Goal: Use online tool/utility: Utilize a website feature to perform a specific function

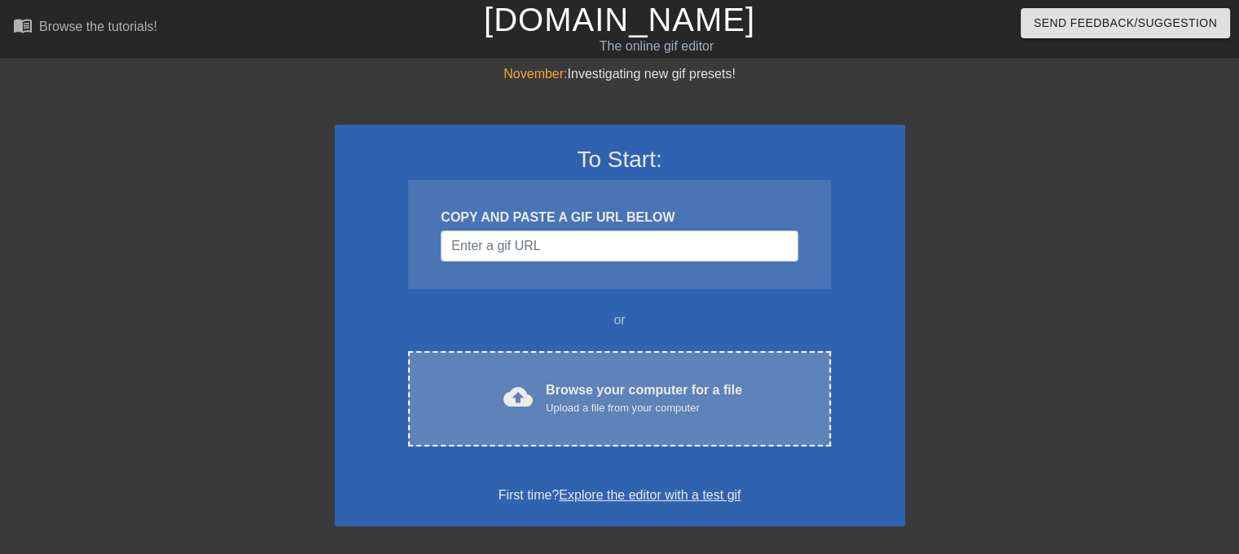
click at [655, 376] on div "cloud_upload Browse your computer for a file Upload a file from your computer C…" at bounding box center [619, 398] width 422 height 95
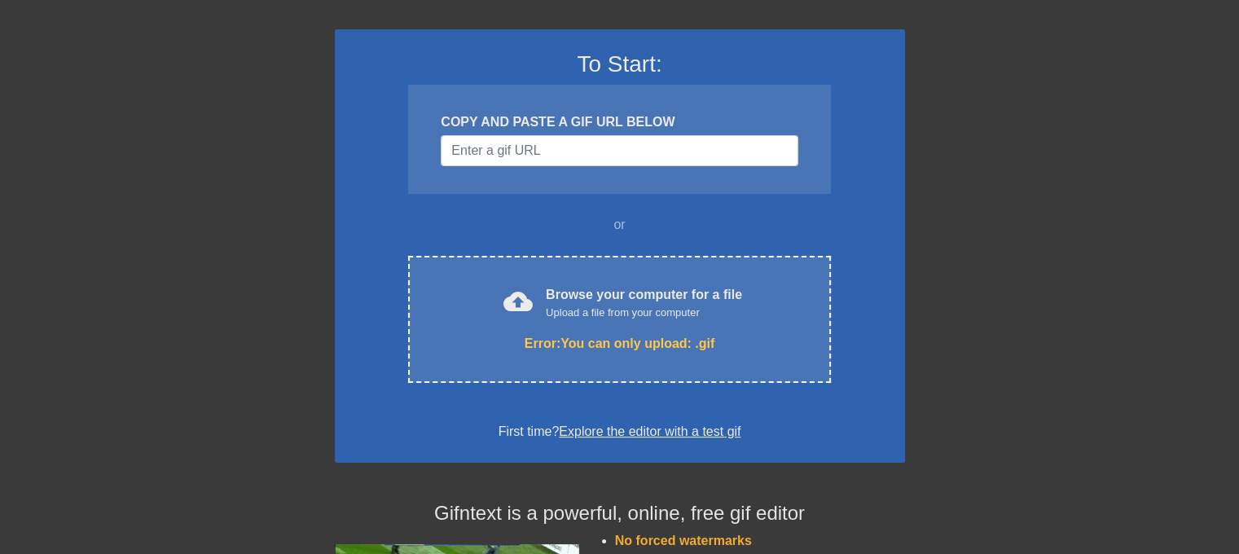
scroll to position [76, 0]
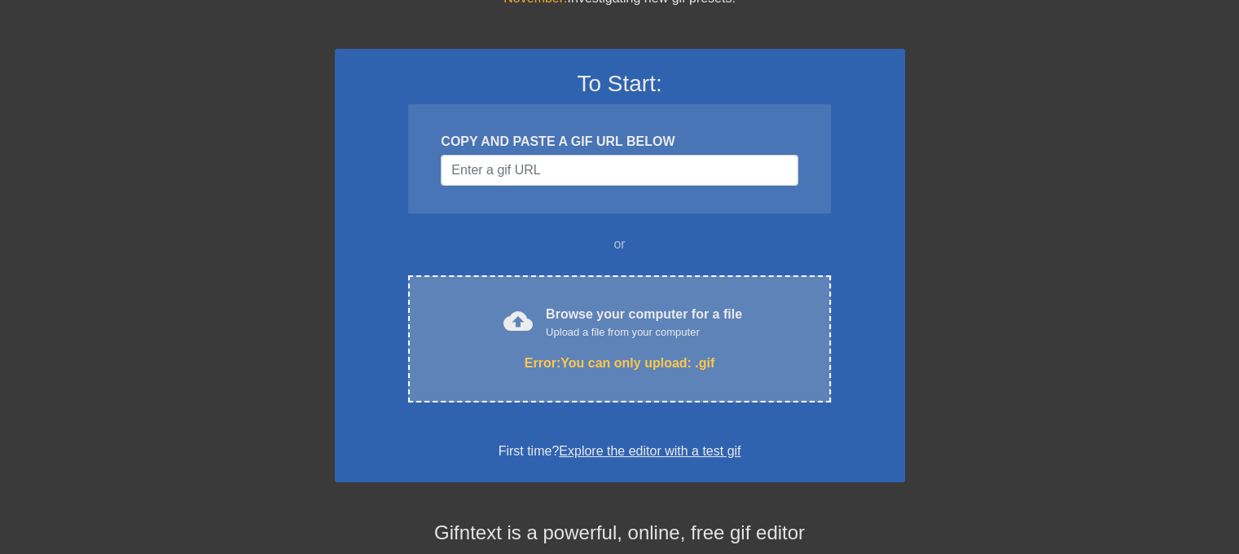
click at [579, 336] on div "Upload a file from your computer" at bounding box center [644, 332] width 196 height 16
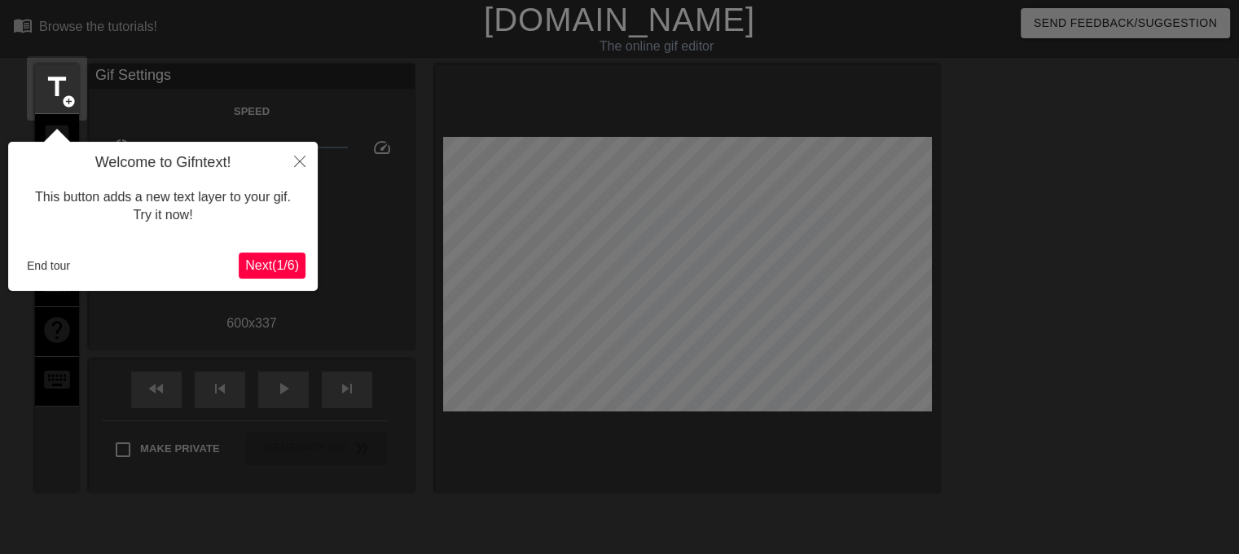
scroll to position [39, 0]
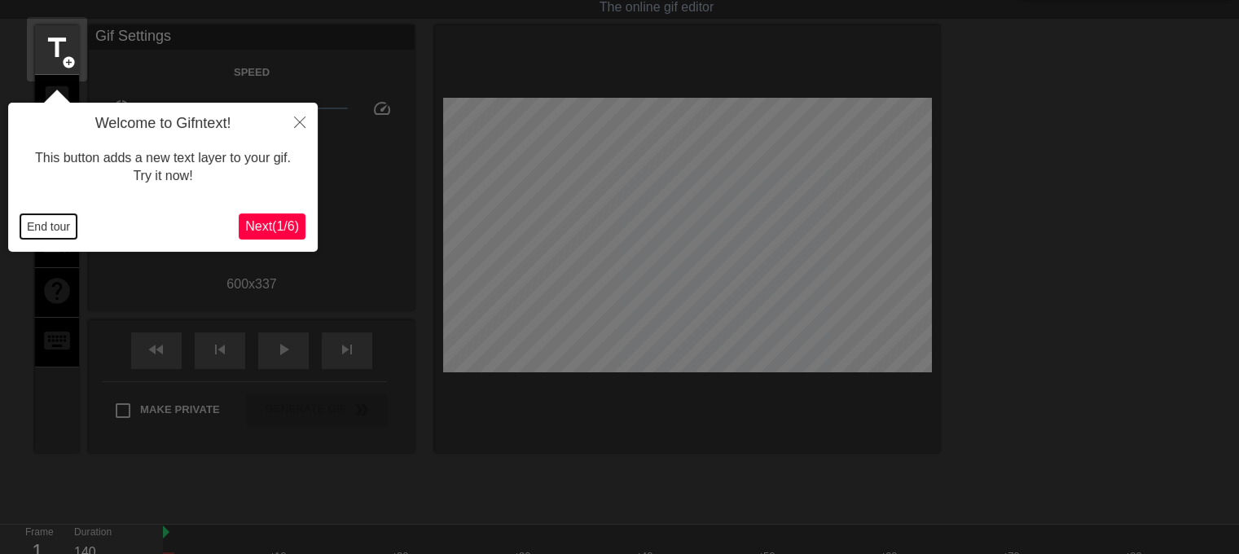
click at [33, 229] on button "End tour" at bounding box center [48, 226] width 56 height 24
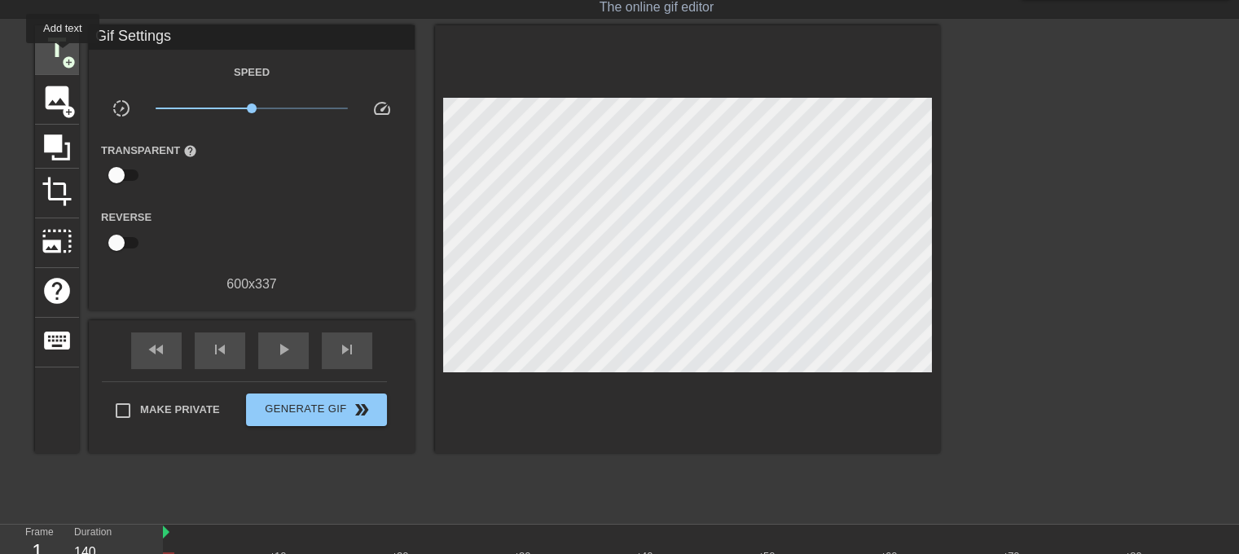
click at [63, 55] on span "add_circle" at bounding box center [69, 62] width 14 height 14
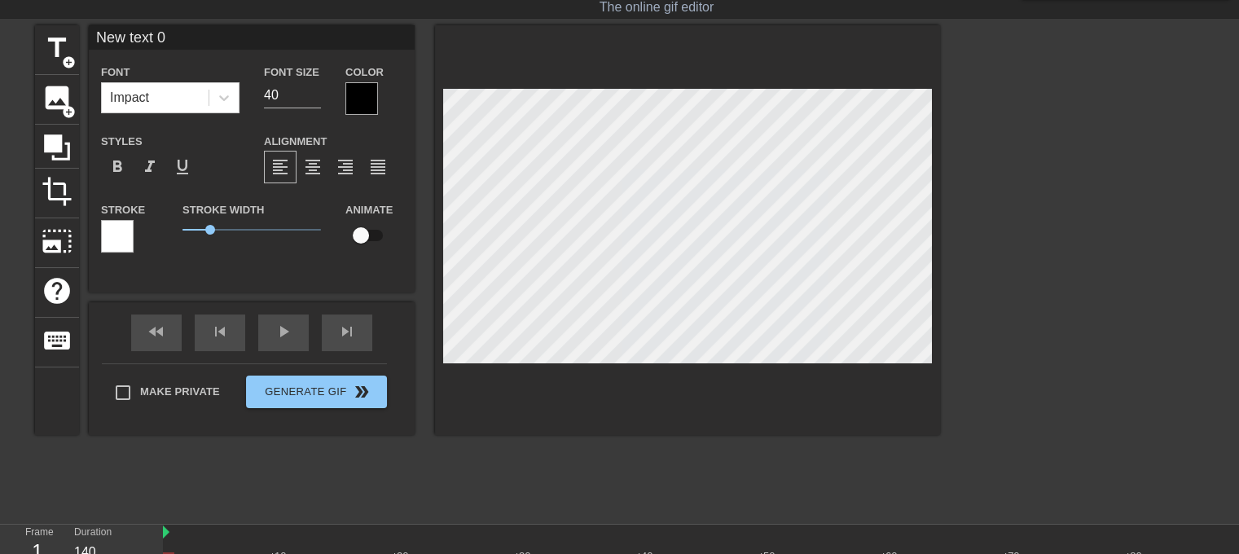
scroll to position [2, 3]
type input "F"
type textarea "F"
type input "Fi"
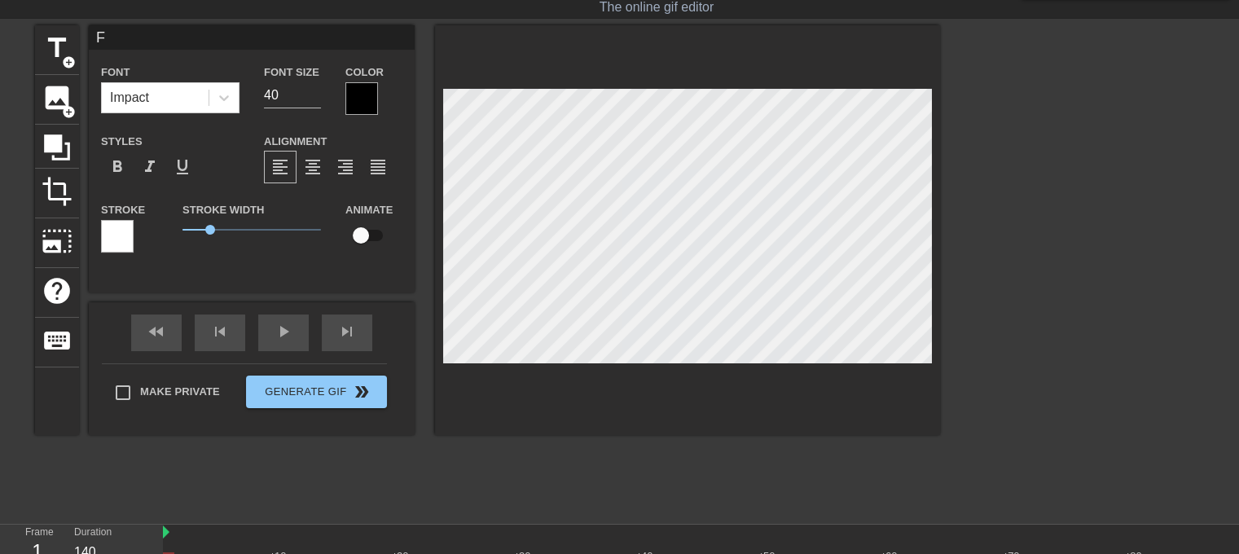
type textarea "Fi"
type input "Fil"
type textarea "Fil"
type input "Film"
type textarea "Film"
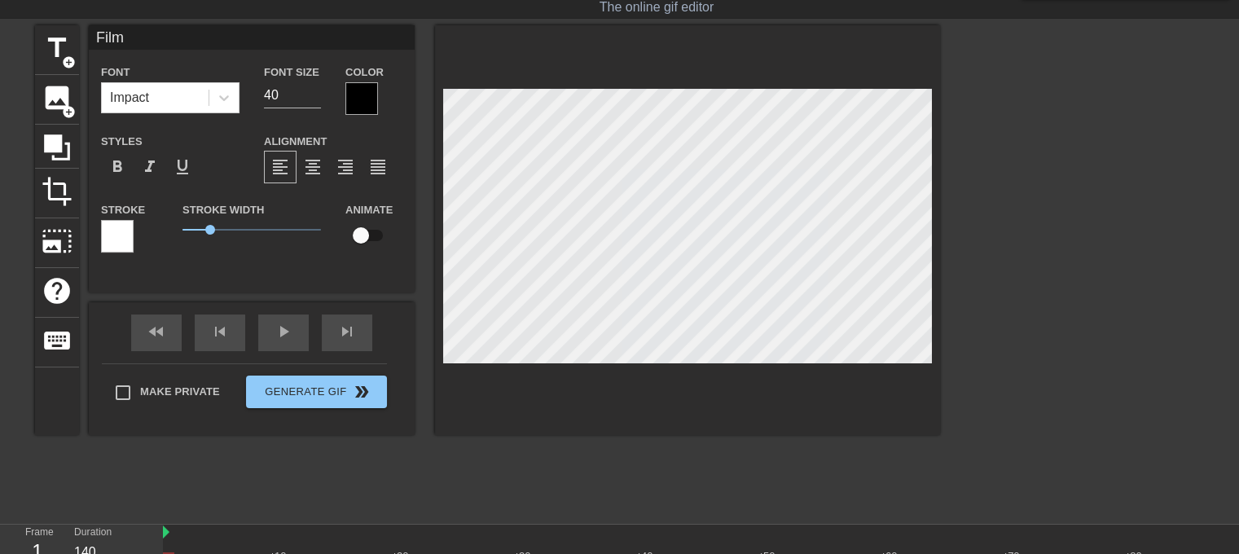
type input "Film"
type textarea "Film"
type input "Film S"
type textarea "Film S"
type input "Film St"
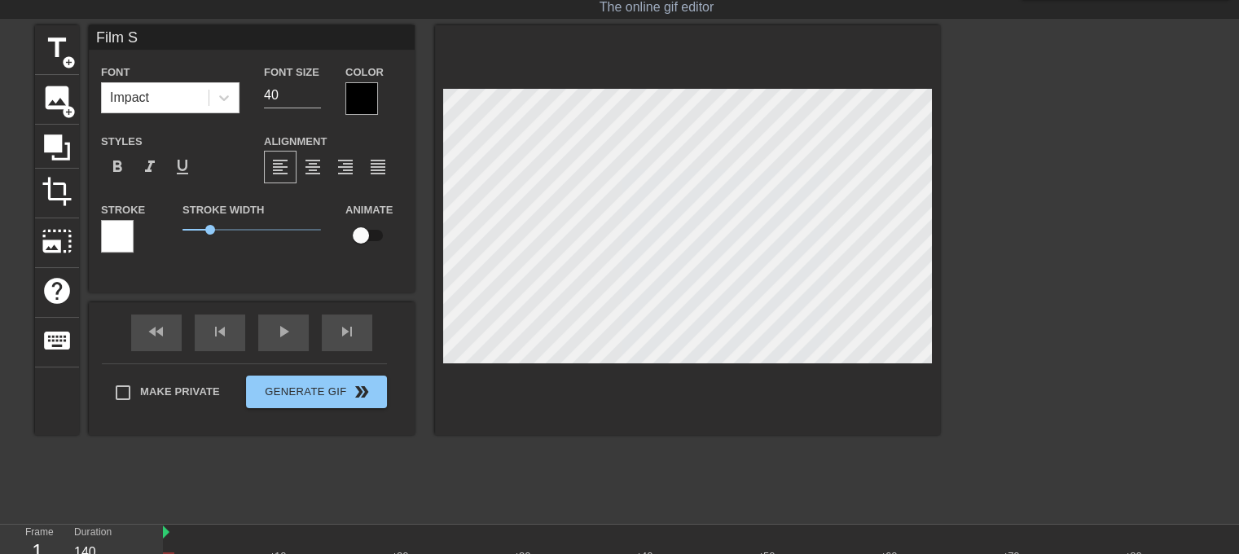
type textarea "Film St"
type input "Film Stu"
type textarea "Film Stu"
type input "Film Stud"
type textarea "Film Stud"
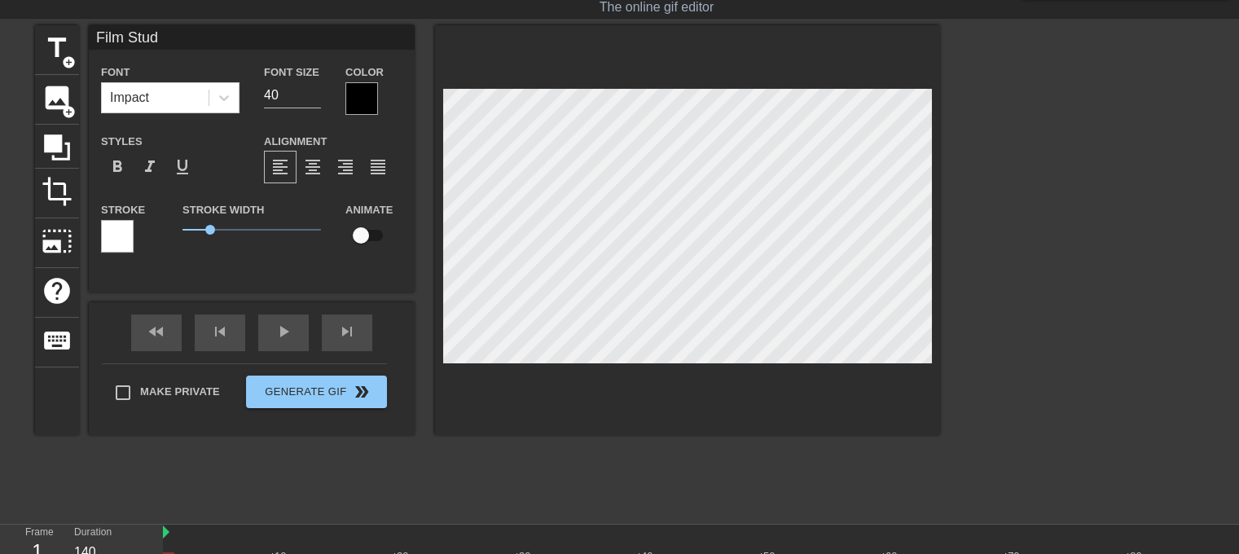
type input "Film Stude"
type textarea "Film Stude"
type input "Film Studen"
type textarea "Film Studen"
type input "Film Student"
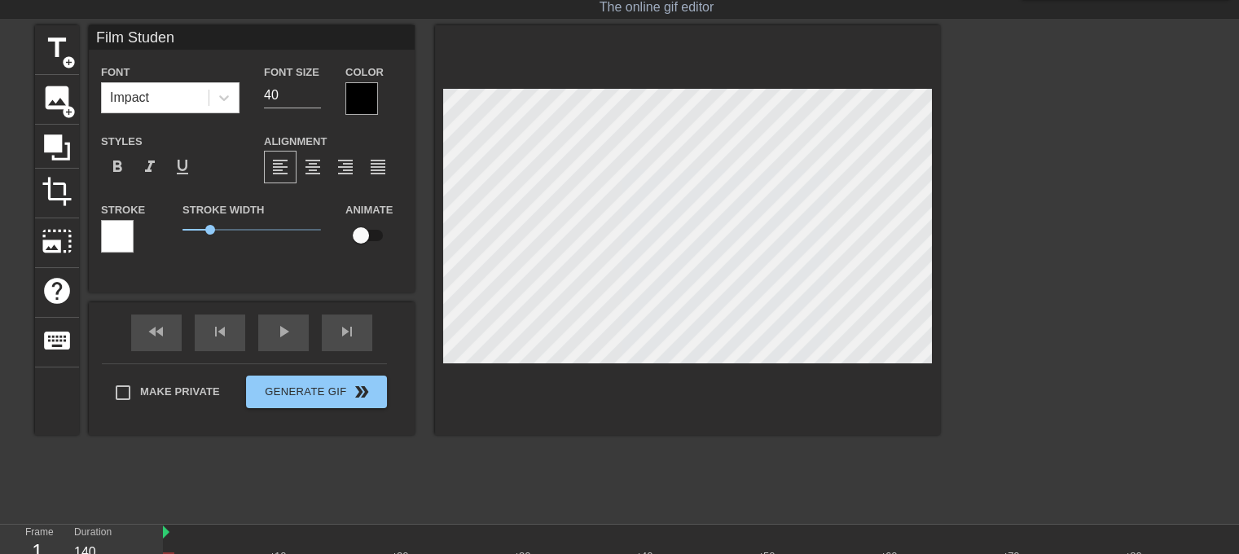
type textarea "Film Student"
type input "Film Students"
type textarea "Film Students"
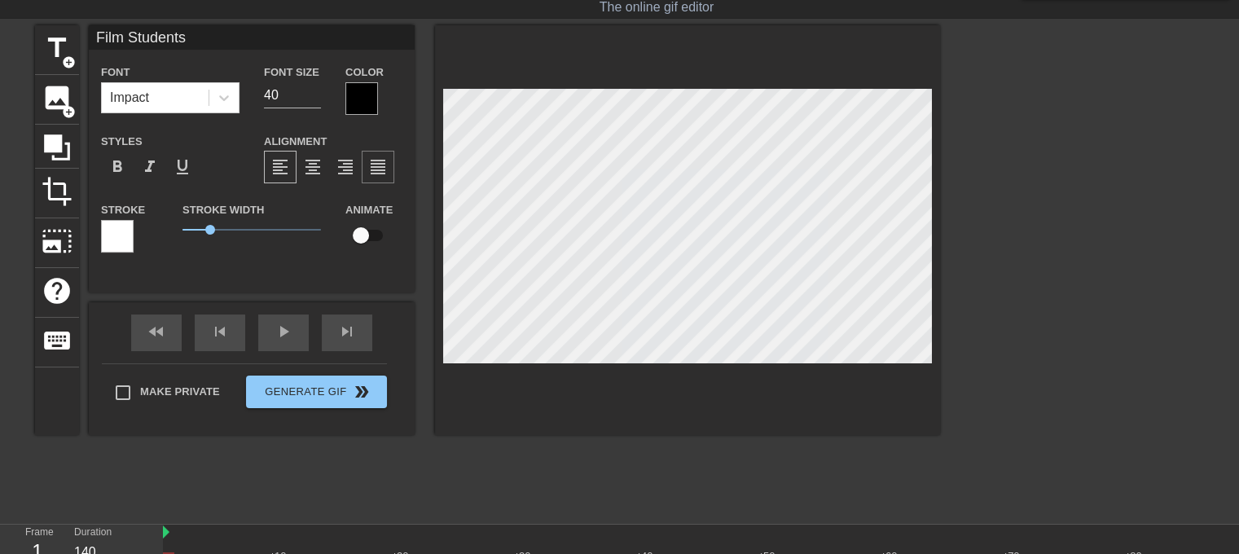
type input "Film Students"
type textarea "Film Students"
click at [319, 177] on div "format_align_center" at bounding box center [313, 167] width 33 height 33
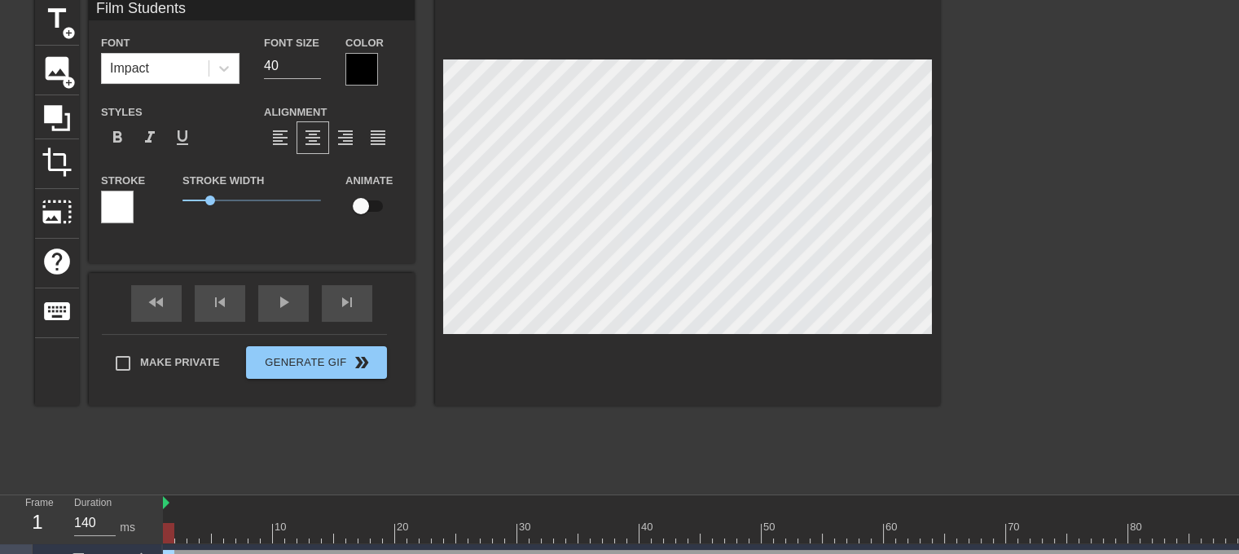
scroll to position [0, 0]
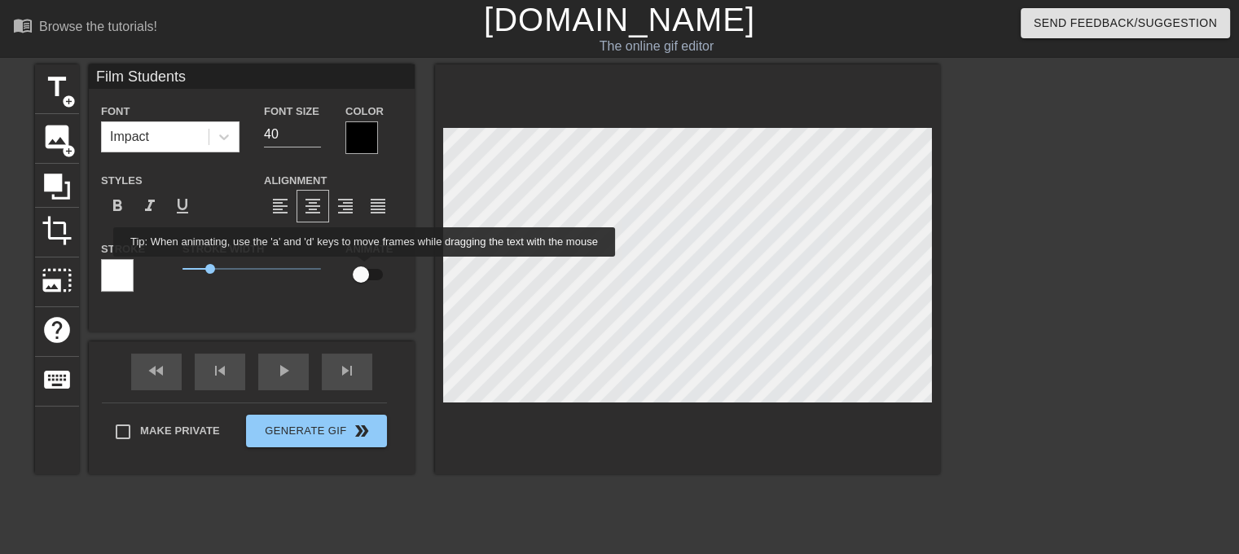
click at [363, 268] on input "checkbox" at bounding box center [360, 274] width 93 height 31
checkbox input "true"
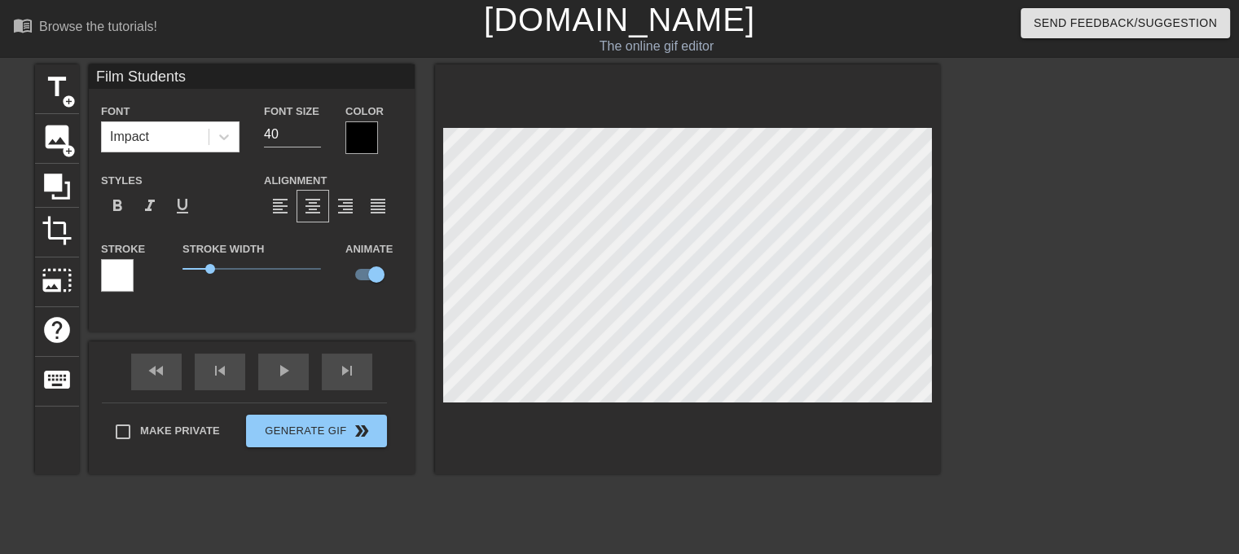
type input "Film oStudents"
type textarea "Film oStudents"
type input "Film Students"
type textarea "Film Students"
click at [1121, 276] on div at bounding box center [1082, 308] width 244 height 489
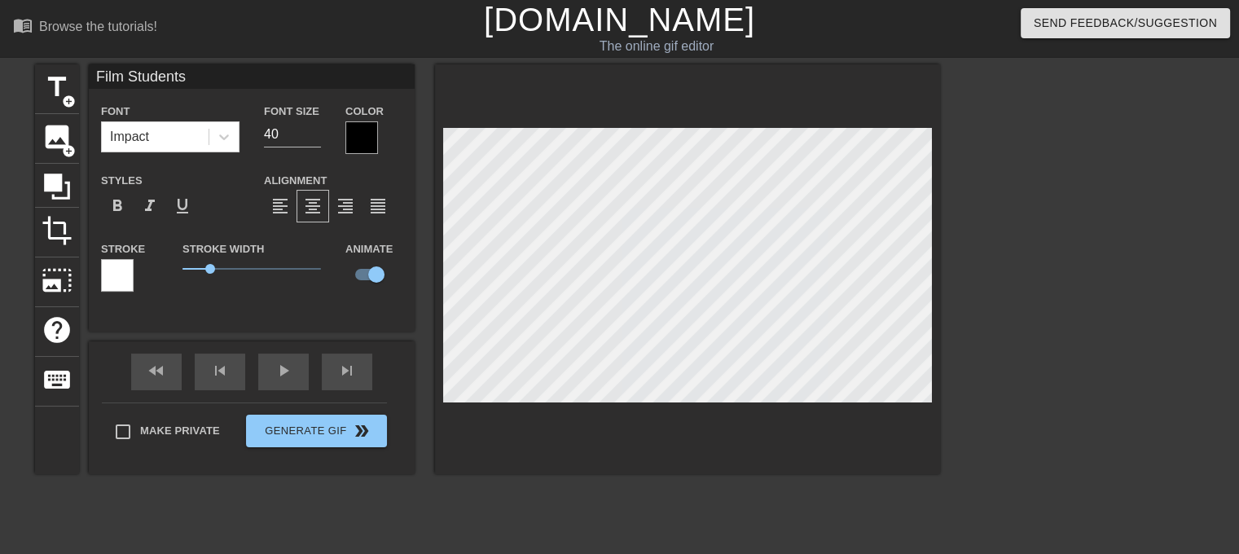
click at [759, 420] on div at bounding box center [687, 269] width 505 height 410
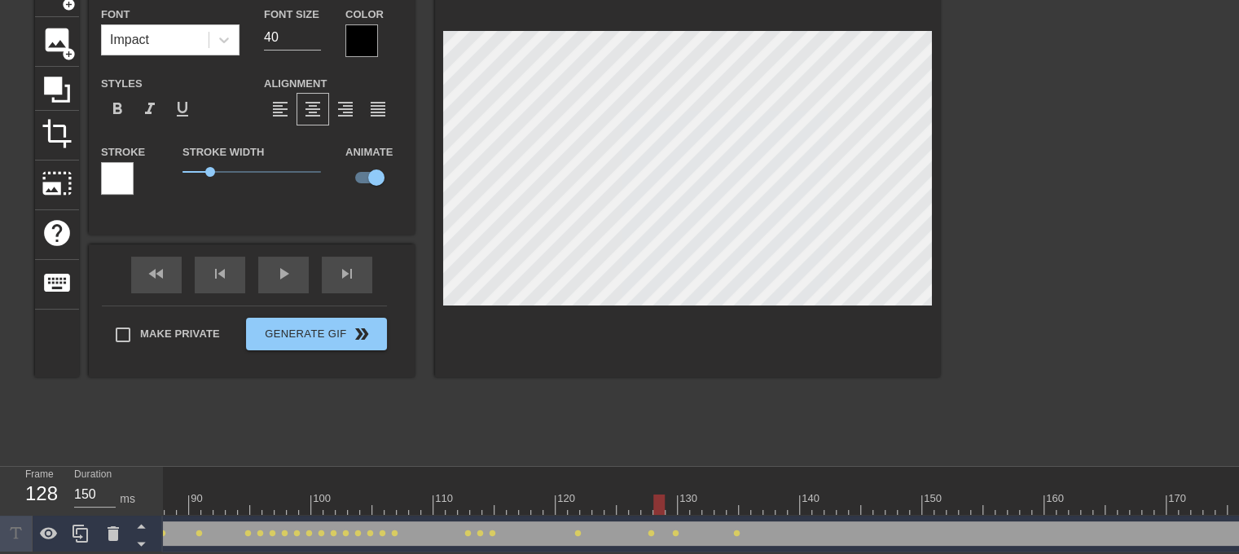
scroll to position [0, 1053]
click at [745, 530] on span "lens" at bounding box center [745, 533] width 7 height 7
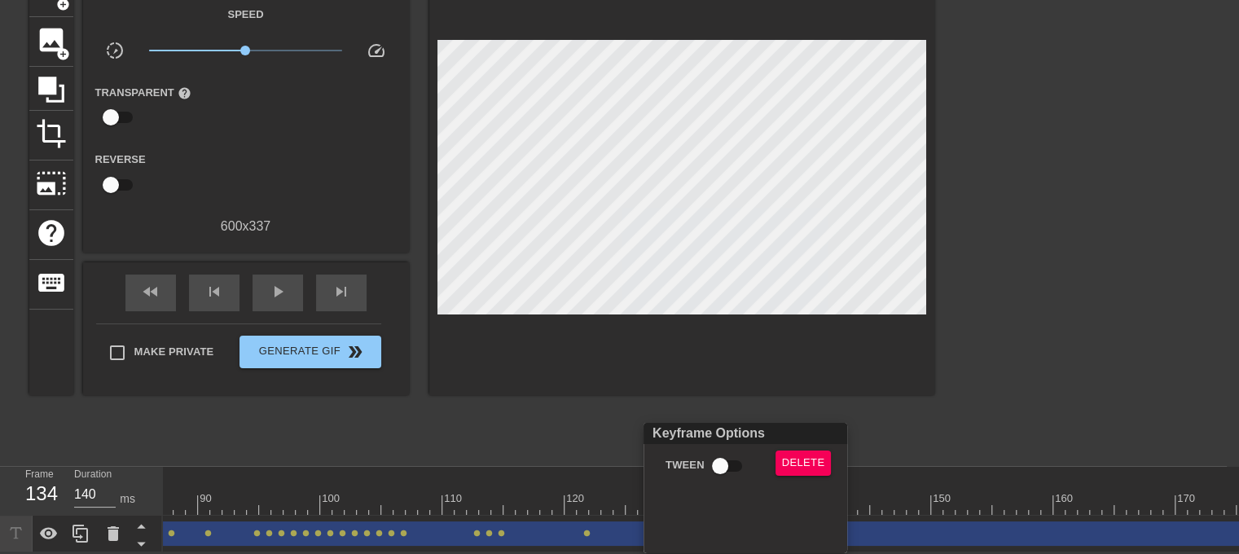
scroll to position [95, 0]
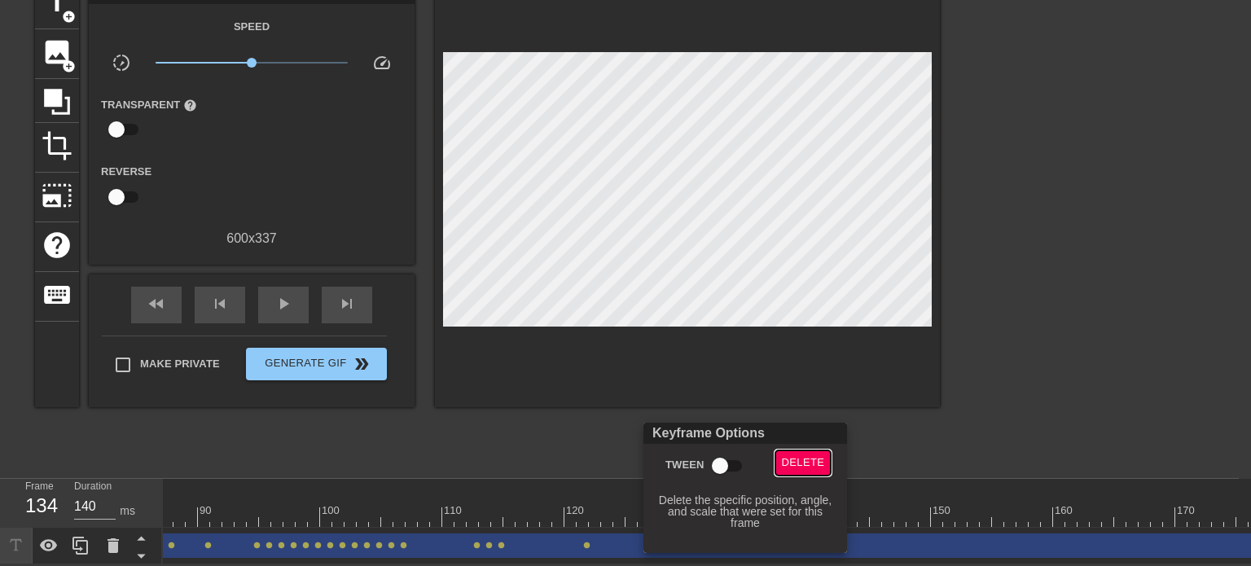
click at [802, 459] on span "Delete" at bounding box center [803, 463] width 43 height 19
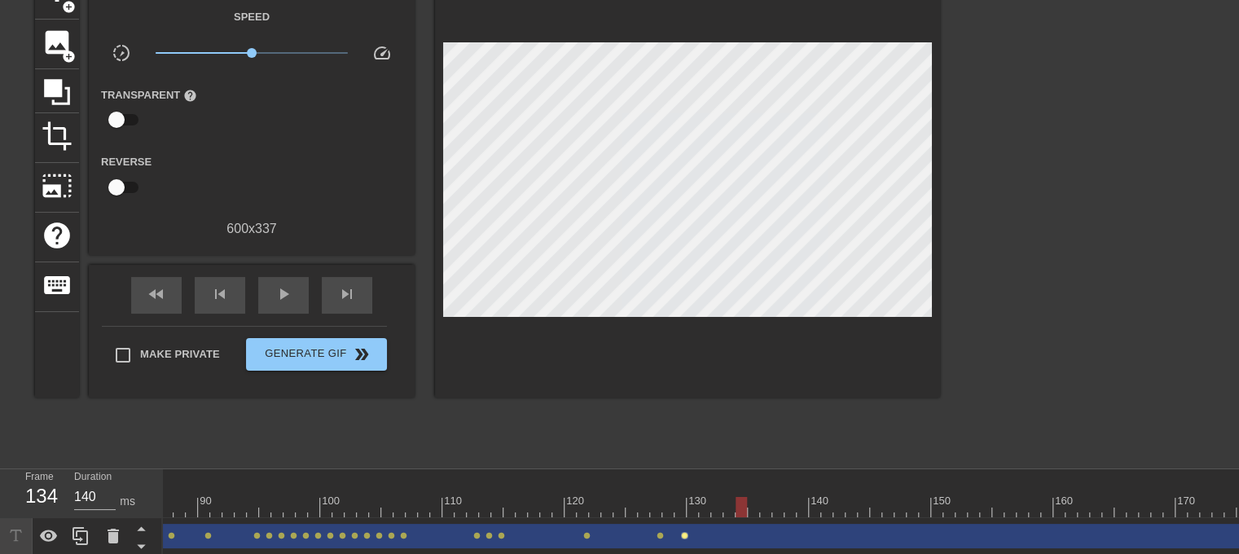
click at [684, 532] on span "lens" at bounding box center [684, 535] width 7 height 7
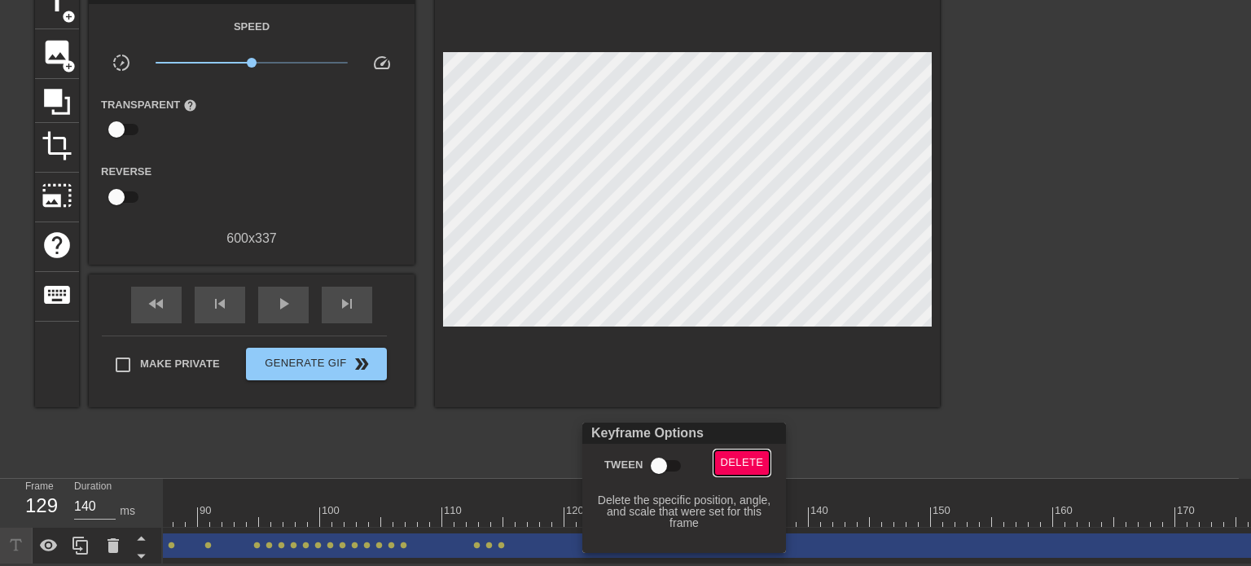
click at [728, 464] on span "Delete" at bounding box center [742, 463] width 43 height 19
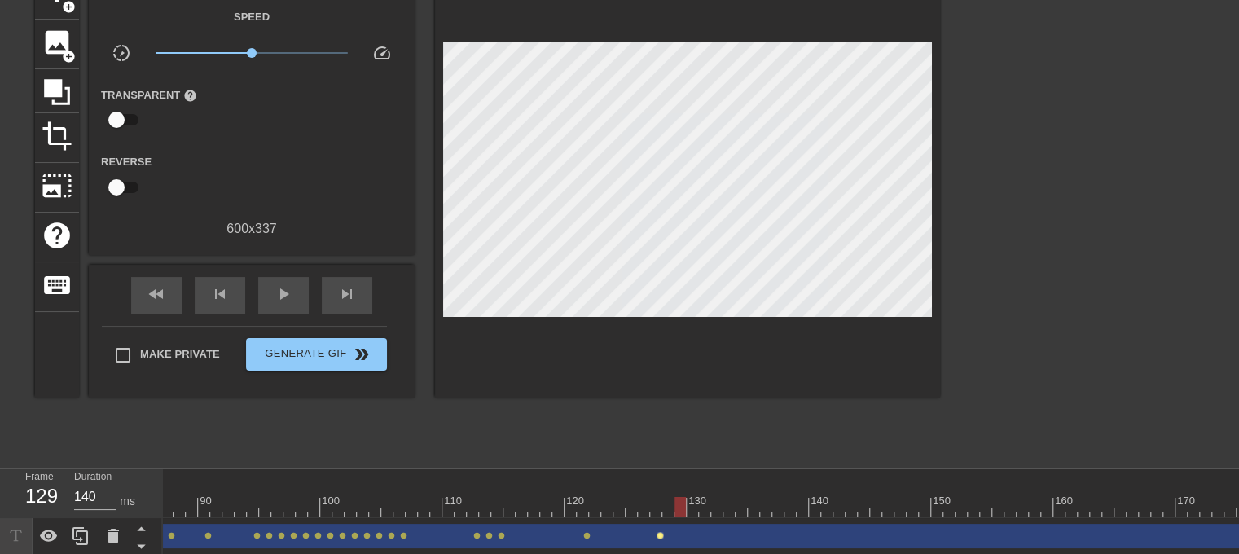
click at [660, 535] on span "lens" at bounding box center [660, 535] width 7 height 7
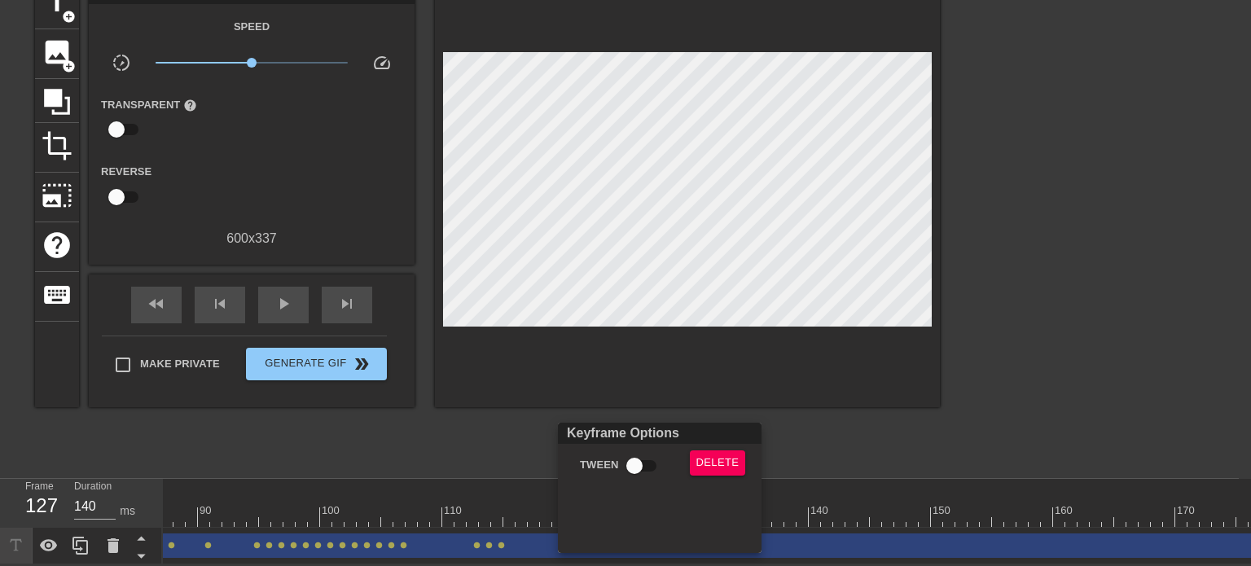
click at [854, 424] on div at bounding box center [625, 283] width 1251 height 566
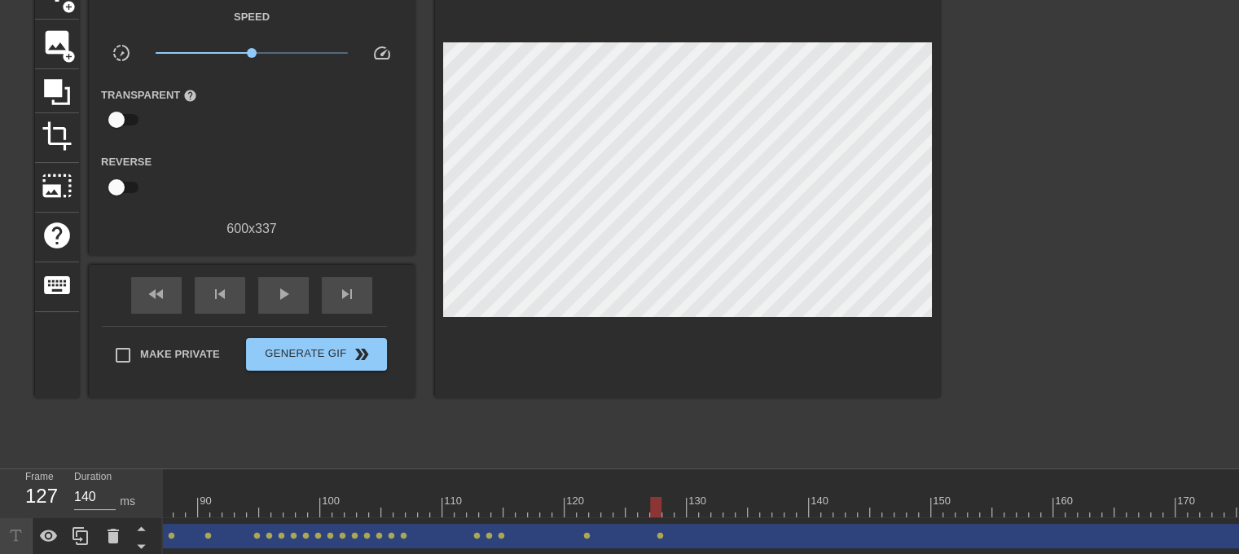
scroll to position [108, 0]
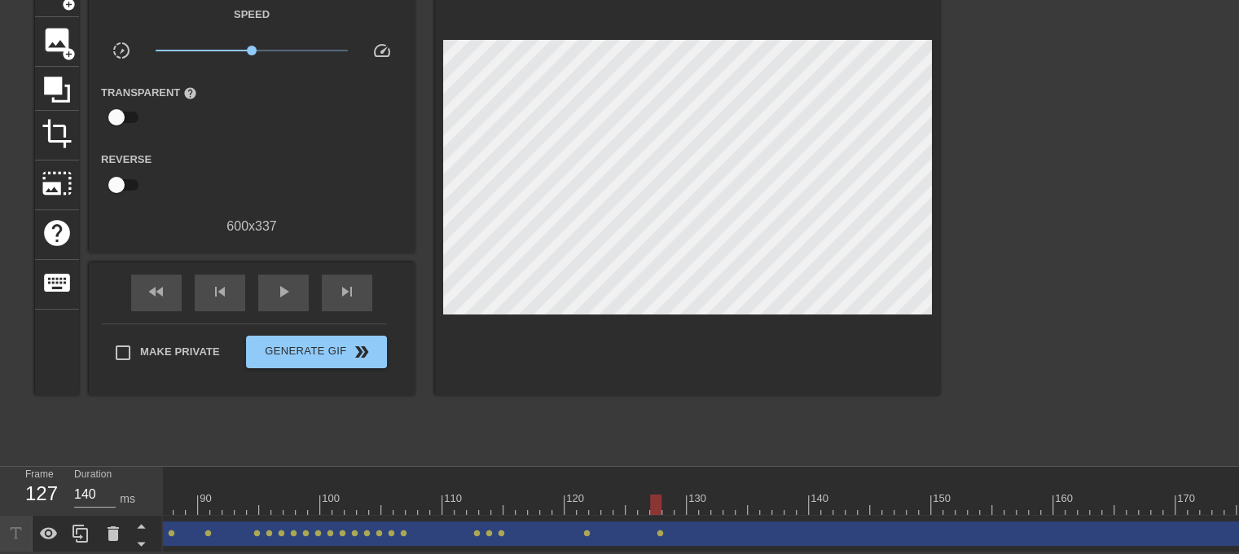
click at [740, 526] on div "Film Students drag_handle drag_handle" at bounding box center [821, 533] width 3422 height 24
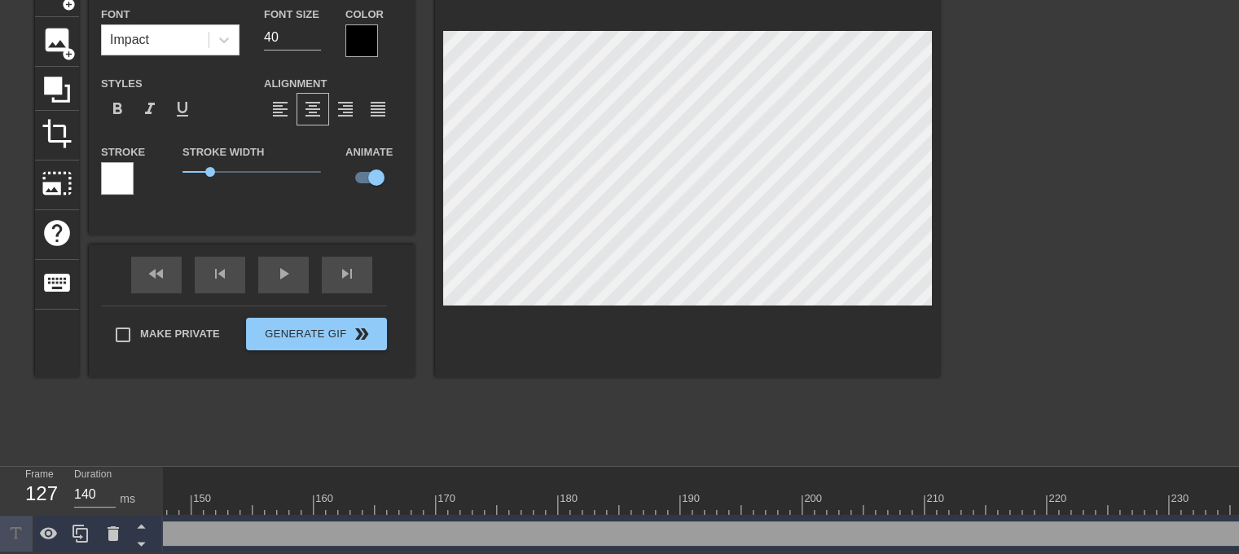
scroll to position [0, 2342]
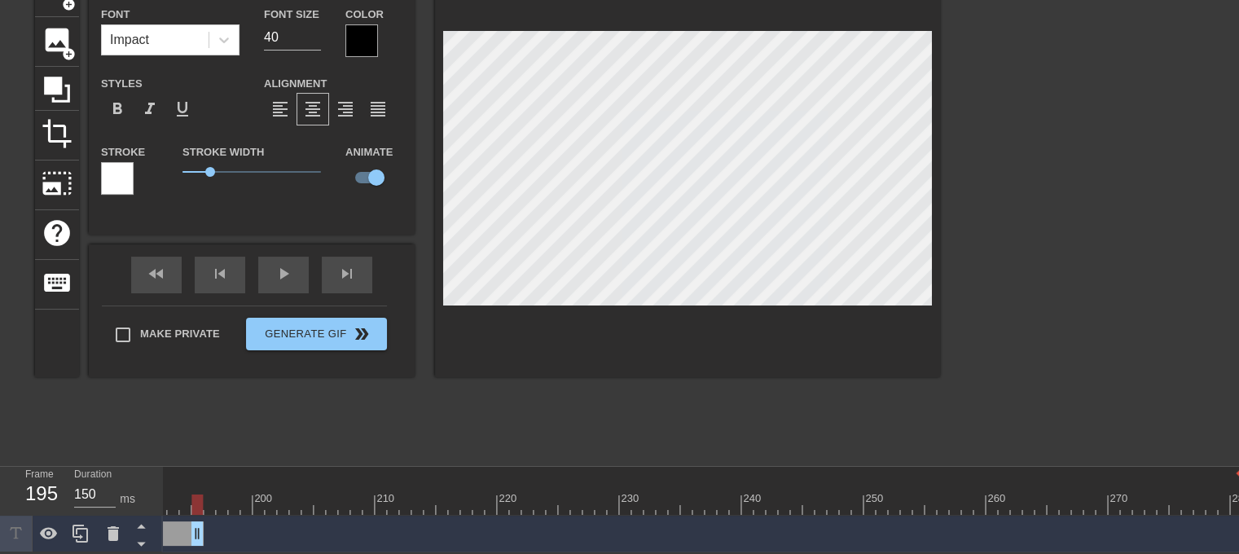
drag, startPoint x: 1233, startPoint y: 522, endPoint x: 192, endPoint y: 521, distance: 1040.4
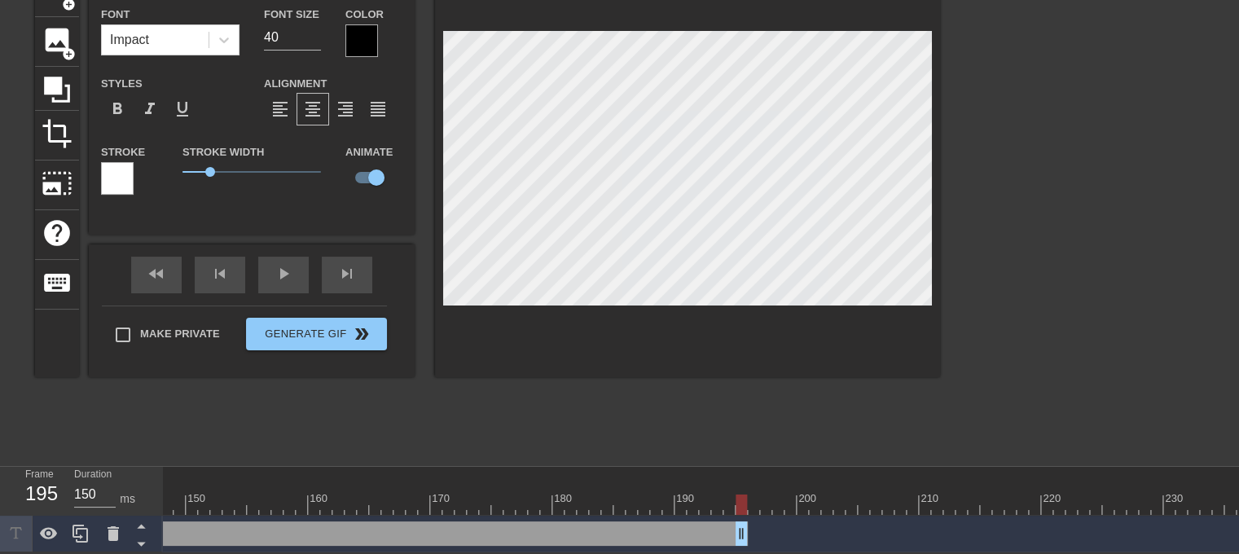
scroll to position [0, 1780]
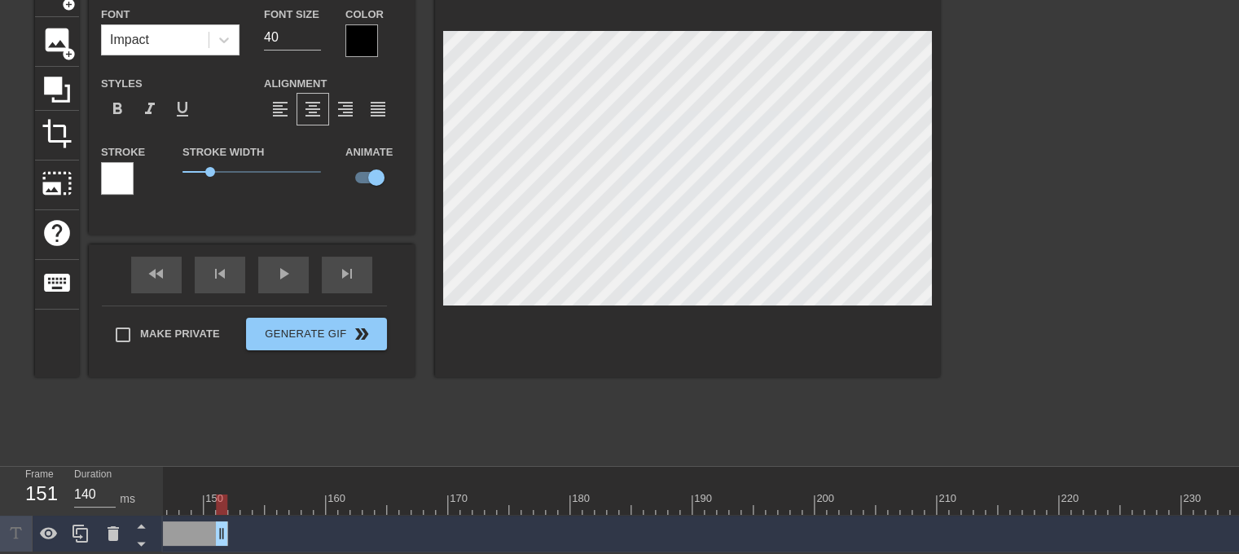
drag, startPoint x: 762, startPoint y: 527, endPoint x: 224, endPoint y: 519, distance: 537.8
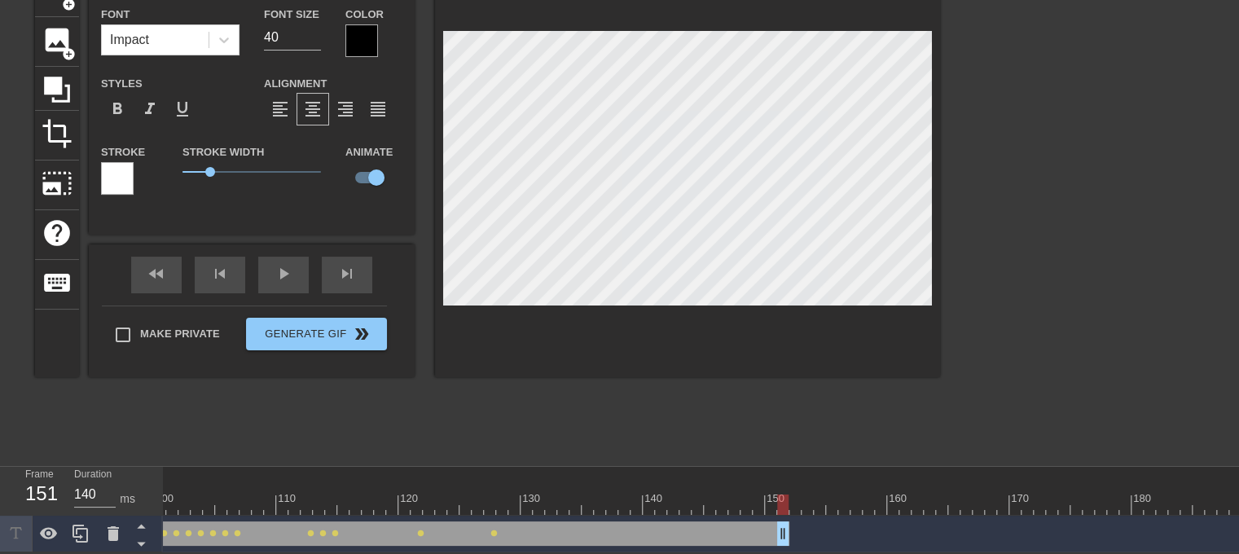
scroll to position [0, 1217]
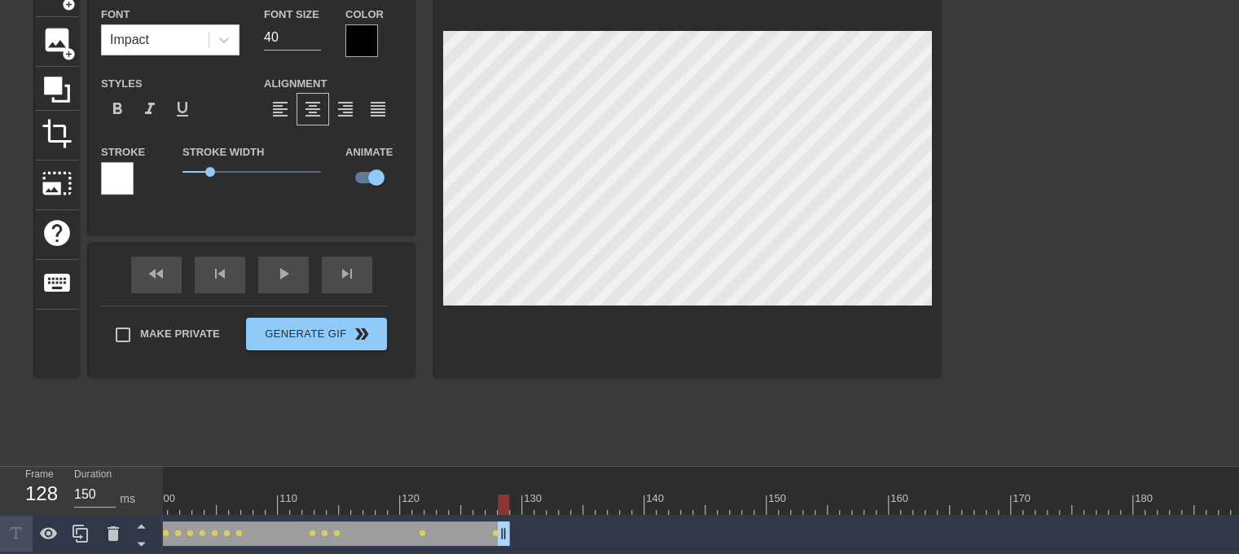
drag, startPoint x: 788, startPoint y: 527, endPoint x: 511, endPoint y: 530, distance: 277.0
click at [511, 530] on div "Film Students drag_handle drag_handle lens lens lens lens lens lens lens lens l…" at bounding box center [657, 533] width 3422 height 24
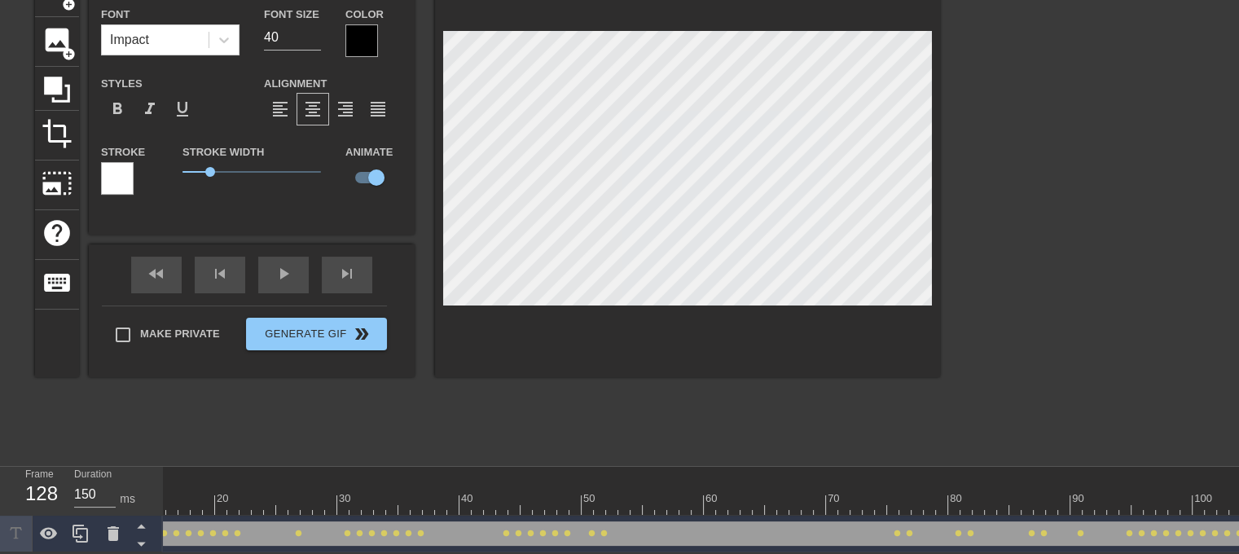
scroll to position [0, 0]
click at [297, 423] on div "title add_circle image add_circle crop photo_size_select_large help keyboard Fi…" at bounding box center [487, 211] width 905 height 489
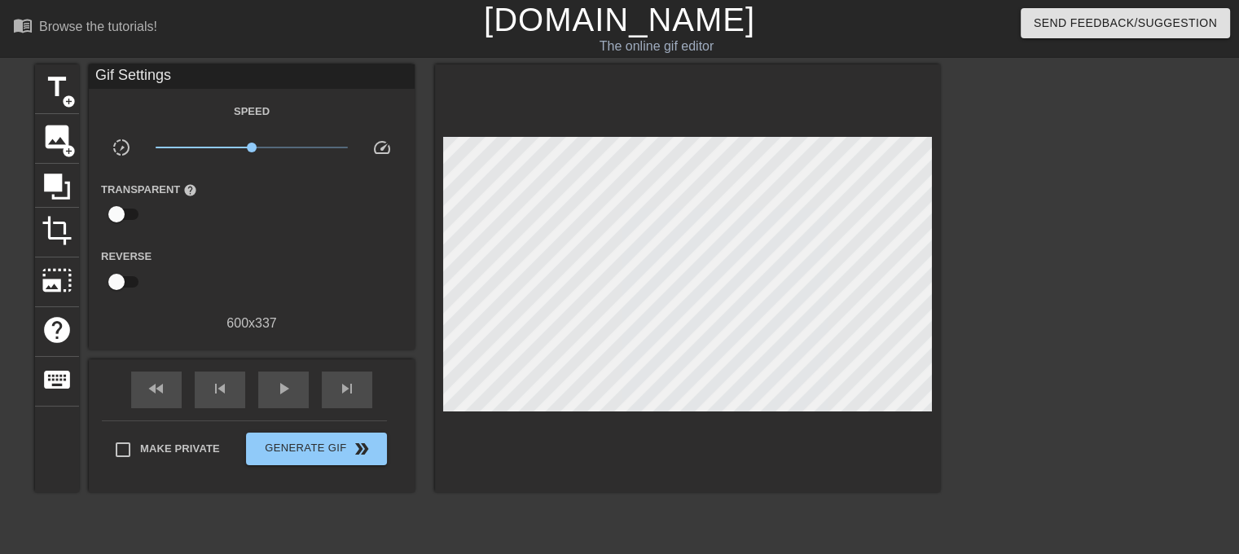
scroll to position [108, 0]
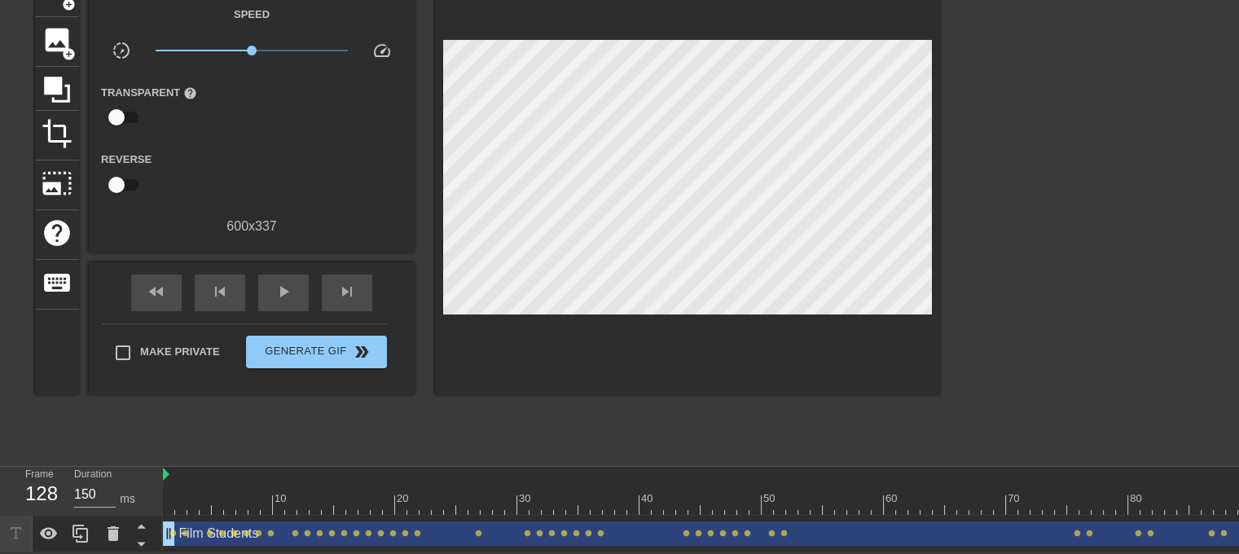
drag, startPoint x: 189, startPoint y: 491, endPoint x: 148, endPoint y: 495, distance: 40.9
click at [148, 495] on div "Frame 1 Duration 140 ms 10 20 30 40 50 60 70 80 90 100 110 120 130 140 150" at bounding box center [619, 510] width 1239 height 86
drag, startPoint x: 188, startPoint y: 501, endPoint x: 141, endPoint y: 503, distance: 47.3
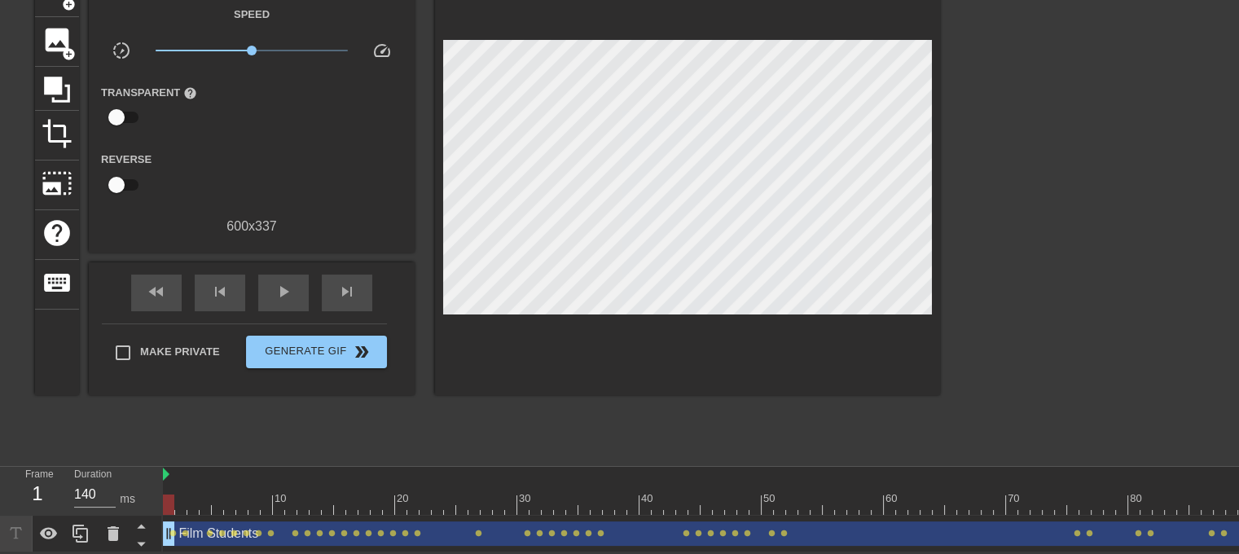
click at [141, 503] on div "Frame 1 Duration 140 ms 10 20 30 40 50 60 70 80 90 100 110 120 130 140 150" at bounding box center [619, 510] width 1239 height 86
click at [182, 530] on span "lens" at bounding box center [185, 533] width 7 height 7
type input "150"
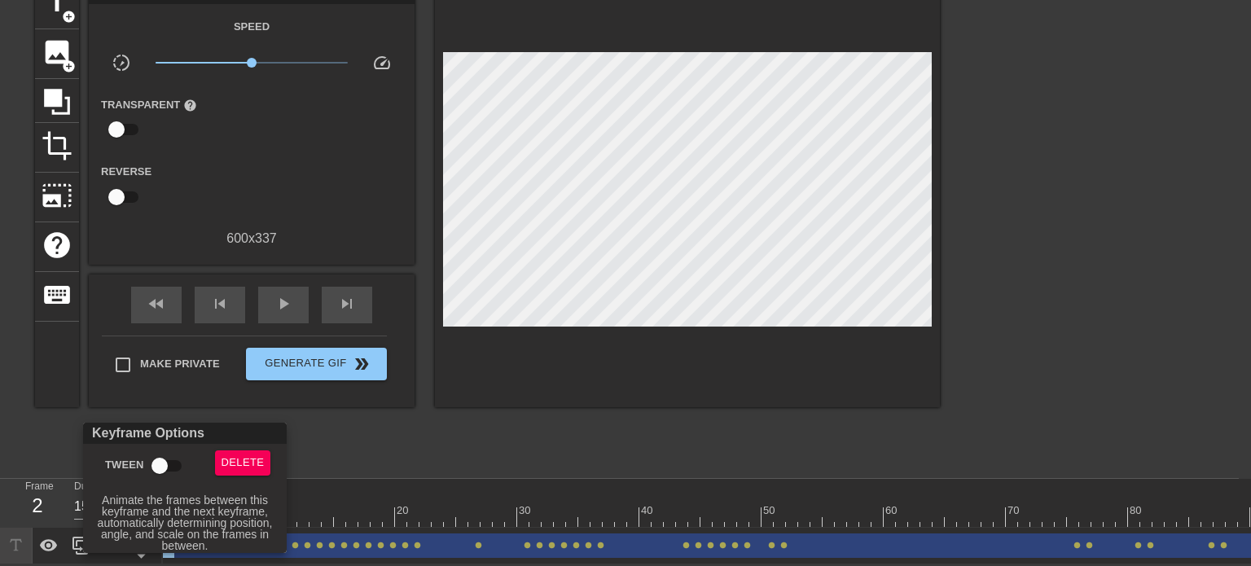
click at [169, 473] on input "Tween" at bounding box center [159, 466] width 93 height 31
checkbox input "true"
click at [319, 437] on div at bounding box center [625, 283] width 1251 height 566
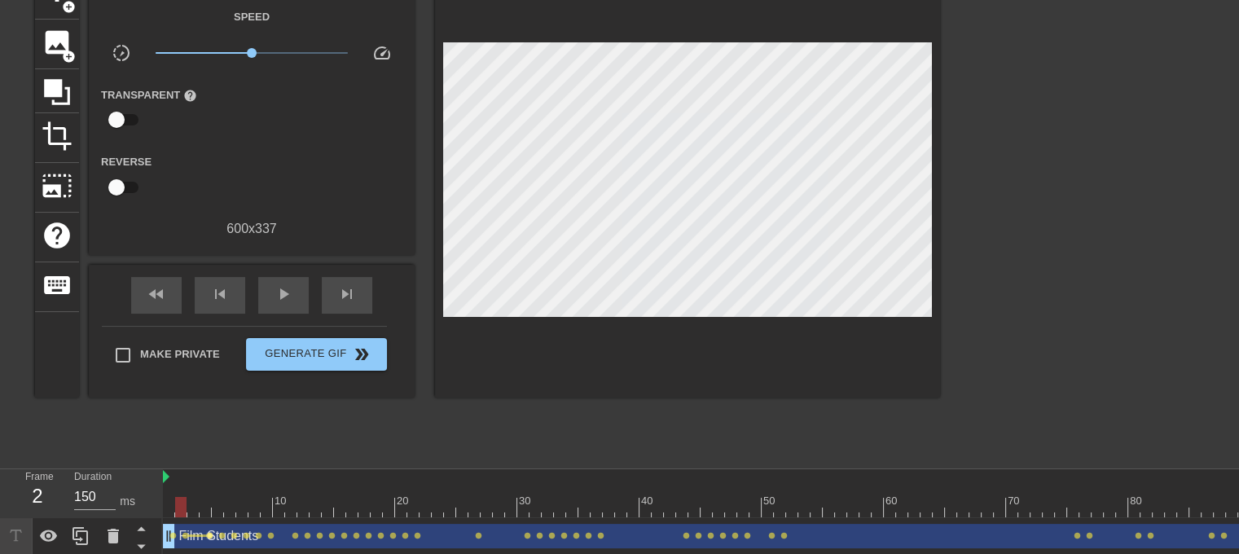
click at [210, 535] on span "lens" at bounding box center [209, 535] width 7 height 7
type input "140"
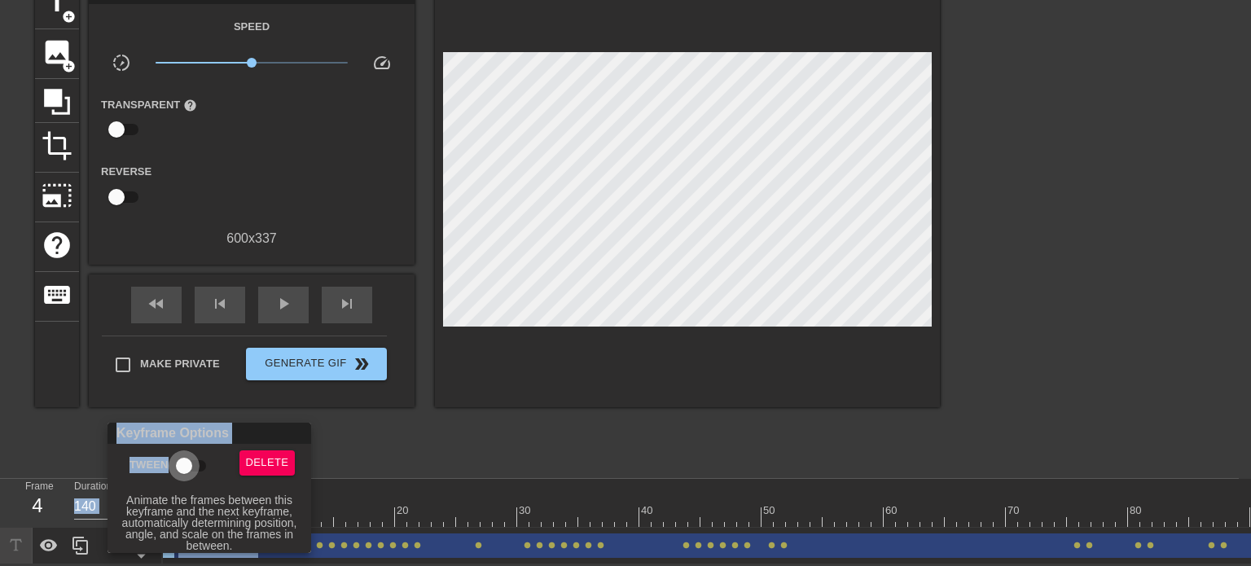
click at [188, 468] on input "Tween" at bounding box center [184, 466] width 93 height 31
checkbox input "true"
click at [415, 437] on div at bounding box center [625, 283] width 1251 height 566
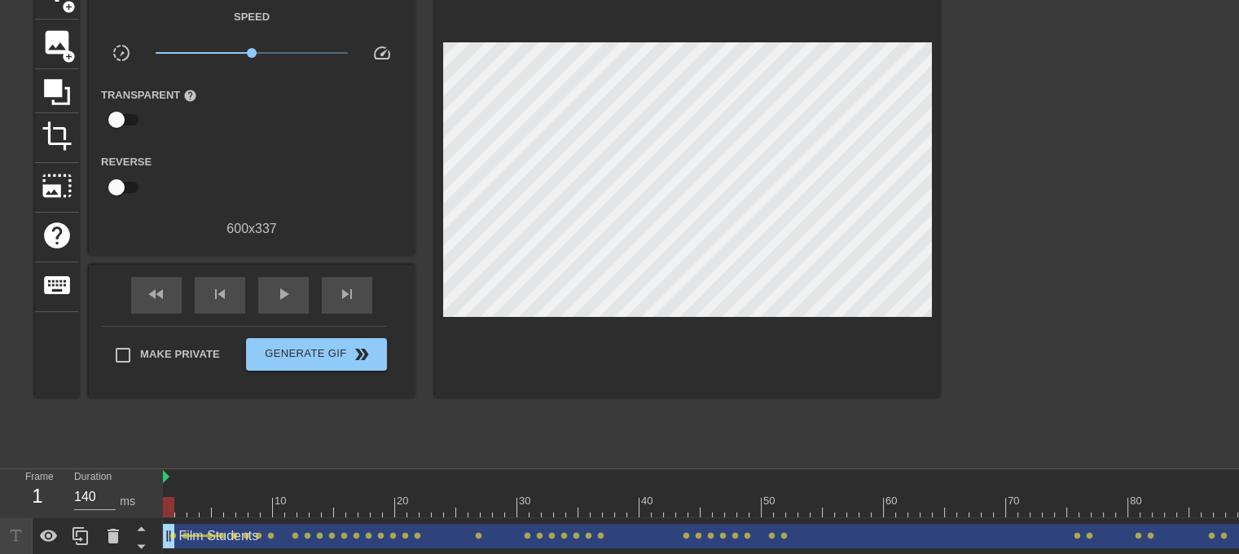
drag, startPoint x: 206, startPoint y: 507, endPoint x: 147, endPoint y: 506, distance: 59.5
click at [147, 506] on div "Frame 1 Duration 140 ms 10 20 30 40 50 60 70 80 90 100 110 120 130 140 150" at bounding box center [619, 512] width 1239 height 86
click at [745, 535] on span "lens" at bounding box center [747, 535] width 7 height 7
type input "150"
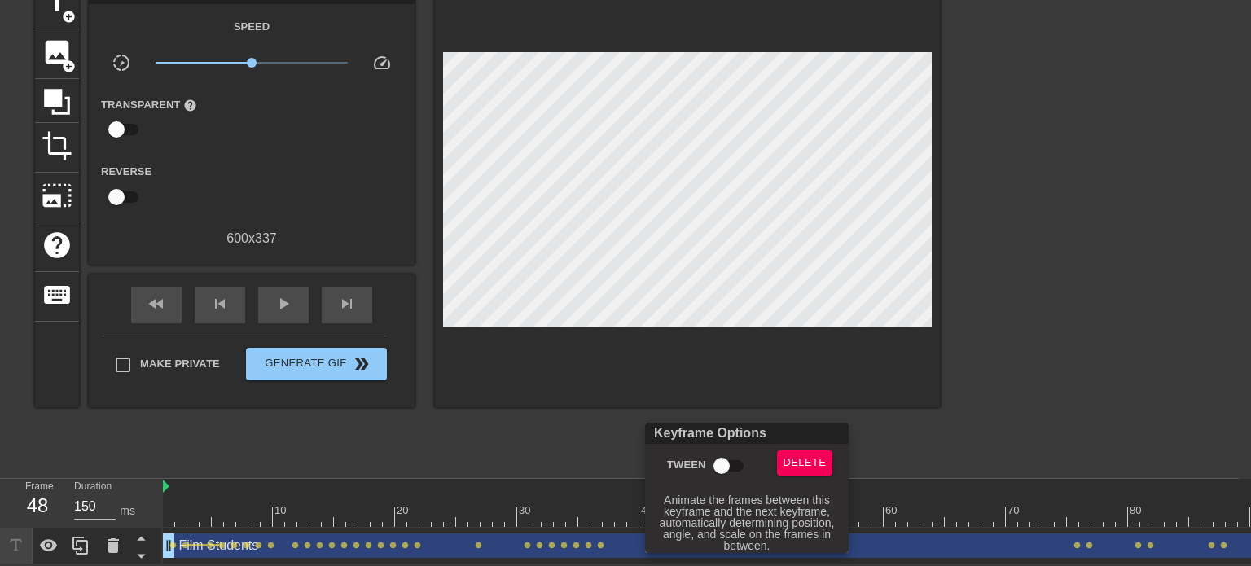
click at [717, 472] on input "Tween" at bounding box center [721, 466] width 93 height 31
checkbox input "true"
click at [596, 437] on div at bounding box center [625, 283] width 1251 height 566
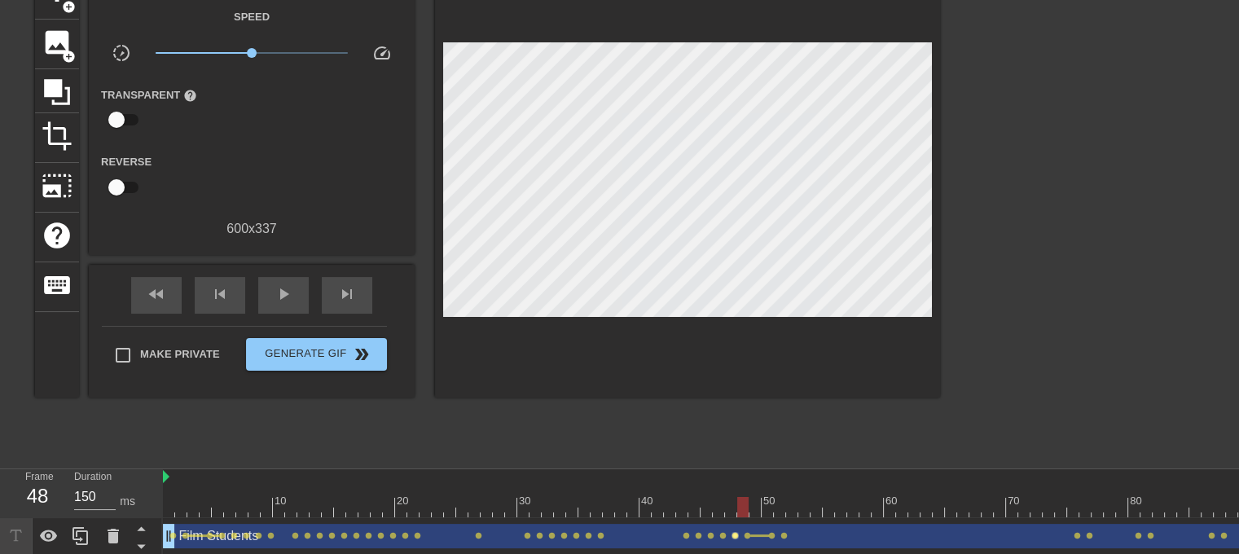
click at [733, 534] on span "lens" at bounding box center [735, 535] width 7 height 7
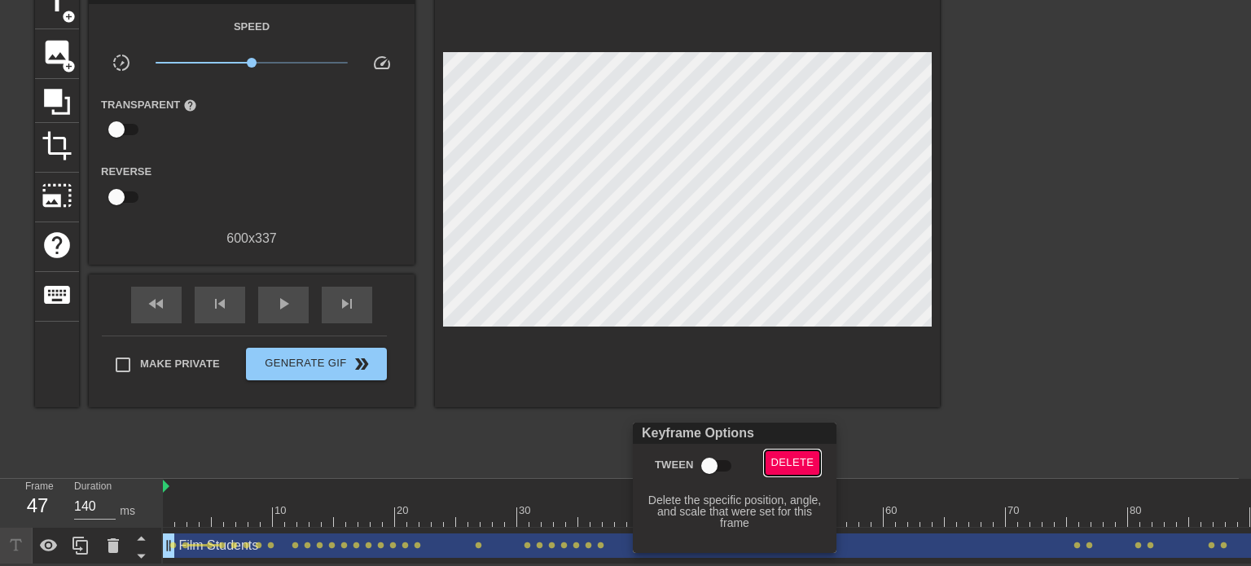
click at [775, 466] on span "Delete" at bounding box center [793, 463] width 43 height 19
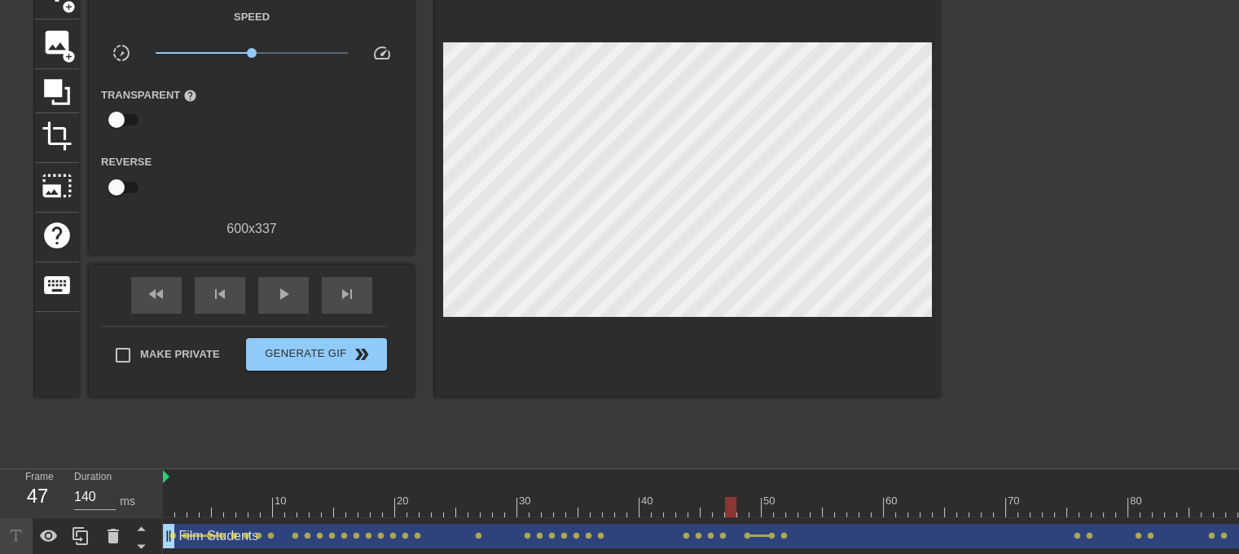
click at [750, 529] on div "Film Students drag_handle drag_handle" at bounding box center [945, 536] width 1564 height 24
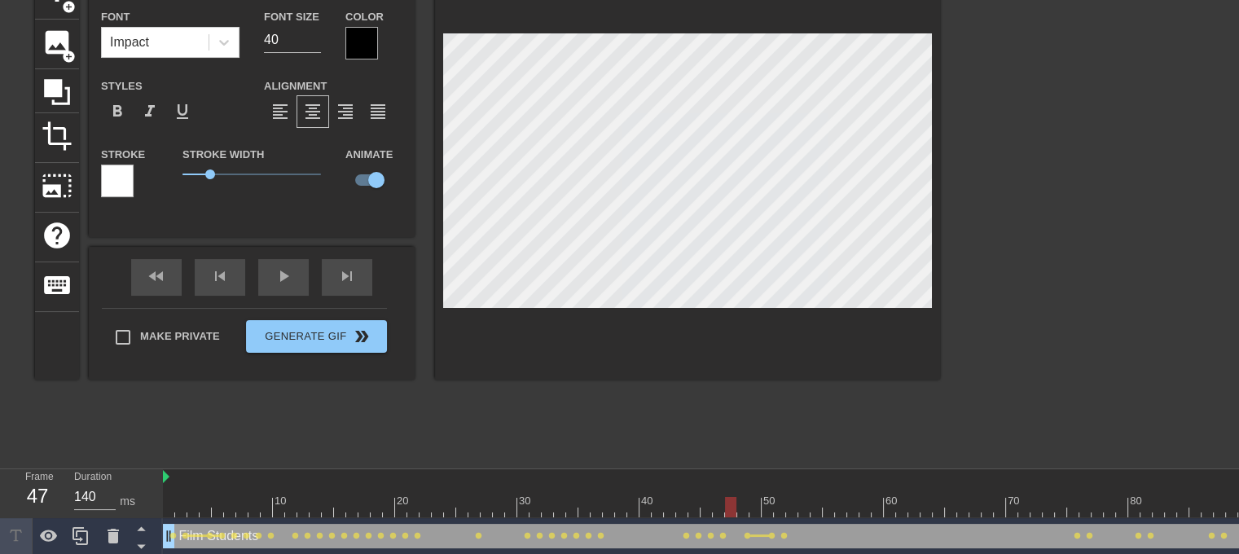
click at [749, 448] on div "title add_circle image add_circle crop photo_size_select_large help keyboard Fi…" at bounding box center [487, 214] width 905 height 489
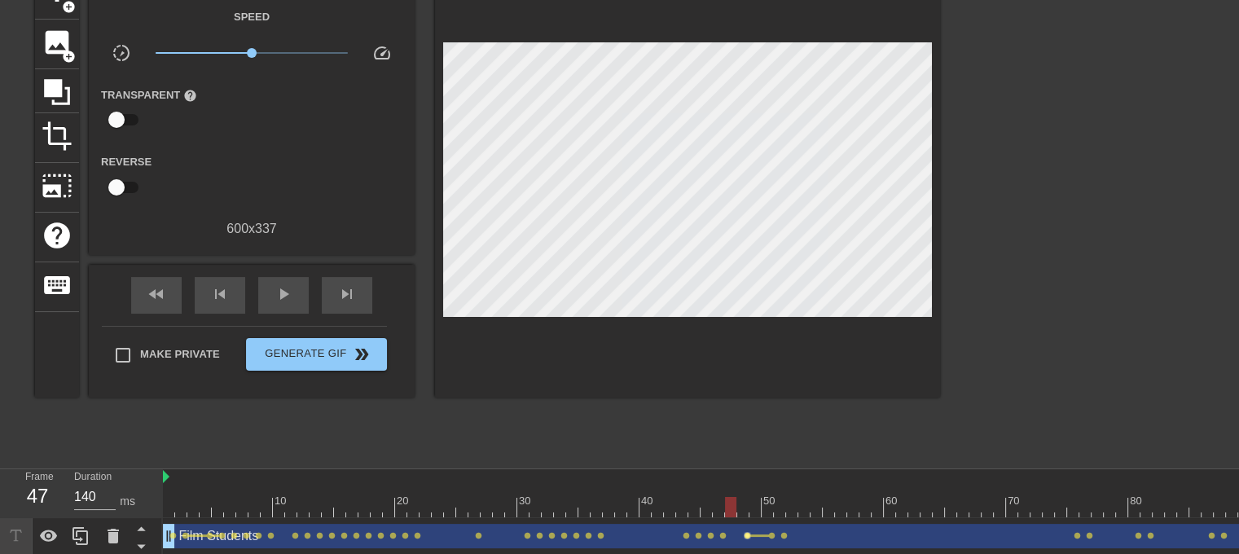
click at [746, 533] on span "lens" at bounding box center [747, 535] width 7 height 7
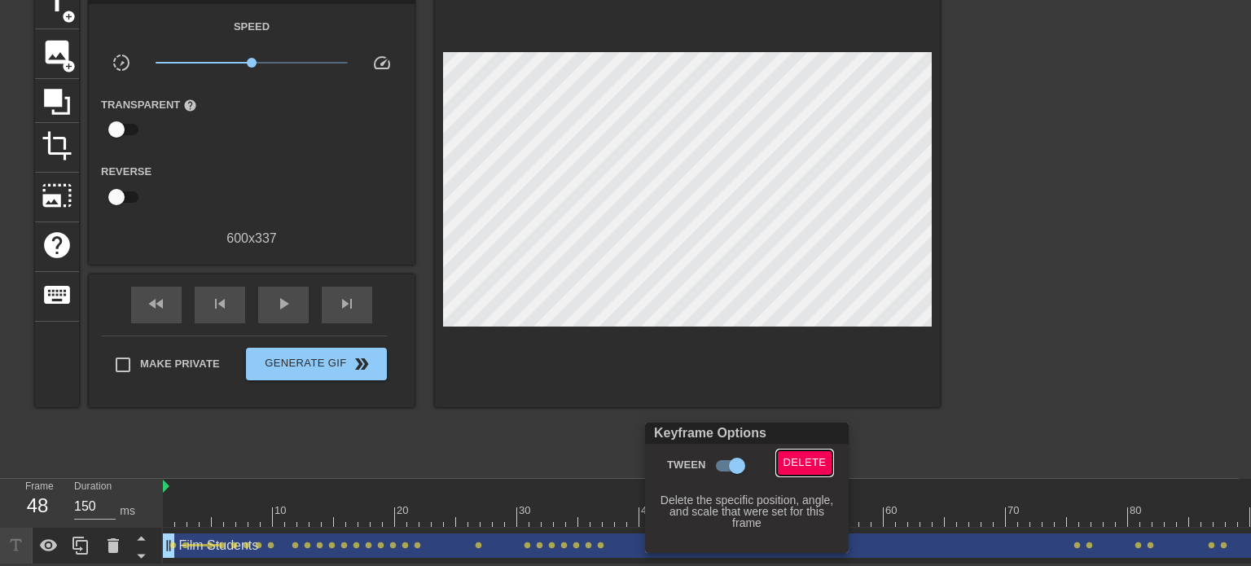
click at [795, 455] on span "Delete" at bounding box center [805, 463] width 43 height 19
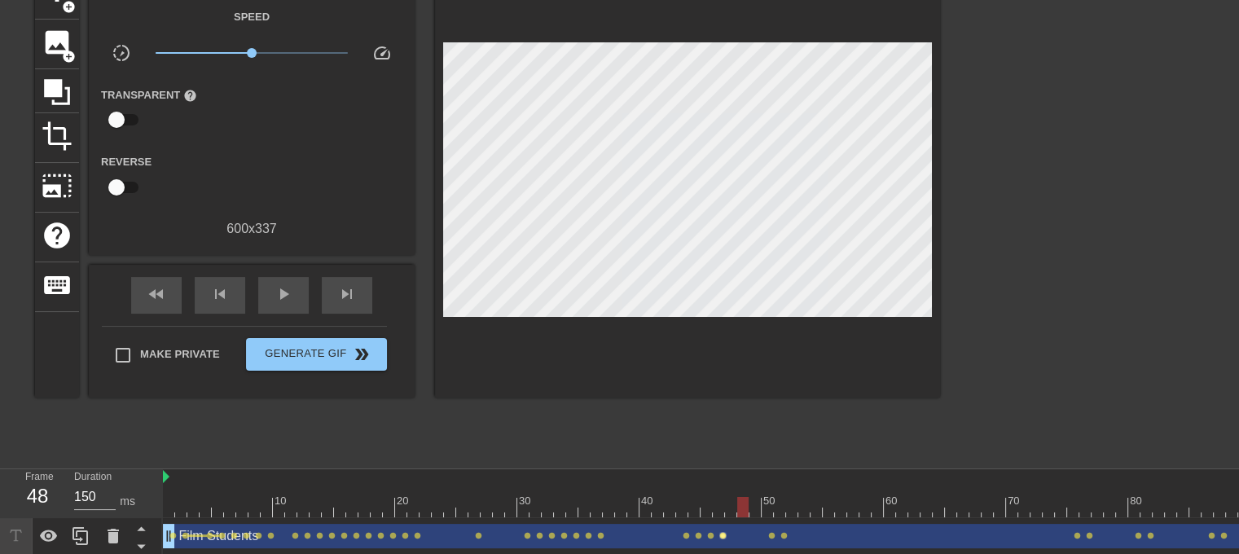
click at [721, 533] on span "lens" at bounding box center [722, 535] width 7 height 7
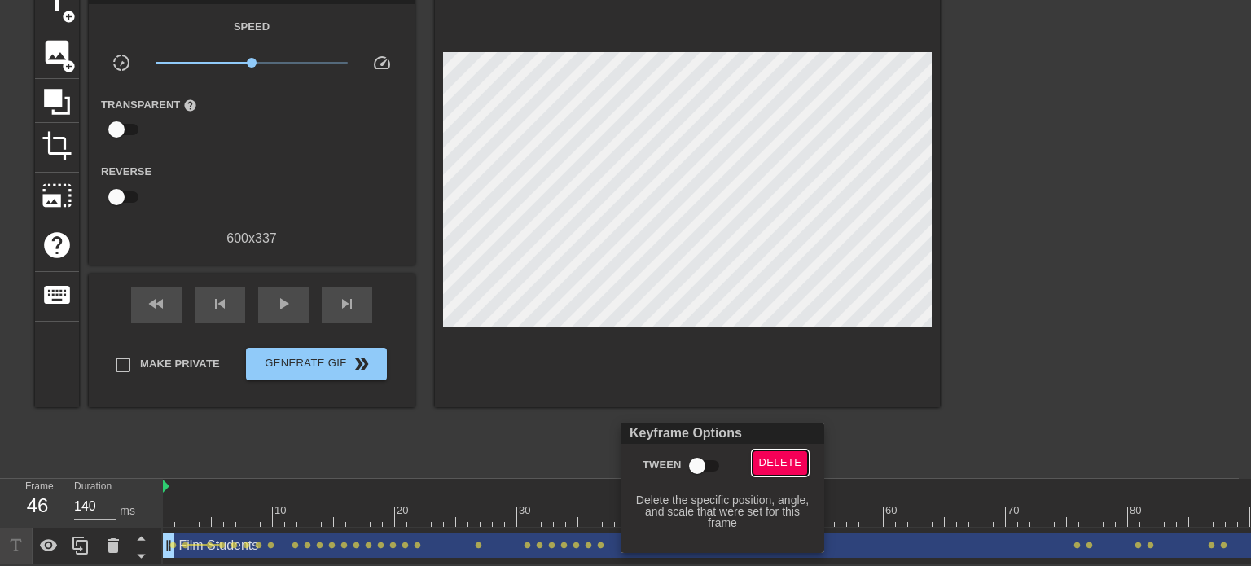
click at [777, 466] on span "Delete" at bounding box center [780, 463] width 43 height 19
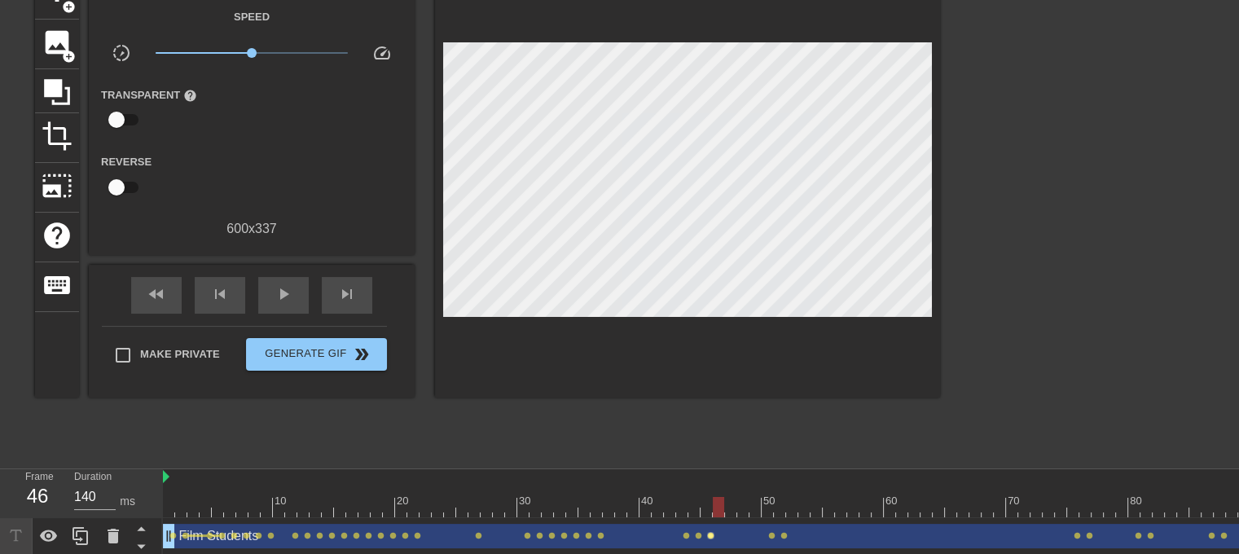
click at [710, 536] on span "lens" at bounding box center [710, 535] width 7 height 7
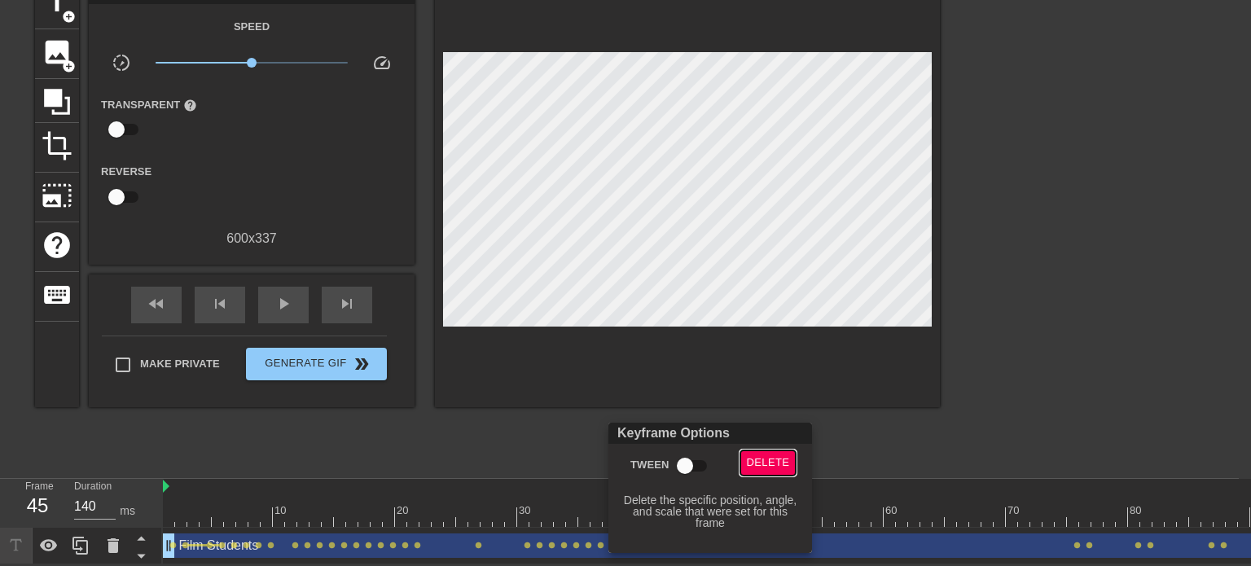
click at [763, 465] on span "Delete" at bounding box center [768, 463] width 43 height 19
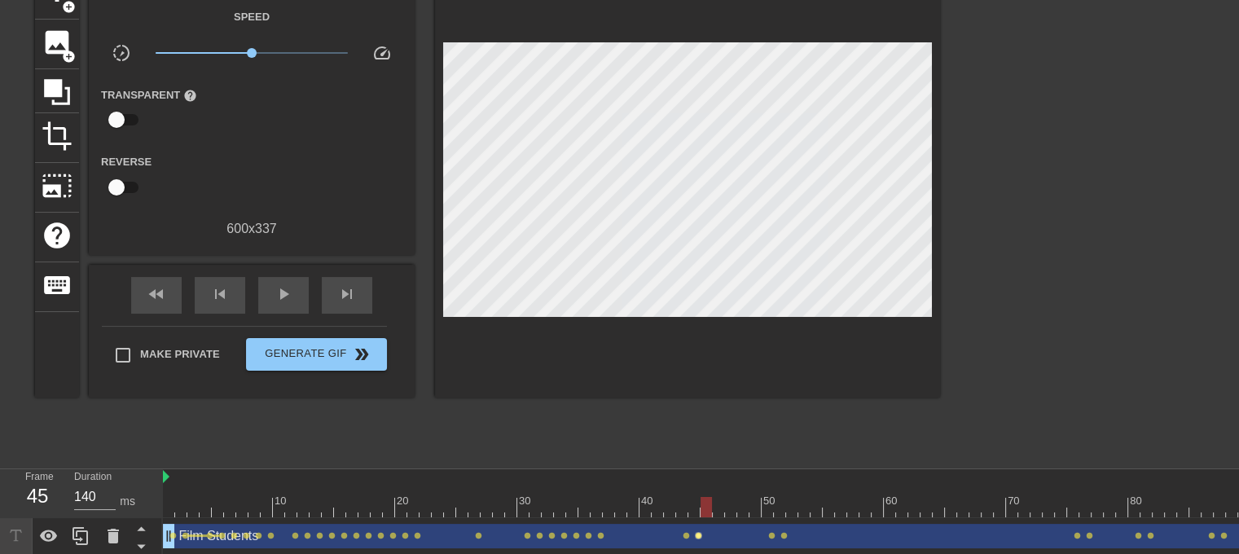
click at [697, 533] on span "lens" at bounding box center [698, 535] width 7 height 7
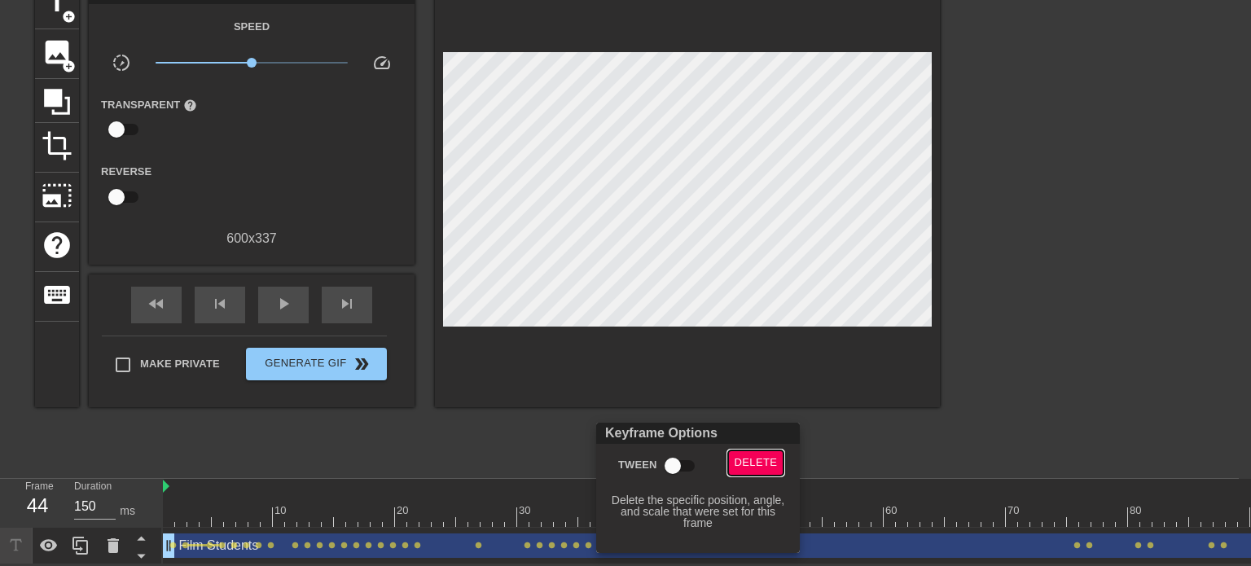
click at [740, 472] on button "Delete" at bounding box center [756, 463] width 56 height 25
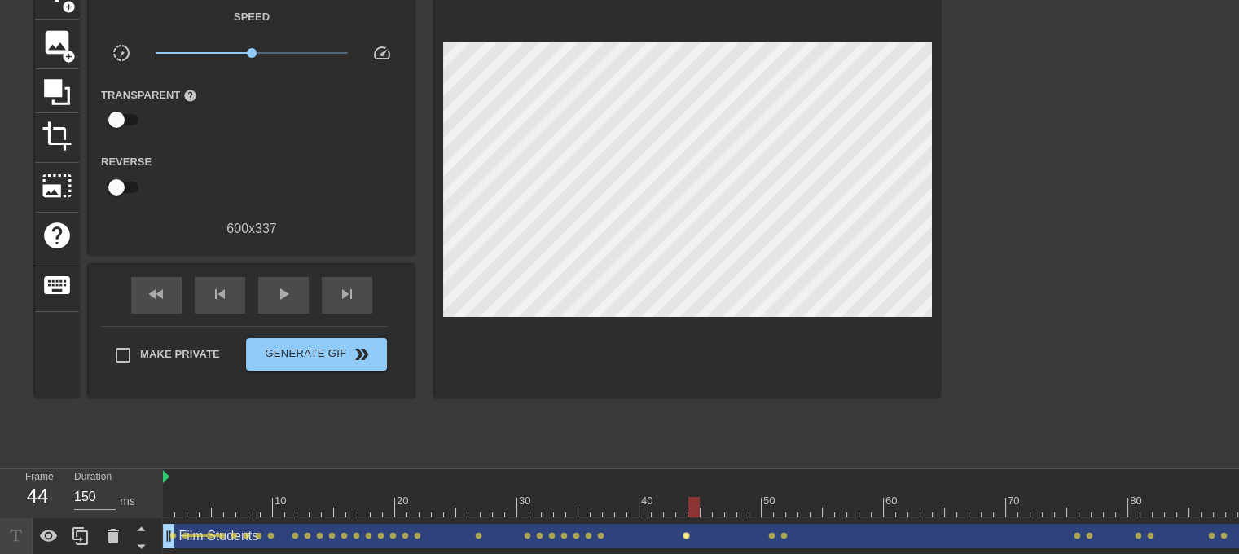
click at [684, 530] on div "Film Students drag_handle drag_handle" at bounding box center [945, 536] width 1564 height 24
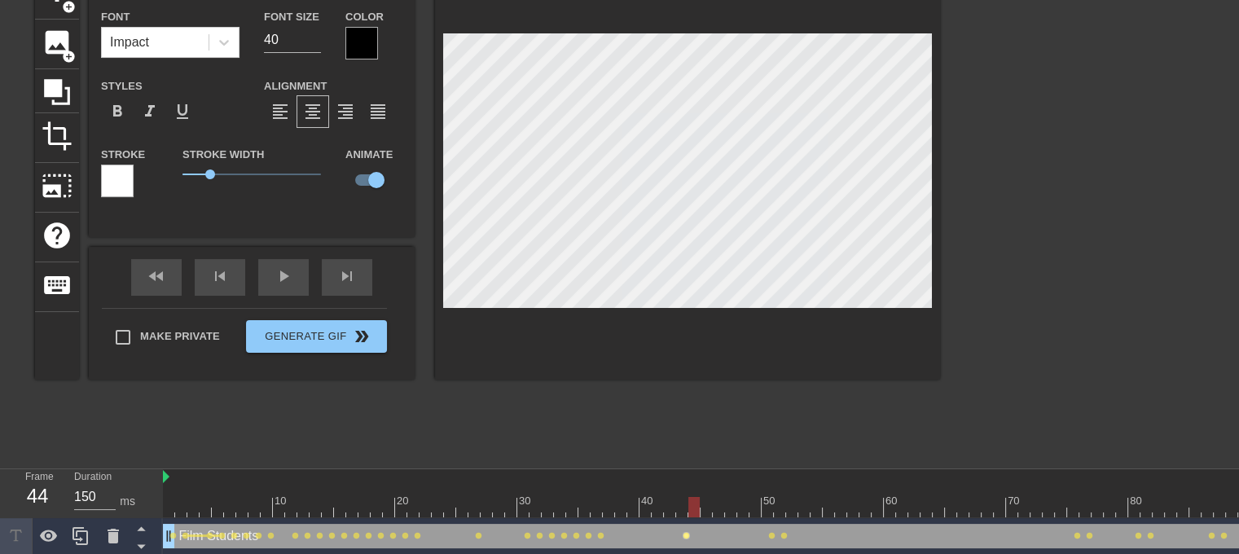
click at [683, 536] on span "lens" at bounding box center [686, 535] width 7 height 7
type input "140"
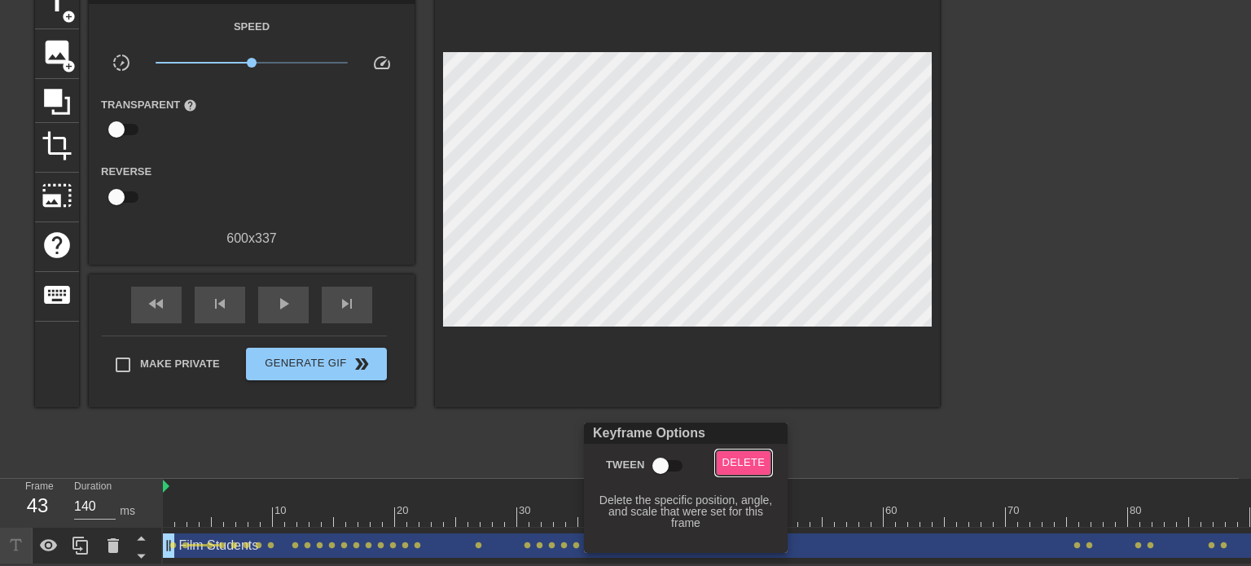
click at [750, 461] on span "Delete" at bounding box center [744, 463] width 43 height 19
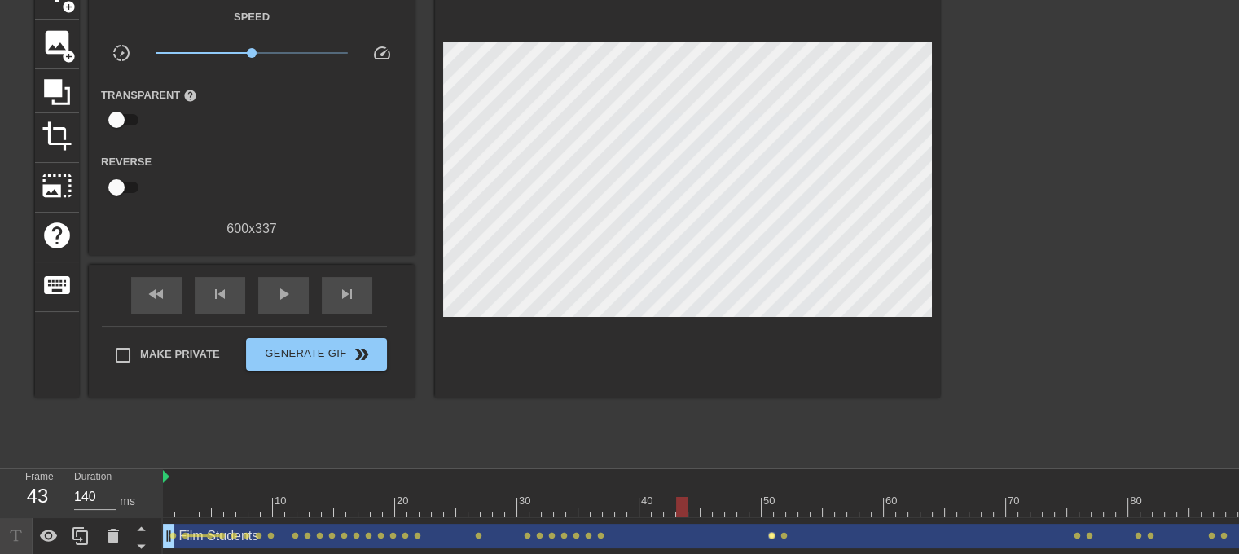
click at [771, 534] on span "lens" at bounding box center [771, 535] width 7 height 7
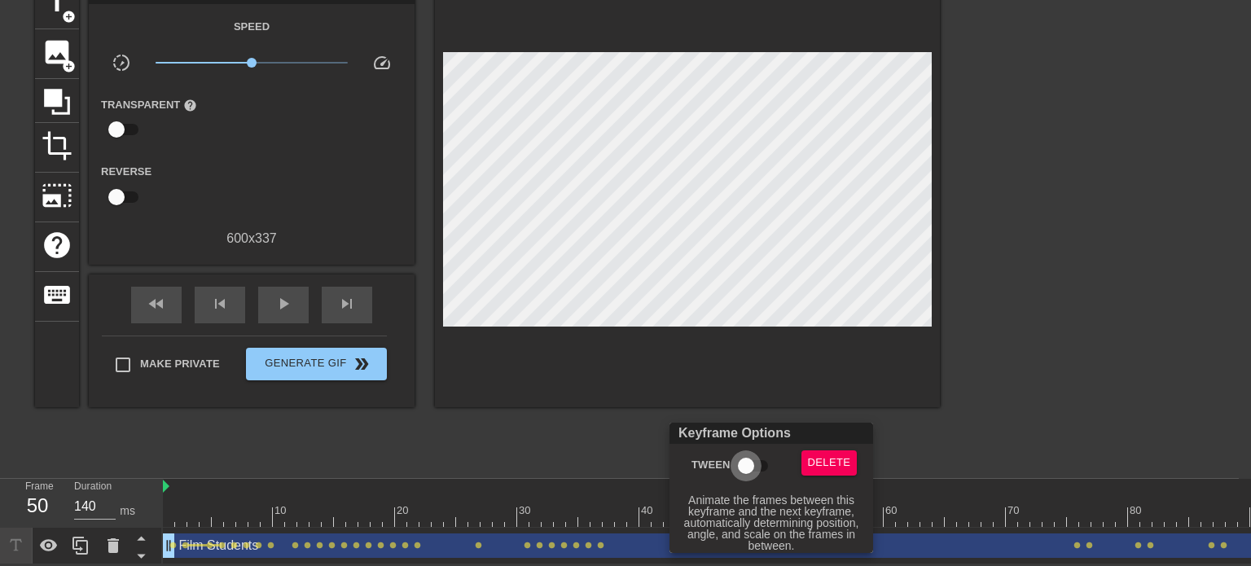
click at [741, 463] on input "Tween" at bounding box center [746, 466] width 93 height 31
checkbox input "true"
click at [561, 436] on div at bounding box center [625, 283] width 1251 height 566
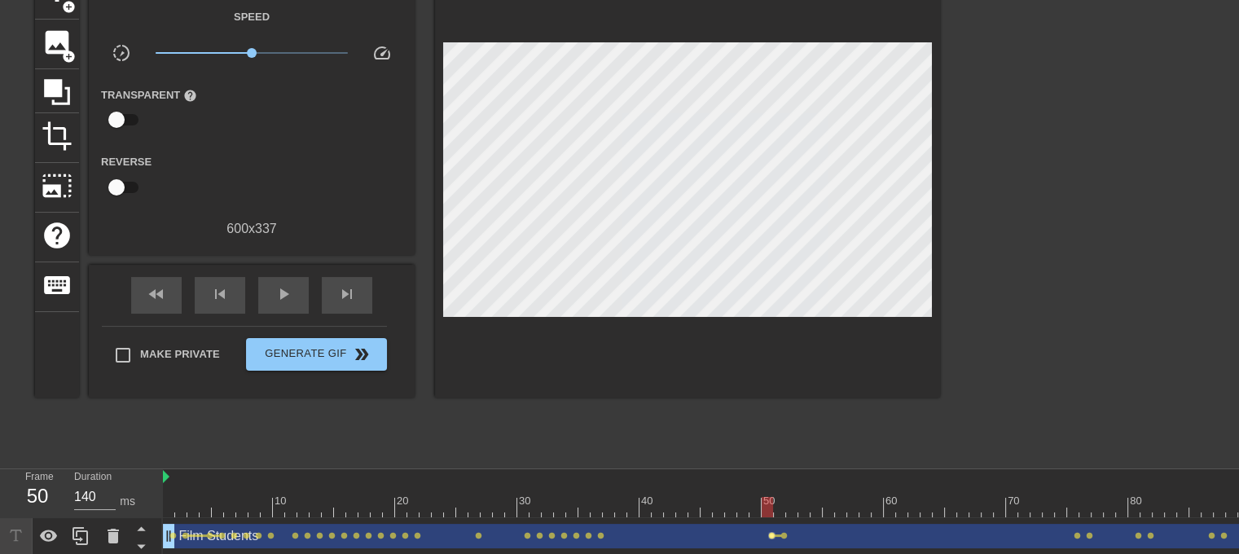
click at [769, 537] on span "lens" at bounding box center [771, 535] width 7 height 7
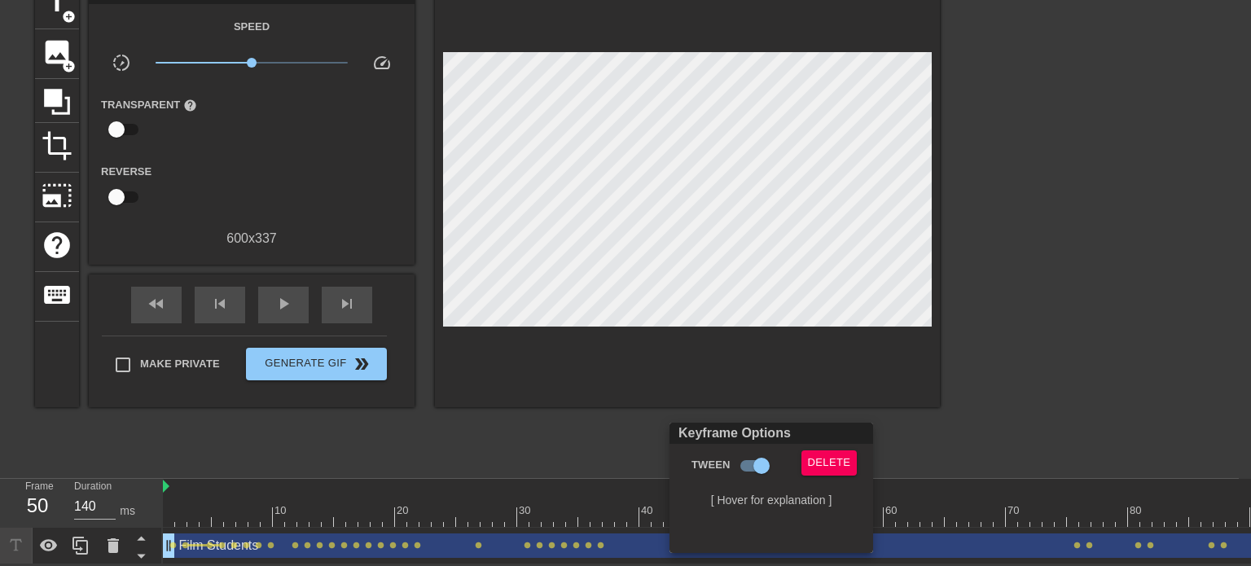
click at [600, 534] on div at bounding box center [625, 283] width 1251 height 566
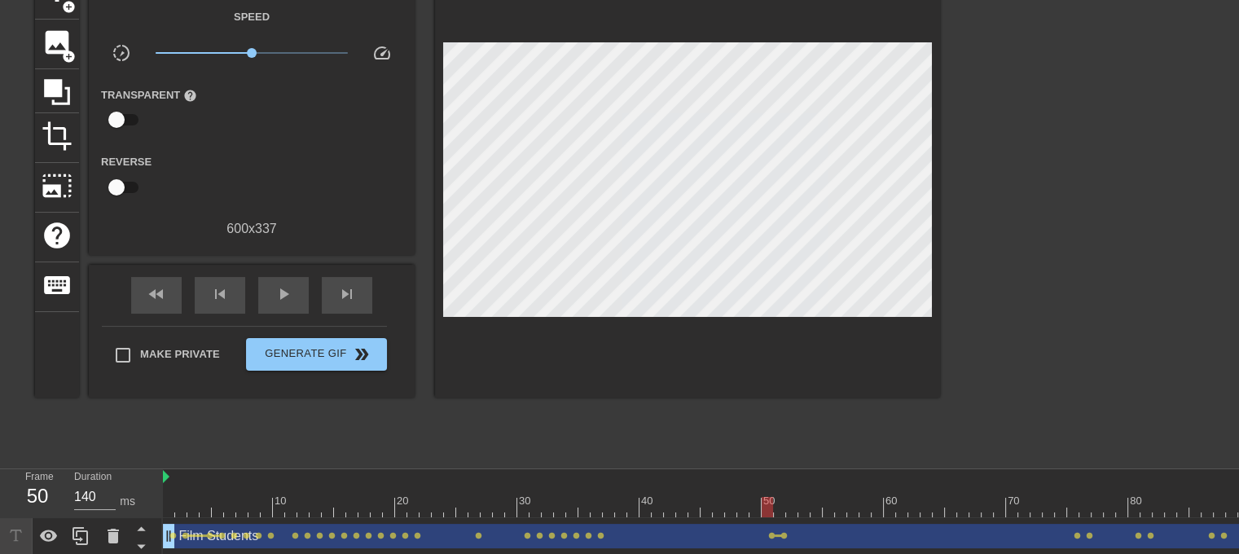
click at [600, 534] on span "lens" at bounding box center [600, 535] width 7 height 7
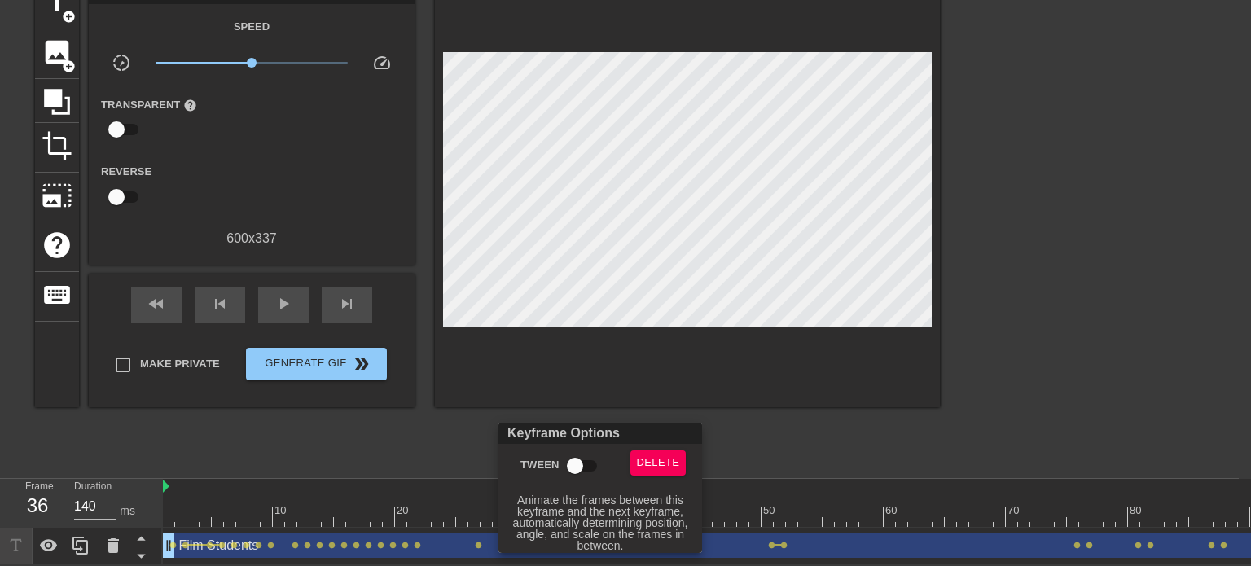
click at [576, 462] on input "Tween" at bounding box center [575, 466] width 93 height 31
checkbox input "true"
click at [753, 429] on div at bounding box center [625, 283] width 1251 height 566
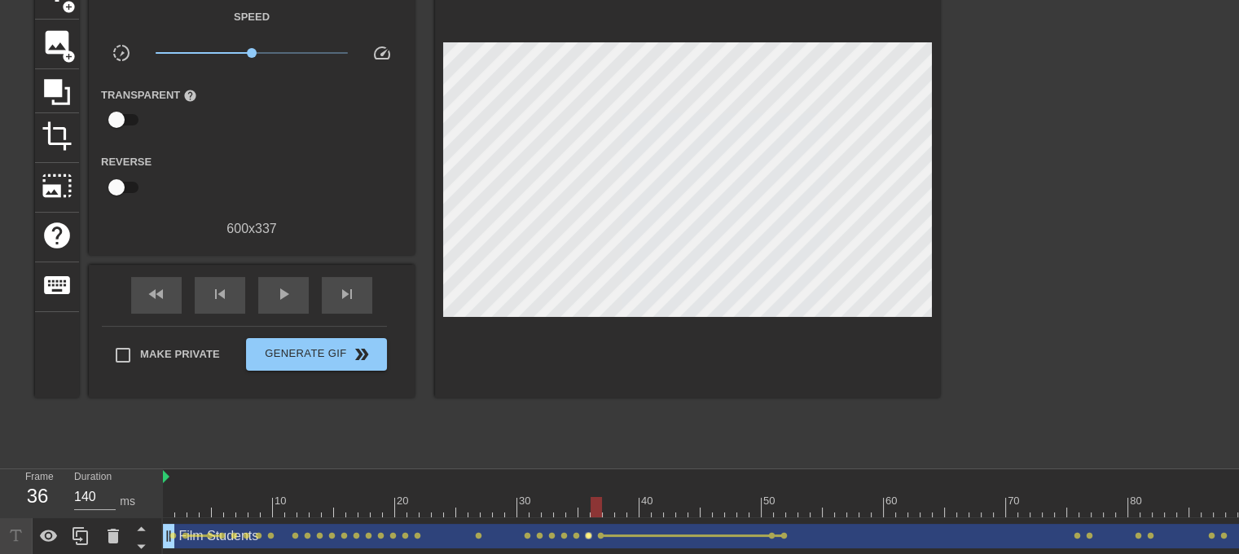
click at [587, 534] on span "lens" at bounding box center [588, 535] width 7 height 7
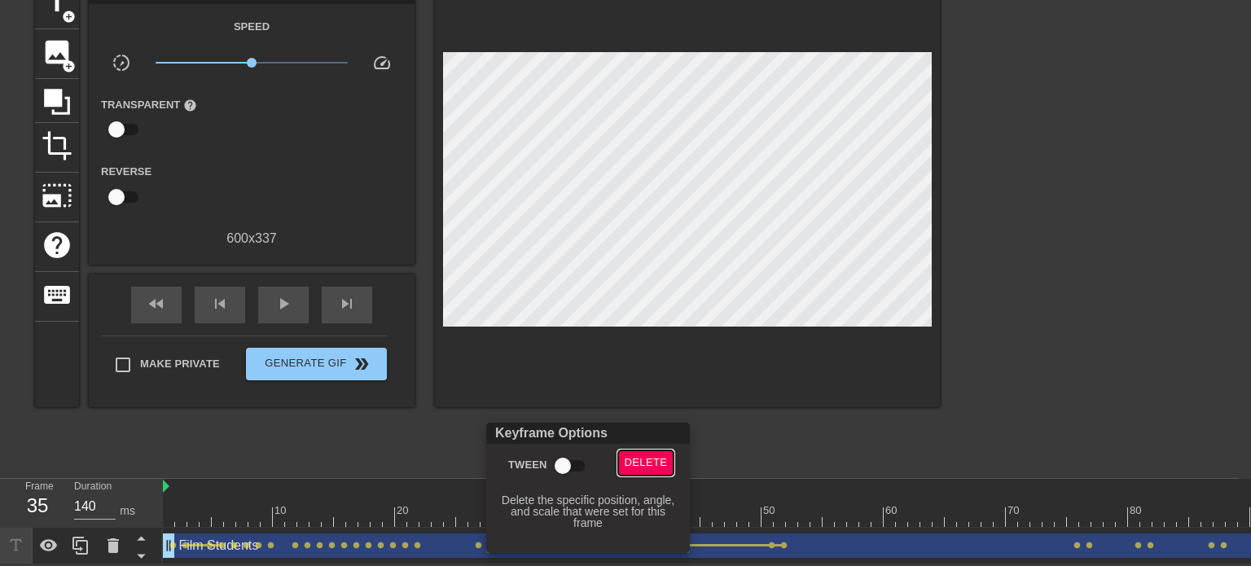
click at [626, 467] on span "Delete" at bounding box center [646, 463] width 43 height 19
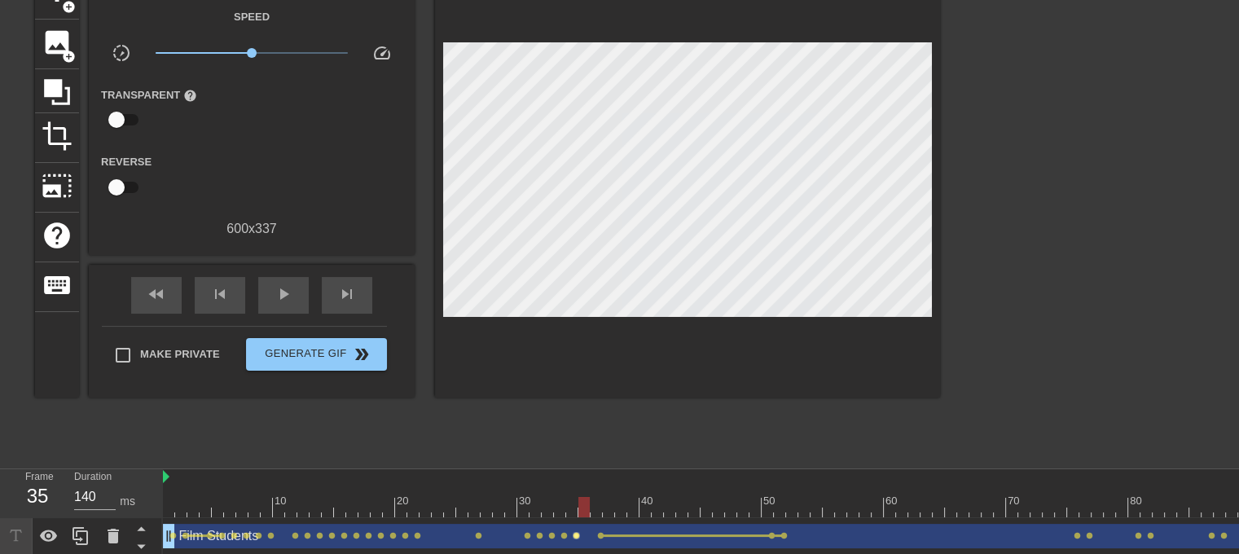
click at [577, 535] on span "lens" at bounding box center [576, 535] width 7 height 7
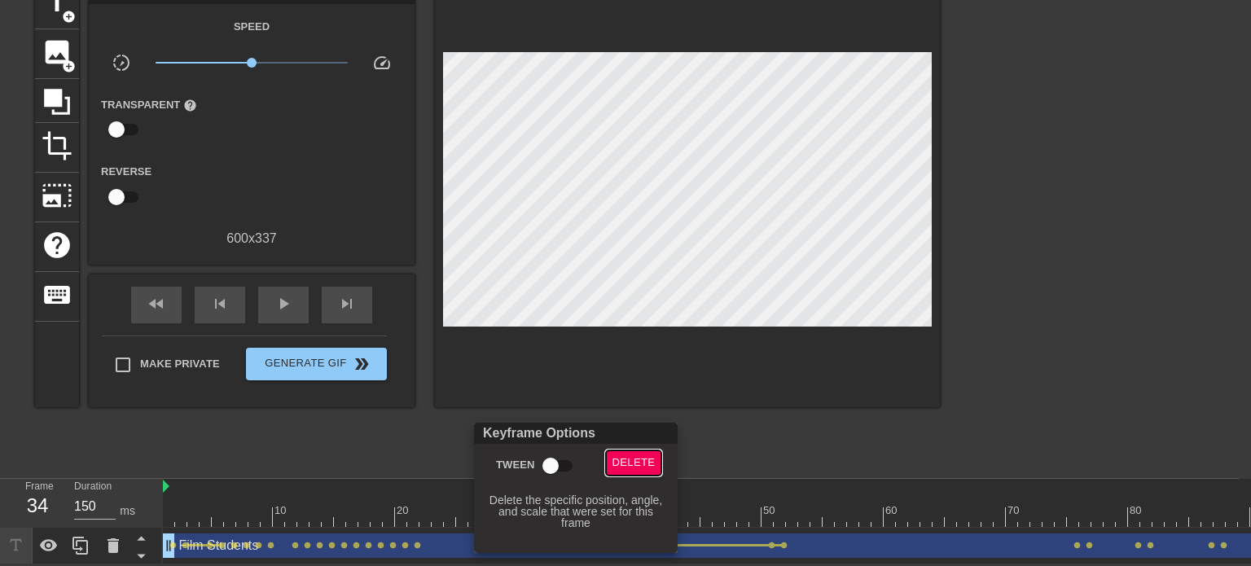
click at [638, 462] on span "Delete" at bounding box center [634, 463] width 43 height 19
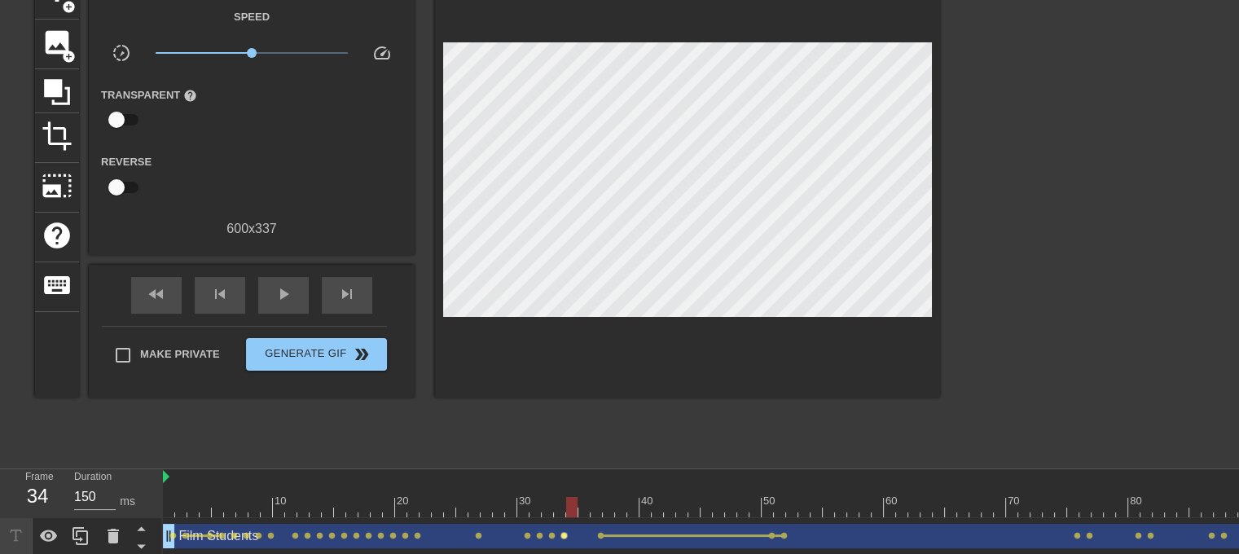
click at [564, 532] on span "lens" at bounding box center [564, 535] width 7 height 7
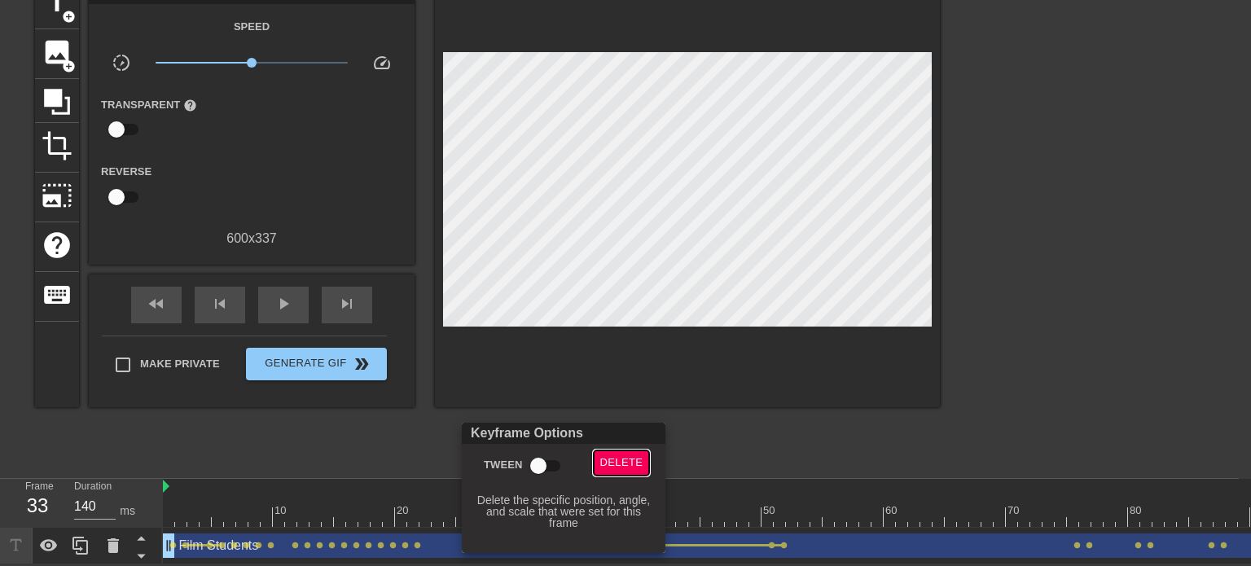
click at [627, 457] on span "Delete" at bounding box center [621, 463] width 43 height 19
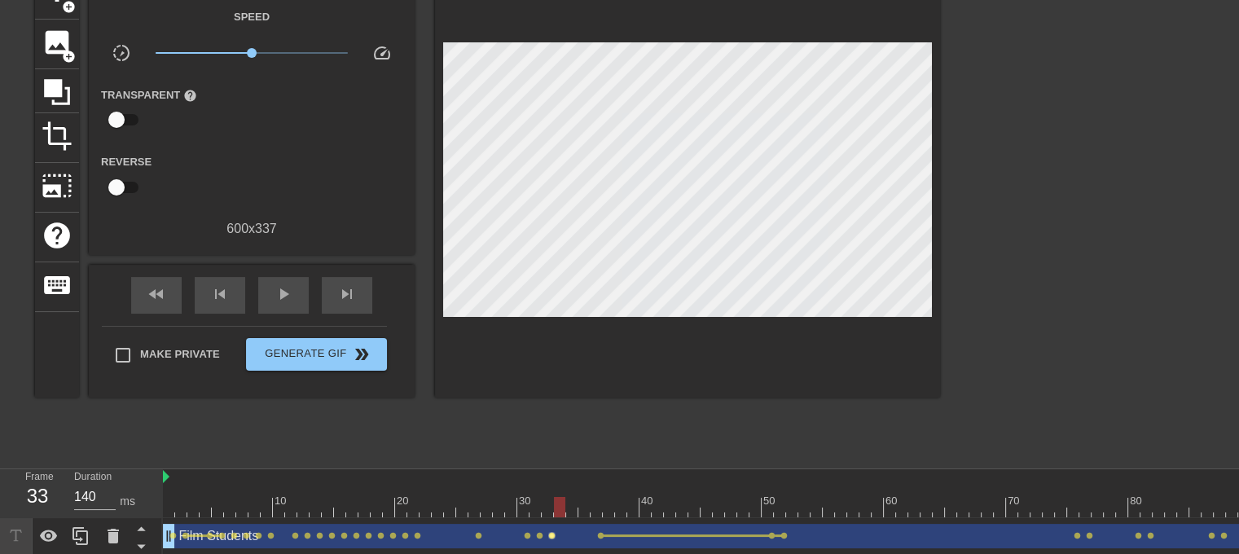
click at [552, 532] on span "lens" at bounding box center [551, 535] width 7 height 7
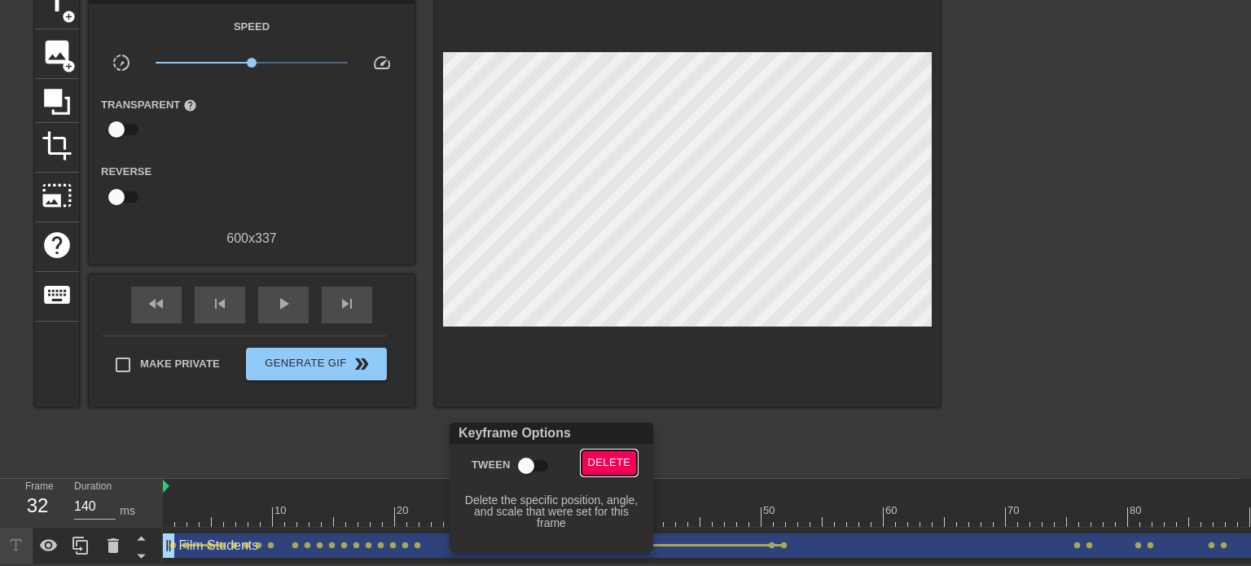
click at [618, 464] on span "Delete" at bounding box center [609, 463] width 43 height 19
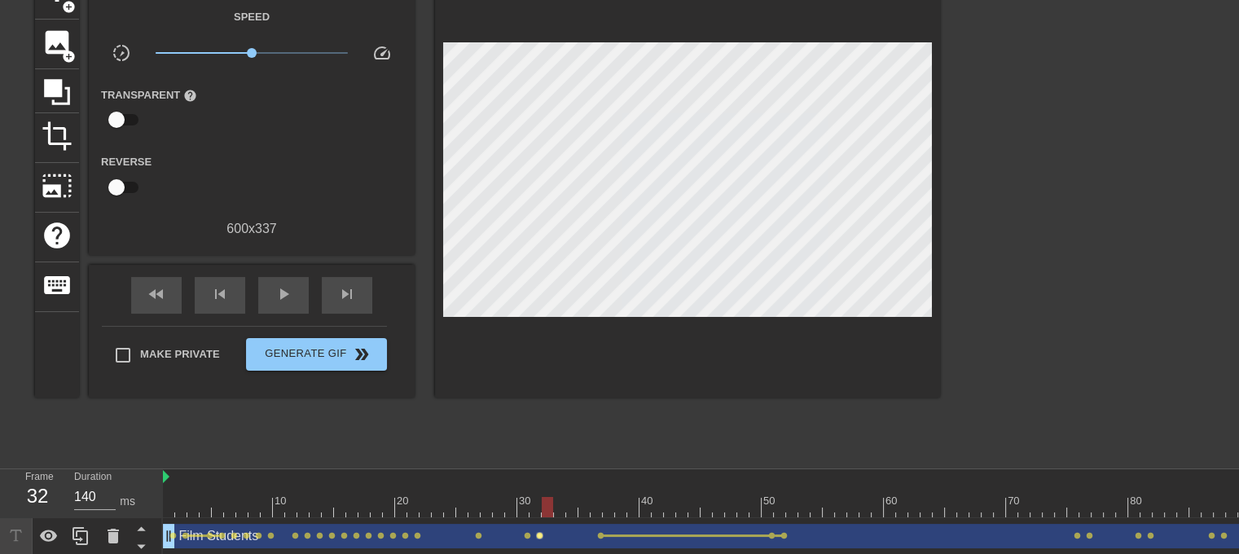
click at [540, 536] on span "lens" at bounding box center [539, 535] width 7 height 7
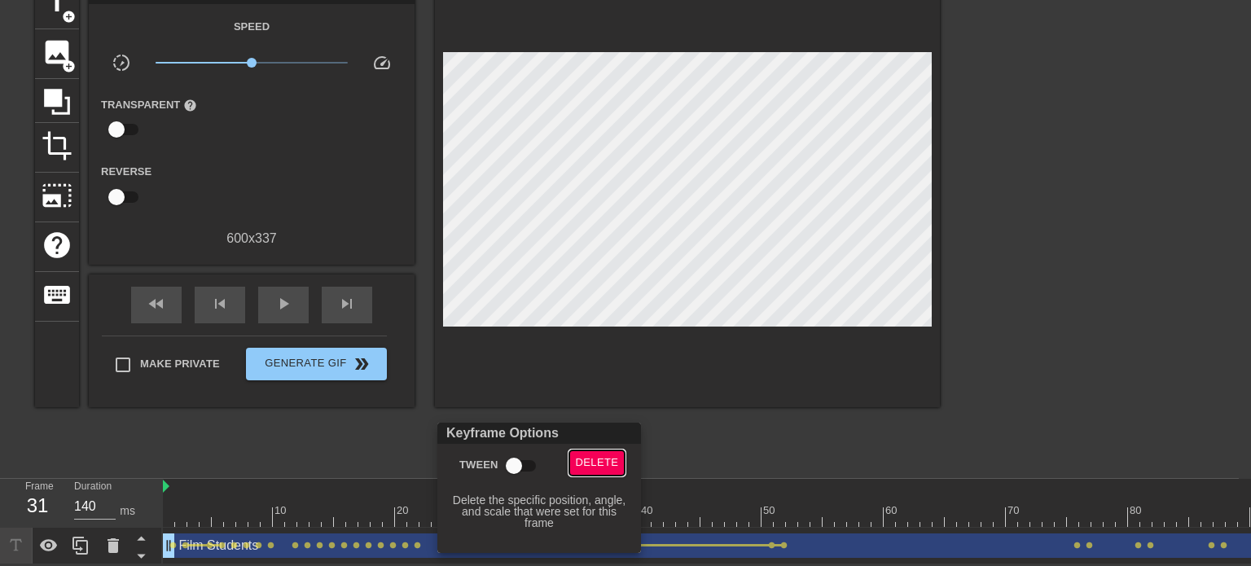
click at [604, 459] on span "Delete" at bounding box center [597, 463] width 43 height 19
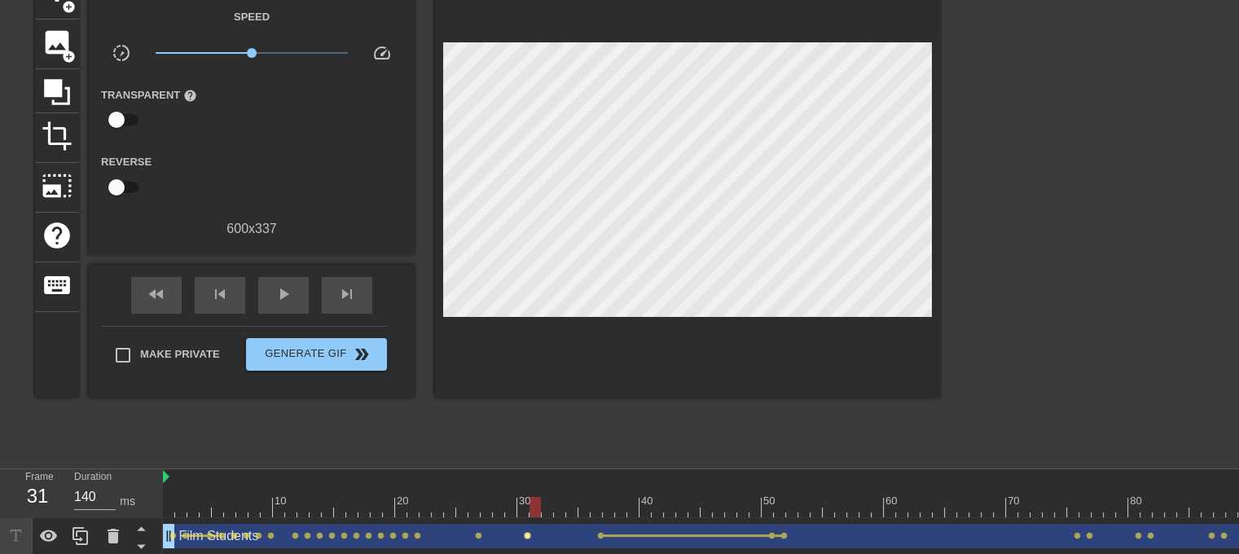
click at [525, 538] on span "lens" at bounding box center [527, 535] width 7 height 7
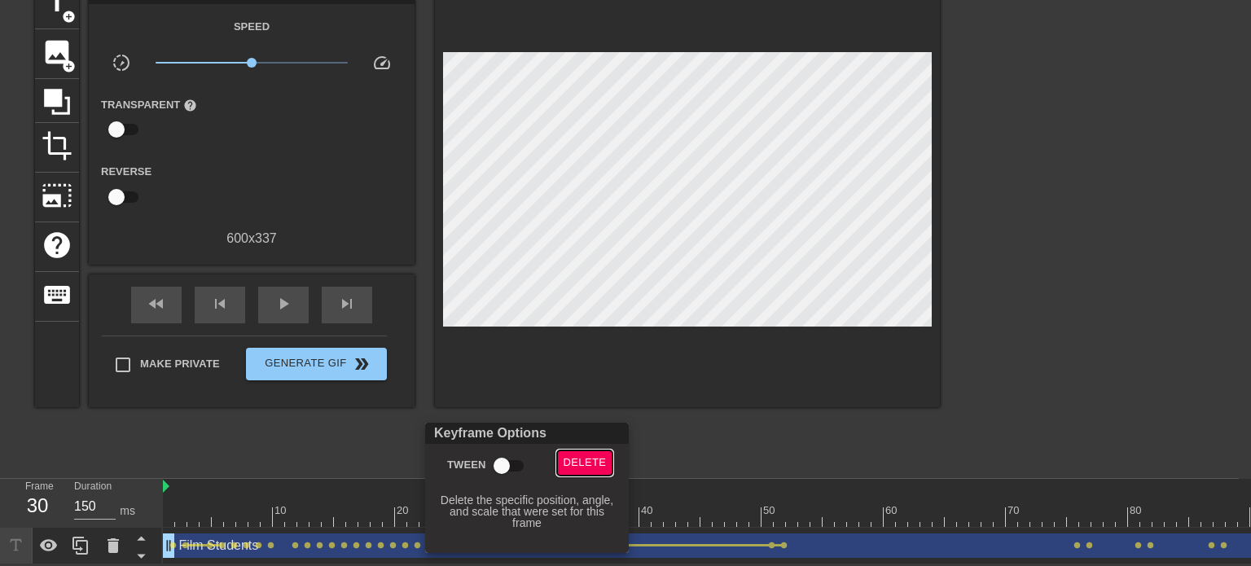
click at [582, 463] on span "Delete" at bounding box center [585, 463] width 43 height 19
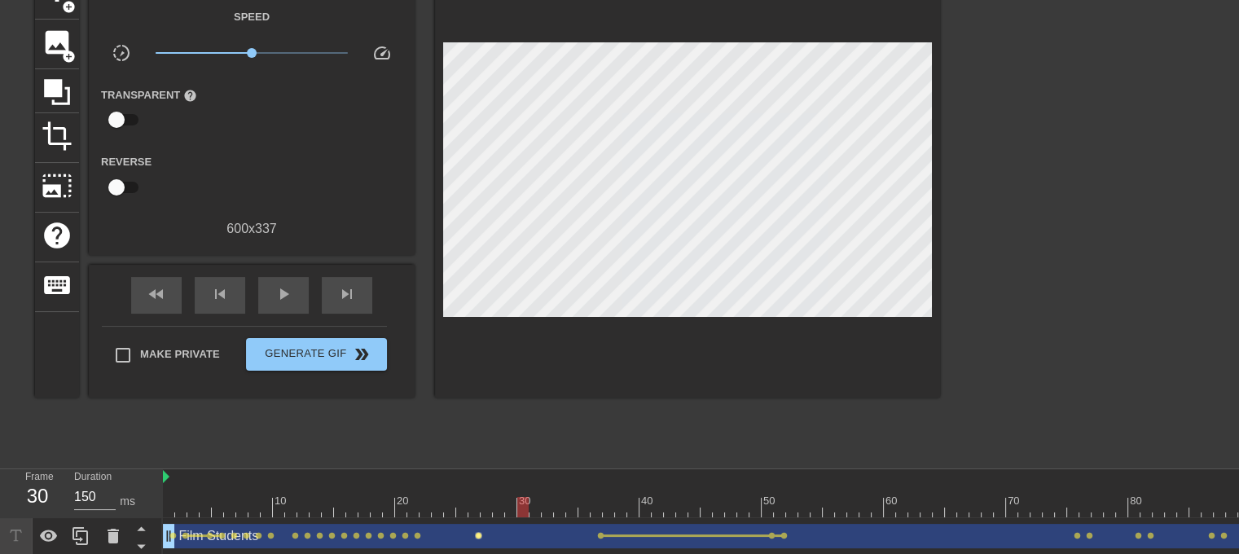
click at [478, 532] on span "lens" at bounding box center [478, 535] width 7 height 7
type input "140"
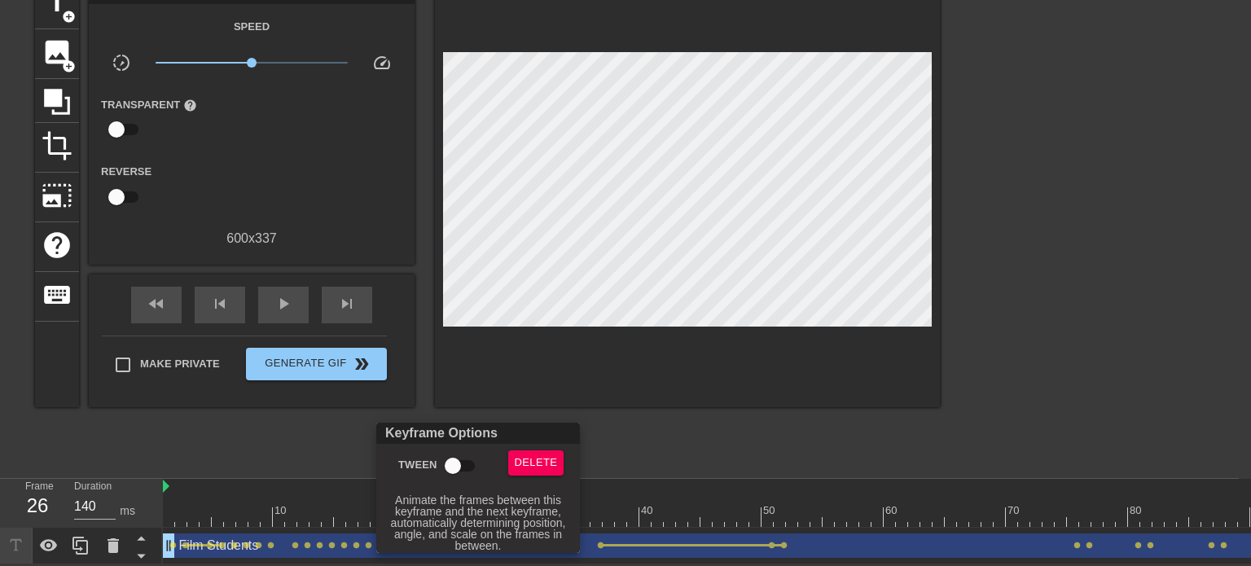
click at [447, 461] on input "Tween" at bounding box center [453, 466] width 93 height 31
checkbox input "true"
click at [336, 431] on div at bounding box center [625, 283] width 1251 height 566
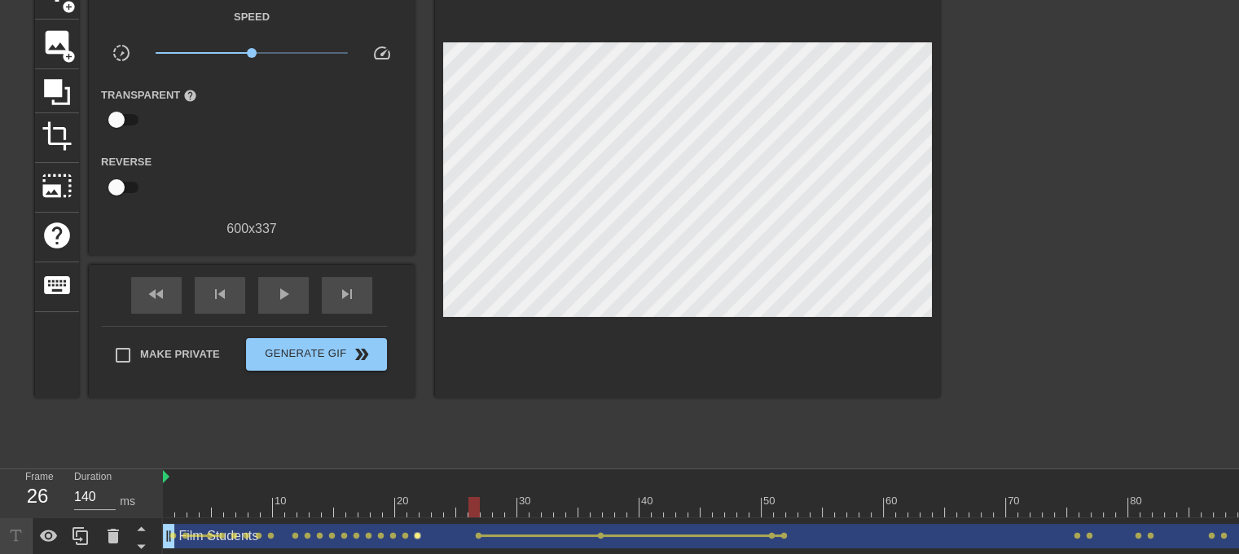
click at [416, 534] on span "lens" at bounding box center [417, 535] width 7 height 7
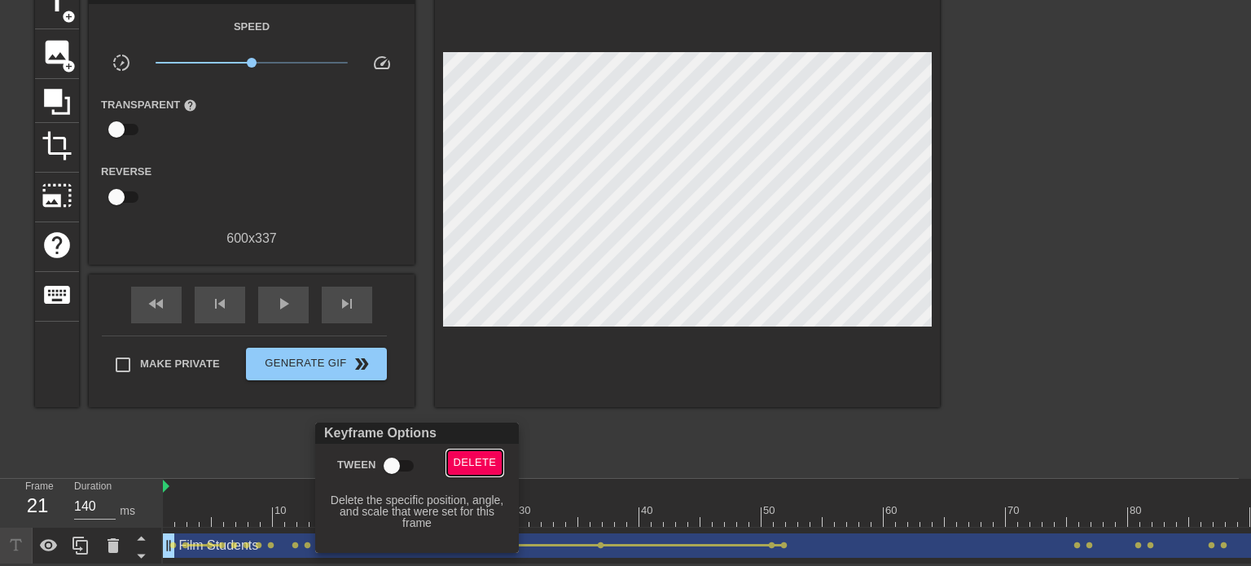
click at [494, 466] on span "Delete" at bounding box center [475, 463] width 43 height 19
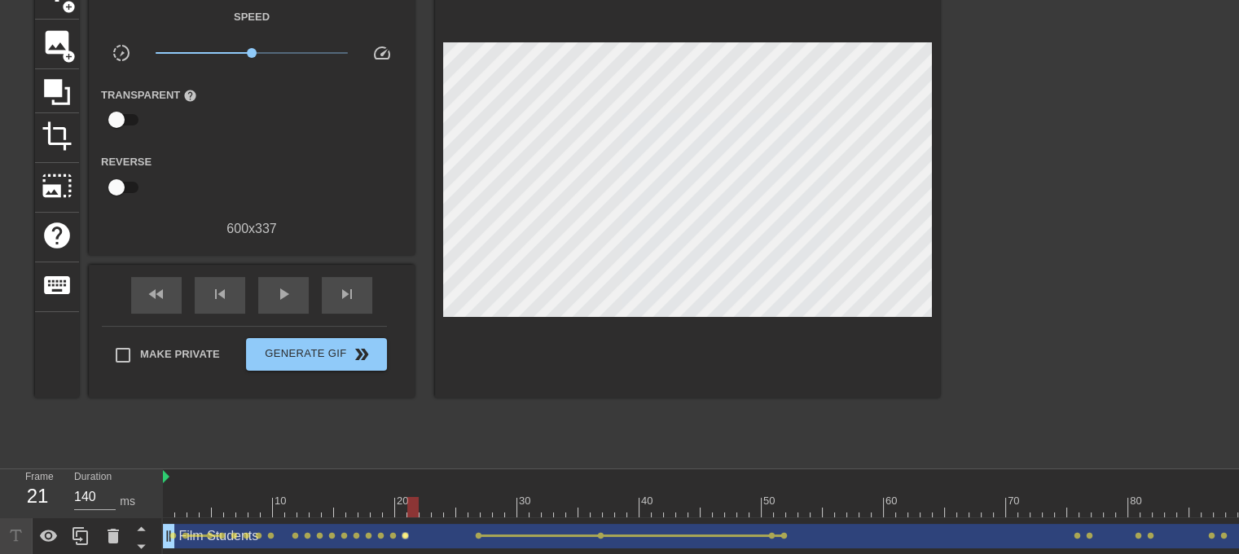
click at [404, 534] on span "lens" at bounding box center [405, 535] width 7 height 7
type input "150"
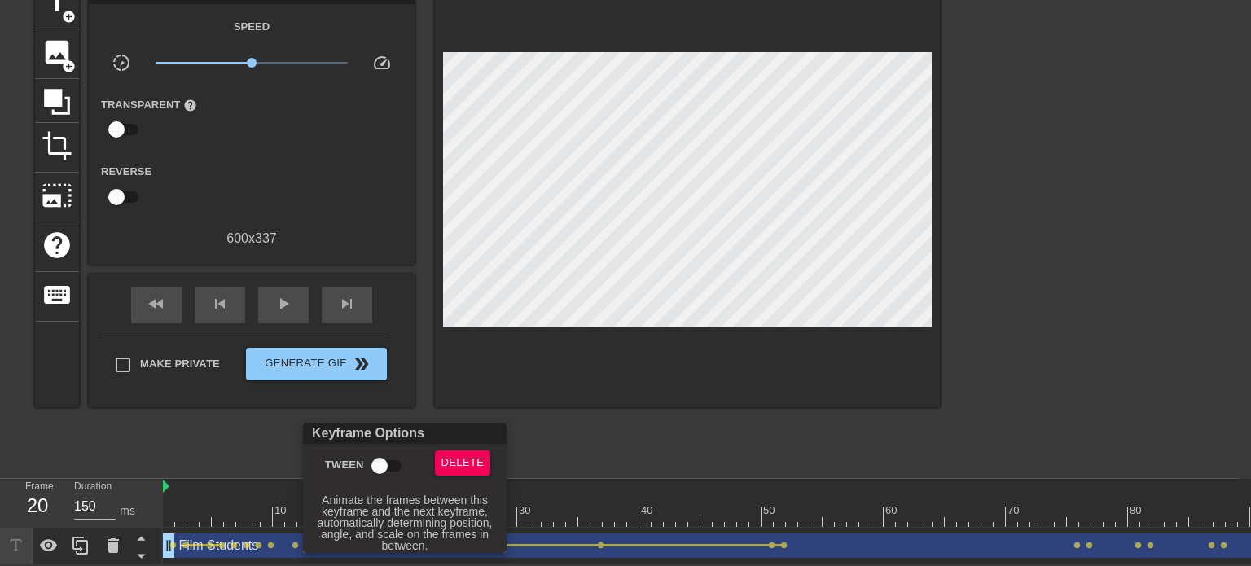
click at [378, 467] on input "Tween" at bounding box center [379, 466] width 93 height 31
checkbox input "true"
click at [310, 437] on div "Keyframe Options" at bounding box center [405, 433] width 210 height 21
click at [266, 438] on div at bounding box center [625, 283] width 1251 height 566
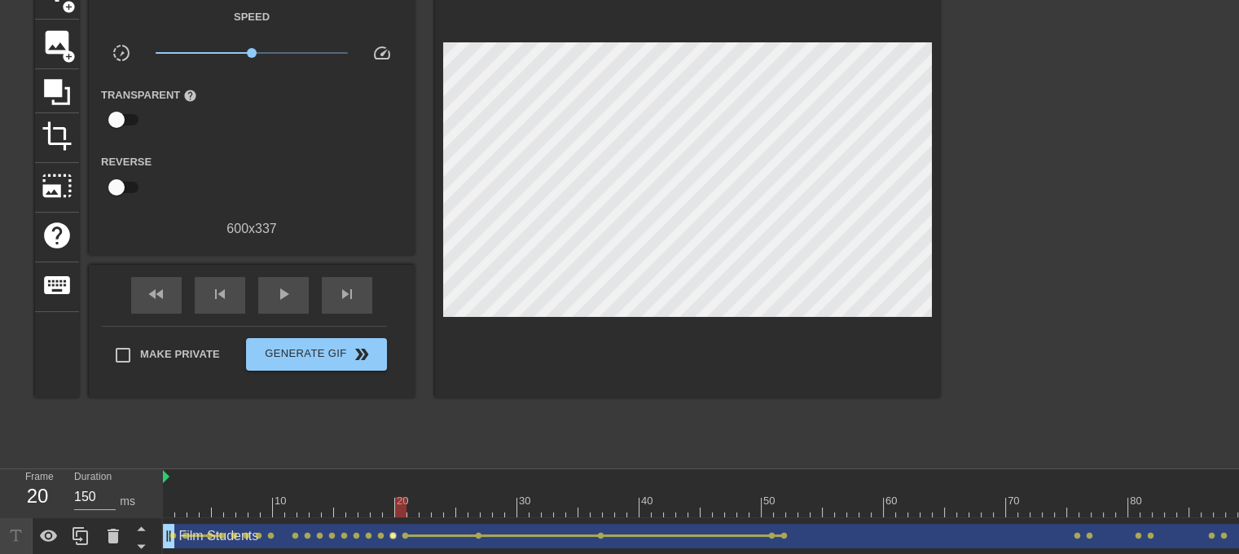
click at [391, 537] on span "lens" at bounding box center [392, 535] width 7 height 7
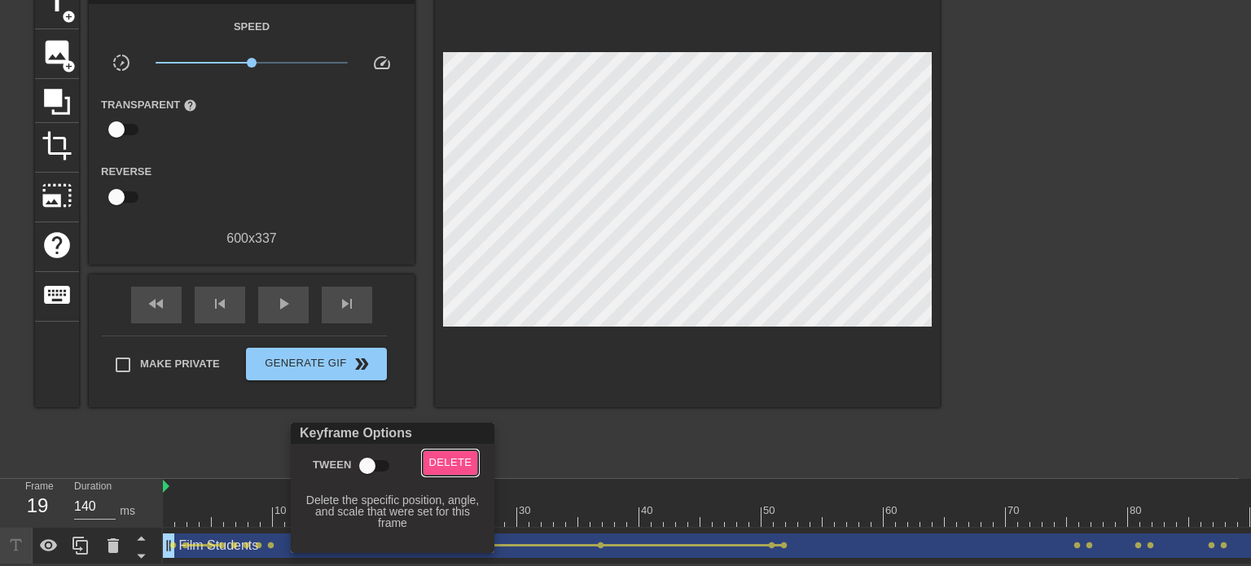
click at [434, 470] on span "Delete" at bounding box center [450, 463] width 43 height 19
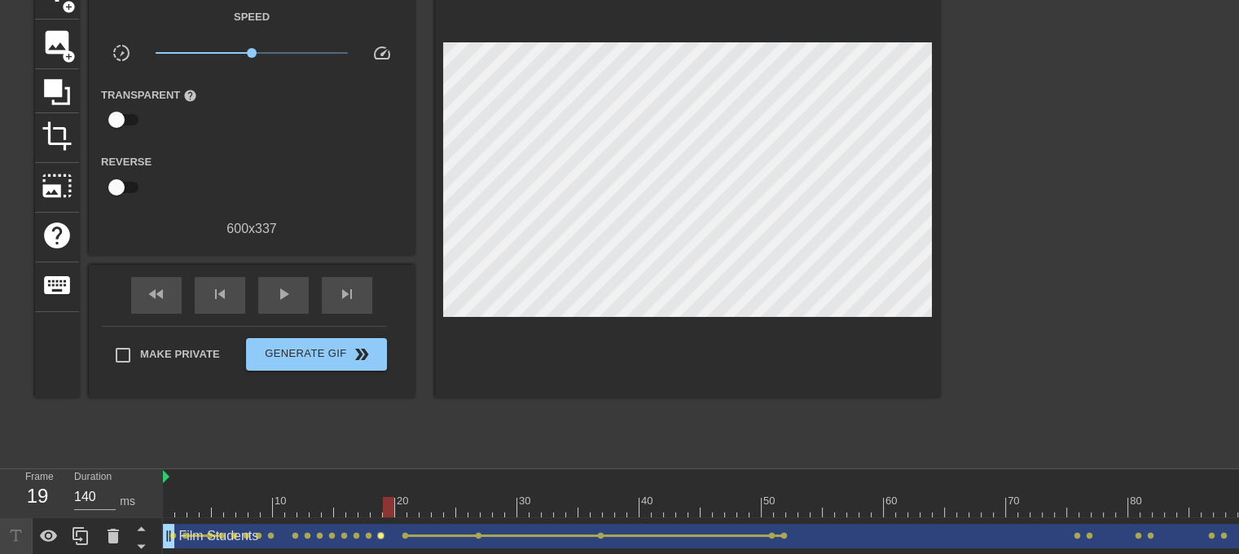
click at [380, 534] on span "lens" at bounding box center [380, 535] width 7 height 7
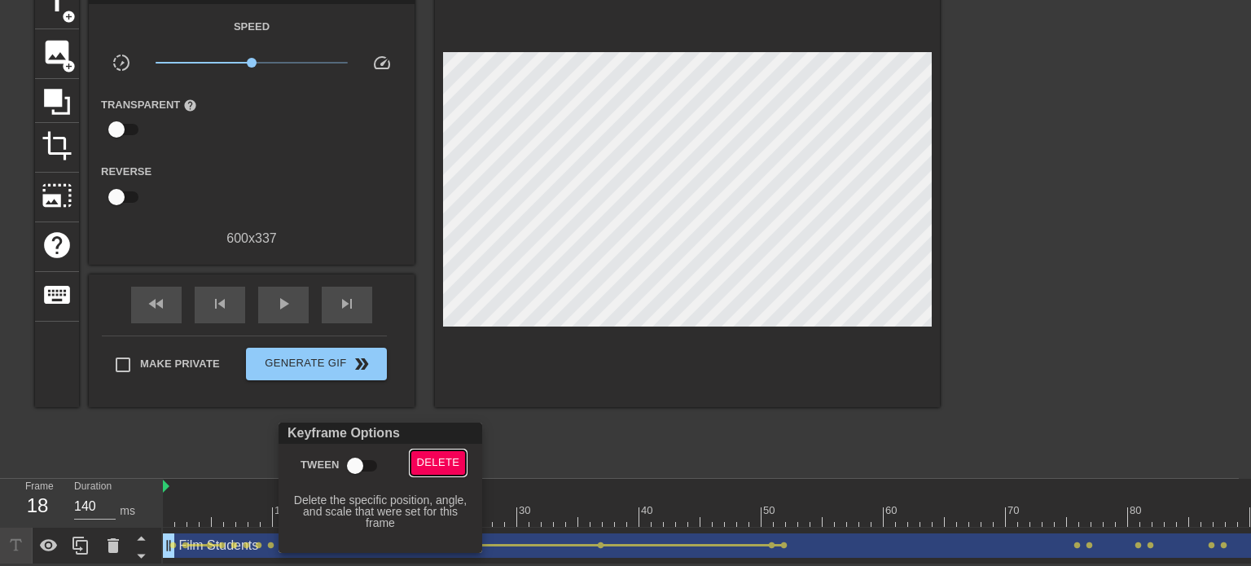
click at [423, 472] on span "Delete" at bounding box center [438, 463] width 43 height 19
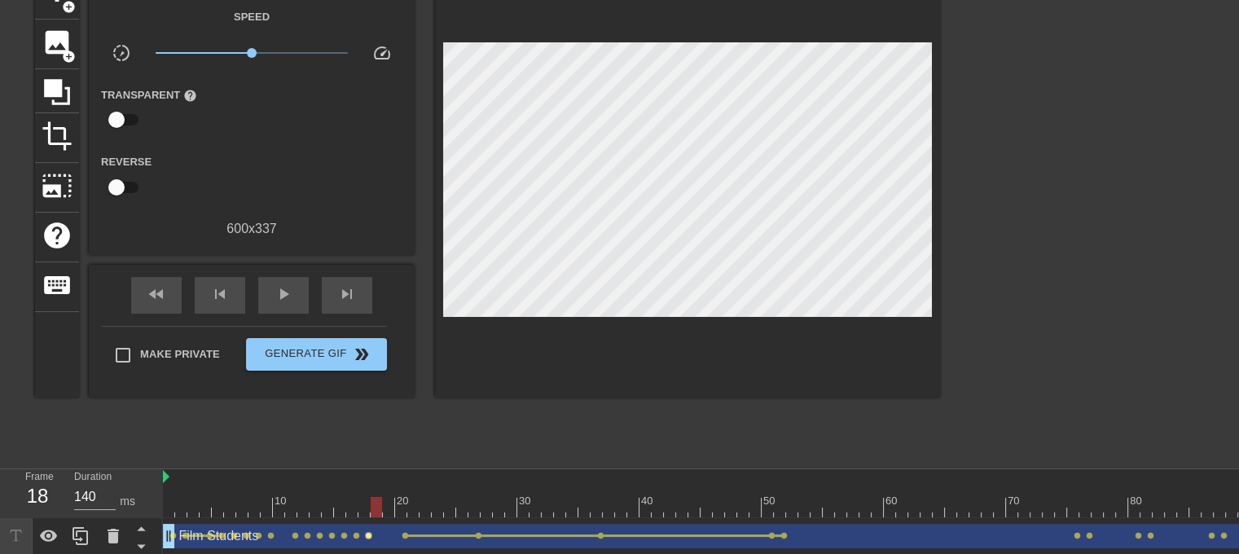
click at [371, 533] on span "lens" at bounding box center [368, 535] width 7 height 7
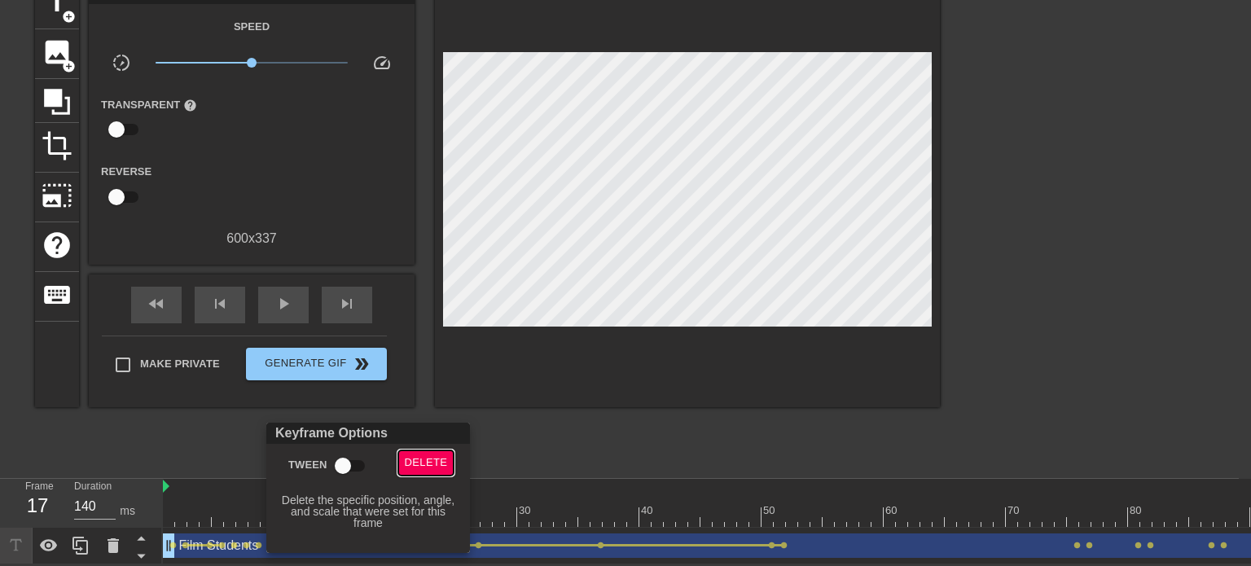
click at [414, 468] on span "Delete" at bounding box center [426, 463] width 43 height 19
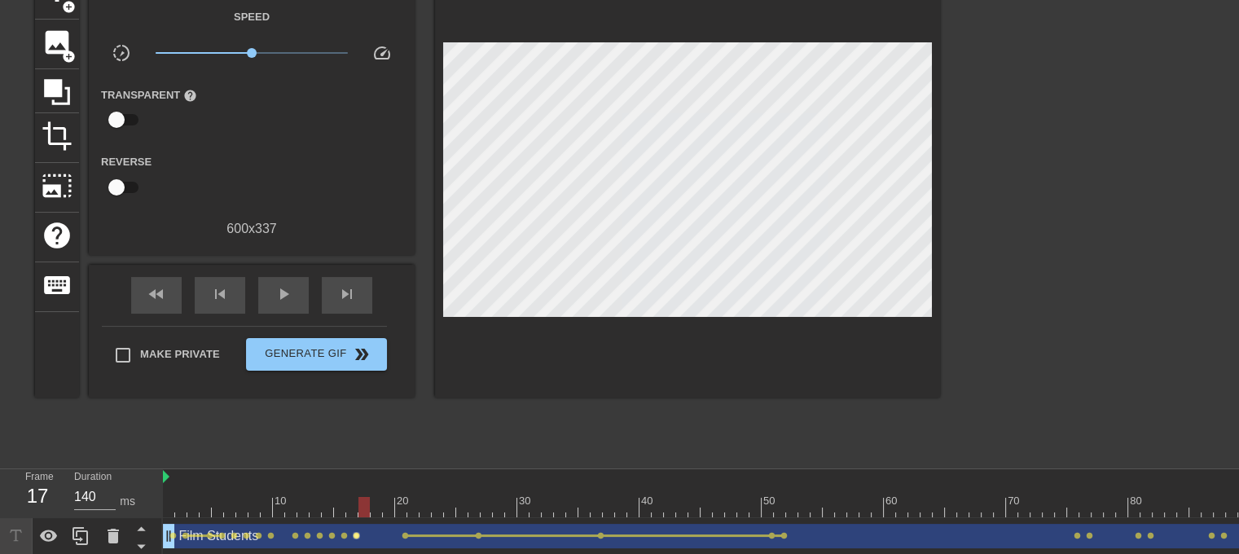
click at [353, 537] on span "lens" at bounding box center [356, 535] width 7 height 7
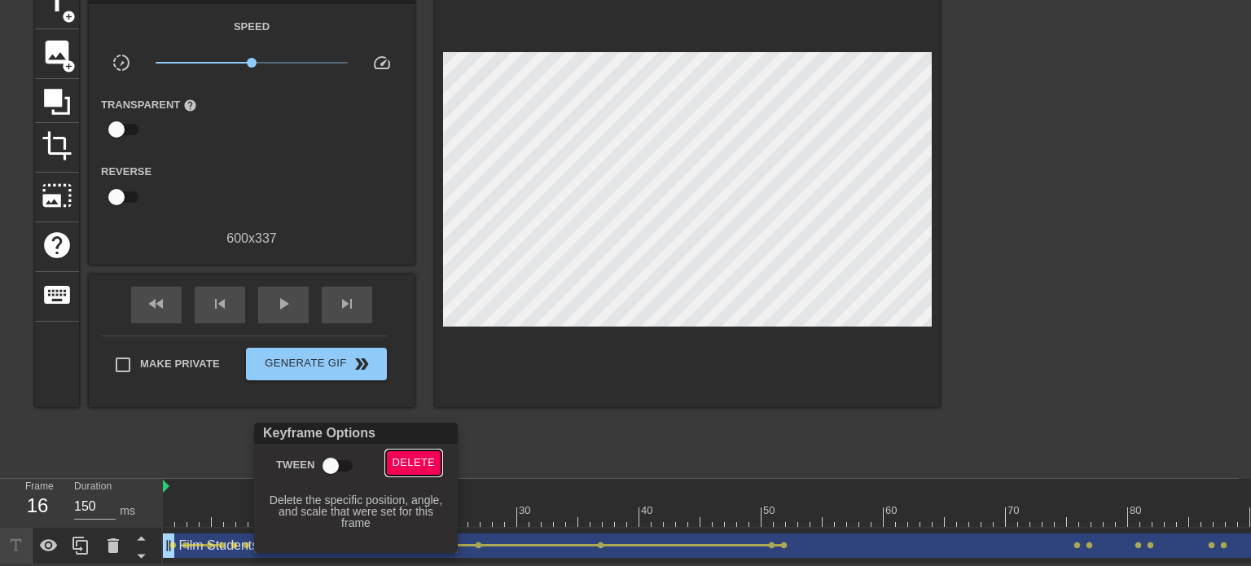
click at [407, 468] on span "Delete" at bounding box center [414, 463] width 43 height 19
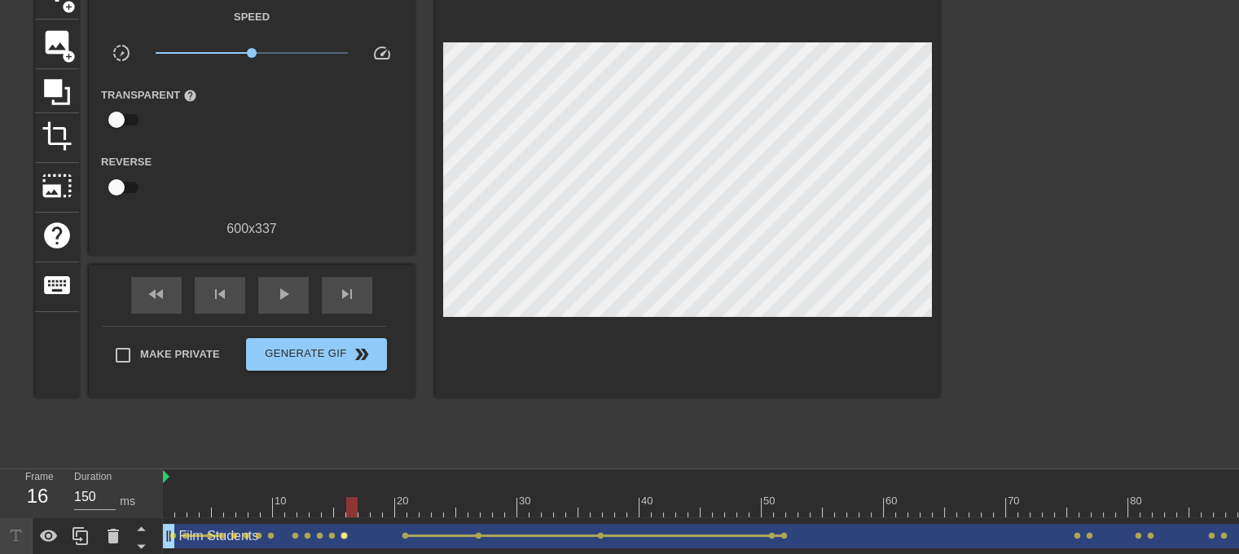
click at [344, 534] on span "lens" at bounding box center [344, 535] width 7 height 7
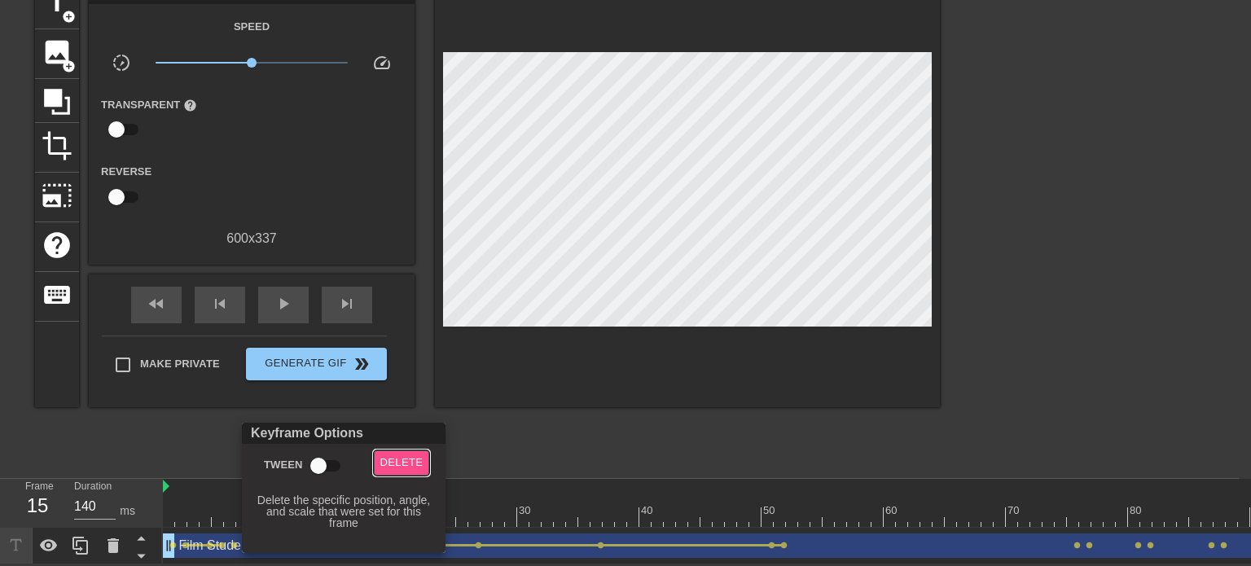
click at [389, 473] on button "Delete" at bounding box center [402, 463] width 56 height 25
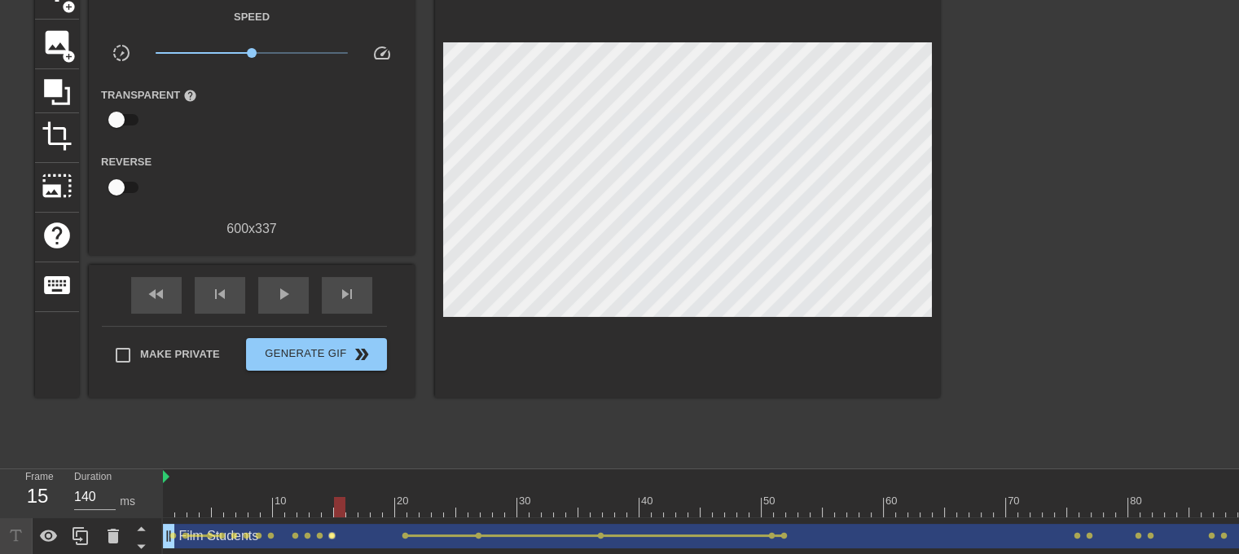
click at [329, 534] on span "lens" at bounding box center [331, 535] width 7 height 7
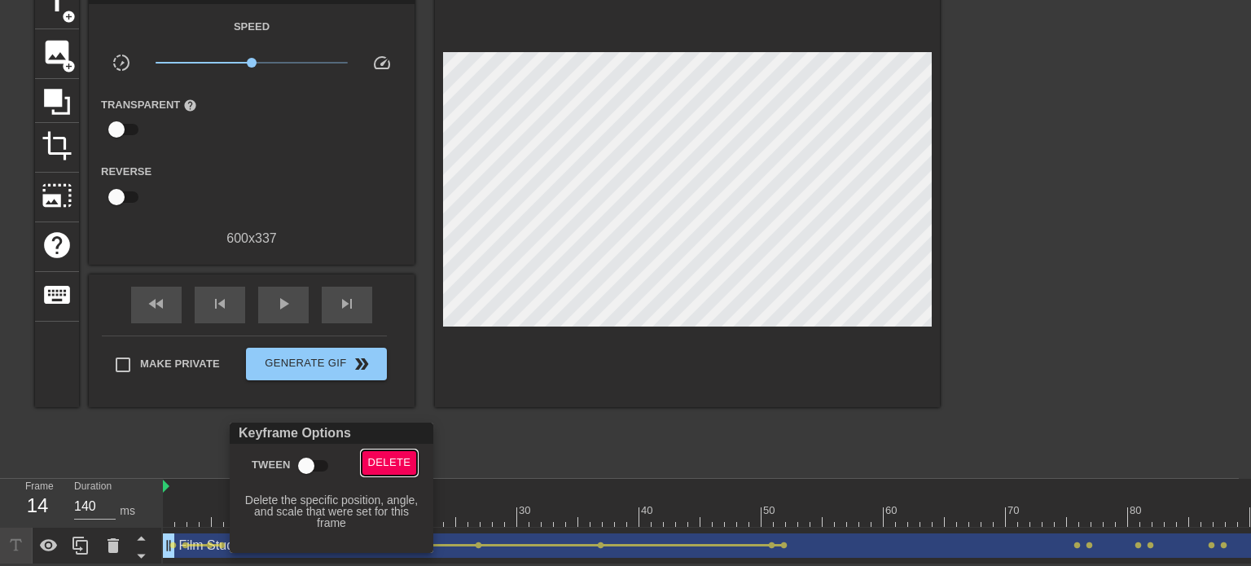
click at [386, 466] on span "Delete" at bounding box center [389, 463] width 43 height 19
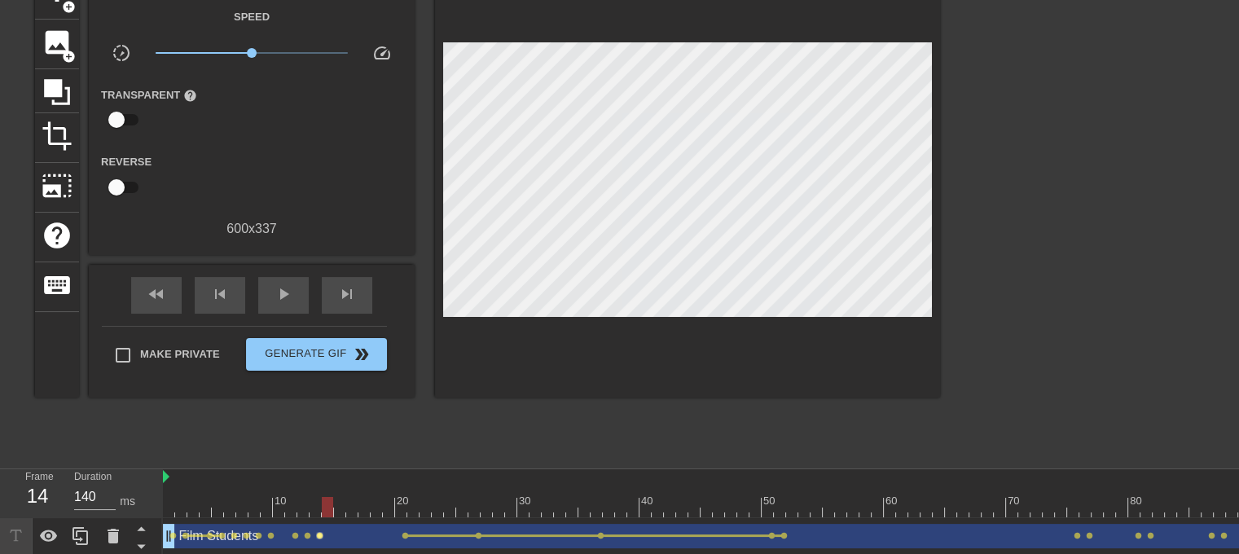
click at [321, 534] on span "lens" at bounding box center [319, 535] width 7 height 7
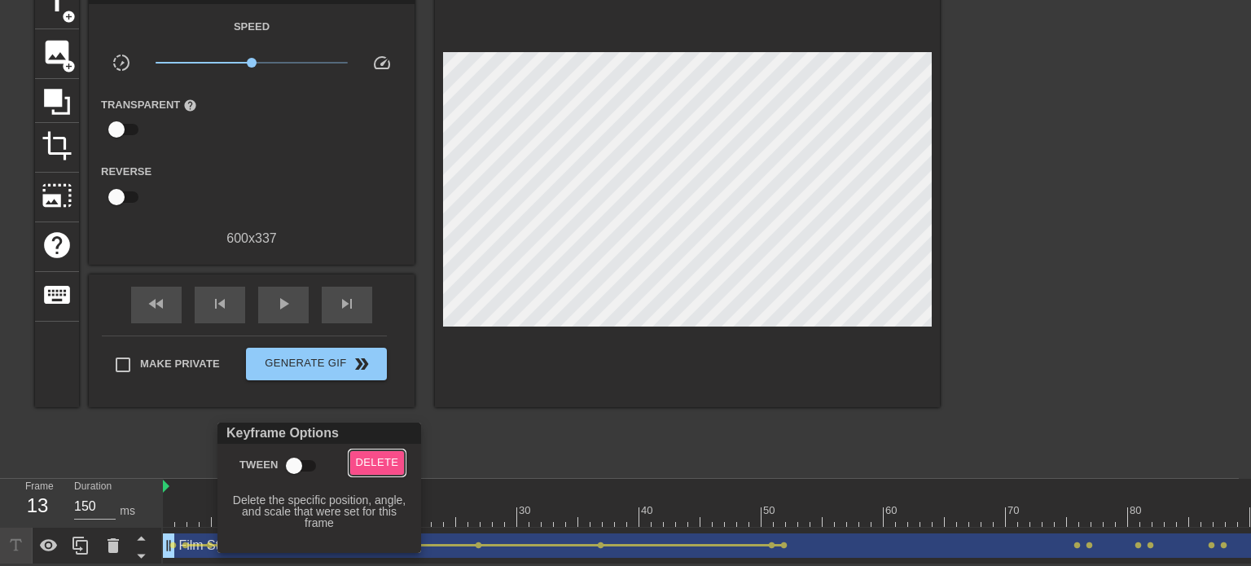
click at [375, 459] on span "Delete" at bounding box center [377, 463] width 43 height 19
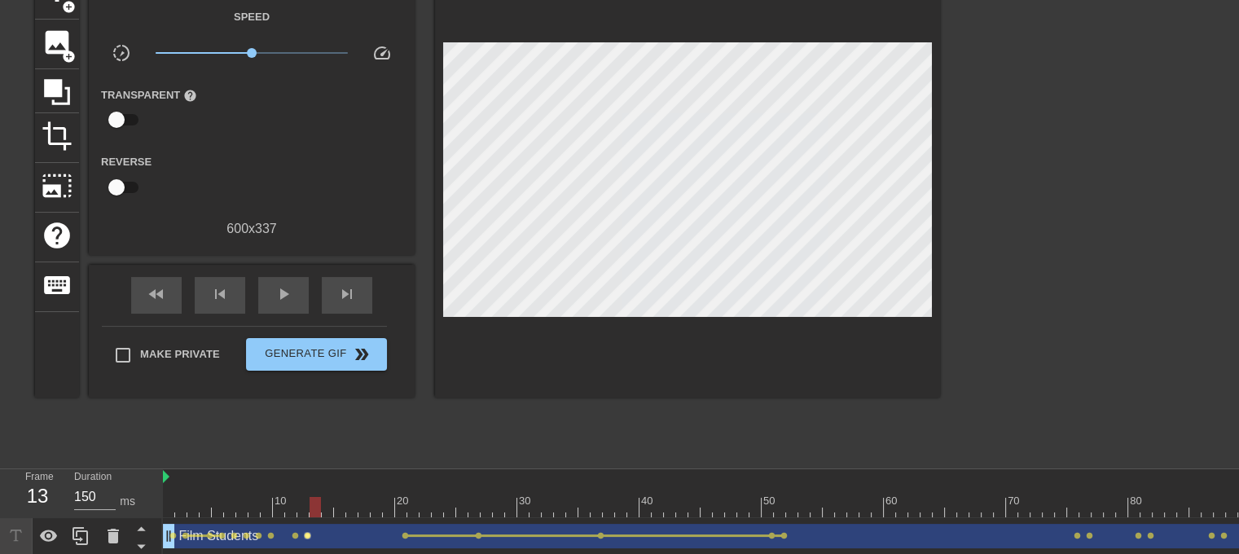
click at [306, 537] on span "lens" at bounding box center [307, 535] width 7 height 7
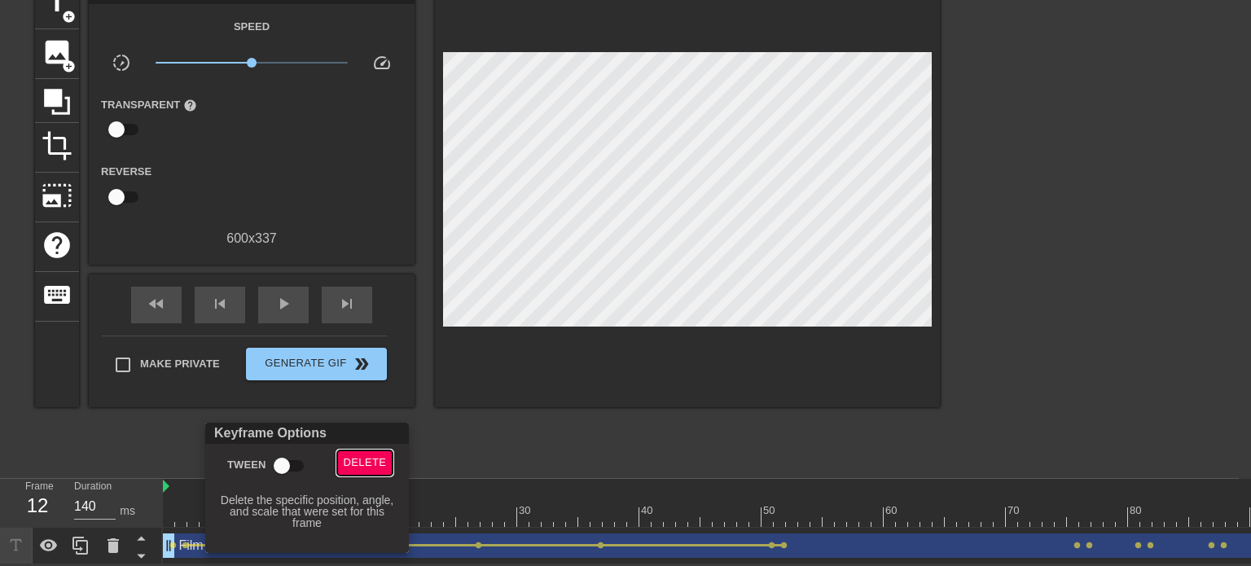
click at [352, 461] on span "Delete" at bounding box center [365, 463] width 43 height 19
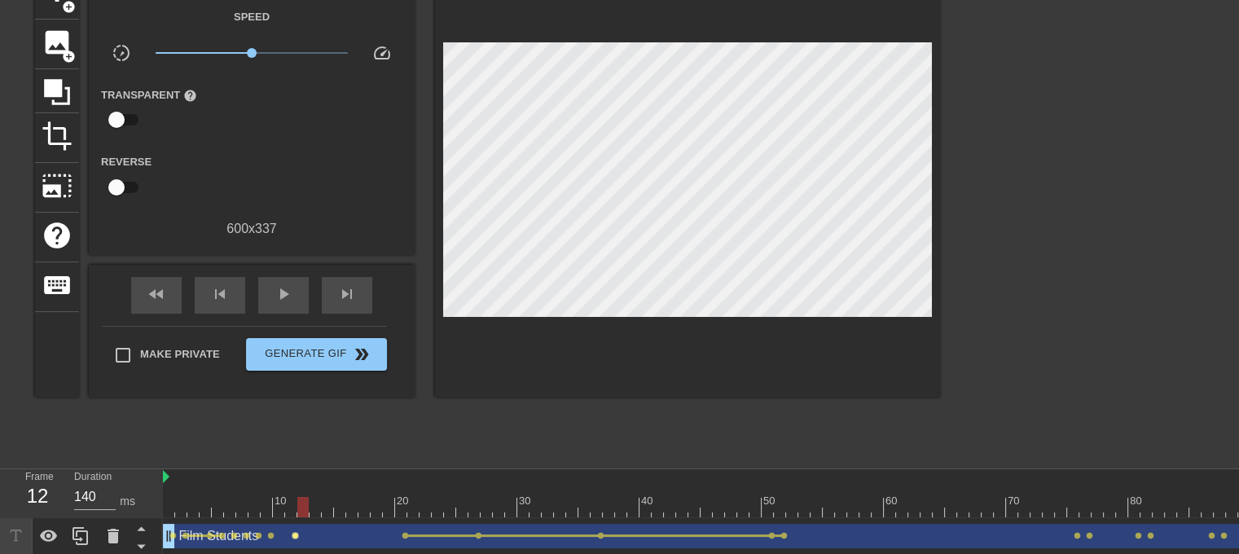
click at [293, 534] on span "lens" at bounding box center [295, 535] width 7 height 7
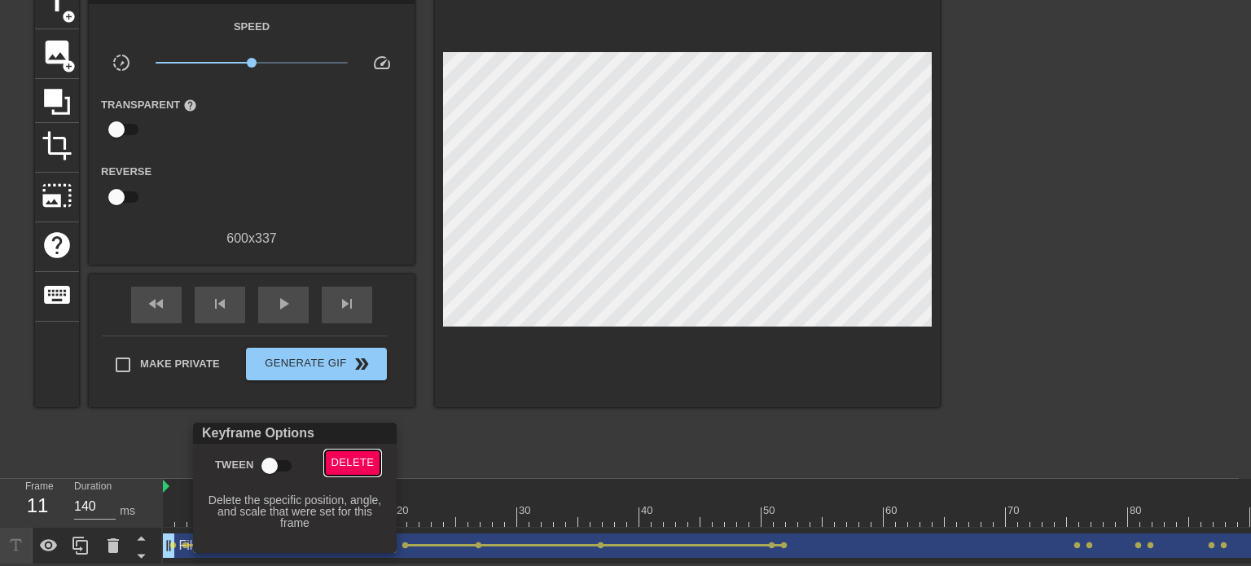
click at [361, 459] on span "Delete" at bounding box center [353, 463] width 43 height 19
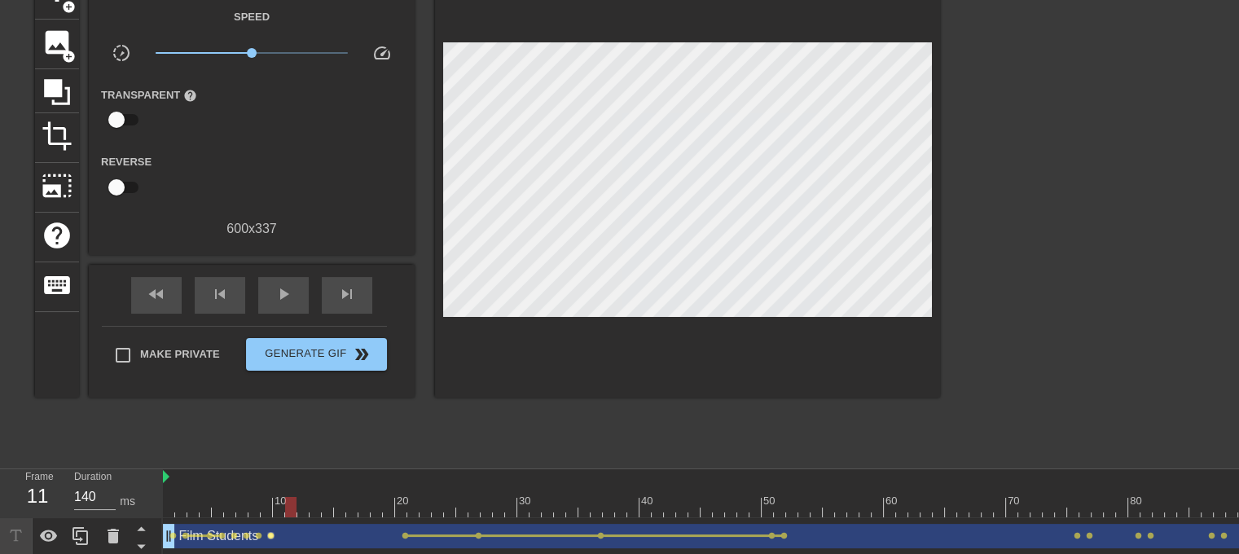
click at [269, 533] on span "lens" at bounding box center [270, 535] width 7 height 7
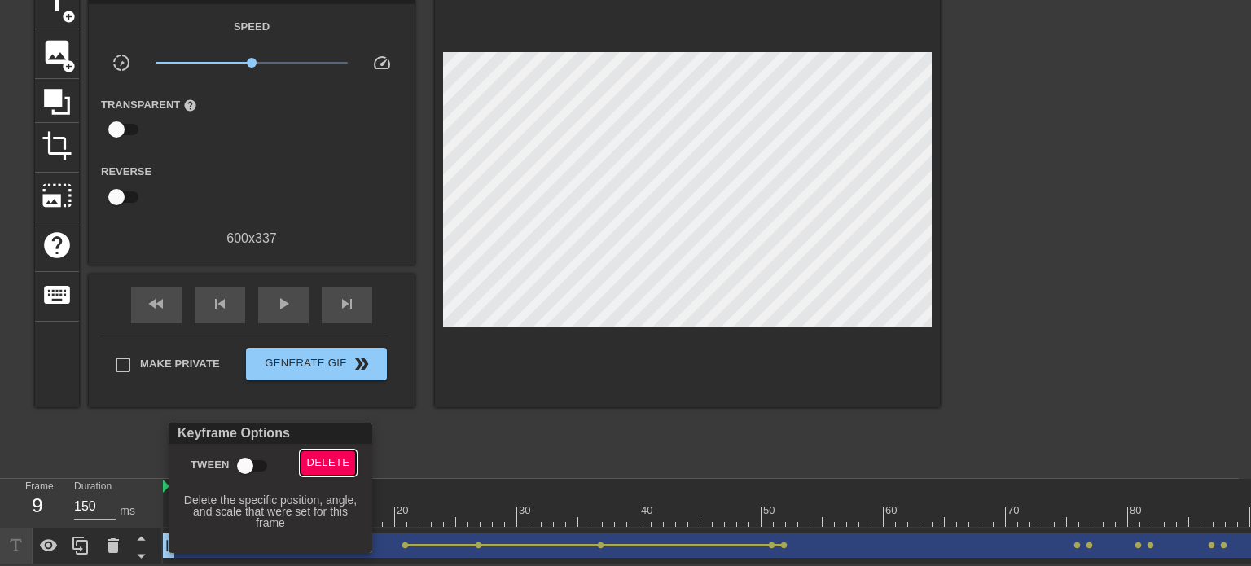
click at [316, 468] on span "Delete" at bounding box center [328, 463] width 43 height 19
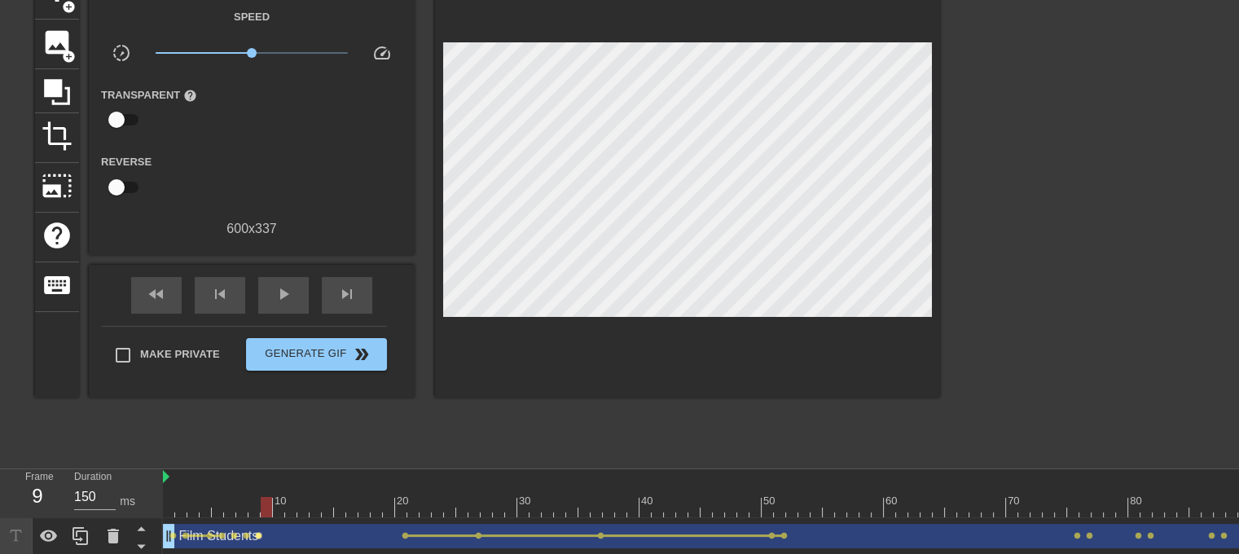
click at [258, 532] on span "lens" at bounding box center [258, 535] width 7 height 7
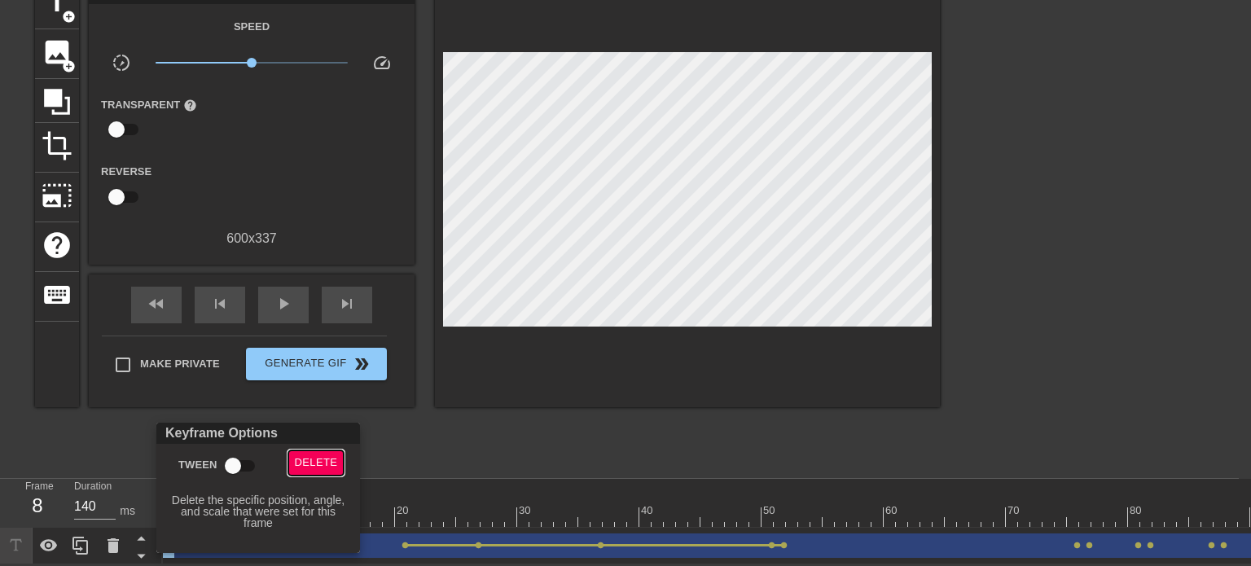
click at [305, 468] on span "Delete" at bounding box center [316, 463] width 43 height 19
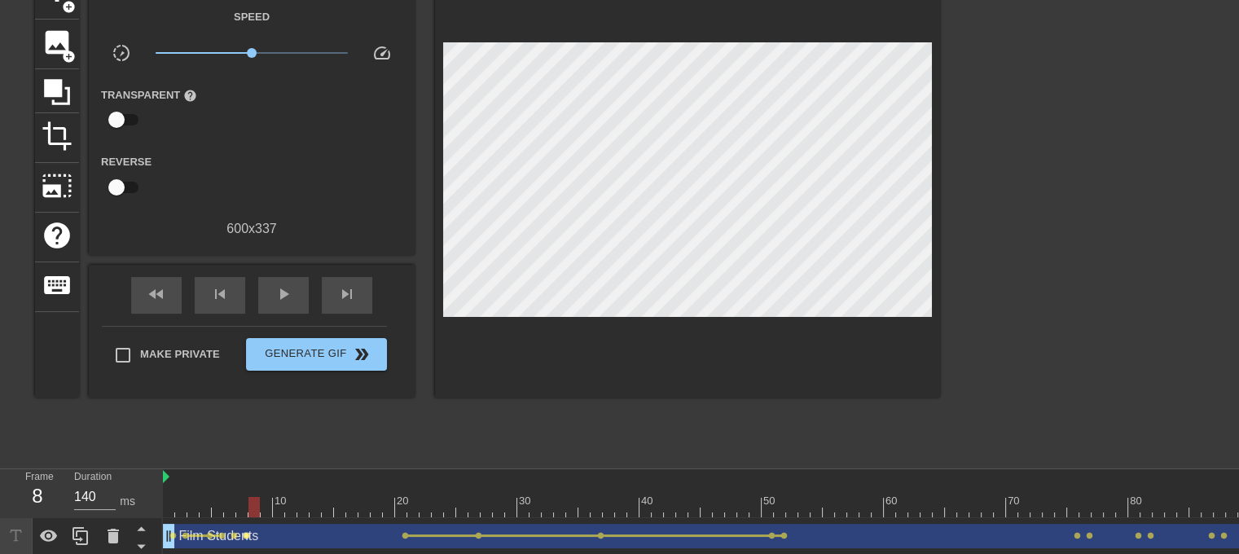
click at [244, 532] on span "lens" at bounding box center [246, 535] width 7 height 7
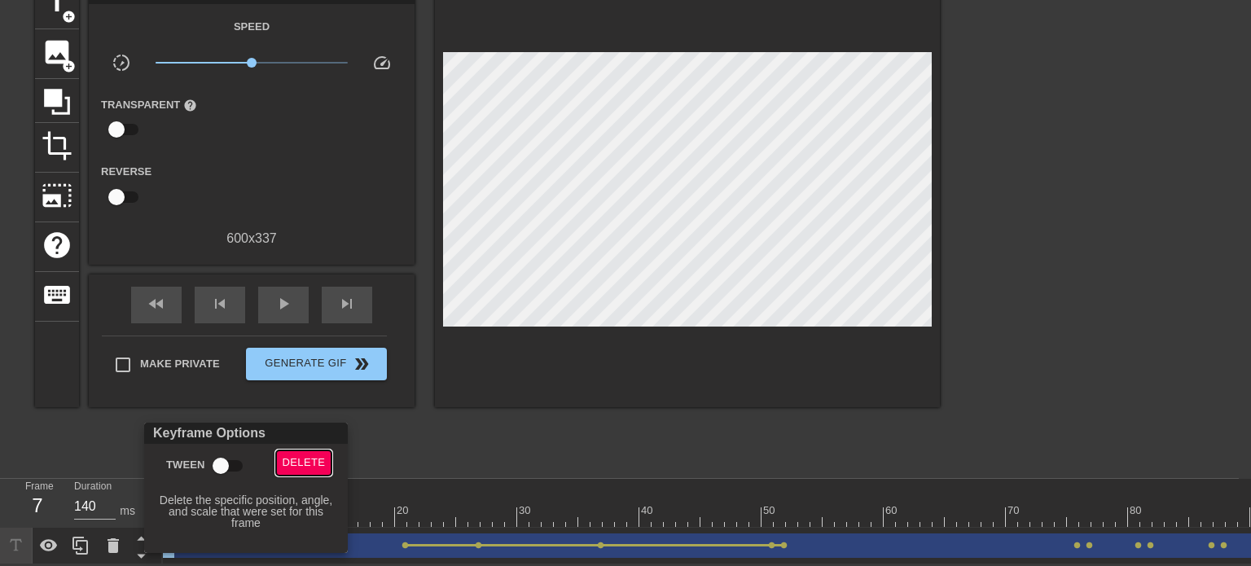
click at [301, 470] on span "Delete" at bounding box center [304, 463] width 43 height 19
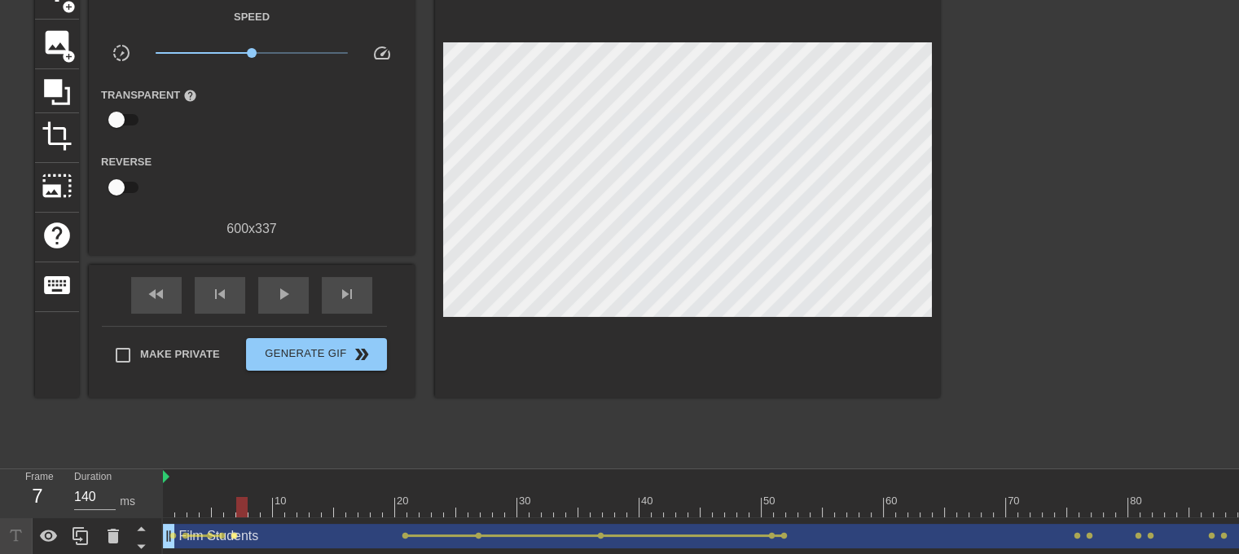
click at [234, 532] on span "lens" at bounding box center [234, 535] width 7 height 7
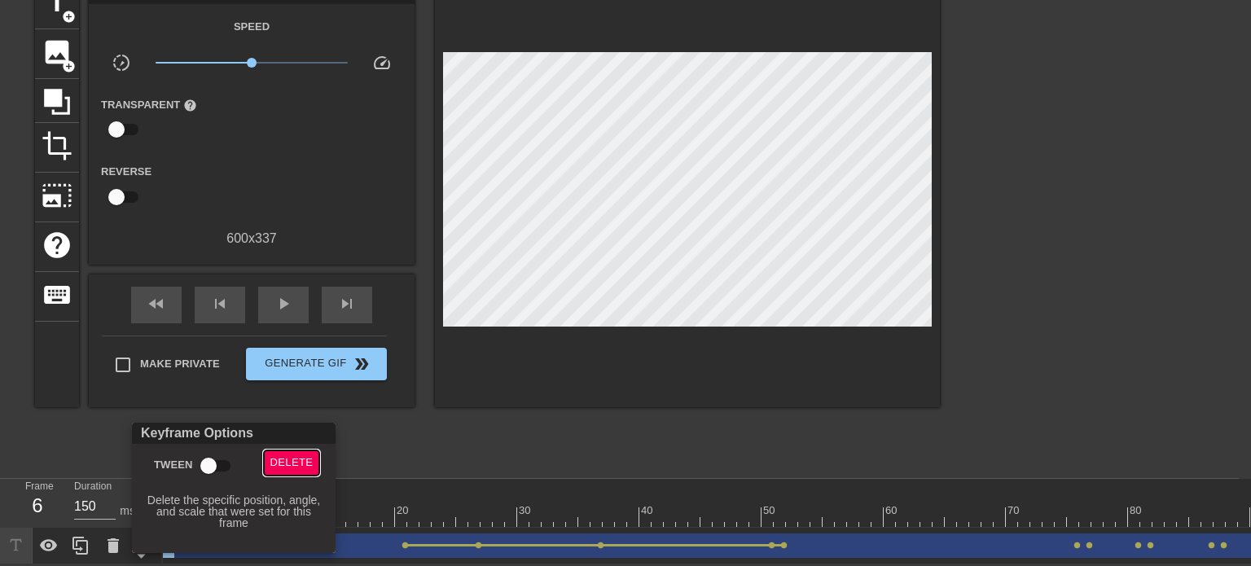
click at [288, 468] on span "Delete" at bounding box center [291, 463] width 43 height 19
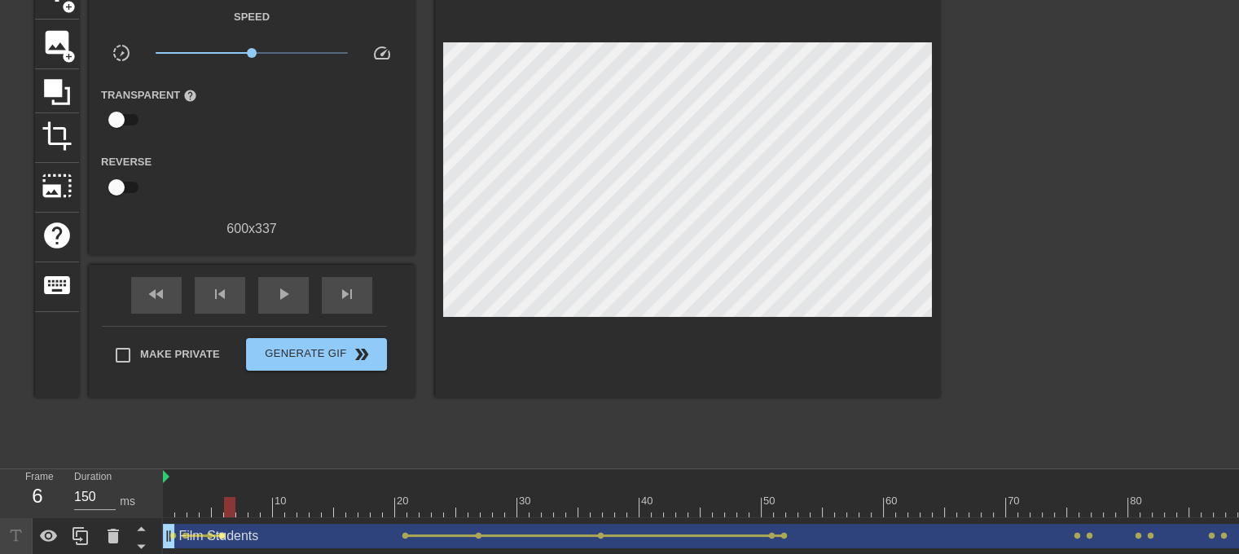
click at [223, 534] on span "lens" at bounding box center [221, 535] width 7 height 7
type input "140"
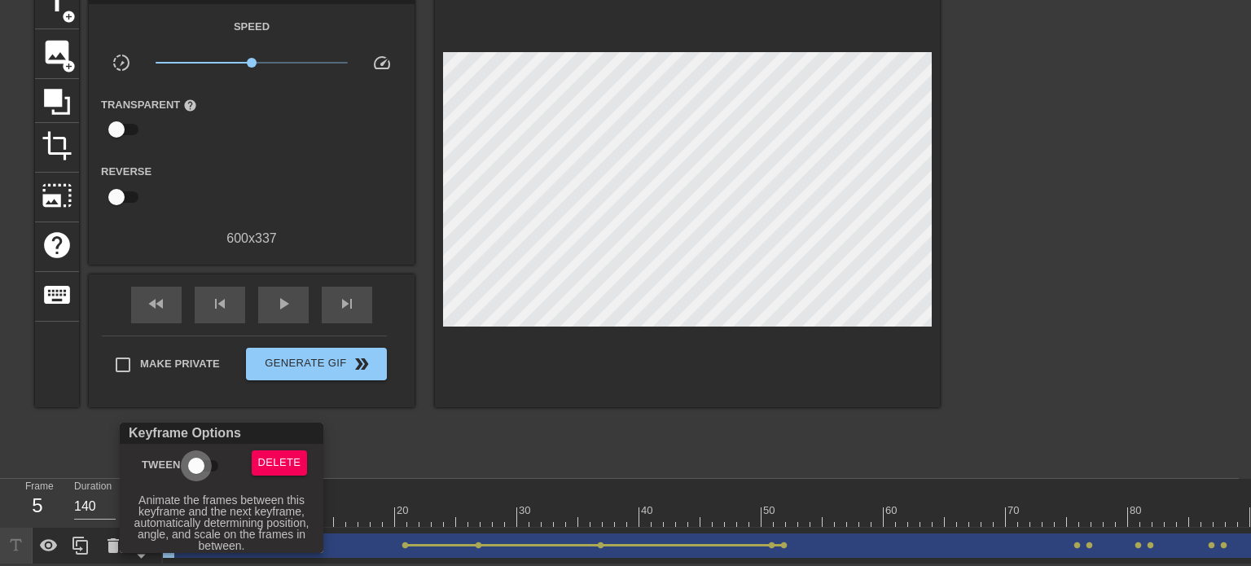
click at [200, 465] on input "Tween" at bounding box center [196, 466] width 93 height 31
checkbox input "true"
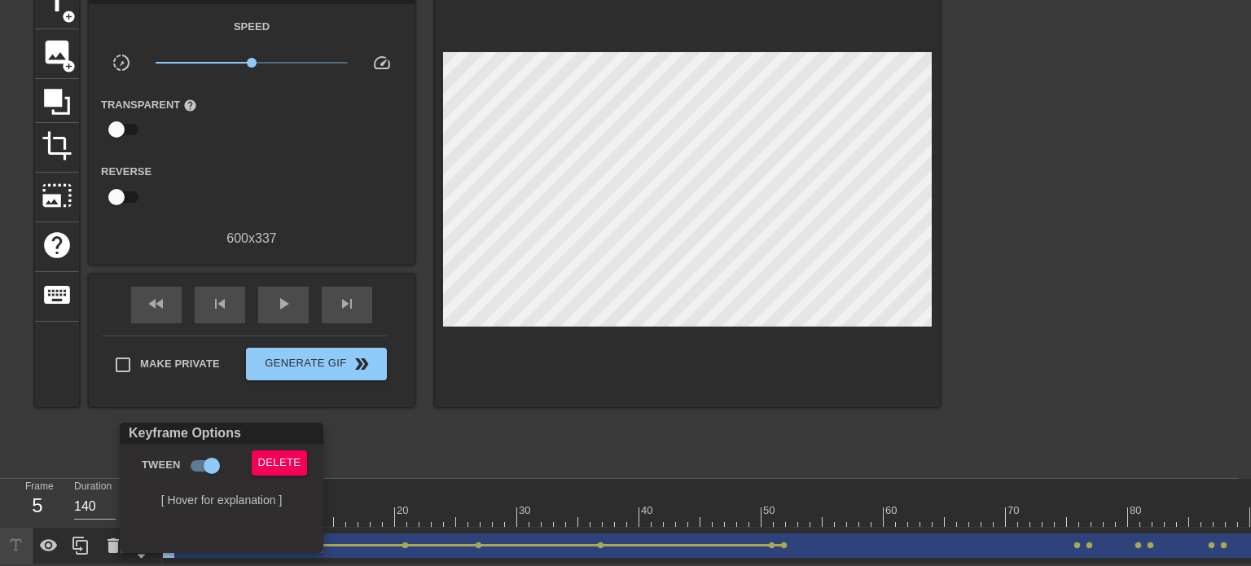
click at [386, 424] on div at bounding box center [625, 283] width 1251 height 566
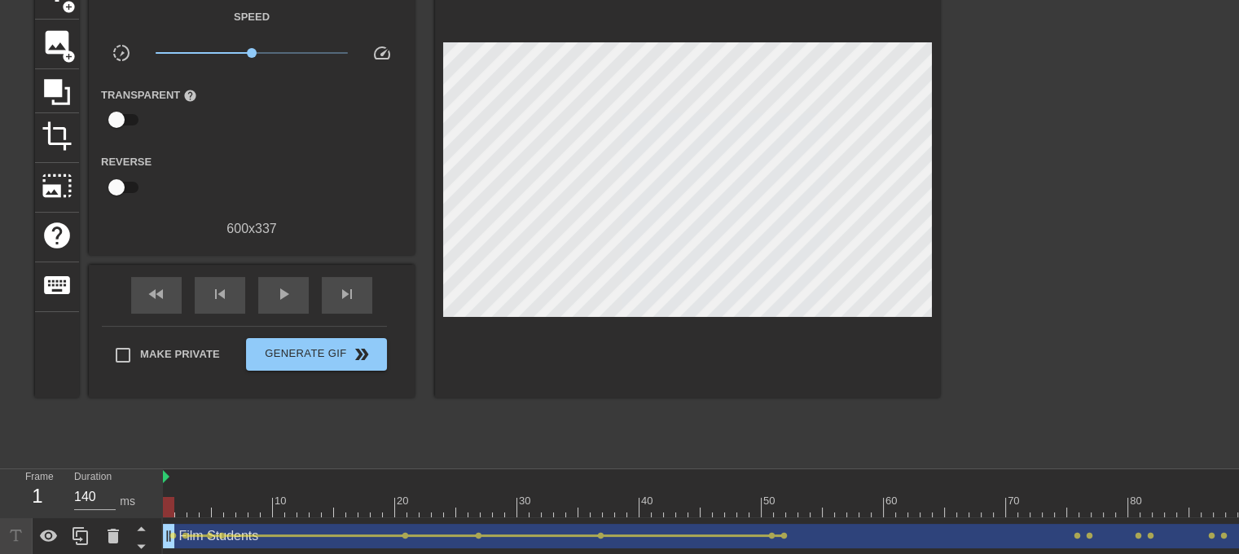
drag, startPoint x: 221, startPoint y: 508, endPoint x: 152, endPoint y: 507, distance: 69.3
click at [152, 507] on div "Frame 1 Duration 140 ms 10 20 30 40 50 60 70 80 90 100 110 120 130 140 150" at bounding box center [619, 512] width 1239 height 86
click at [769, 536] on span "lens" at bounding box center [771, 535] width 7 height 7
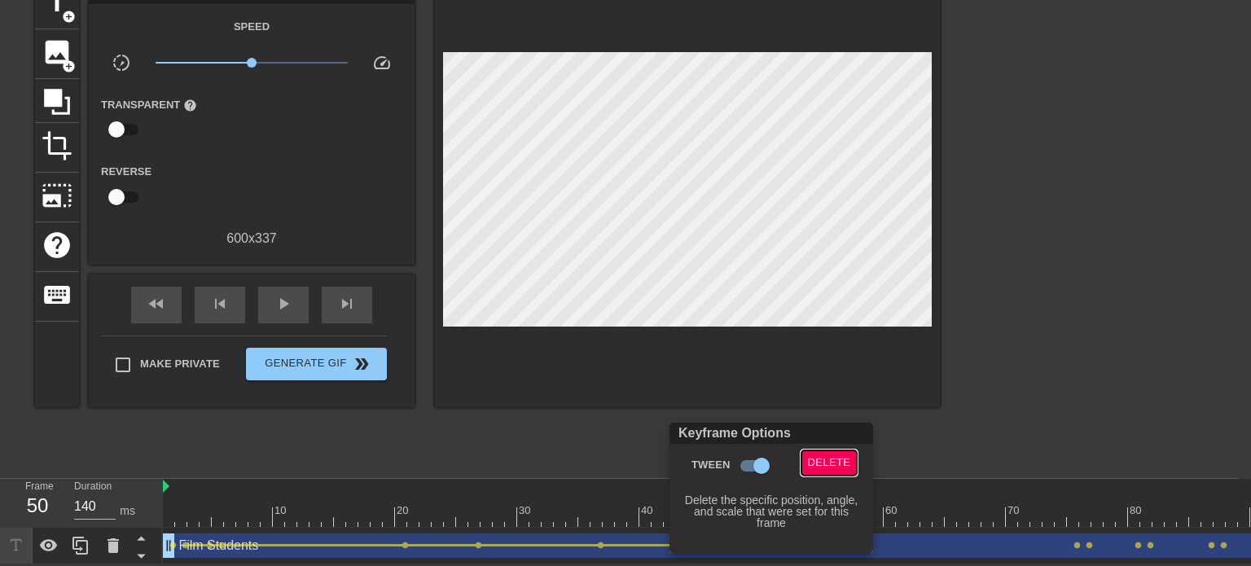
click at [814, 462] on span "Delete" at bounding box center [829, 463] width 43 height 19
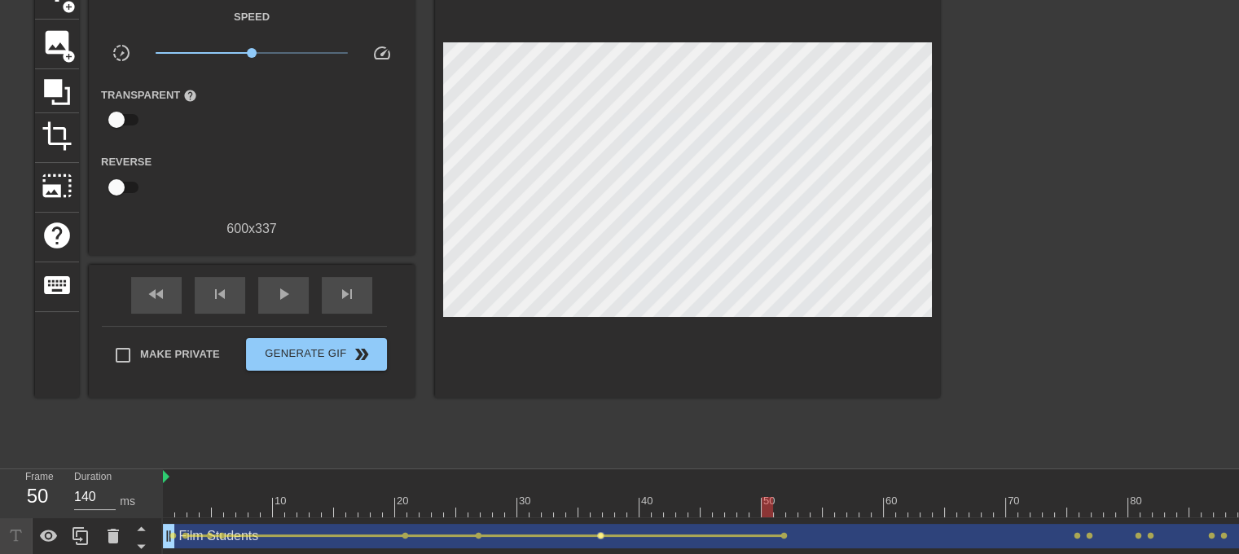
click at [599, 536] on span "lens" at bounding box center [600, 535] width 7 height 7
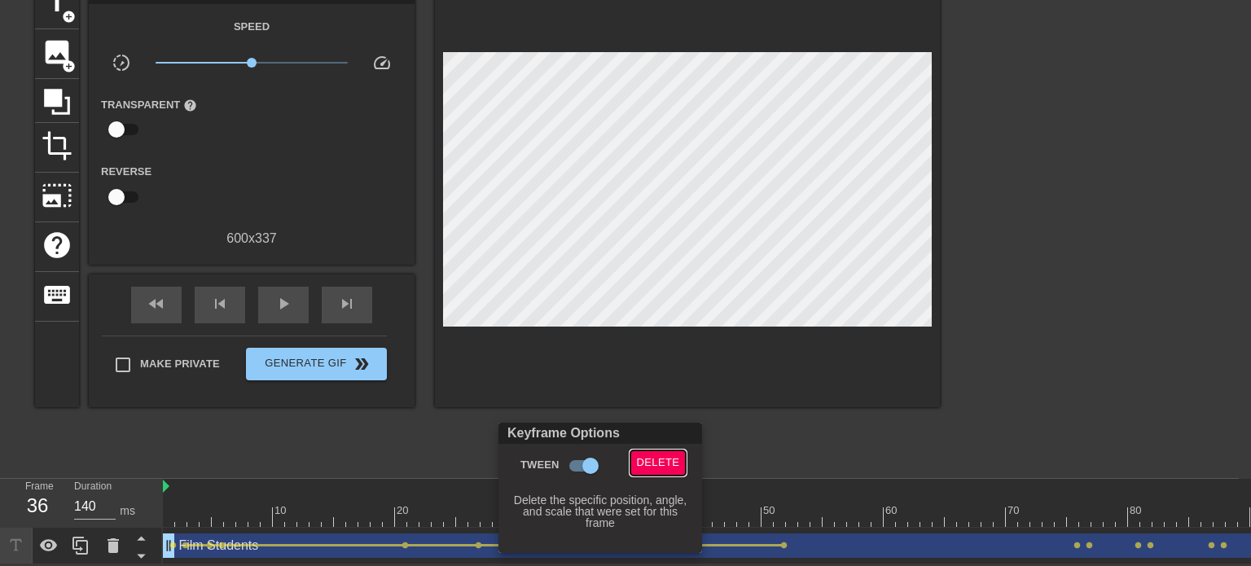
click at [658, 459] on span "Delete" at bounding box center [658, 463] width 43 height 19
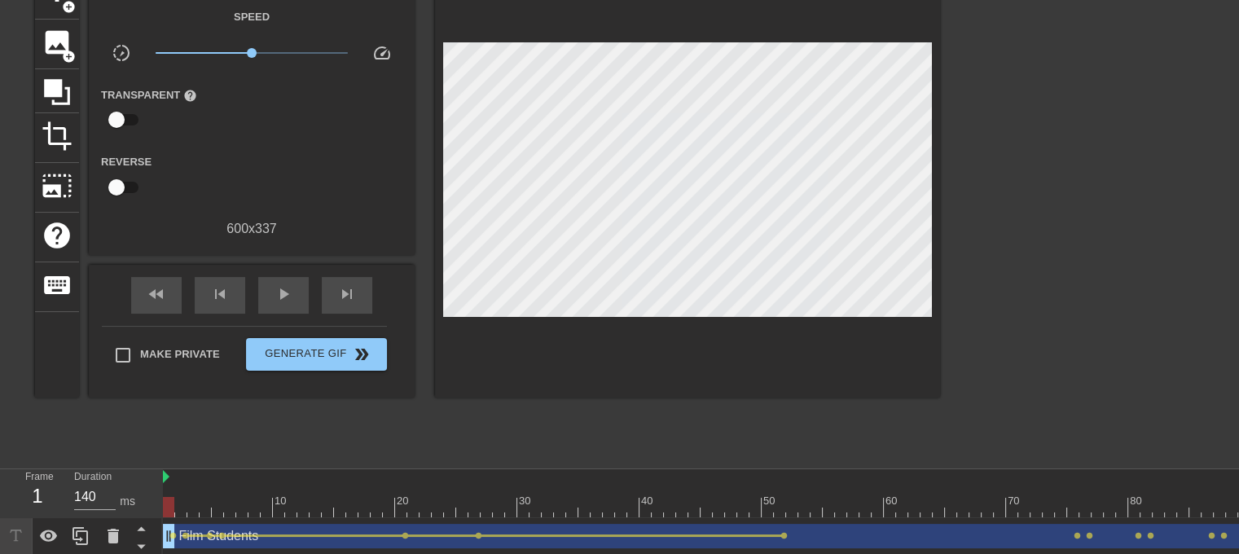
drag, startPoint x: 592, startPoint y: 508, endPoint x: 147, endPoint y: 507, distance: 445.6
click at [147, 507] on div "Frame 1 Duration 140 ms 10 20 30 40 50 60 70 80 90 100 110 120 130 140 150" at bounding box center [619, 512] width 1239 height 86
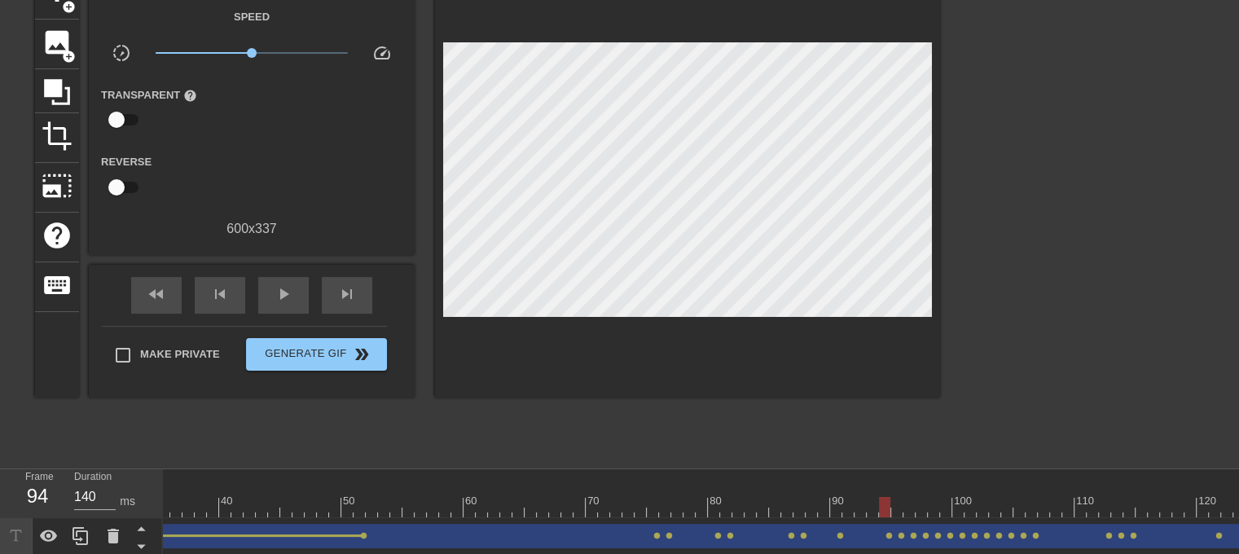
scroll to position [0, 425]
click at [662, 534] on span "lens" at bounding box center [664, 535] width 7 height 7
type input "150"
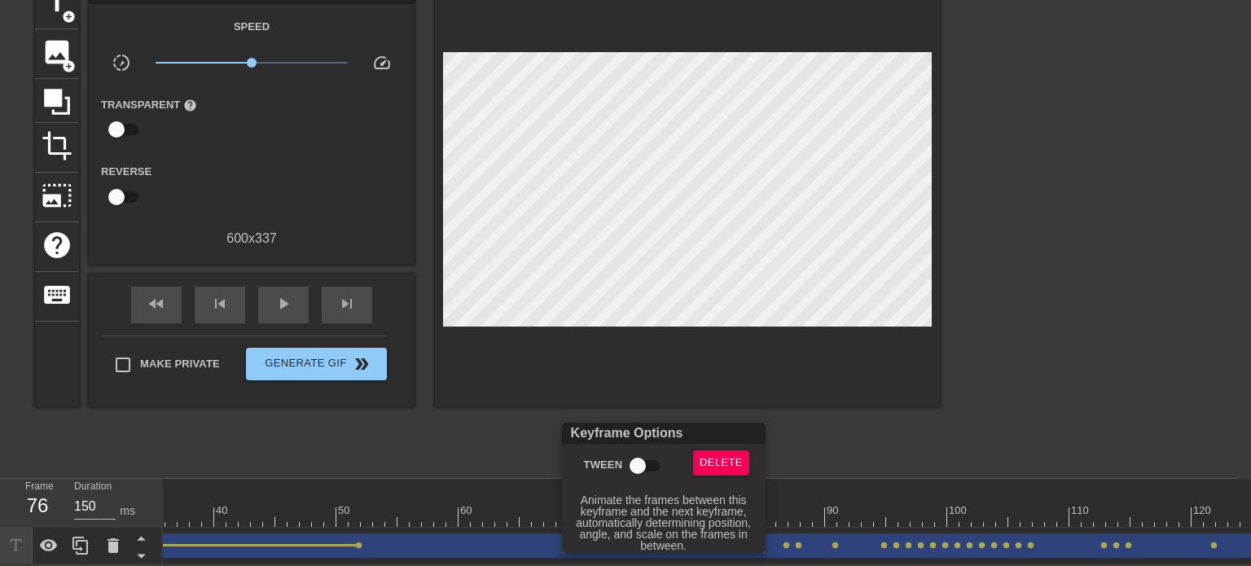
click at [645, 472] on input "Tween" at bounding box center [637, 466] width 93 height 31
checkbox input "true"
click at [811, 440] on div at bounding box center [625, 283] width 1251 height 566
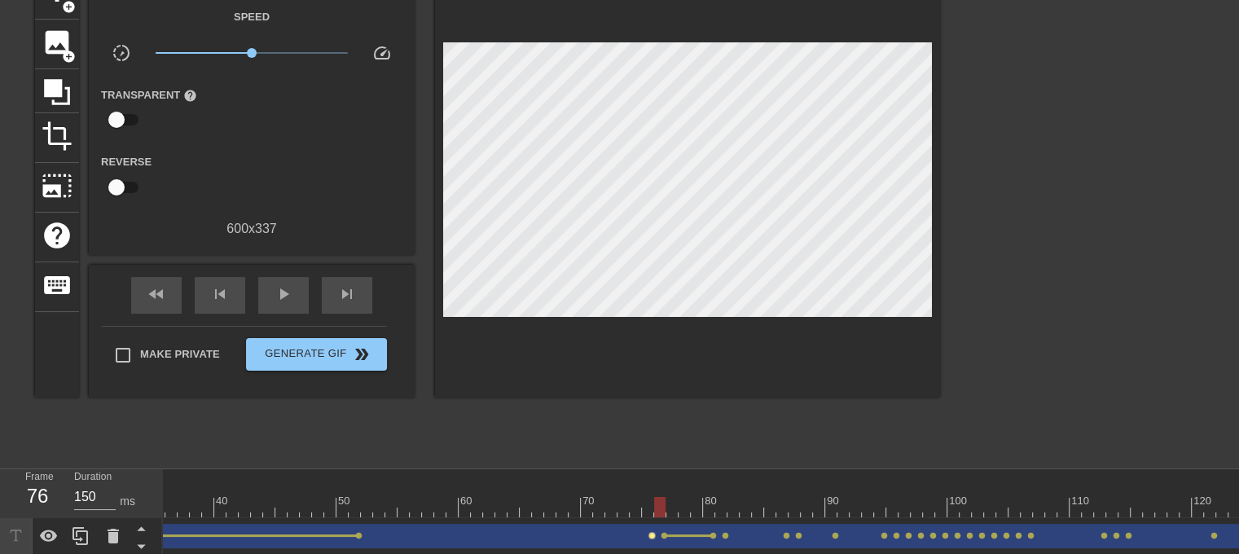
click at [653, 538] on span "lens" at bounding box center [651, 535] width 7 height 7
type input "140"
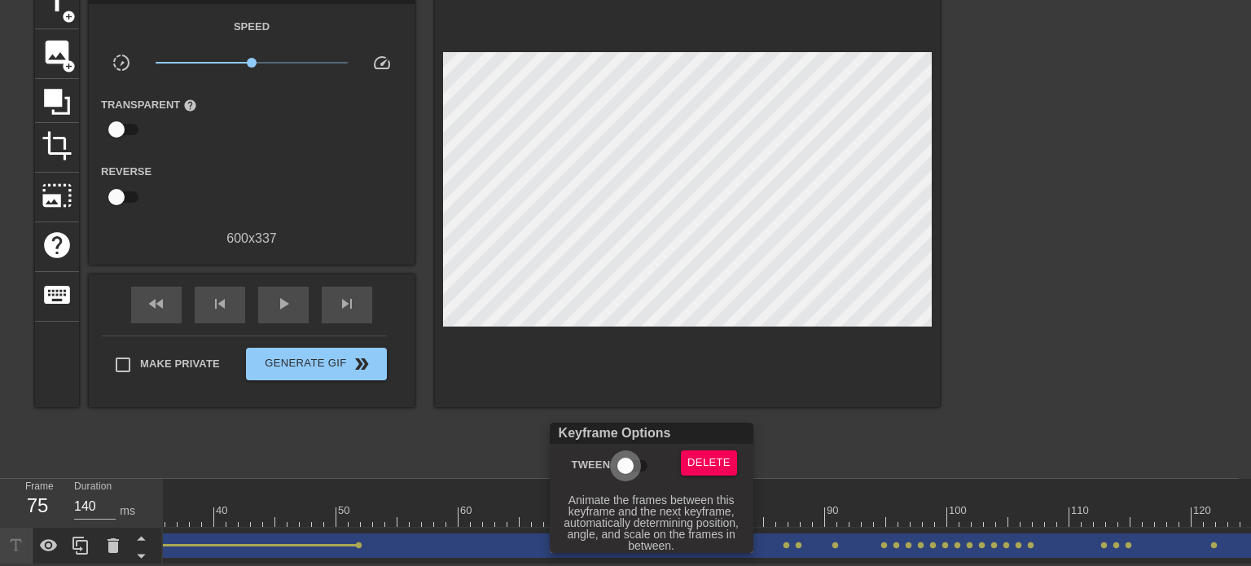
click at [628, 474] on input "Tween" at bounding box center [625, 466] width 93 height 31
click at [640, 465] on input "Tween" at bounding box center [641, 466] width 93 height 31
checkbox input "false"
click at [818, 420] on div at bounding box center [625, 283] width 1251 height 566
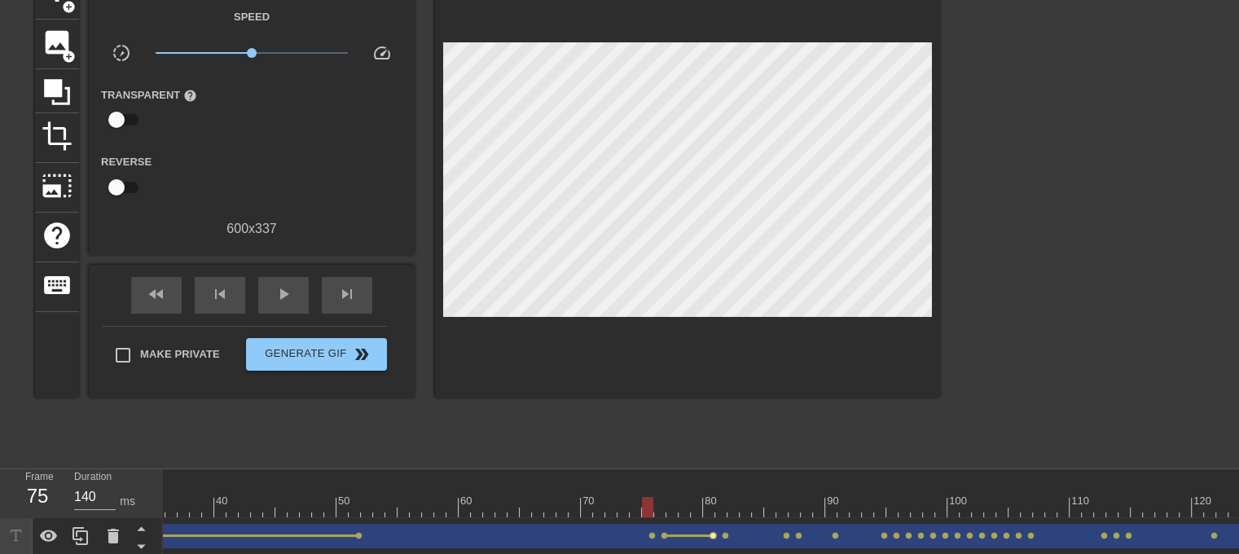
click at [711, 535] on span "lens" at bounding box center [713, 535] width 7 height 7
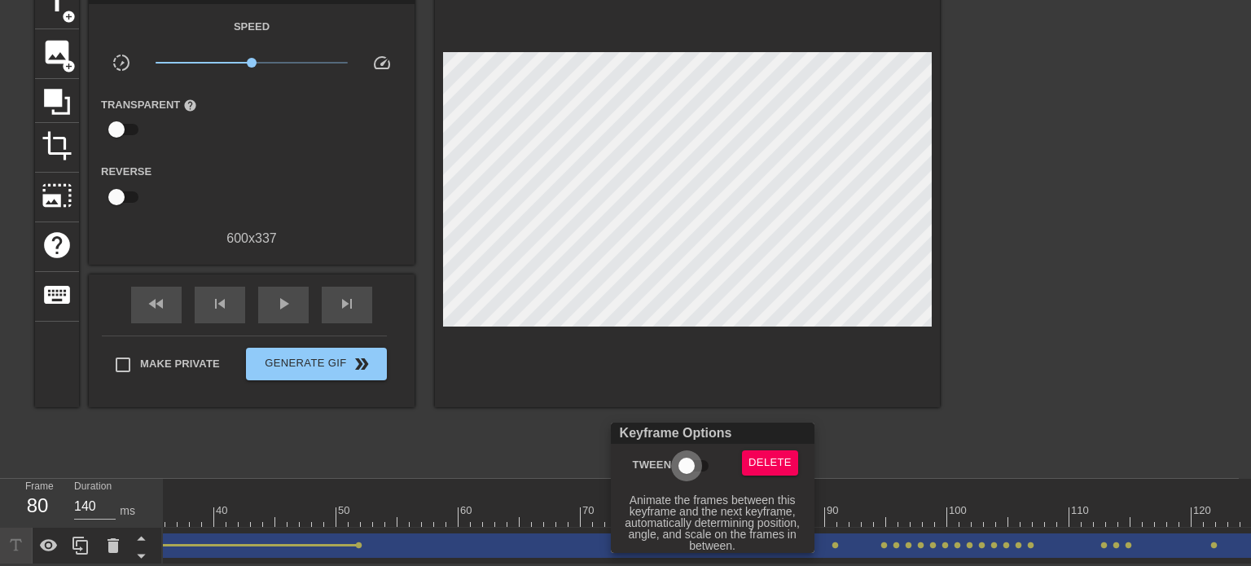
click at [688, 465] on input "Tween" at bounding box center [686, 466] width 93 height 31
checkbox input "true"
click at [861, 430] on div at bounding box center [625, 283] width 1251 height 566
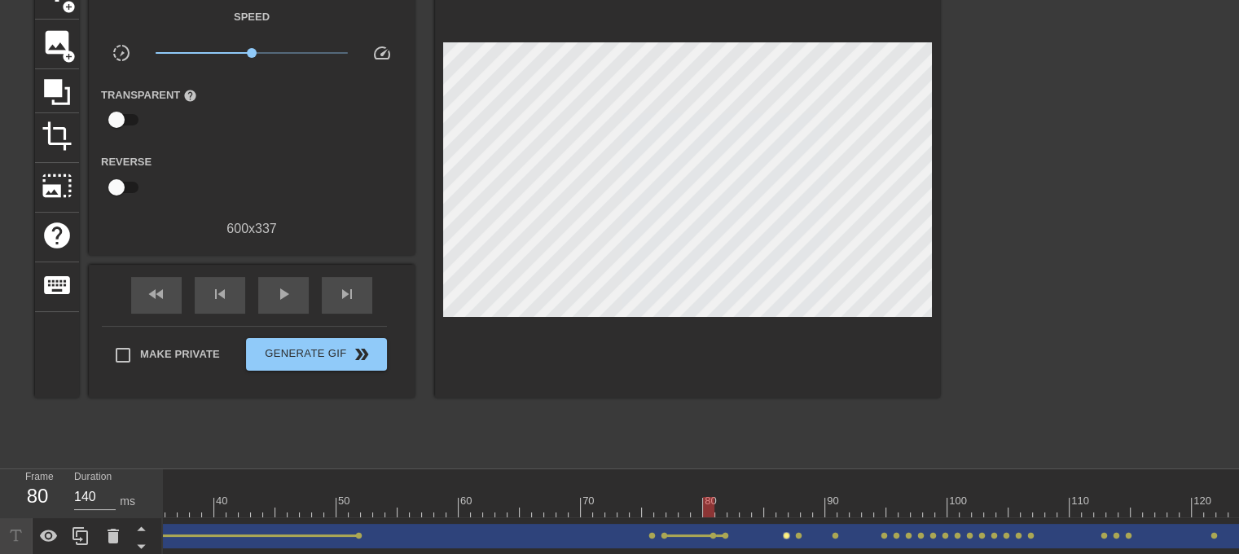
click at [784, 537] on span "lens" at bounding box center [786, 535] width 7 height 7
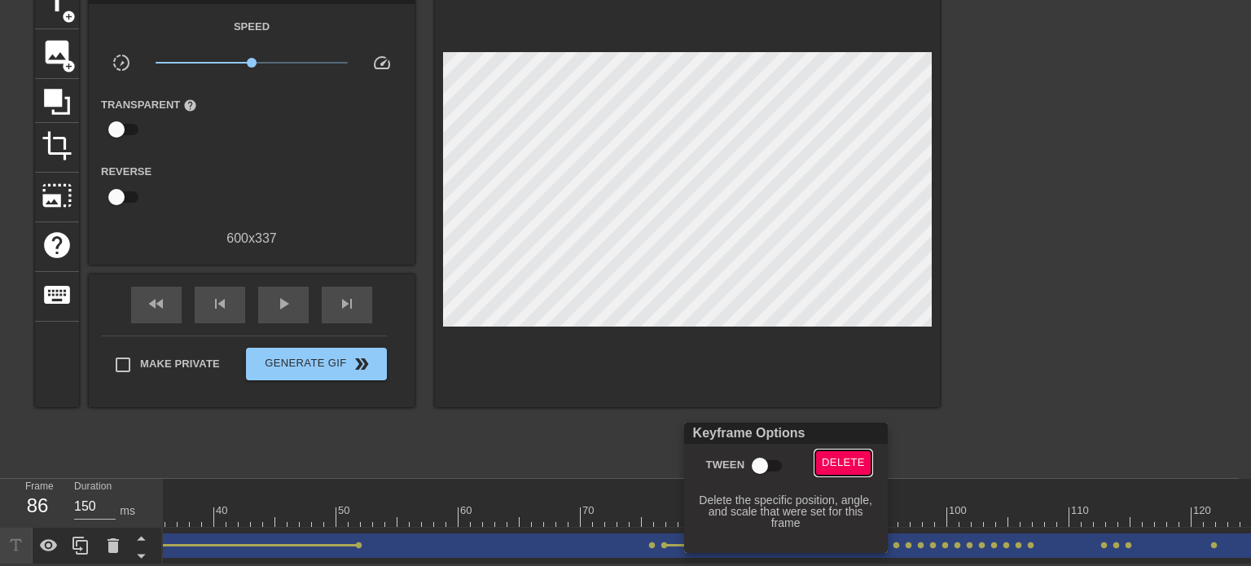
click at [840, 469] on span "Delete" at bounding box center [843, 463] width 43 height 19
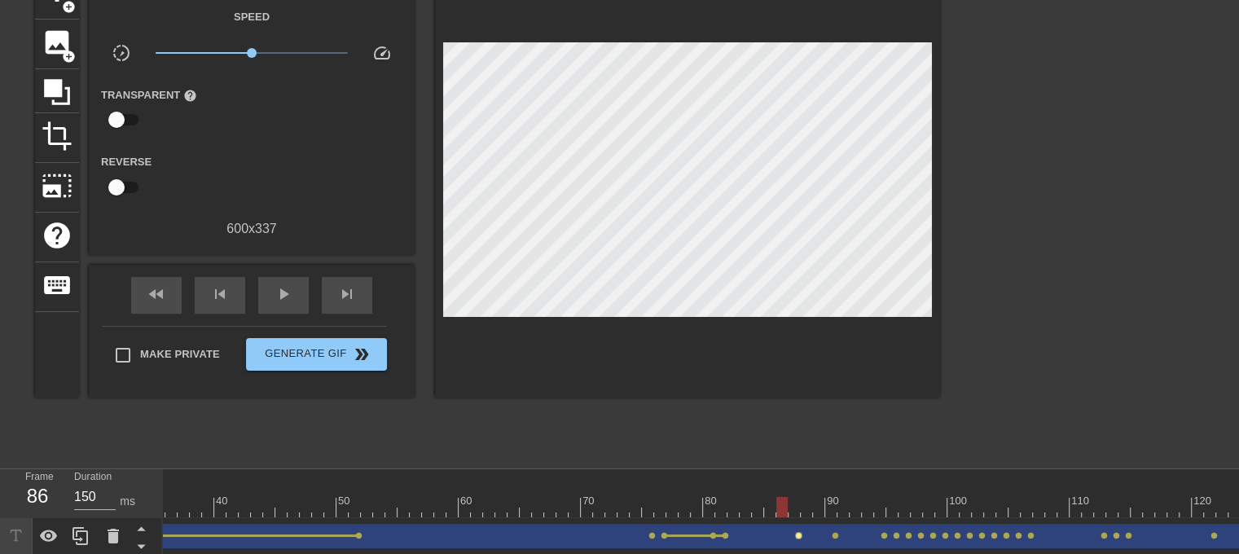
click at [798, 535] on span "lens" at bounding box center [798, 535] width 7 height 7
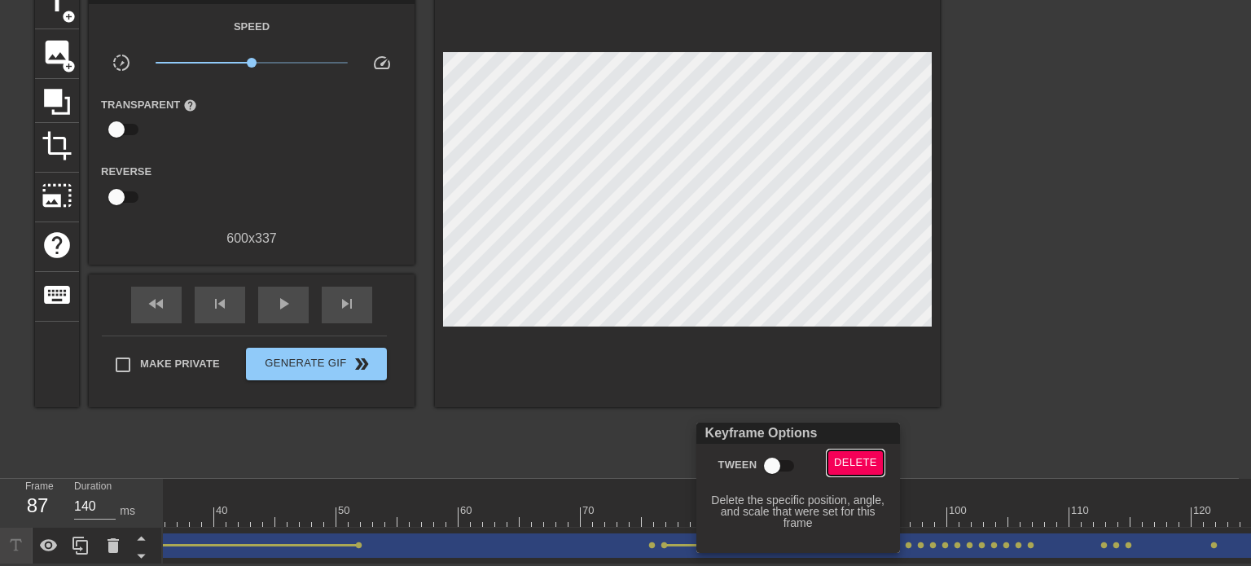
click at [851, 470] on span "Delete" at bounding box center [855, 463] width 43 height 19
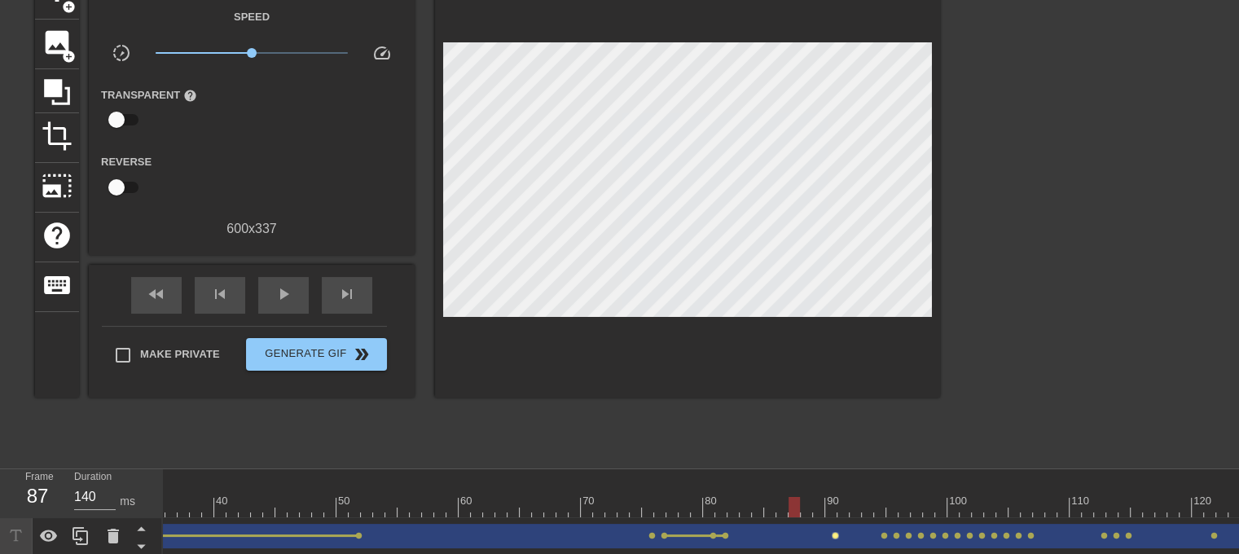
click at [836, 532] on span "lens" at bounding box center [835, 535] width 7 height 7
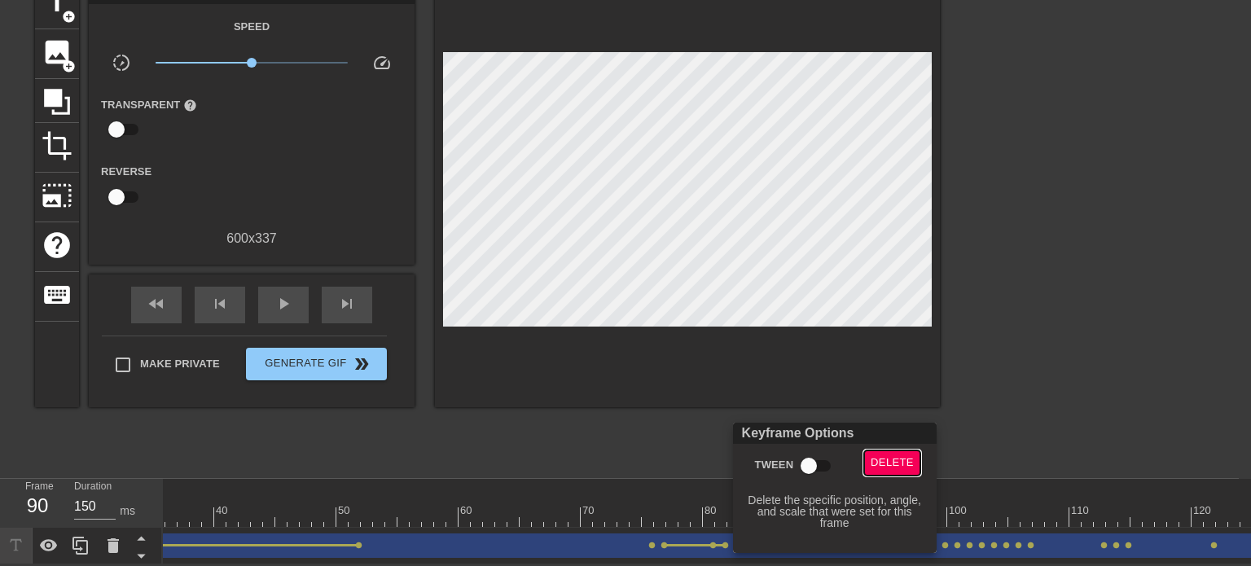
click at [880, 456] on span "Delete" at bounding box center [892, 463] width 43 height 19
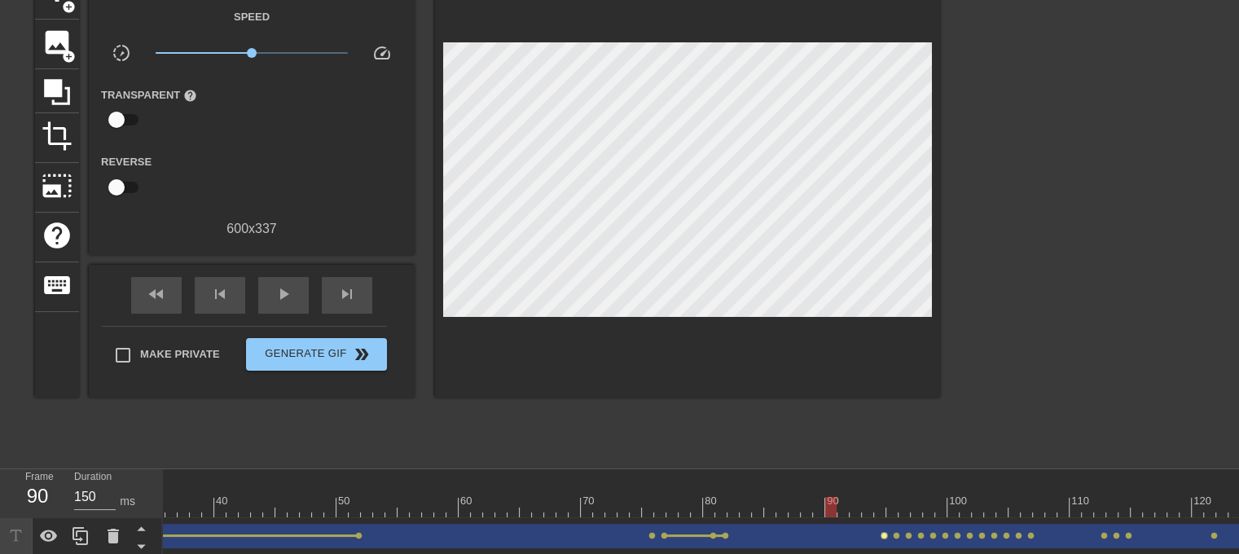
click at [882, 535] on span "lens" at bounding box center [884, 535] width 7 height 7
type input "140"
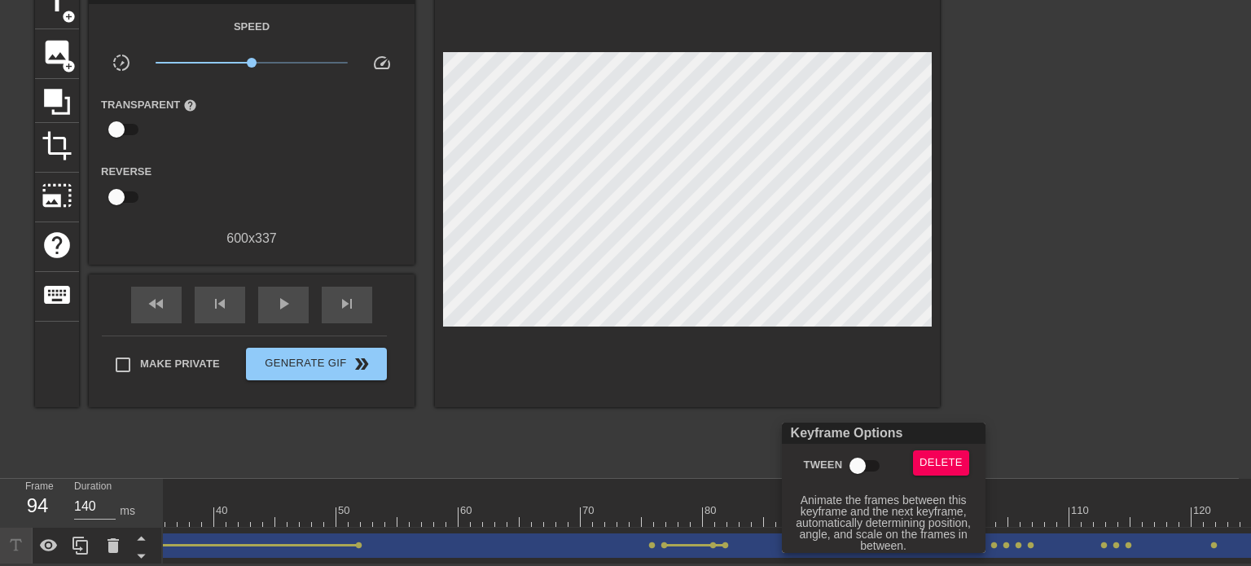
click at [863, 462] on input "Tween" at bounding box center [857, 466] width 93 height 31
checkbox input "true"
click at [732, 439] on div at bounding box center [625, 283] width 1251 height 566
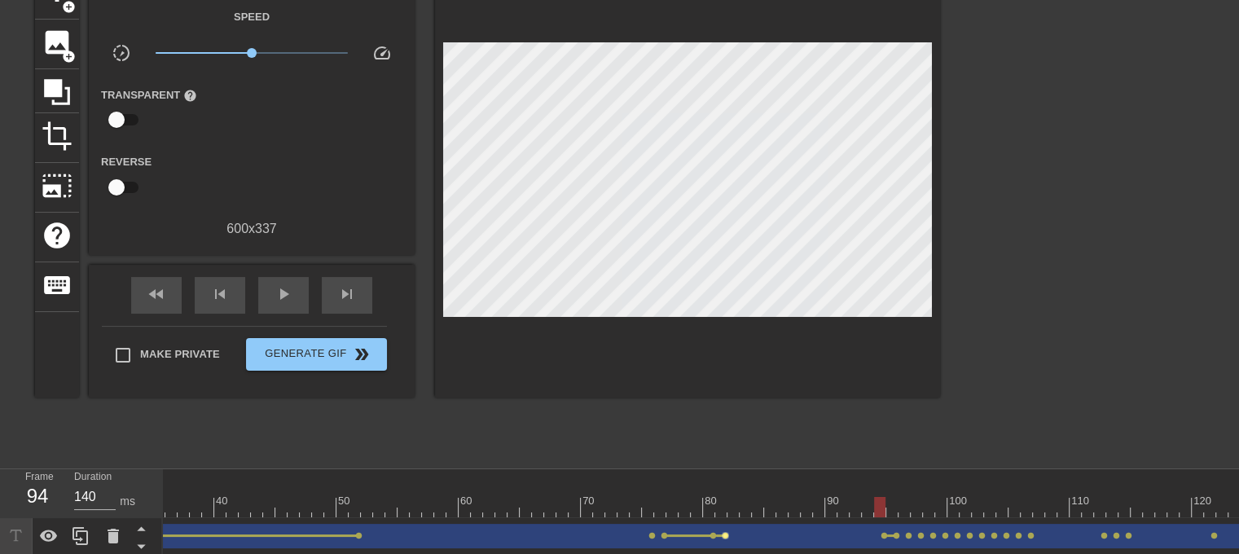
click at [724, 534] on span "lens" at bounding box center [725, 535] width 7 height 7
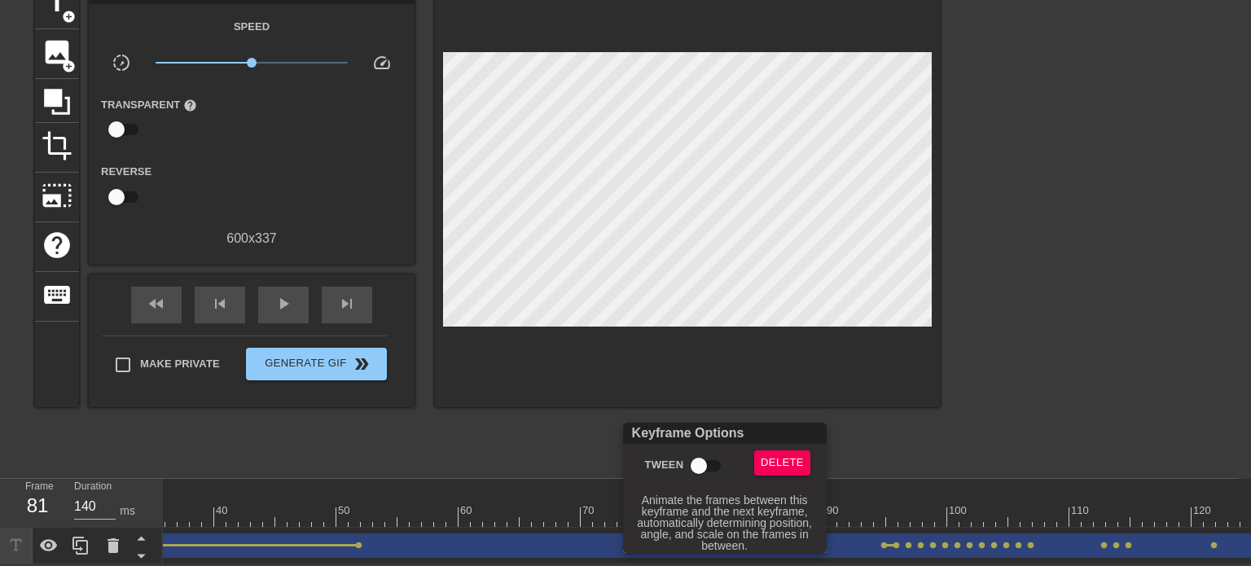
click at [705, 462] on input "Tween" at bounding box center [699, 466] width 93 height 31
checkbox input "true"
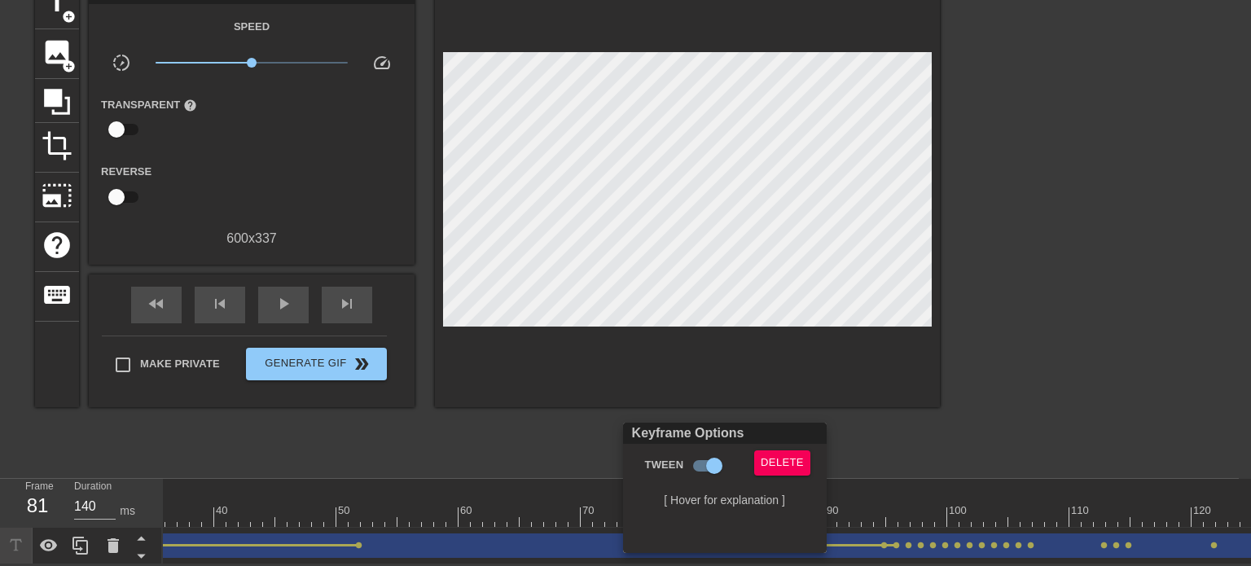
click at [963, 398] on div at bounding box center [625, 283] width 1251 height 566
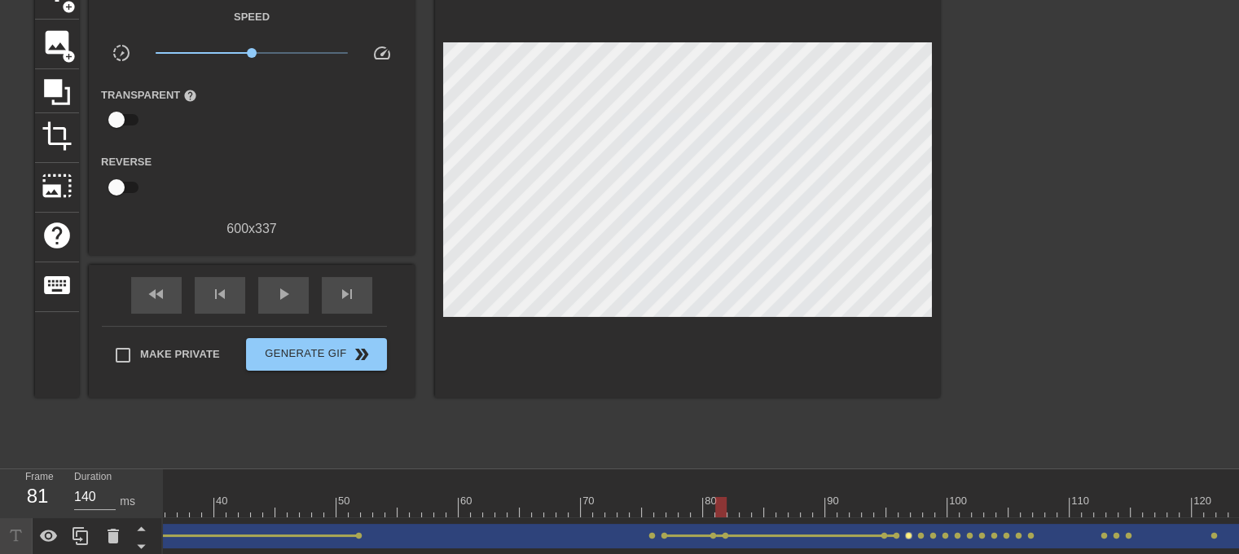
click at [905, 534] on span "lens" at bounding box center [908, 535] width 7 height 7
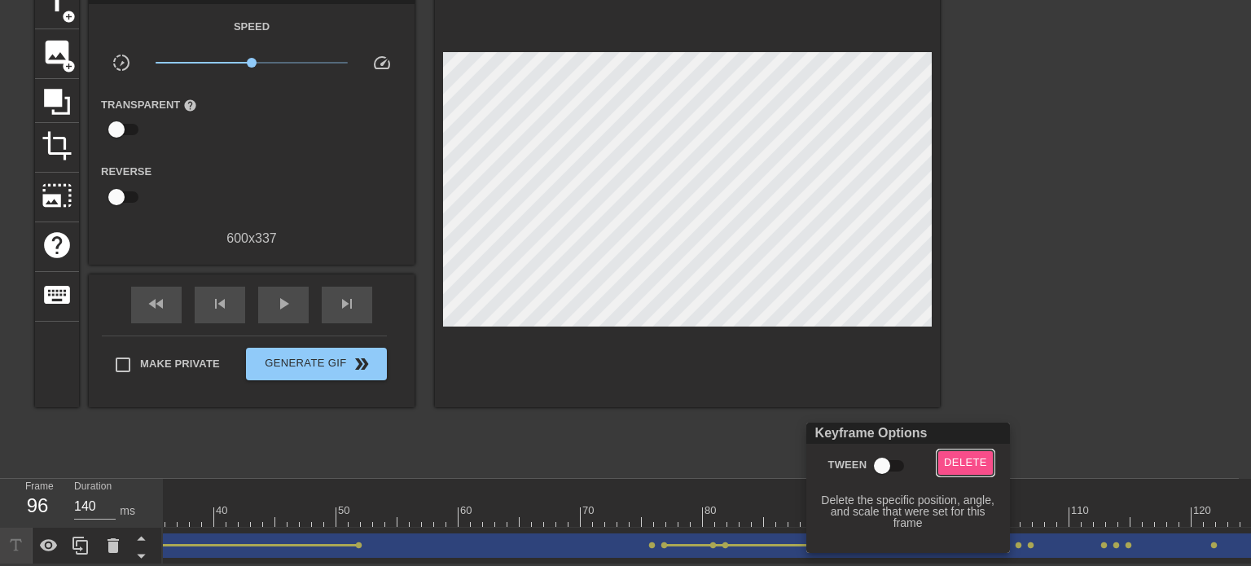
click at [971, 455] on span "Delete" at bounding box center [965, 463] width 43 height 19
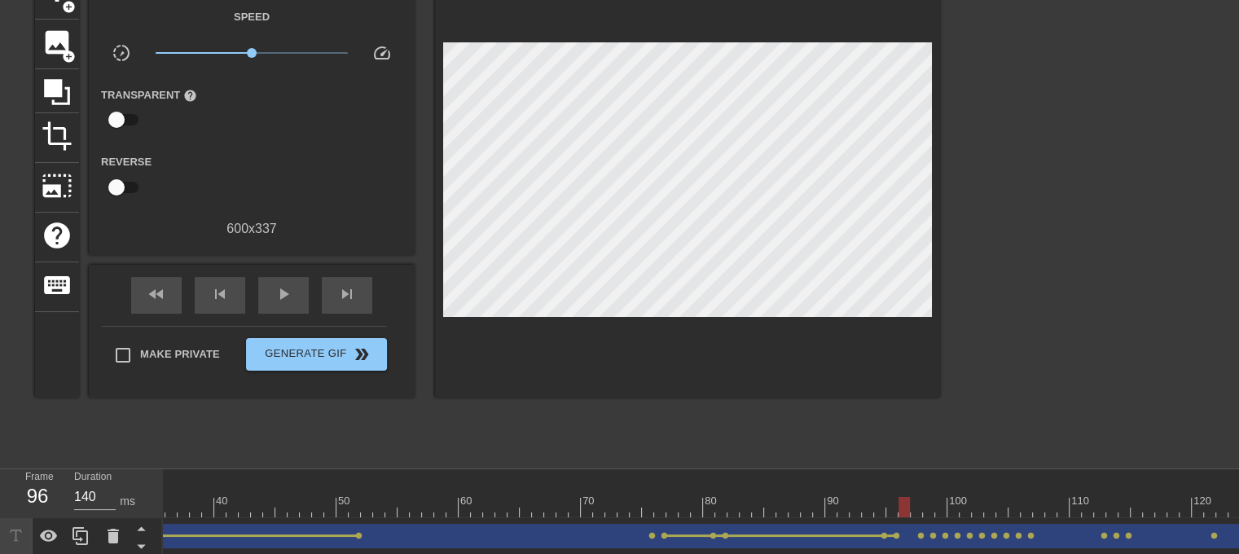
click at [919, 539] on div "Film Students drag_handle drag_handle" at bounding box center [520, 536] width 1564 height 24
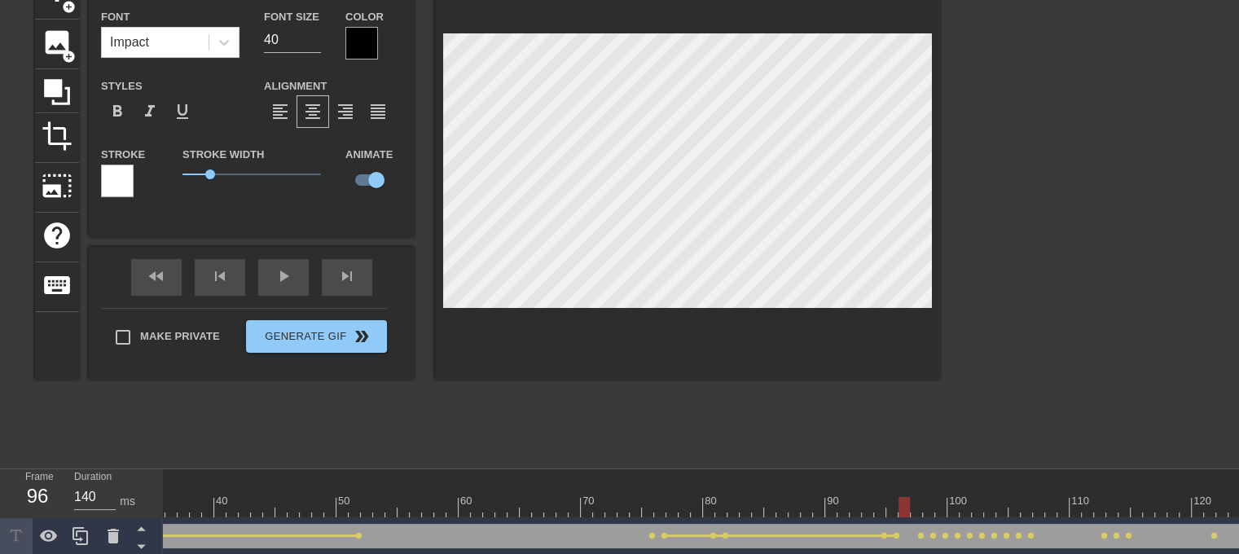
click at [919, 530] on div "Film Students drag_handle drag_handle" at bounding box center [520, 536] width 1564 height 24
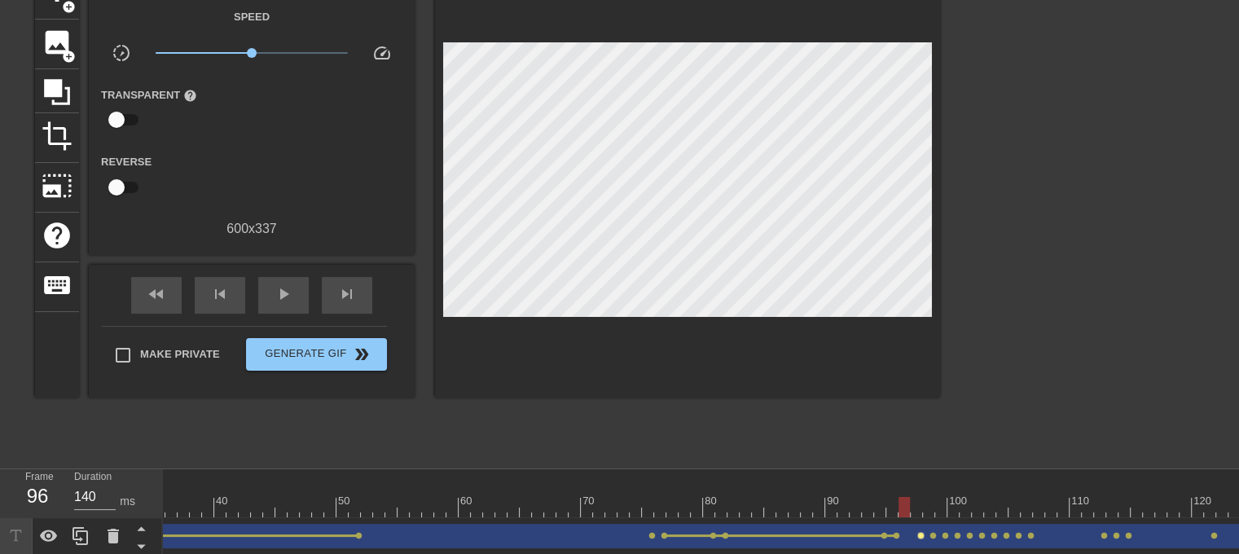
click at [919, 534] on span "lens" at bounding box center [920, 535] width 7 height 7
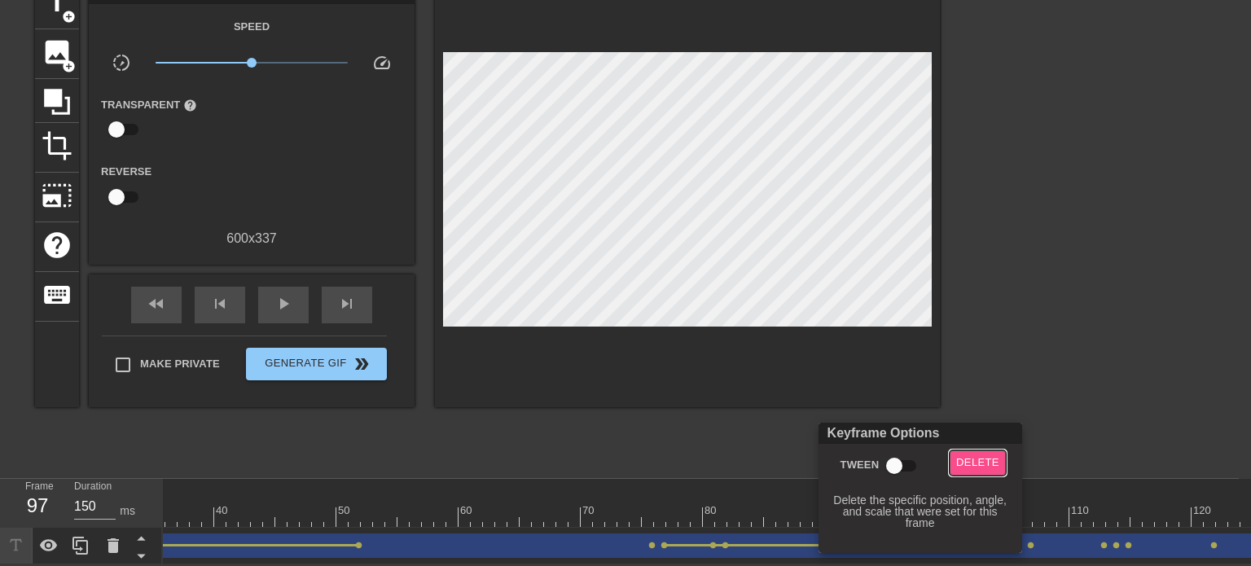
click at [981, 461] on span "Delete" at bounding box center [977, 463] width 43 height 19
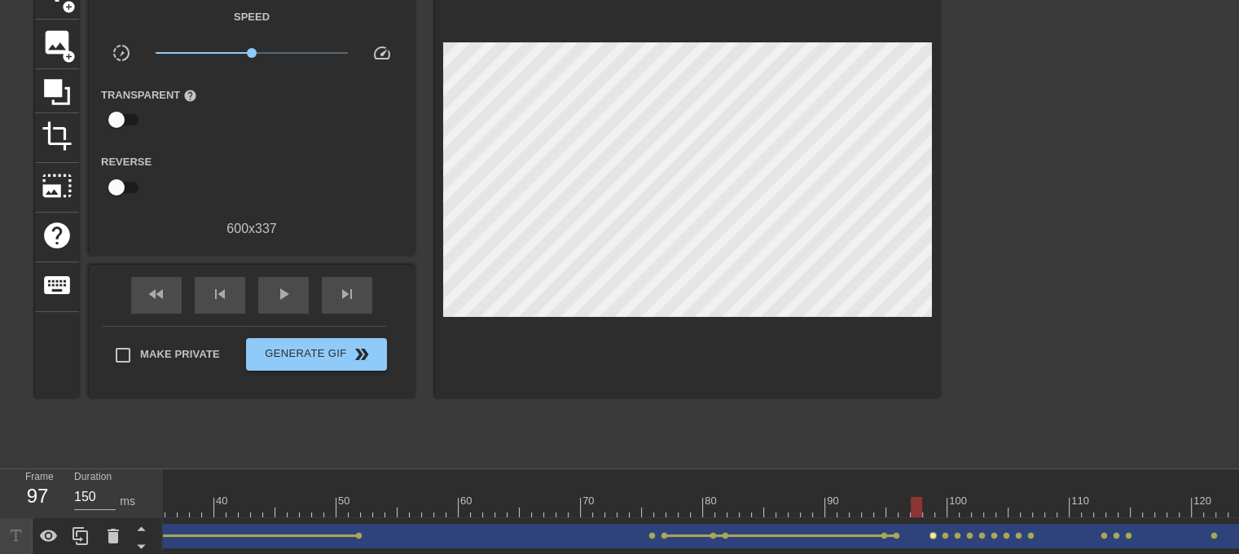
click at [932, 534] on span "lens" at bounding box center [933, 535] width 7 height 7
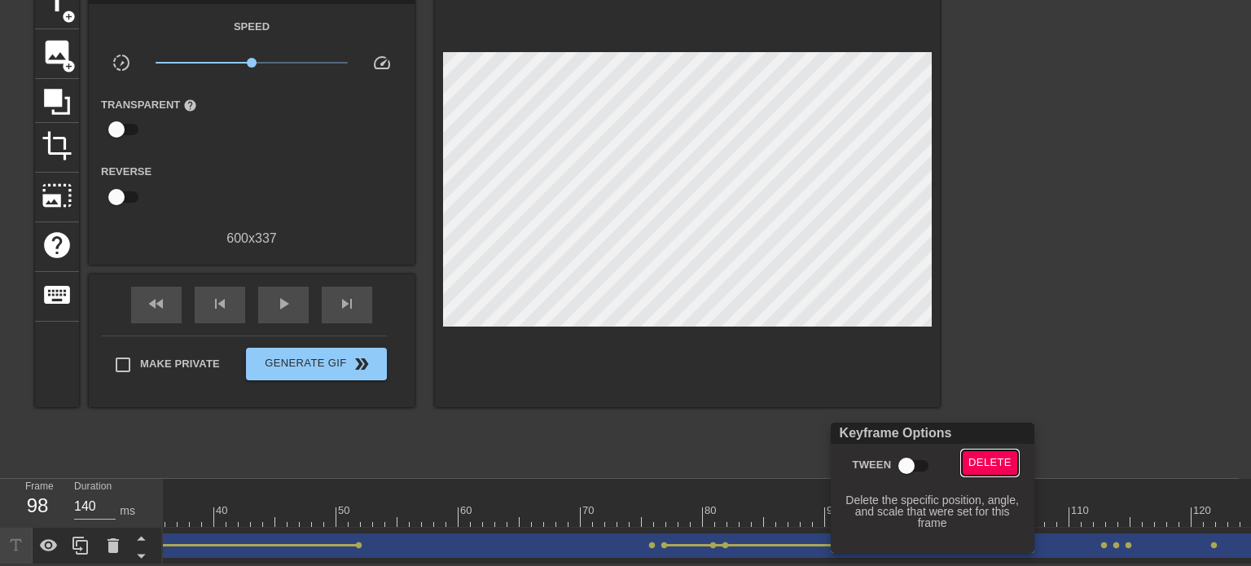
click at [974, 464] on span "Delete" at bounding box center [990, 463] width 43 height 19
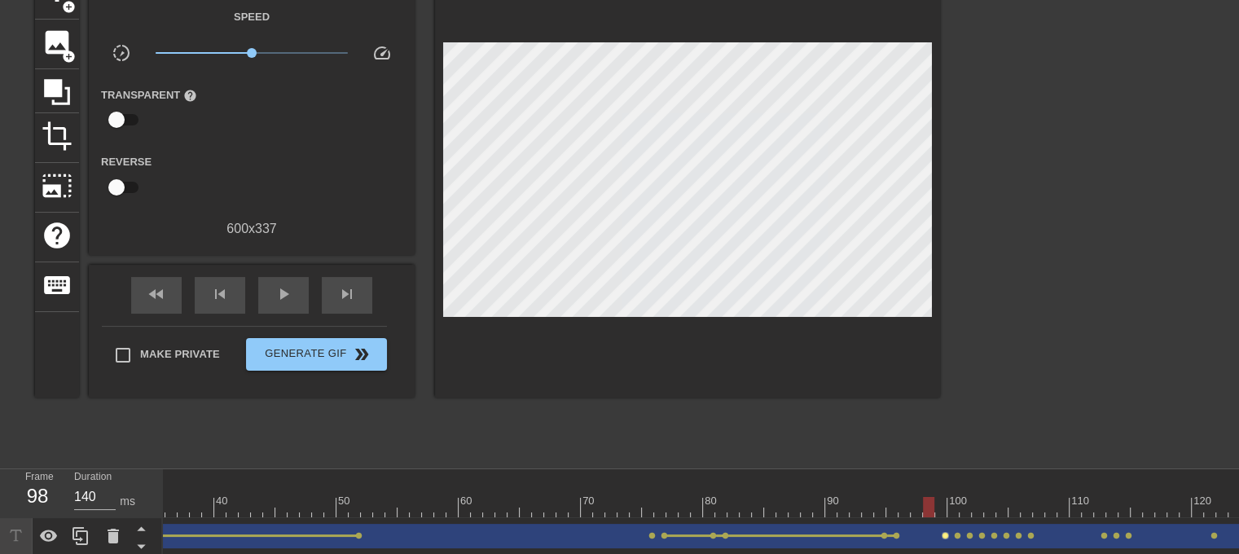
click at [942, 533] on span "lens" at bounding box center [945, 535] width 7 height 7
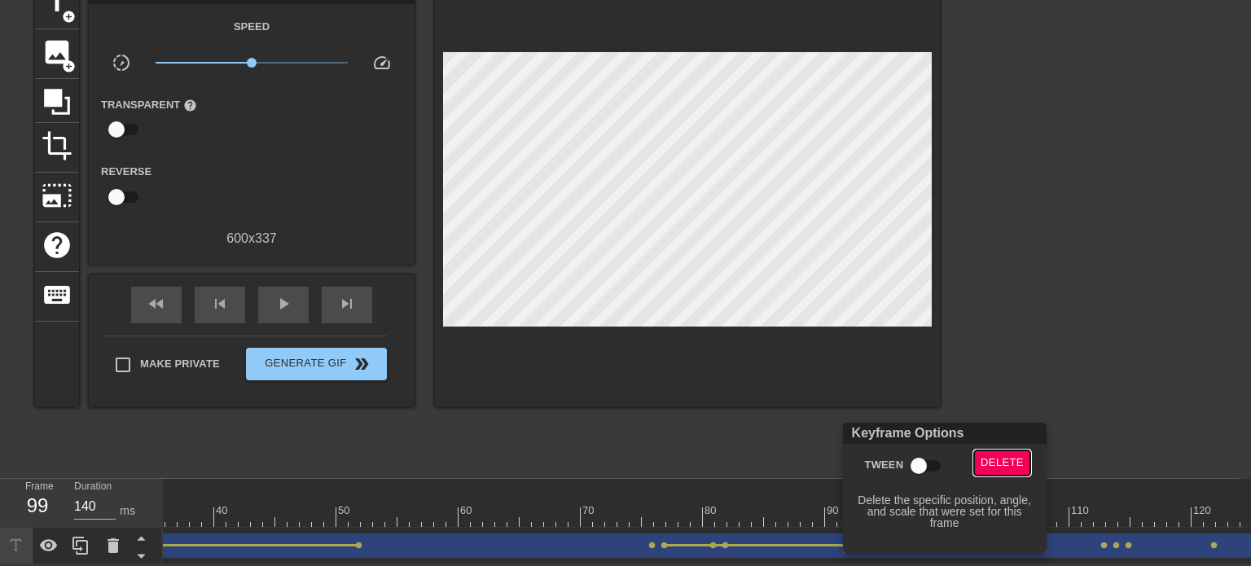
click at [1004, 462] on span "Delete" at bounding box center [1002, 463] width 43 height 19
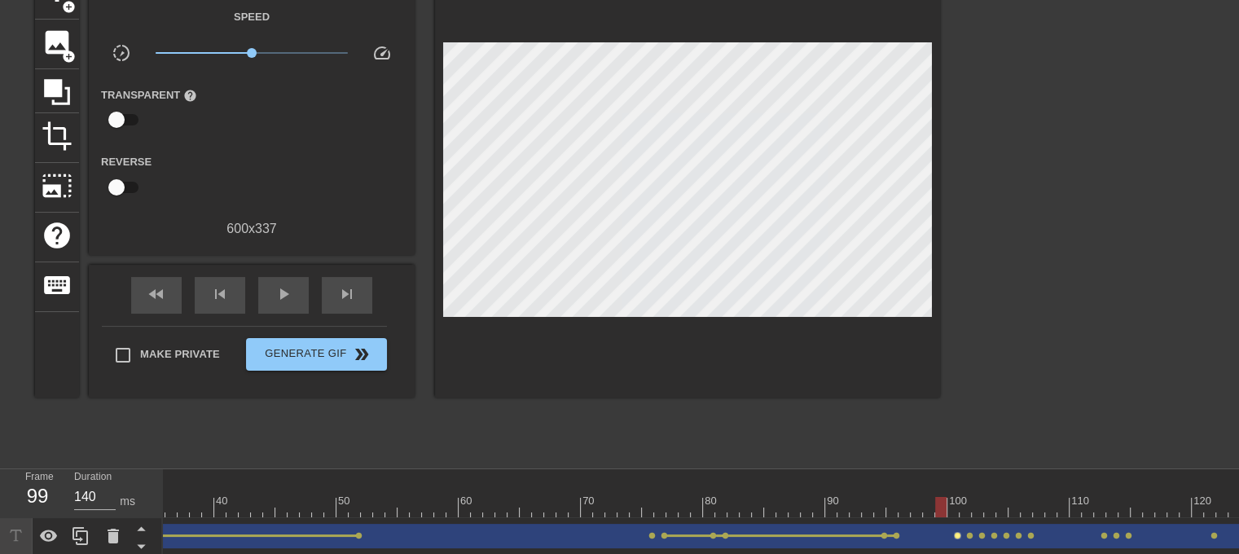
click at [957, 533] on span "lens" at bounding box center [957, 535] width 7 height 7
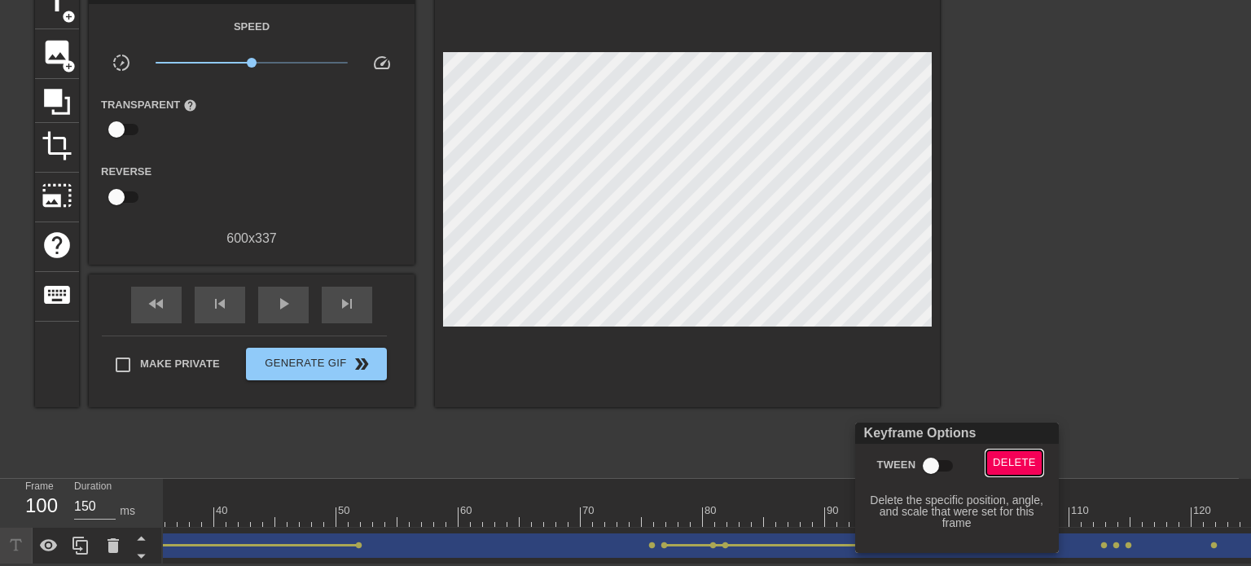
click at [1003, 468] on span "Delete" at bounding box center [1014, 463] width 43 height 19
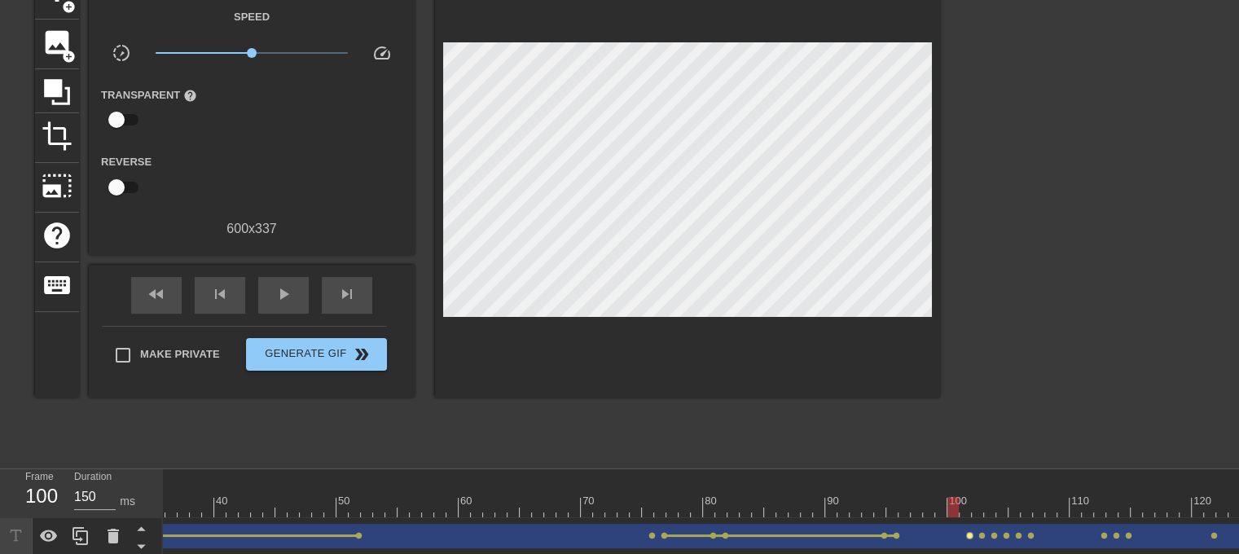
click at [966, 533] on span "lens" at bounding box center [969, 535] width 7 height 7
type input "140"
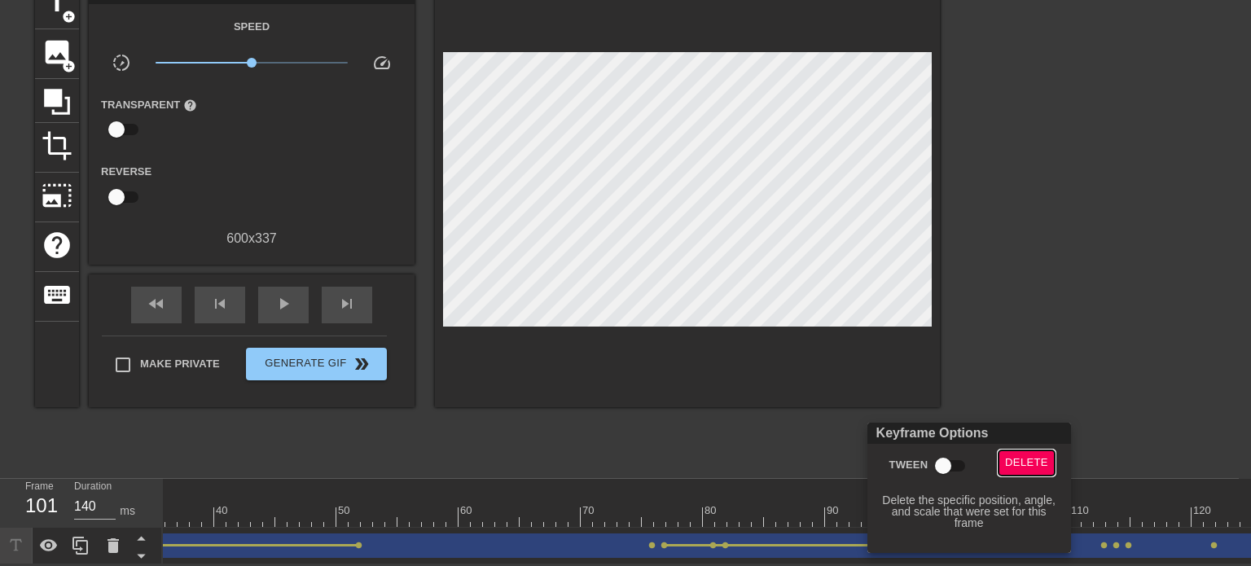
click at [1020, 465] on span "Delete" at bounding box center [1026, 463] width 43 height 19
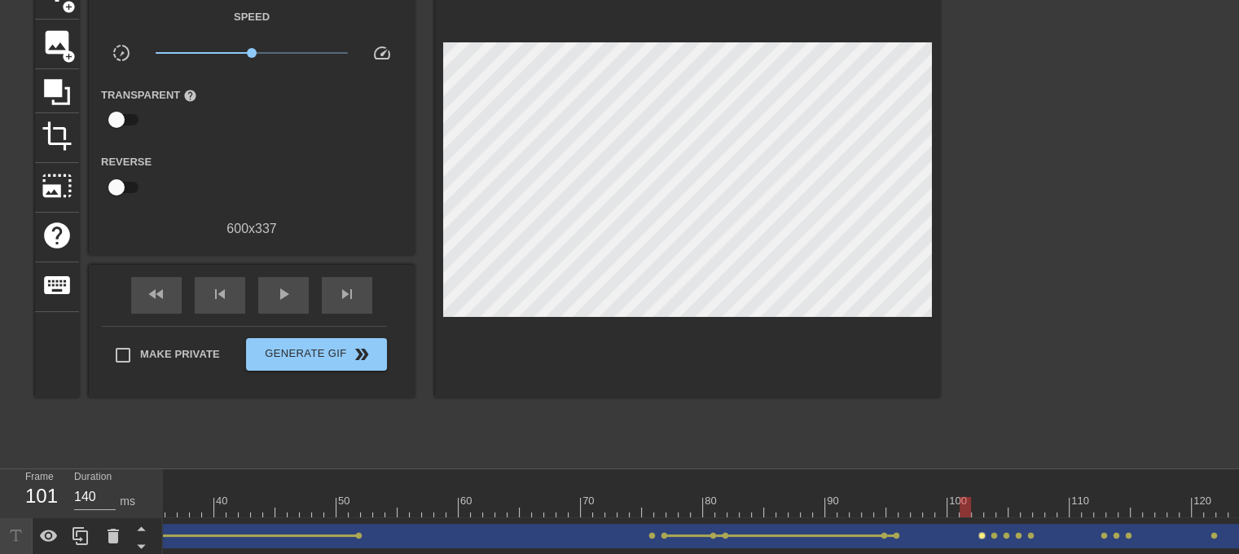
click at [979, 537] on span "lens" at bounding box center [981, 535] width 7 height 7
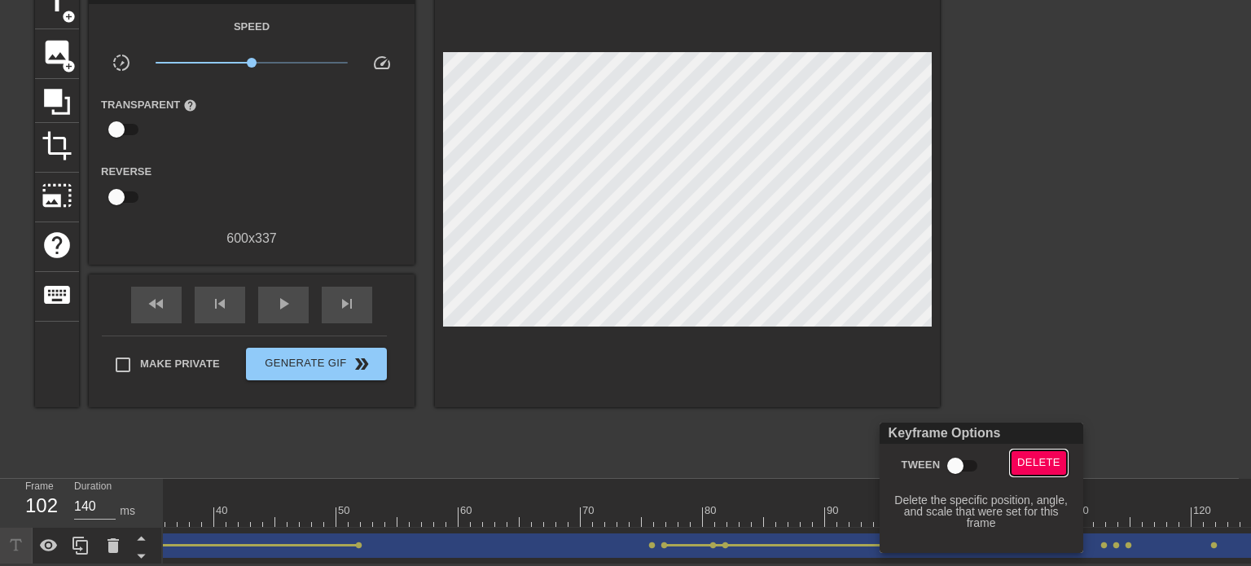
click at [1027, 468] on span "Delete" at bounding box center [1039, 463] width 43 height 19
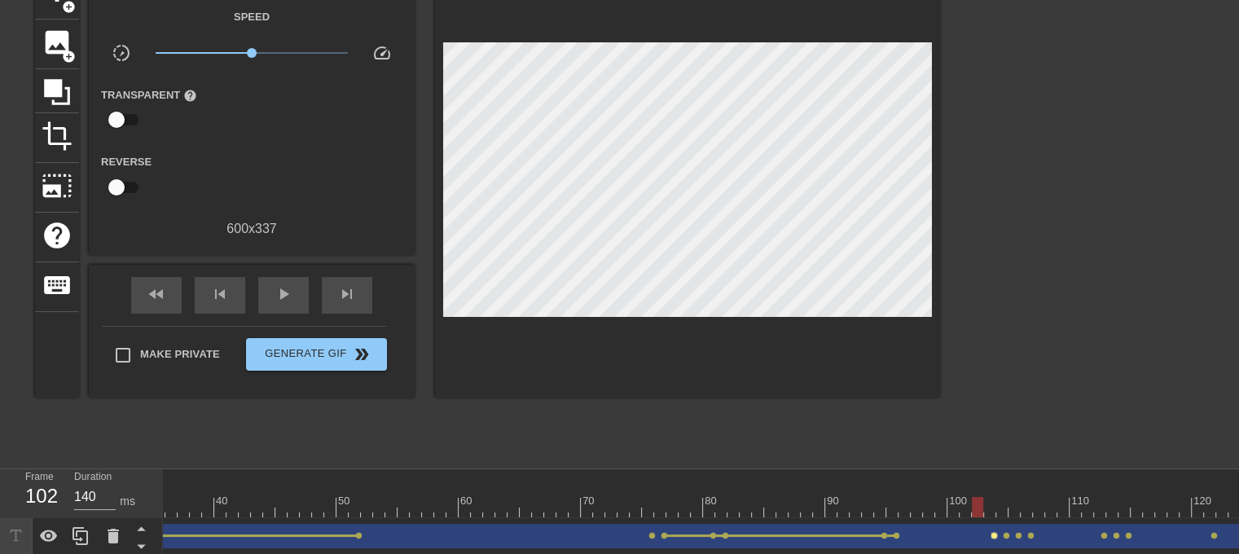
click at [991, 535] on span "lens" at bounding box center [994, 535] width 7 height 7
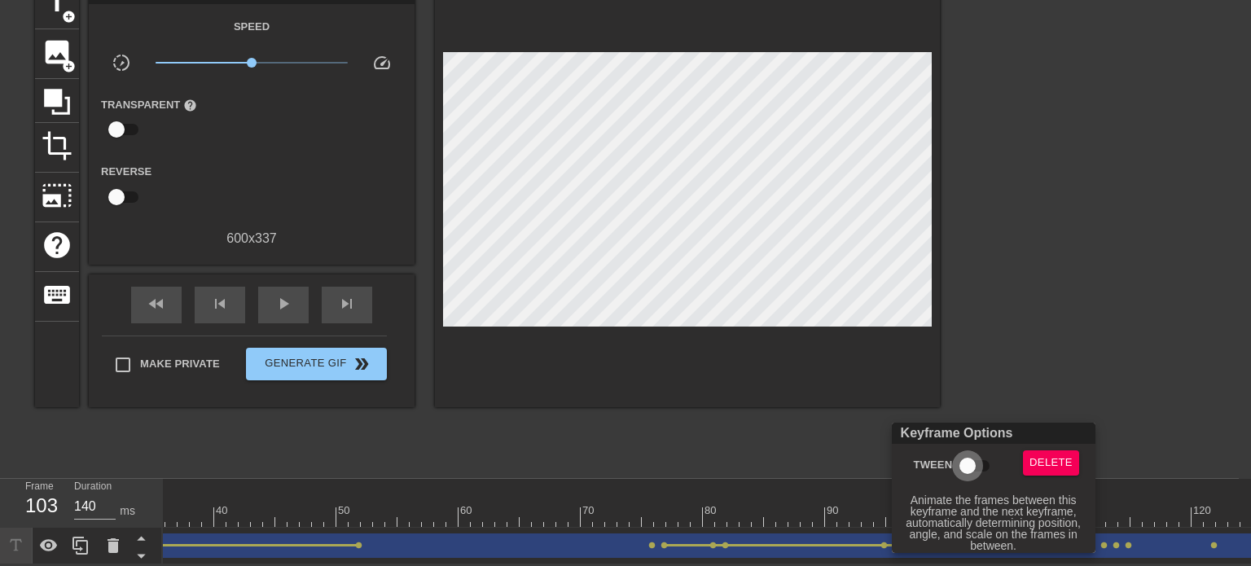
click at [971, 472] on input "Tween" at bounding box center [967, 466] width 93 height 31
checkbox input "true"
click at [1026, 400] on div at bounding box center [625, 283] width 1251 height 566
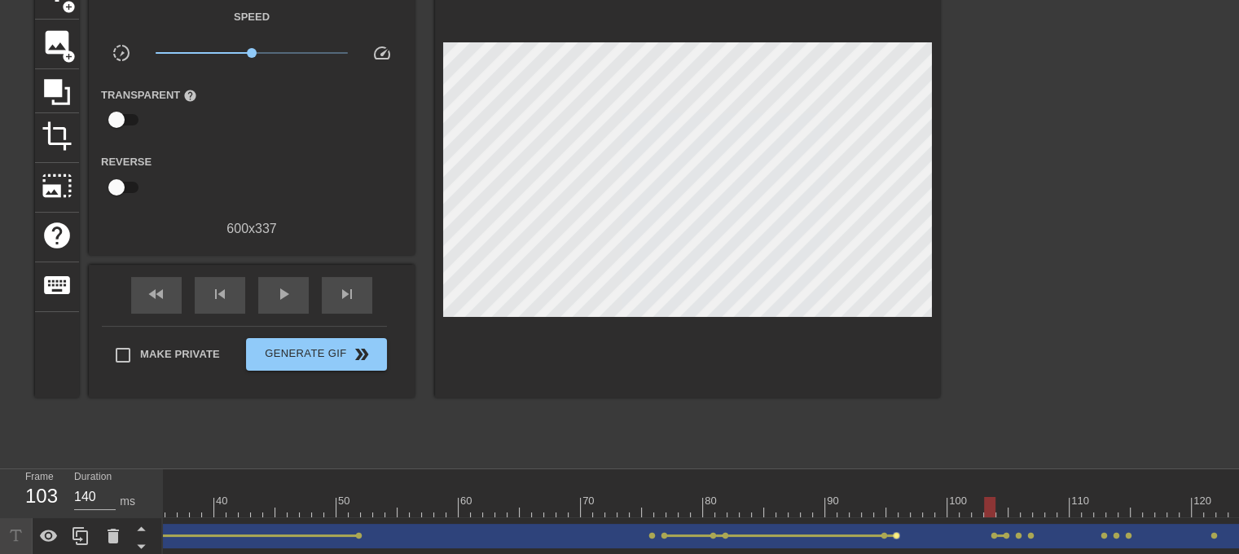
click at [897, 534] on span "lens" at bounding box center [896, 535] width 7 height 7
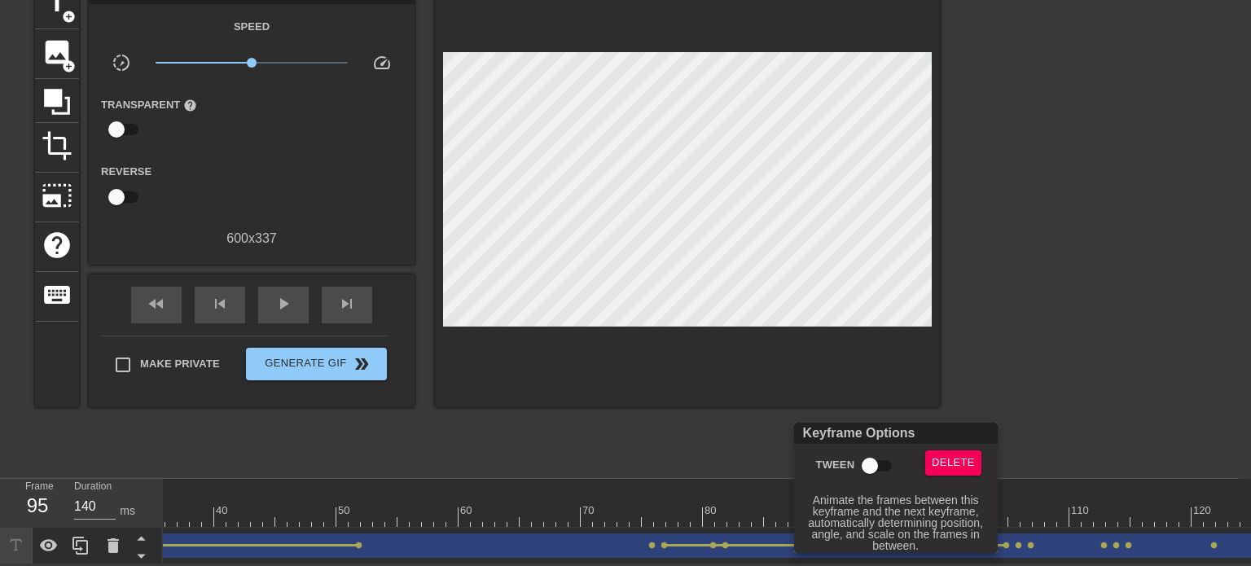
click at [871, 462] on input "Tween" at bounding box center [870, 466] width 93 height 31
checkbox input "true"
click at [1043, 390] on div at bounding box center [625, 283] width 1251 height 566
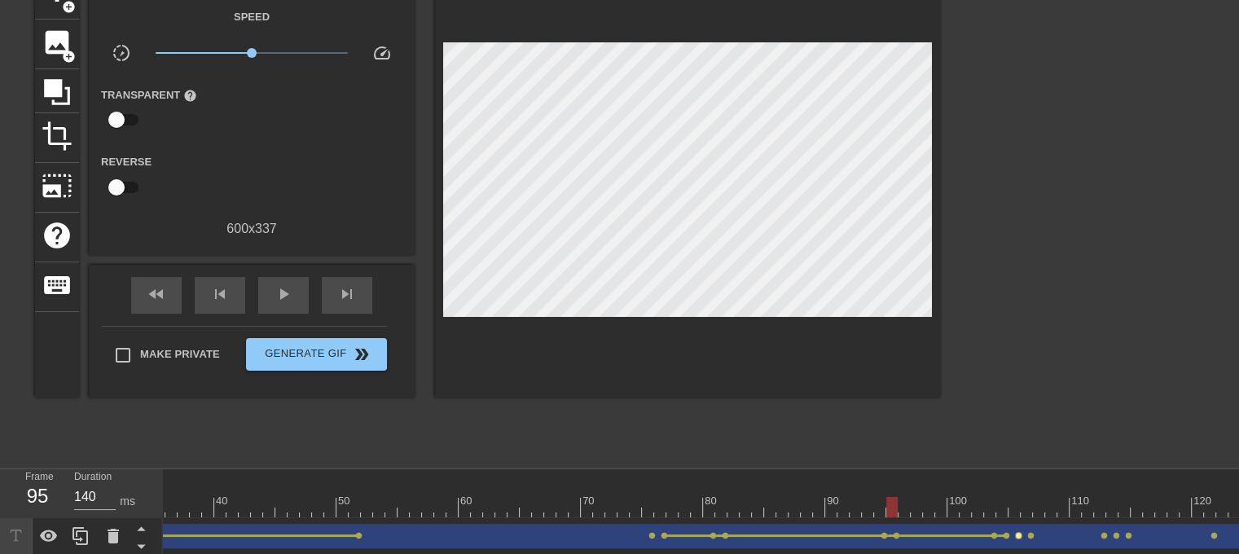
click at [1020, 533] on span "lens" at bounding box center [1018, 535] width 7 height 7
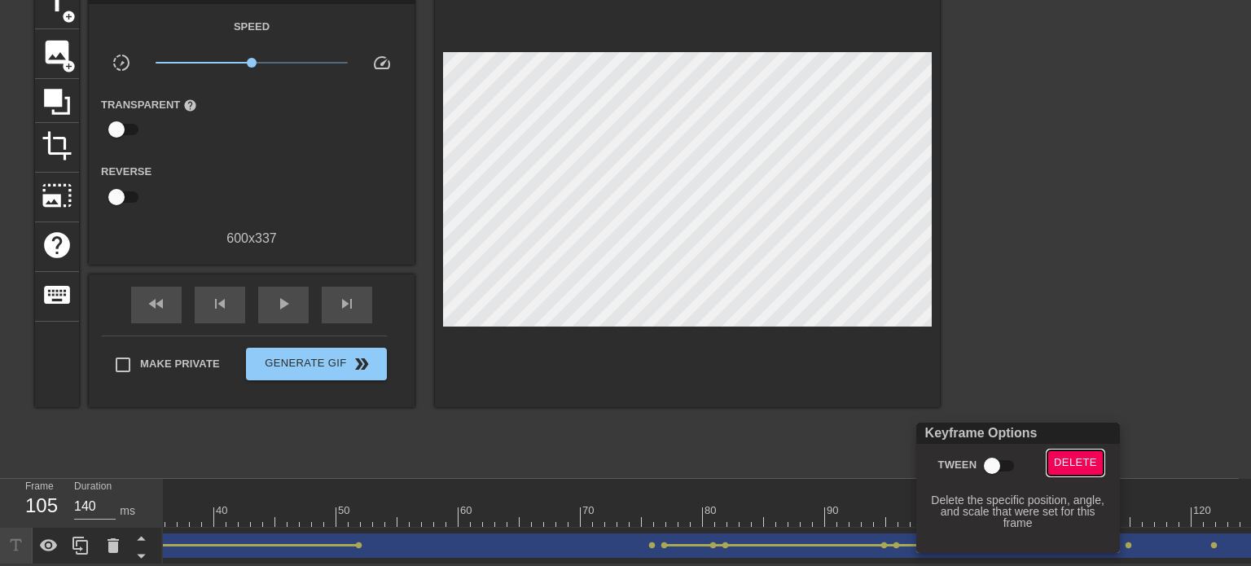
click at [1074, 468] on span "Delete" at bounding box center [1075, 463] width 43 height 19
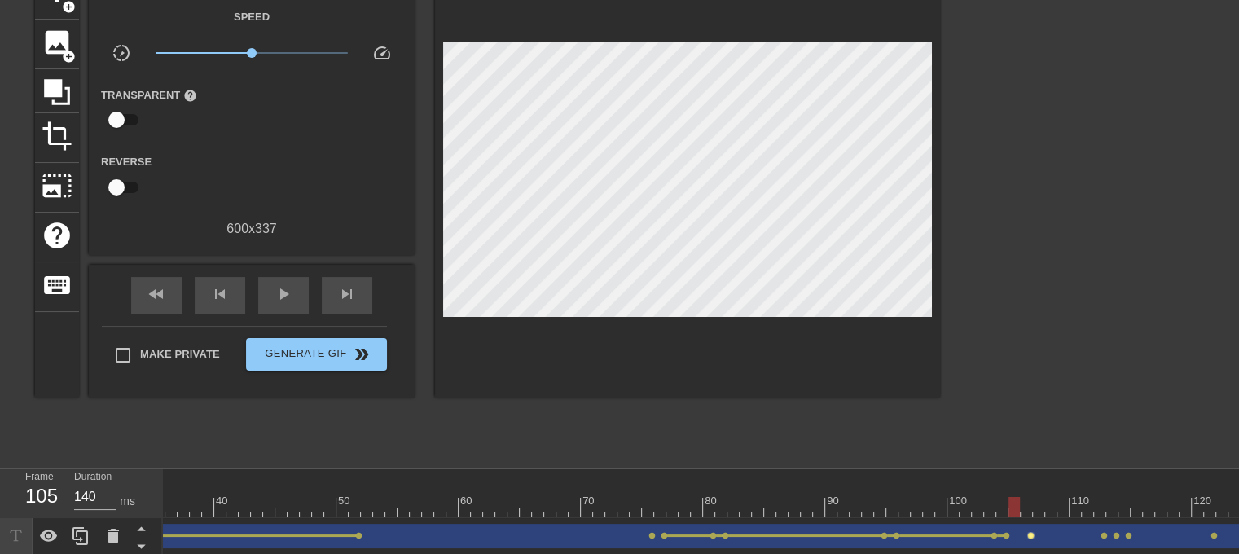
click at [1029, 535] on span "lens" at bounding box center [1030, 535] width 7 height 7
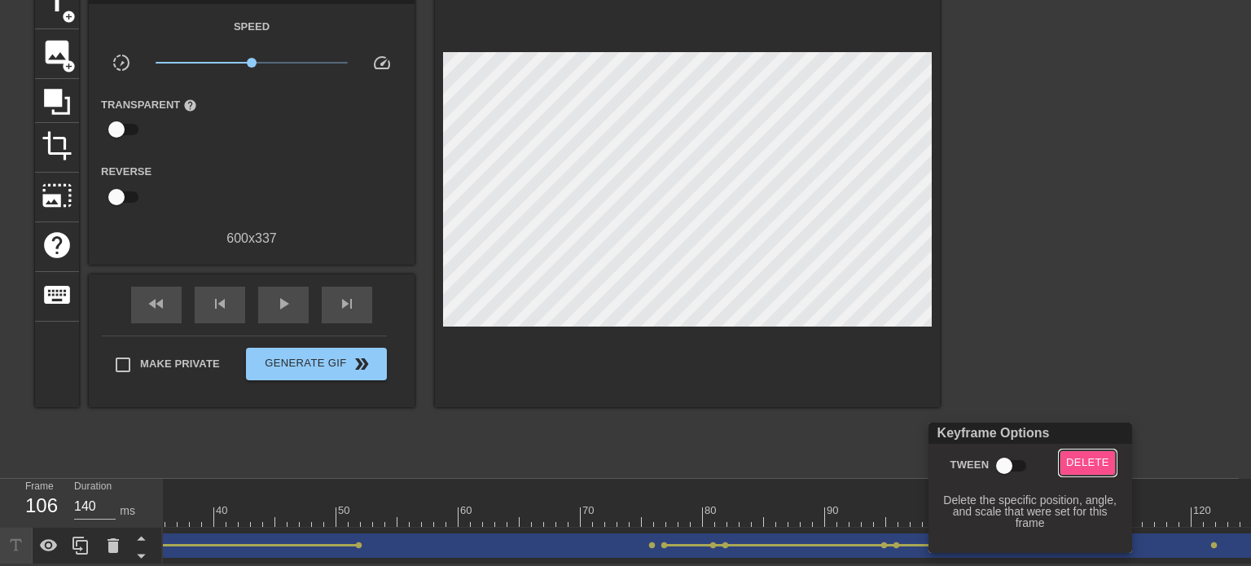
click at [1082, 468] on span "Delete" at bounding box center [1087, 463] width 43 height 19
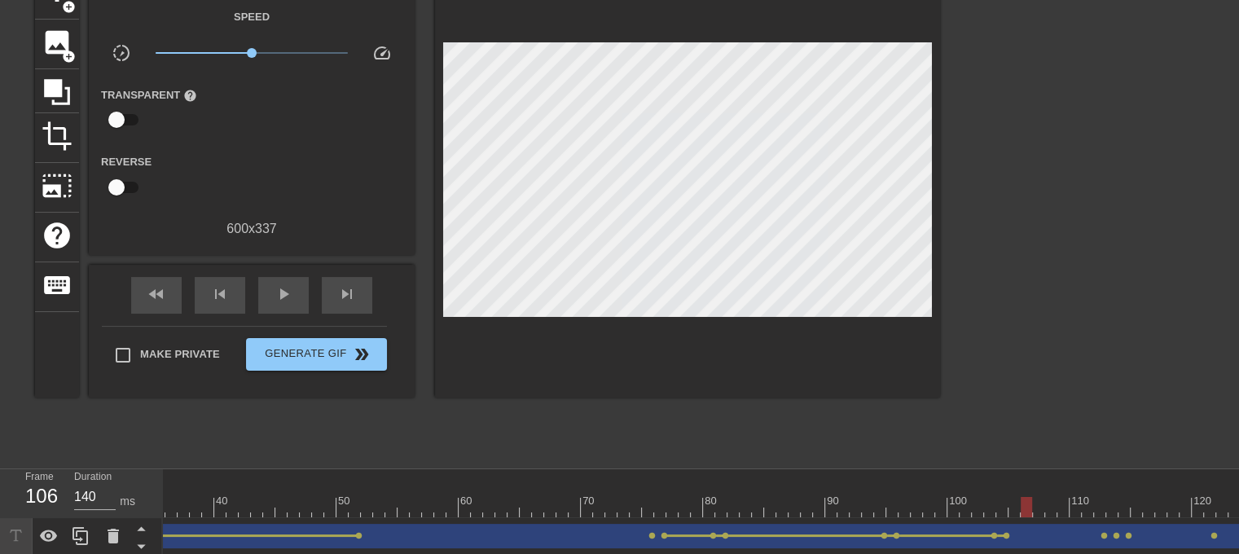
click at [1098, 536] on div "Film Students drag_handle drag_handle" at bounding box center [520, 536] width 1564 height 24
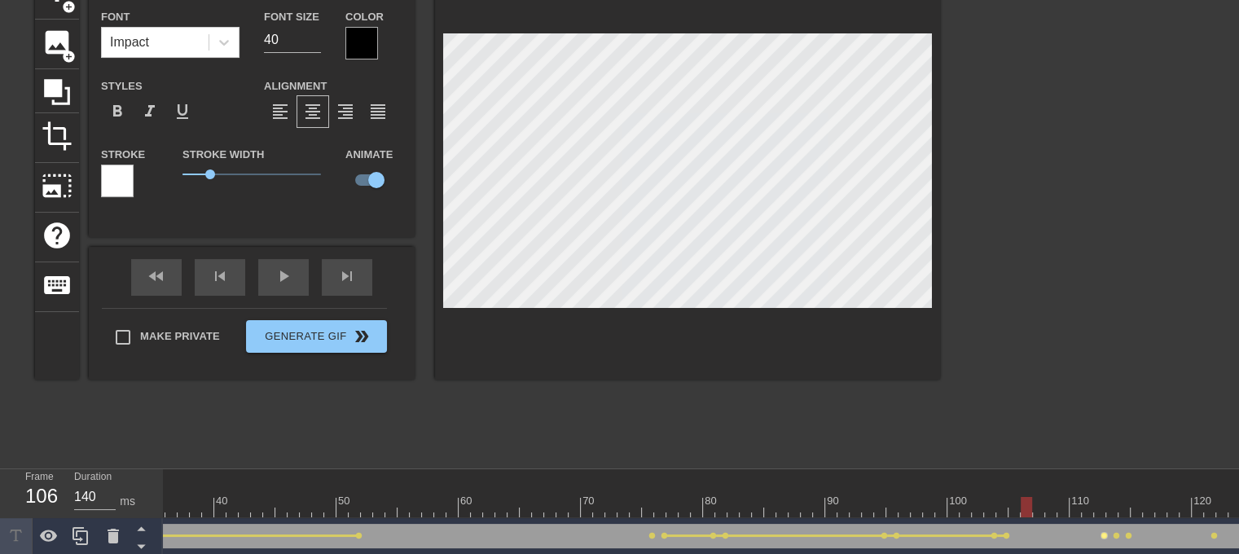
click at [1101, 532] on span "lens" at bounding box center [1104, 535] width 7 height 7
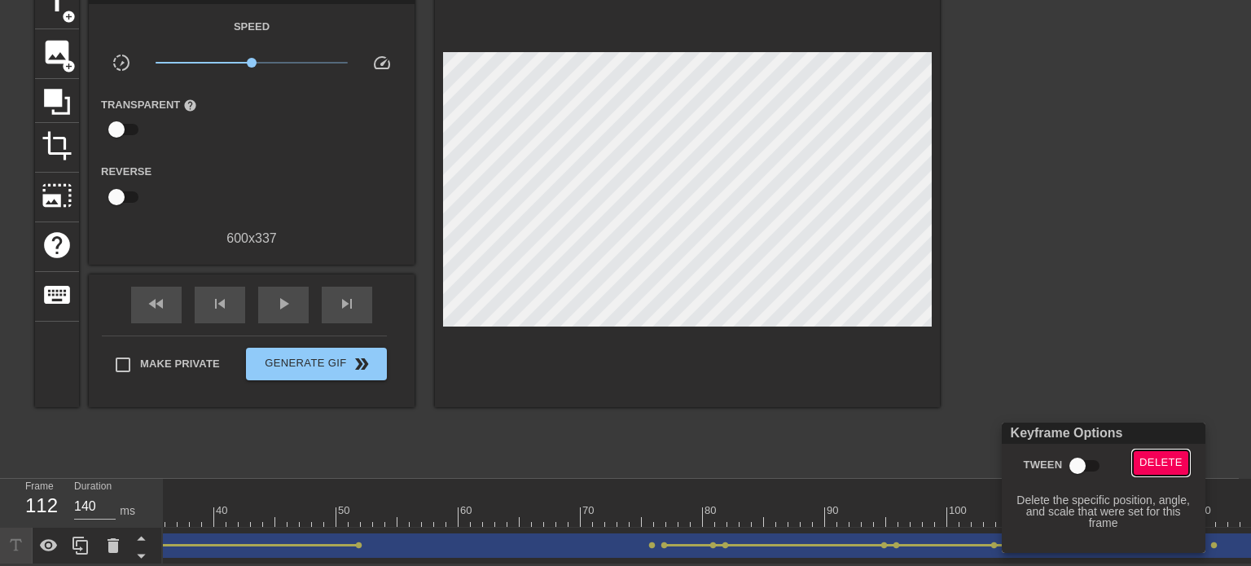
click at [1150, 456] on span "Delete" at bounding box center [1161, 463] width 43 height 19
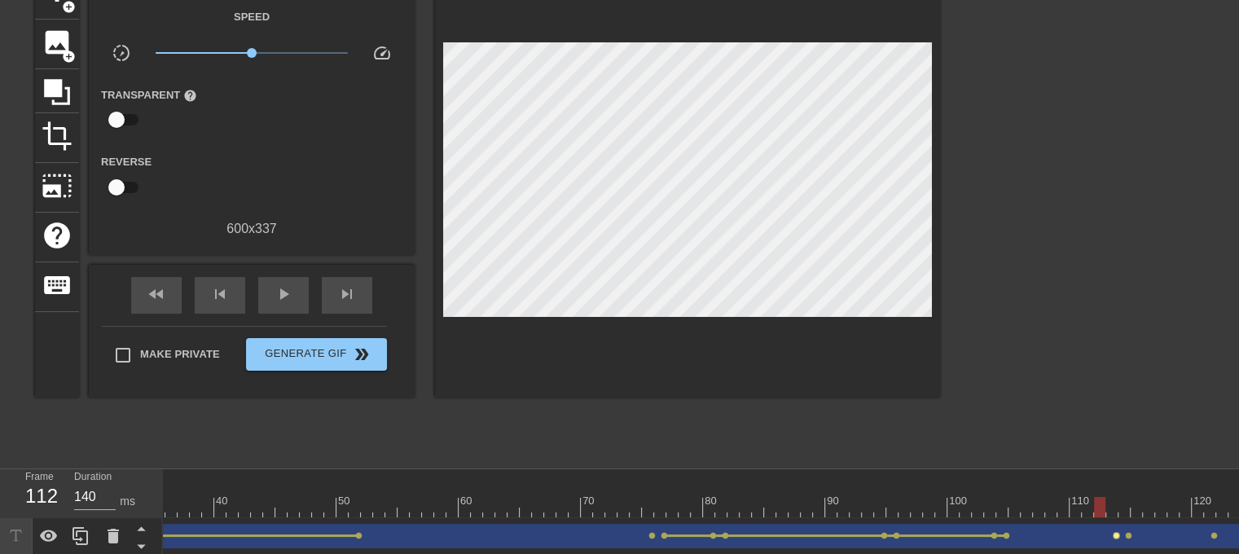
click at [1114, 534] on span "lens" at bounding box center [1116, 535] width 7 height 7
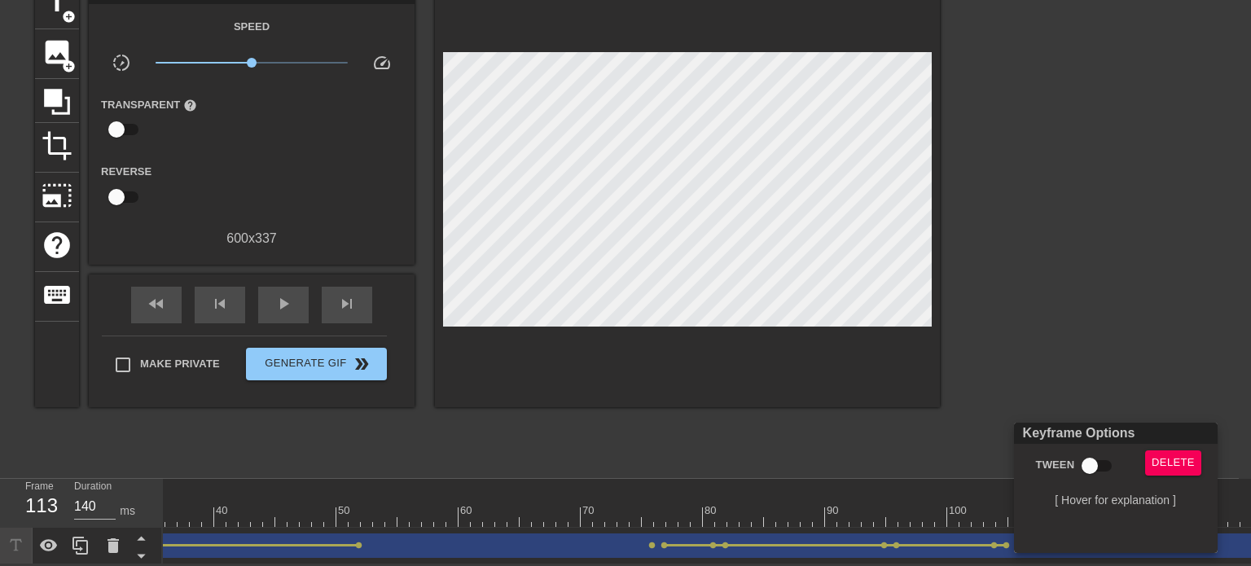
click at [1082, 371] on div at bounding box center [625, 283] width 1251 height 566
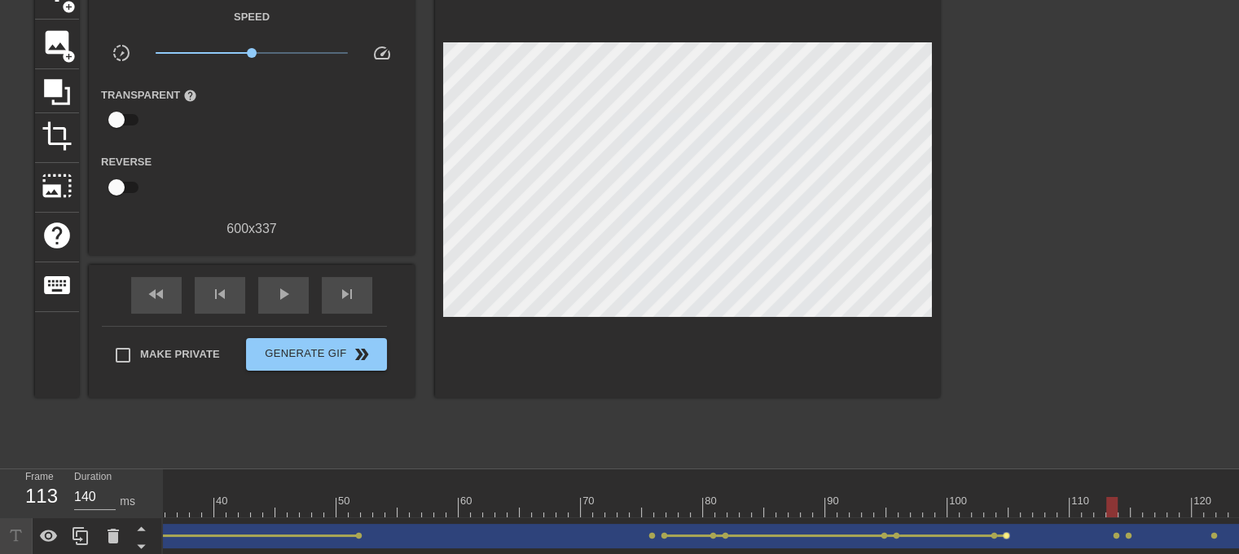
click at [1004, 537] on span "lens" at bounding box center [1006, 535] width 7 height 7
type input "150"
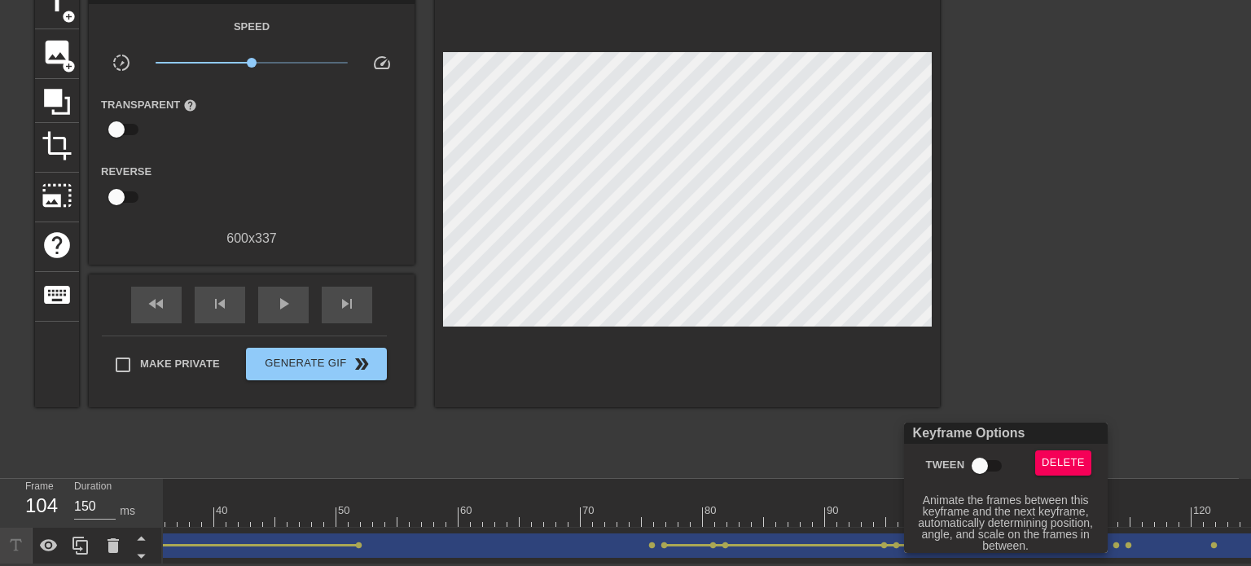
click at [976, 465] on input "Tween" at bounding box center [980, 466] width 93 height 31
checkbox input "true"
click at [1101, 386] on div at bounding box center [625, 283] width 1251 height 566
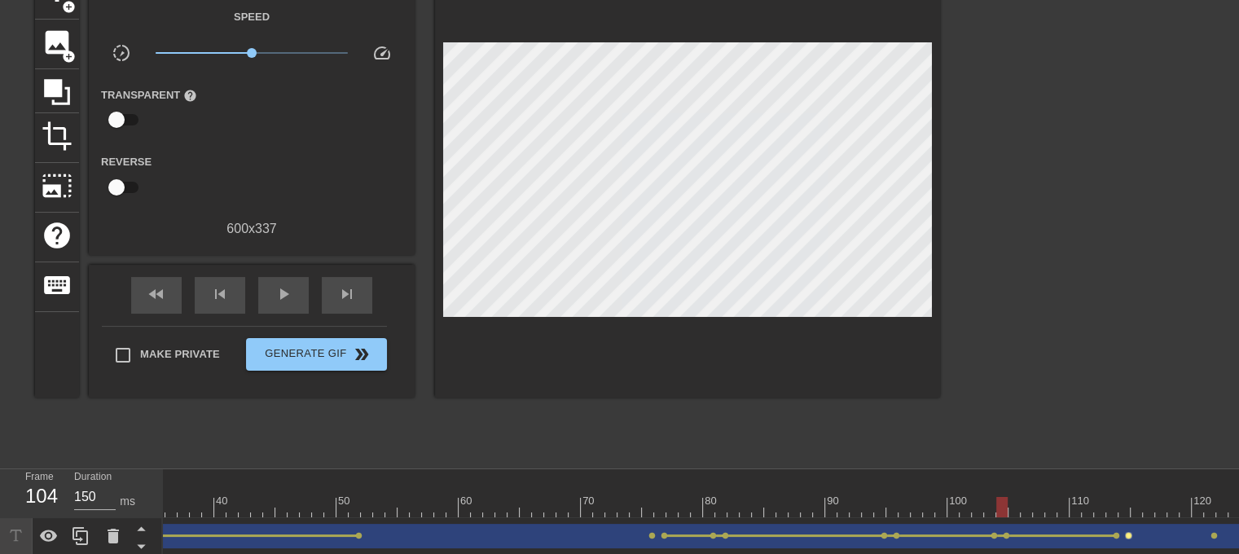
click at [1125, 536] on span "lens" at bounding box center [1128, 535] width 7 height 7
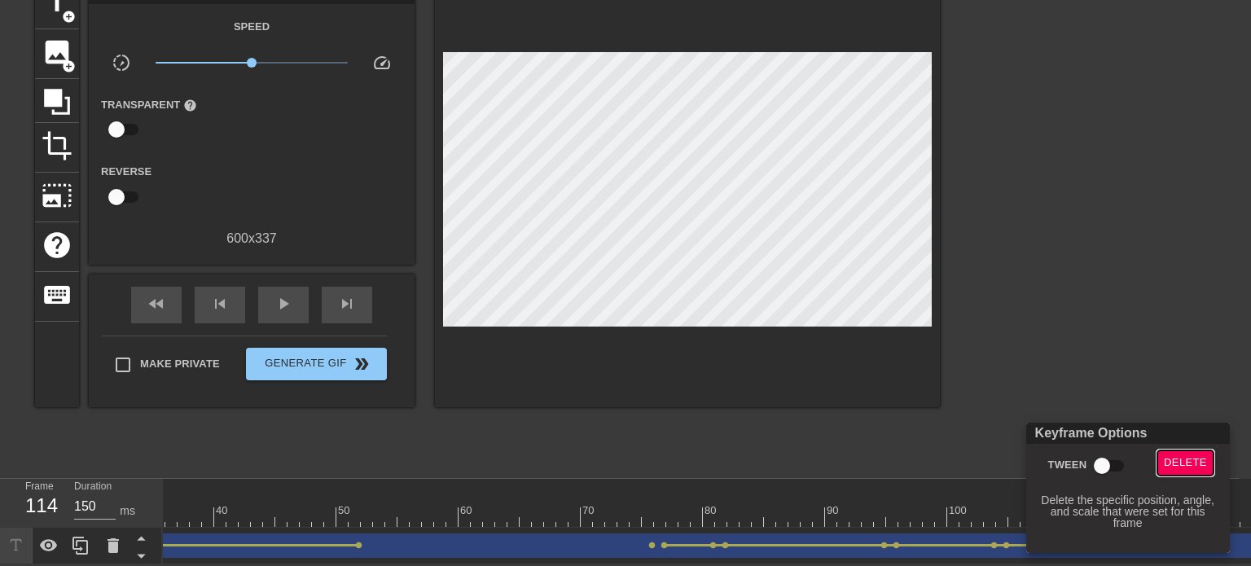
click at [1172, 470] on span "Delete" at bounding box center [1185, 463] width 43 height 19
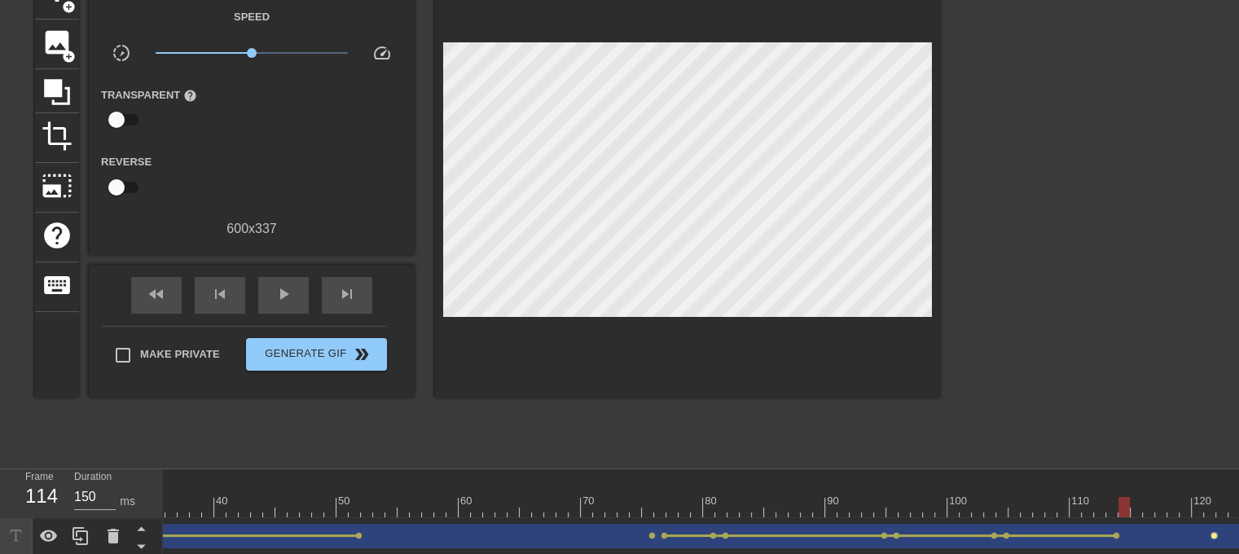
click at [1212, 532] on span "lens" at bounding box center [1214, 535] width 7 height 7
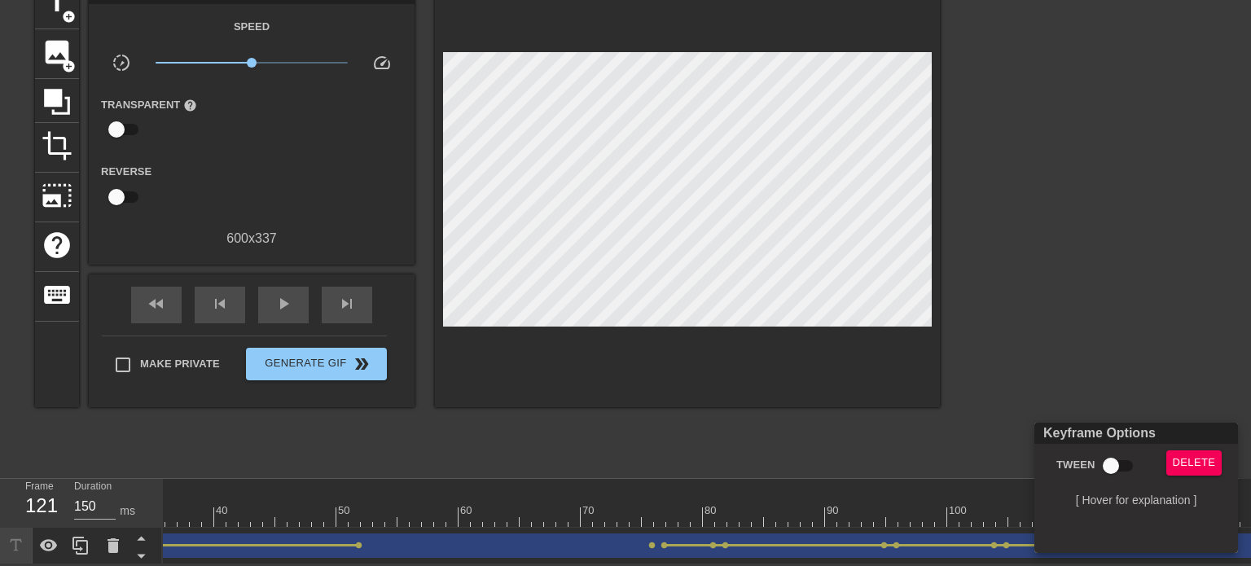
click at [1105, 380] on div at bounding box center [625, 283] width 1251 height 566
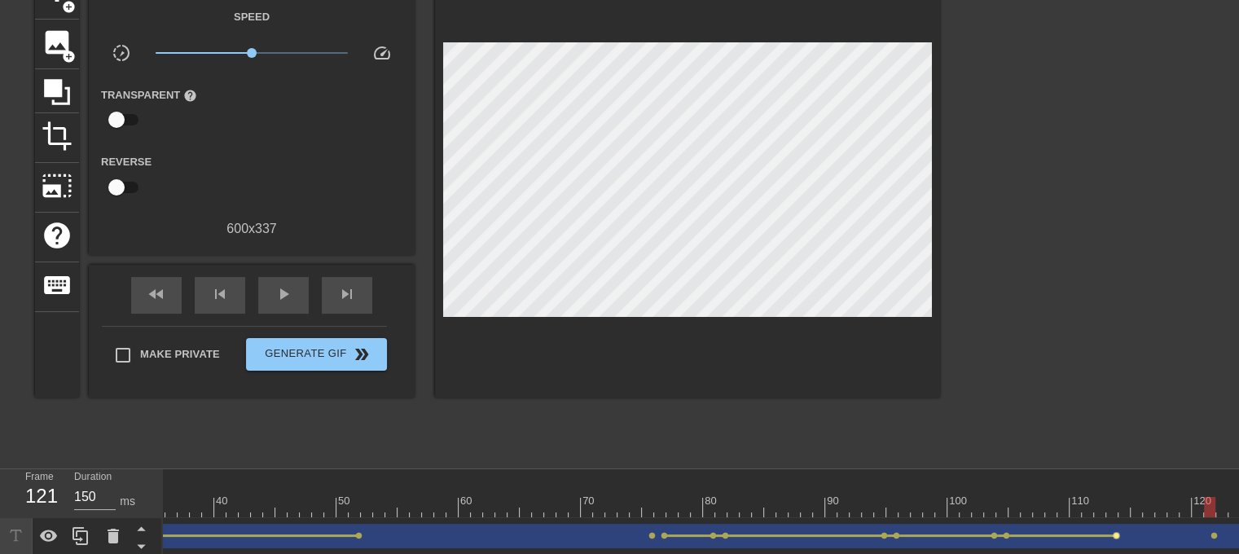
click at [1114, 534] on span "lens" at bounding box center [1116, 535] width 7 height 7
type input "140"
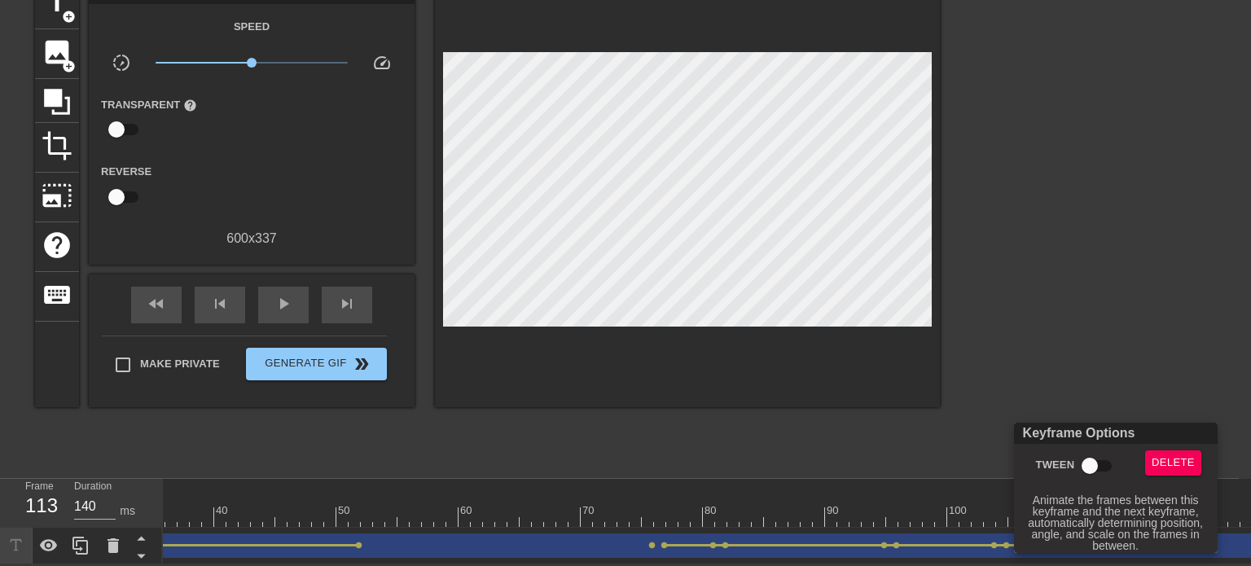
click at [1083, 469] on input "Tween" at bounding box center [1090, 466] width 93 height 31
checkbox input "true"
click at [1104, 411] on div at bounding box center [625, 283] width 1251 height 566
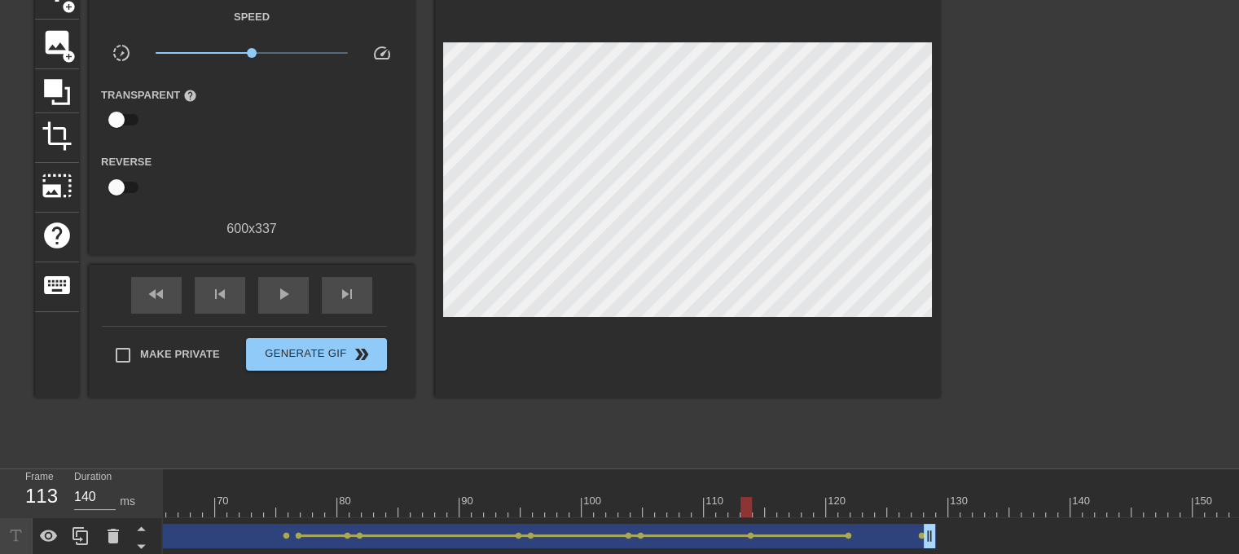
scroll to position [0, 792]
click at [844, 535] on span "lens" at bounding box center [847, 535] width 7 height 7
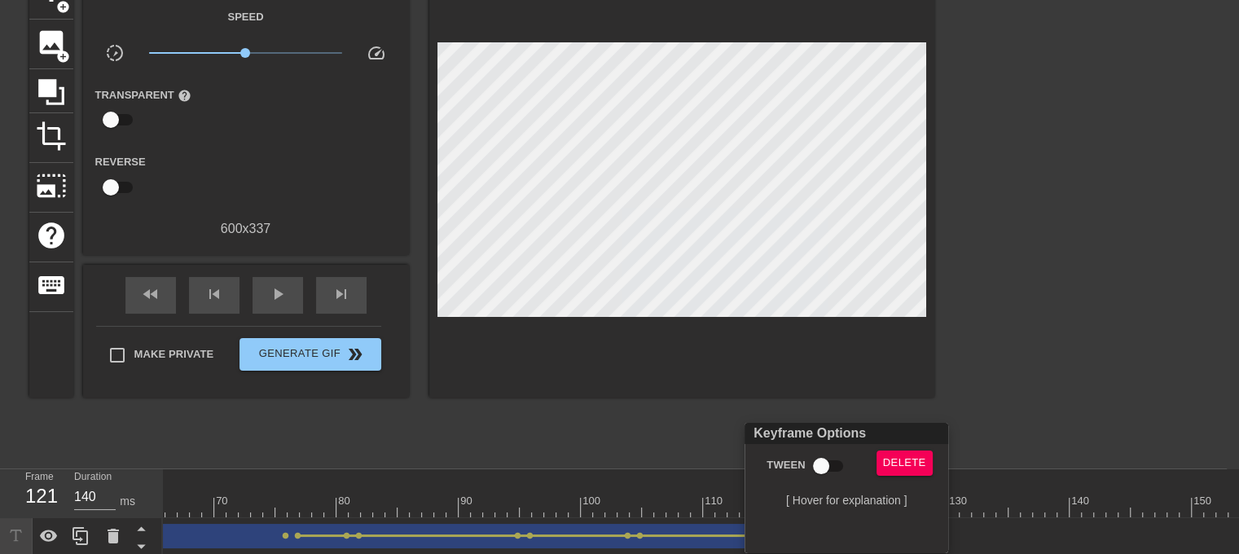
type input "150"
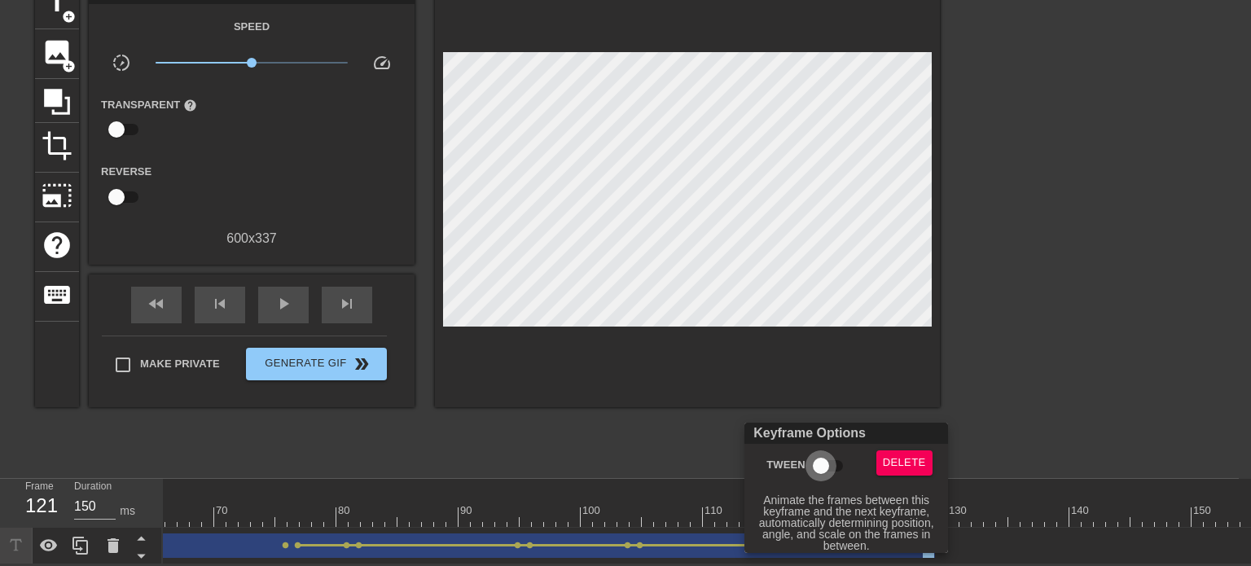
click at [822, 469] on input "Tween" at bounding box center [821, 466] width 93 height 31
checkbox input "true"
click at [639, 451] on div at bounding box center [625, 283] width 1251 height 566
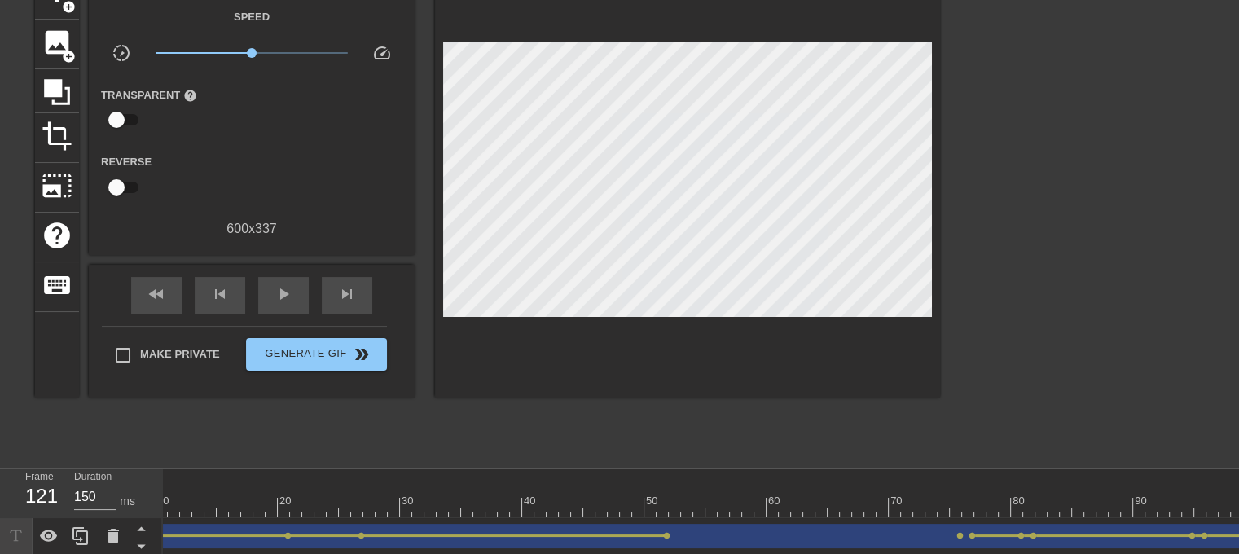
scroll to position [0, 0]
drag, startPoint x: 178, startPoint y: 496, endPoint x: 147, endPoint y: 502, distance: 30.7
click at [147, 502] on div "Frame 1 Duration 140 ms 10 20 30 40 50 60 70 80 90 100 110 120 130 140 150" at bounding box center [619, 512] width 1239 height 86
click at [290, 297] on span "pause" at bounding box center [284, 294] width 20 height 20
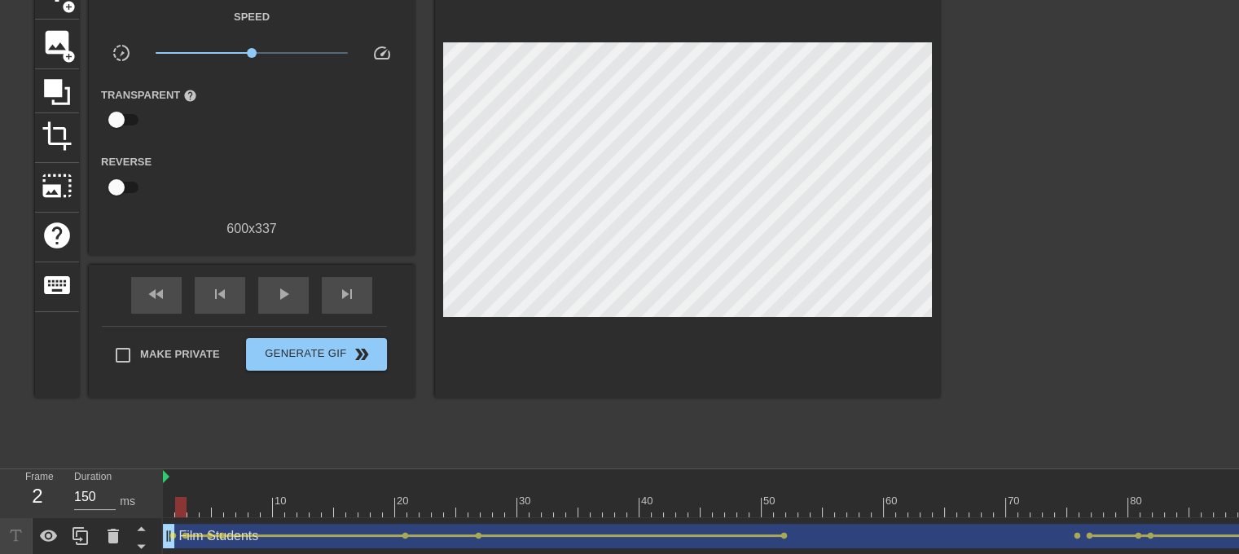
click at [180, 508] on div at bounding box center [180, 507] width 11 height 20
type input "140"
drag, startPoint x: 181, startPoint y: 506, endPoint x: 552, endPoint y: 508, distance: 370.7
click at [541, 508] on div at bounding box center [535, 507] width 11 height 20
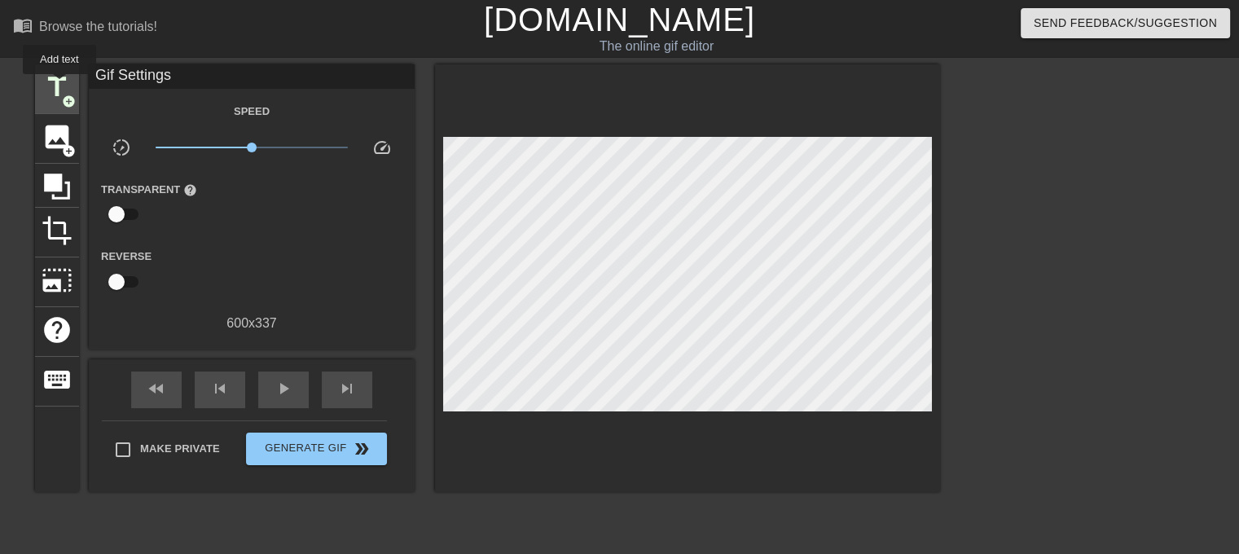
click at [59, 86] on span "title" at bounding box center [57, 87] width 31 height 31
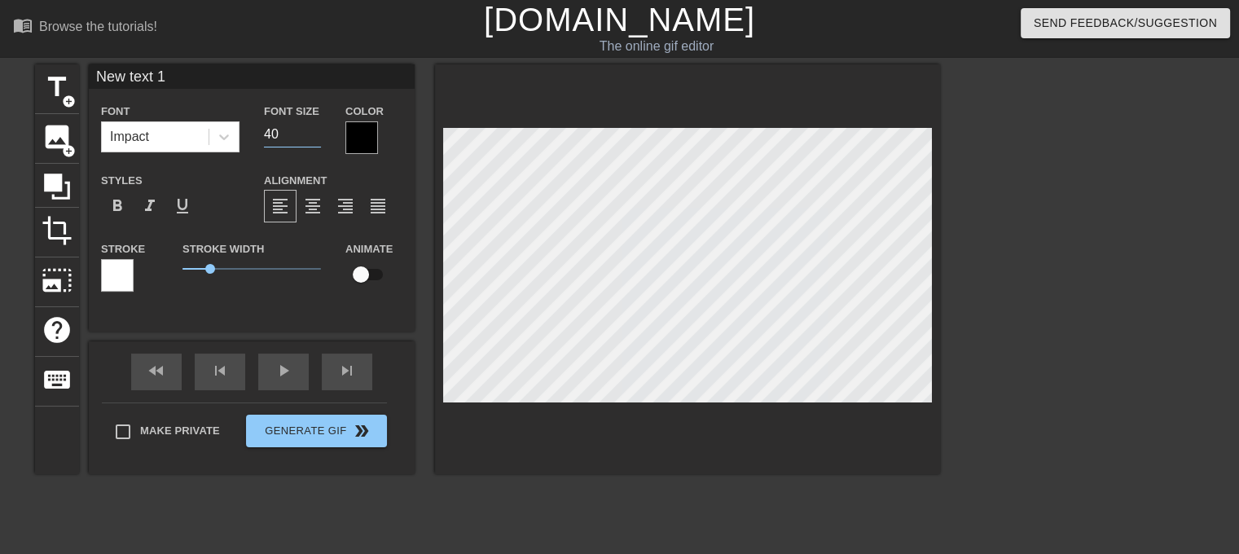
drag, startPoint x: 286, startPoint y: 133, endPoint x: 244, endPoint y: 134, distance: 41.6
click at [244, 134] on div "Font Impact Font Size 40 Color" at bounding box center [252, 127] width 326 height 53
type input "20"
type textarea "New text"
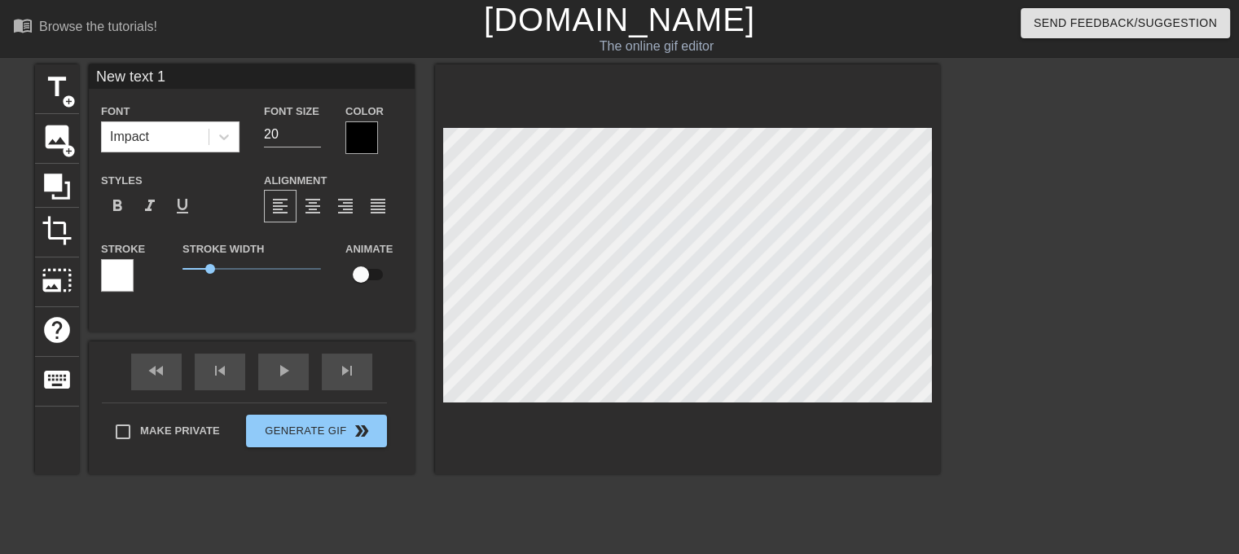
type input "New text"
type textarea "New text"
type input "New text"
type textarea "New tex"
type input "New tex"
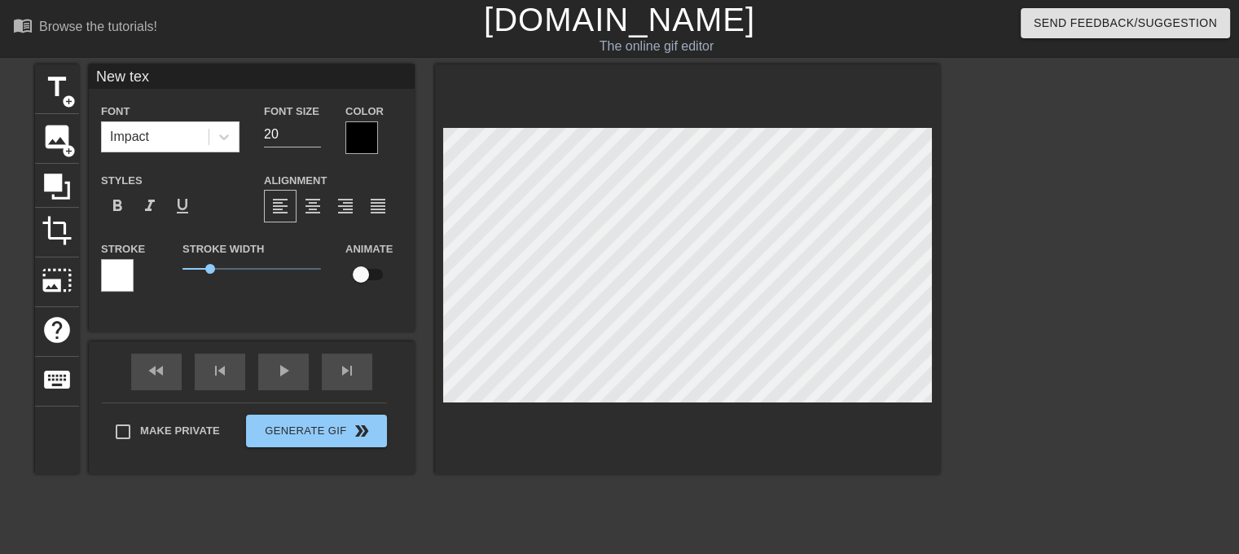
type textarea "New te"
type input "New te"
type textarea "New t"
type input "New t"
type textarea "New"
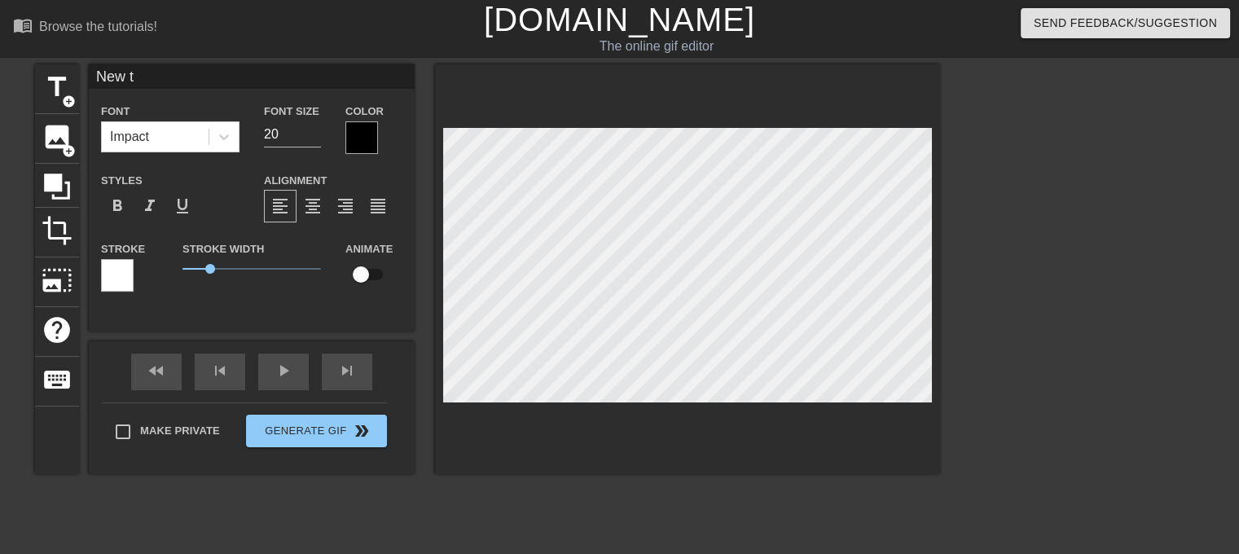
type input "New"
type textarea "New"
type input "New"
type textarea "Ne"
type input "Ne"
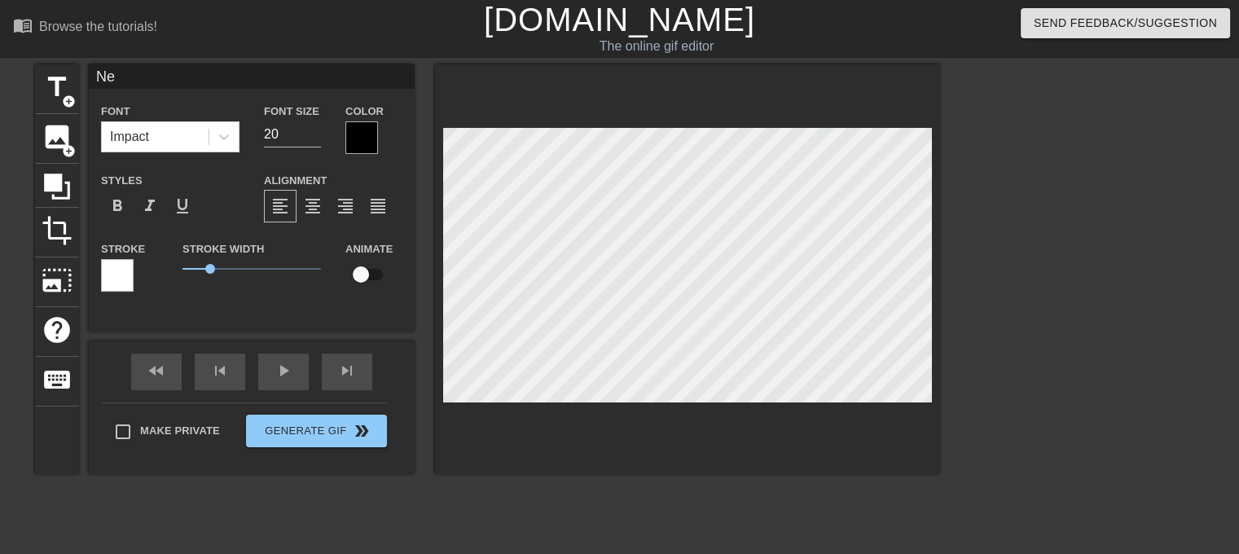
type textarea "N"
type input "N"
type textarea "F"
type input "F"
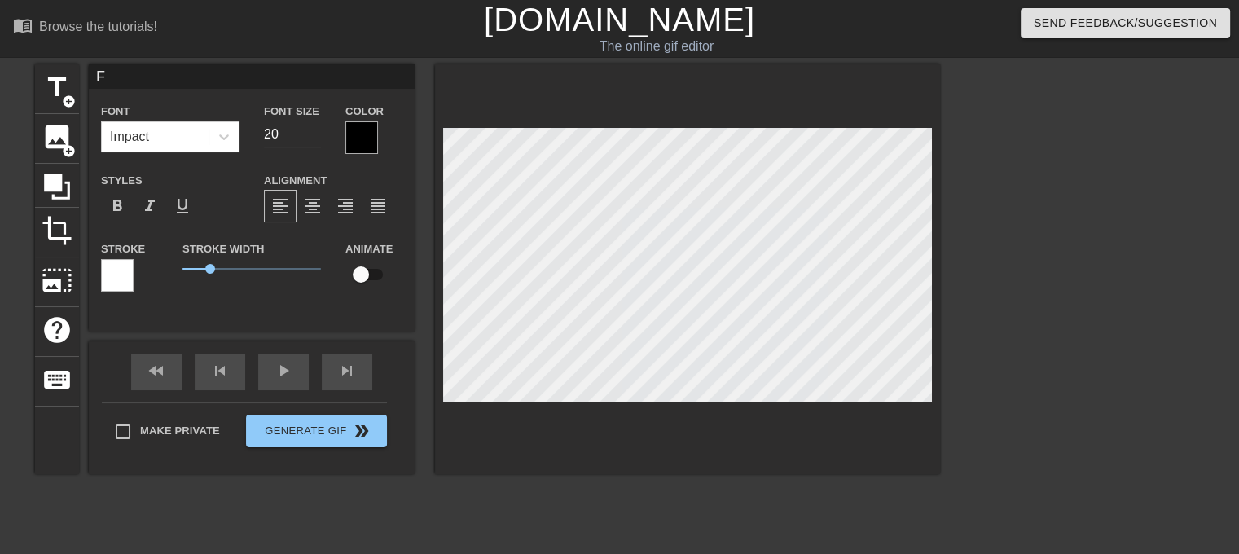
type textarea "Fi"
type input "Fi"
type textarea "Fil"
type input "Fil"
type textarea "Film"
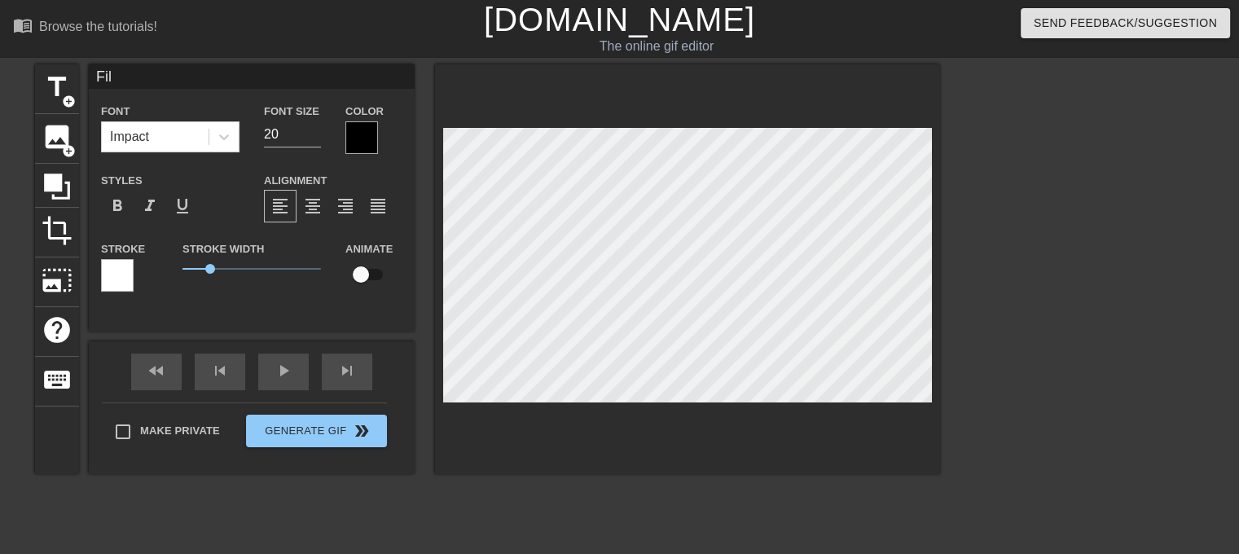
type input "Film"
type textarea "Film"
type input "Film"
type textarea "Film F"
type input "Film F"
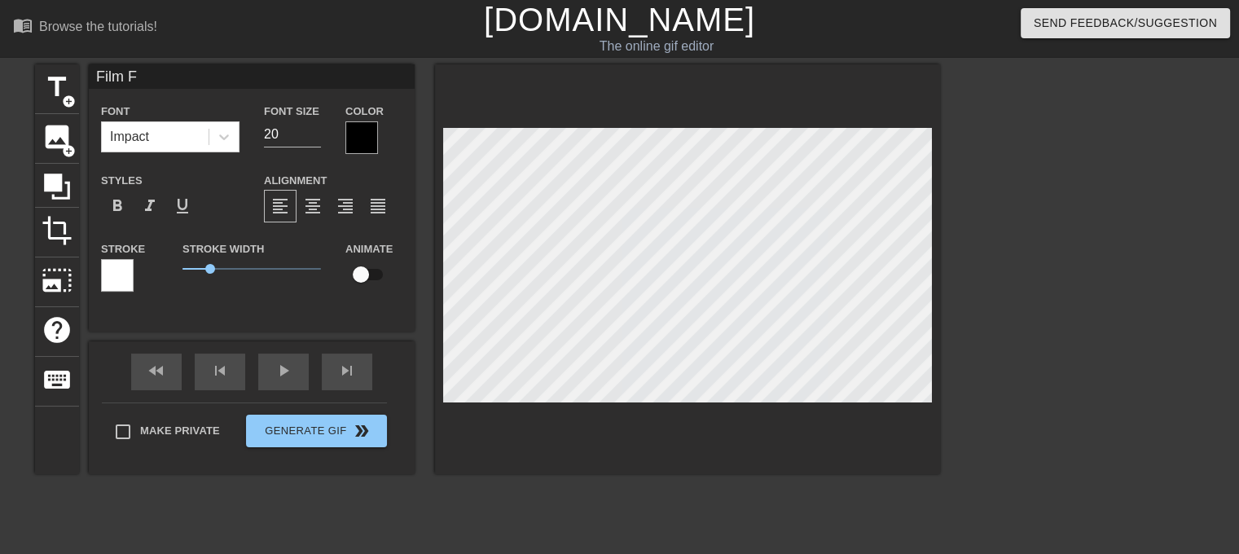
type textarea "Film Fr"
type input "Film Fr"
type textarea "Film Fri"
type input "Film Fri"
type textarea "Film Frie"
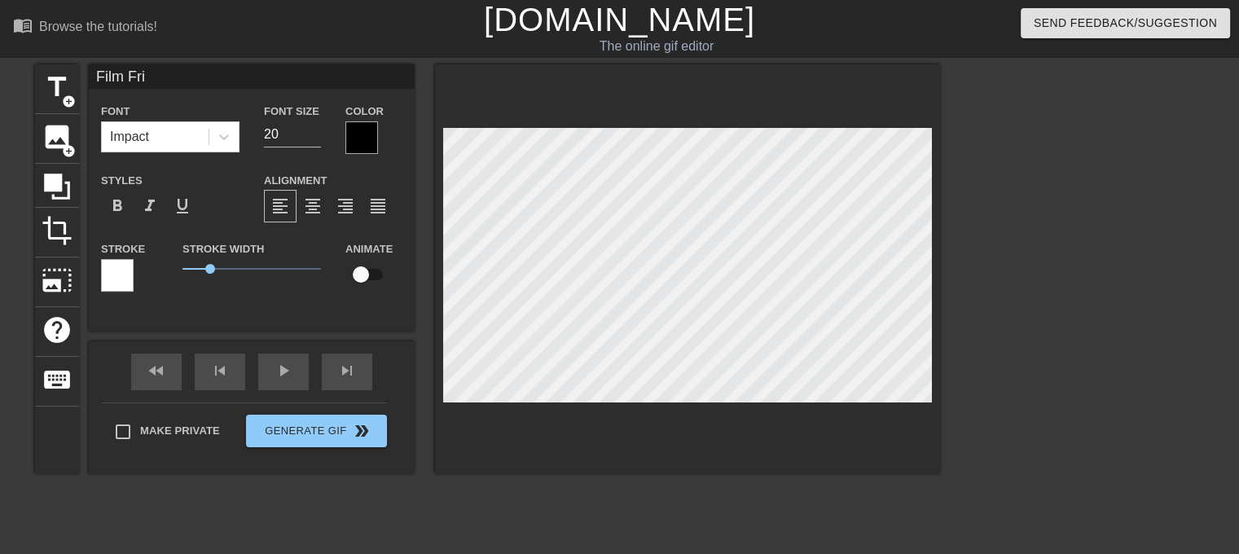
type input "Film Frie"
type textarea "Film Frien"
type input "Film Frien"
type textarea "Film Friend"
type input "Film Friend"
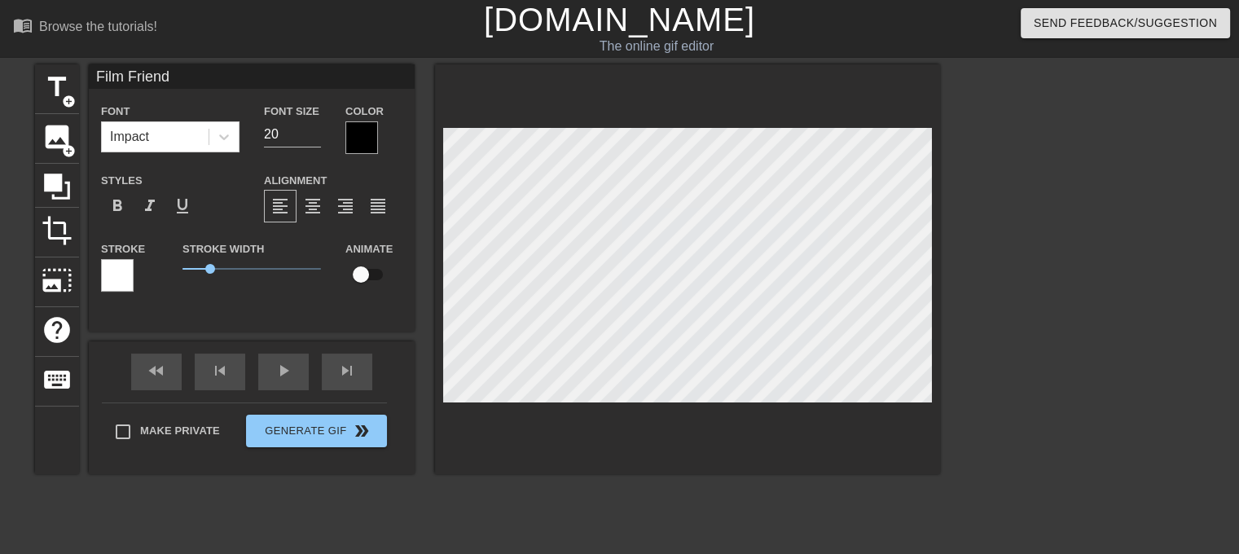
type textarea "Film Friends"
type input "Film Friends"
type textarea "Film Friends"
drag, startPoint x: 293, startPoint y: 129, endPoint x: 238, endPoint y: 130, distance: 55.4
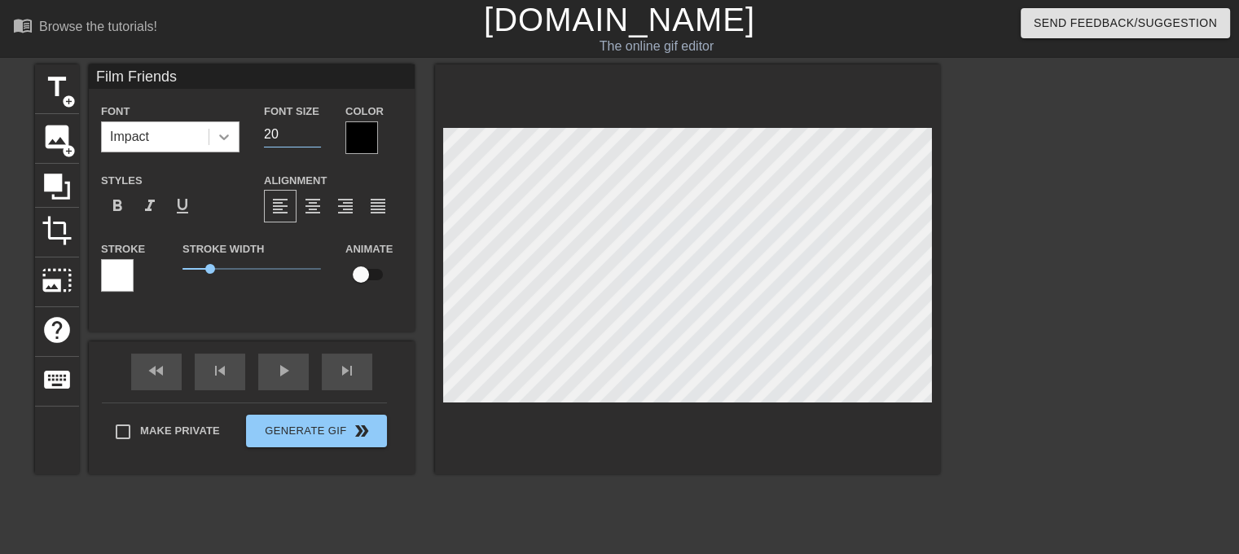
click at [238, 130] on div "Font Impact Font Size 20 Color" at bounding box center [252, 127] width 326 height 53
type input "30"
click at [314, 209] on span "format_align_center" at bounding box center [313, 206] width 20 height 20
type textarea "Film Friends"
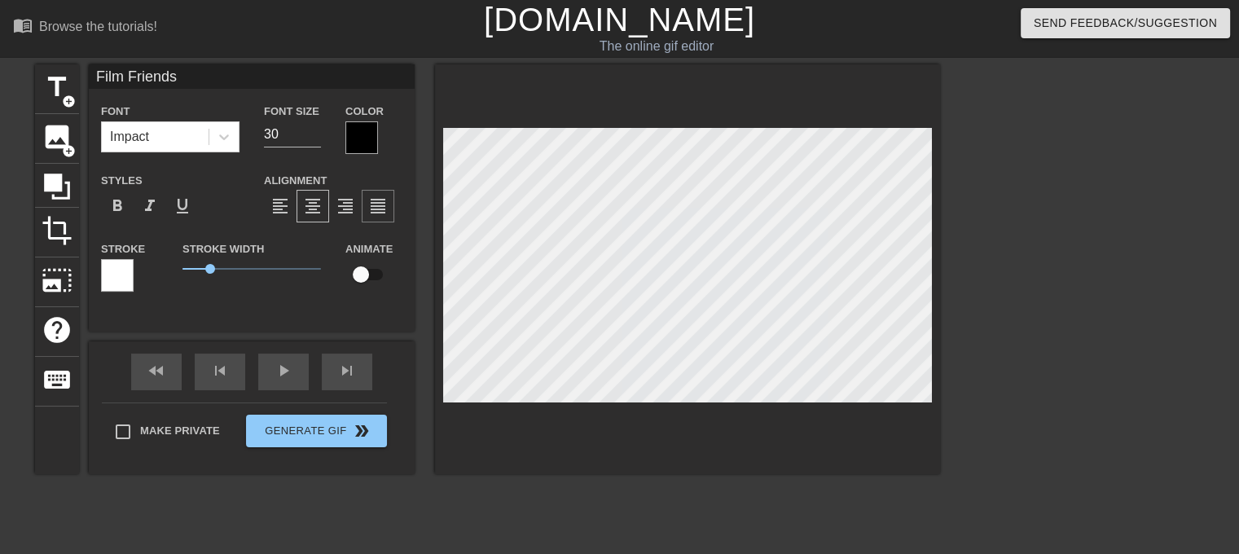
type input "Film Friends"
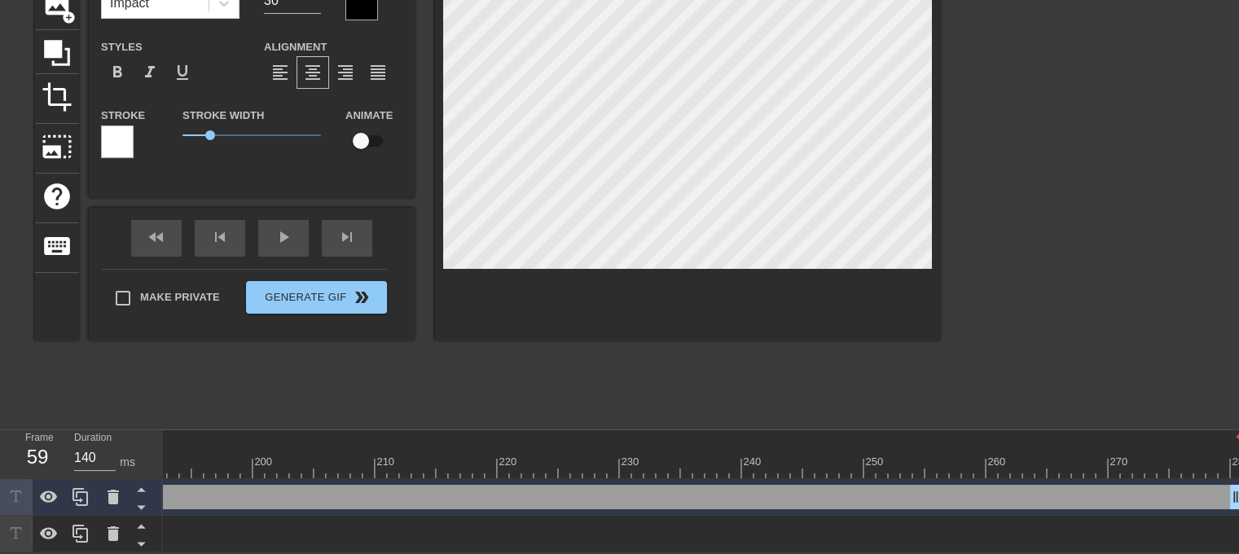
scroll to position [143, 12]
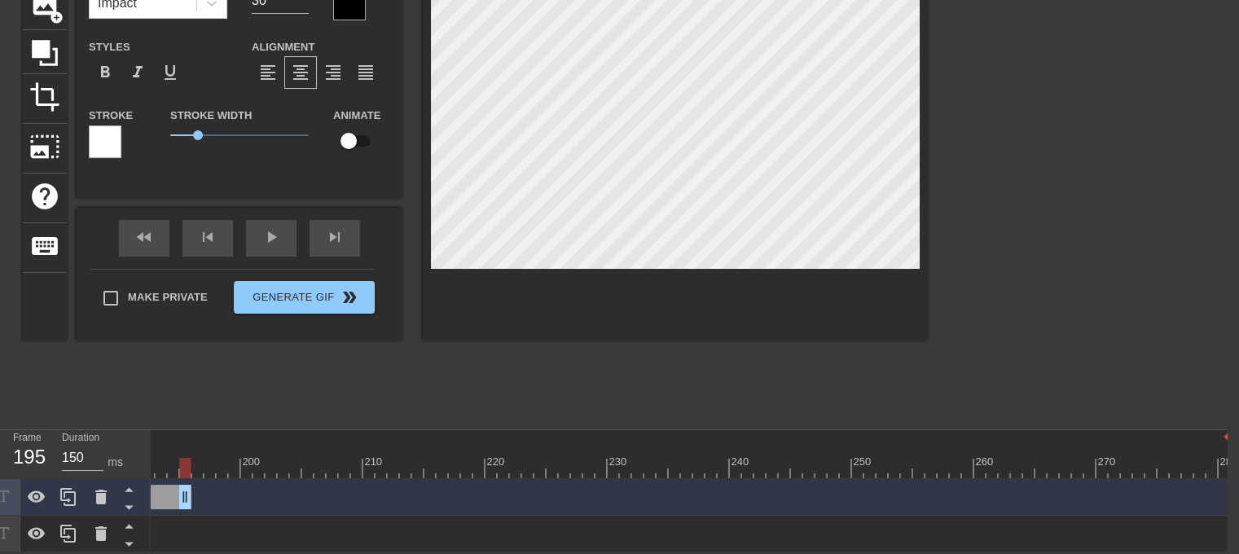
drag, startPoint x: 1224, startPoint y: 486, endPoint x: 190, endPoint y: 491, distance: 1034.7
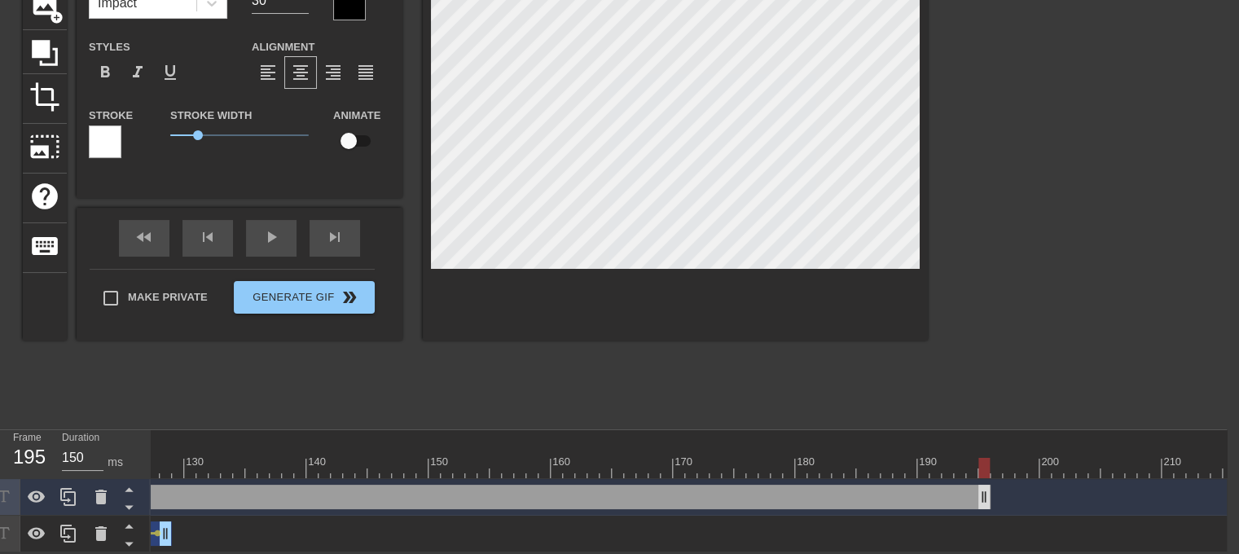
scroll to position [0, 1523]
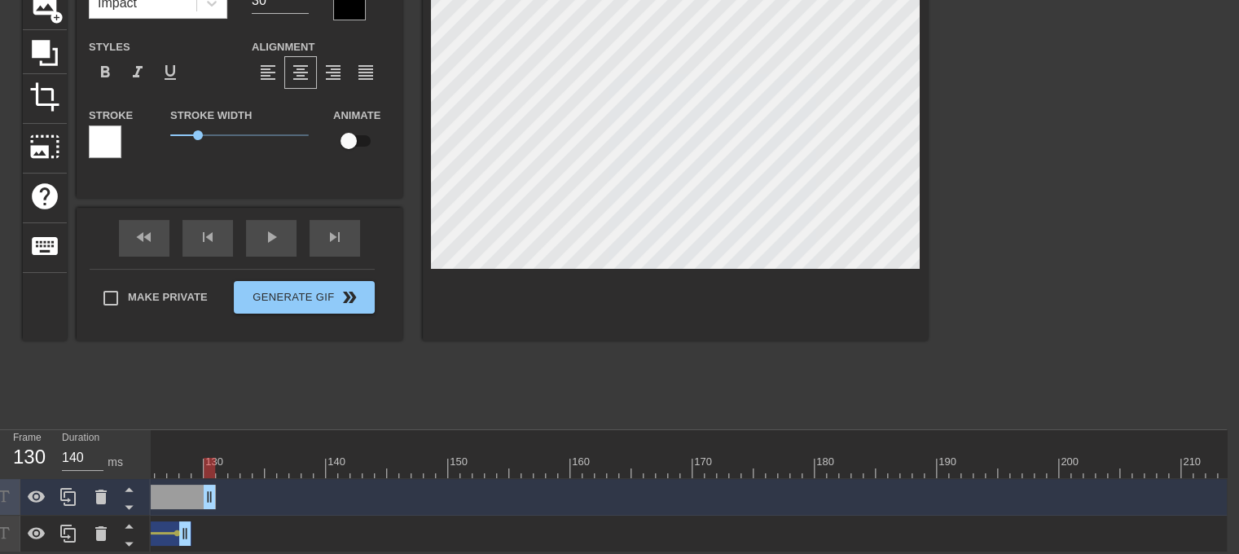
drag, startPoint x: 1005, startPoint y: 490, endPoint x: 202, endPoint y: 501, distance: 803.4
click at [202, 501] on div "Film Friends drag_handle drag_handle" at bounding box center [338, 497] width 3422 height 37
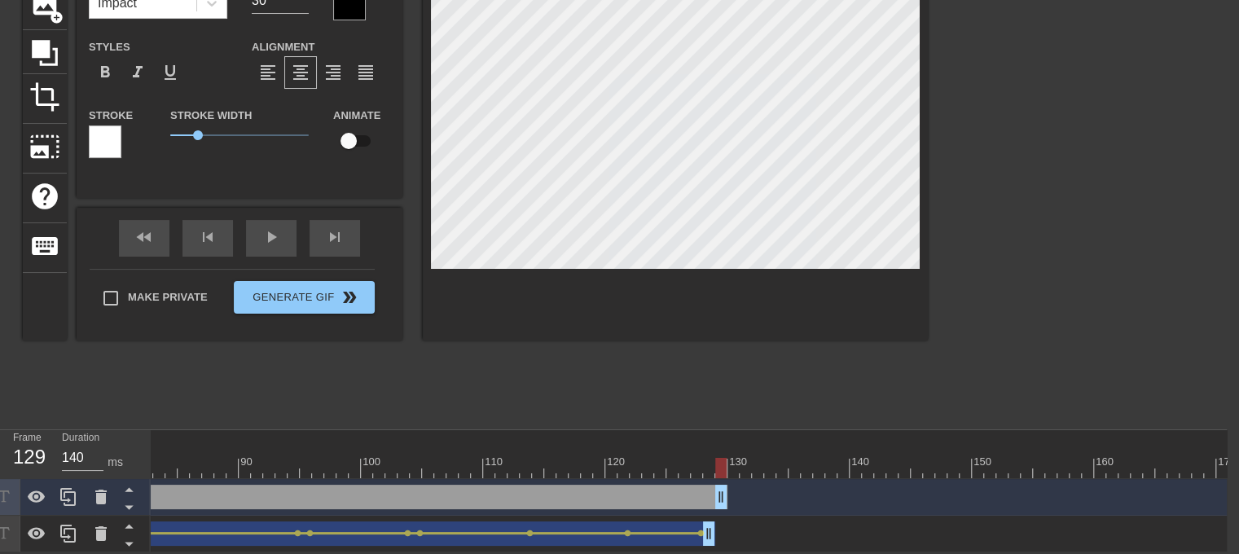
scroll to position [0, 999]
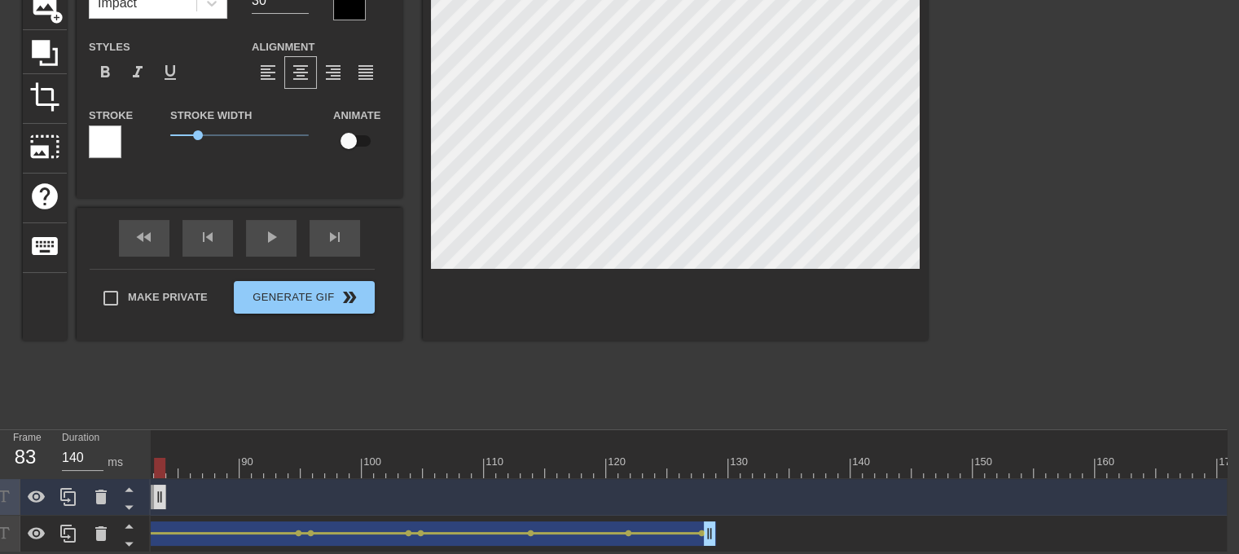
drag, startPoint x: 721, startPoint y: 485, endPoint x: 170, endPoint y: 481, distance: 550.7
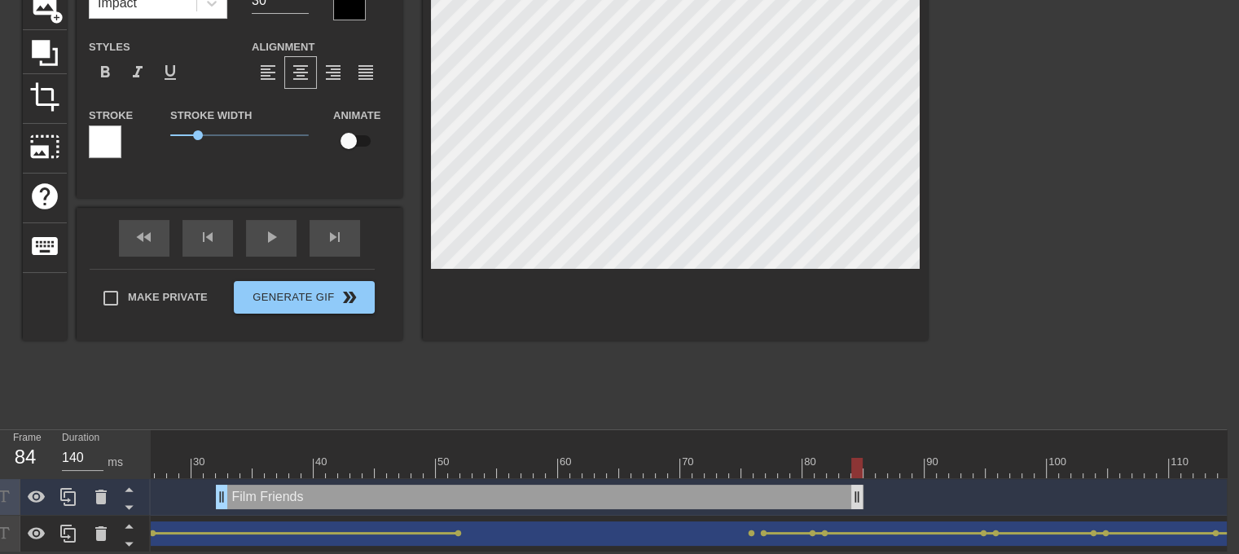
scroll to position [0, 304]
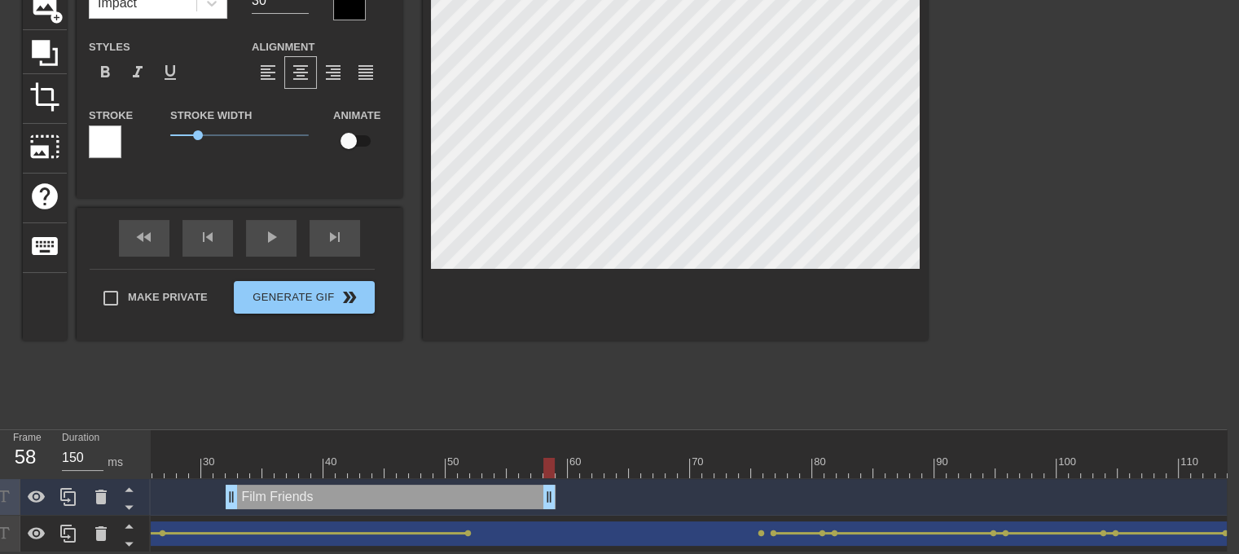
drag, startPoint x: 867, startPoint y: 492, endPoint x: 550, endPoint y: 487, distance: 317.0
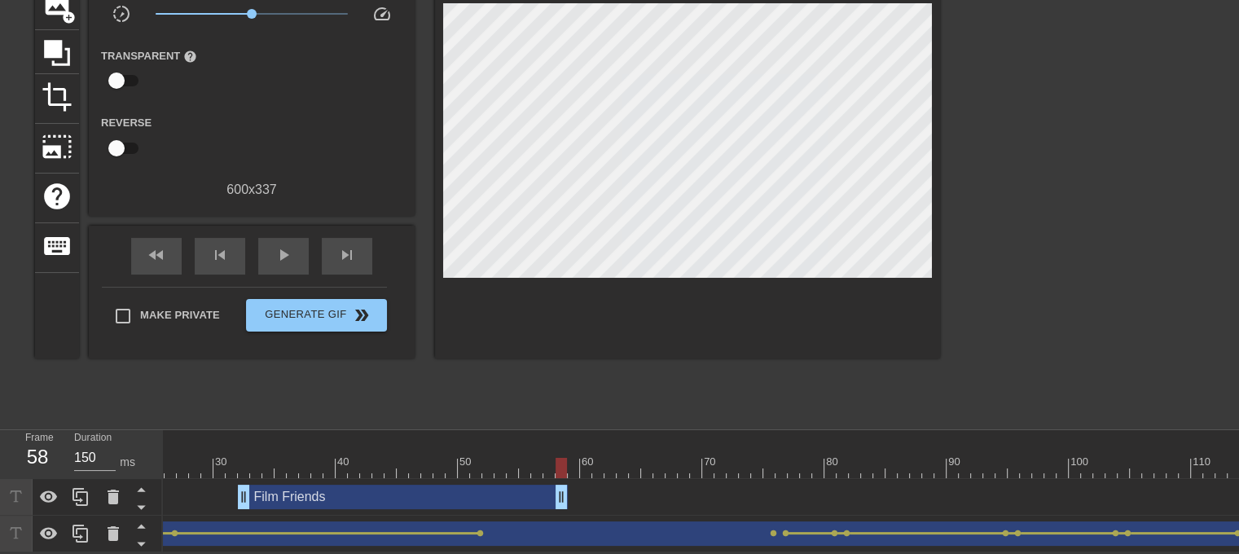
click at [257, 485] on div "Film Friends drag_handle drag_handle" at bounding box center [403, 497] width 330 height 24
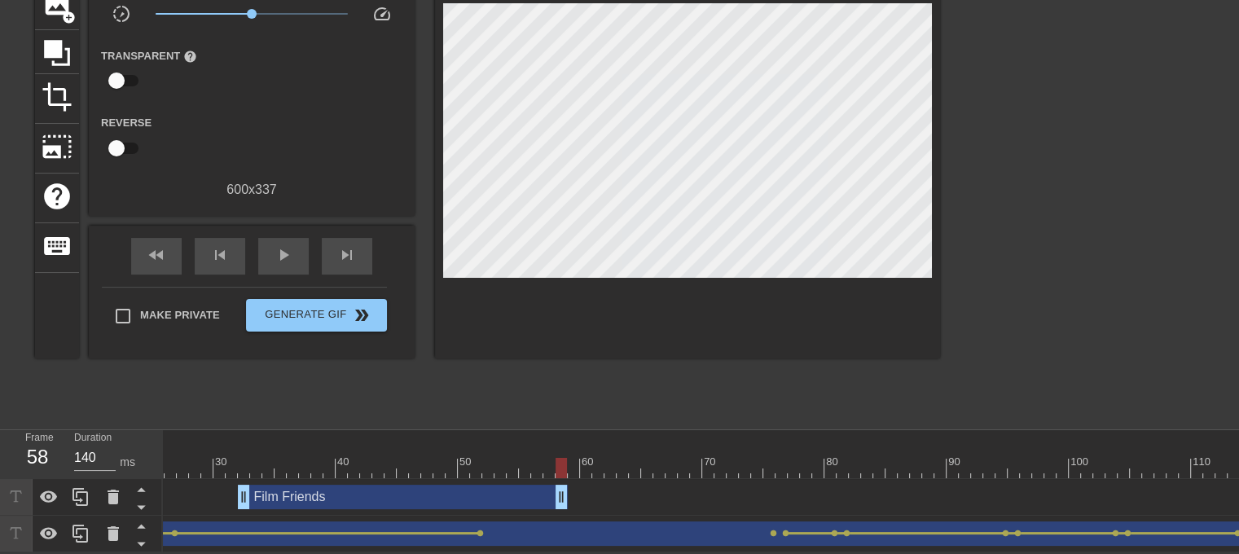
drag, startPoint x: 399, startPoint y: 454, endPoint x: 257, endPoint y: 461, distance: 141.9
click at [257, 461] on div at bounding box center [255, 468] width 11 height 20
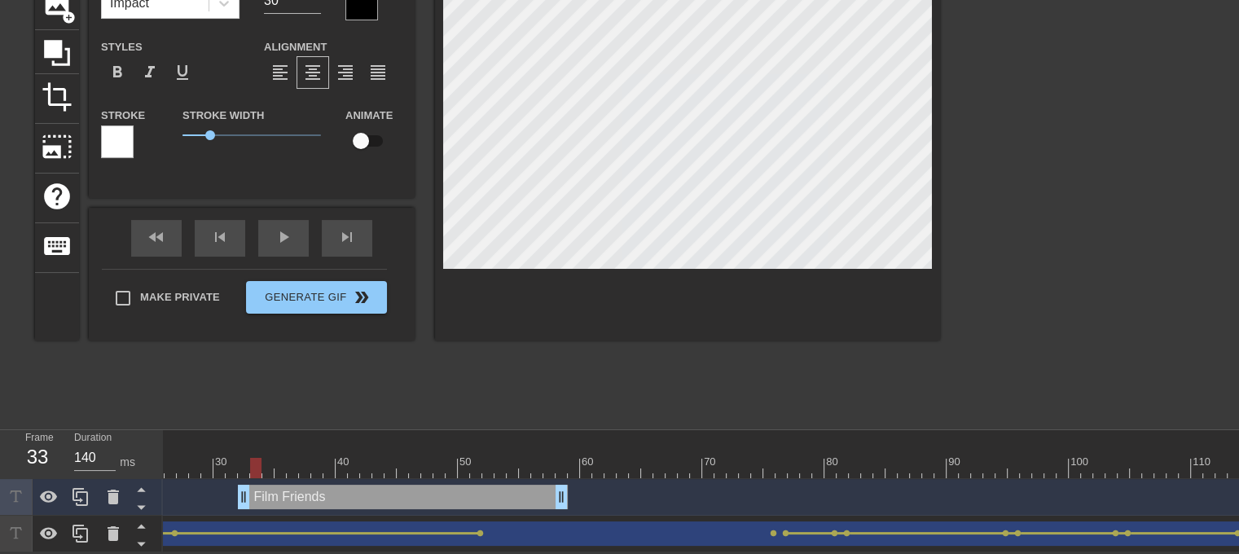
scroll to position [3, 2]
type input "140"
click at [366, 130] on input "checkbox" at bounding box center [360, 140] width 93 height 31
checkbox input "true"
type input "Film Friends"
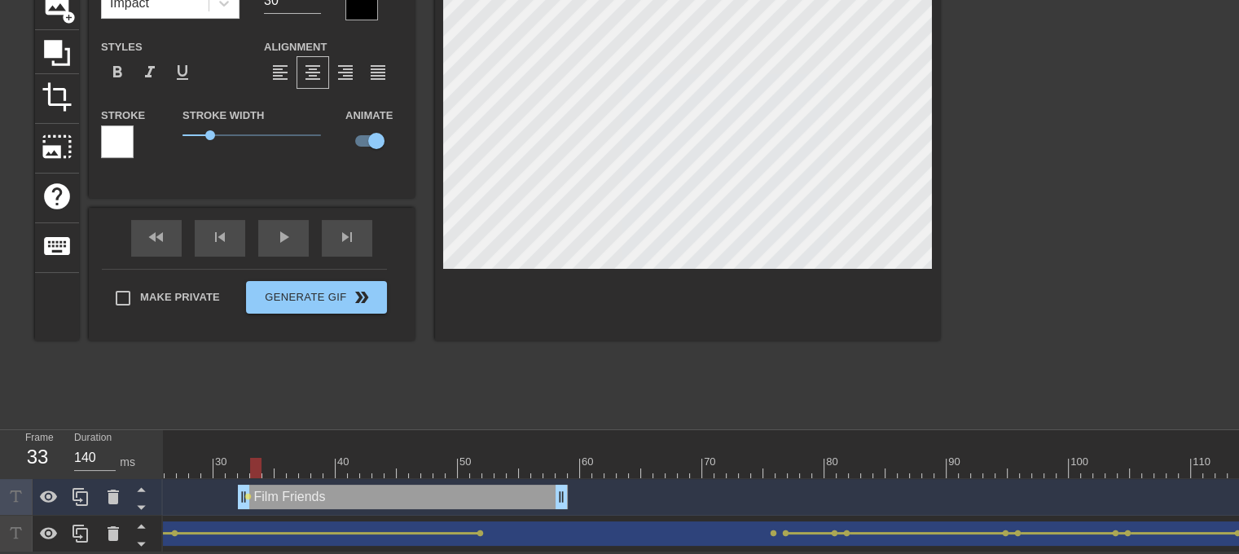
scroll to position [3, 2]
type input "140"
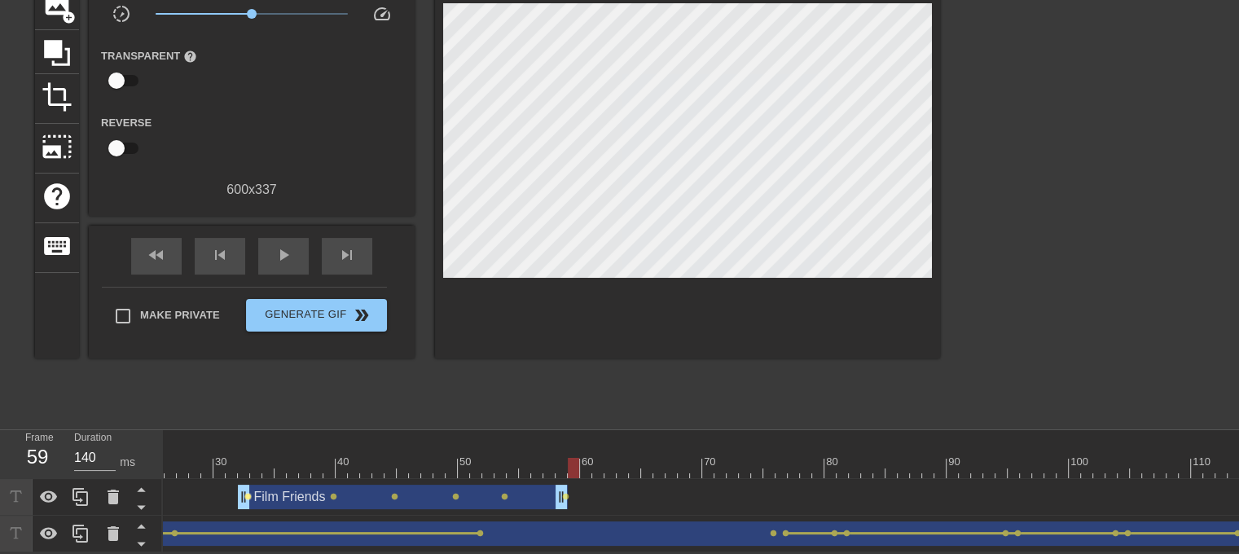
click at [245, 493] on span "lens" at bounding box center [247, 496] width 7 height 7
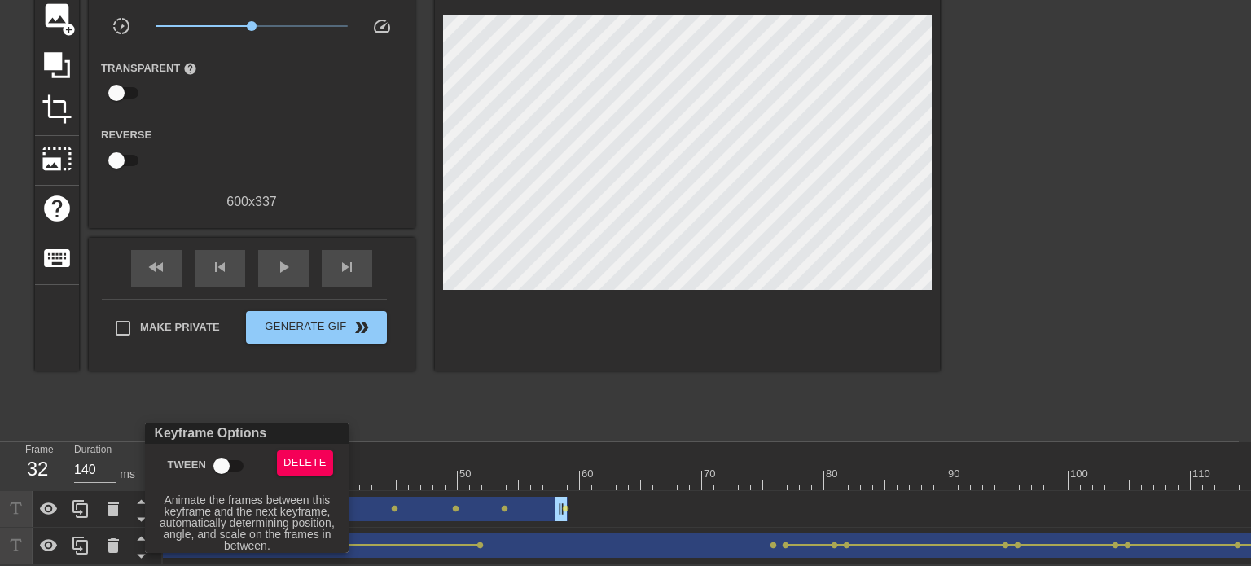
click at [232, 462] on input "Tween" at bounding box center [221, 466] width 93 height 31
checkbox input "true"
click at [458, 389] on div at bounding box center [625, 283] width 1251 height 566
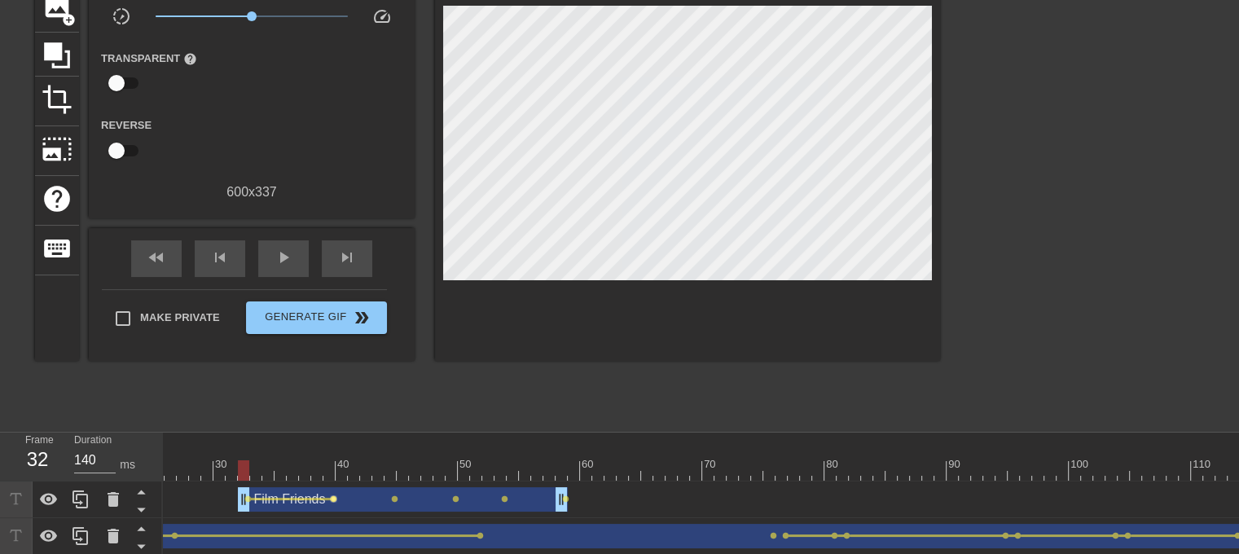
click at [332, 495] on span "lens" at bounding box center [333, 498] width 7 height 7
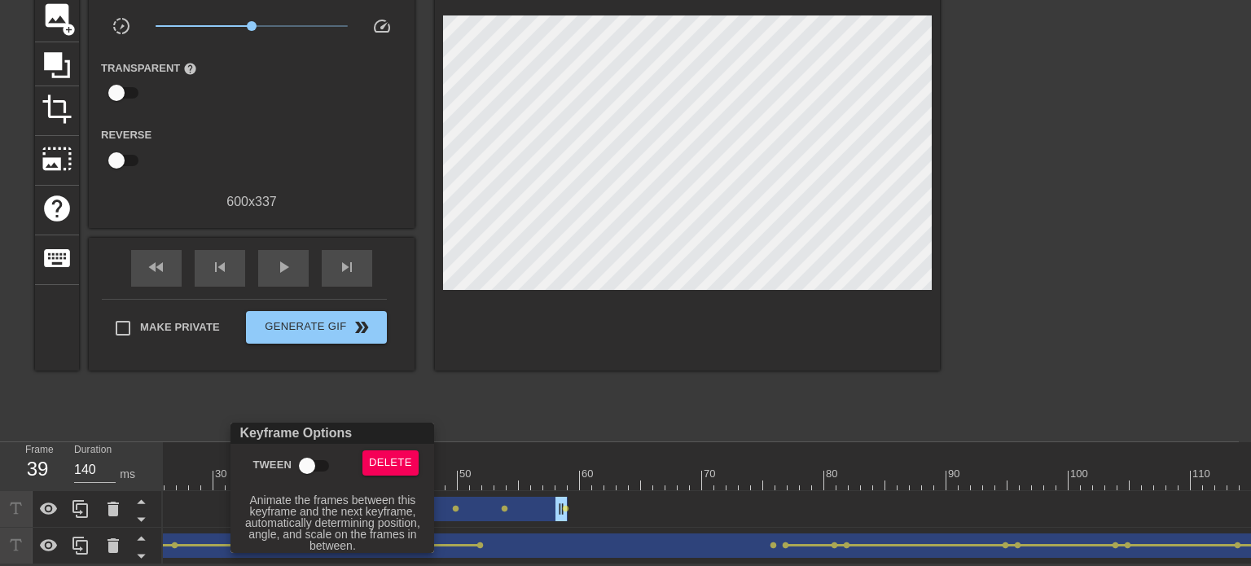
click at [311, 465] on input "Tween" at bounding box center [307, 466] width 93 height 31
checkbox input "true"
click at [499, 393] on div at bounding box center [625, 283] width 1251 height 566
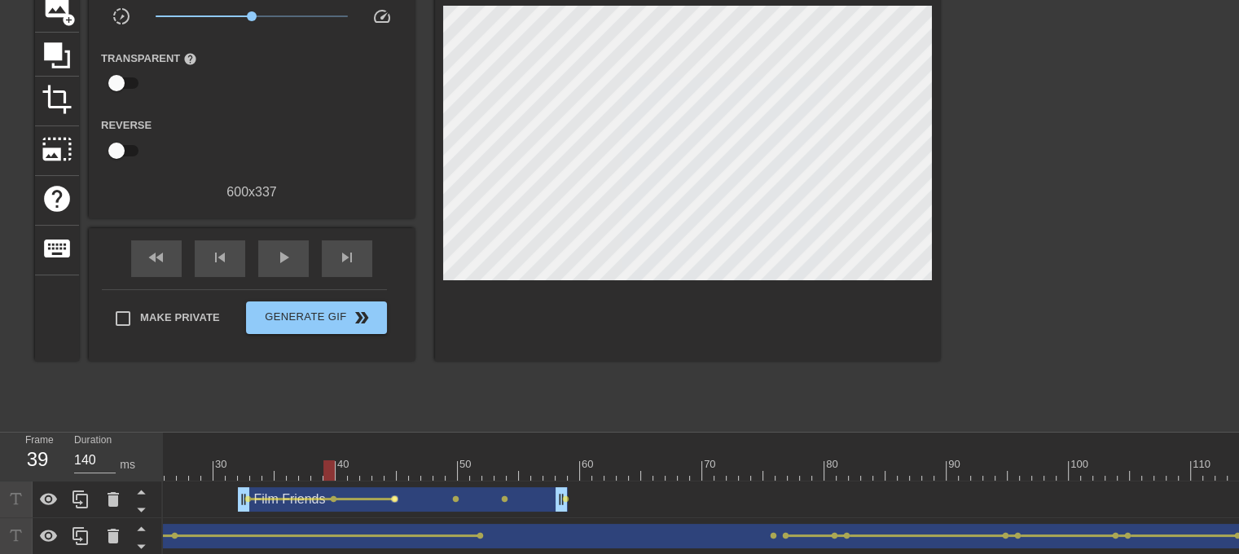
click at [394, 497] on span "lens" at bounding box center [394, 498] width 7 height 7
type input "150"
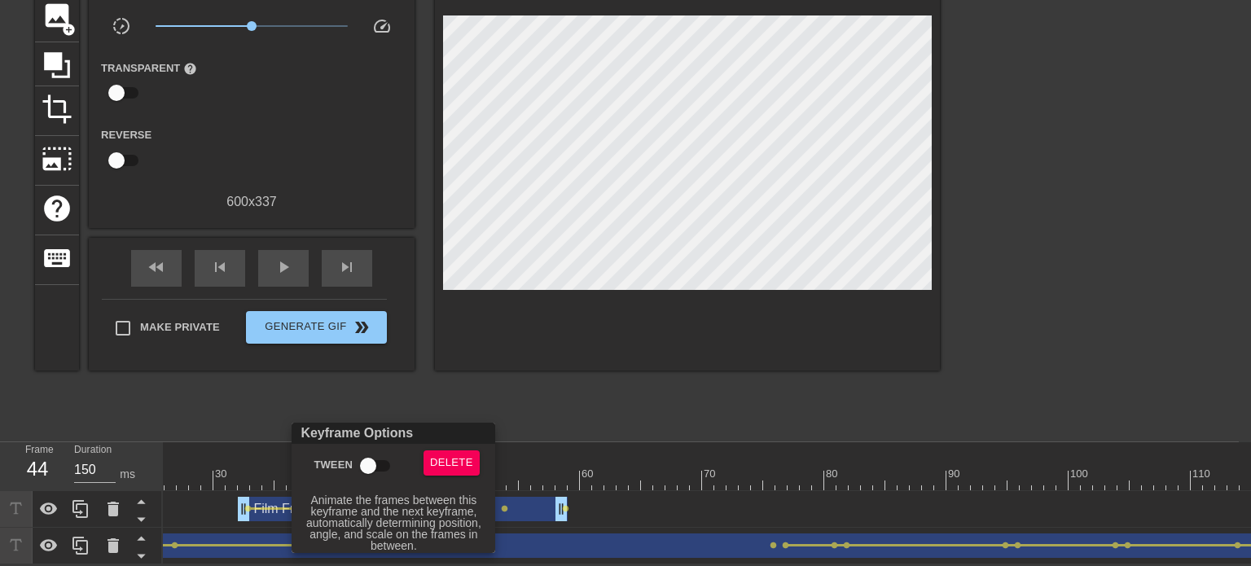
click at [373, 462] on input "Tween" at bounding box center [368, 466] width 93 height 31
checkbox input "true"
click at [580, 376] on div at bounding box center [625, 283] width 1251 height 566
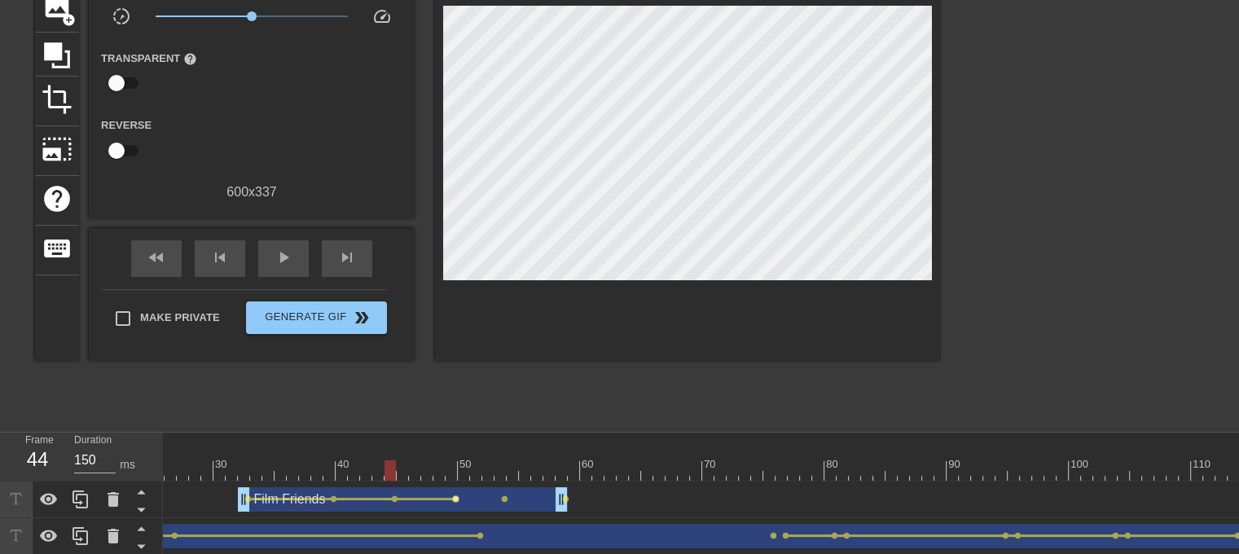
click at [456, 496] on span "lens" at bounding box center [455, 498] width 7 height 7
type input "140"
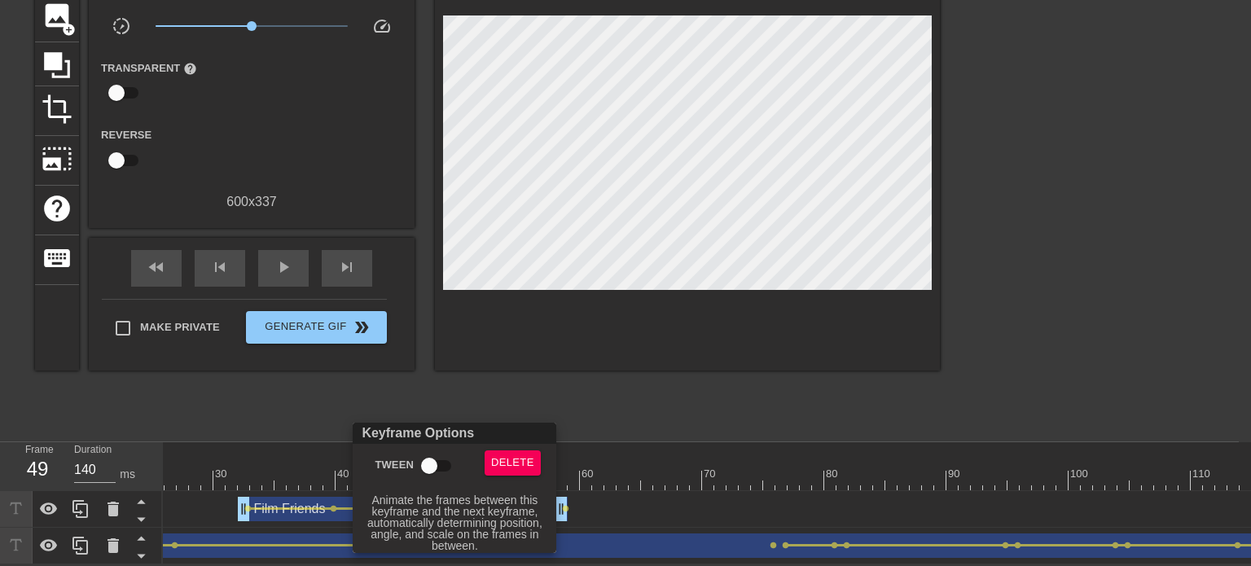
click at [429, 463] on input "Tween" at bounding box center [429, 466] width 93 height 31
checkbox input "true"
click at [543, 397] on div at bounding box center [625, 283] width 1251 height 566
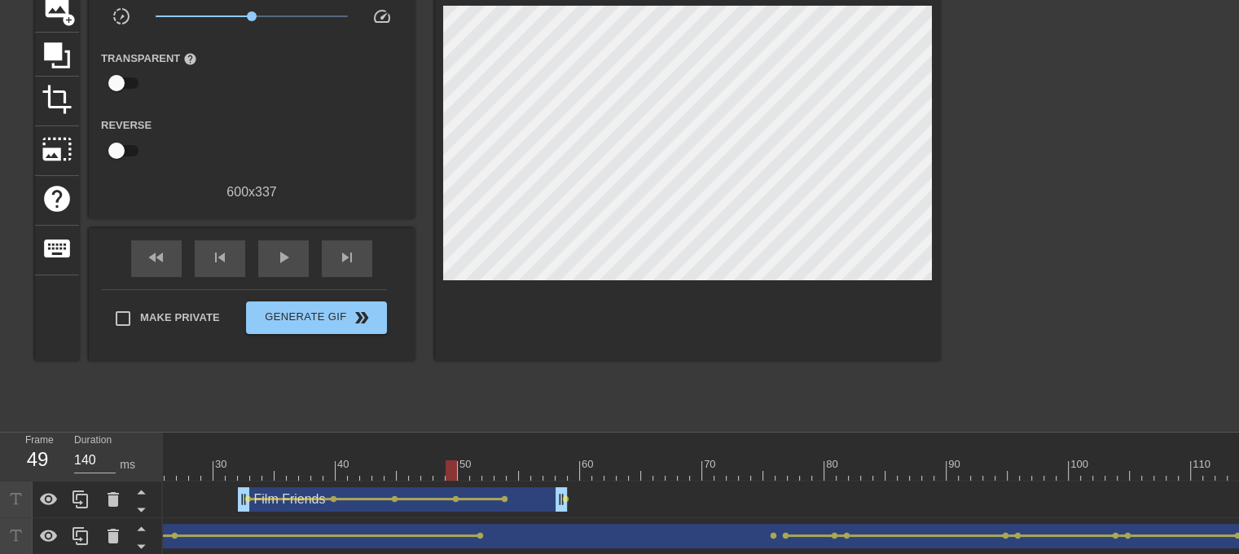
click at [504, 494] on div "Film Friends drag_handle drag_handle" at bounding box center [403, 499] width 330 height 24
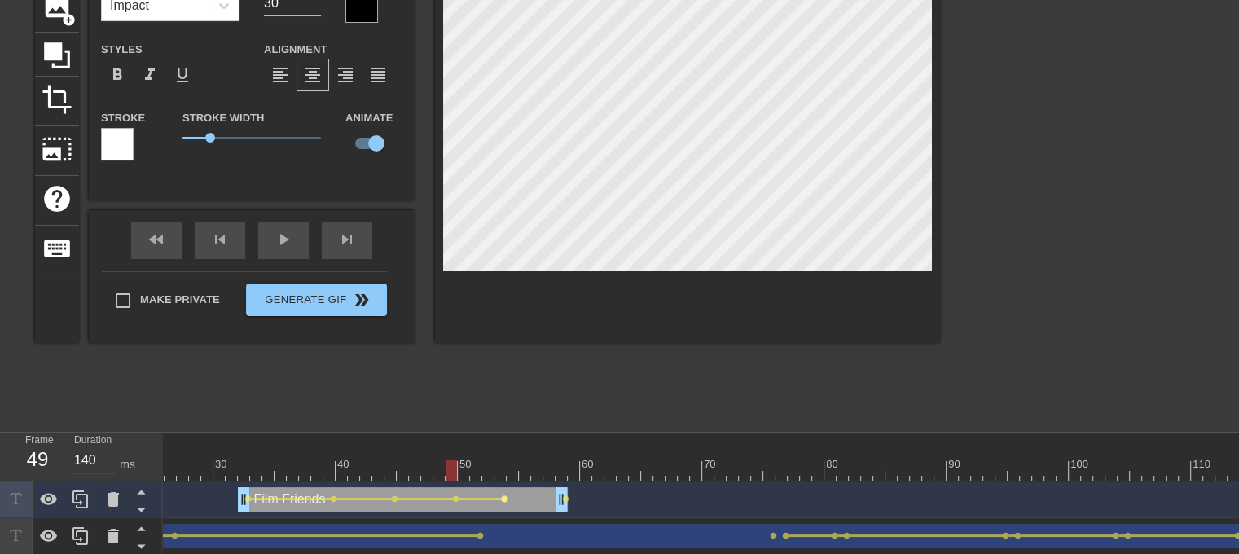
click at [502, 497] on span "lens" at bounding box center [504, 498] width 7 height 7
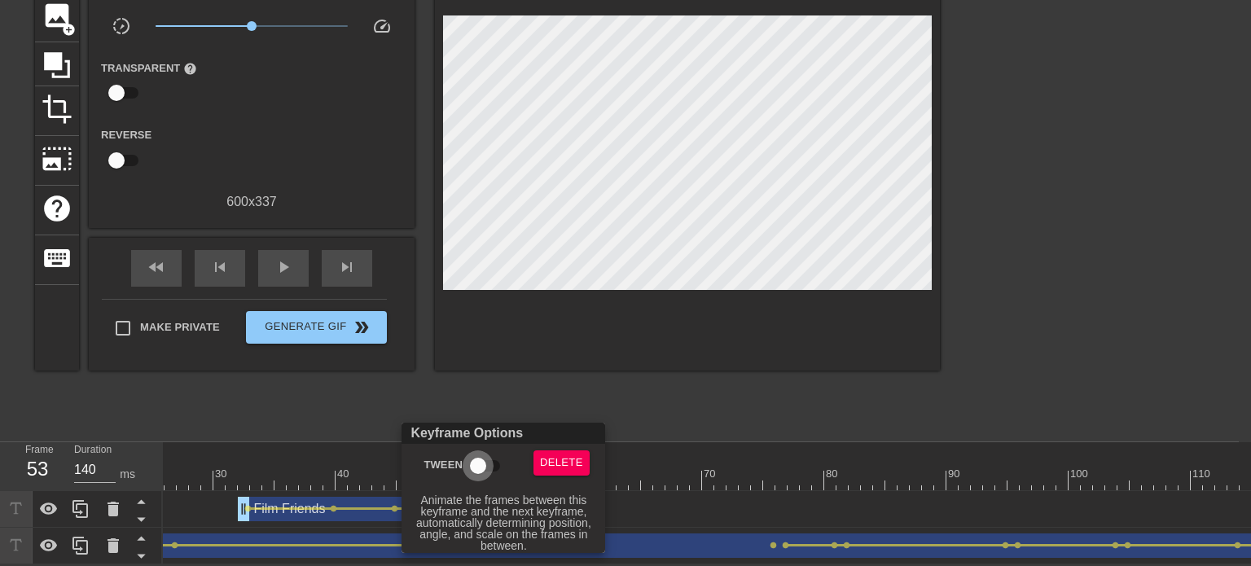
click at [473, 467] on input "Tween" at bounding box center [478, 466] width 93 height 31
checkbox input "true"
click at [442, 410] on div at bounding box center [625, 283] width 1251 height 566
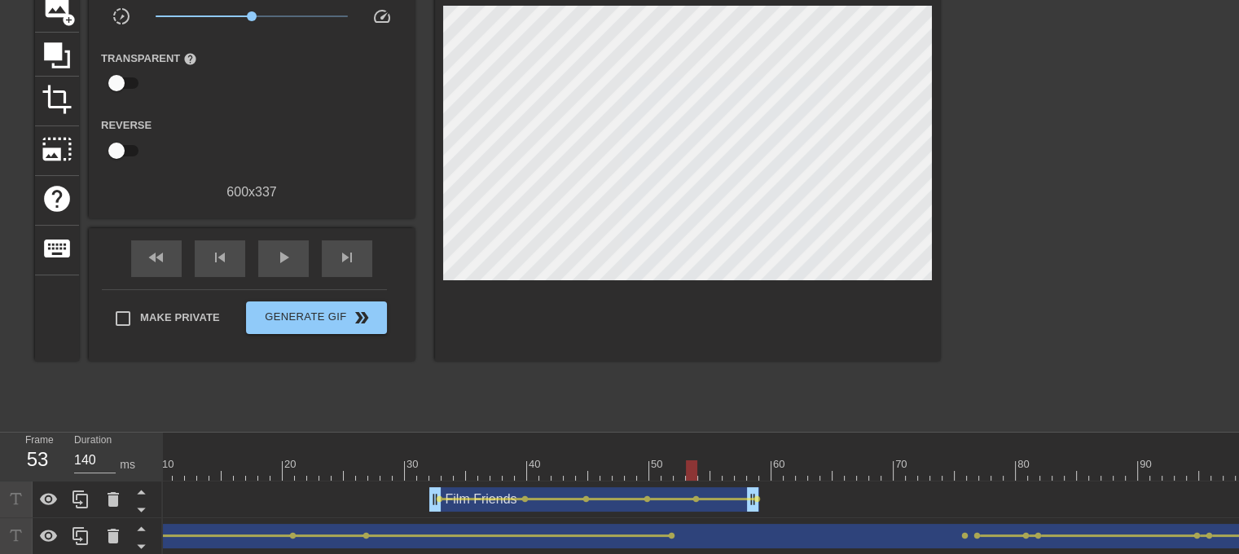
scroll to position [0, 0]
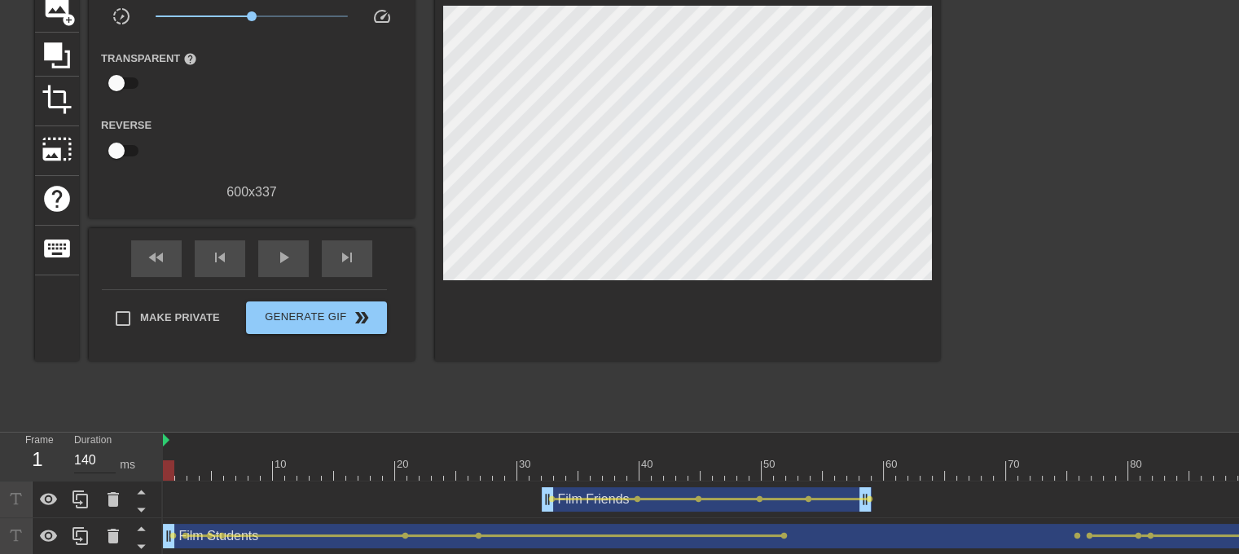
drag, startPoint x: 267, startPoint y: 473, endPoint x: 88, endPoint y: 465, distance: 179.4
click at [88, 465] on div "Frame 1 Duration 140 ms 10 20 30 40 50 60 70 80 90 100 110 120 130 140 150" at bounding box center [619, 494] width 1239 height 122
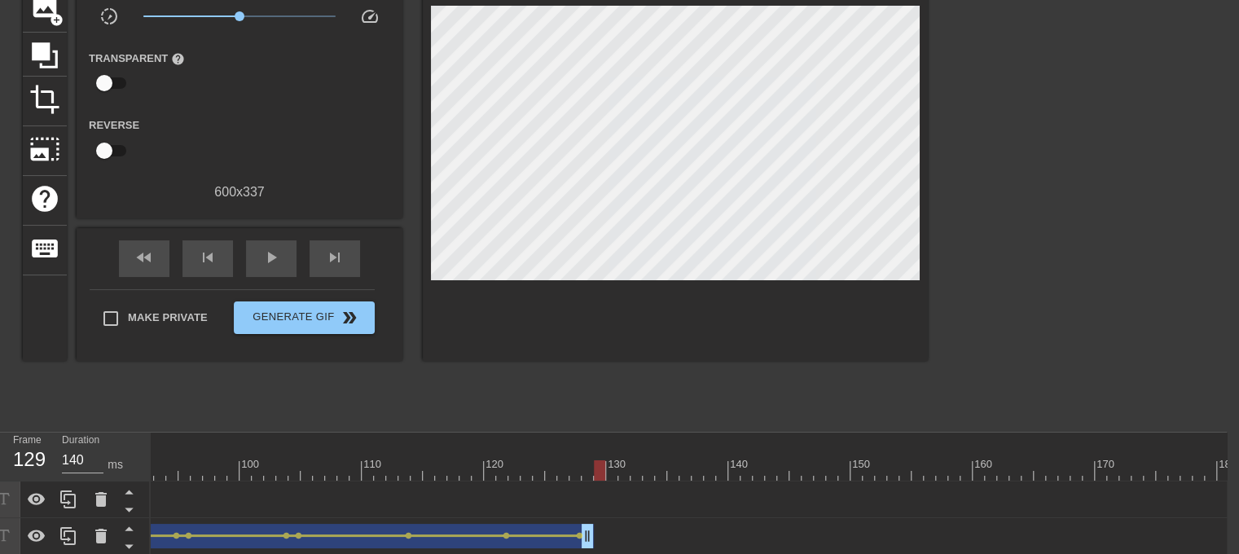
scroll to position [0, 1124]
type input "140"
click at [593, 473] on div at bounding box center [596, 470] width 11 height 20
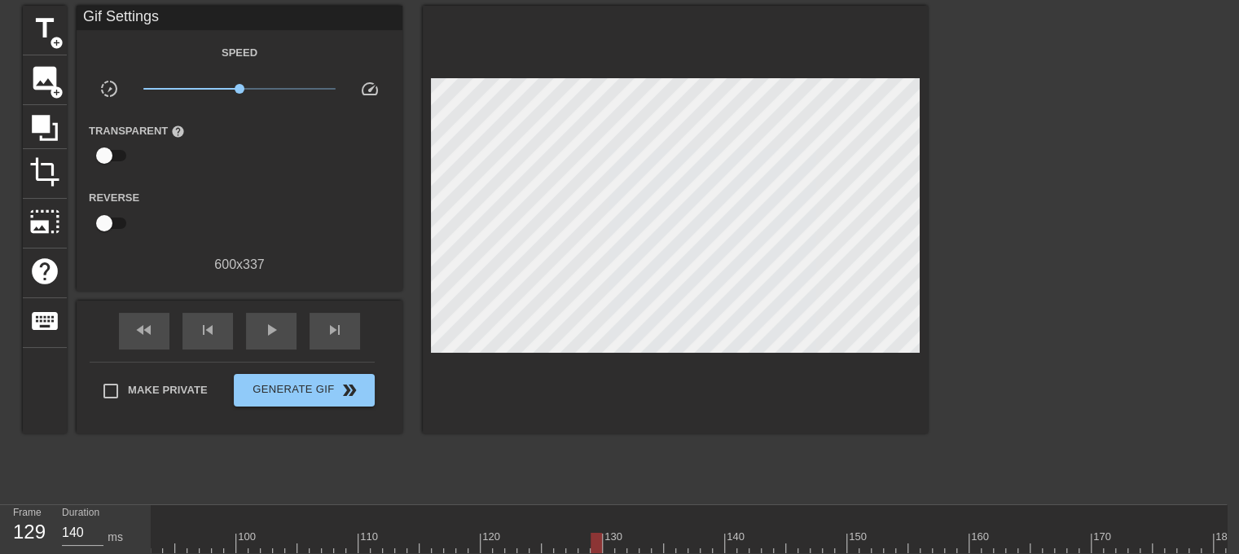
scroll to position [33, 12]
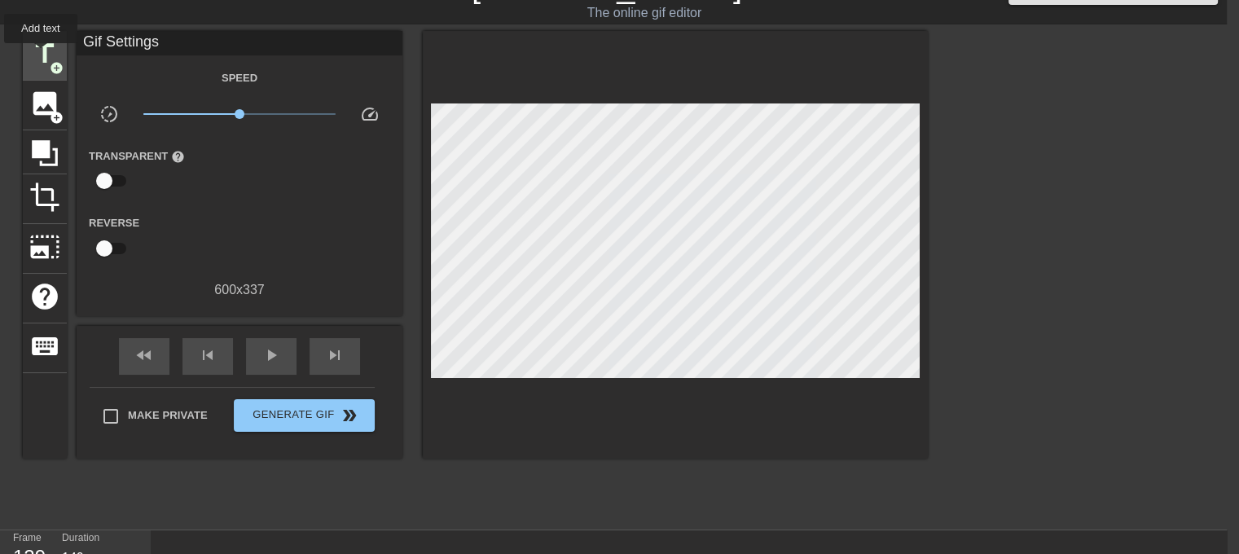
click at [41, 55] on span "title" at bounding box center [44, 53] width 31 height 31
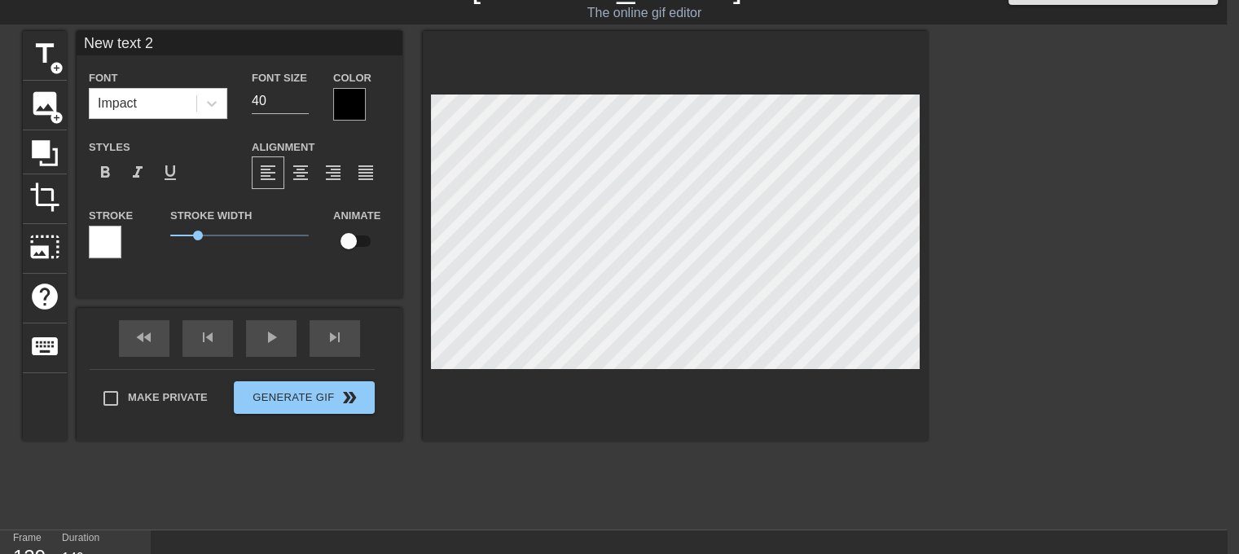
scroll to position [2, 3]
type input "N"
type textarea "N"
type input "No"
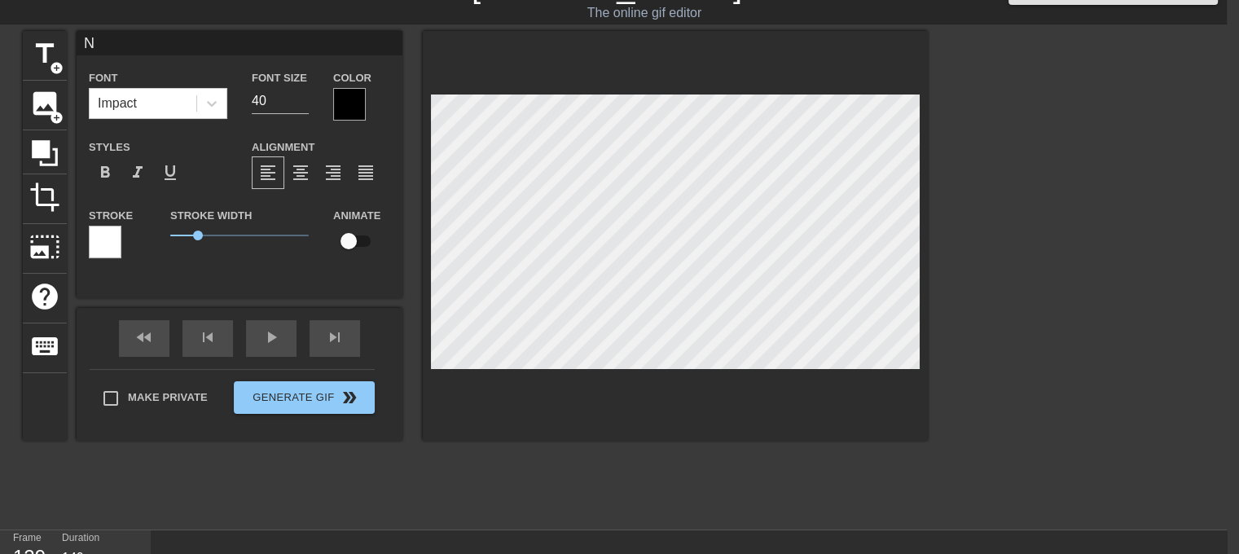
type textarea "No"
type input "Non"
type textarea "Non"
type input "Non-"
type textarea "Non-"
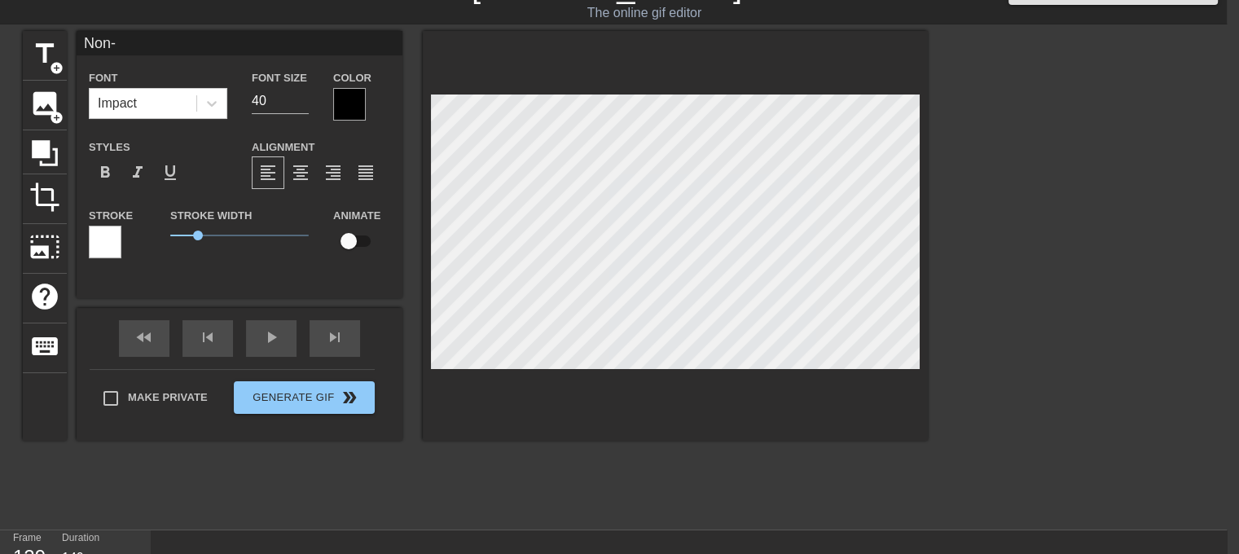
type input "Non-F"
type textarea "Non-F"
type input "Non-Fi"
type textarea "Non-Fi"
type input "Non-Fil"
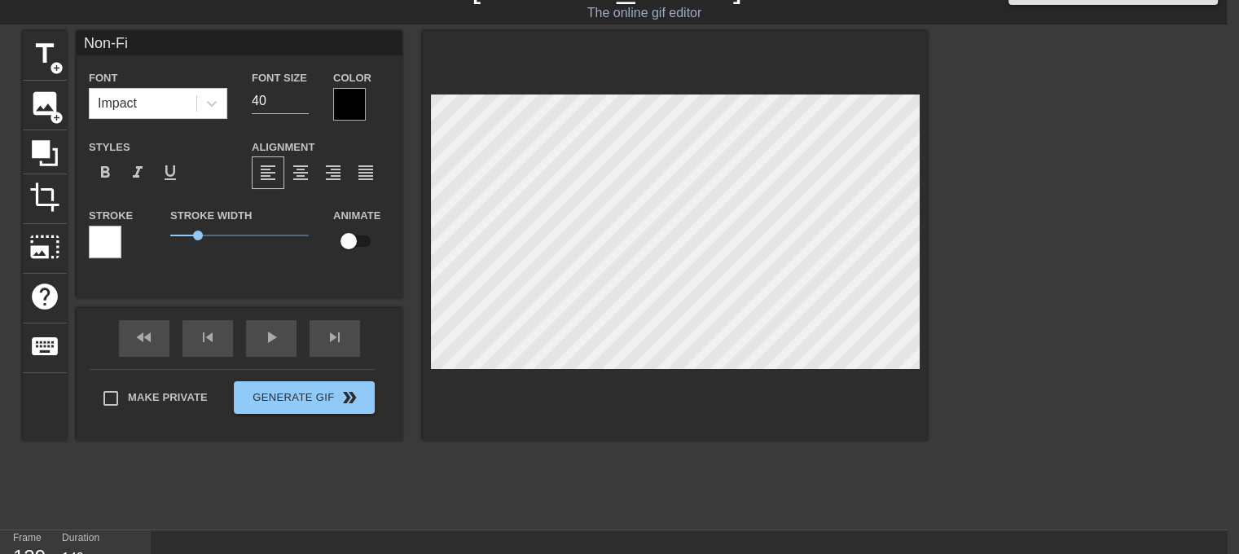
type textarea "Non-Fil"
type input "Non-Film"
type textarea "Non-Film"
type input "Non-Film"
type textarea "Non-Film"
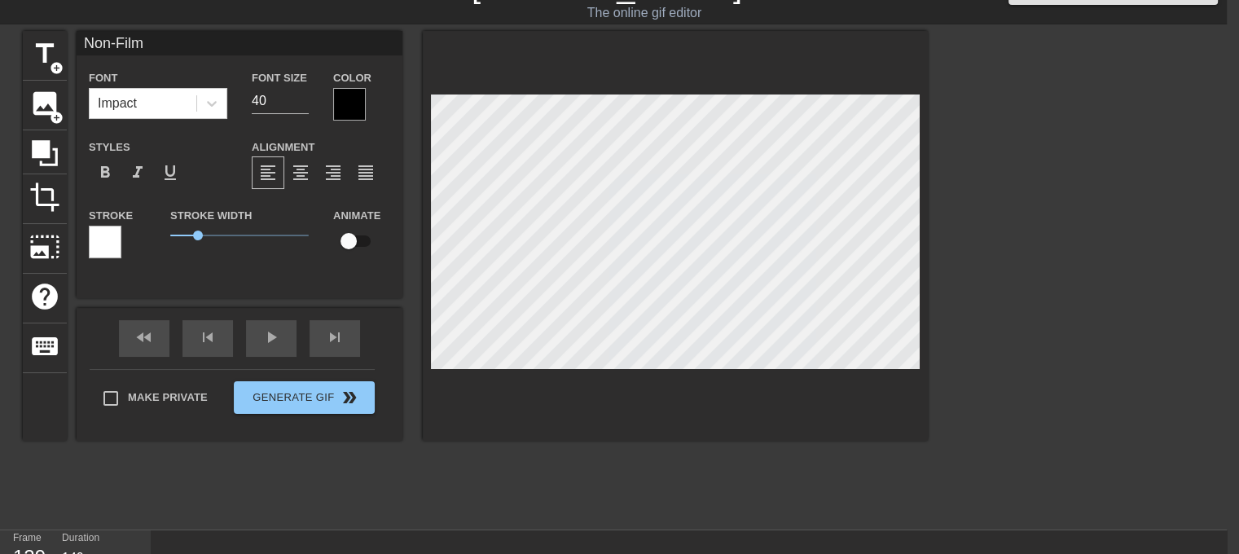
type input "Non-Film"
type textarea "Non-Film"
type input "Non-Film"
type textarea "Non-Film"
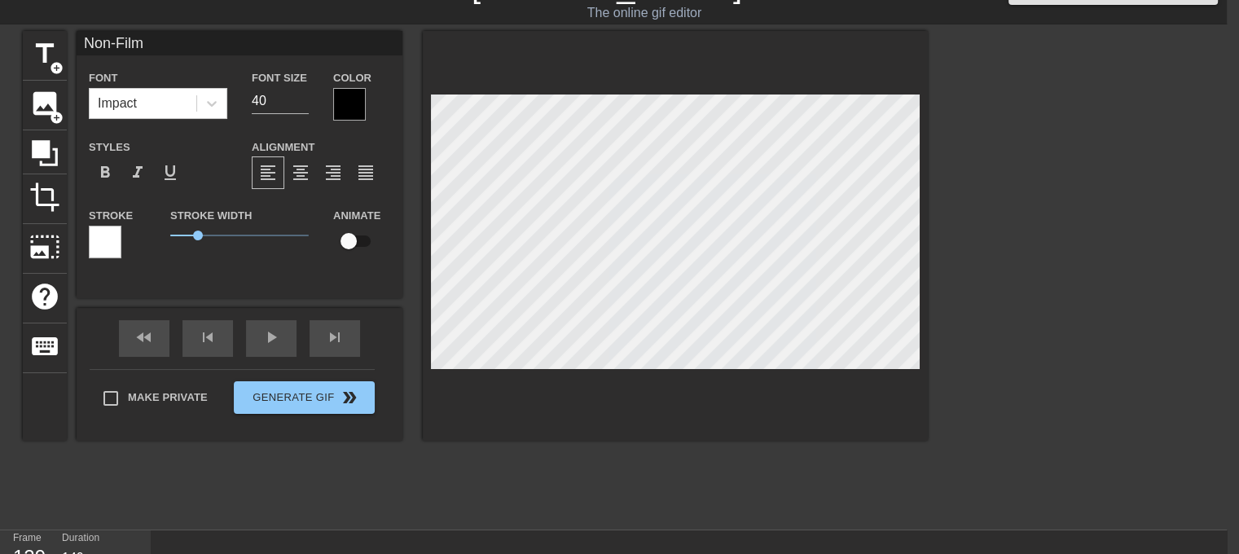
type input "Non-FilmS"
type textarea "Non-Film S"
type input "Non-FilmSt"
type textarea "Non-Film St"
type input "Non-FilmStu"
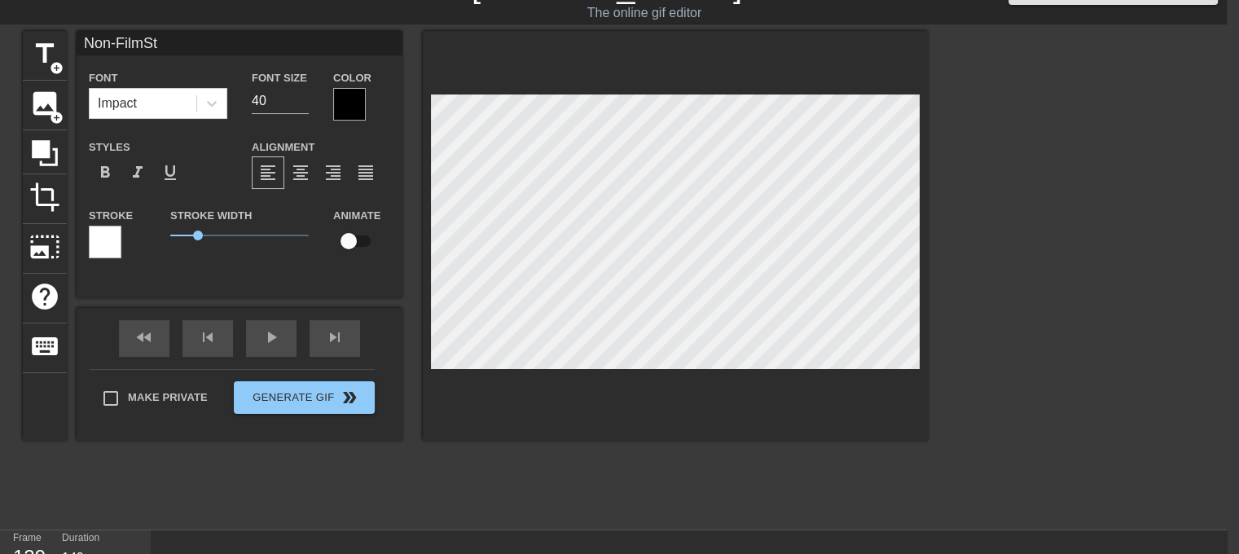
type textarea "Non-Film Stu"
type input "Non-FilmStud"
type textarea "Non-Film Stud"
type input "Non-FilmStude"
type textarea "Non-Film Stude"
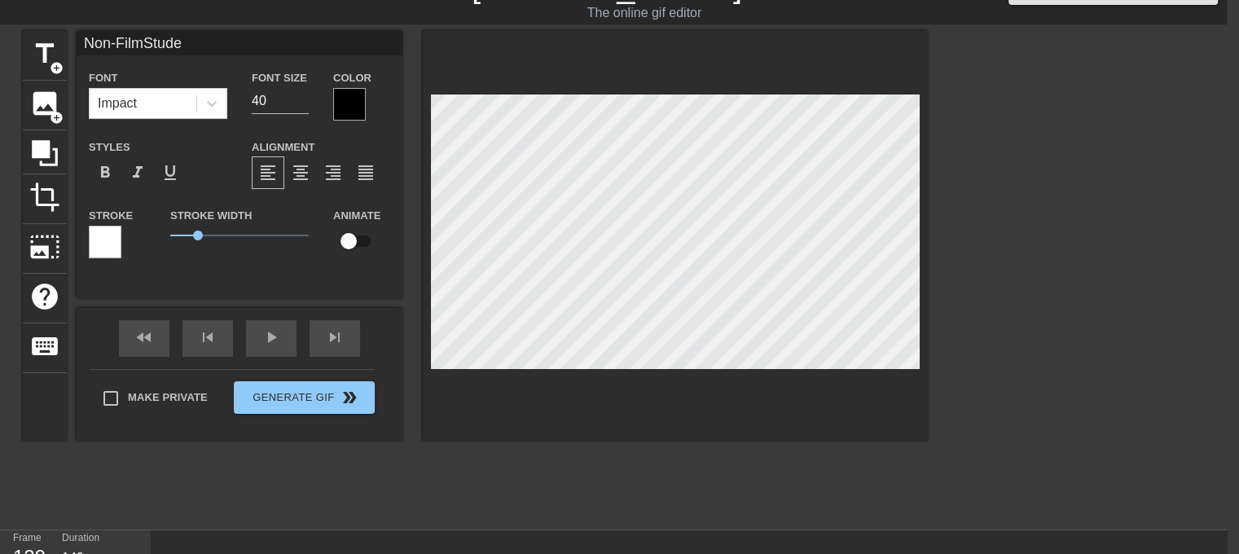
type input "Non-FilmStuden"
type textarea "Non-Film Studen"
type input "Non-FilmStudent"
type textarea "Non-Film Student"
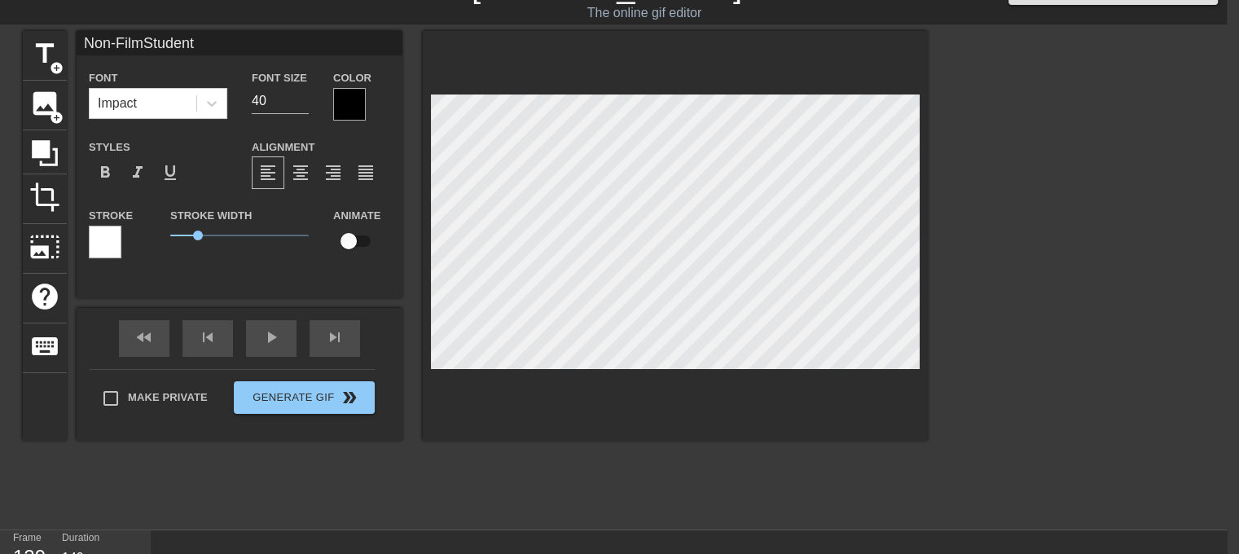
type input "Non-FilmStudents"
type textarea "Non-Film Students"
click at [297, 168] on span "format_align_center" at bounding box center [301, 173] width 20 height 20
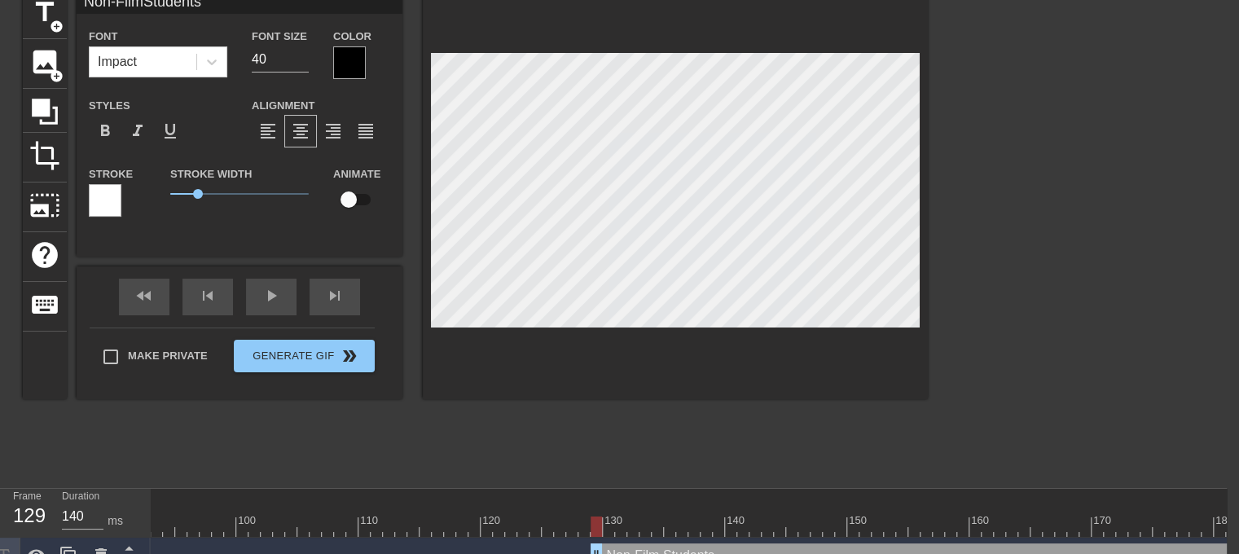
scroll to position [76, 12]
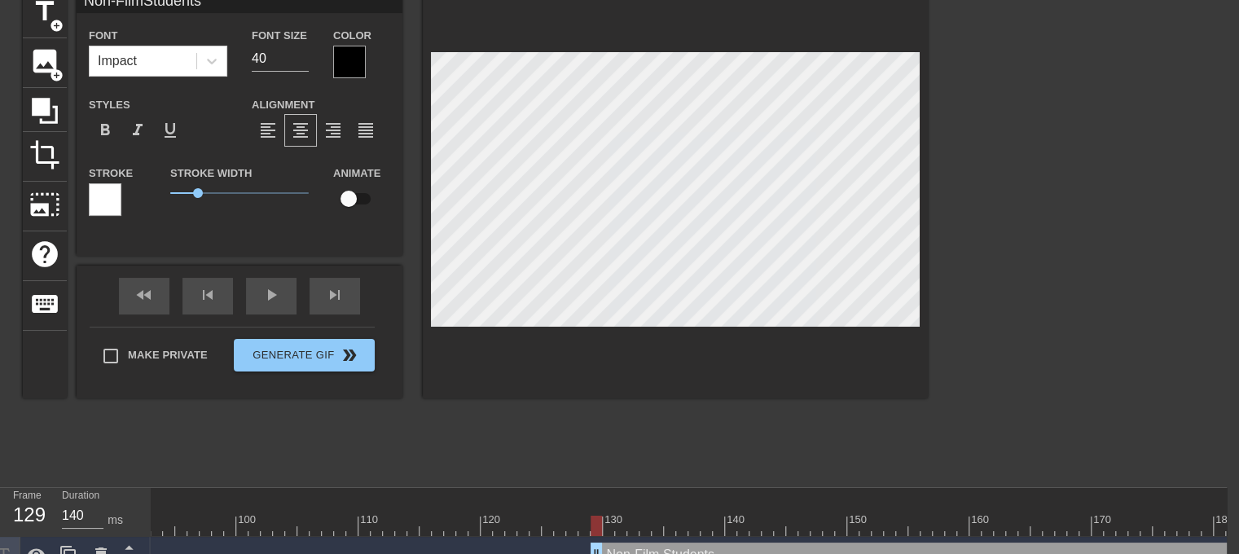
click at [349, 192] on input "checkbox" at bounding box center [348, 198] width 93 height 31
checkbox input "true"
type input "Non-FilmStudents"
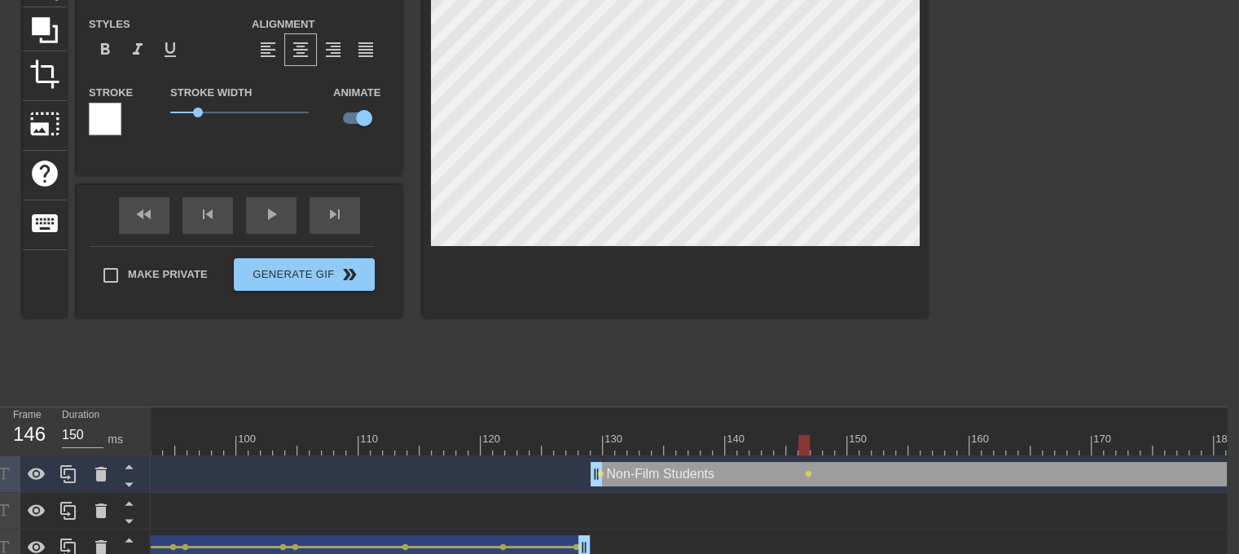
scroll to position [174, 12]
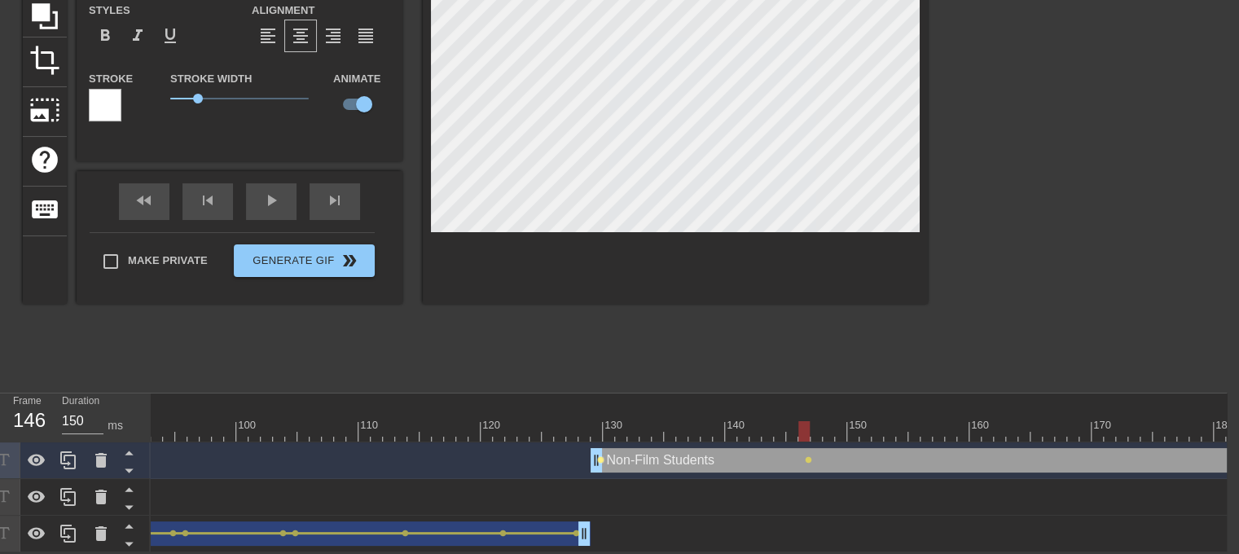
click at [601, 456] on span "lens" at bounding box center [600, 459] width 7 height 7
type input "140"
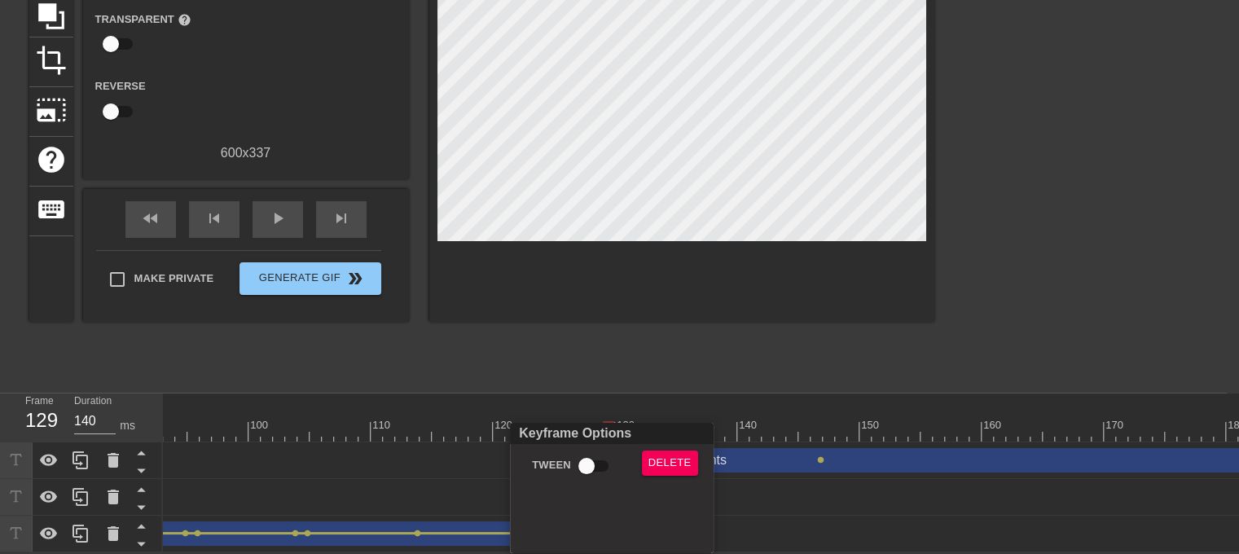
scroll to position [169, 0]
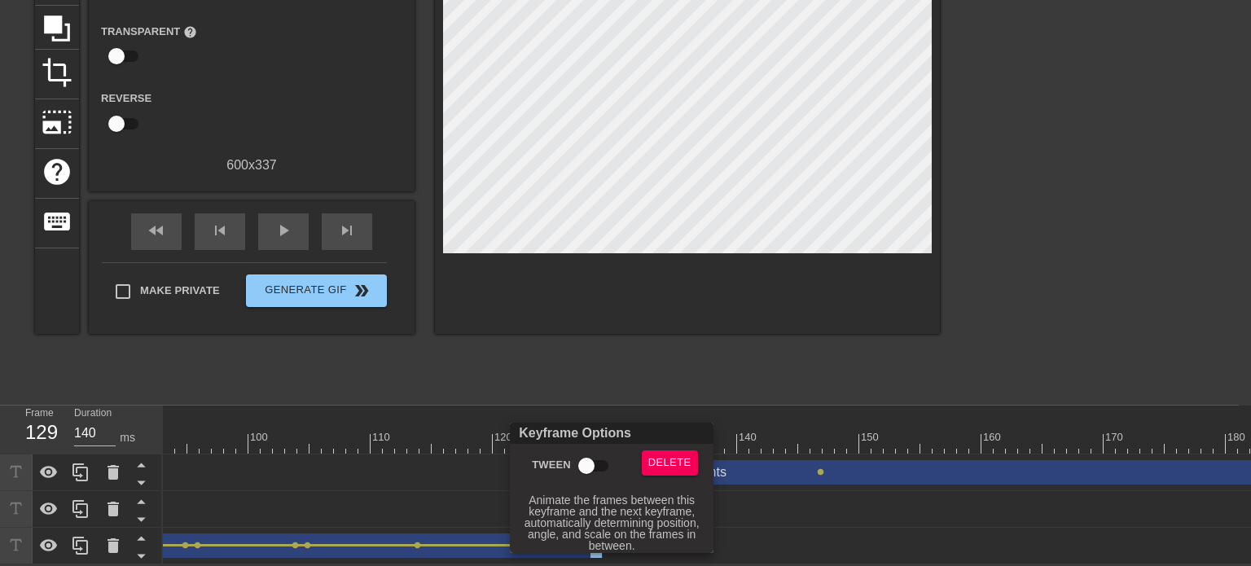
click at [595, 464] on input "Tween" at bounding box center [586, 466] width 93 height 31
checkbox input "true"
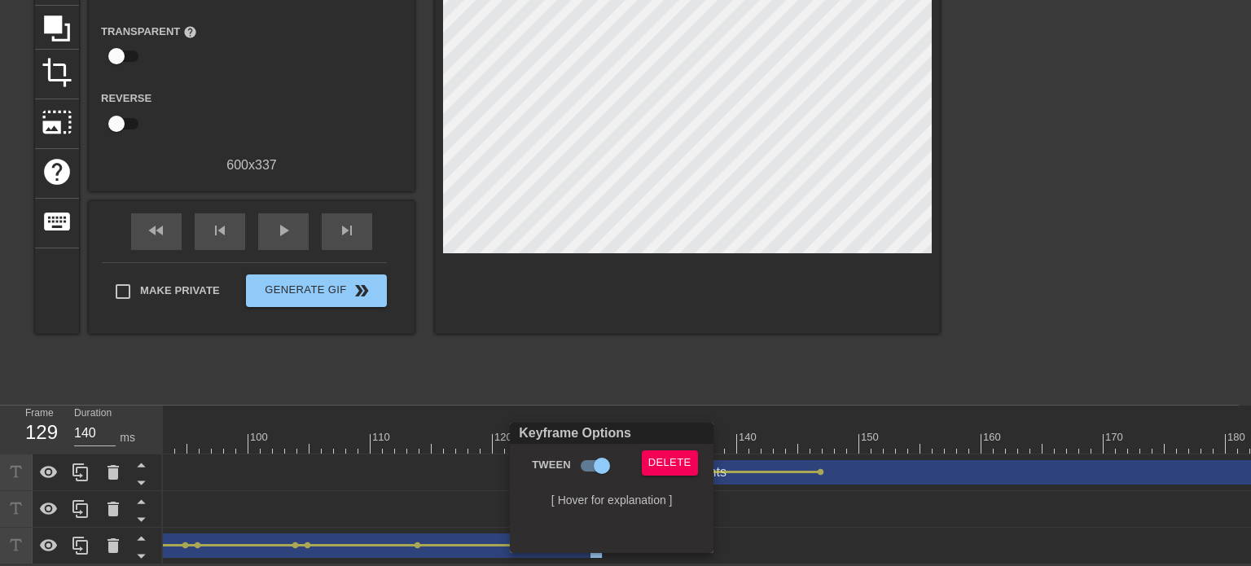
click at [888, 372] on div at bounding box center [625, 283] width 1251 height 566
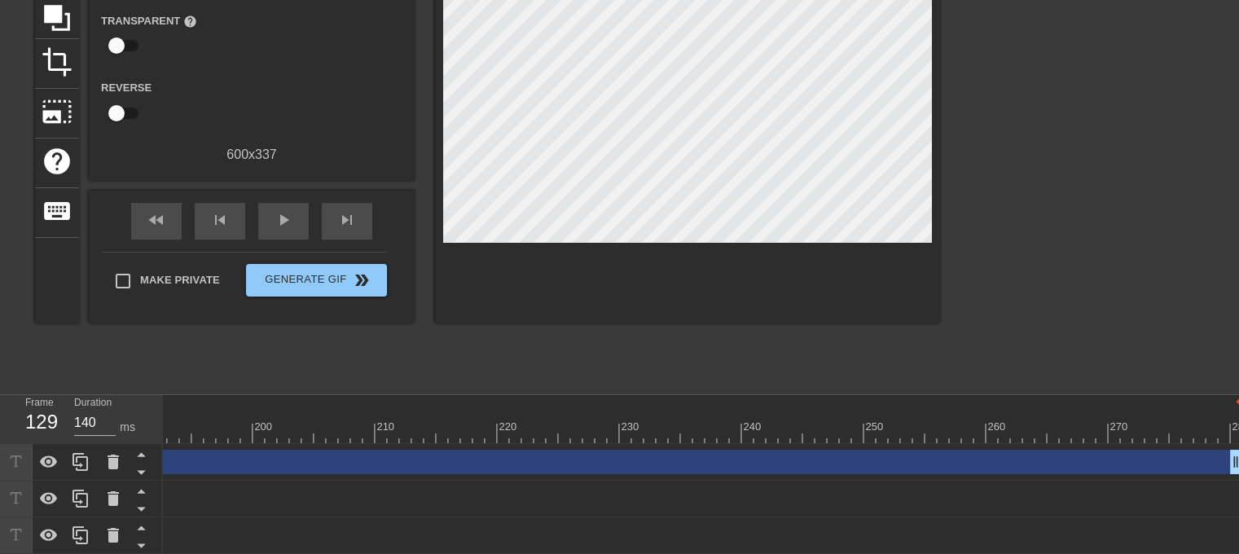
scroll to position [169, 12]
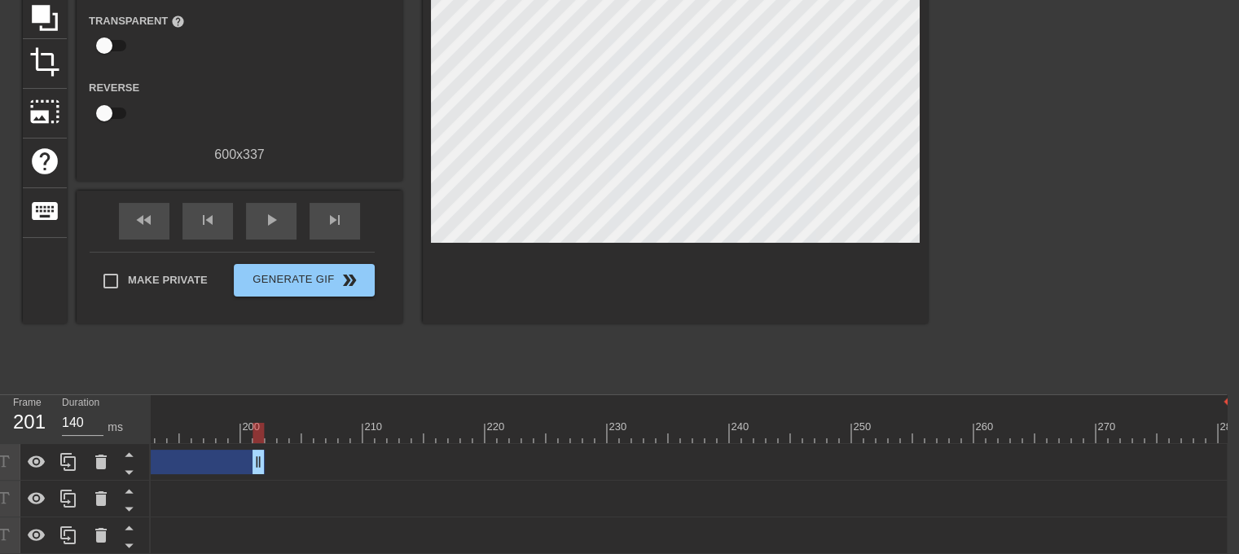
drag, startPoint x: 1225, startPoint y: 465, endPoint x: 256, endPoint y: 422, distance: 970.4
click at [256, 422] on div "10 20 30 40 50 60 70 80 90 100 110 120 130 140 150 160" at bounding box center [689, 474] width 1076 height 159
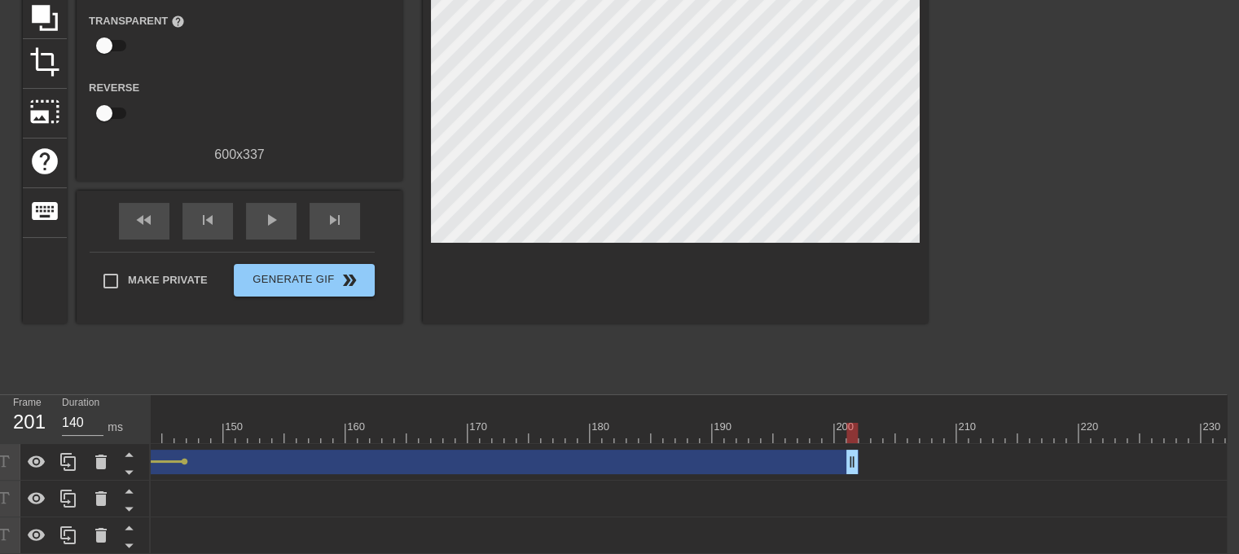
scroll to position [0, 1739]
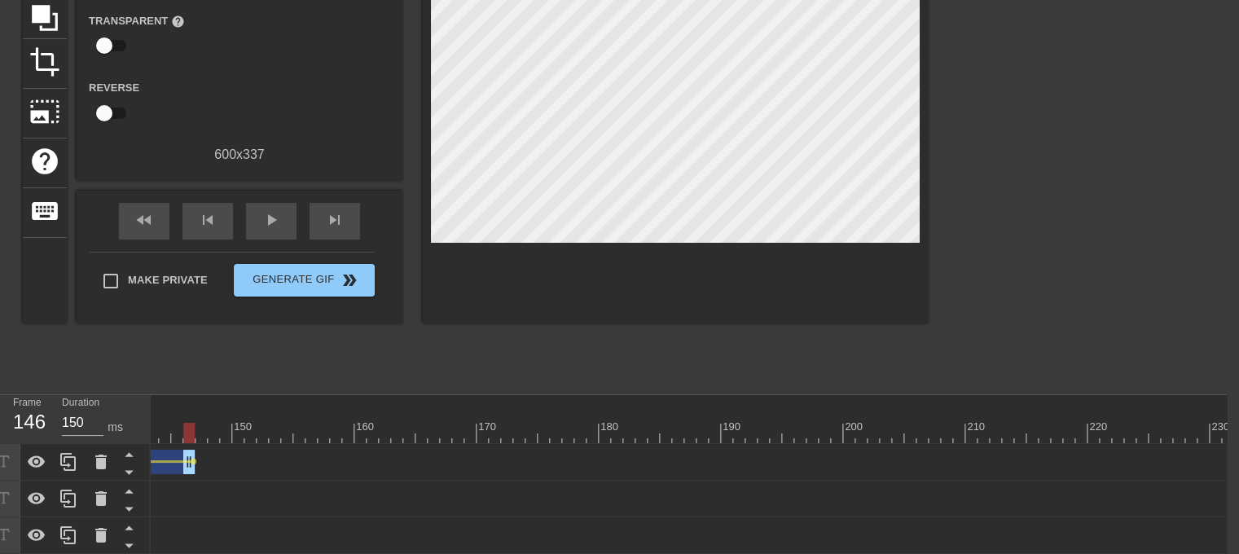
drag, startPoint x: 859, startPoint y: 456, endPoint x: 189, endPoint y: 473, distance: 670.7
click at [239, 374] on div "title add_circle image add_circle crop photo_size_select_large help keyboard Gi…" at bounding box center [475, 140] width 905 height 489
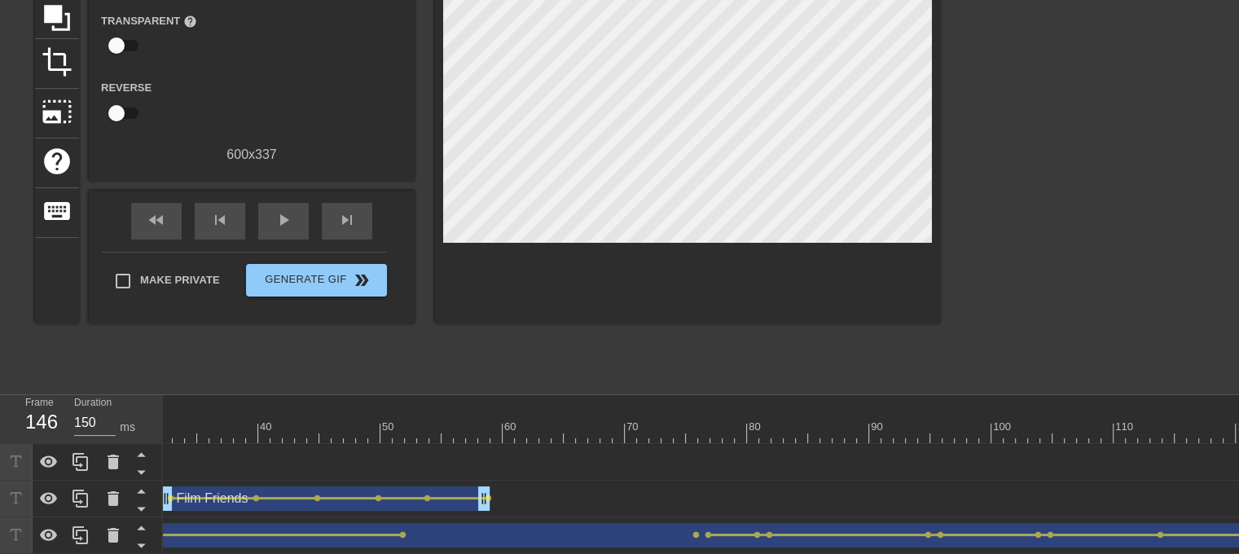
scroll to position [0, 0]
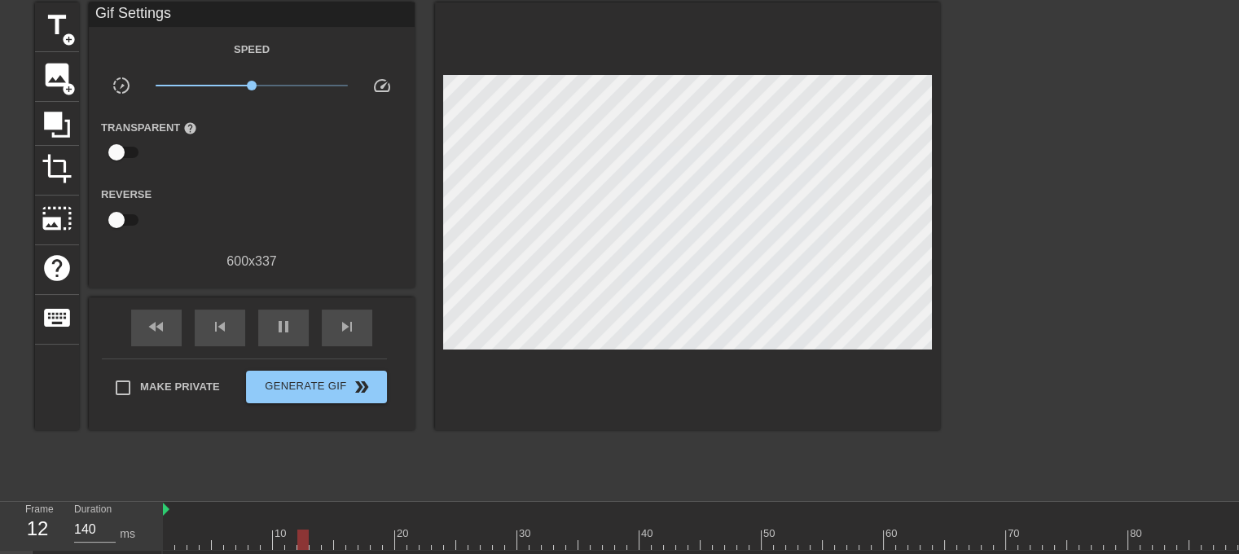
scroll to position [64, 0]
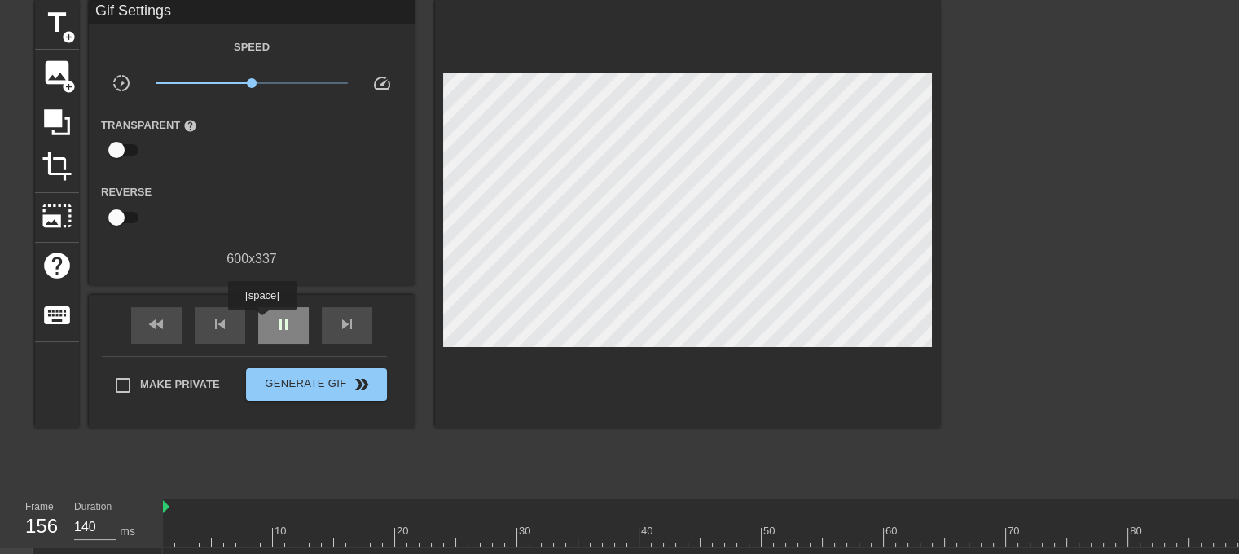
click at [266, 322] on div "pause" at bounding box center [283, 325] width 51 height 37
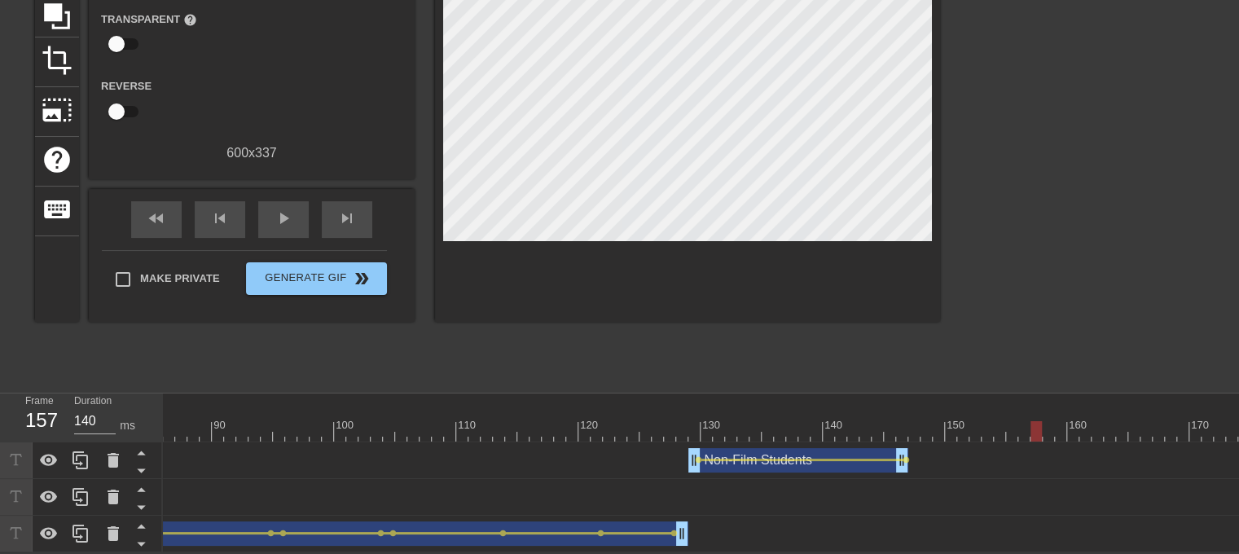
scroll to position [0, 1040]
type input "140"
drag, startPoint x: 1035, startPoint y: 420, endPoint x: 910, endPoint y: 428, distance: 124.9
click at [910, 428] on div at bounding box center [913, 431] width 11 height 20
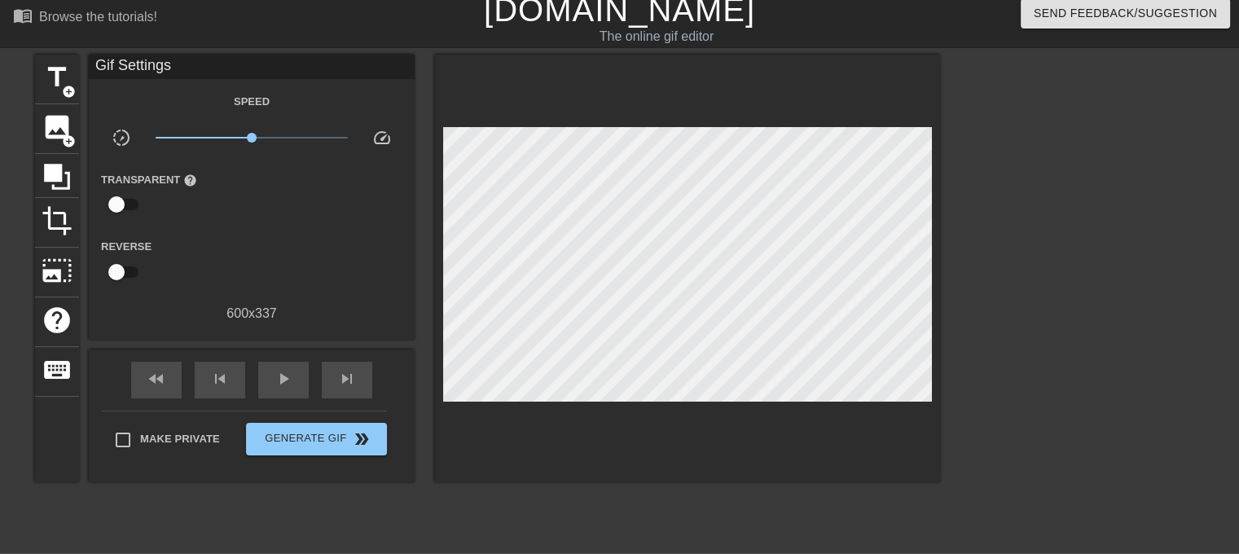
scroll to position [0, 0]
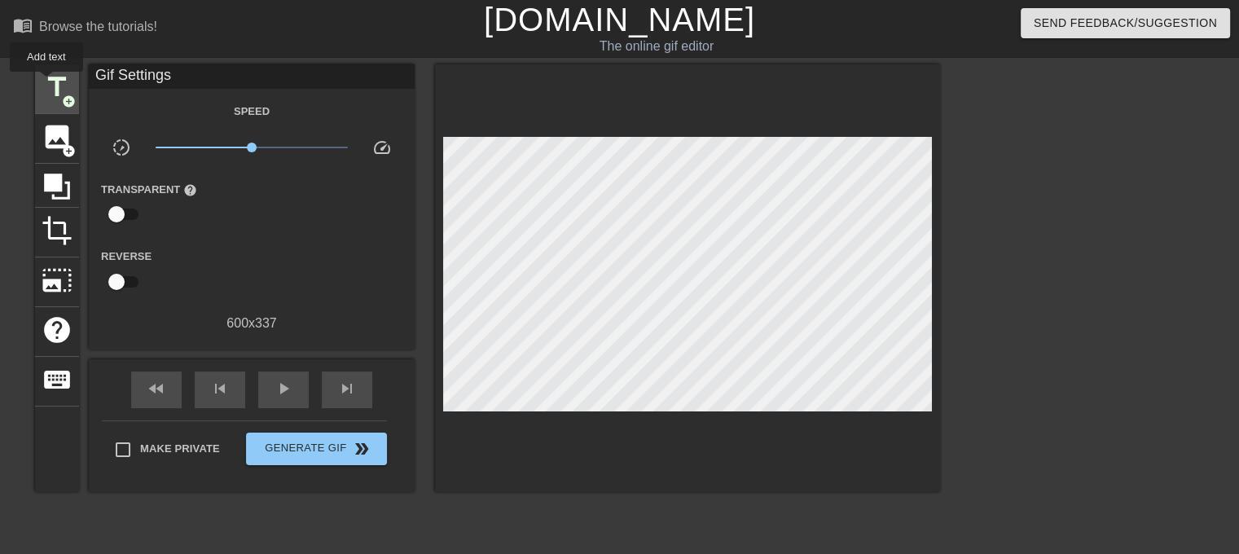
click at [46, 83] on span "title" at bounding box center [57, 87] width 31 height 31
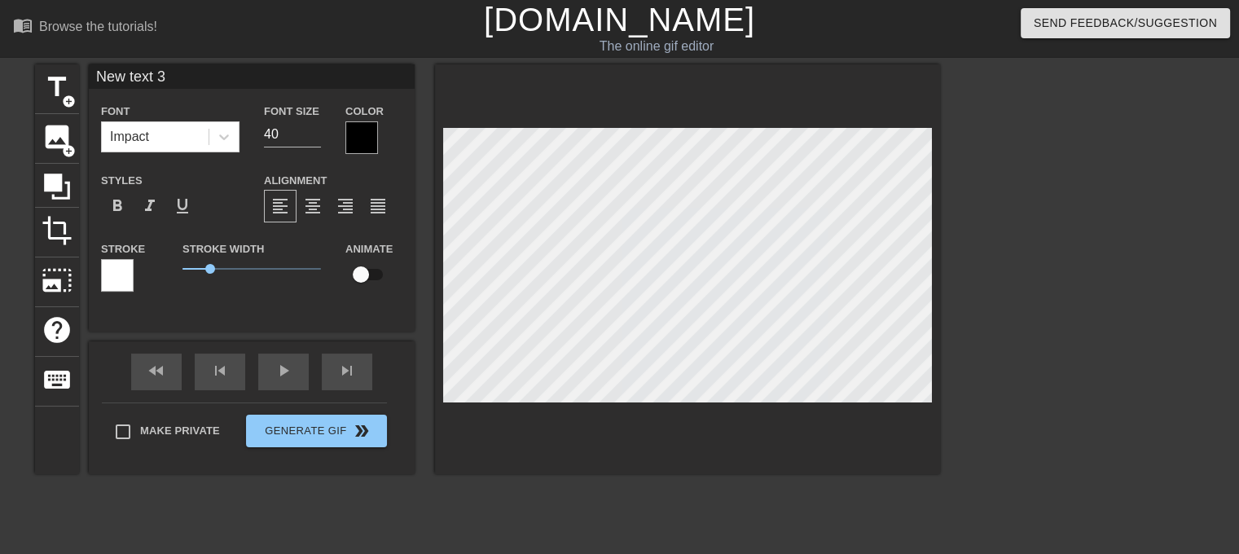
scroll to position [2, 3]
type input "F"
type textarea "F"
type input "Fi"
type textarea "Fi"
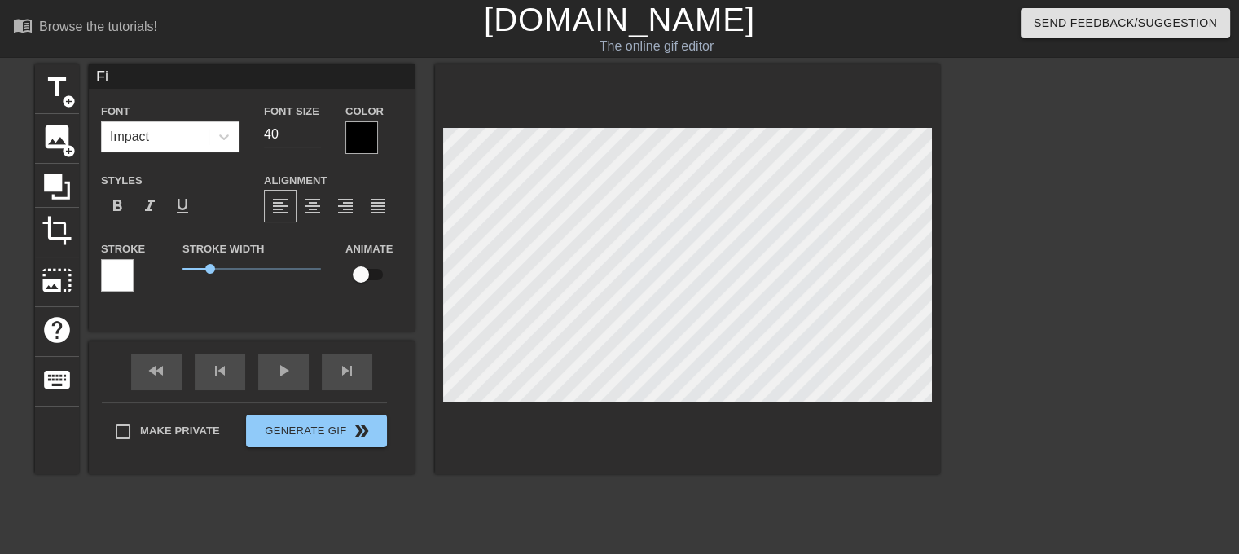
type input "Fil"
type textarea "Fil"
type input "Film"
type textarea "Film"
type input "Film"
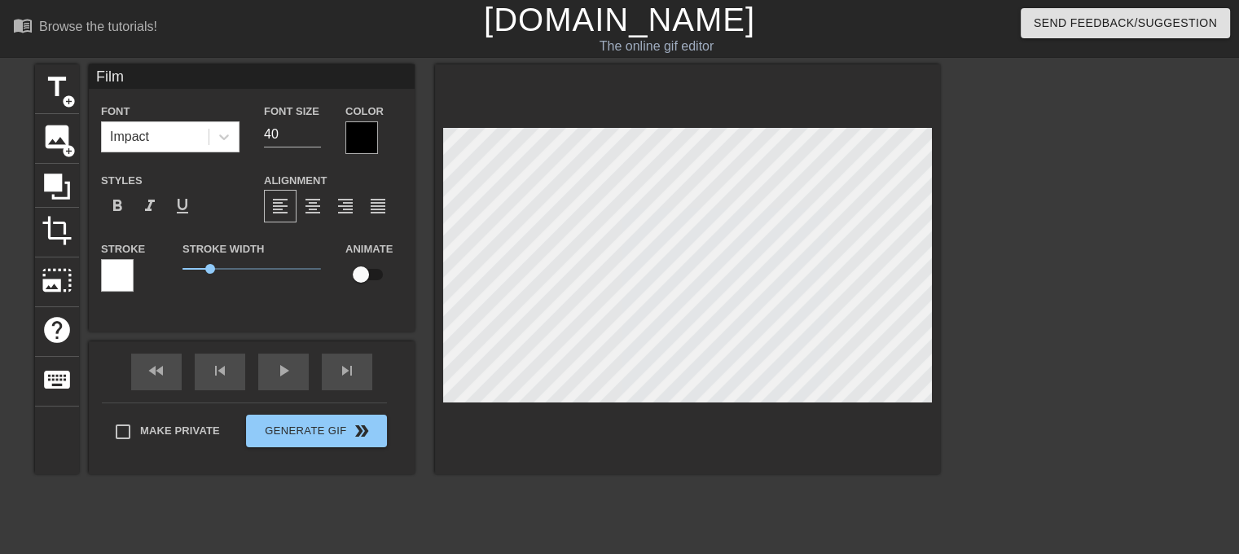
type textarea "Film"
type input "Film S"
type textarea "Film S"
type input "Film St"
type textarea "Film St"
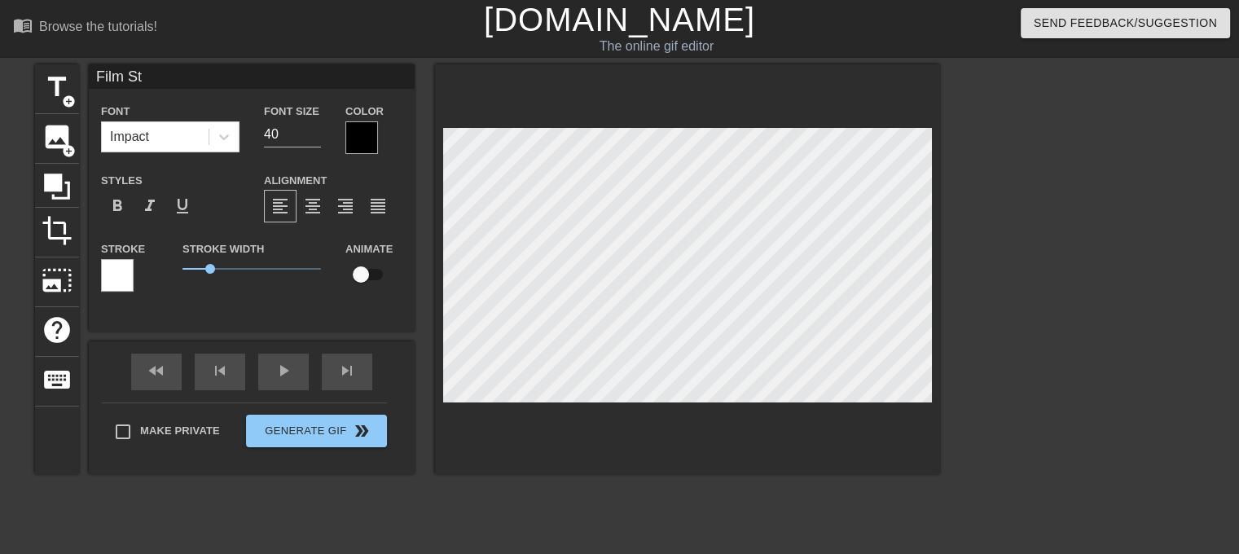
type input "Film Stu"
type textarea "Film Stu"
type input "Film Stud"
type textarea "Film Stud"
type input "Film Stude"
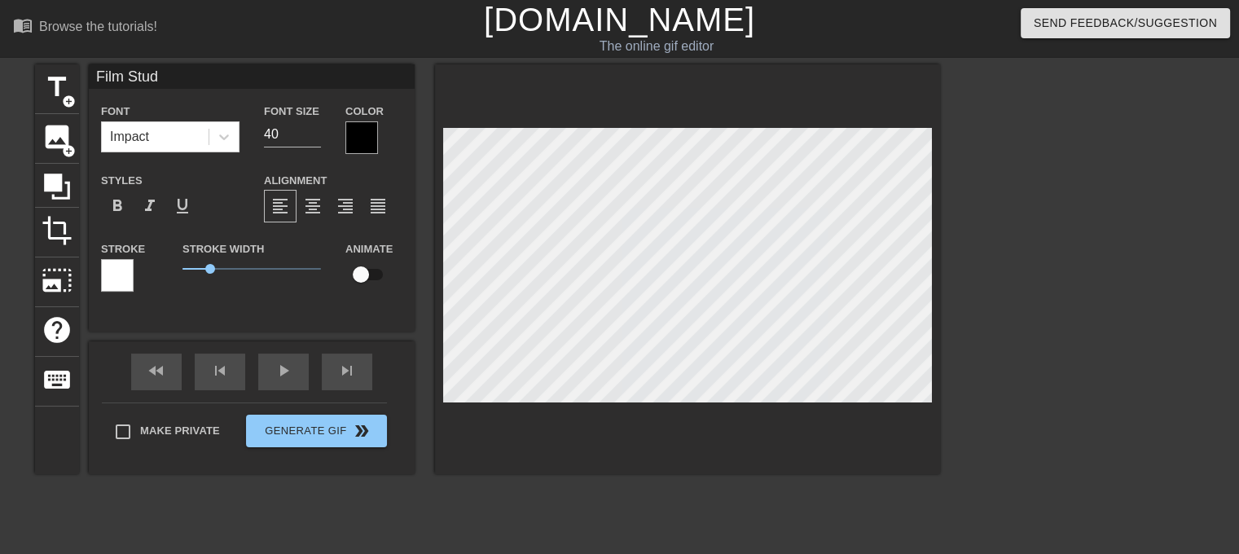
type textarea "Film Stude"
type input "Film Studen"
type textarea "Film Studen"
type input "Film Student"
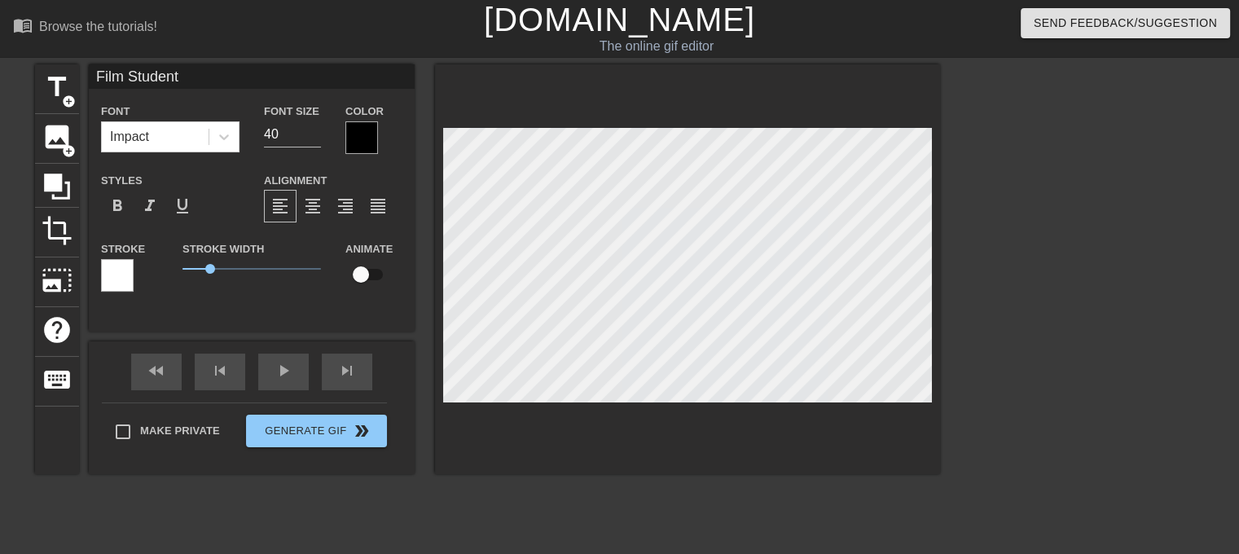
type textarea "Film Student"
type input "Film Student"
type textarea "Film Student"
click at [314, 210] on span "format_align_center" at bounding box center [313, 206] width 20 height 20
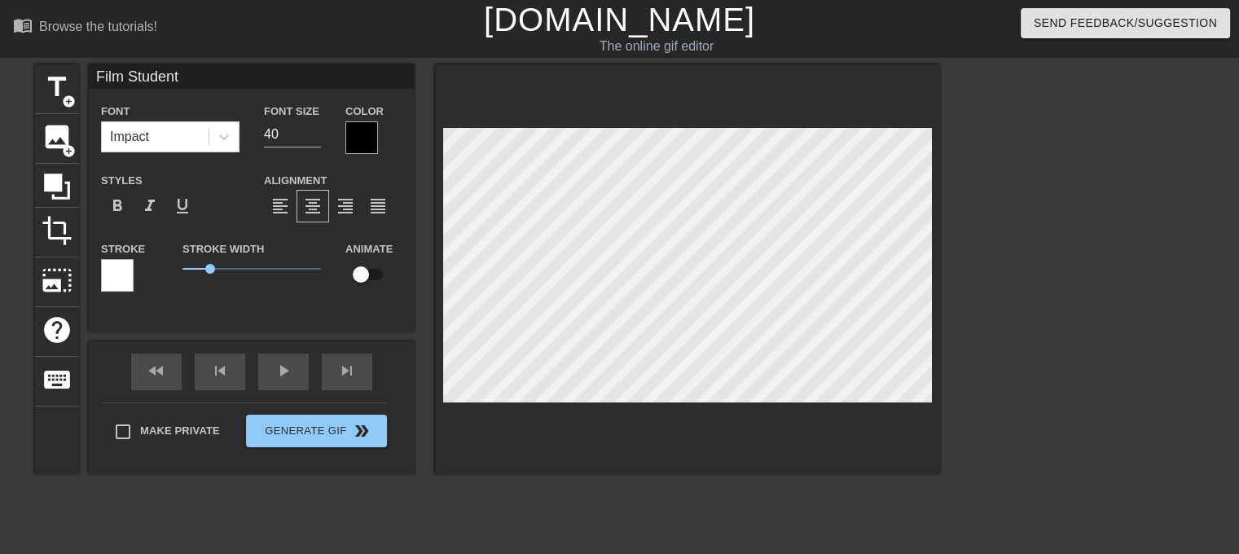
click at [362, 275] on input "checkbox" at bounding box center [360, 274] width 93 height 31
checkbox input "true"
type input "Film Student"
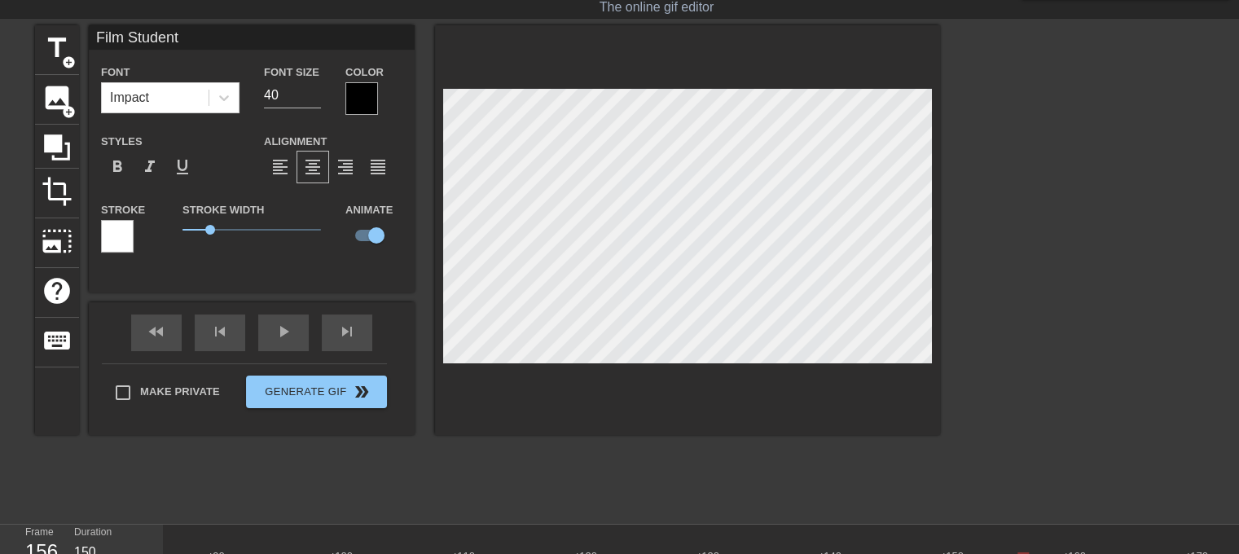
scroll to position [218, 0]
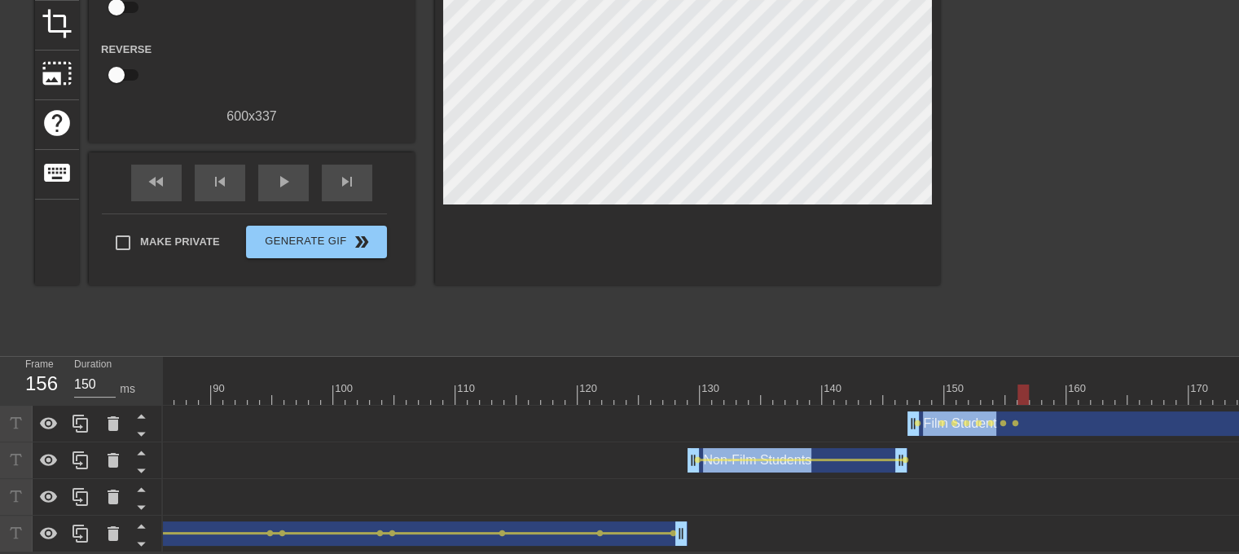
drag, startPoint x: 1022, startPoint y: 288, endPoint x: 1078, endPoint y: 482, distance: 202.4
click at [1078, 482] on div "menu_book Browse the tutorials! [DOMAIN_NAME] The online gif editor Send Feedba…" at bounding box center [619, 172] width 1239 height 759
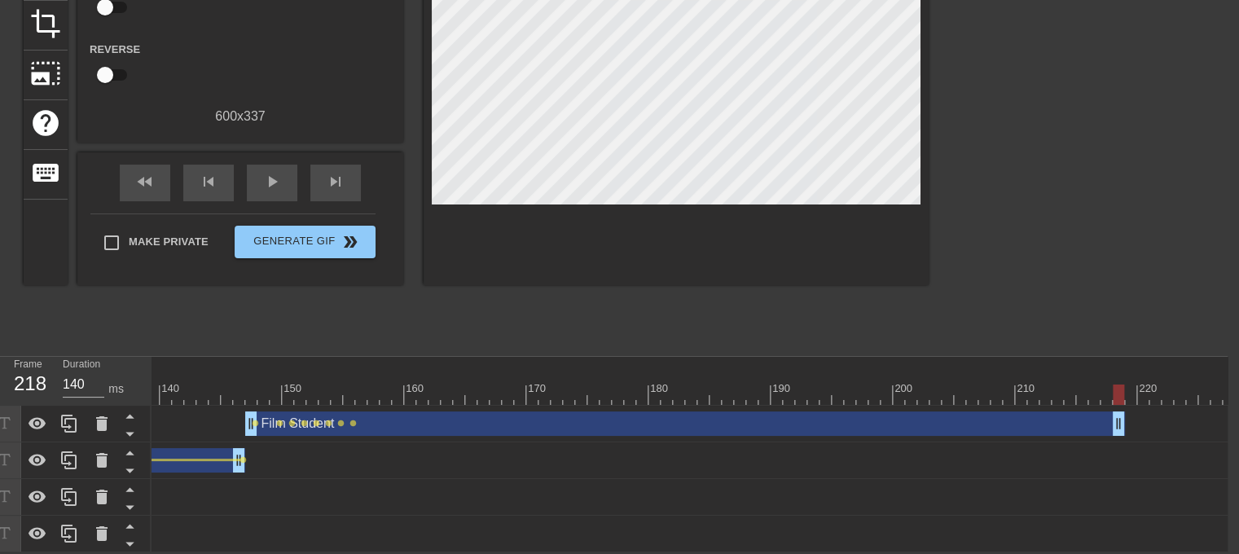
scroll to position [0, 1689]
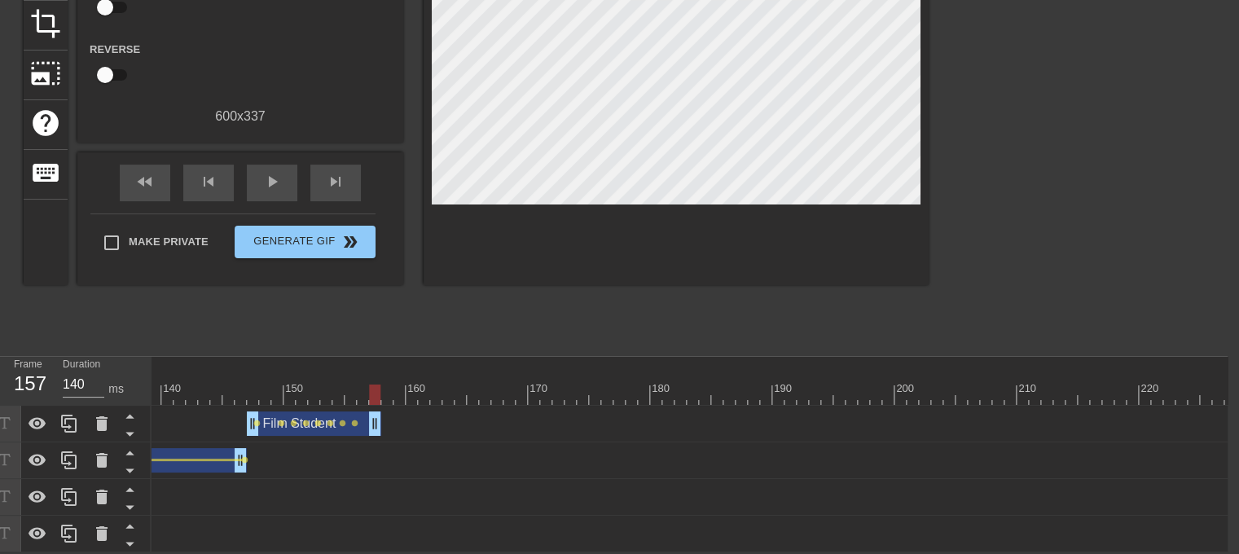
drag, startPoint x: 1019, startPoint y: 413, endPoint x: 376, endPoint y: 438, distance: 644.1
type input "140"
drag, startPoint x: 376, startPoint y: 417, endPoint x: 357, endPoint y: 420, distance: 19.7
click at [357, 420] on div "Film Student drag_handle drag_handle lens lens lens lens lens lens lens lens" at bounding box center [174, 423] width 3422 height 24
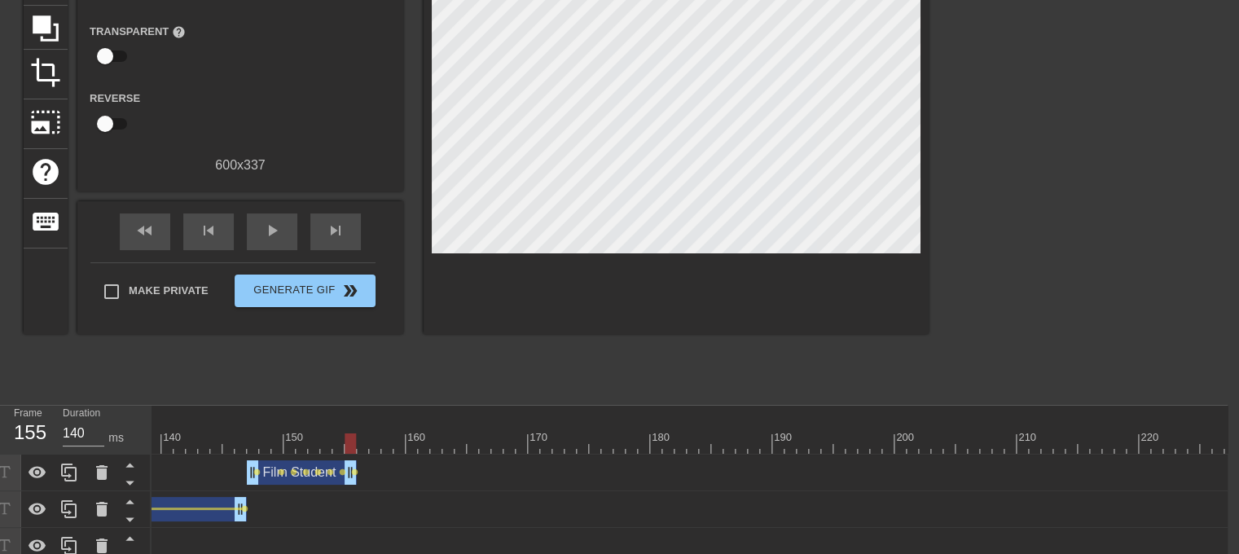
scroll to position [165, 11]
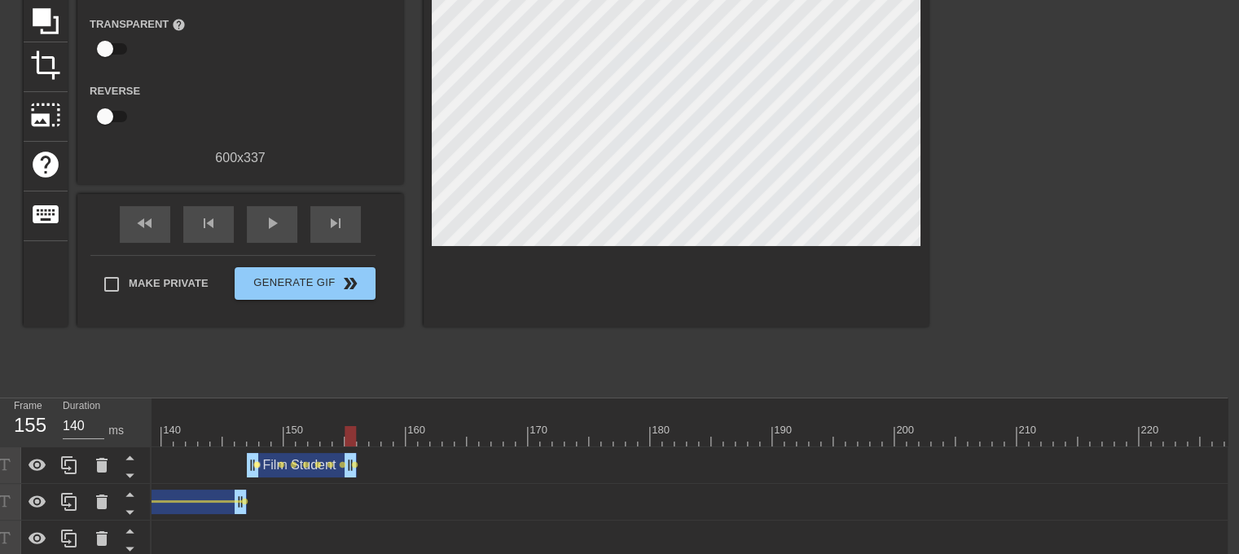
click at [257, 465] on span "lens" at bounding box center [256, 464] width 7 height 7
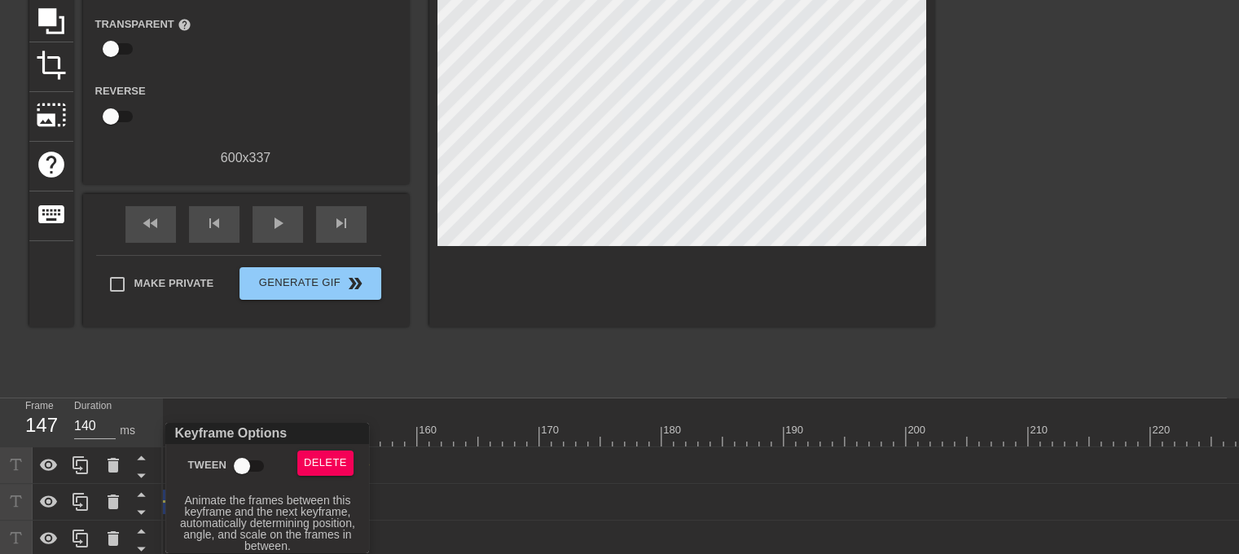
scroll to position [165, 0]
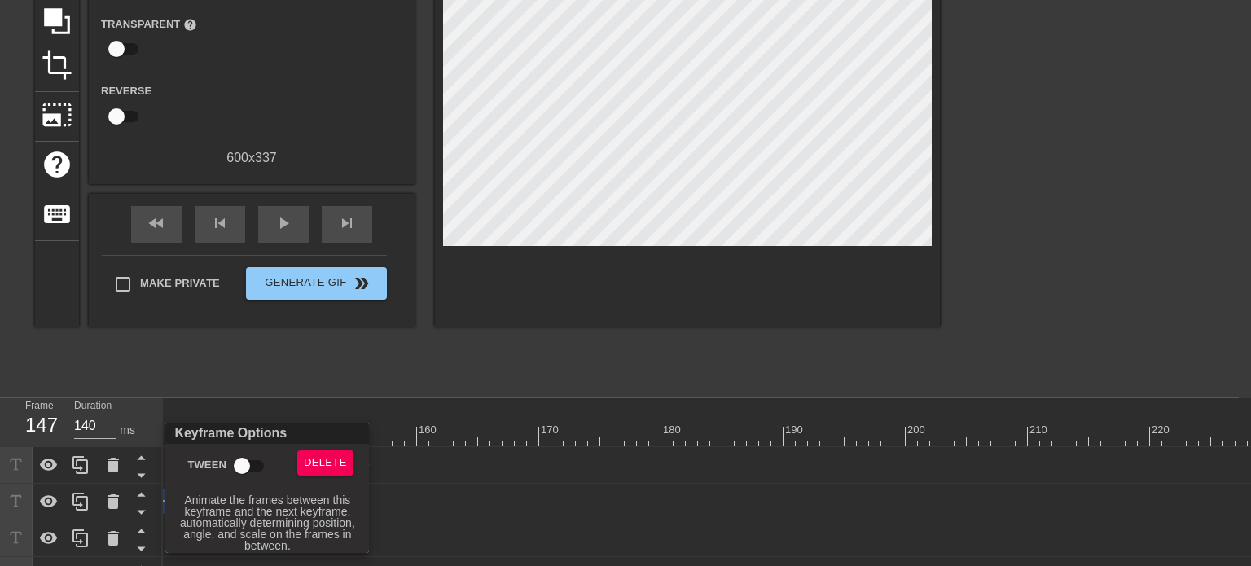
click at [239, 462] on input "Tween" at bounding box center [242, 466] width 93 height 31
checkbox input "true"
click at [308, 376] on div at bounding box center [625, 283] width 1251 height 566
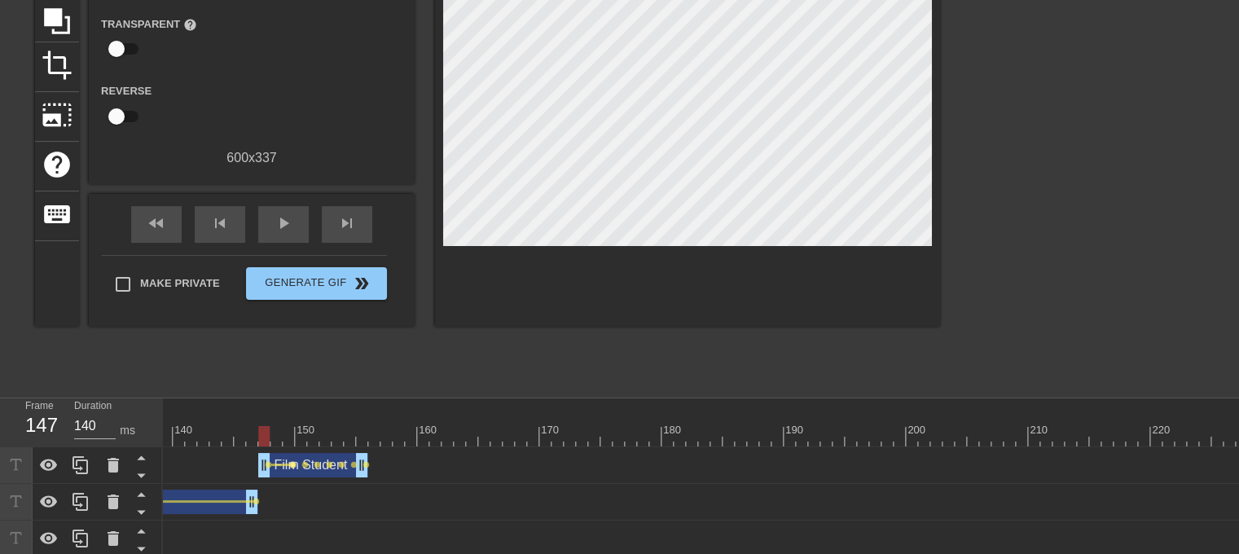
click at [292, 464] on span "lens" at bounding box center [292, 464] width 7 height 7
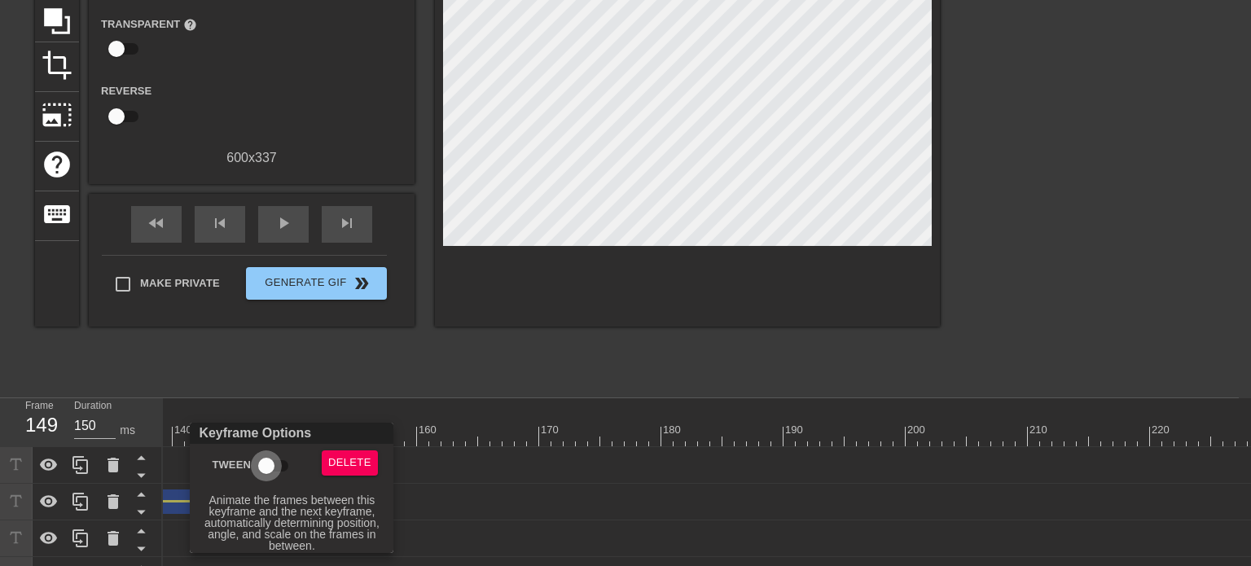
click at [277, 468] on input "Tween" at bounding box center [266, 466] width 93 height 31
click at [329, 402] on div at bounding box center [625, 283] width 1251 height 566
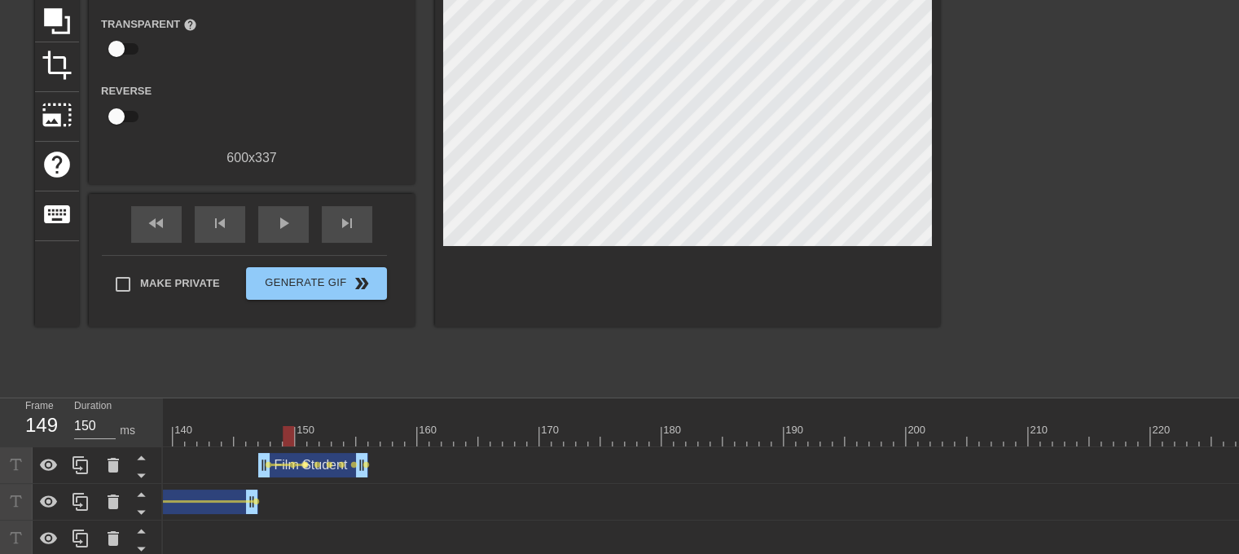
click at [303, 464] on span "lens" at bounding box center [304, 464] width 7 height 7
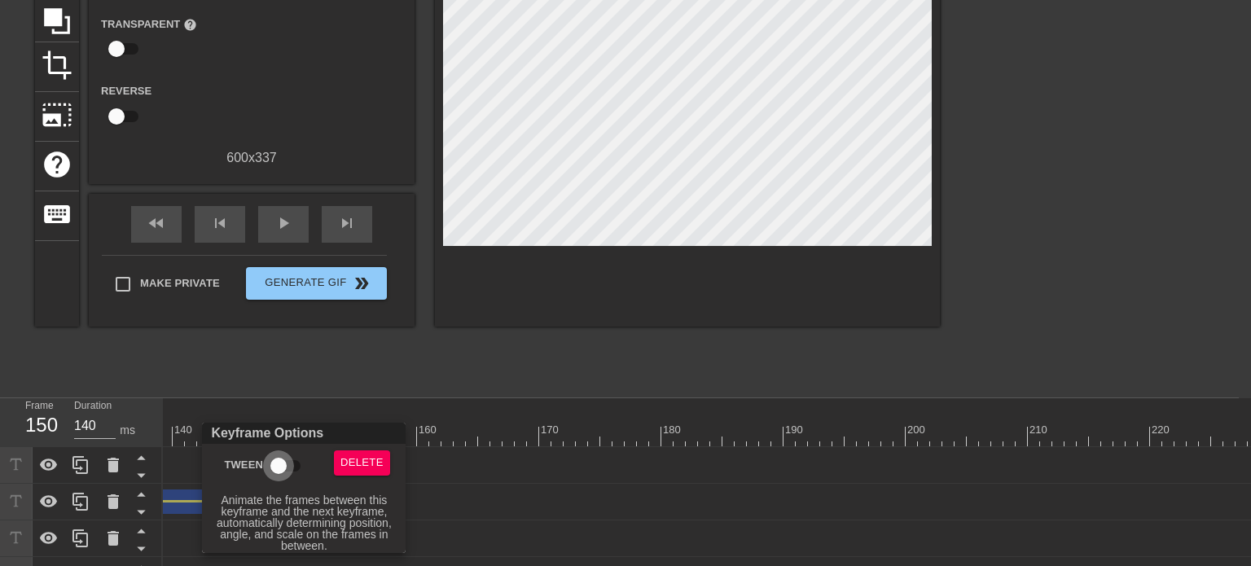
click at [292, 462] on input "Tween" at bounding box center [278, 466] width 93 height 31
click at [356, 378] on div at bounding box center [625, 283] width 1251 height 566
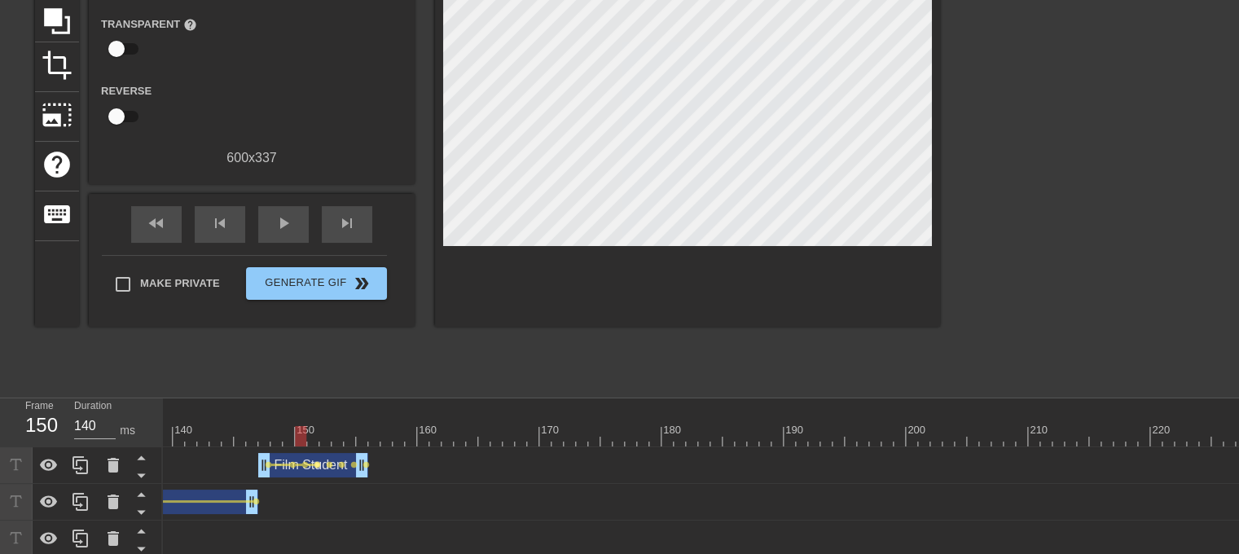
click at [316, 465] on span "lens" at bounding box center [317, 464] width 7 height 7
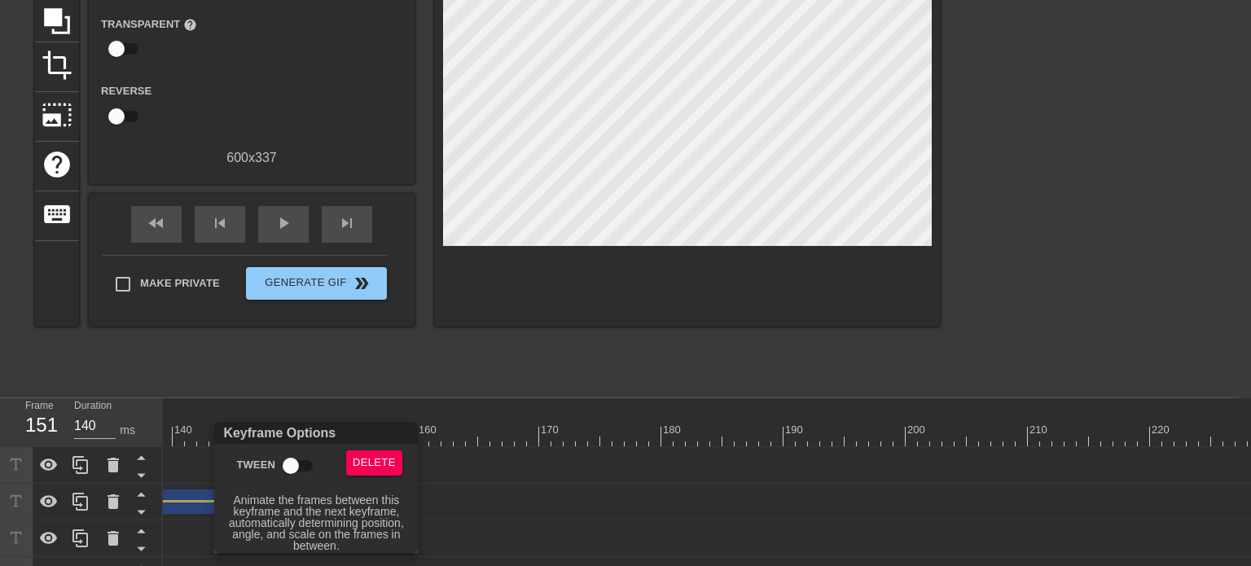
click at [300, 464] on input "Tween" at bounding box center [290, 466] width 93 height 31
click at [353, 375] on div at bounding box center [625, 283] width 1251 height 566
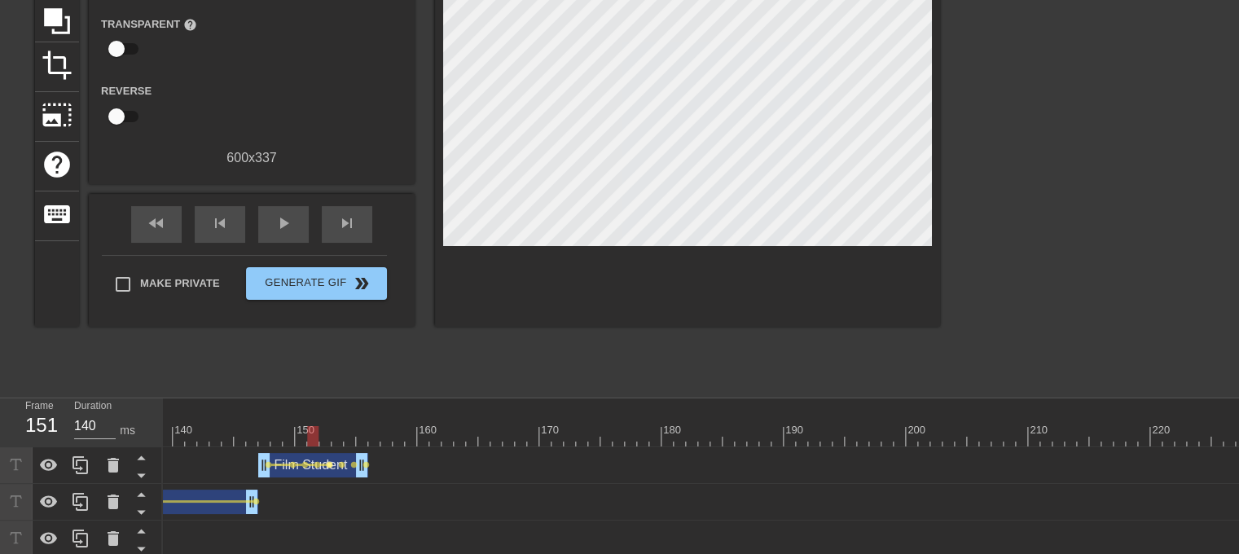
click at [326, 461] on span "lens" at bounding box center [329, 464] width 7 height 7
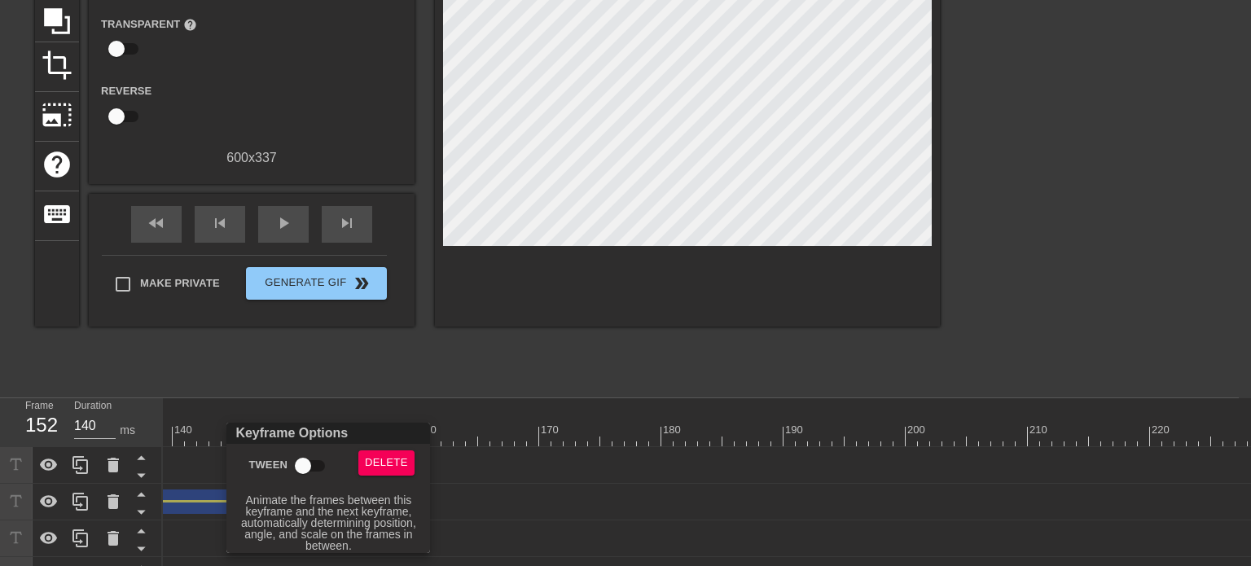
click at [316, 464] on input "Tween" at bounding box center [303, 466] width 93 height 31
click at [349, 367] on div at bounding box center [625, 283] width 1251 height 566
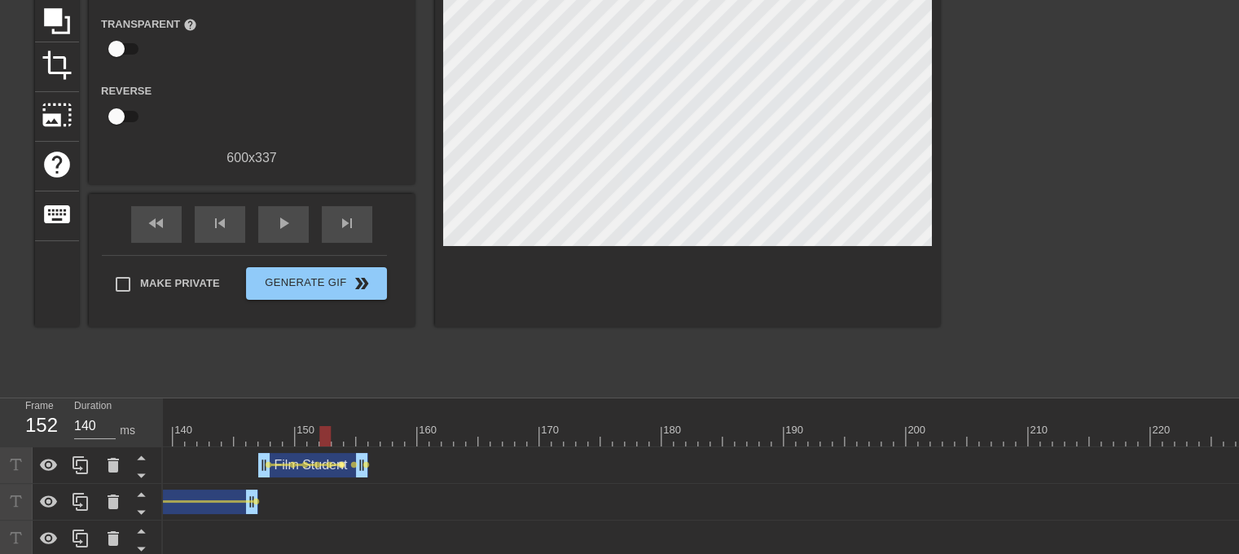
click at [338, 464] on span "lens" at bounding box center [341, 464] width 7 height 7
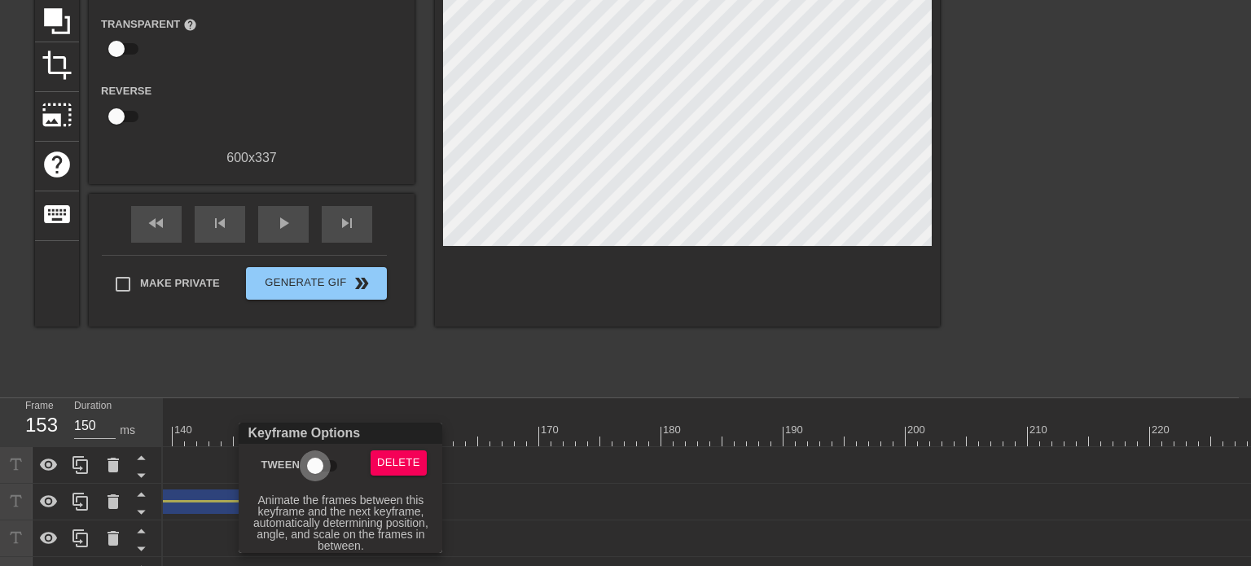
click at [330, 462] on input "Tween" at bounding box center [315, 466] width 93 height 31
click at [361, 377] on div at bounding box center [625, 283] width 1251 height 566
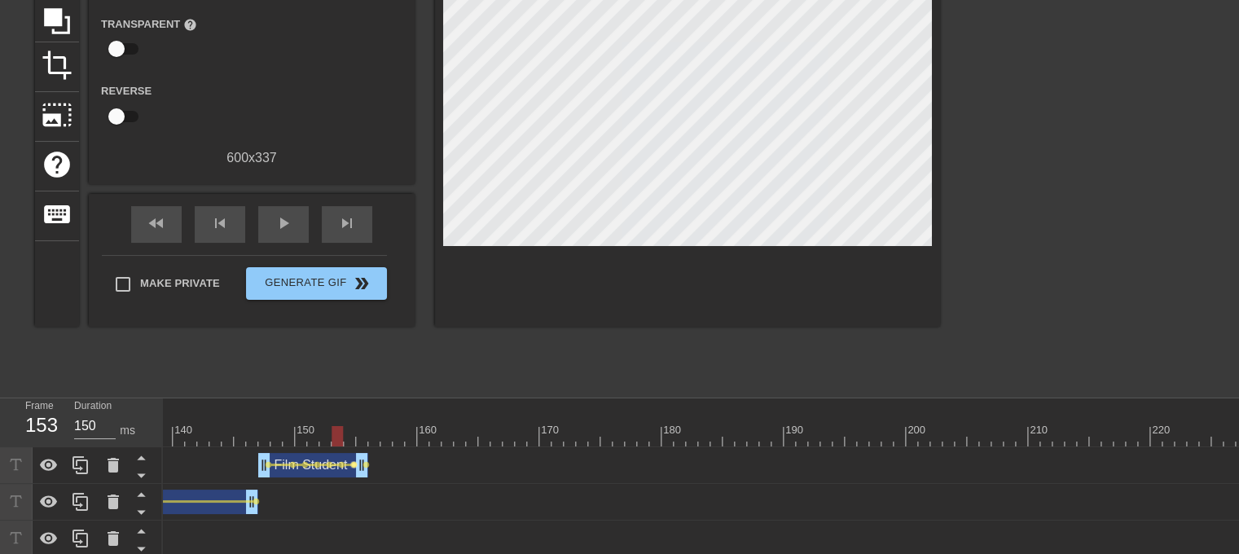
click at [353, 462] on span "lens" at bounding box center [353, 464] width 7 height 7
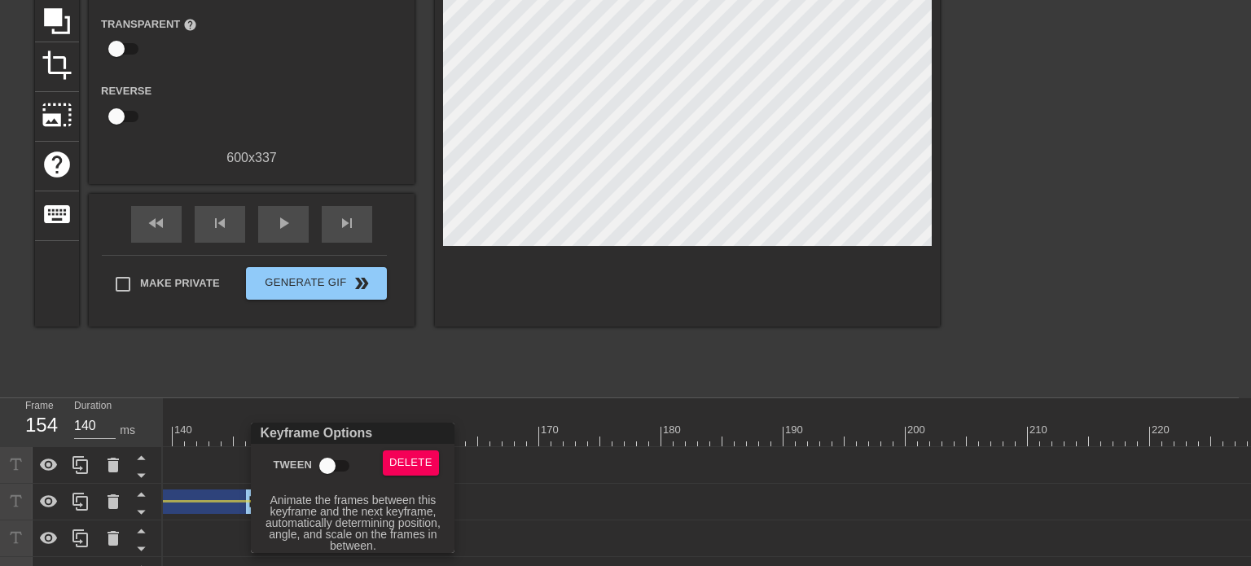
click at [332, 464] on input "Tween" at bounding box center [327, 466] width 93 height 31
click at [371, 389] on div at bounding box center [625, 283] width 1251 height 566
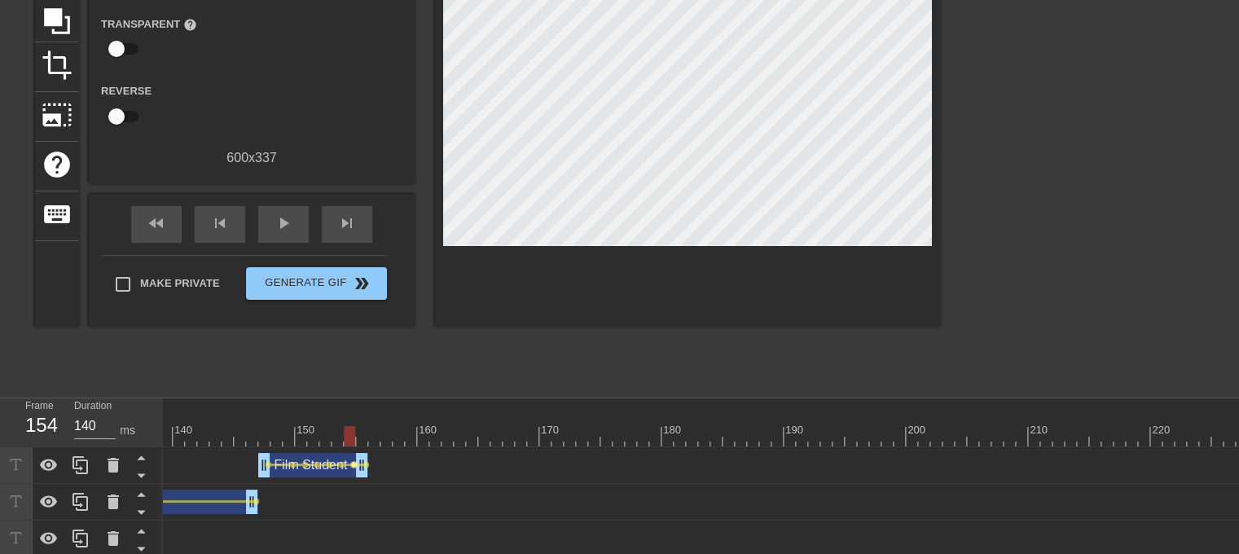
click at [352, 465] on span "lens" at bounding box center [353, 464] width 7 height 7
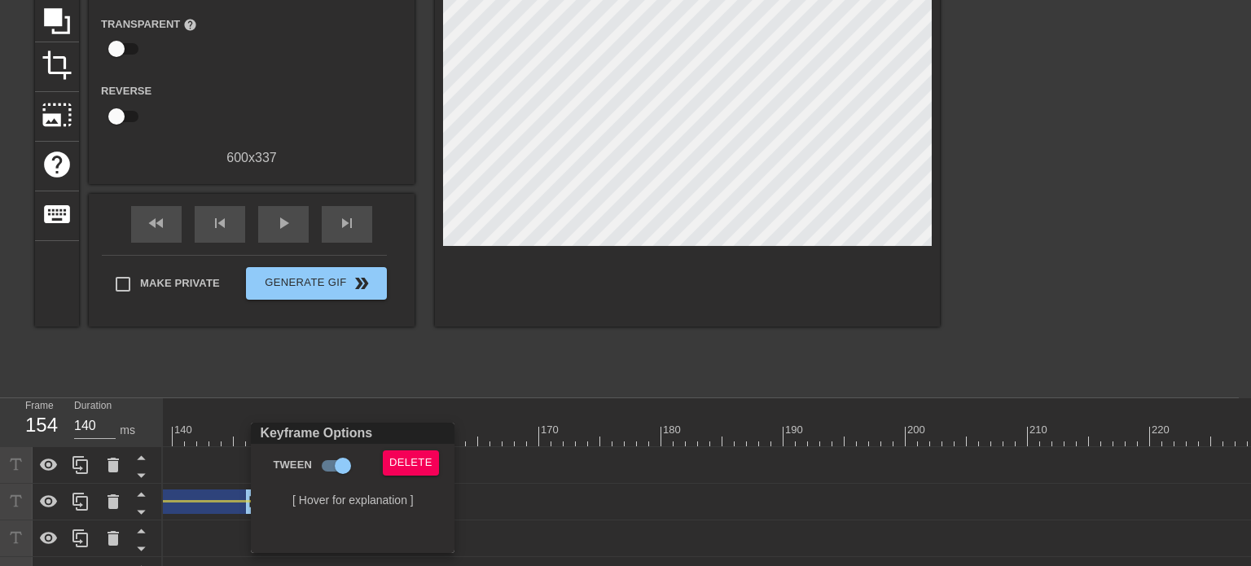
click at [400, 396] on div at bounding box center [625, 283] width 1251 height 566
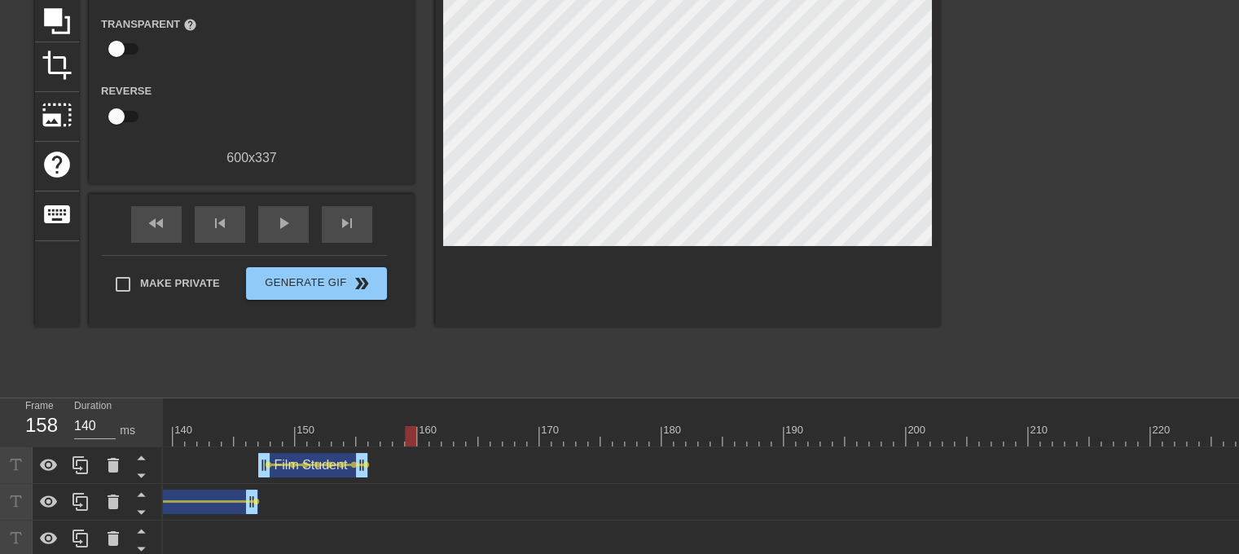
drag, startPoint x: 345, startPoint y: 431, endPoint x: 403, endPoint y: 429, distance: 58.7
click at [403, 429] on div at bounding box center [185, 436] width 3422 height 20
click at [403, 429] on div at bounding box center [398, 436] width 11 height 20
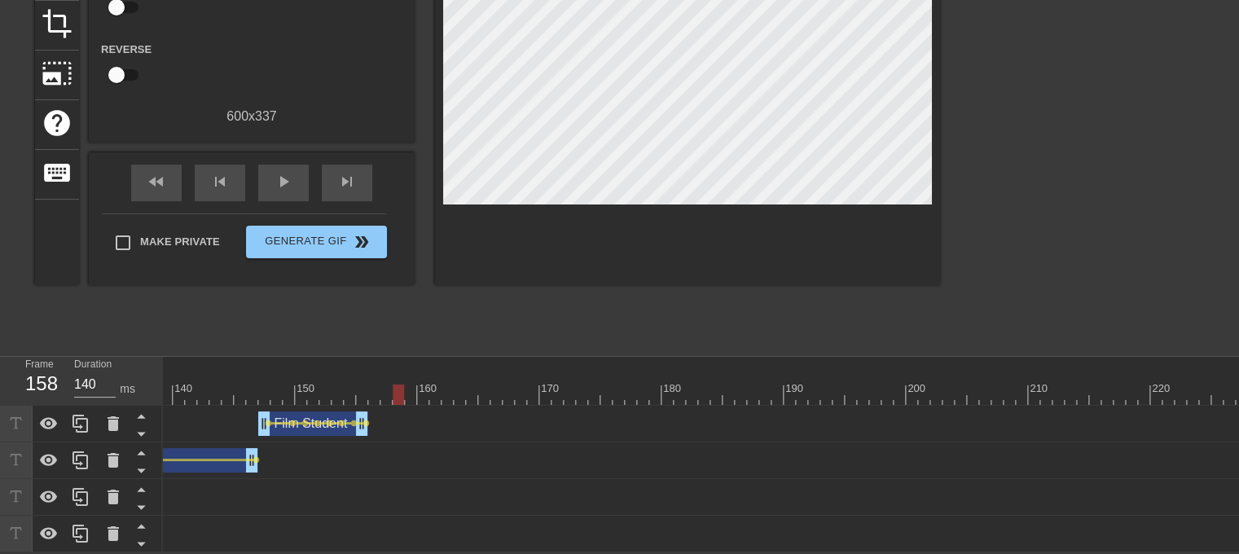
scroll to position [186, 0]
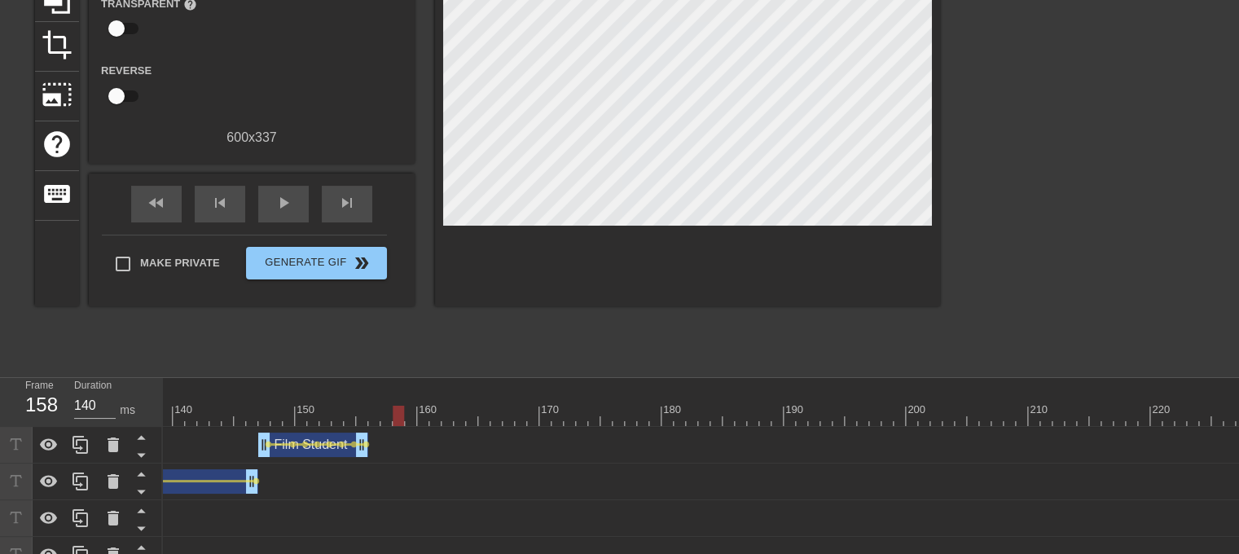
click at [404, 415] on div at bounding box center [185, 416] width 3422 height 20
drag, startPoint x: 395, startPoint y: 415, endPoint x: 408, endPoint y: 414, distance: 13.1
click at [408, 414] on div at bounding box center [410, 416] width 11 height 20
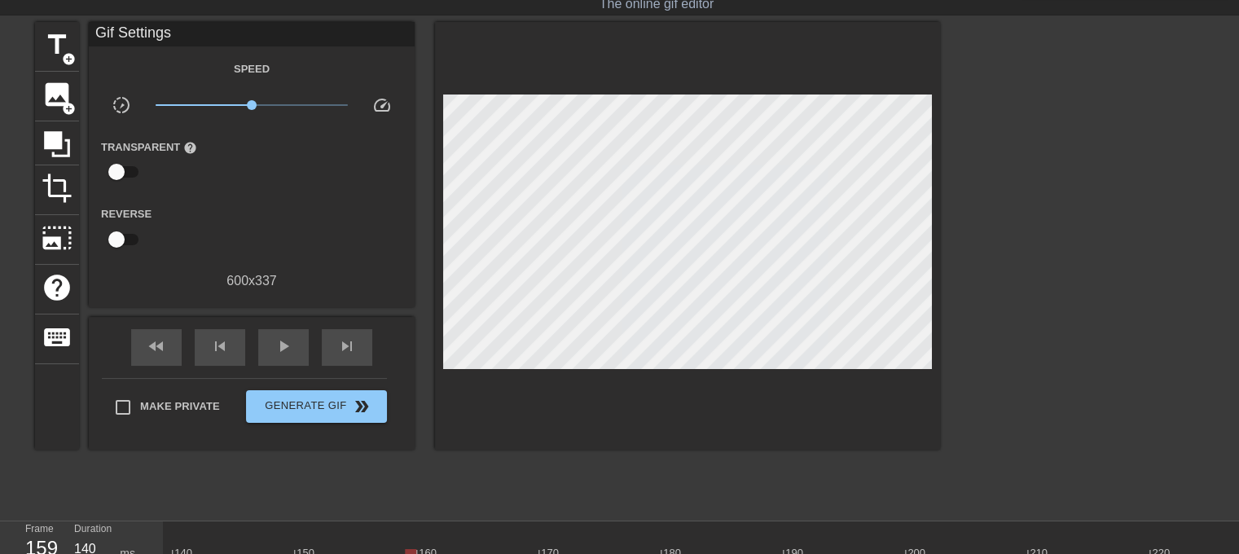
scroll to position [67, 0]
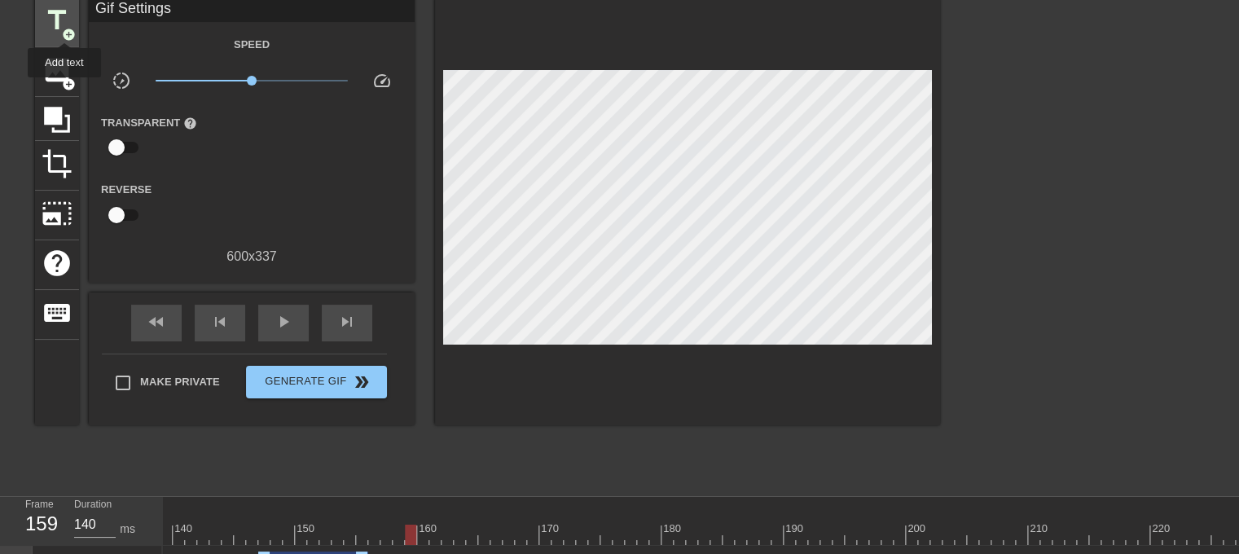
click at [64, 28] on span "add_circle" at bounding box center [69, 35] width 14 height 14
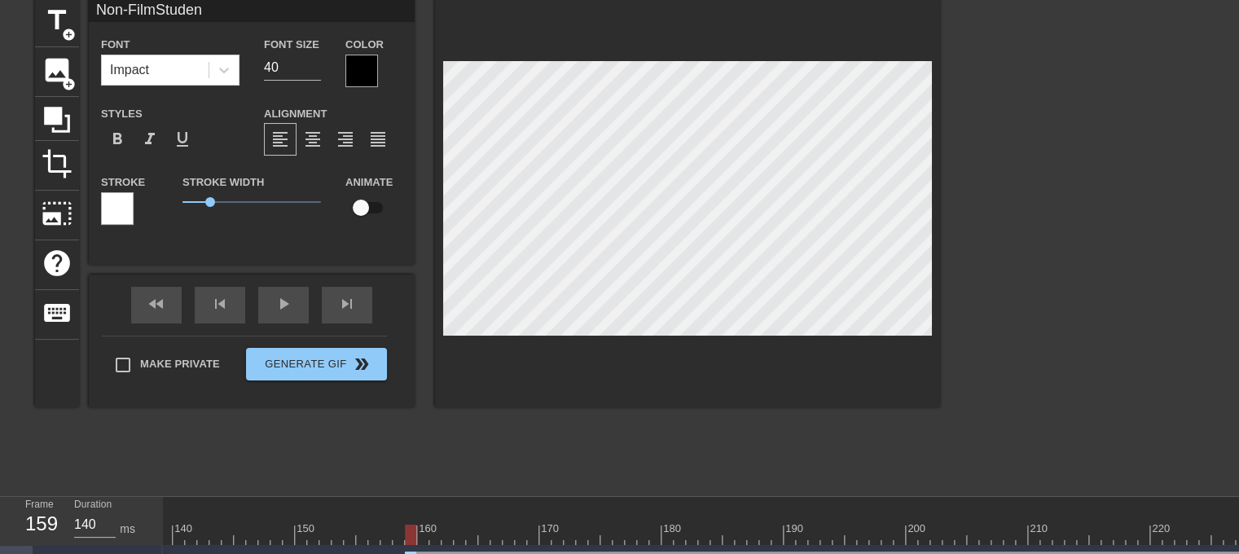
scroll to position [2, 3]
click at [307, 136] on span "format_align_center" at bounding box center [313, 140] width 20 height 20
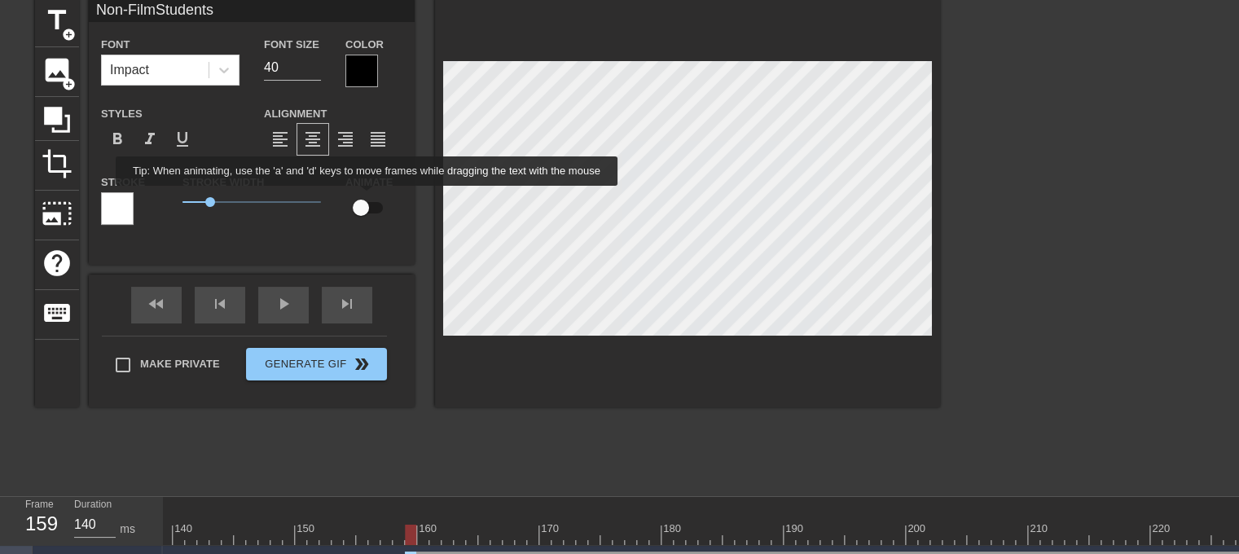
click at [367, 204] on input "checkbox" at bounding box center [360, 207] width 93 height 31
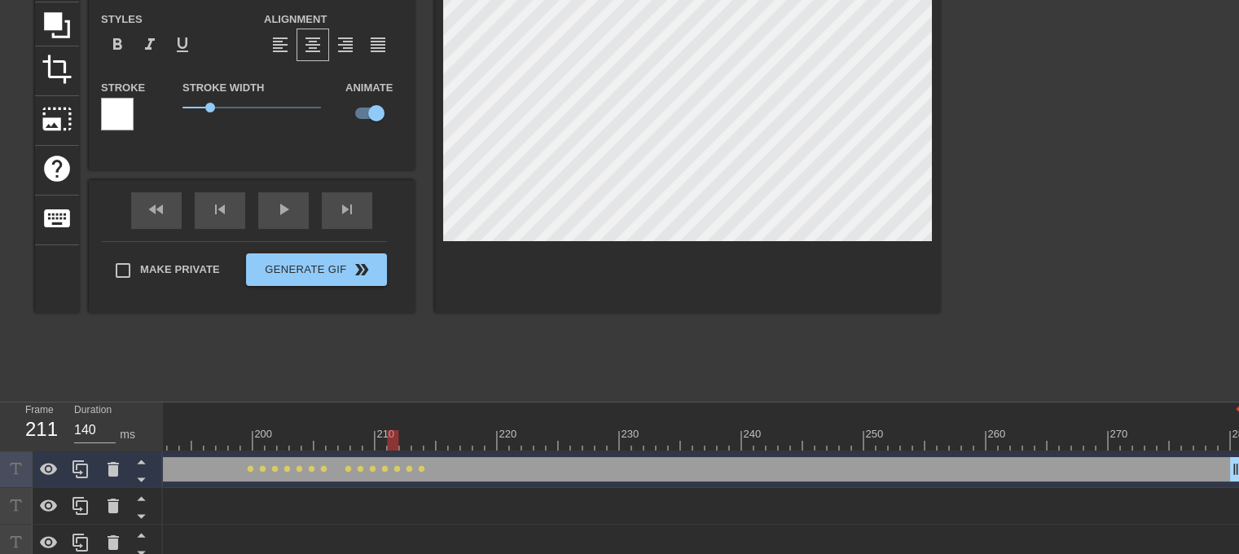
scroll to position [161, 3]
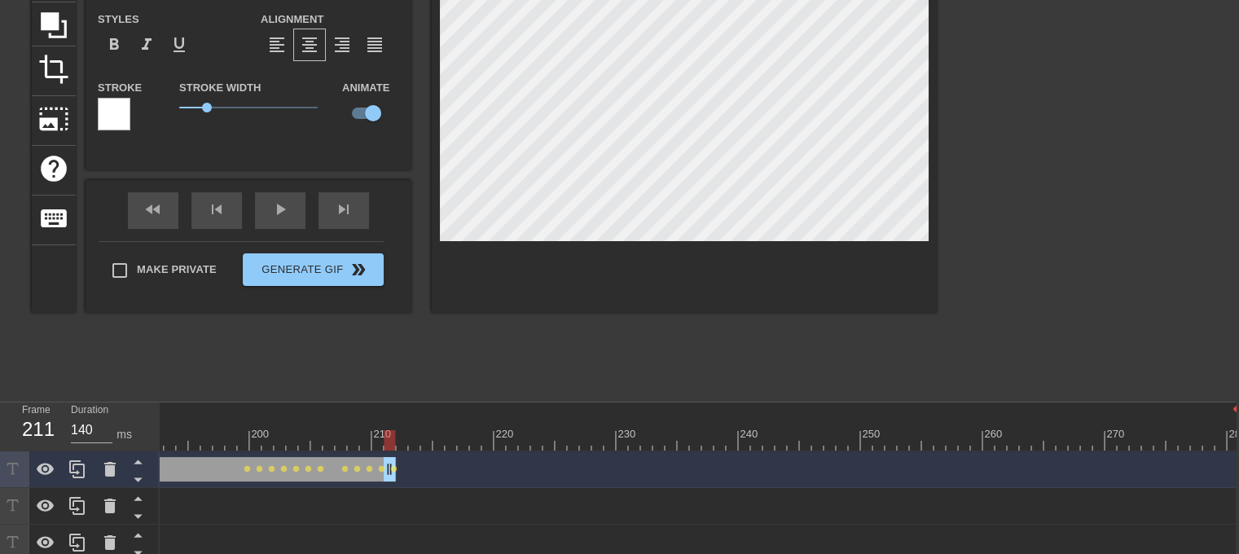
drag, startPoint x: 1229, startPoint y: 474, endPoint x: 389, endPoint y: 459, distance: 840.1
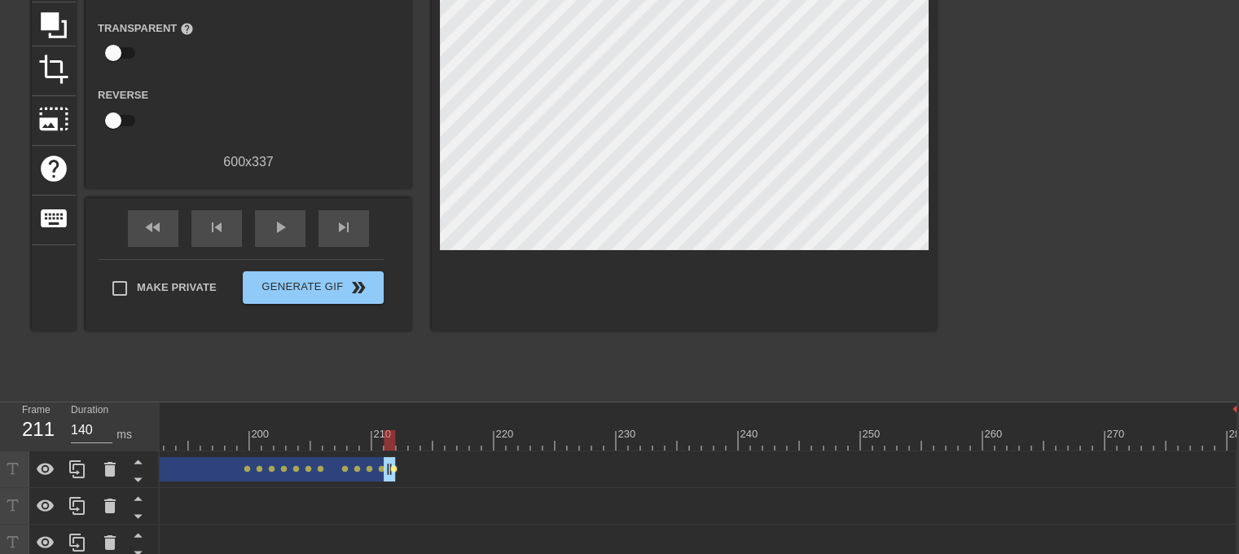
click at [394, 468] on span "lens" at bounding box center [393, 468] width 7 height 7
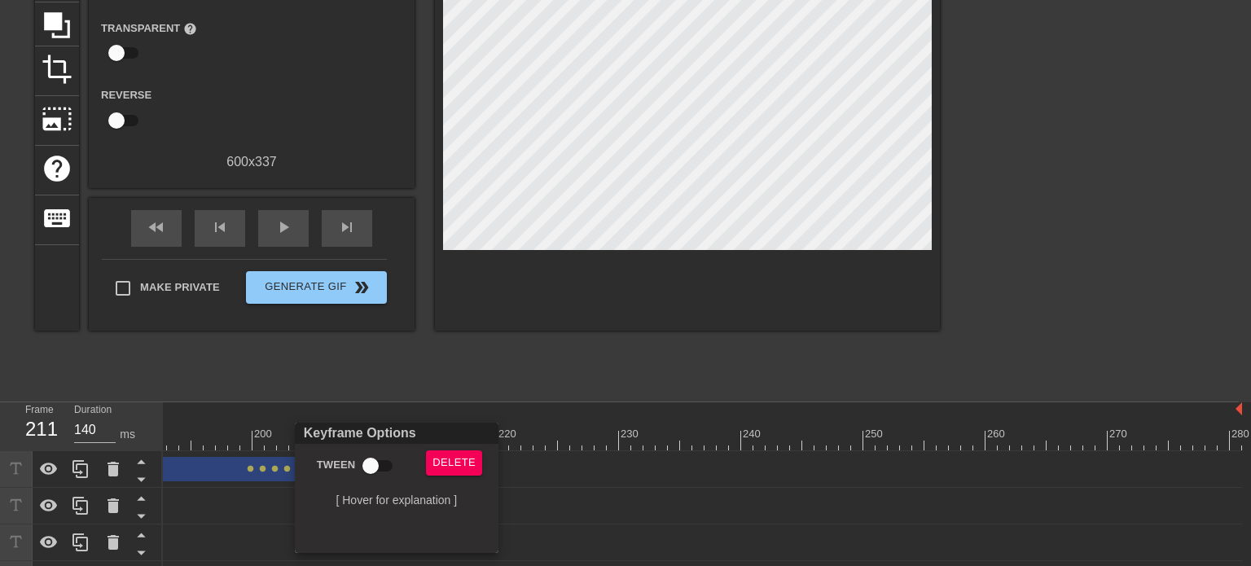
click at [452, 389] on div at bounding box center [625, 283] width 1251 height 566
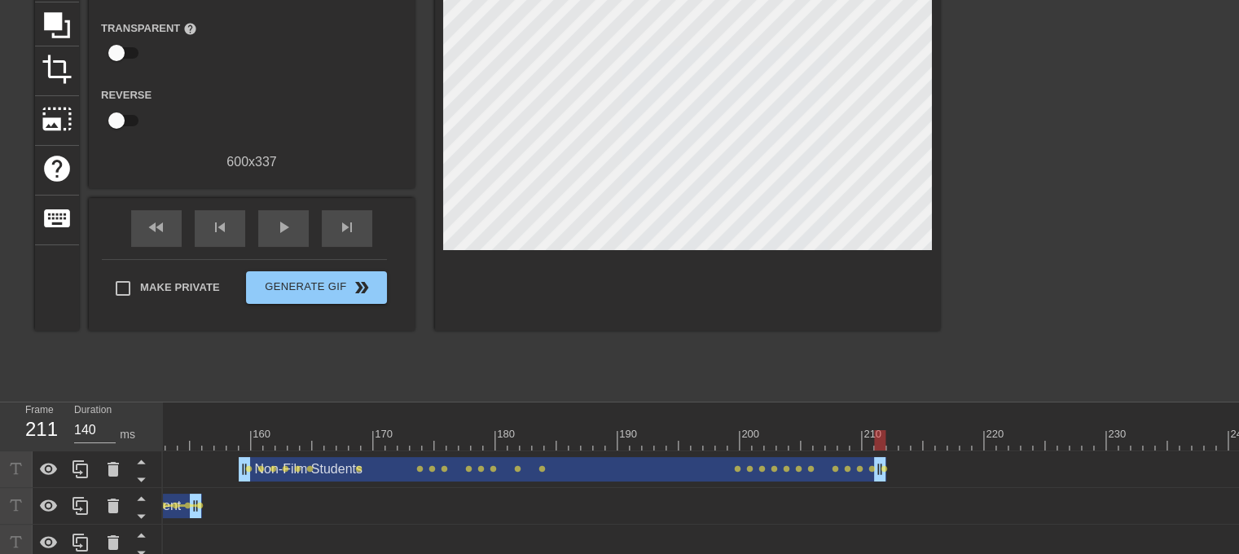
scroll to position [0, 1827]
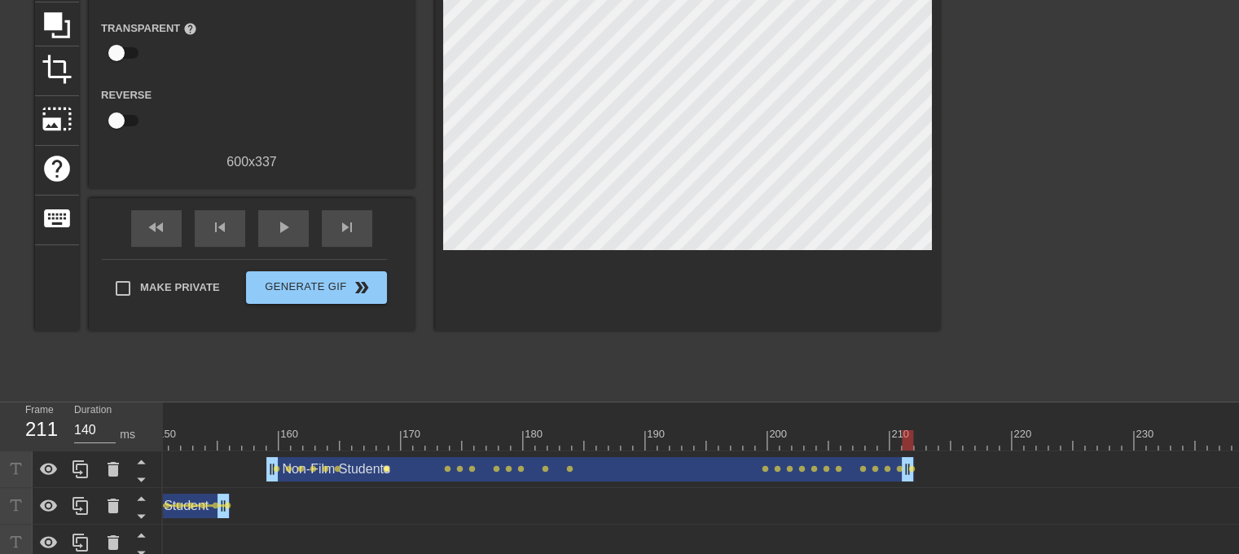
click at [387, 470] on span "lens" at bounding box center [386, 468] width 7 height 7
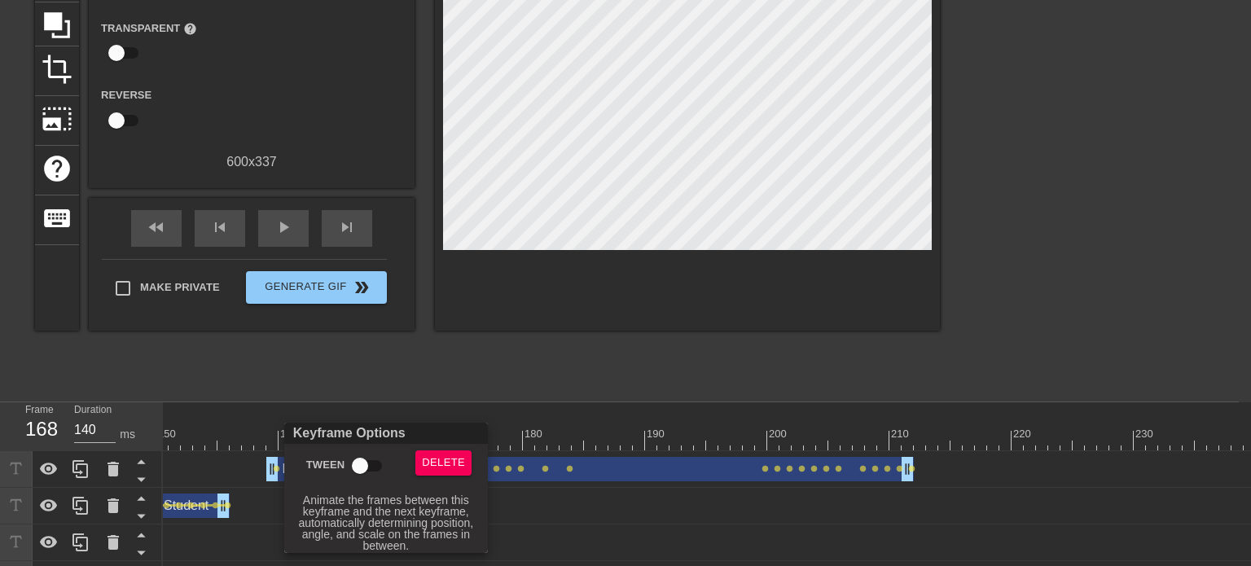
click at [371, 467] on input "Tween" at bounding box center [360, 466] width 93 height 31
click at [499, 389] on div at bounding box center [625, 283] width 1251 height 566
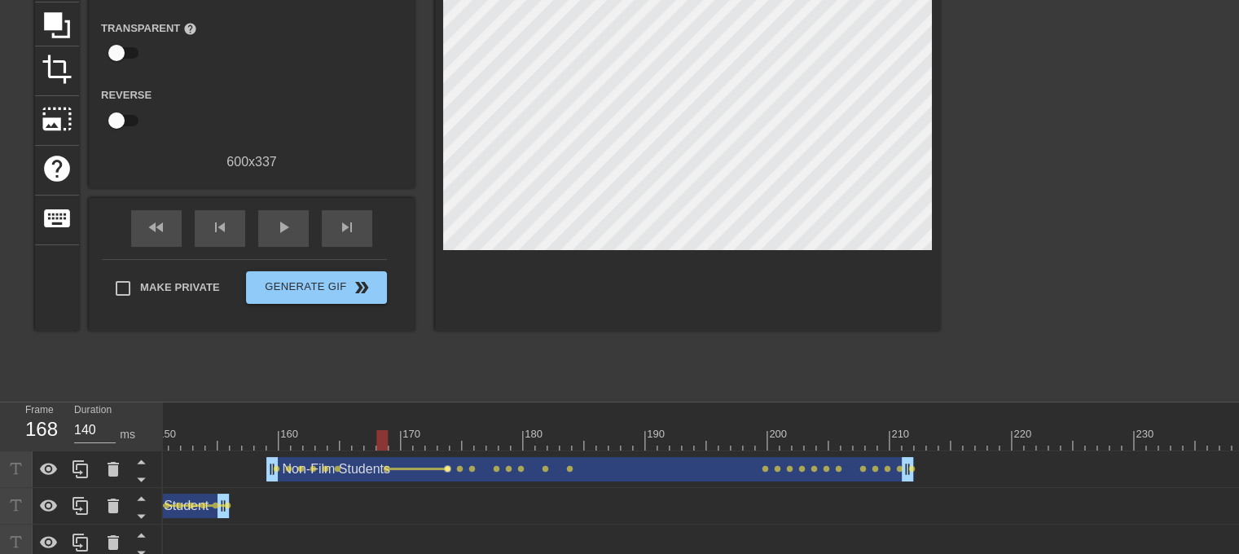
click at [446, 470] on span "lens" at bounding box center [447, 468] width 7 height 7
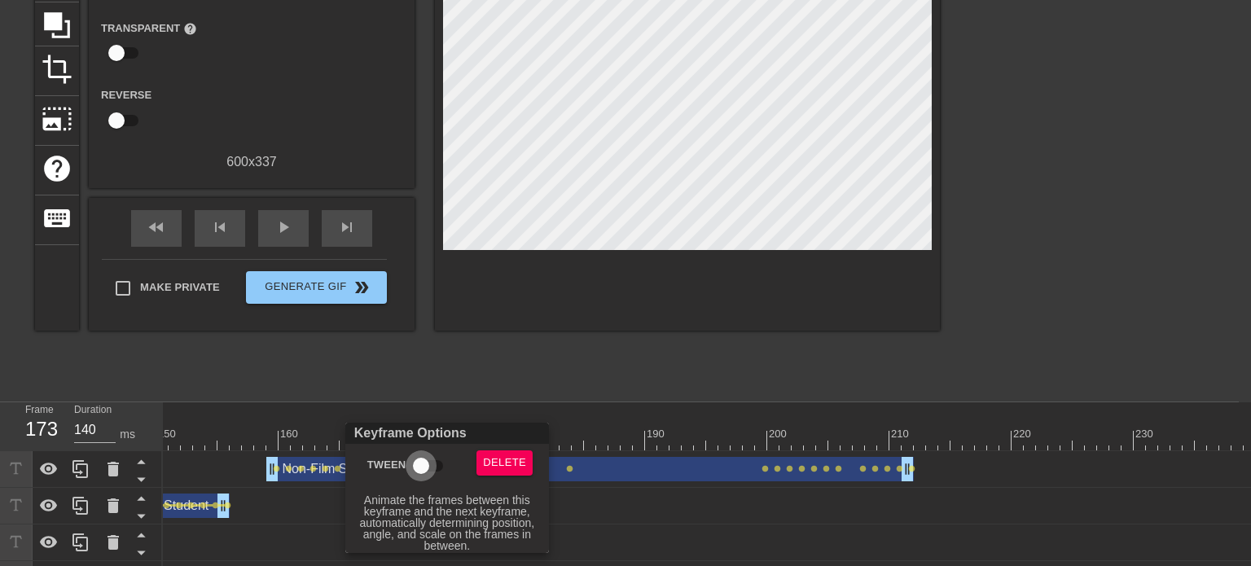
click at [427, 471] on input "Tween" at bounding box center [421, 466] width 93 height 31
click at [506, 393] on div at bounding box center [625, 283] width 1251 height 566
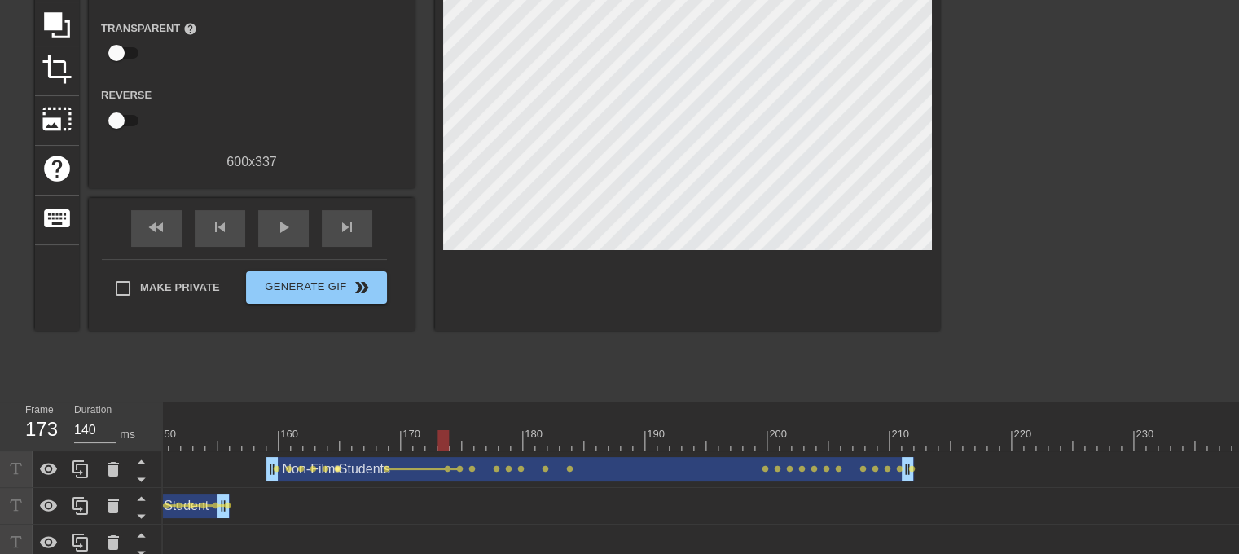
click at [339, 470] on span "lens" at bounding box center [337, 468] width 7 height 7
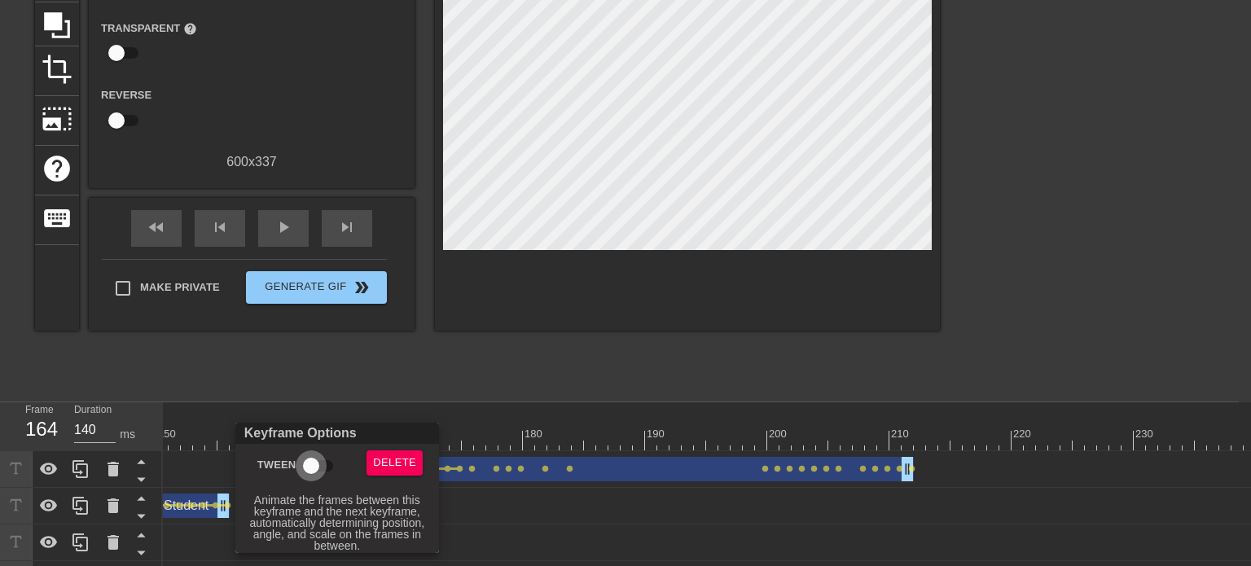
click at [320, 467] on input "Tween" at bounding box center [311, 466] width 93 height 31
click at [411, 383] on div at bounding box center [625, 283] width 1251 height 566
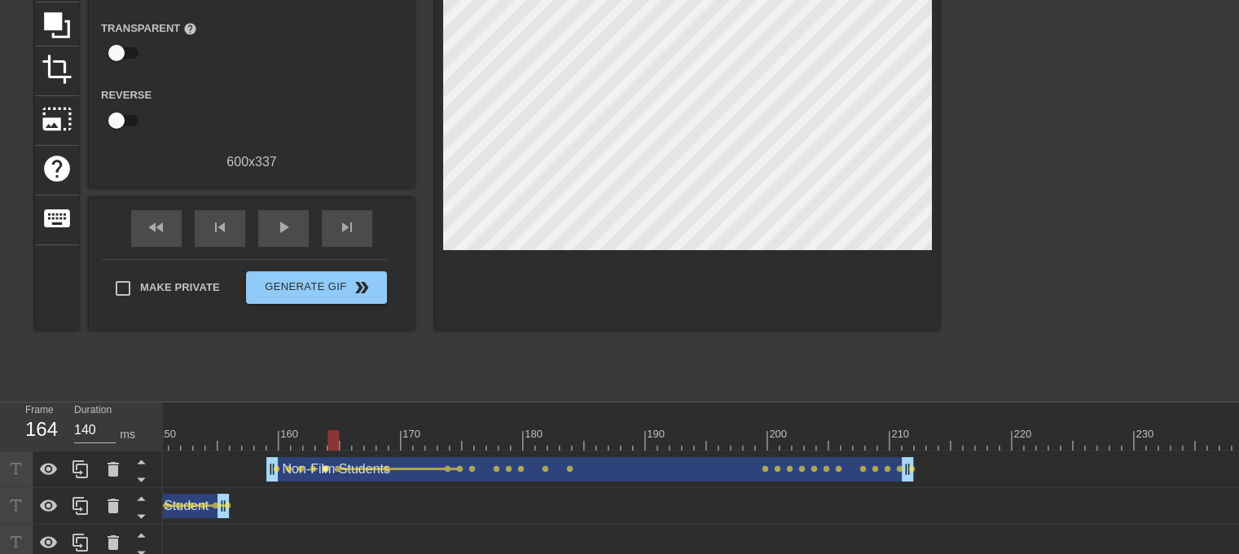
click at [323, 467] on span "lens" at bounding box center [325, 468] width 7 height 7
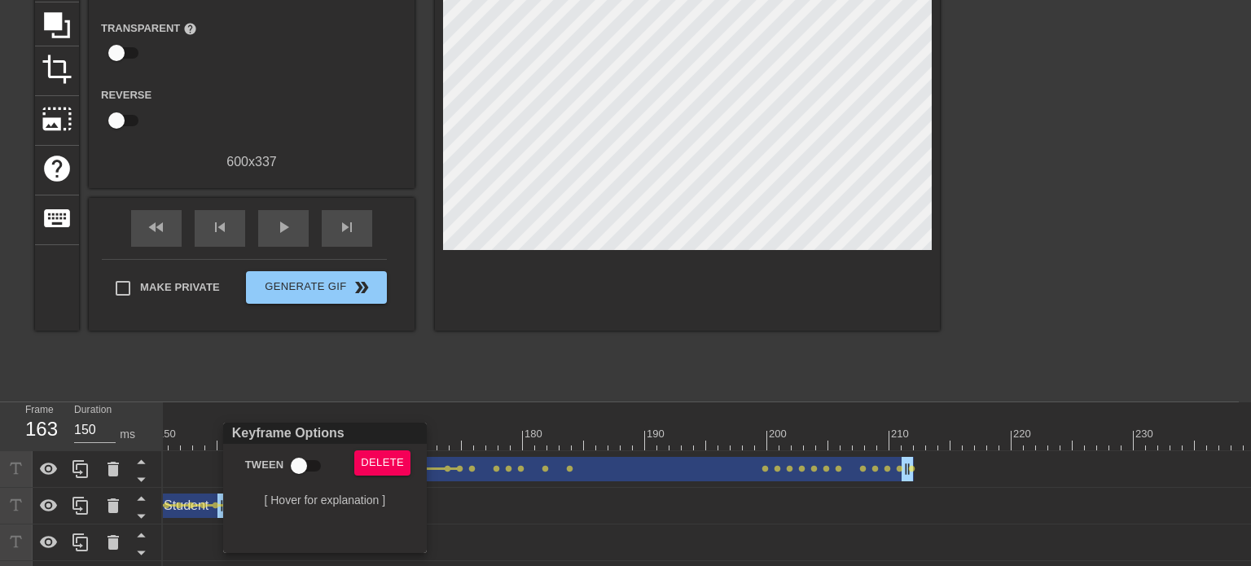
click at [380, 388] on div at bounding box center [625, 283] width 1251 height 566
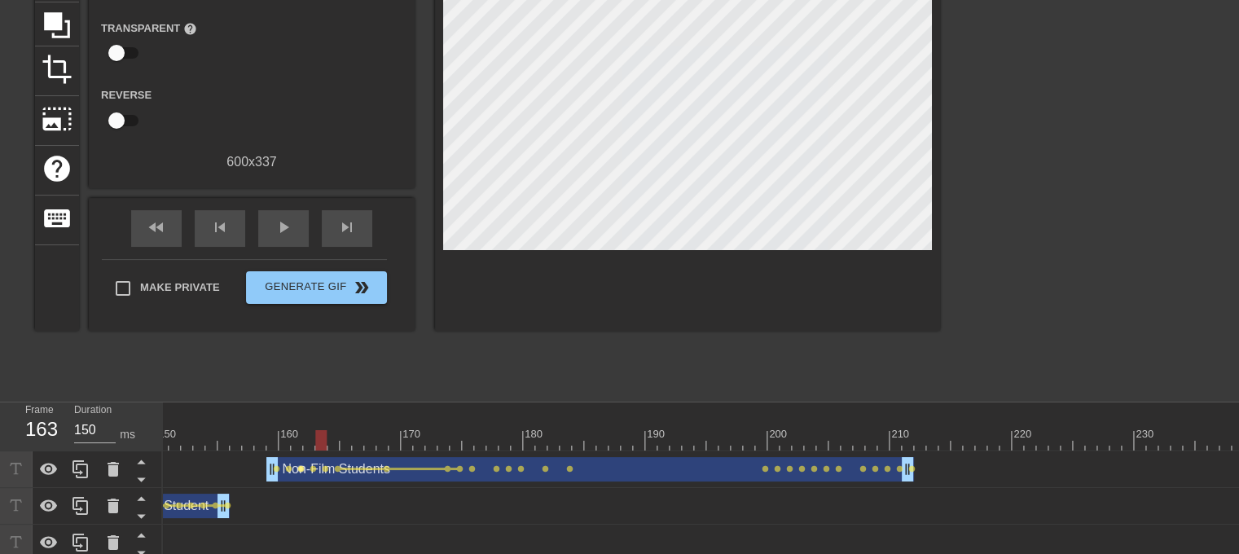
click at [301, 466] on span "lens" at bounding box center [300, 468] width 7 height 7
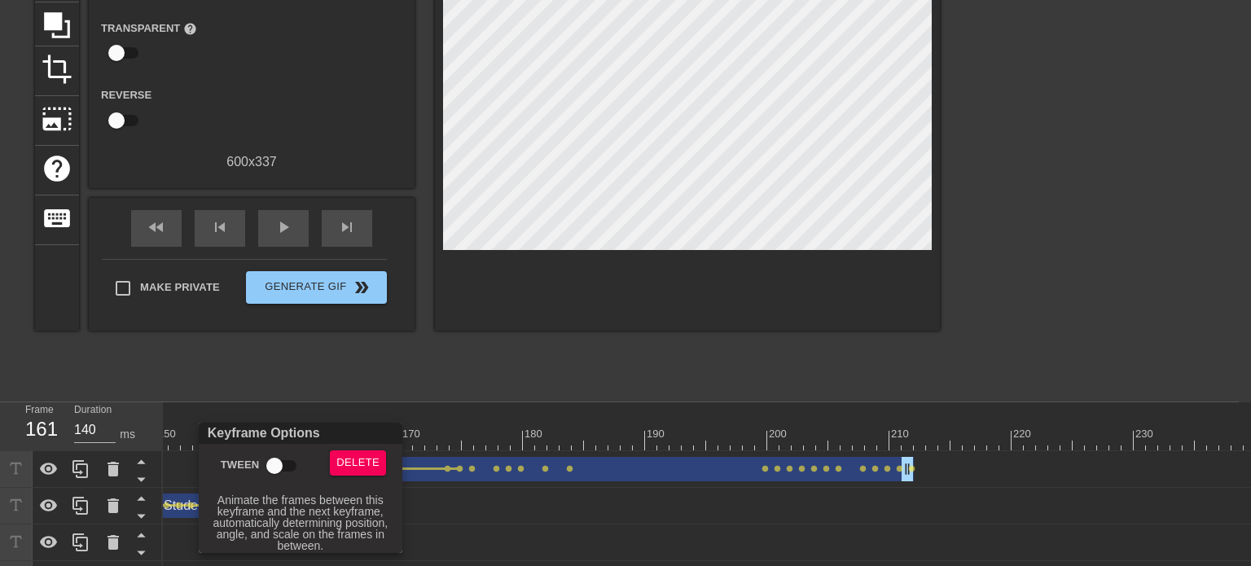
click at [279, 472] on input "Tween" at bounding box center [274, 466] width 93 height 31
click at [353, 404] on div at bounding box center [625, 283] width 1251 height 566
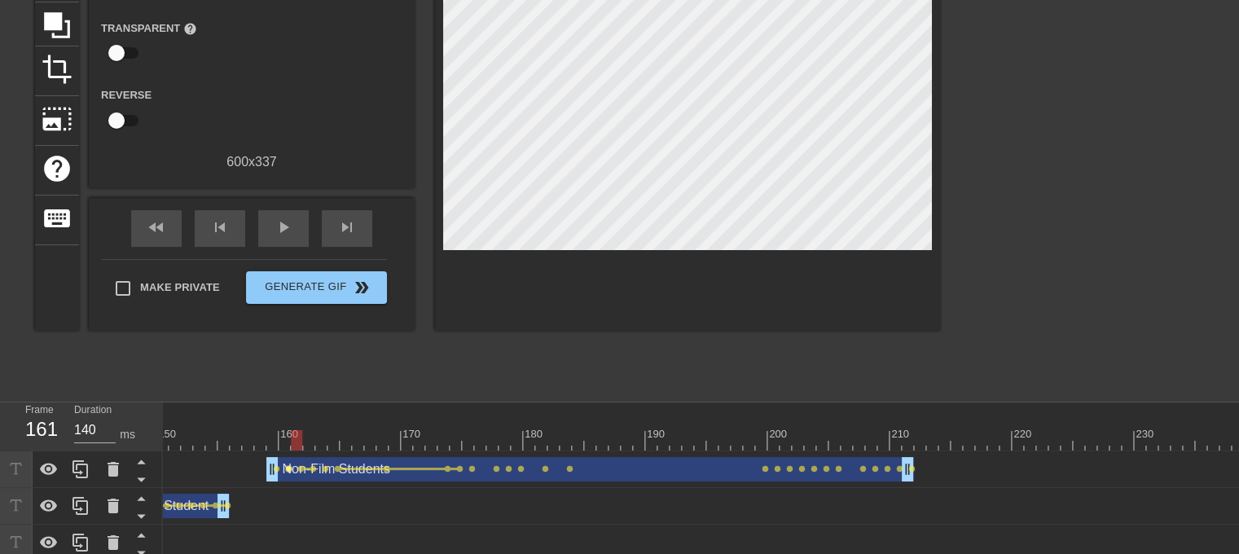
click at [287, 466] on span "lens" at bounding box center [288, 468] width 7 height 7
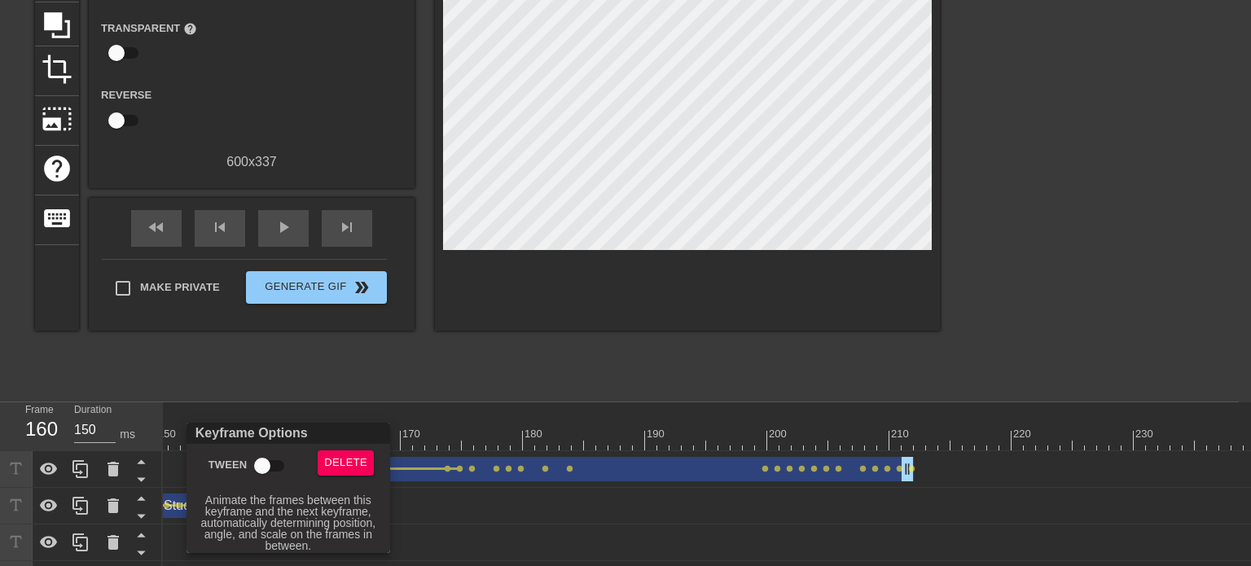
click at [264, 475] on input "Tween" at bounding box center [262, 466] width 93 height 31
click at [341, 374] on div at bounding box center [625, 283] width 1251 height 566
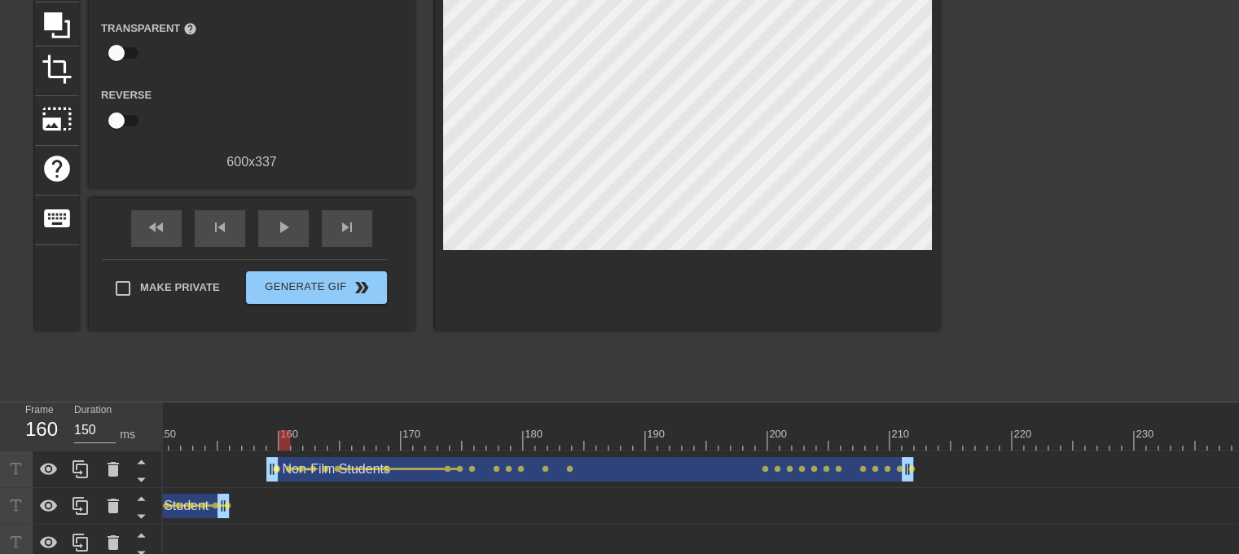
click at [277, 466] on span "lens" at bounding box center [276, 468] width 7 height 7
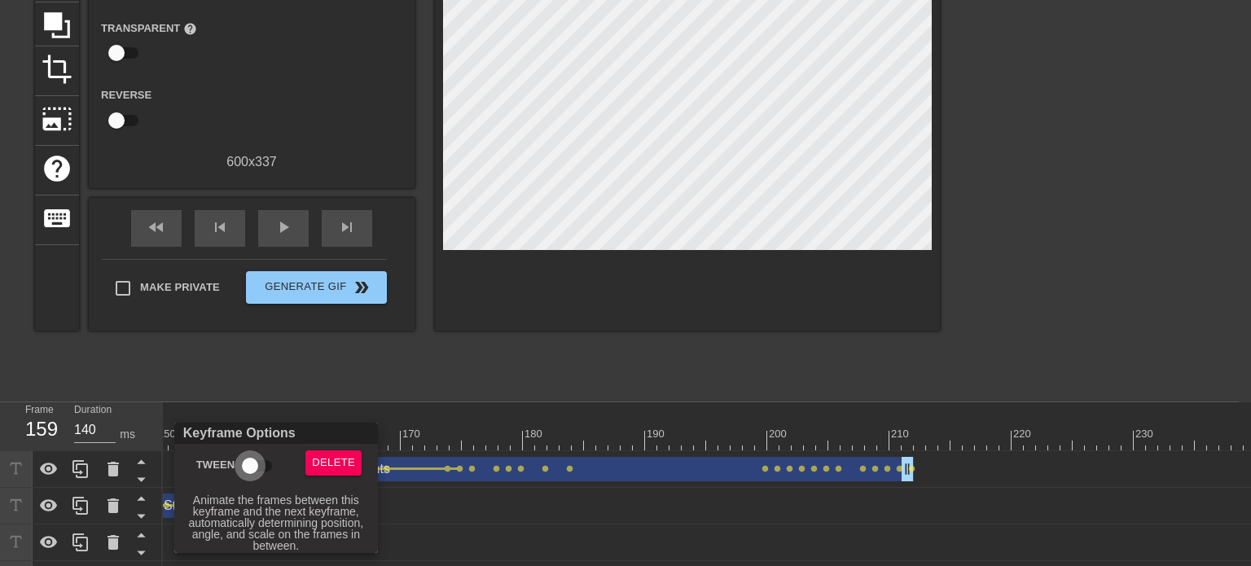
click at [266, 464] on input "Tween" at bounding box center [250, 466] width 93 height 31
click at [413, 367] on div at bounding box center [625, 283] width 1251 height 566
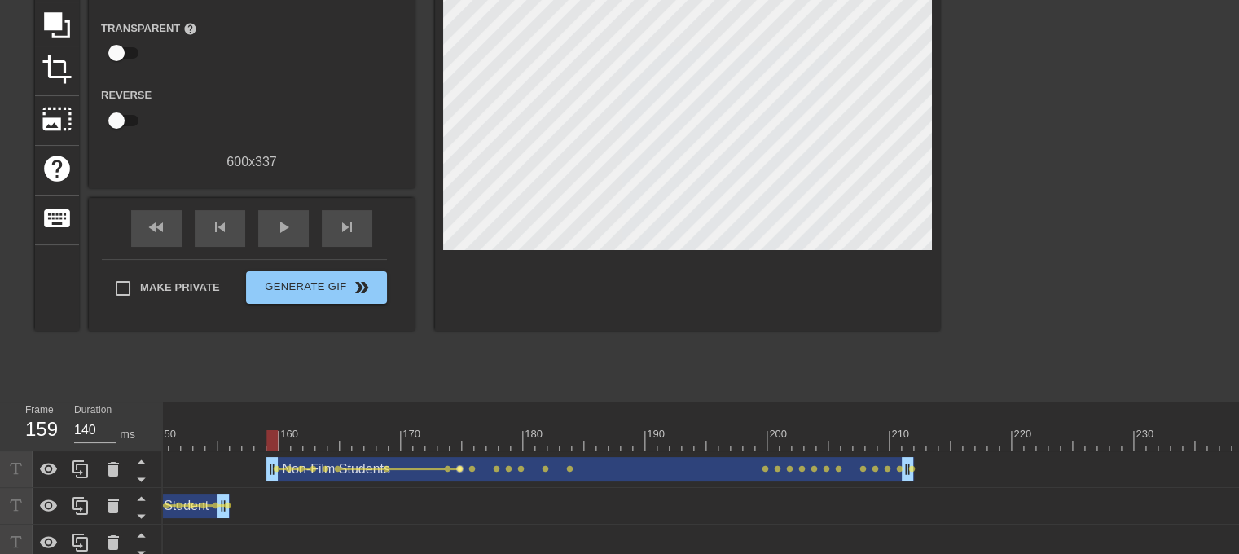
click at [459, 466] on span "lens" at bounding box center [459, 468] width 7 height 7
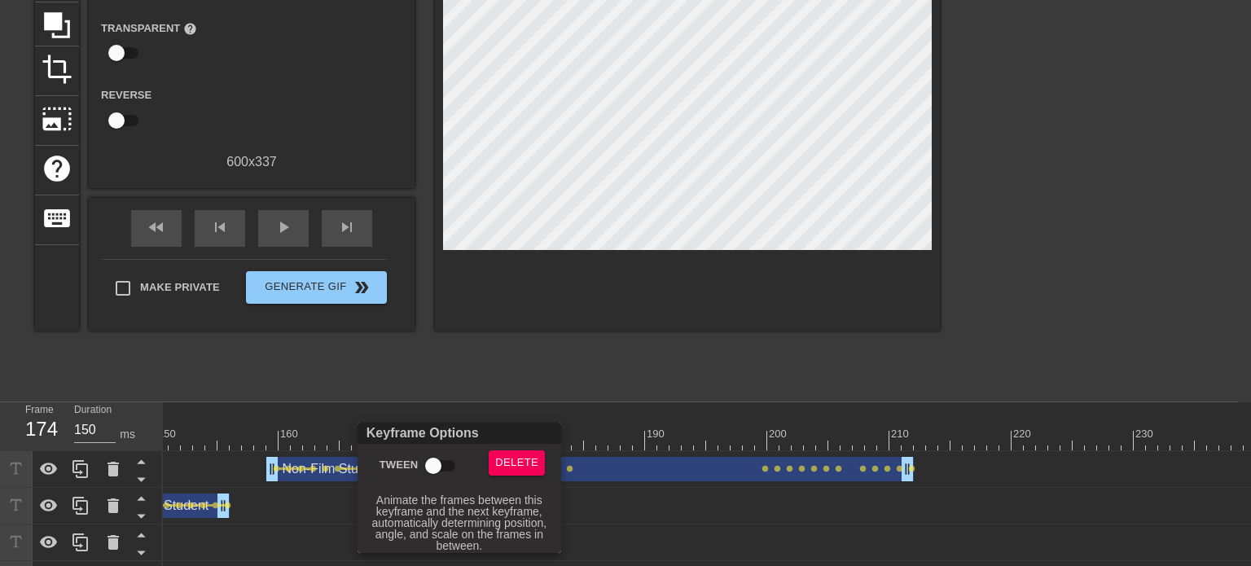
click at [428, 470] on input "Tween" at bounding box center [433, 466] width 93 height 31
click at [512, 380] on div at bounding box center [625, 283] width 1251 height 566
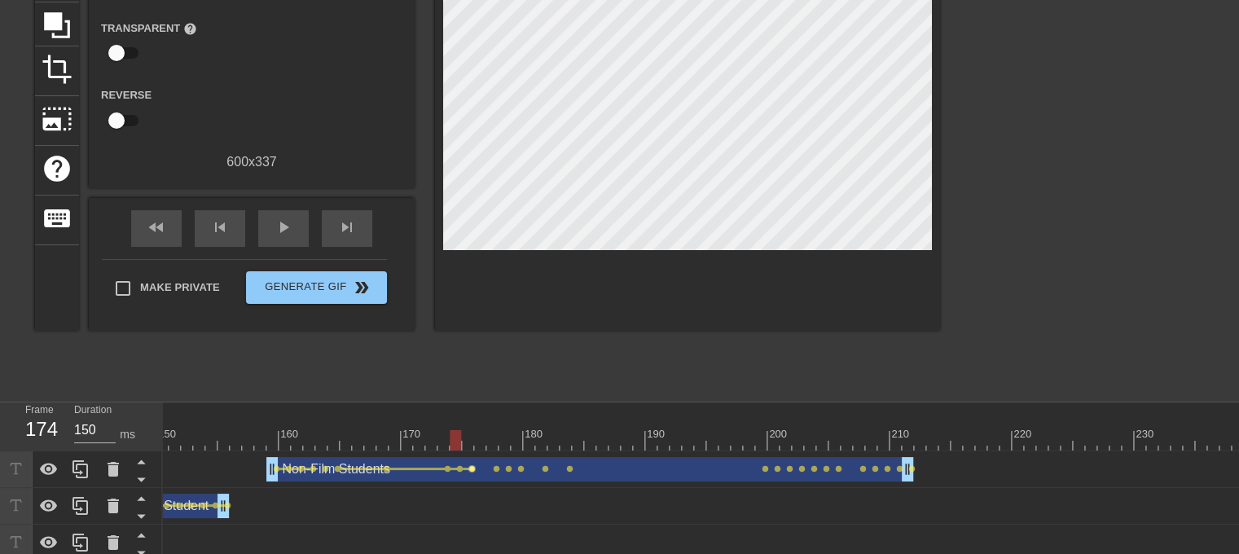
click at [472, 468] on span "lens" at bounding box center [471, 468] width 7 height 7
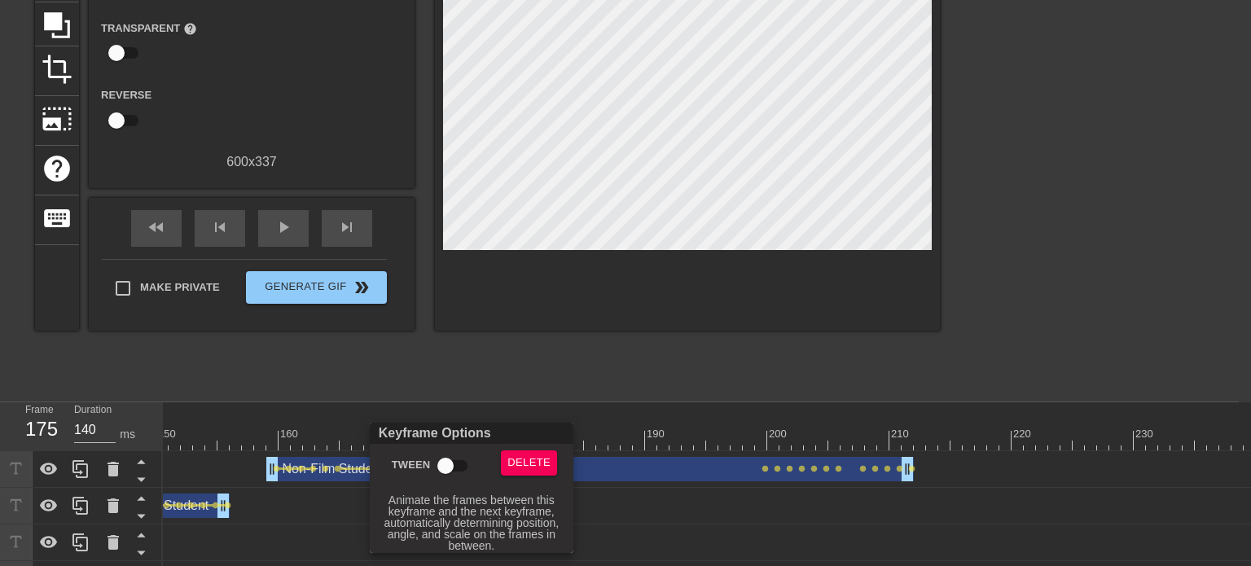
click at [441, 475] on input "Tween" at bounding box center [445, 466] width 93 height 31
click at [537, 392] on div at bounding box center [625, 283] width 1251 height 566
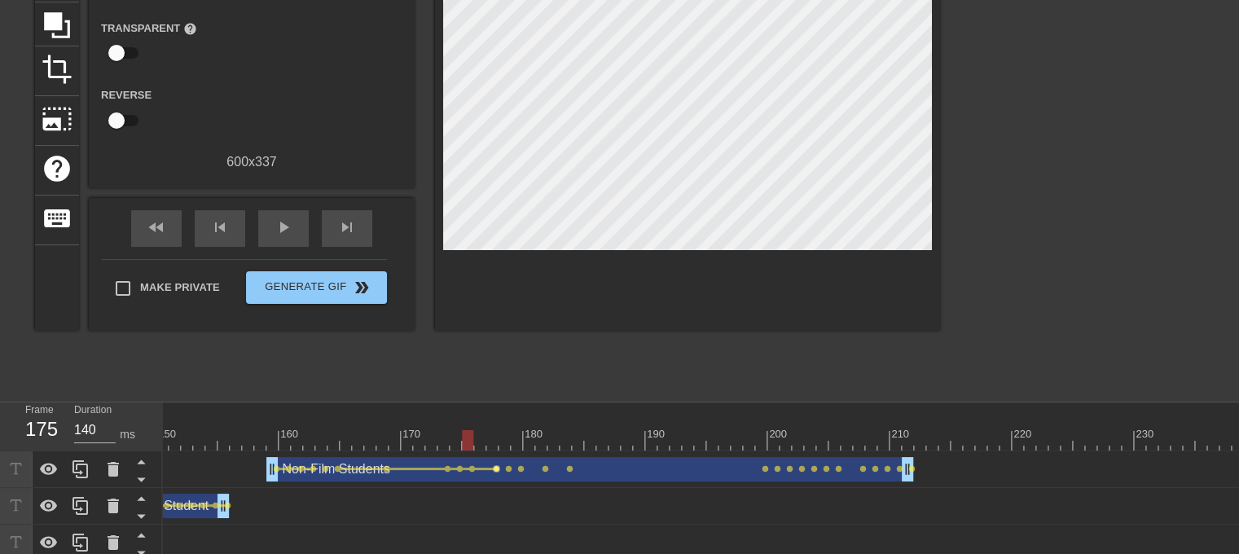
click at [495, 468] on span "lens" at bounding box center [496, 468] width 7 height 7
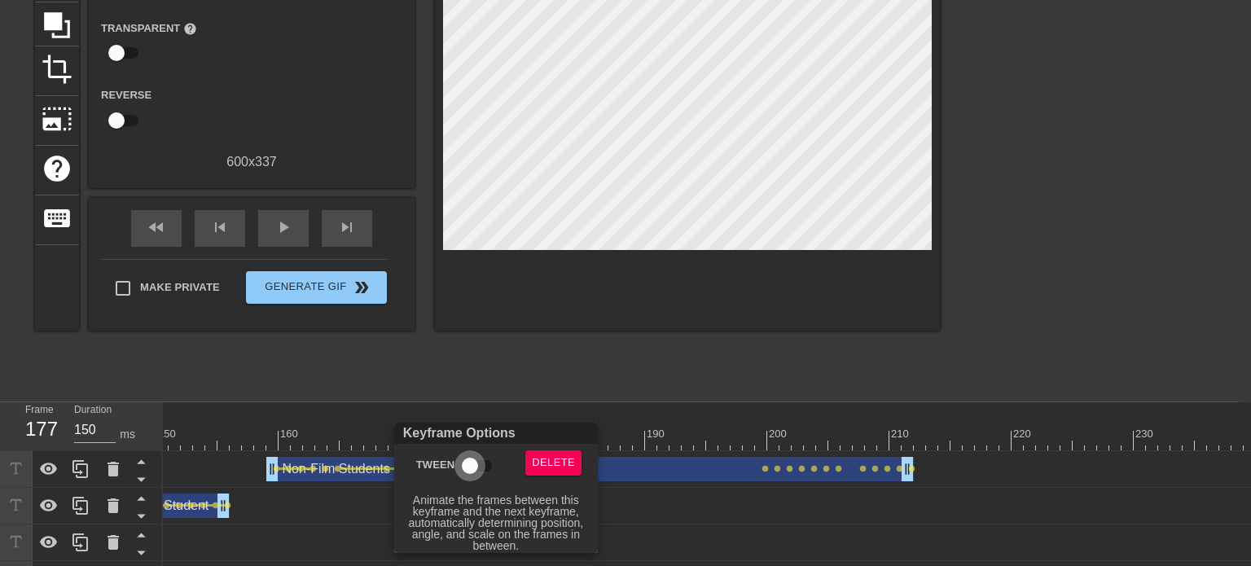
click at [469, 468] on input "Tween" at bounding box center [470, 466] width 93 height 31
click at [550, 403] on div at bounding box center [625, 283] width 1251 height 566
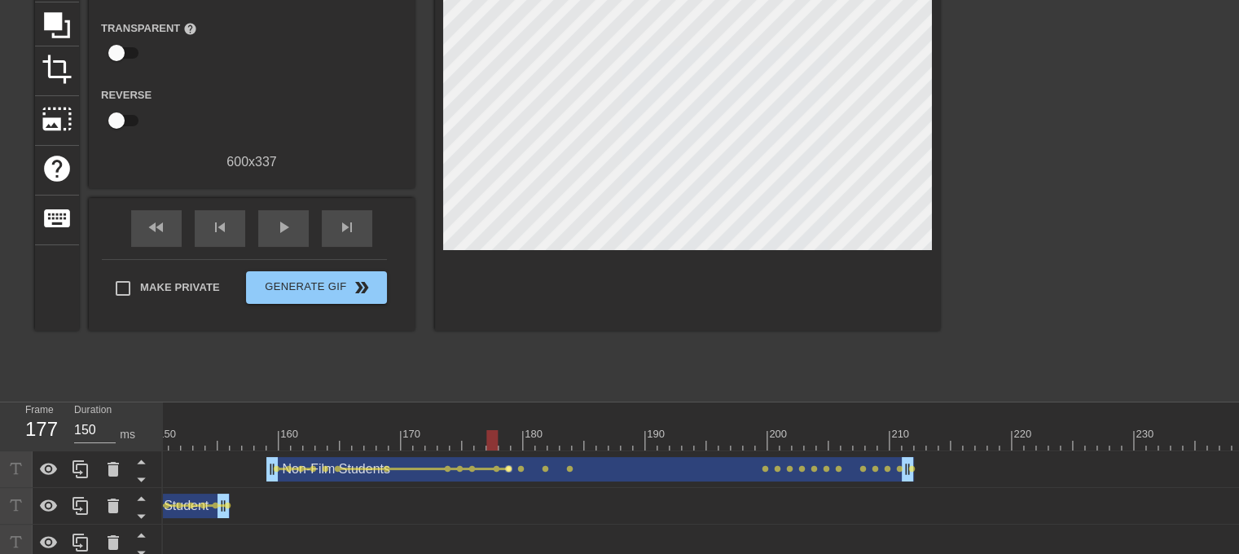
click at [507, 468] on span "lens" at bounding box center [508, 468] width 7 height 7
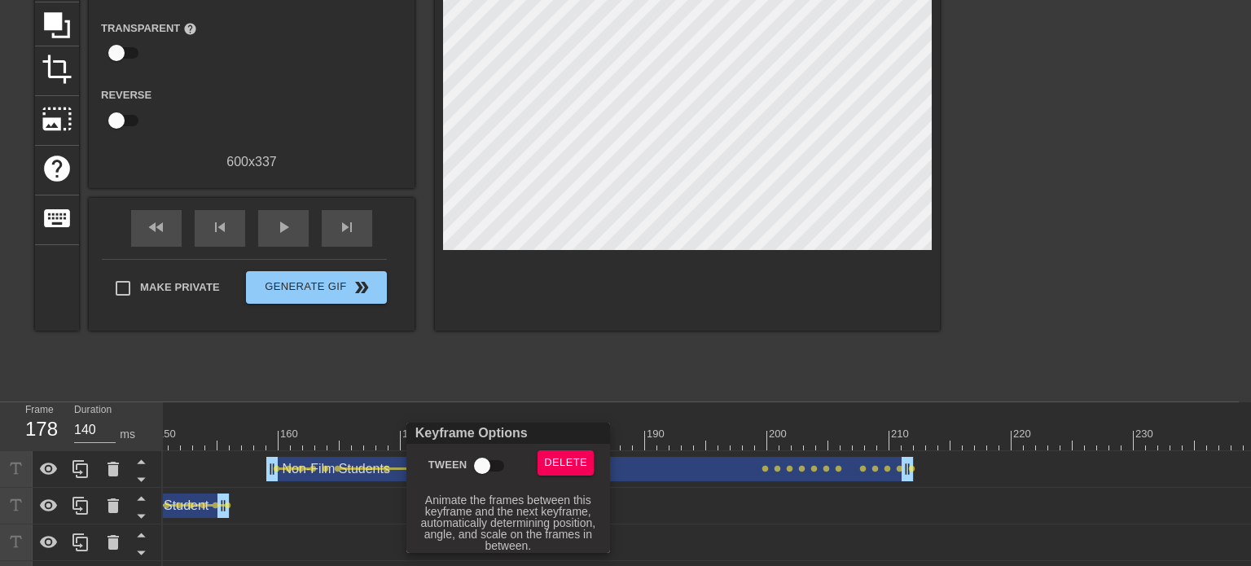
click at [481, 470] on input "Tween" at bounding box center [482, 466] width 93 height 31
click at [568, 392] on div at bounding box center [625, 283] width 1251 height 566
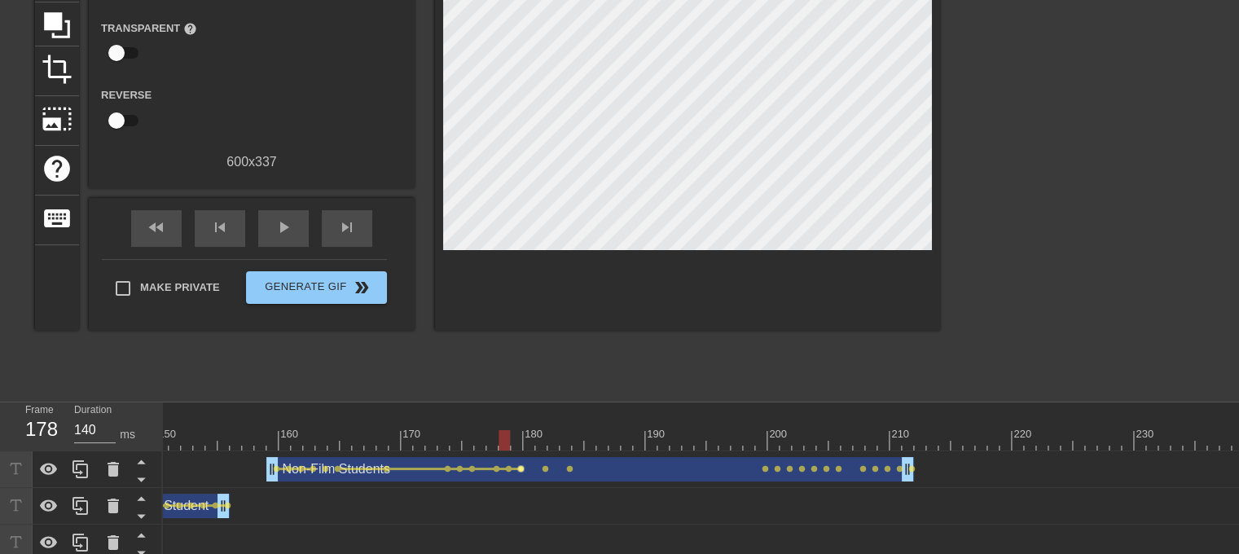
click at [519, 468] on span "lens" at bounding box center [520, 468] width 7 height 7
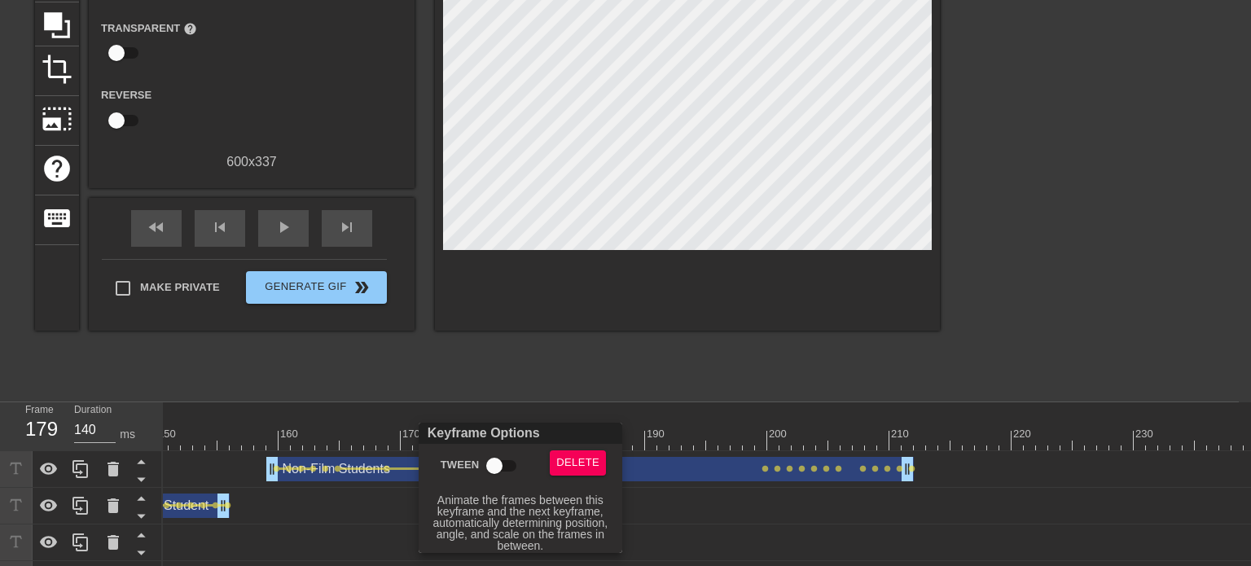
click at [492, 471] on input "Tween" at bounding box center [494, 466] width 93 height 31
click at [593, 375] on div at bounding box center [625, 283] width 1251 height 566
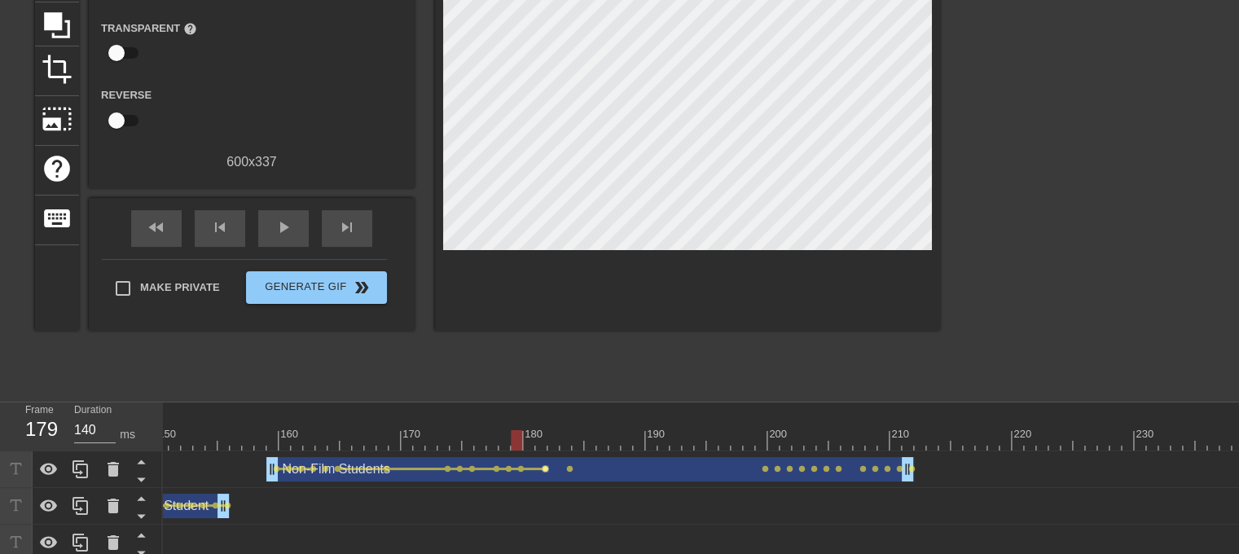
click at [544, 469] on span "lens" at bounding box center [545, 468] width 7 height 7
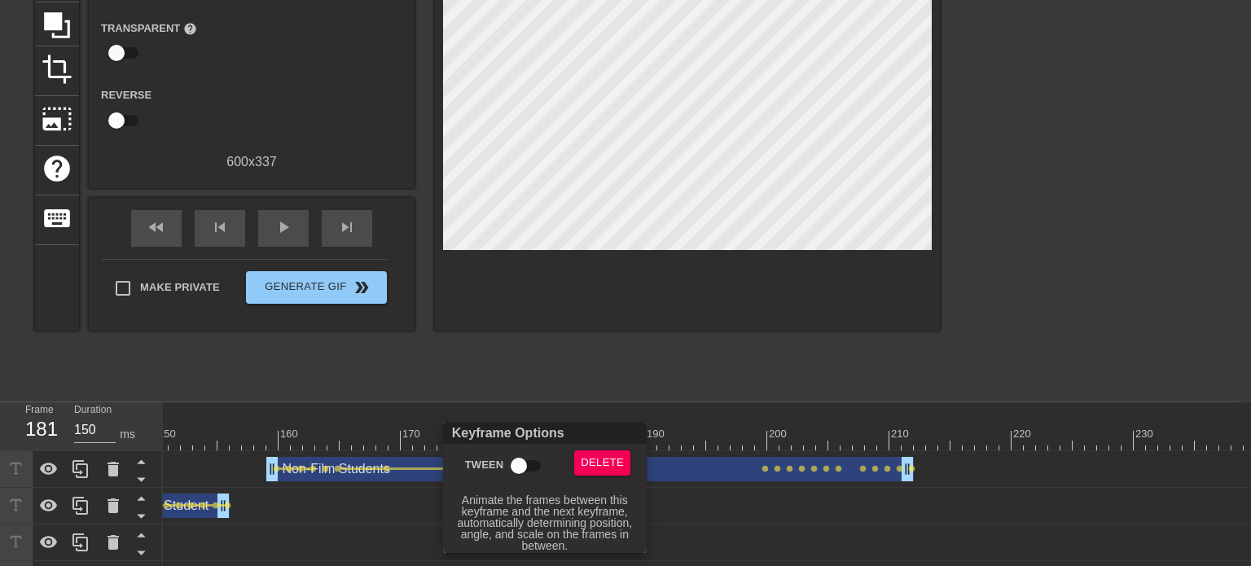
click at [521, 470] on input "Tween" at bounding box center [519, 466] width 93 height 31
click at [609, 397] on div at bounding box center [625, 283] width 1251 height 566
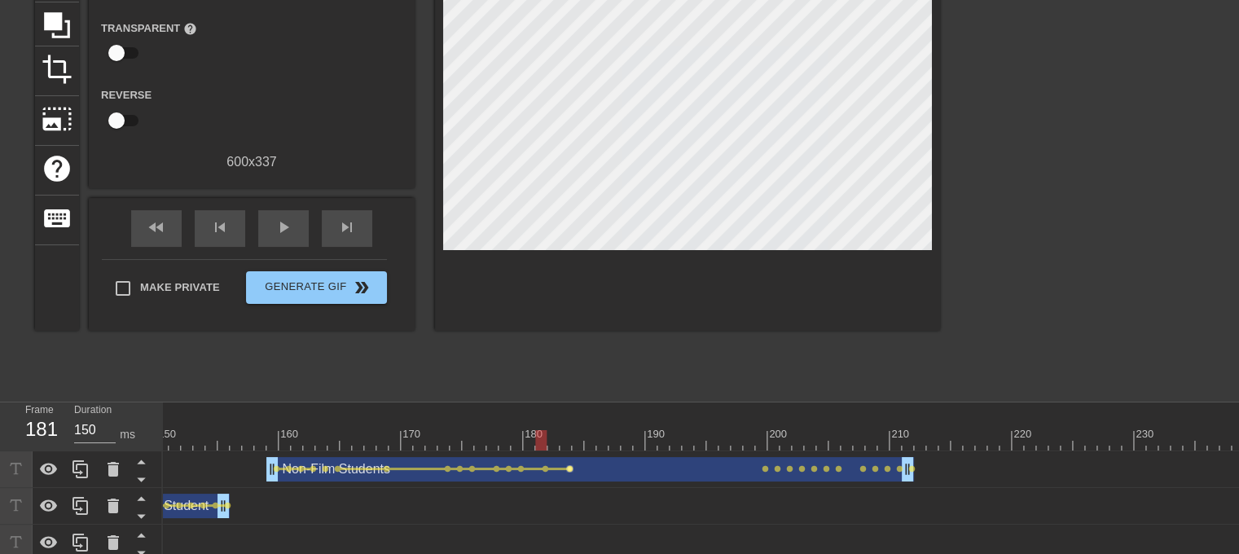
click at [569, 468] on span "lens" at bounding box center [569, 468] width 7 height 7
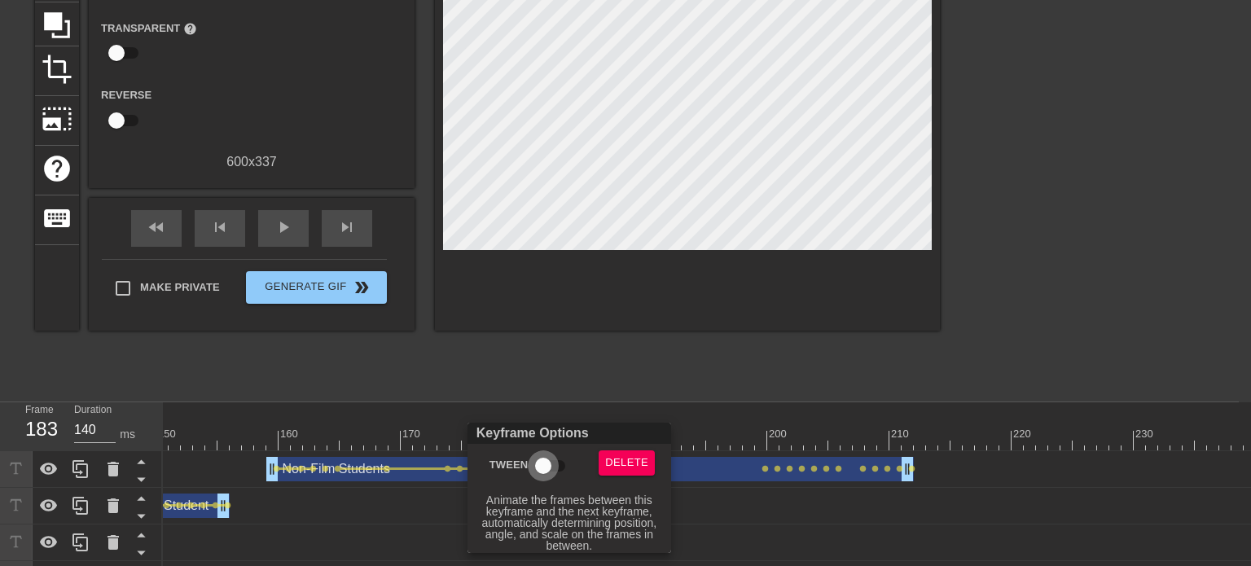
click at [551, 468] on input "Tween" at bounding box center [543, 466] width 93 height 31
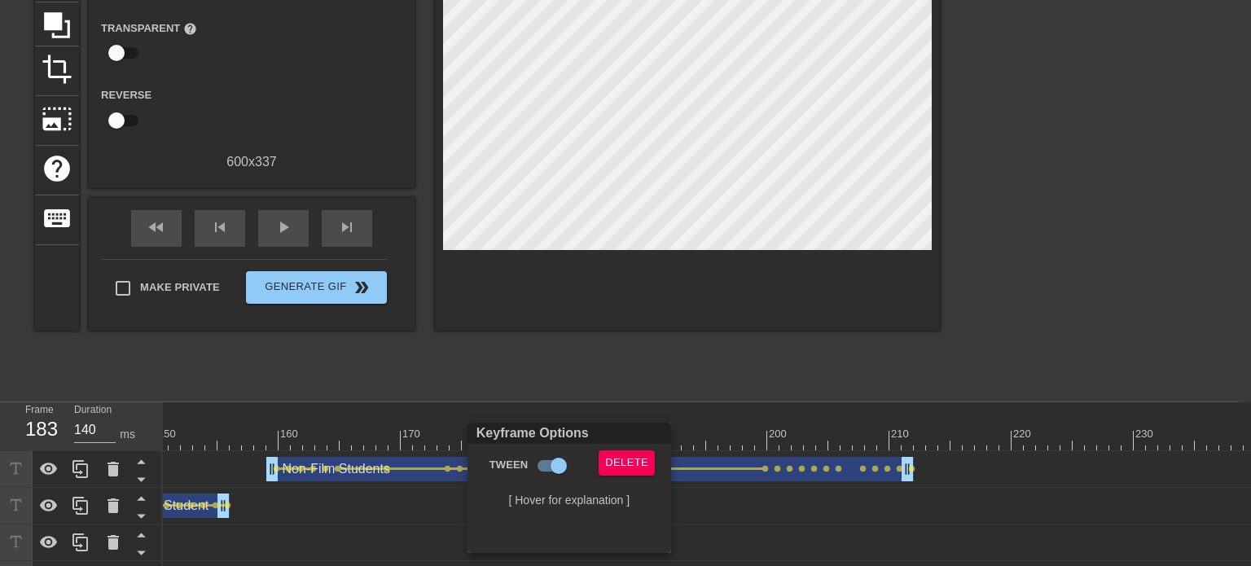
click at [736, 385] on div at bounding box center [625, 283] width 1251 height 566
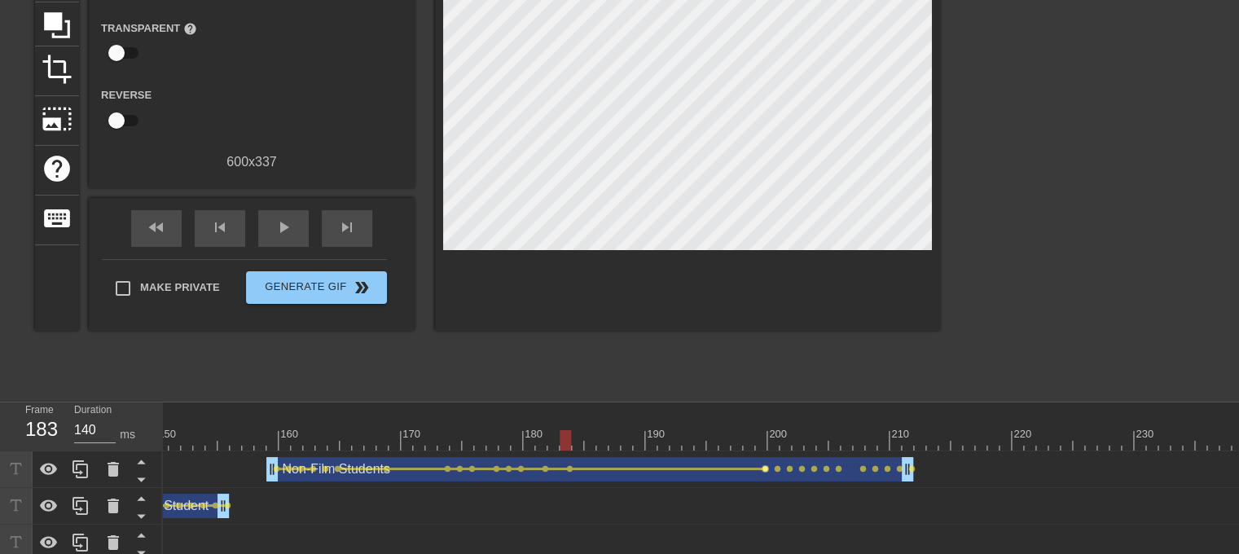
click at [763, 468] on span "lens" at bounding box center [765, 468] width 7 height 7
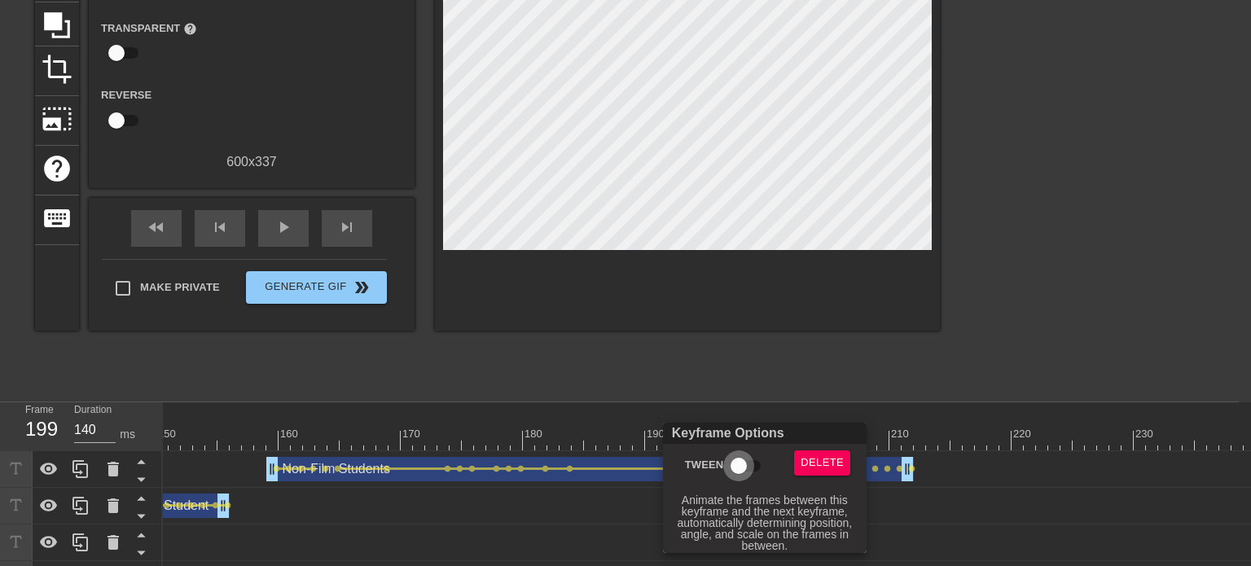
click at [728, 464] on input "Tween" at bounding box center [738, 466] width 93 height 31
click at [792, 371] on div at bounding box center [625, 283] width 1251 height 566
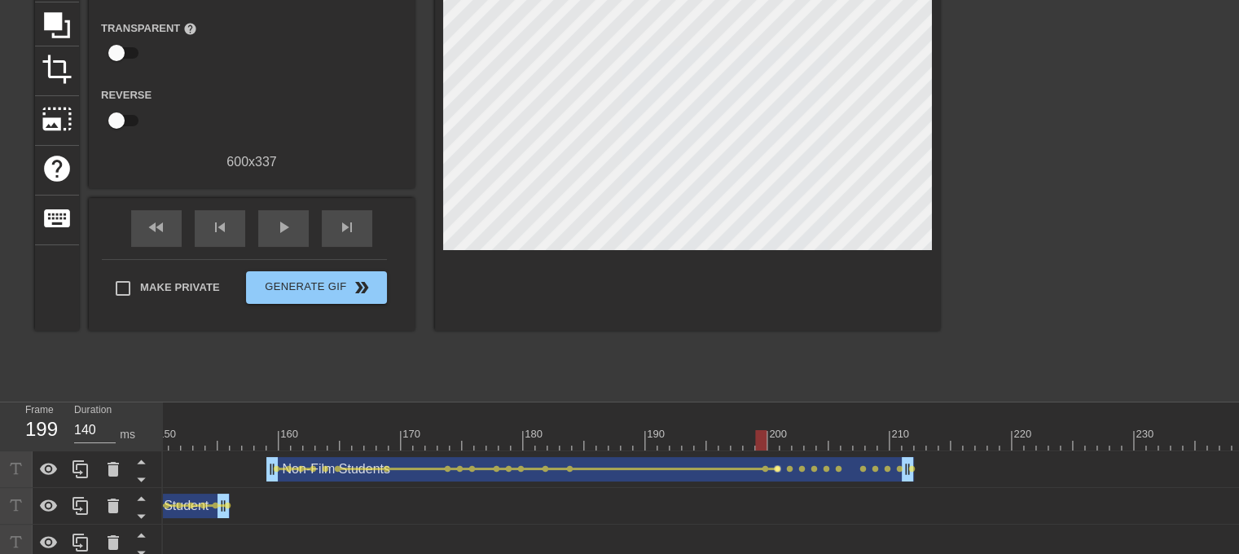
click at [776, 468] on span "lens" at bounding box center [777, 468] width 7 height 7
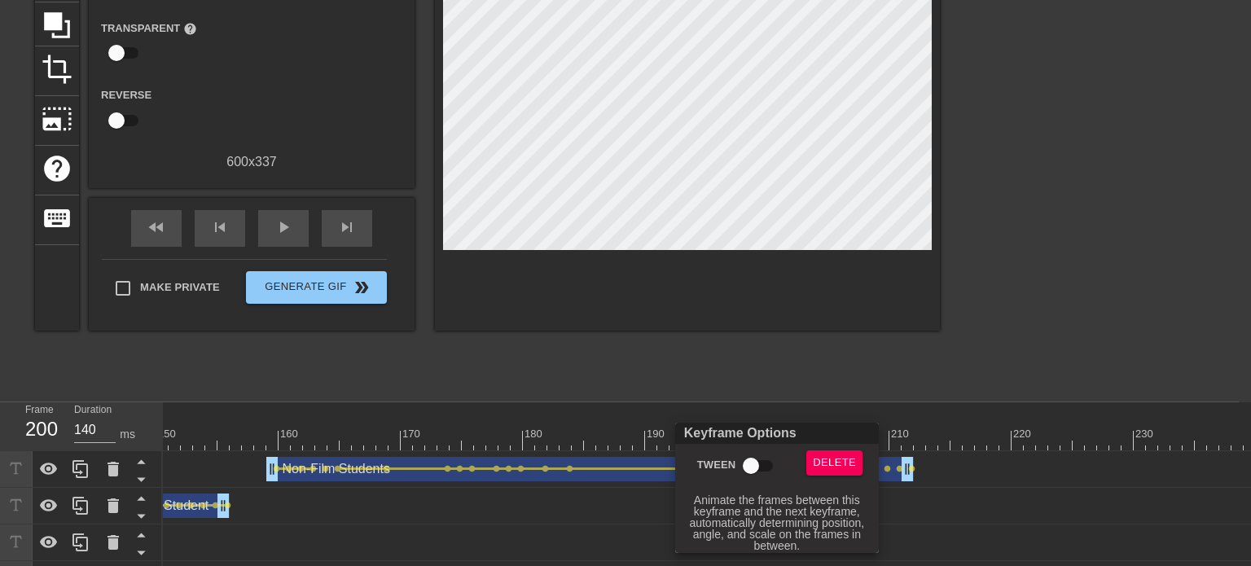
click at [749, 464] on input "Tween" at bounding box center [751, 466] width 93 height 31
click at [789, 413] on div at bounding box center [625, 283] width 1251 height 566
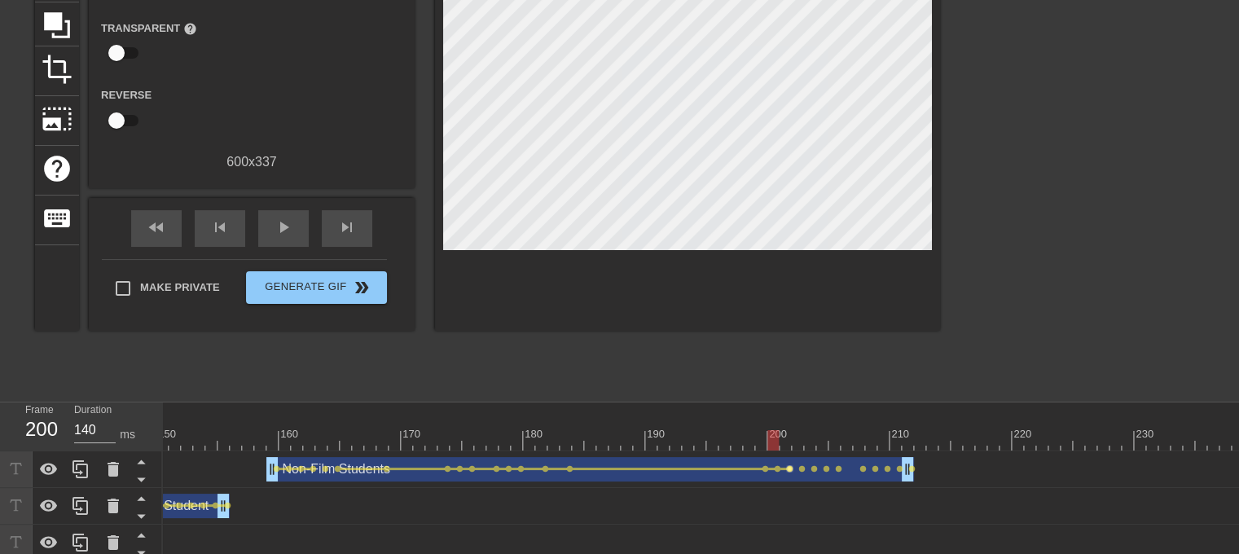
click at [786, 468] on span "lens" at bounding box center [789, 468] width 7 height 7
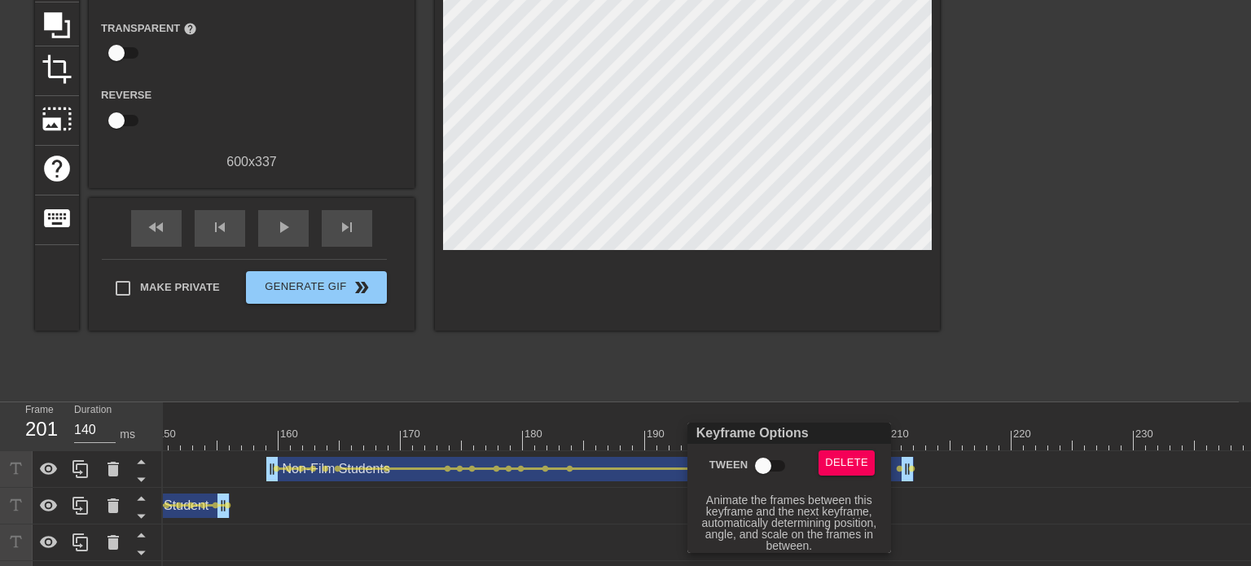
click at [759, 461] on input "Tween" at bounding box center [763, 466] width 93 height 31
click at [821, 371] on div at bounding box center [625, 283] width 1251 height 566
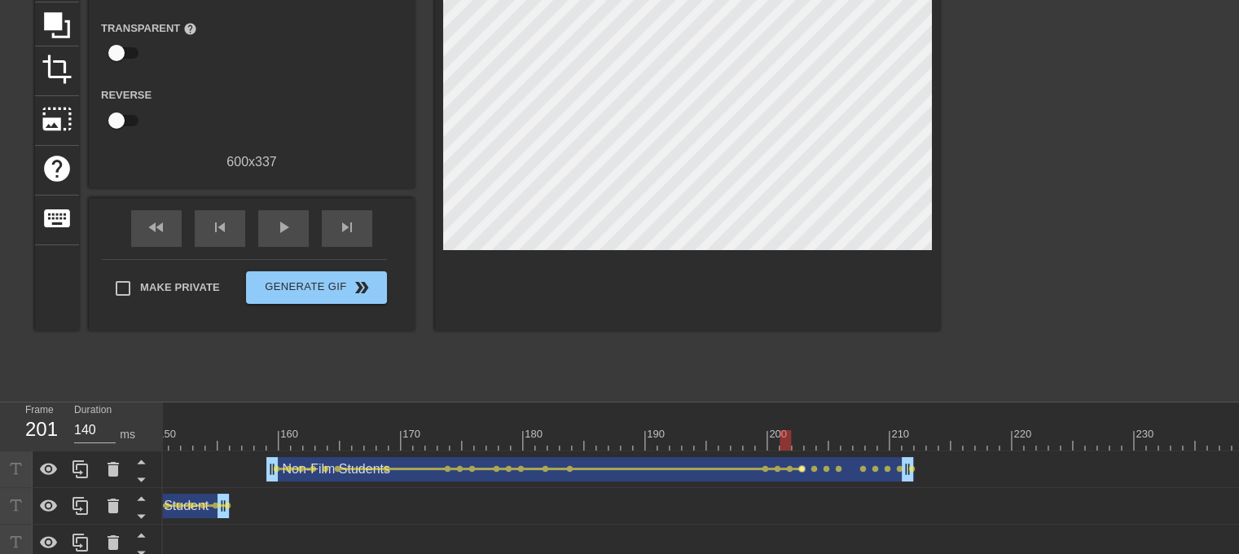
click at [802, 468] on span "lens" at bounding box center [801, 468] width 7 height 7
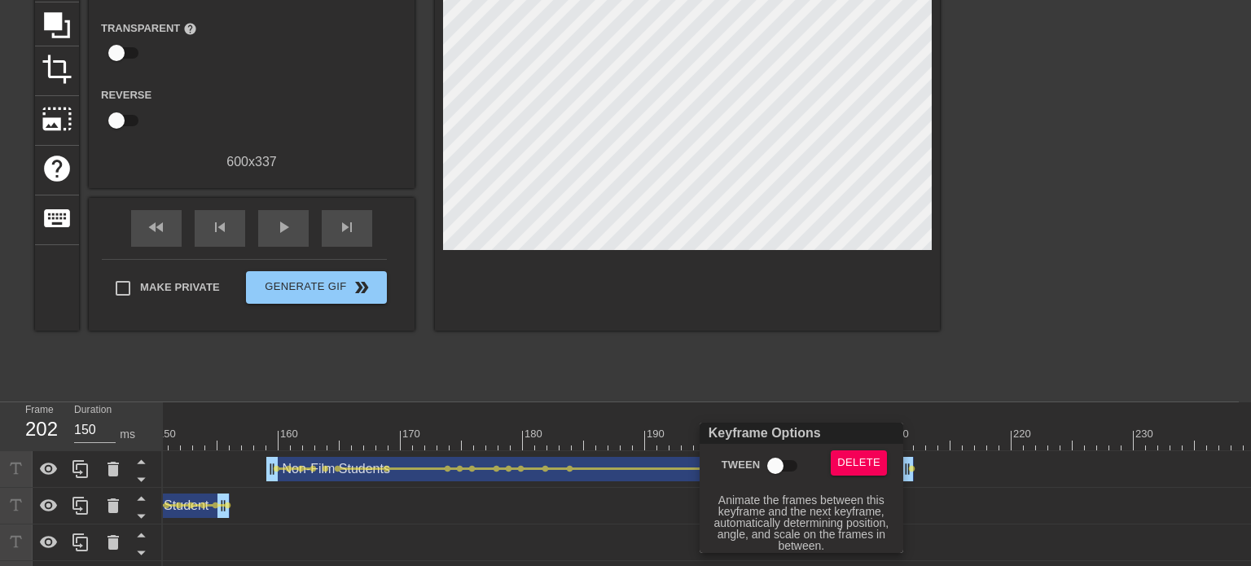
click at [771, 461] on input "Tween" at bounding box center [775, 466] width 93 height 31
click at [828, 371] on div at bounding box center [625, 283] width 1251 height 566
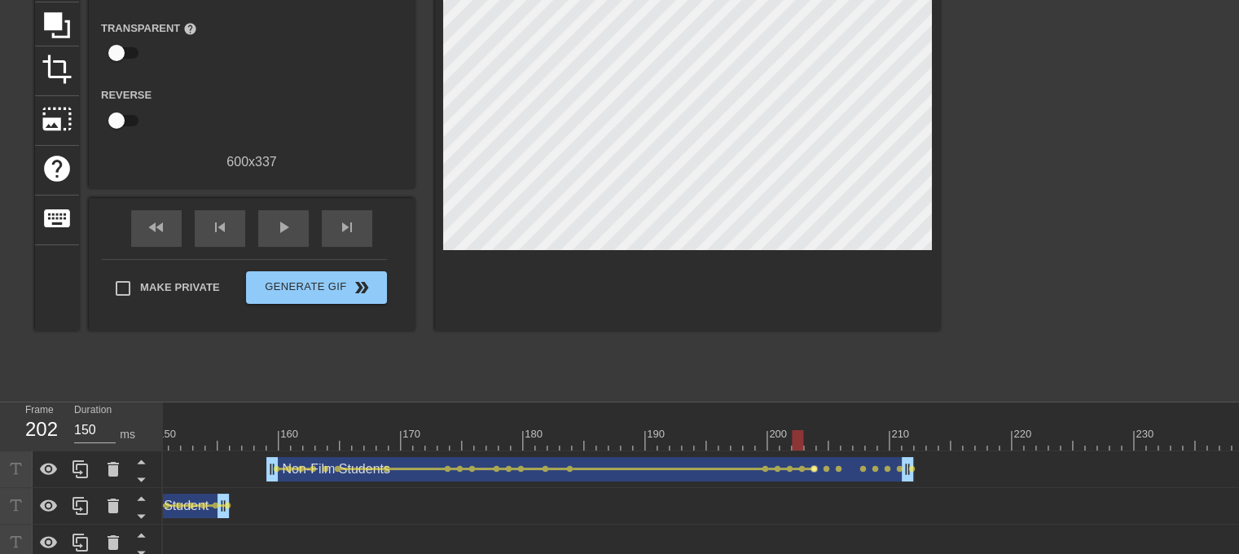
click at [813, 468] on span "lens" at bounding box center [814, 468] width 7 height 7
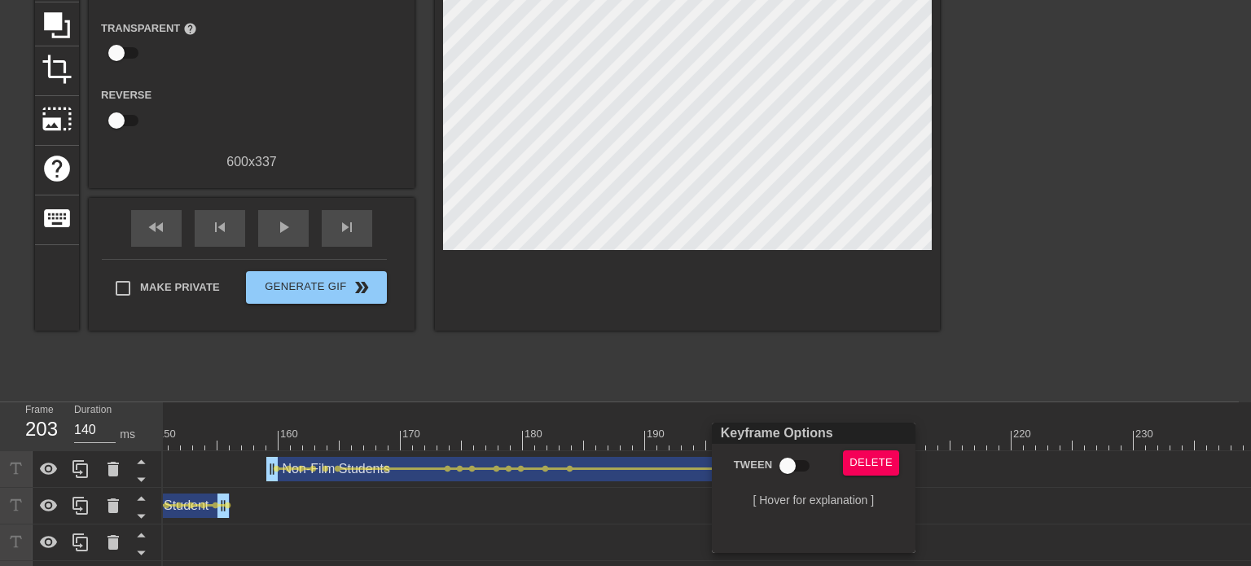
click at [785, 449] on div "Keyframe Options Tween Delete [ Hover for explanation ]" at bounding box center [814, 488] width 204 height 130
click at [786, 464] on input "Tween" at bounding box center [787, 466] width 93 height 31
click at [828, 389] on div at bounding box center [625, 283] width 1251 height 566
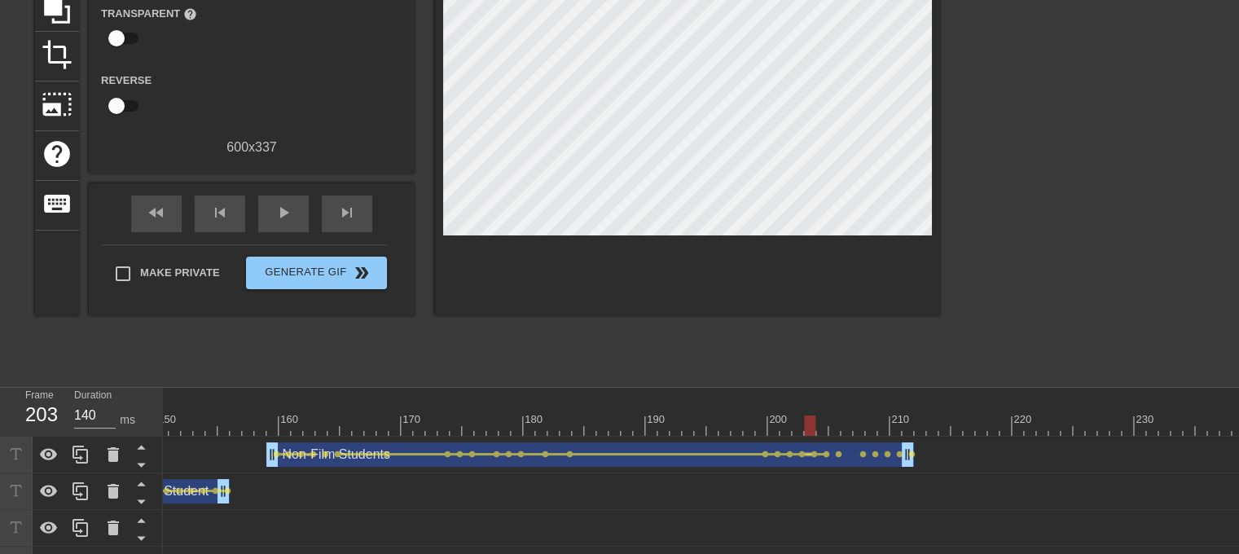
scroll to position [226, 0]
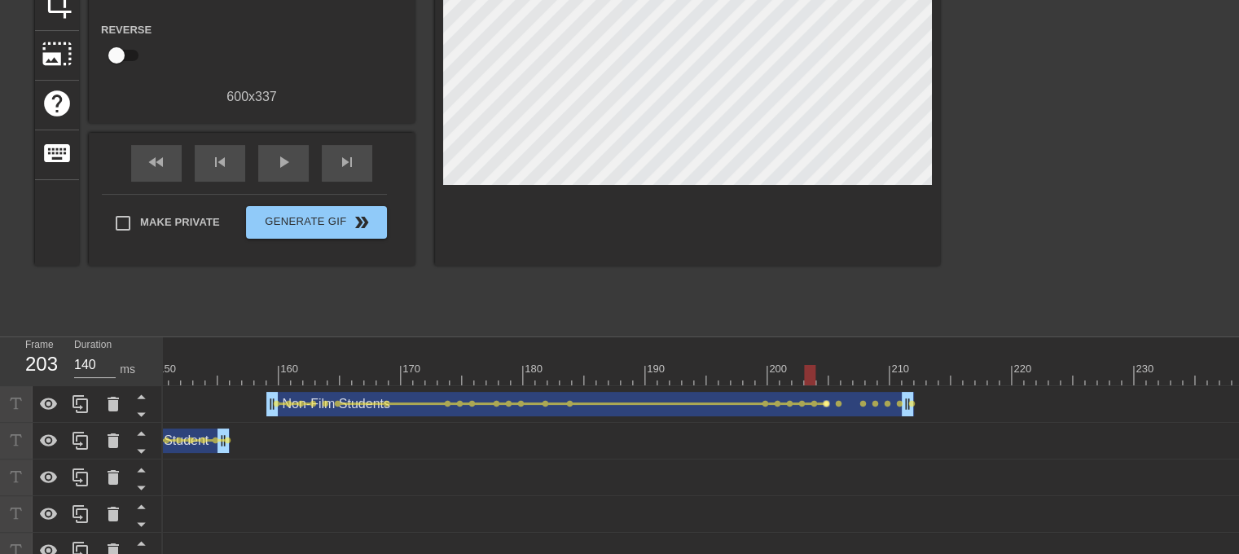
click at [824, 402] on span "lens" at bounding box center [826, 403] width 7 height 7
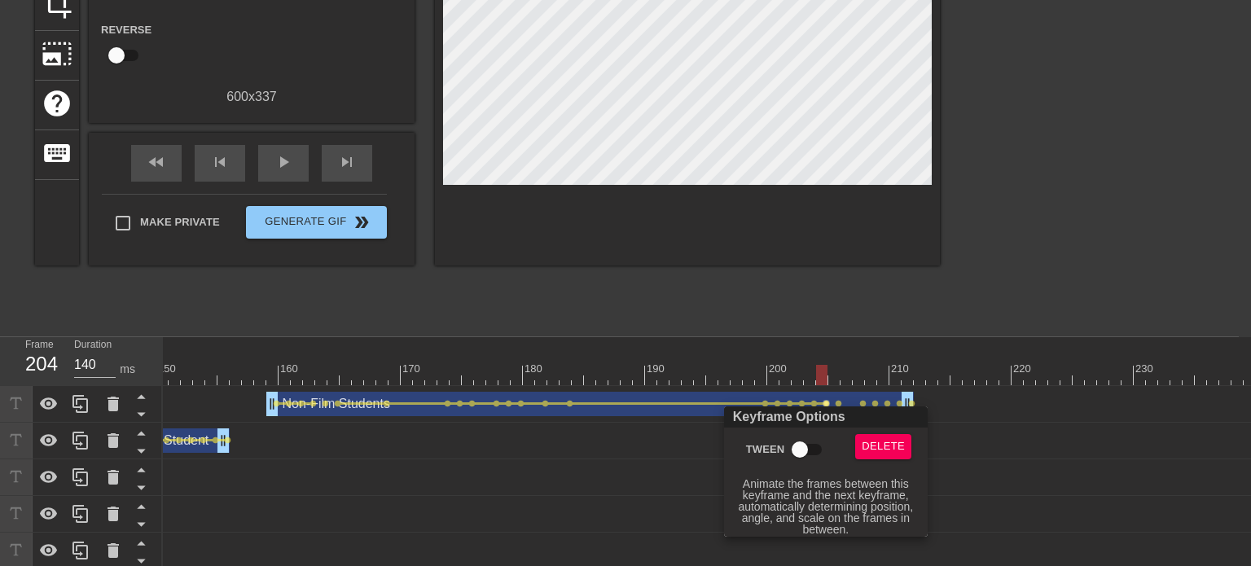
click at [805, 455] on input "Tween" at bounding box center [800, 449] width 93 height 31
click at [837, 400] on div at bounding box center [625, 283] width 1251 height 566
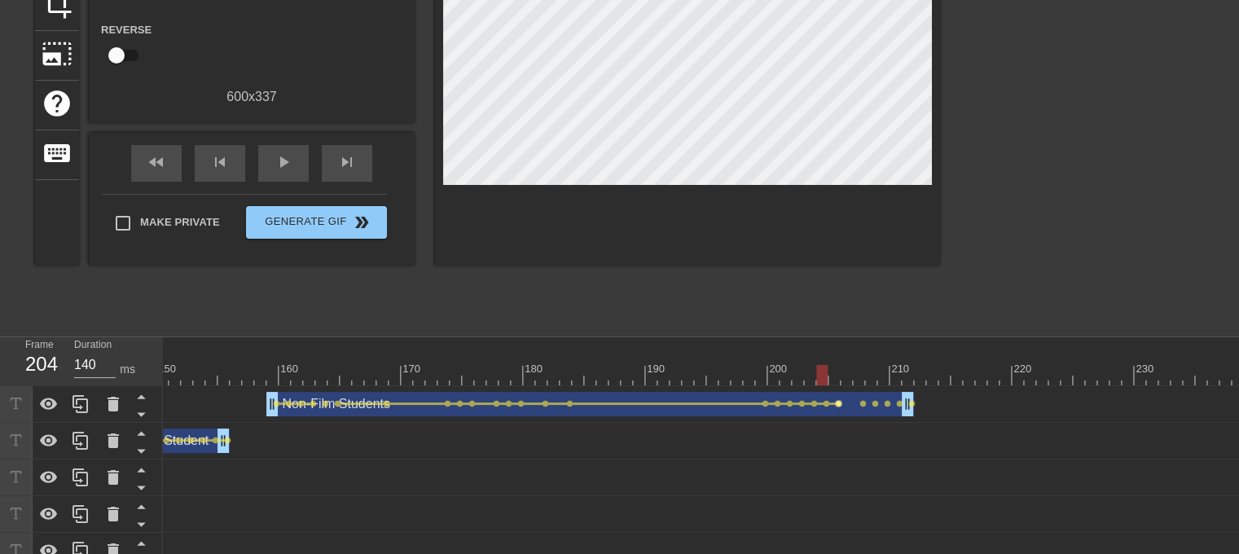
click at [836, 401] on span "lens" at bounding box center [838, 403] width 7 height 7
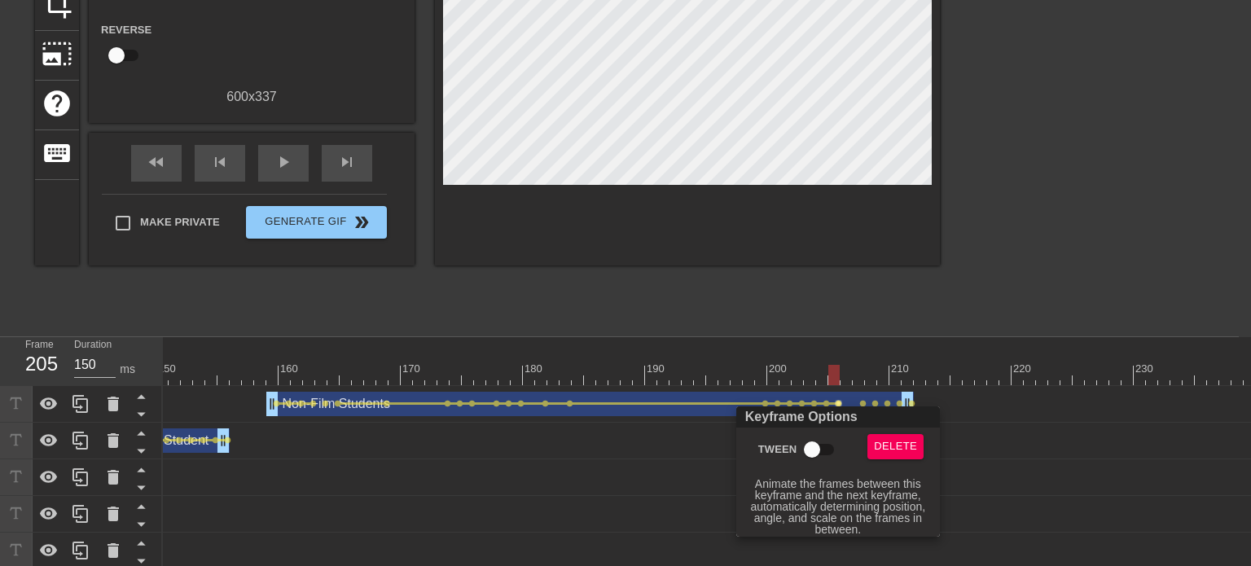
click at [811, 455] on input "Tween" at bounding box center [812, 449] width 93 height 31
click at [863, 402] on div at bounding box center [625, 283] width 1251 height 566
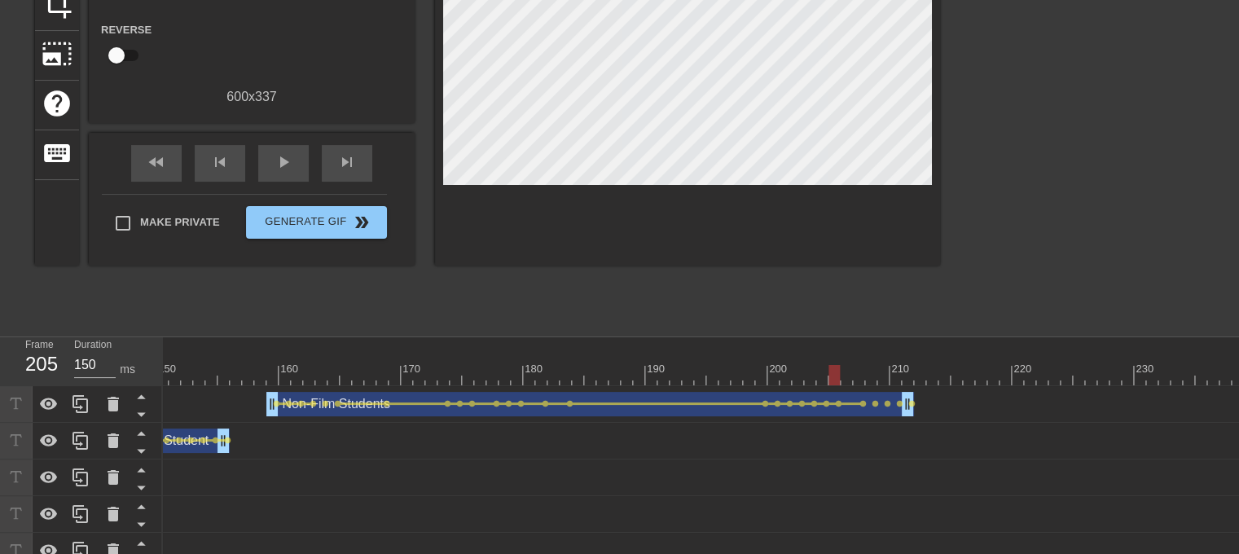
click at [863, 402] on span "lens" at bounding box center [862, 403] width 7 height 7
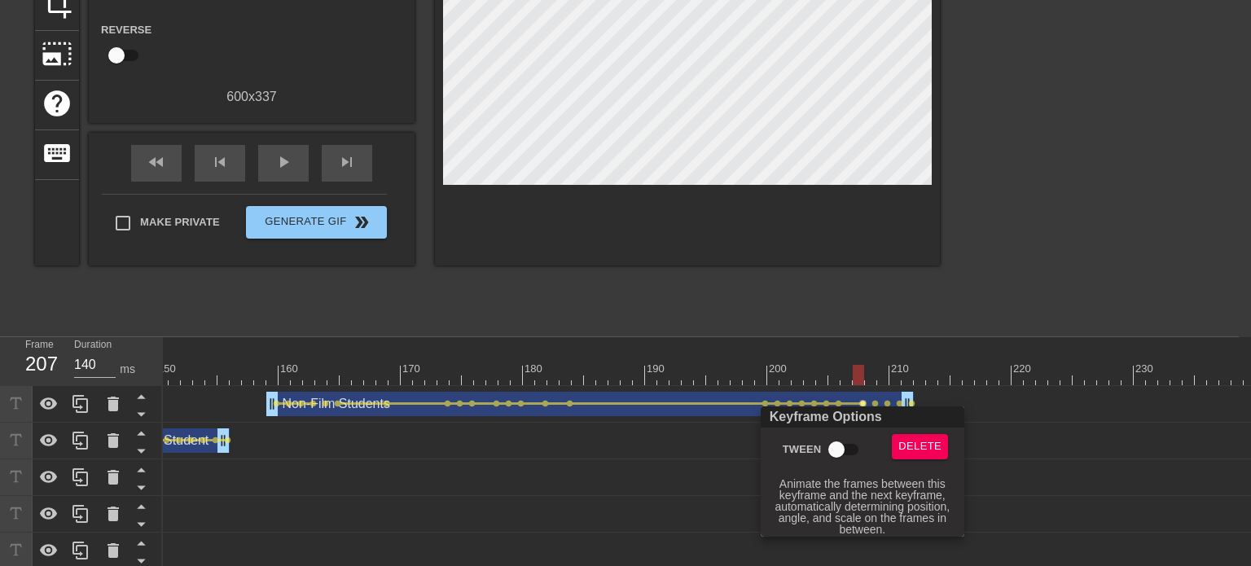
click at [843, 447] on input "Tween" at bounding box center [836, 449] width 93 height 31
click at [873, 401] on div at bounding box center [625, 283] width 1251 height 566
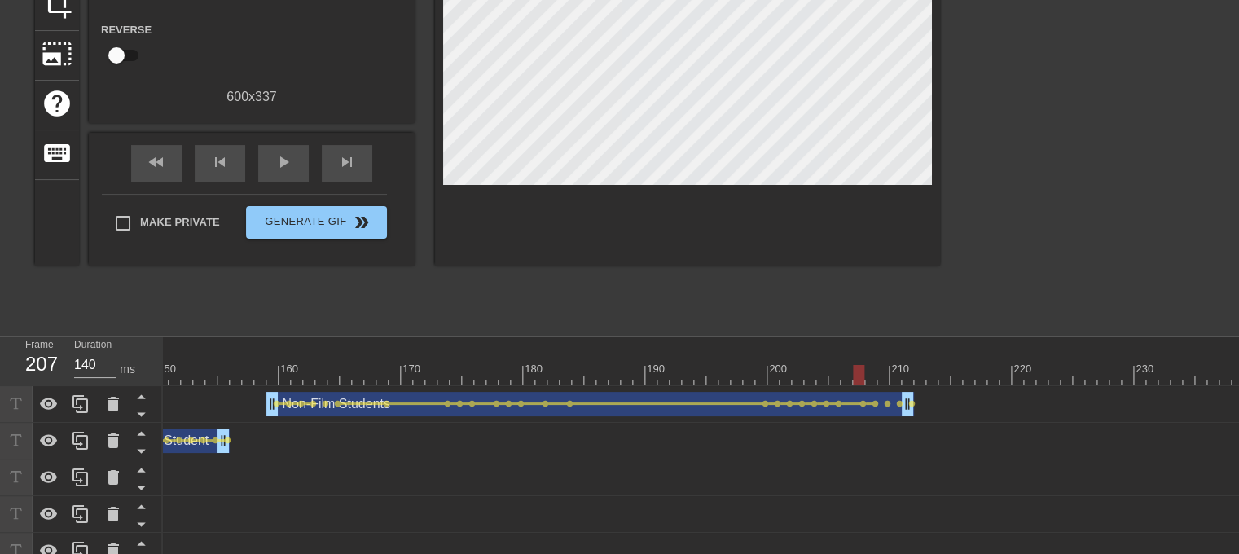
click at [873, 401] on span "lens" at bounding box center [875, 403] width 7 height 7
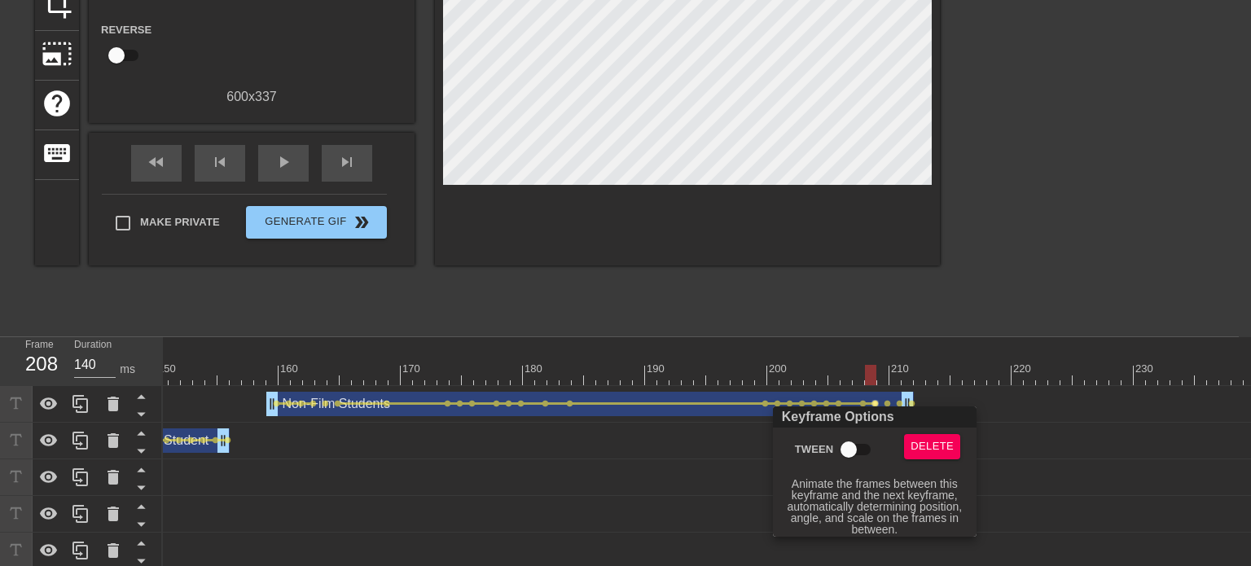
click at [847, 447] on input "Tween" at bounding box center [848, 449] width 93 height 31
click at [888, 401] on div at bounding box center [625, 283] width 1251 height 566
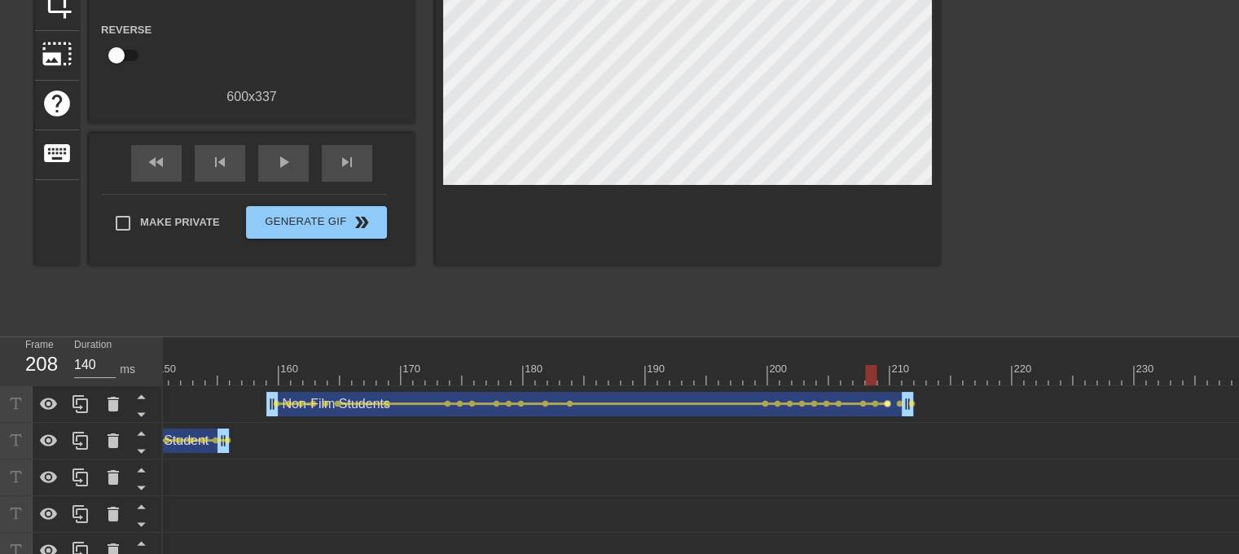
click at [886, 402] on span "lens" at bounding box center [887, 403] width 7 height 7
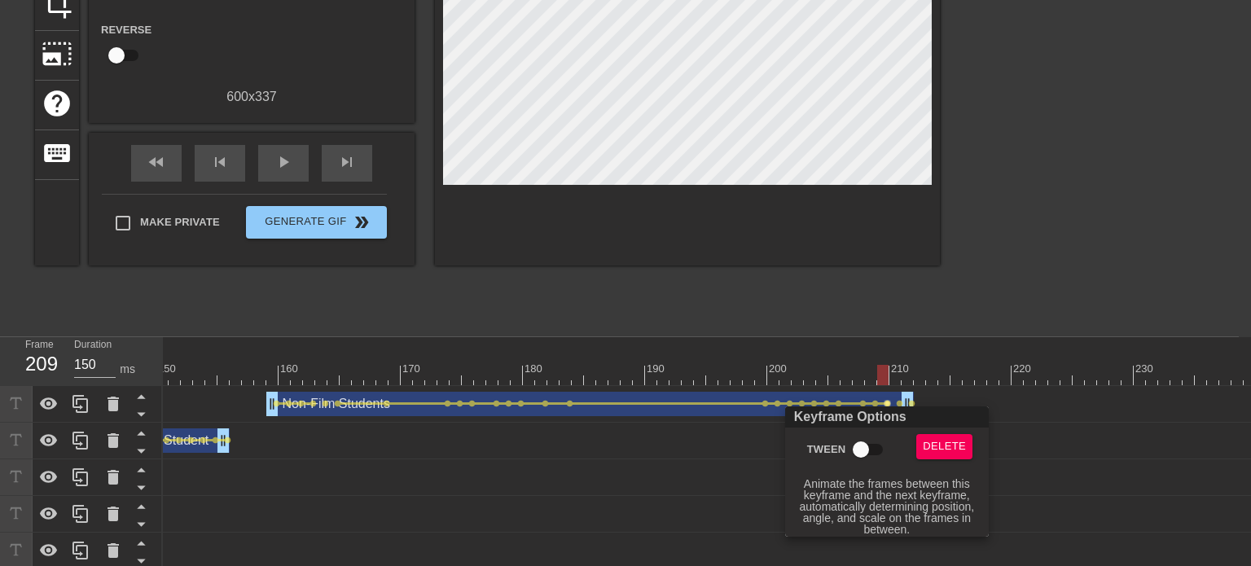
click at [865, 451] on input "Tween" at bounding box center [861, 449] width 93 height 31
click at [875, 387] on div at bounding box center [625, 283] width 1251 height 566
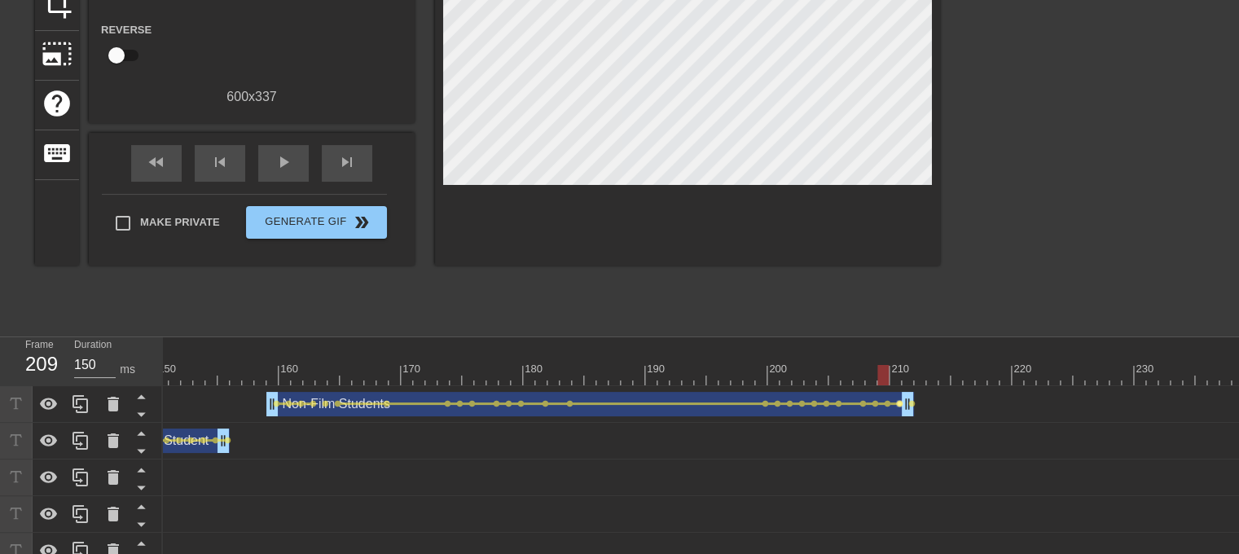
click at [899, 401] on span "lens" at bounding box center [899, 403] width 7 height 7
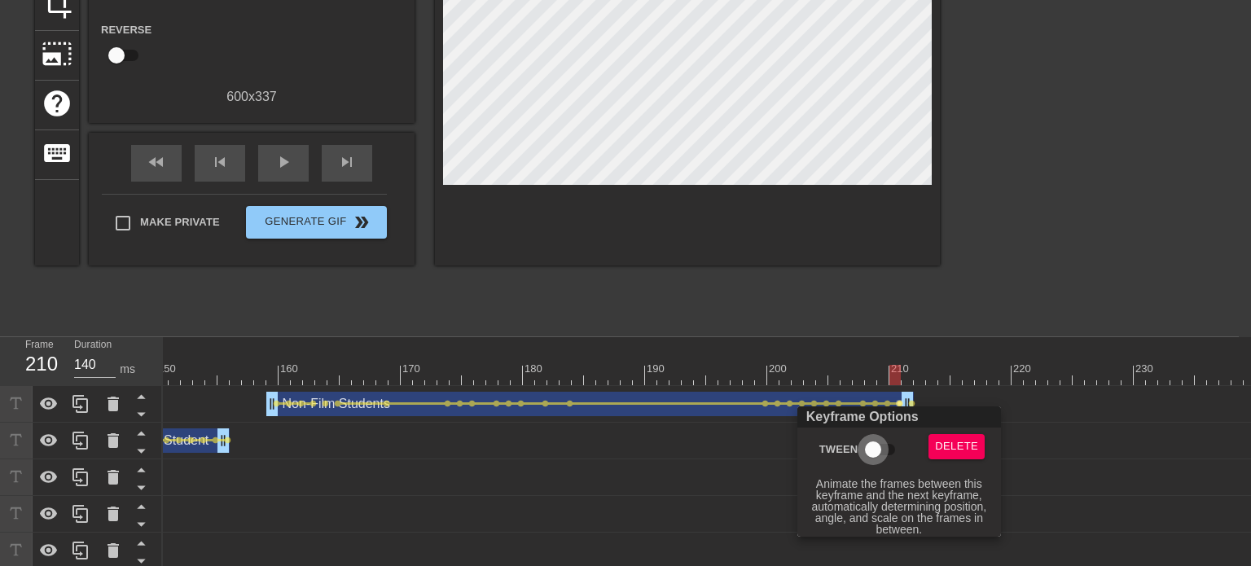
click at [881, 446] on input "Tween" at bounding box center [873, 449] width 93 height 31
click at [929, 391] on div at bounding box center [625, 283] width 1251 height 566
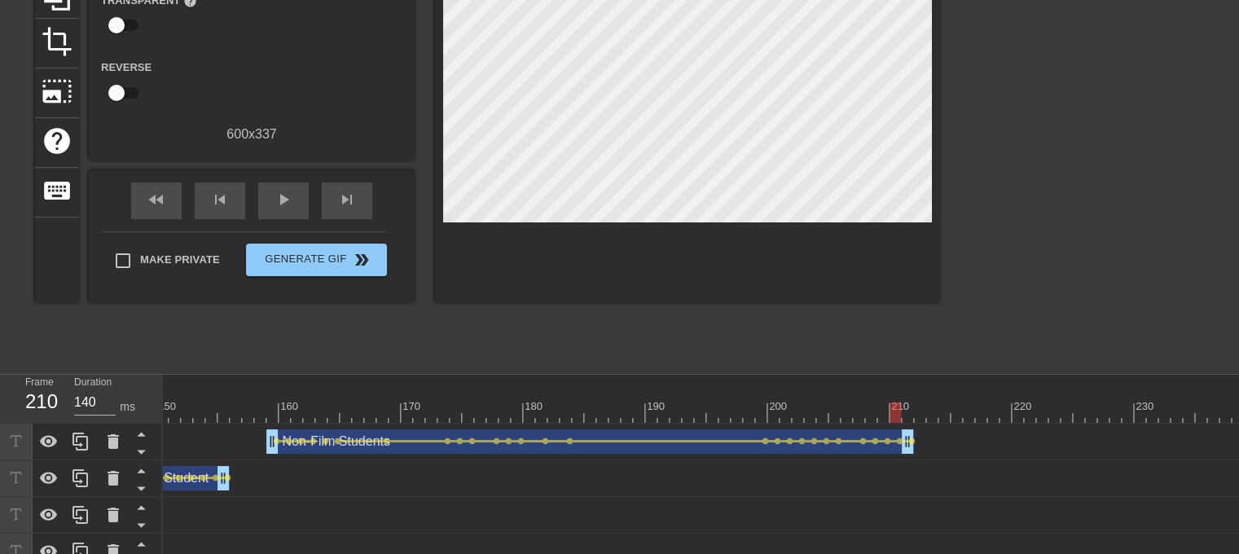
scroll to position [160, 0]
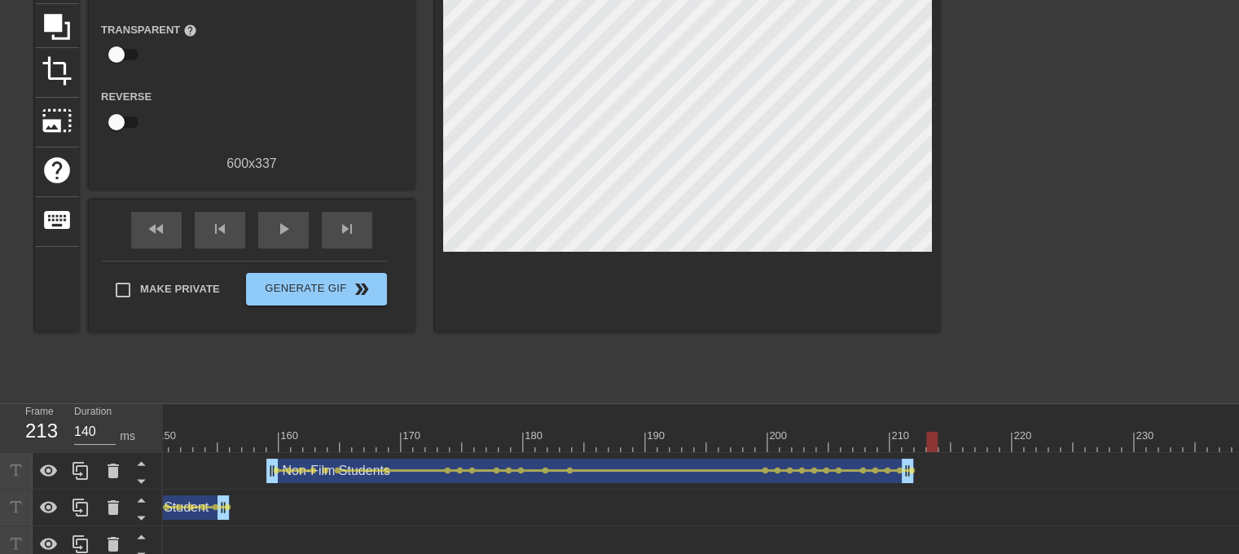
drag, startPoint x: 896, startPoint y: 446, endPoint x: 929, endPoint y: 443, distance: 32.7
click at [929, 443] on div at bounding box center [931, 442] width 11 height 20
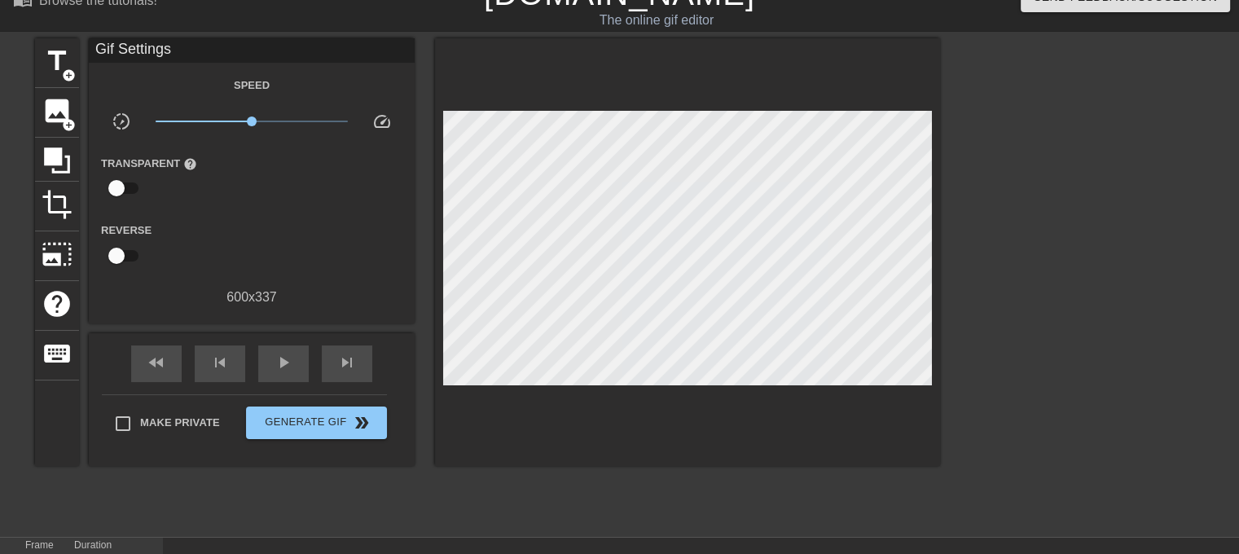
scroll to position [25, 0]
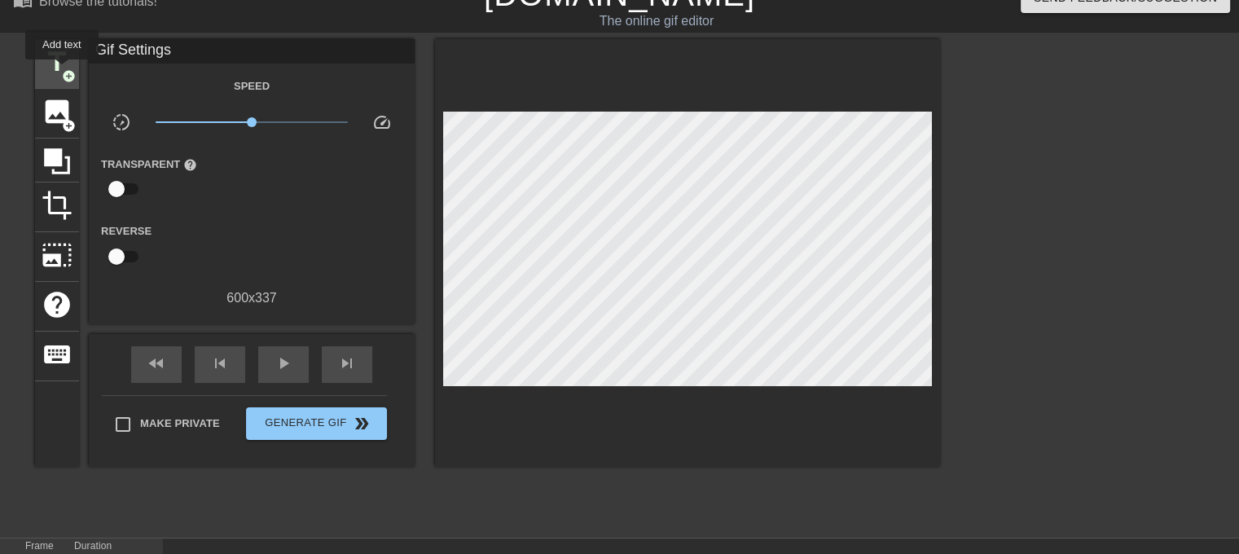
click at [62, 71] on span "add_circle" at bounding box center [69, 76] width 14 height 14
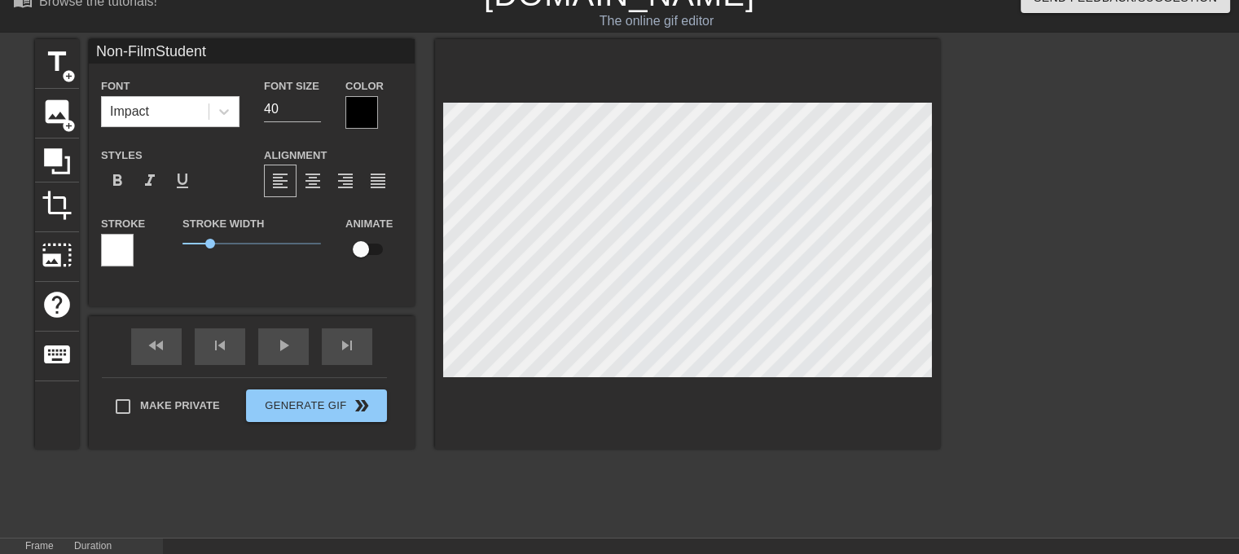
scroll to position [2, 3]
click at [318, 182] on span "format_align_center" at bounding box center [313, 181] width 20 height 20
click at [365, 245] on input "checkbox" at bounding box center [360, 249] width 93 height 31
click at [561, 377] on div at bounding box center [687, 244] width 505 height 410
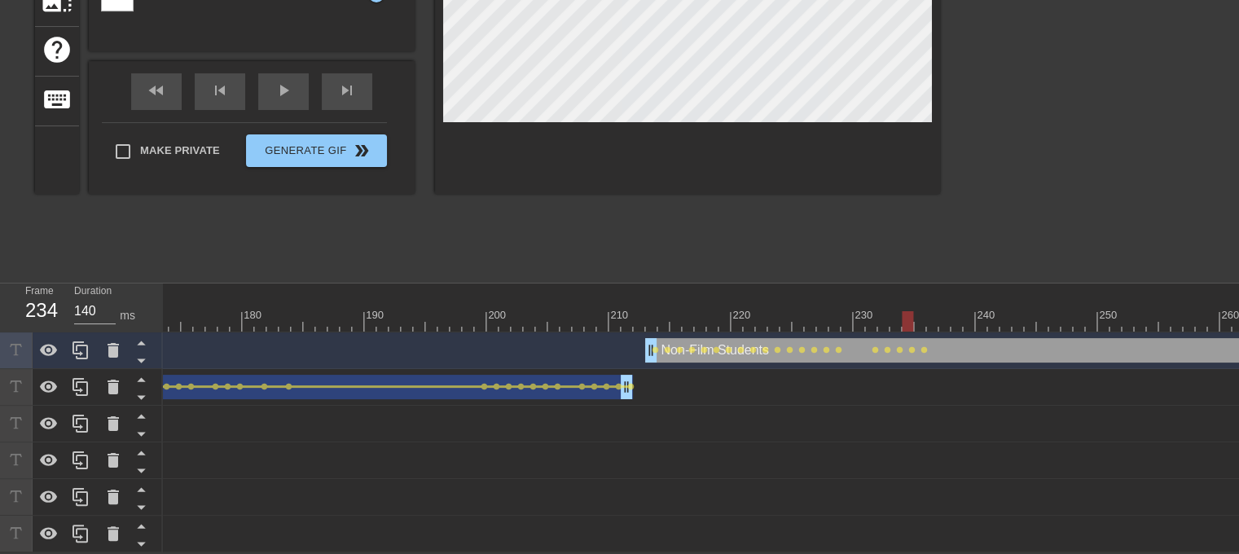
scroll to position [0, 2342]
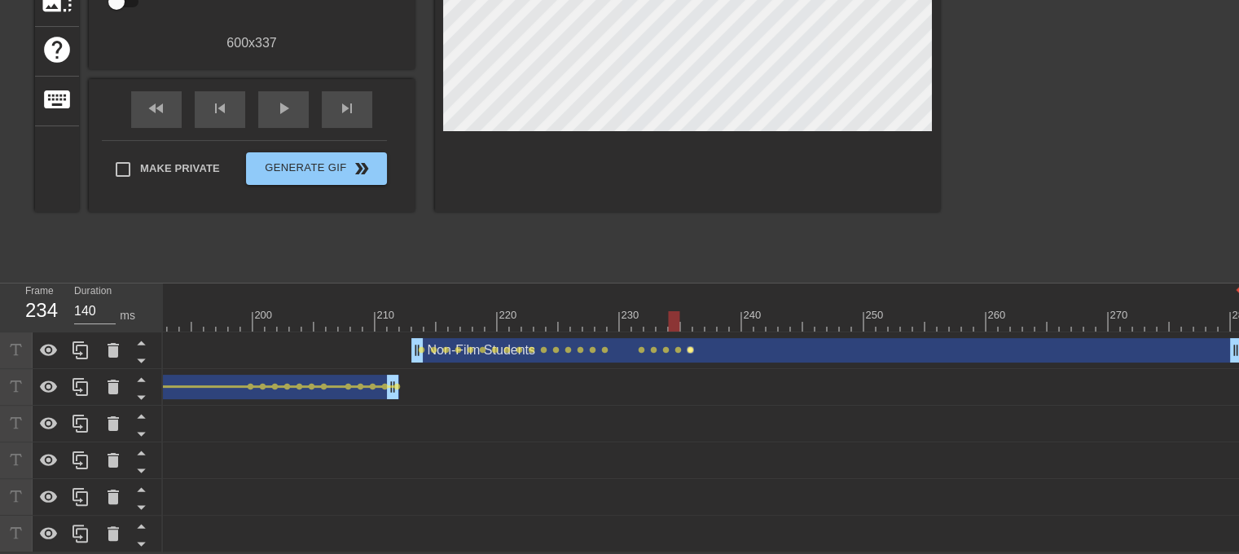
click at [691, 346] on span "lens" at bounding box center [690, 349] width 7 height 7
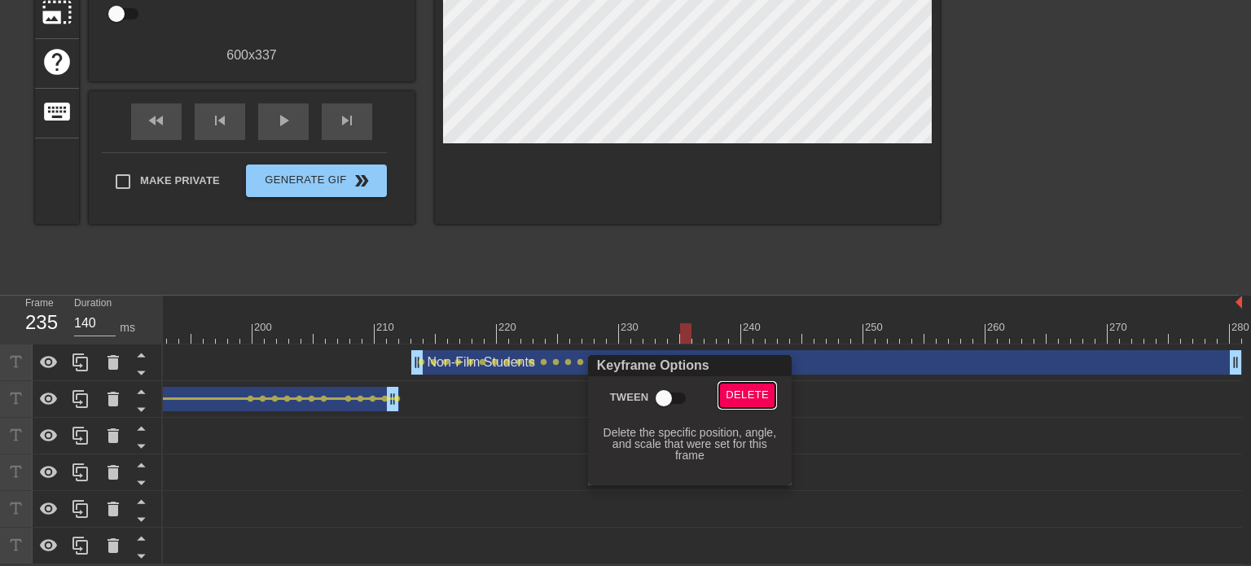
click at [752, 399] on span "Delete" at bounding box center [747, 395] width 43 height 19
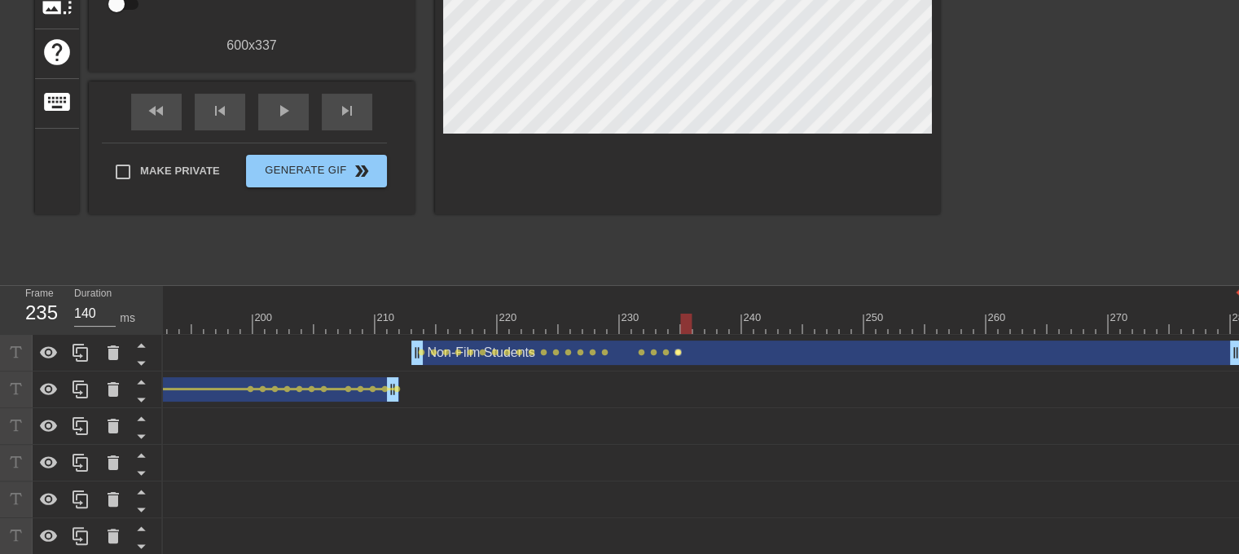
click at [679, 351] on span "lens" at bounding box center [678, 352] width 7 height 7
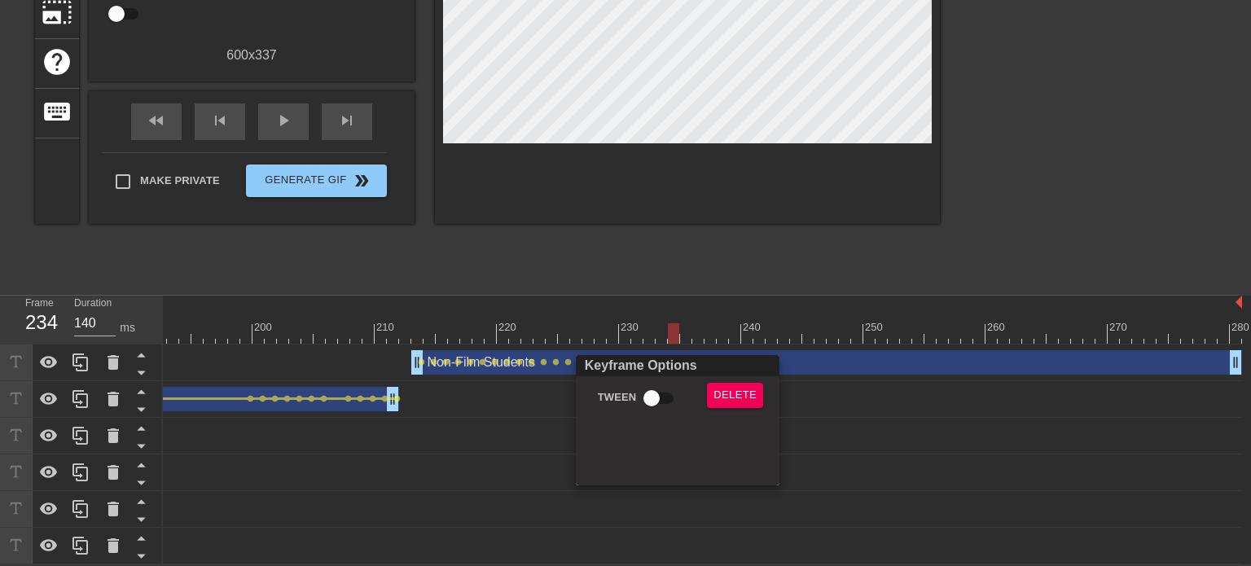
click at [1235, 357] on div at bounding box center [625, 283] width 1251 height 566
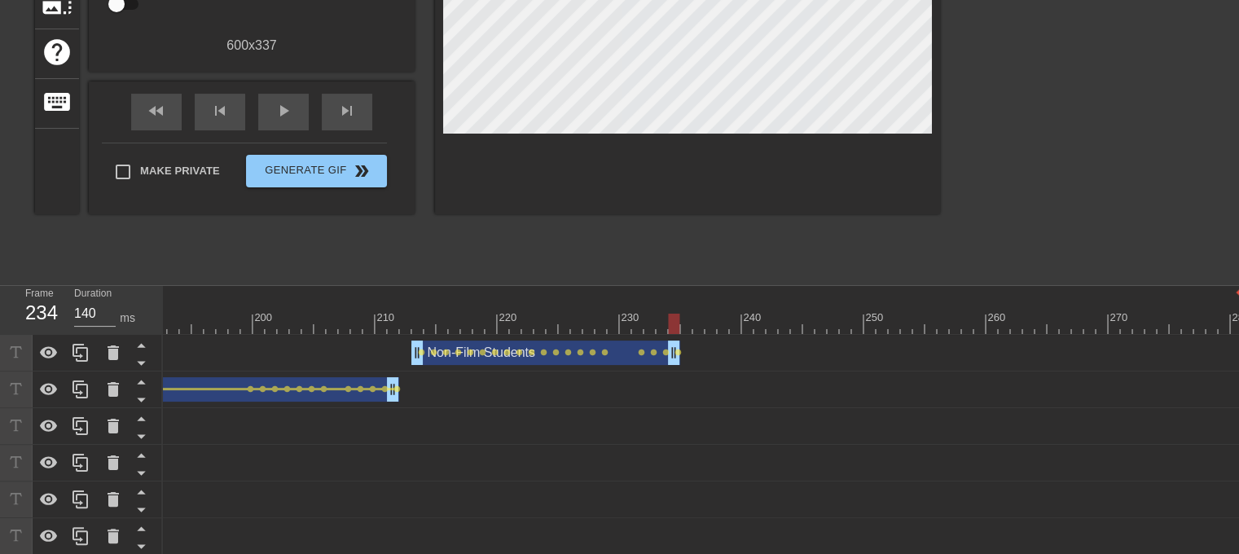
drag, startPoint x: 1233, startPoint y: 354, endPoint x: 675, endPoint y: 360, distance: 558.1
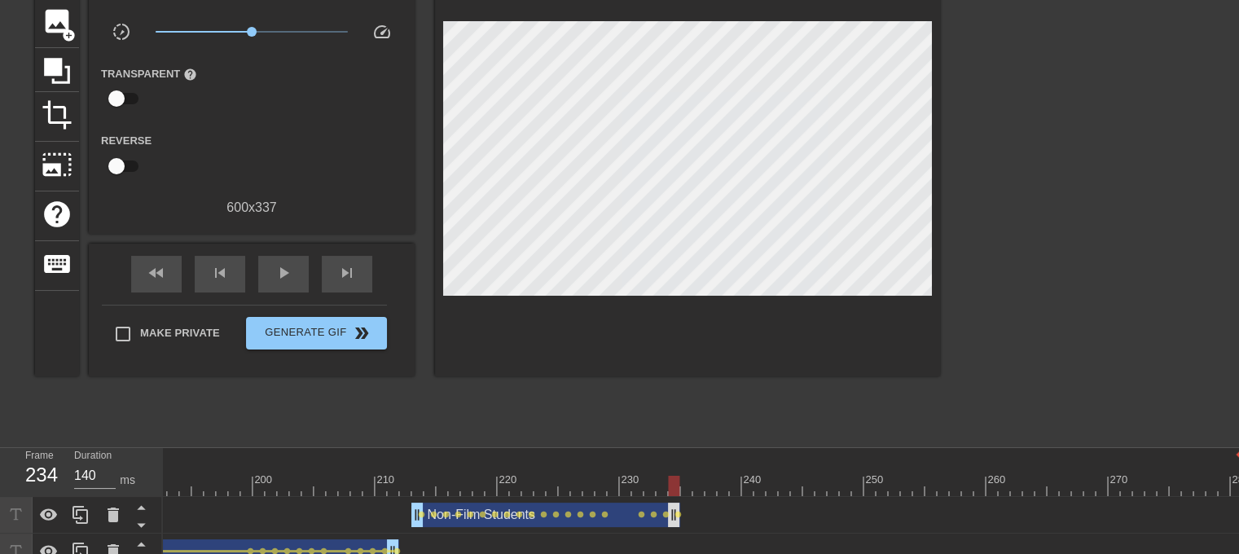
scroll to position [164, 0]
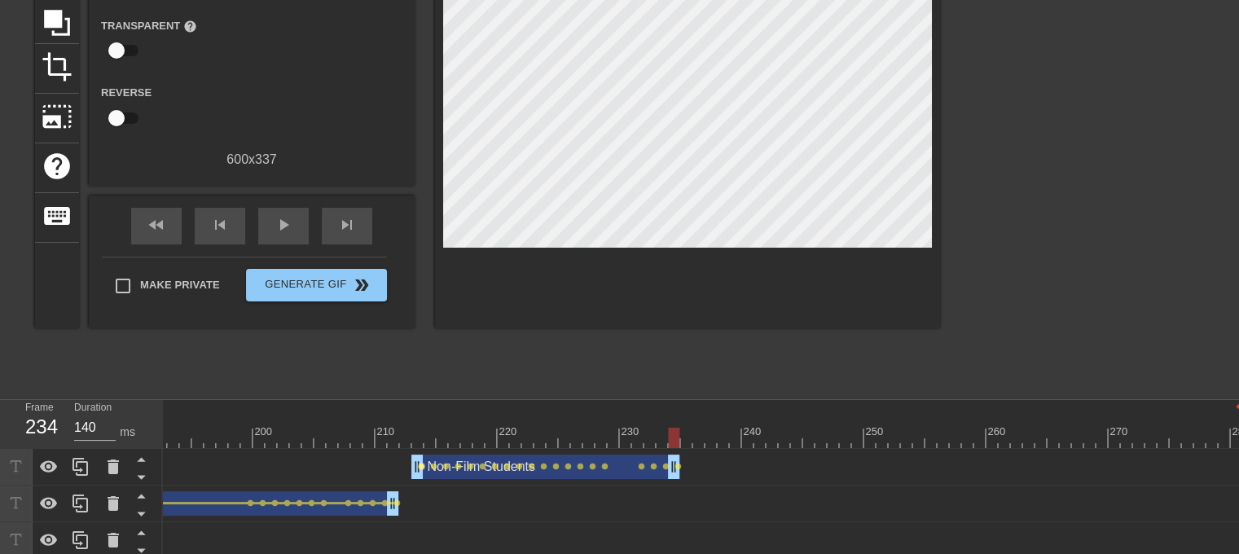
click at [420, 465] on span "lens" at bounding box center [421, 466] width 7 height 7
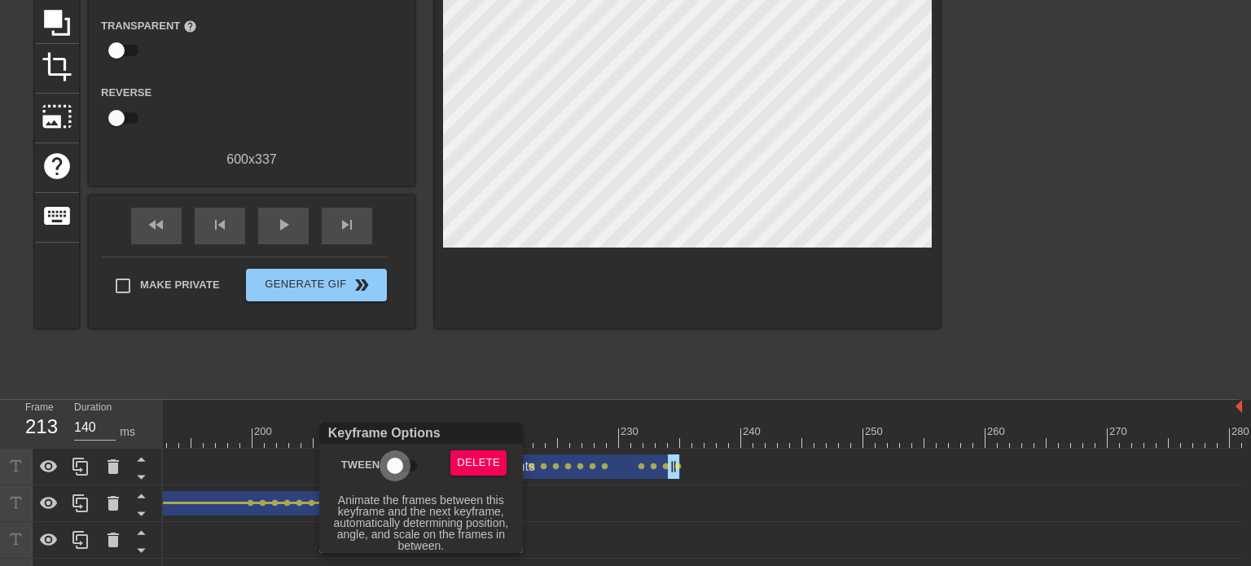
click at [402, 465] on input "Tween" at bounding box center [395, 466] width 93 height 31
click at [492, 380] on div at bounding box center [625, 283] width 1251 height 566
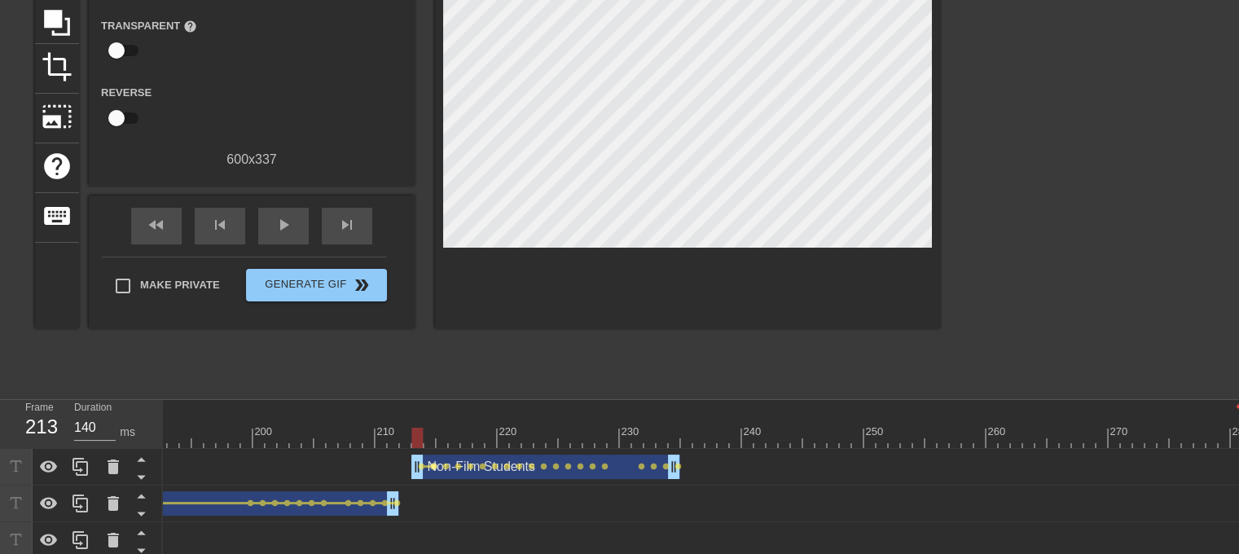
click at [431, 466] on span "lens" at bounding box center [433, 466] width 7 height 7
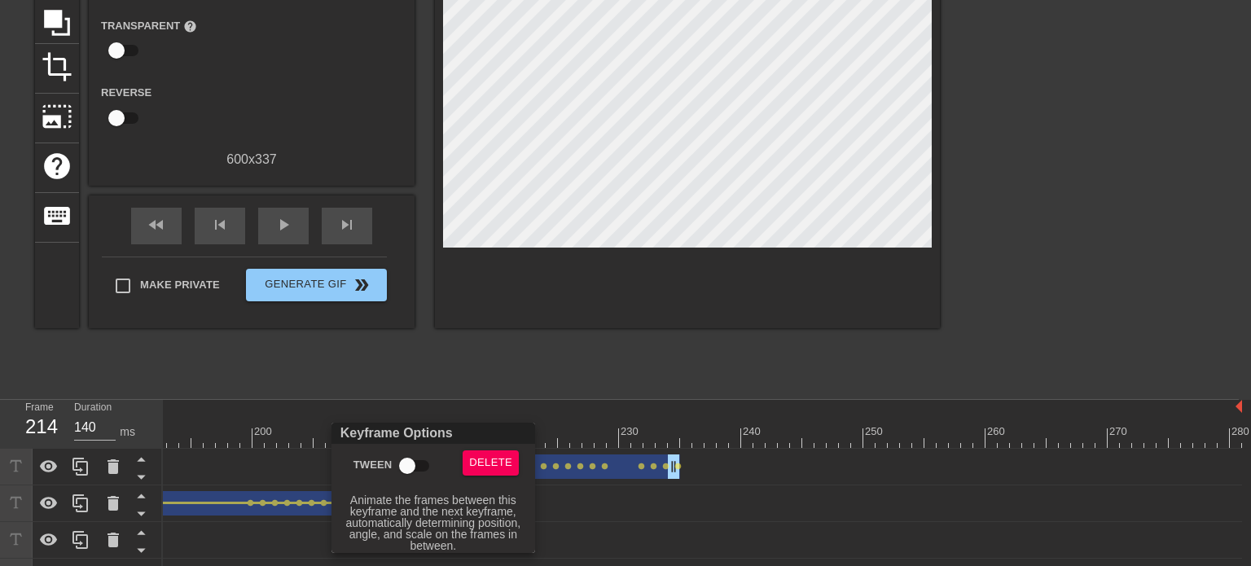
click at [420, 465] on input "Tween" at bounding box center [407, 466] width 93 height 31
click at [496, 379] on div at bounding box center [625, 283] width 1251 height 566
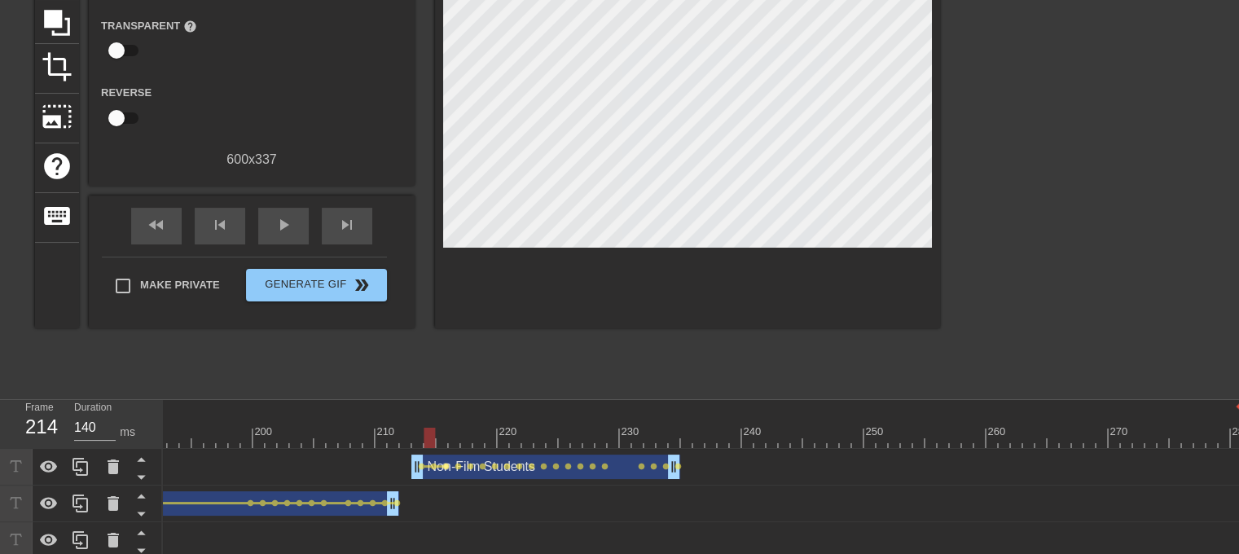
click at [446, 465] on span "lens" at bounding box center [445, 466] width 7 height 7
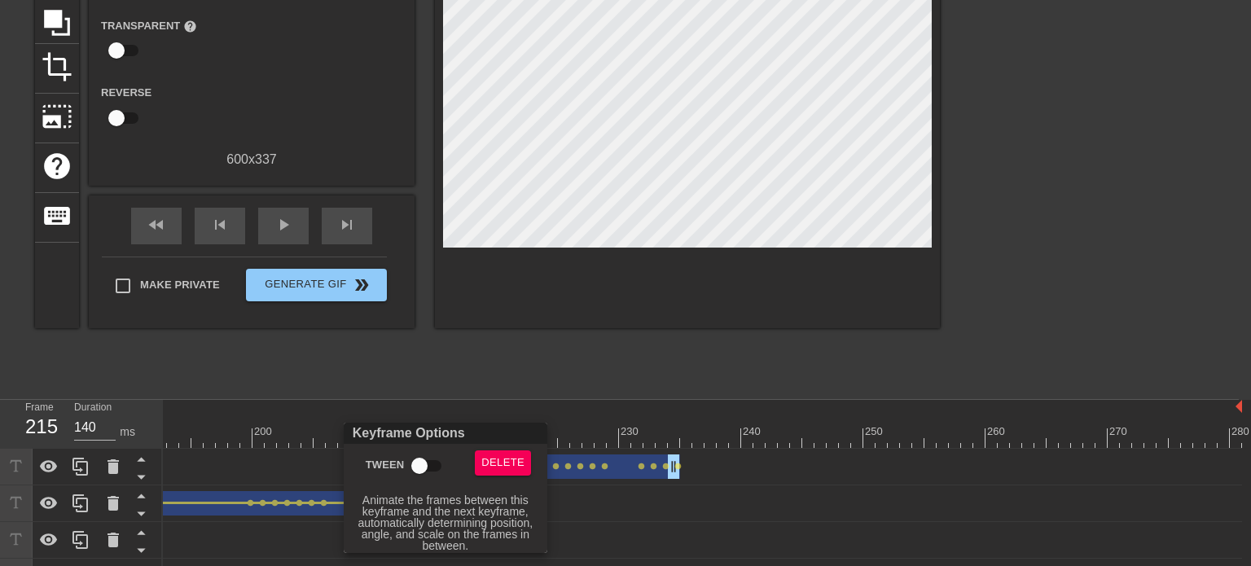
click at [419, 467] on input "Tween" at bounding box center [419, 466] width 93 height 31
click at [505, 395] on div at bounding box center [625, 283] width 1251 height 566
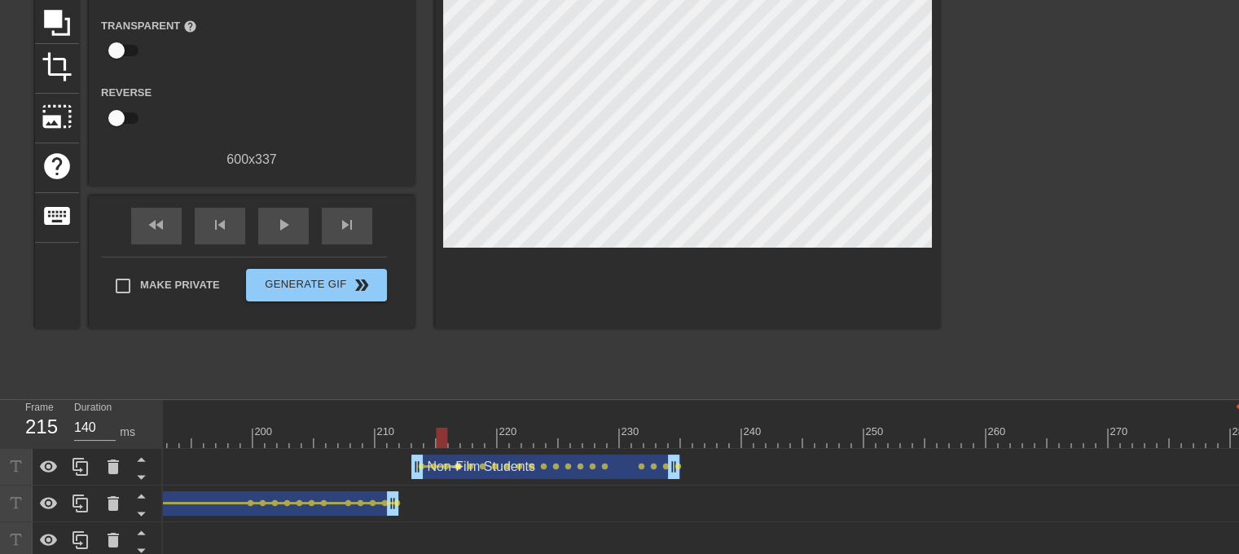
click at [456, 465] on span "lens" at bounding box center [458, 466] width 7 height 7
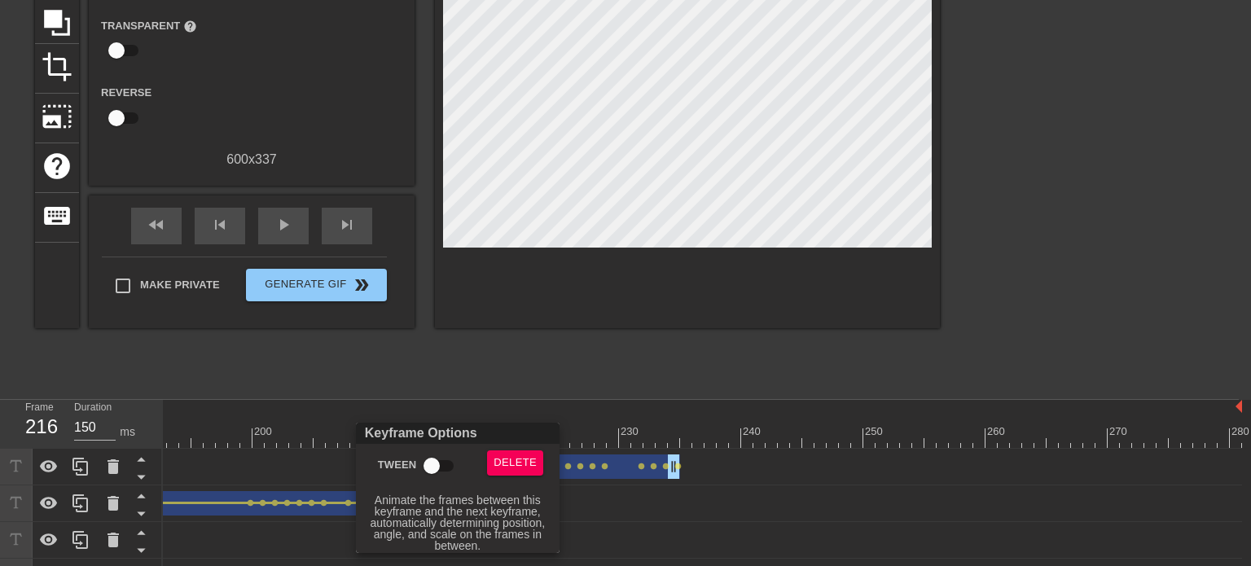
click at [433, 468] on input "Tween" at bounding box center [431, 466] width 93 height 31
click at [499, 390] on div at bounding box center [625, 283] width 1251 height 566
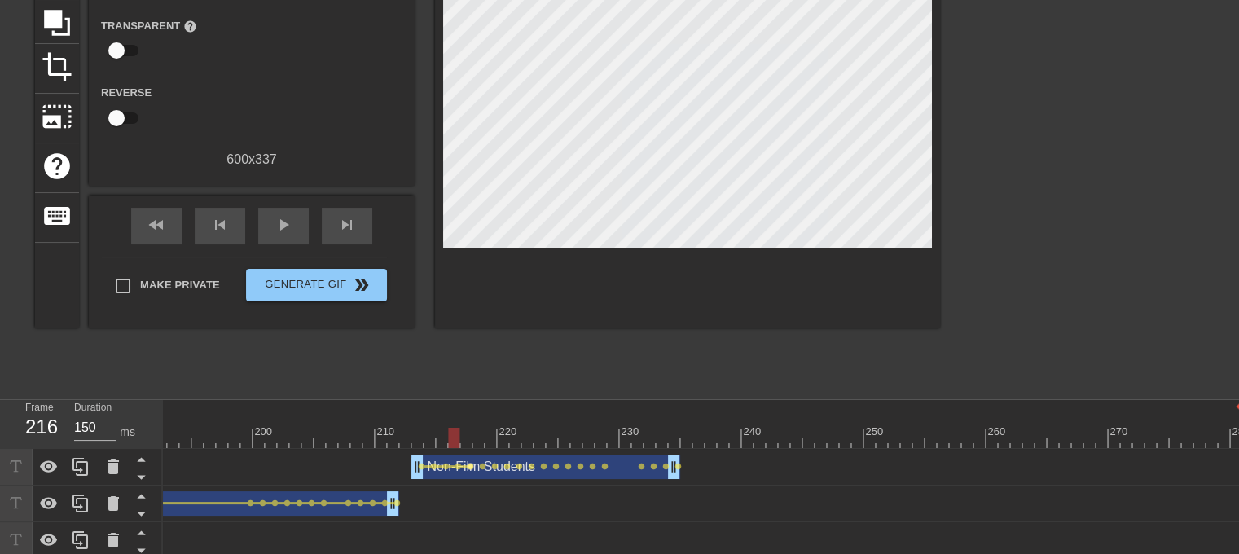
click at [469, 464] on span "lens" at bounding box center [470, 466] width 7 height 7
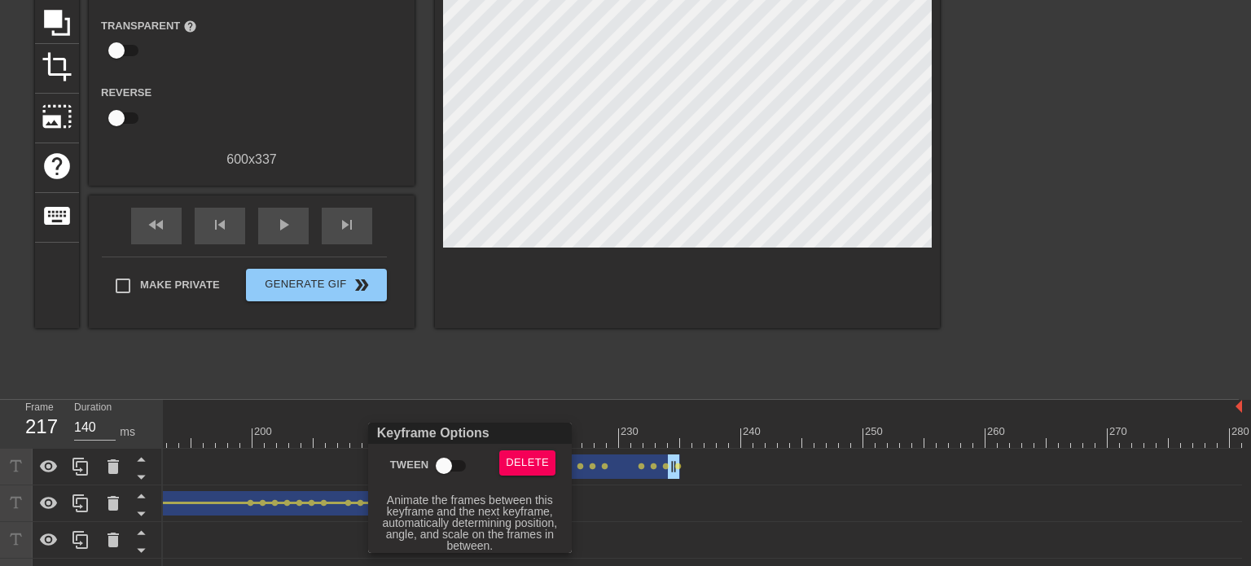
click at [460, 462] on input "Tween" at bounding box center [444, 466] width 93 height 31
click at [520, 375] on div at bounding box center [625, 283] width 1251 height 566
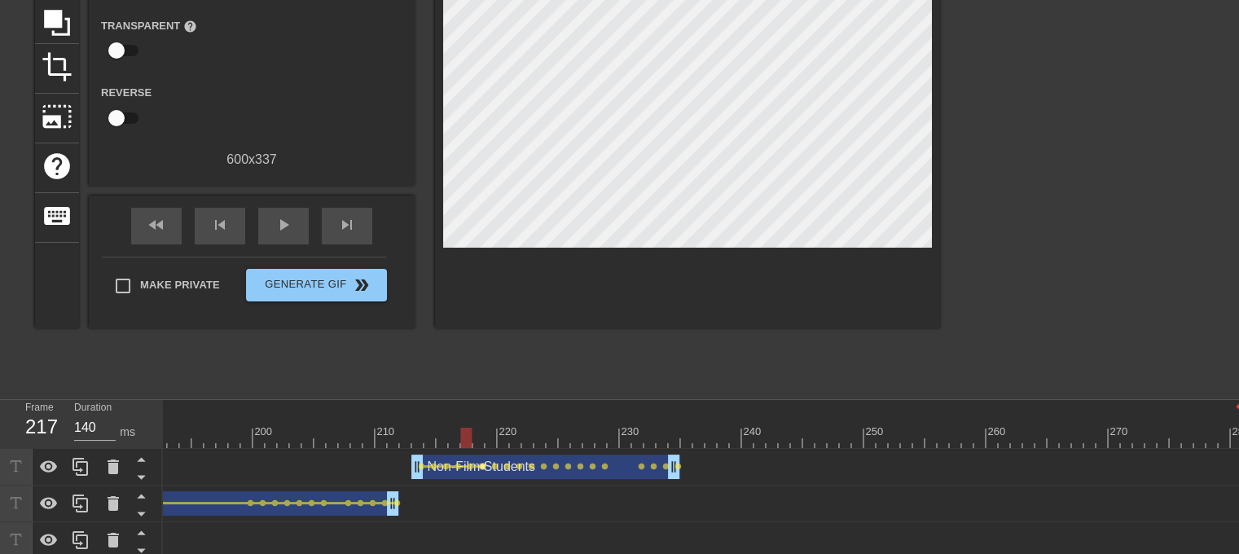
click at [481, 465] on span "lens" at bounding box center [482, 466] width 7 height 7
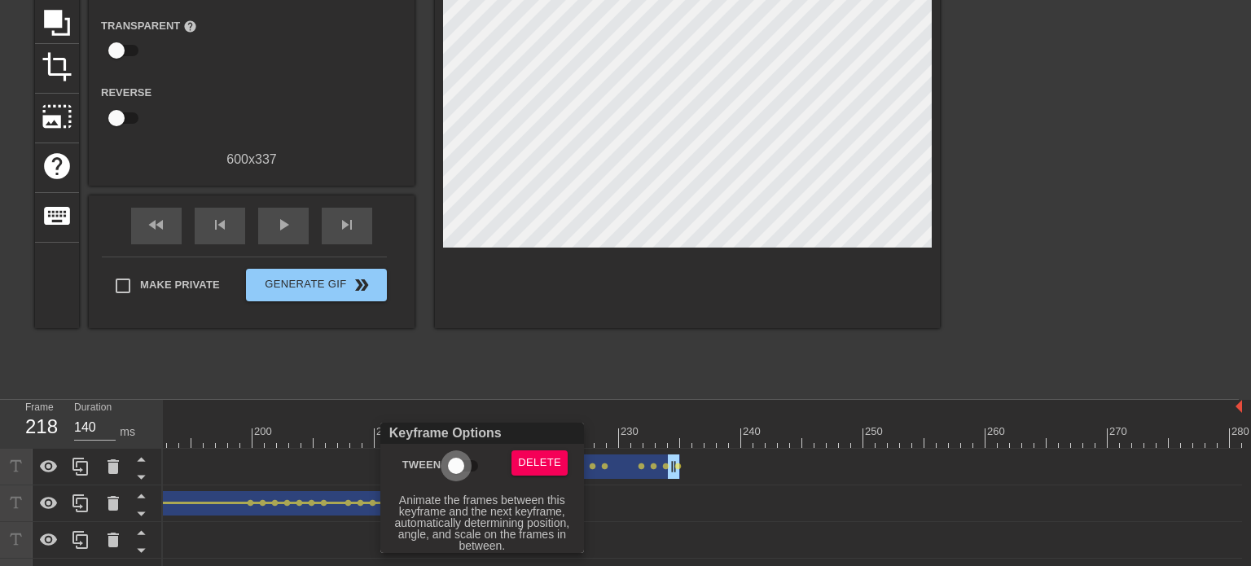
click at [459, 469] on input "Tween" at bounding box center [456, 466] width 93 height 31
click at [515, 393] on div at bounding box center [625, 283] width 1251 height 566
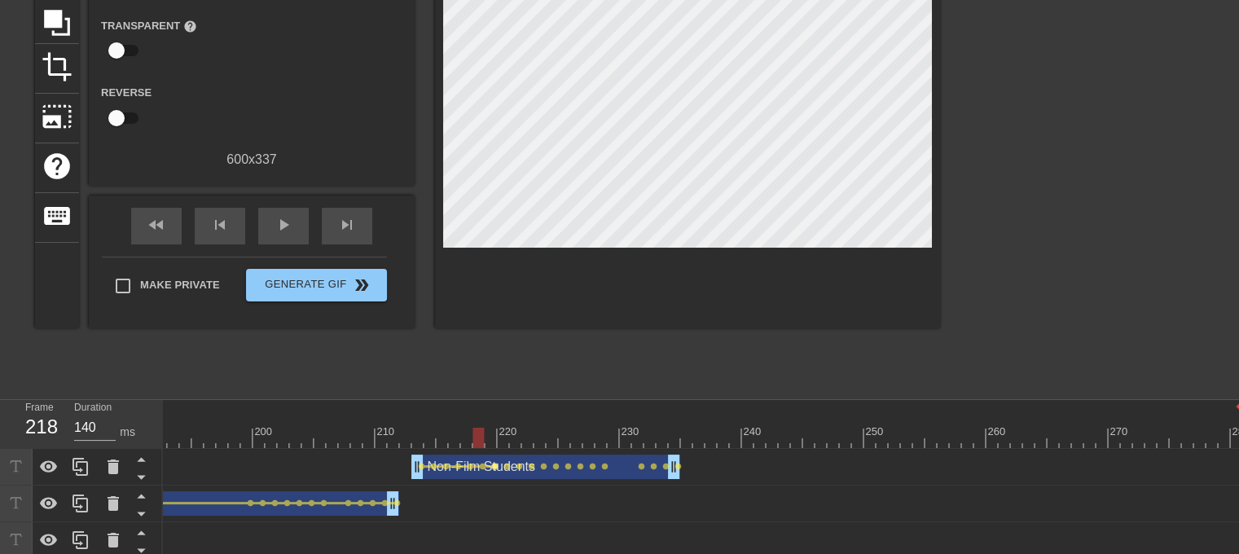
click at [495, 465] on span "lens" at bounding box center [494, 466] width 7 height 7
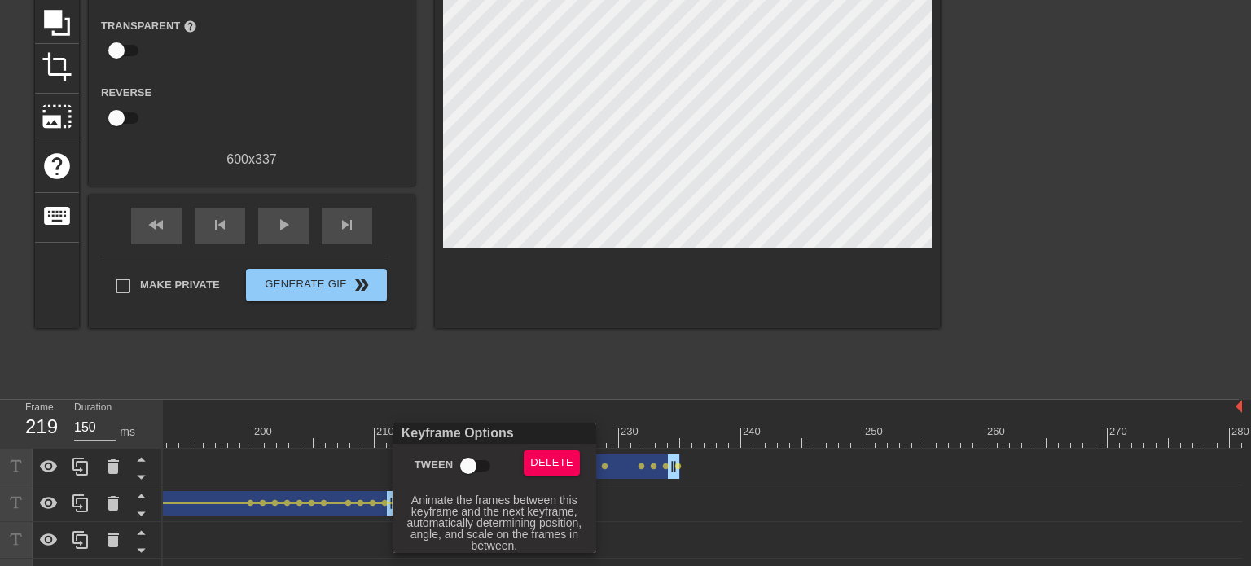
click at [464, 468] on input "Tween" at bounding box center [468, 466] width 93 height 31
click at [521, 387] on div at bounding box center [625, 283] width 1251 height 566
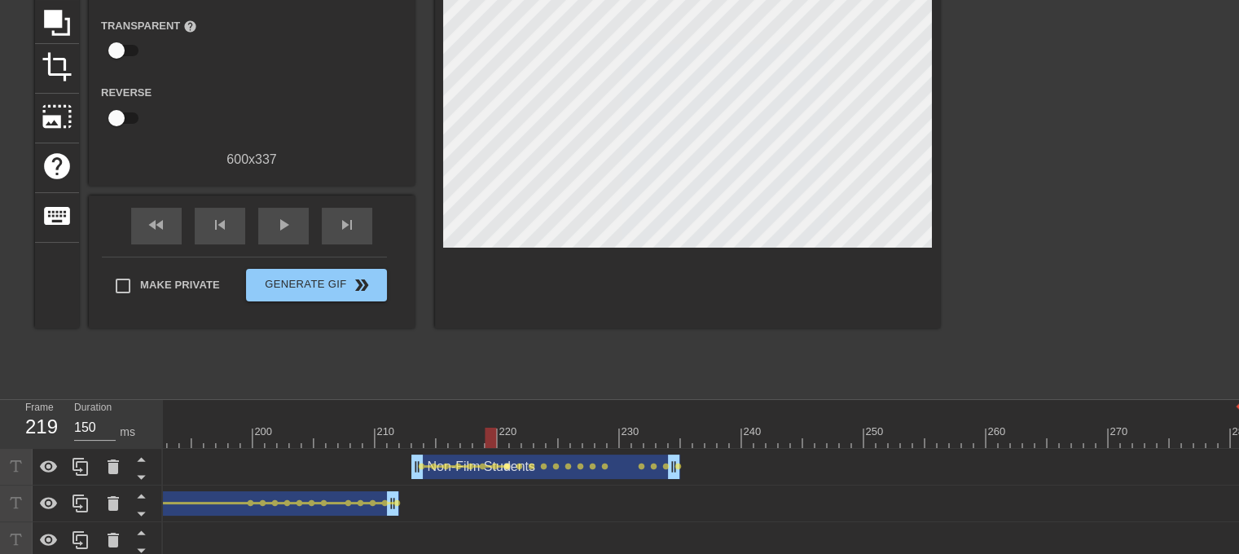
click at [505, 466] on span "lens" at bounding box center [506, 466] width 7 height 7
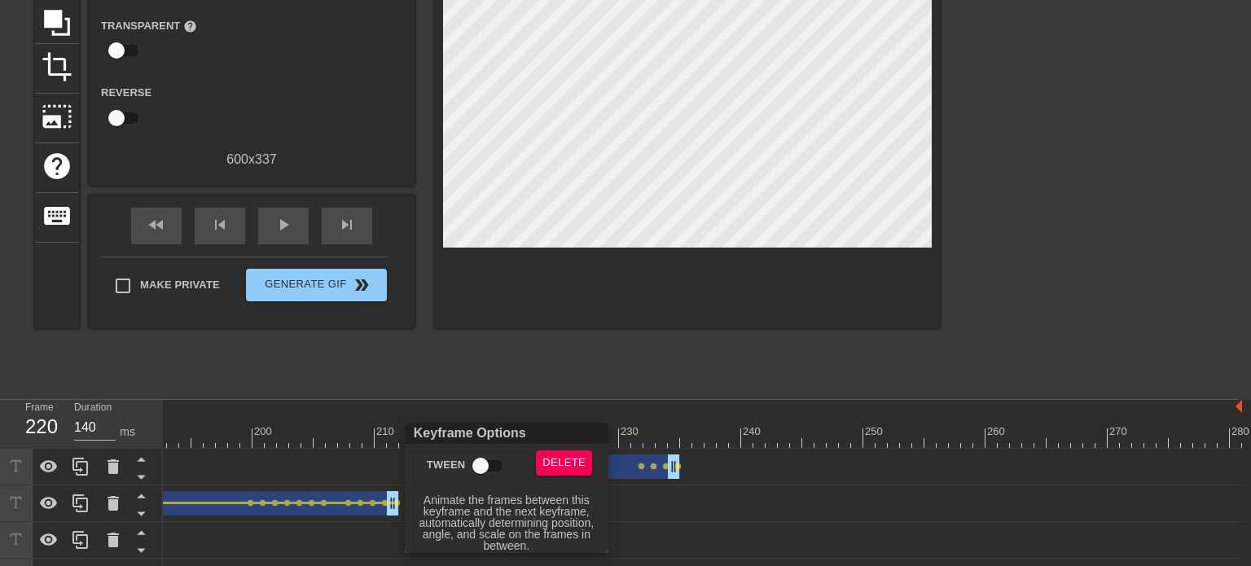
click at [486, 466] on input "Tween" at bounding box center [480, 466] width 93 height 31
click at [556, 382] on div at bounding box center [625, 283] width 1251 height 566
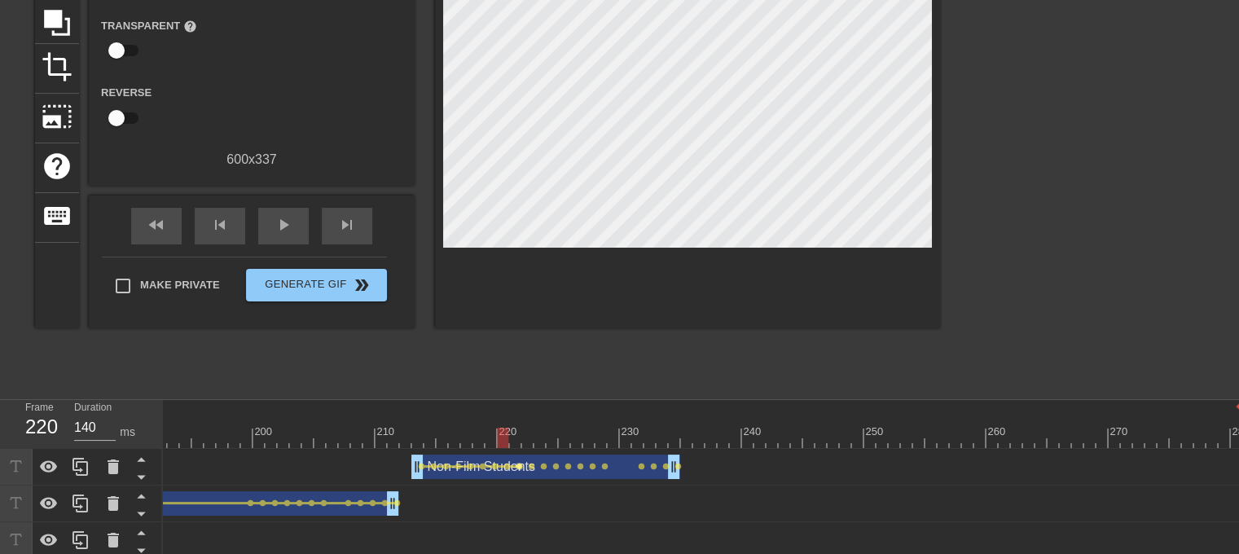
click at [518, 464] on span "lens" at bounding box center [519, 466] width 7 height 7
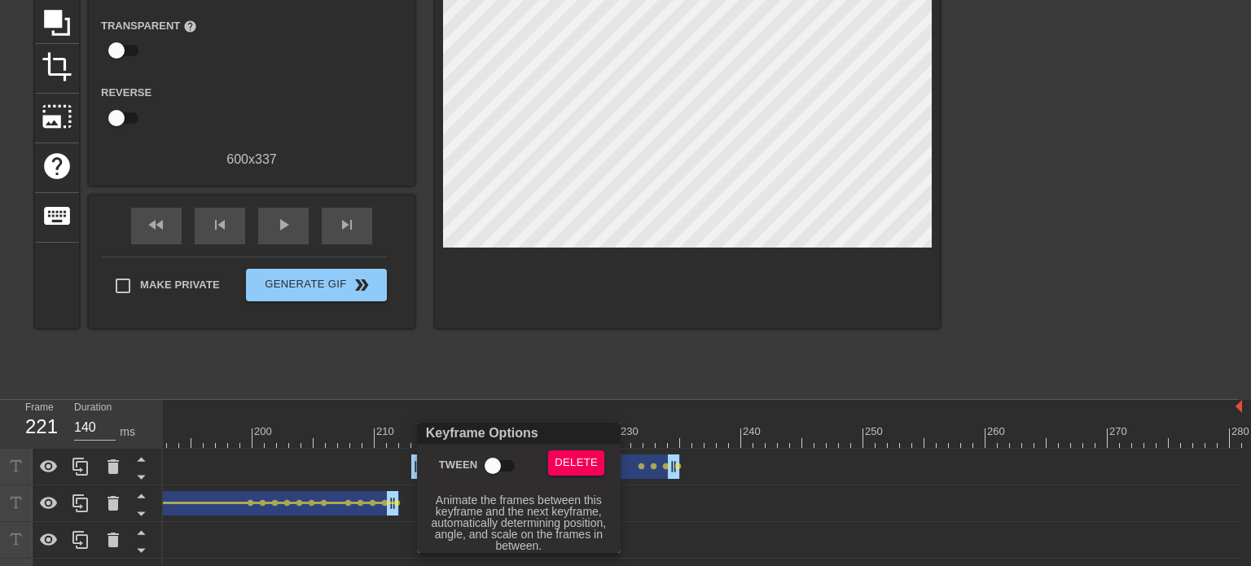
click at [495, 459] on input "Tween" at bounding box center [492, 466] width 93 height 31
click at [556, 378] on div at bounding box center [625, 283] width 1251 height 566
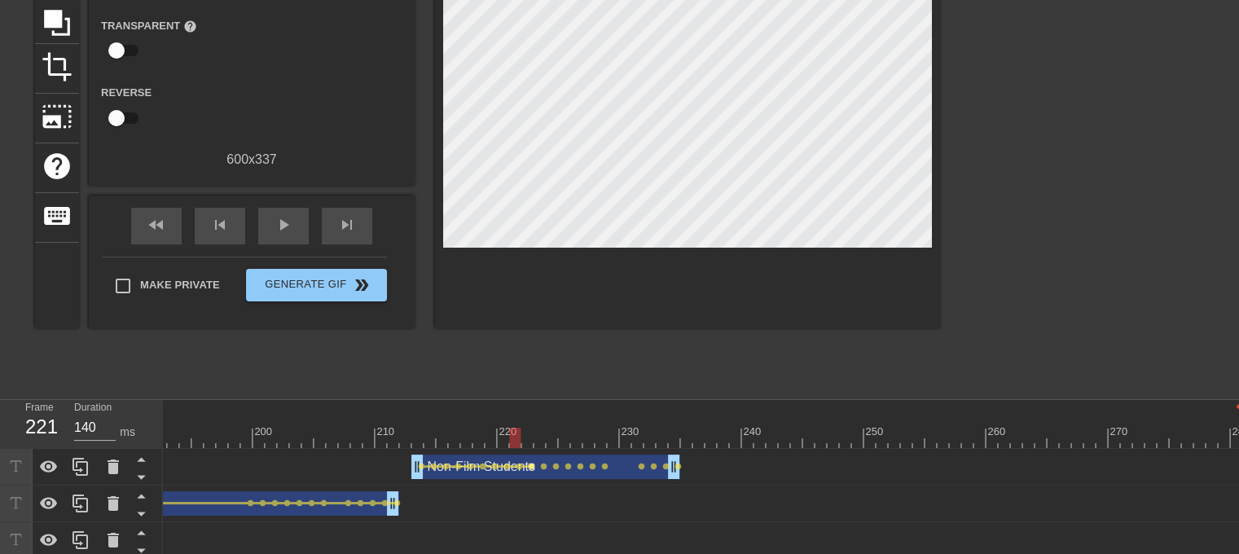
click at [529, 465] on span "lens" at bounding box center [531, 466] width 7 height 7
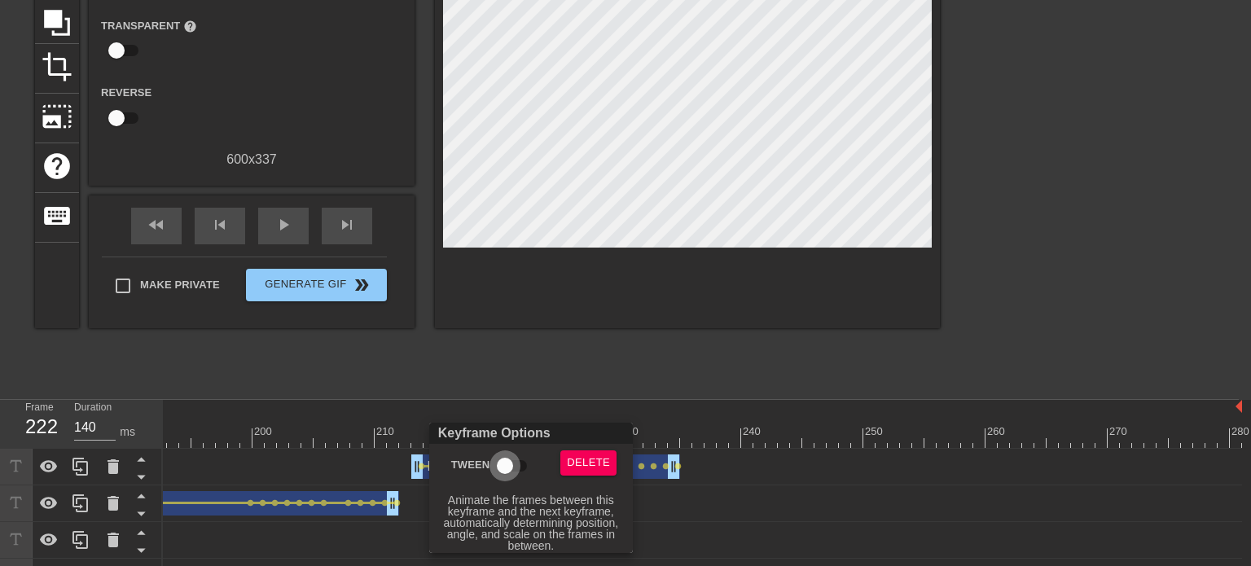
click at [508, 465] on input "Tween" at bounding box center [505, 466] width 93 height 31
click at [583, 367] on div at bounding box center [625, 283] width 1251 height 566
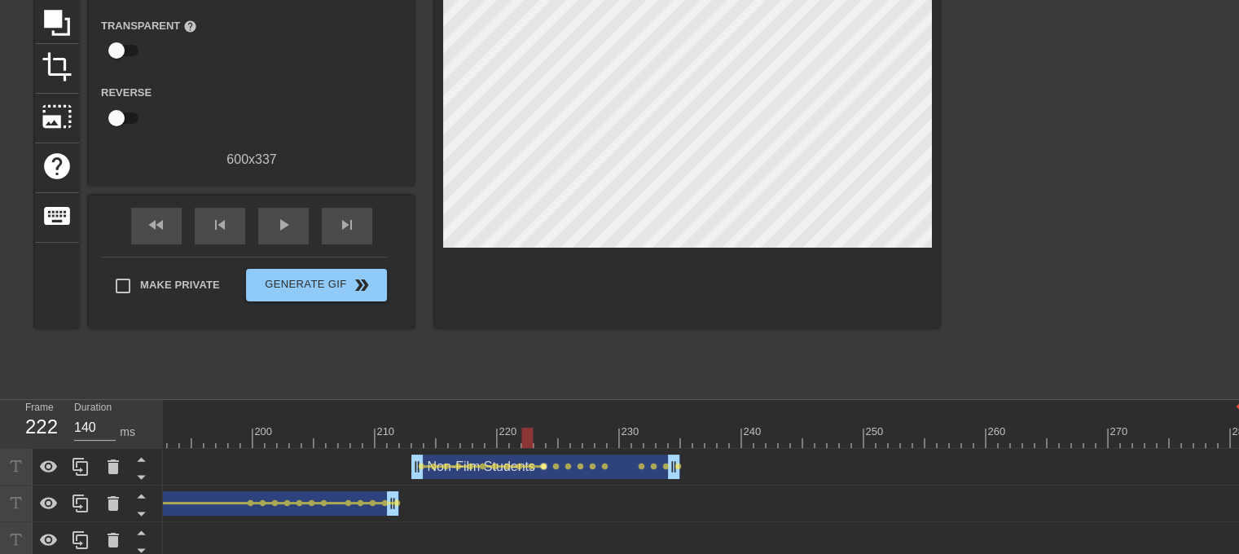
click at [543, 464] on span "lens" at bounding box center [543, 466] width 7 height 7
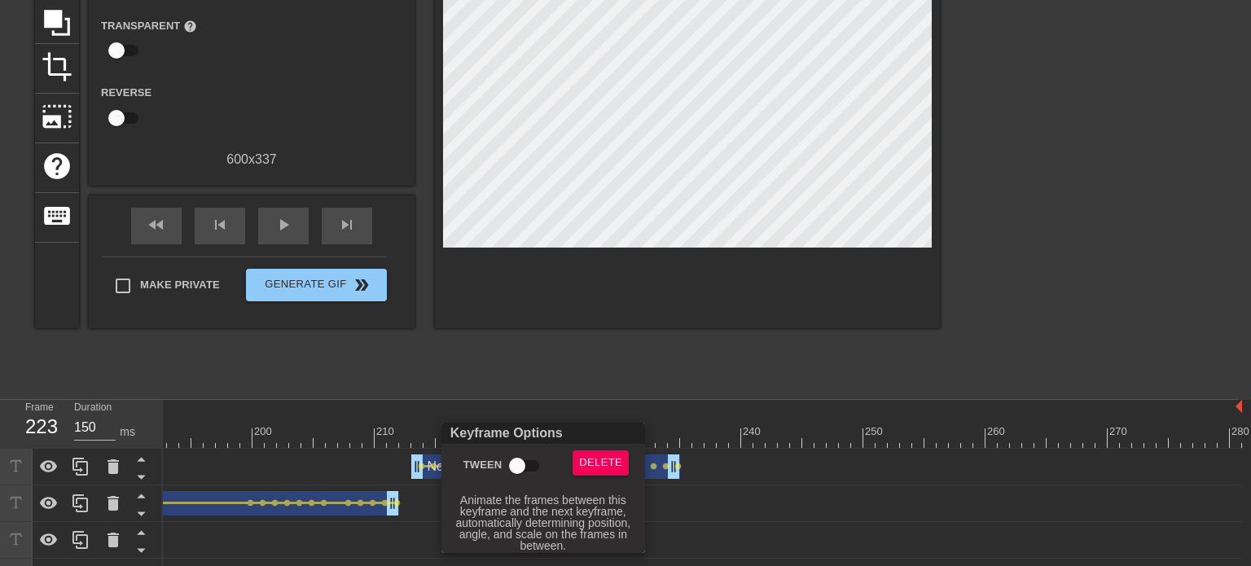
click at [518, 470] on input "Tween" at bounding box center [517, 466] width 93 height 31
click at [587, 346] on div at bounding box center [625, 283] width 1251 height 566
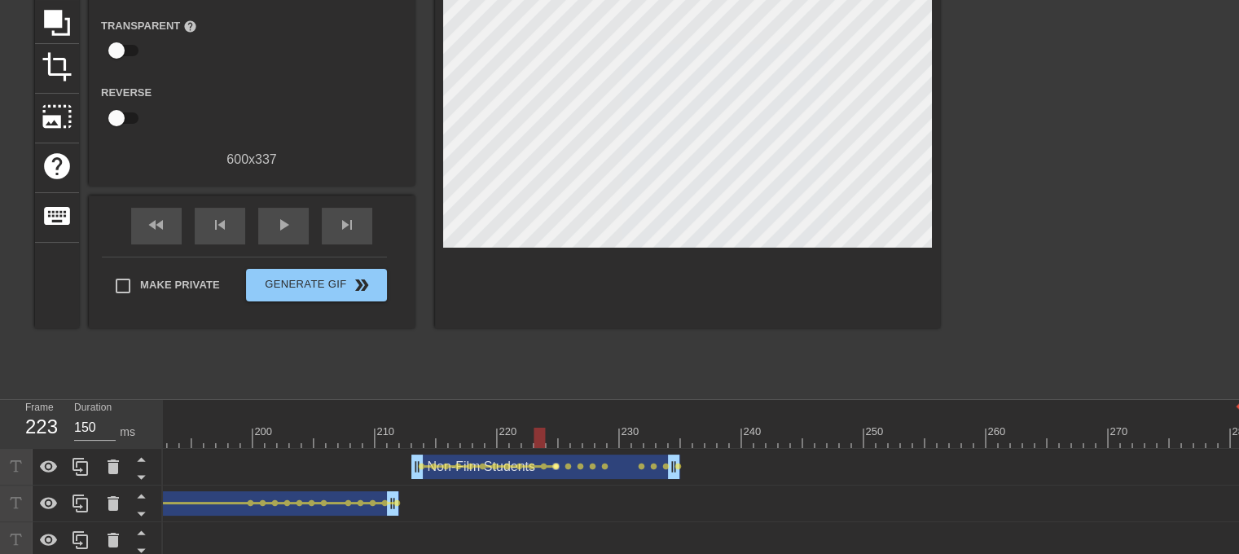
click at [554, 464] on span "lens" at bounding box center [555, 466] width 7 height 7
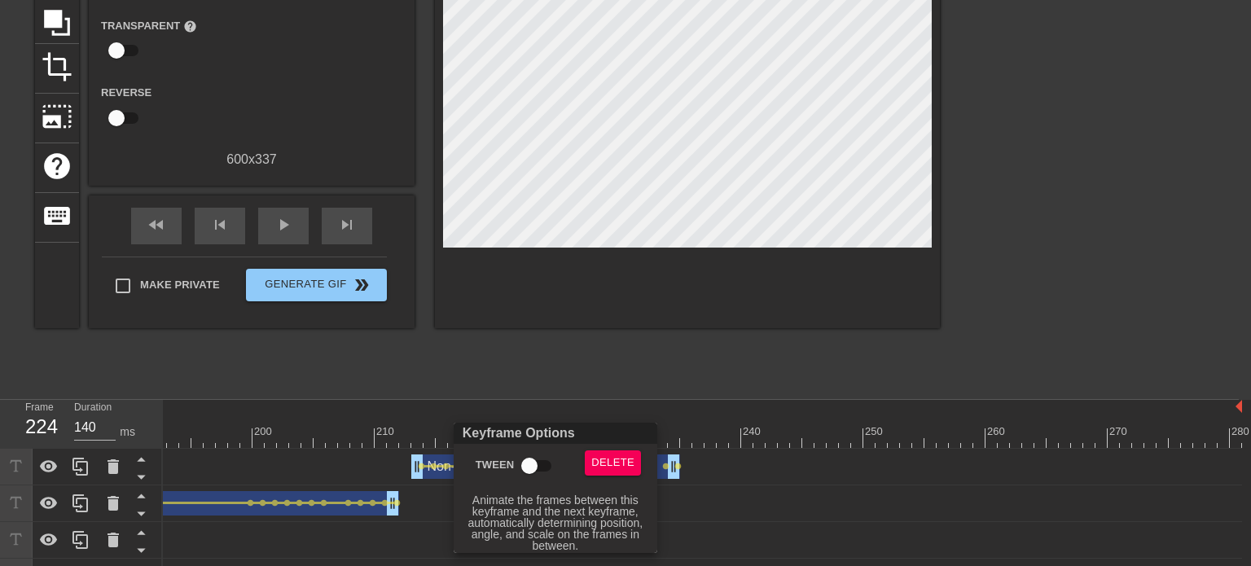
click at [534, 467] on input "Tween" at bounding box center [529, 466] width 93 height 31
click at [605, 377] on div at bounding box center [625, 283] width 1251 height 566
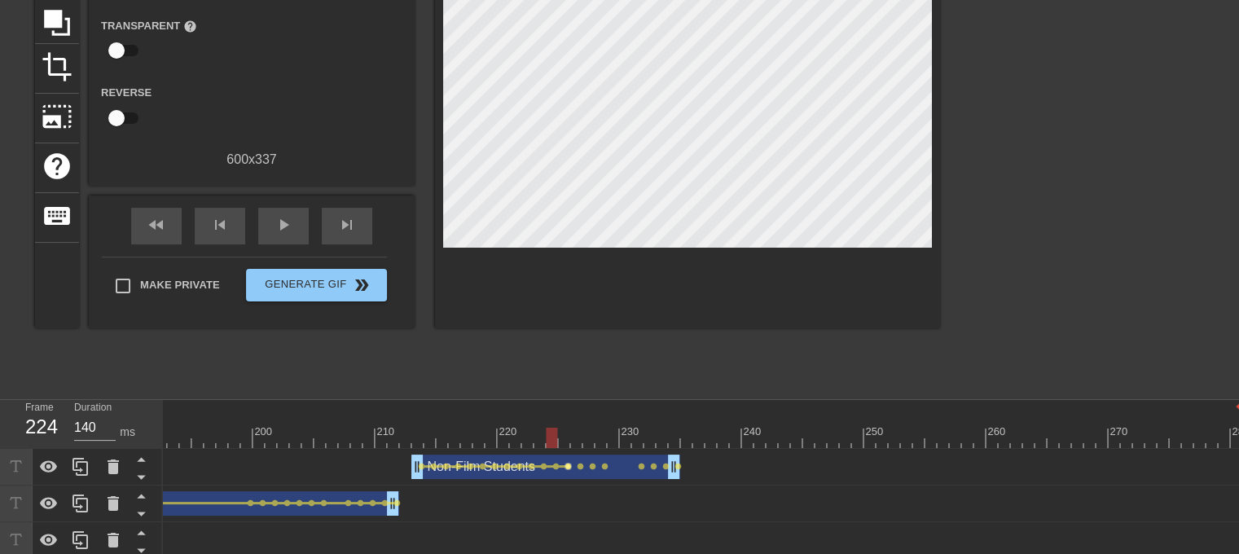
click at [568, 465] on span "lens" at bounding box center [568, 466] width 7 height 7
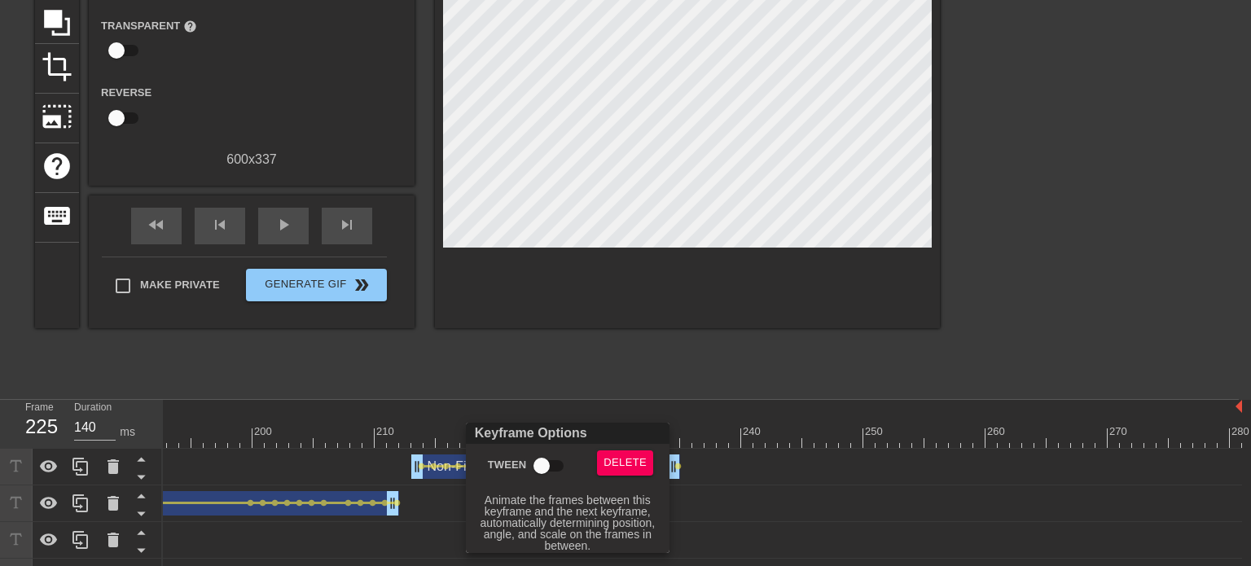
click at [543, 464] on input "Tween" at bounding box center [541, 466] width 93 height 31
click at [618, 380] on div at bounding box center [625, 283] width 1251 height 566
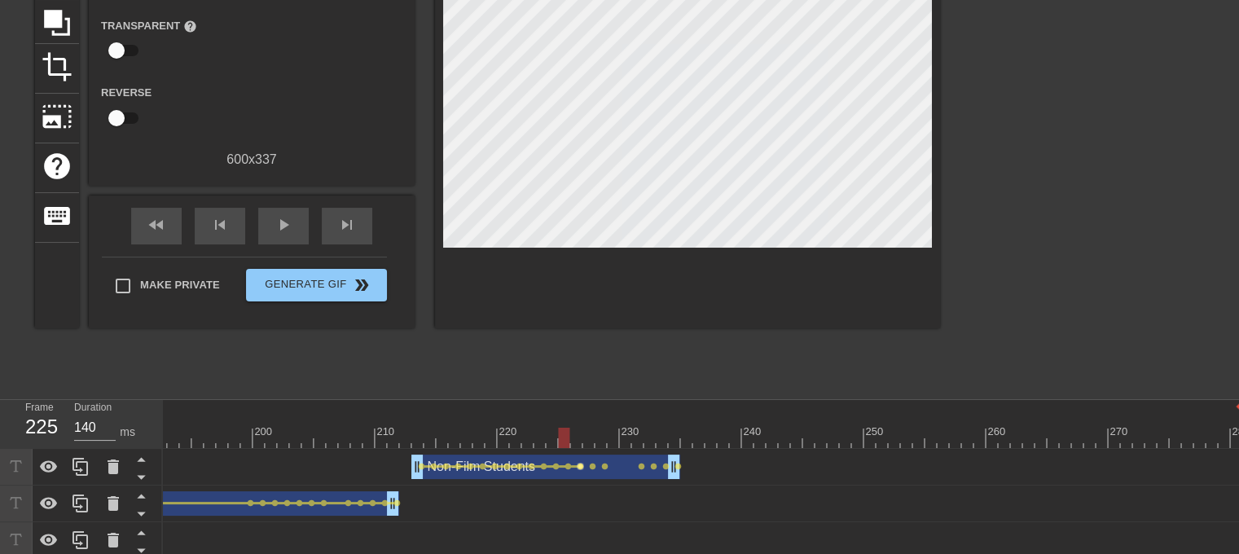
click at [579, 464] on span "lens" at bounding box center [580, 466] width 7 height 7
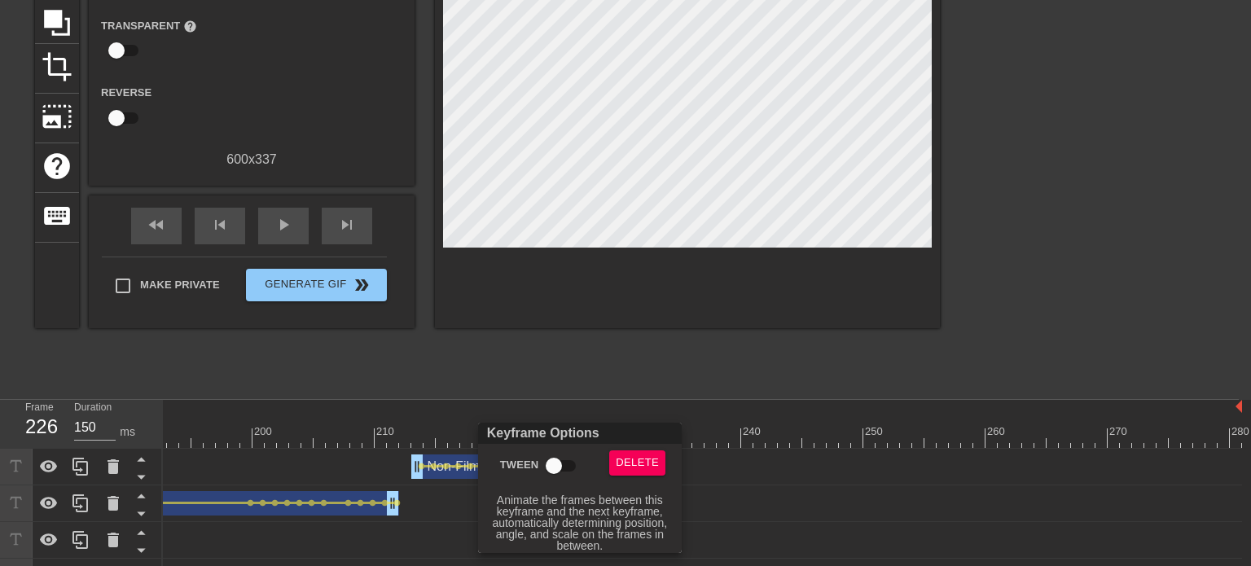
click at [548, 472] on input "Tween" at bounding box center [554, 466] width 93 height 31
click at [626, 374] on div at bounding box center [625, 283] width 1251 height 566
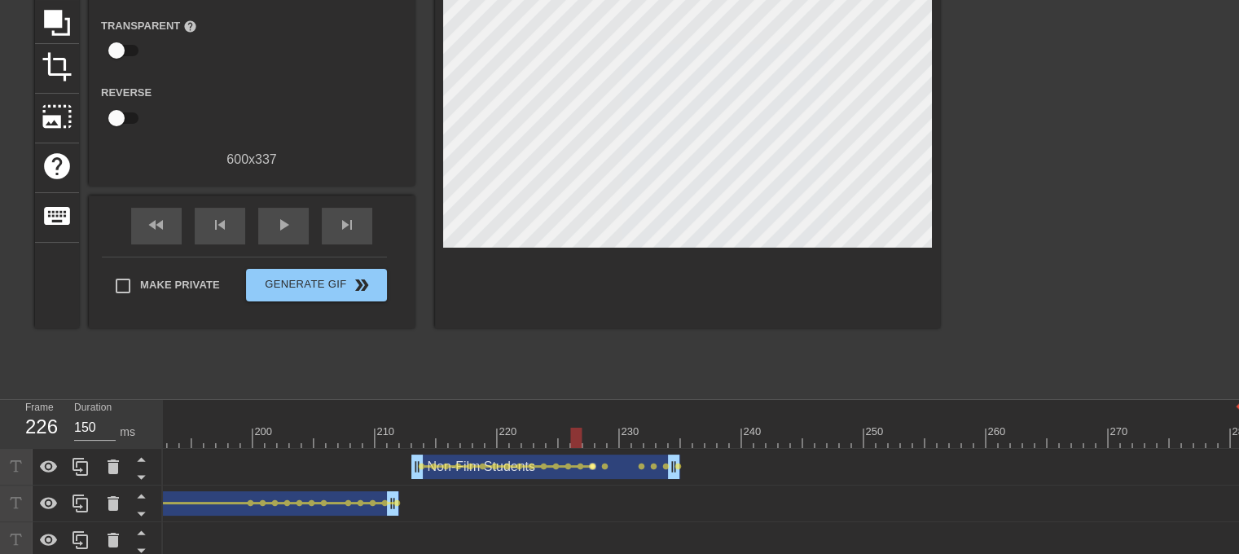
click at [594, 463] on span "lens" at bounding box center [592, 466] width 7 height 7
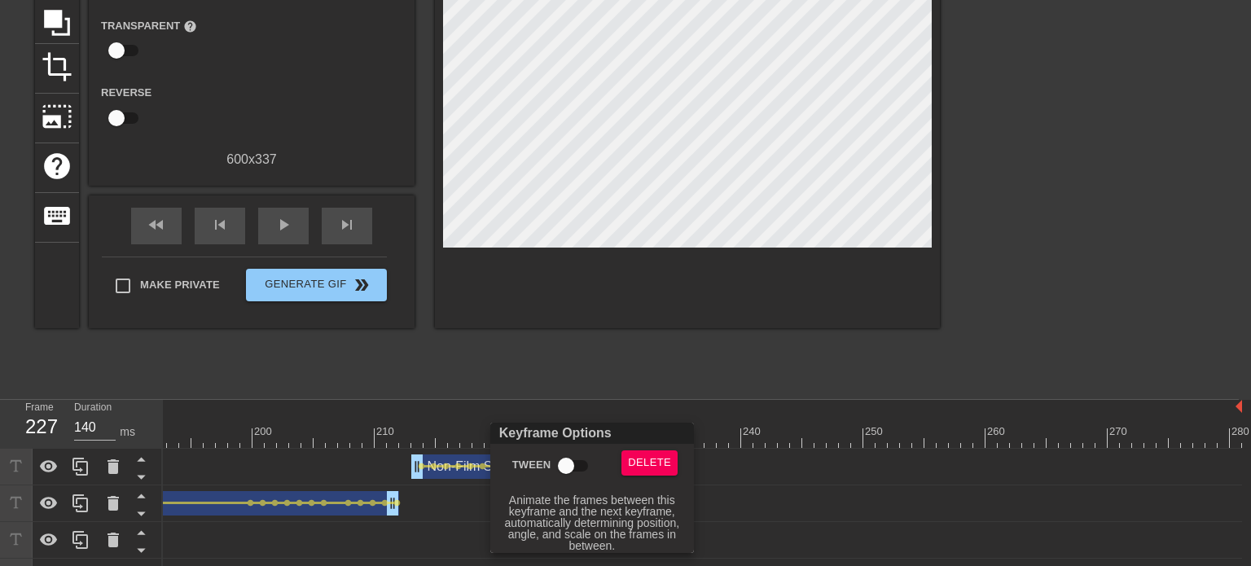
click at [558, 465] on input "Tween" at bounding box center [566, 466] width 93 height 31
click at [613, 403] on div at bounding box center [625, 283] width 1251 height 566
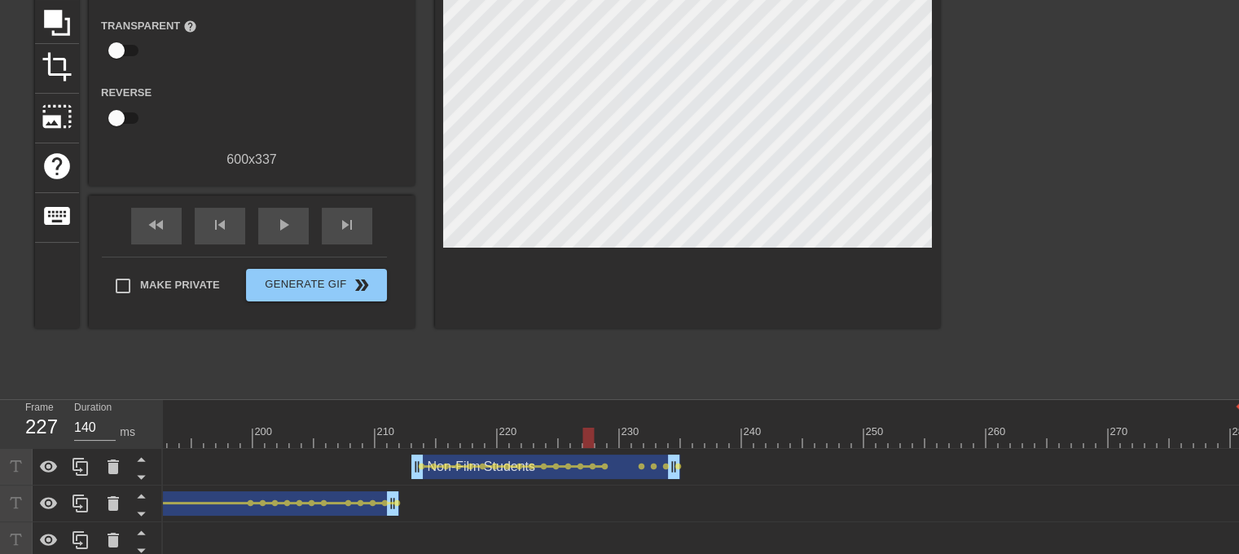
click at [604, 470] on div "Non-Film Students drag_handle drag_handle" at bounding box center [545, 467] width 269 height 24
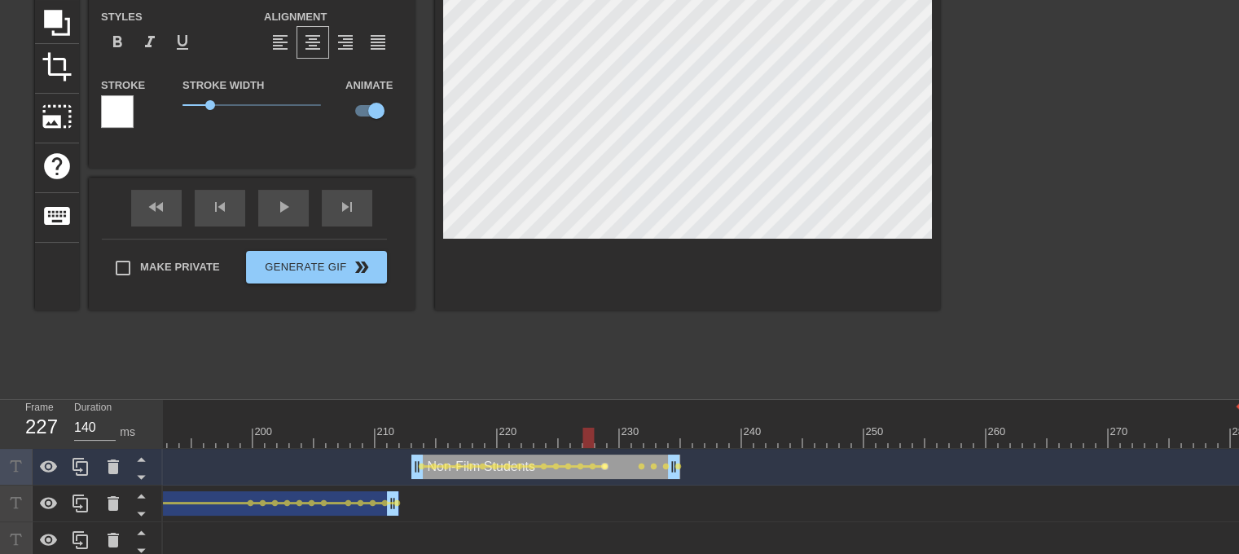
click at [603, 464] on span "lens" at bounding box center [604, 466] width 7 height 7
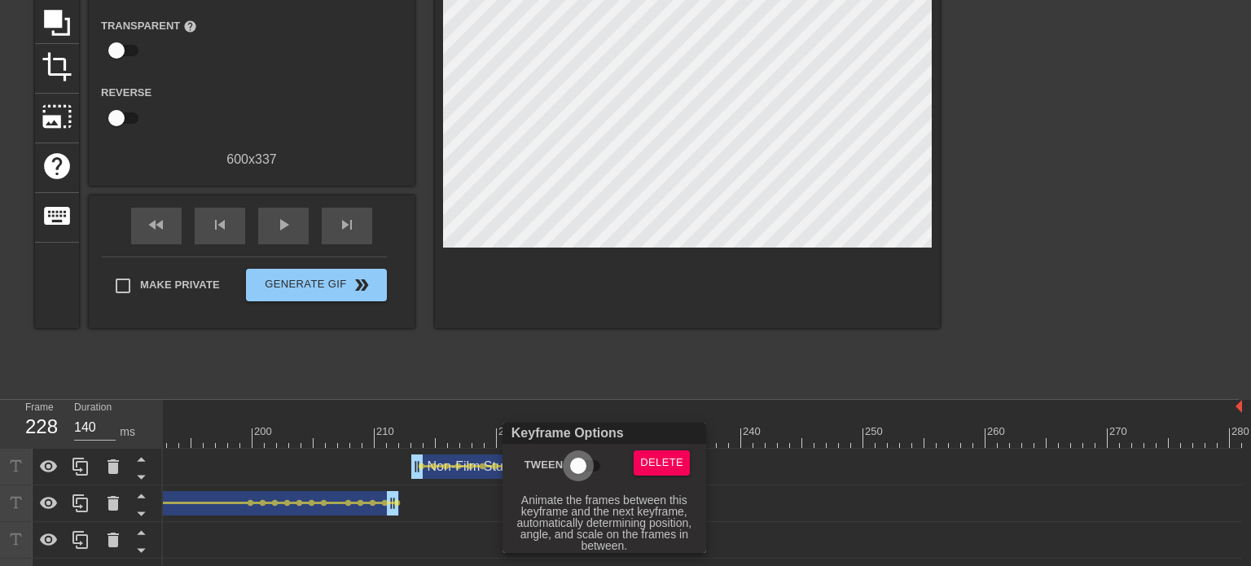
click at [576, 475] on input "Tween" at bounding box center [578, 466] width 93 height 31
click at [657, 390] on div at bounding box center [625, 283] width 1251 height 566
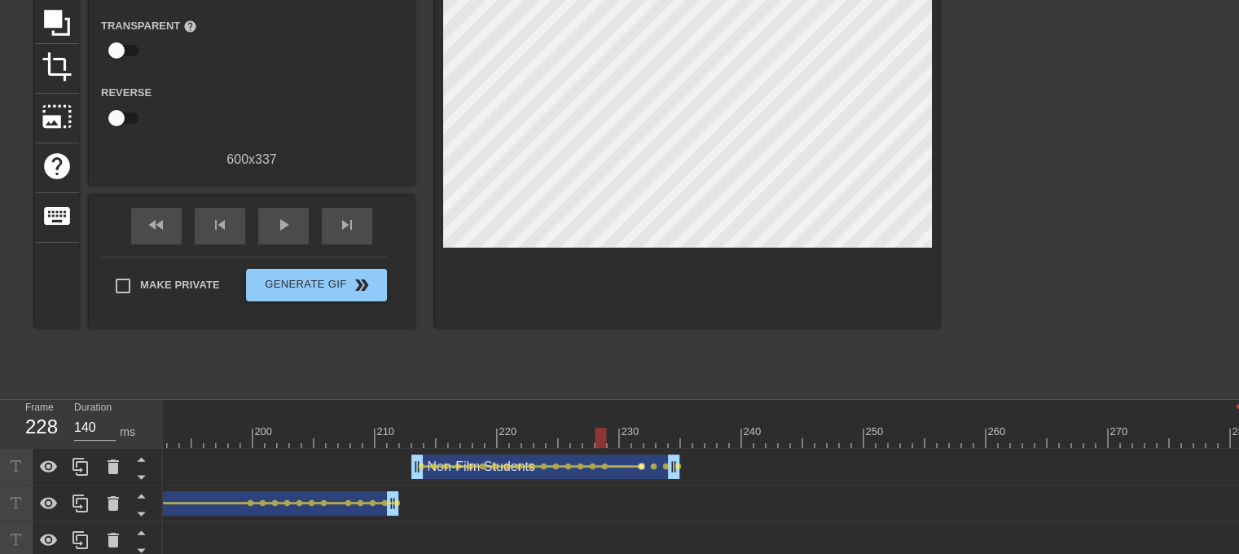
click at [642, 467] on span "lens" at bounding box center [641, 466] width 7 height 7
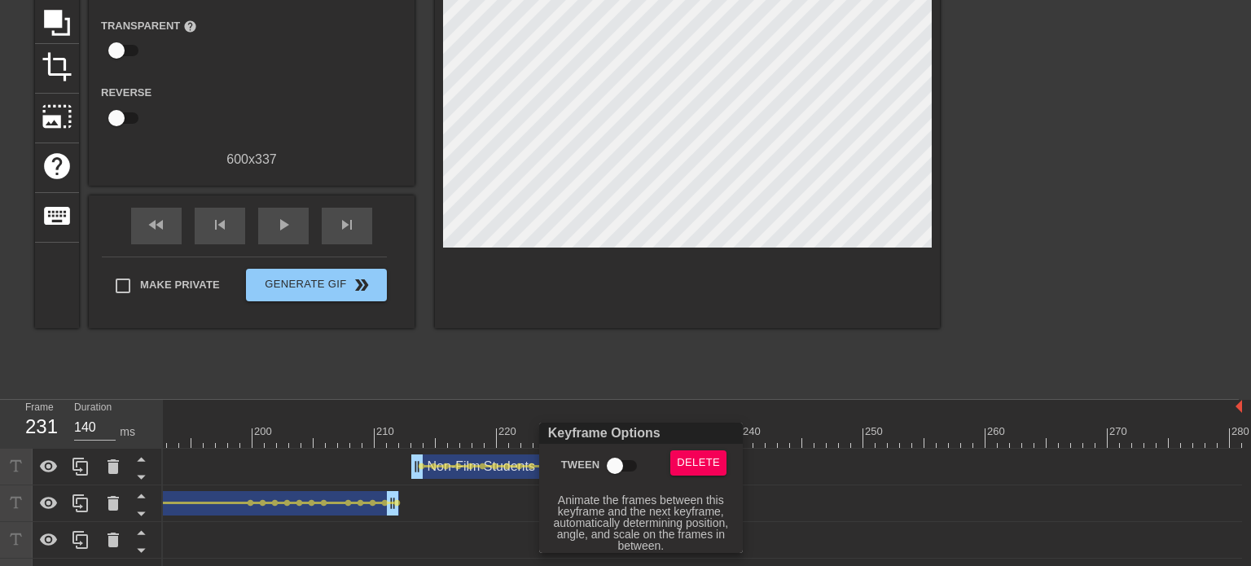
click at [617, 470] on input "Tween" at bounding box center [615, 466] width 93 height 31
click at [672, 387] on div at bounding box center [625, 283] width 1251 height 566
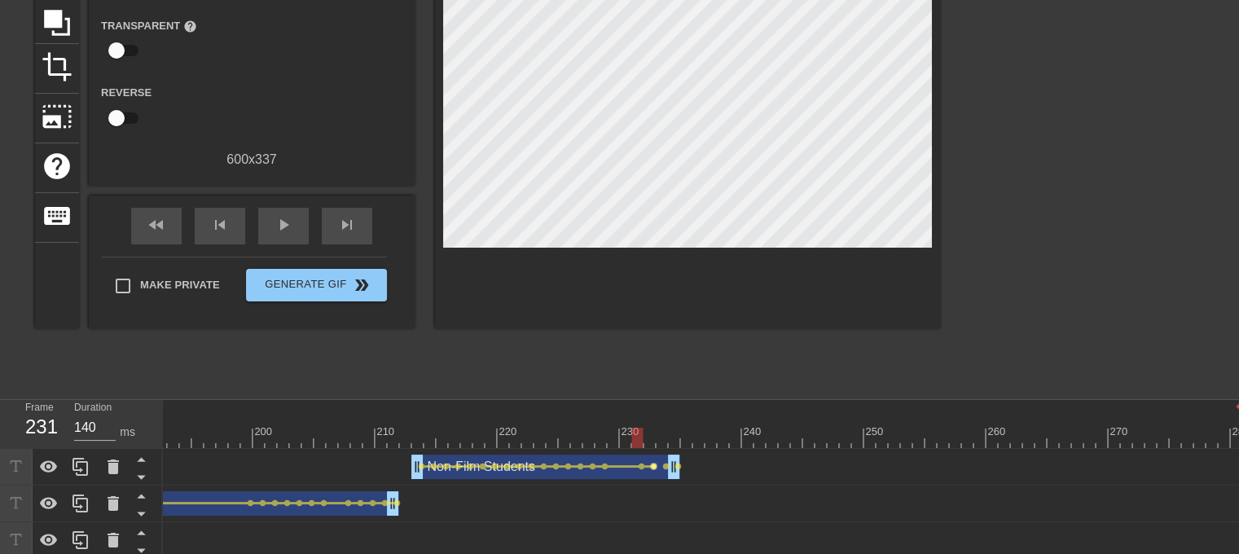
click at [650, 464] on span "lens" at bounding box center [653, 466] width 7 height 7
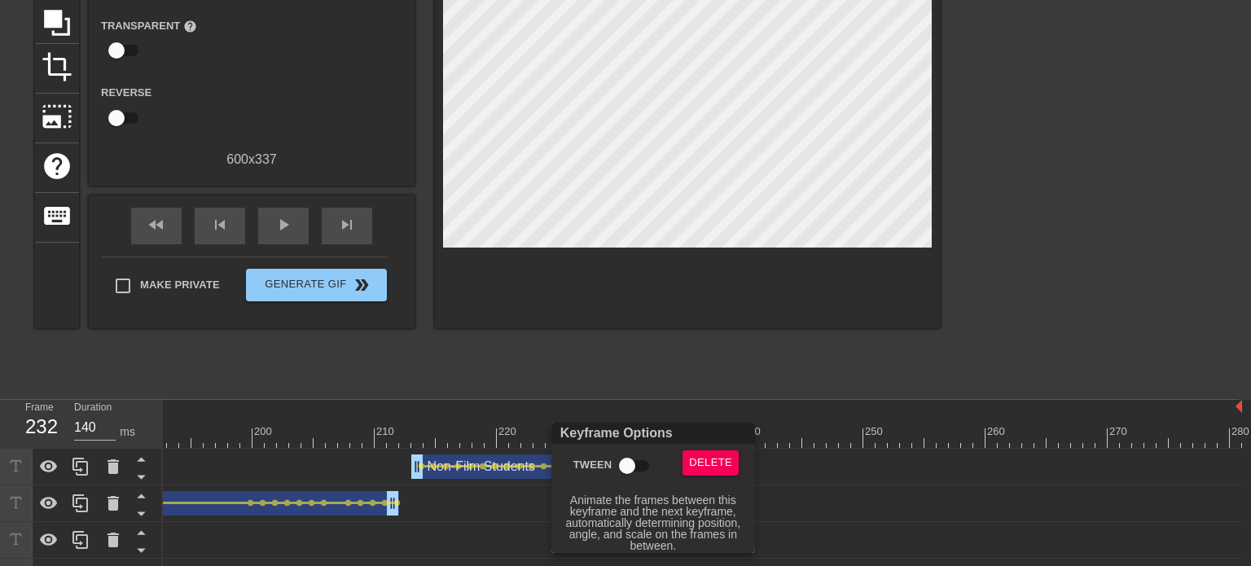
click at [632, 459] on input "Tween" at bounding box center [627, 466] width 93 height 31
click at [675, 387] on div at bounding box center [625, 283] width 1251 height 566
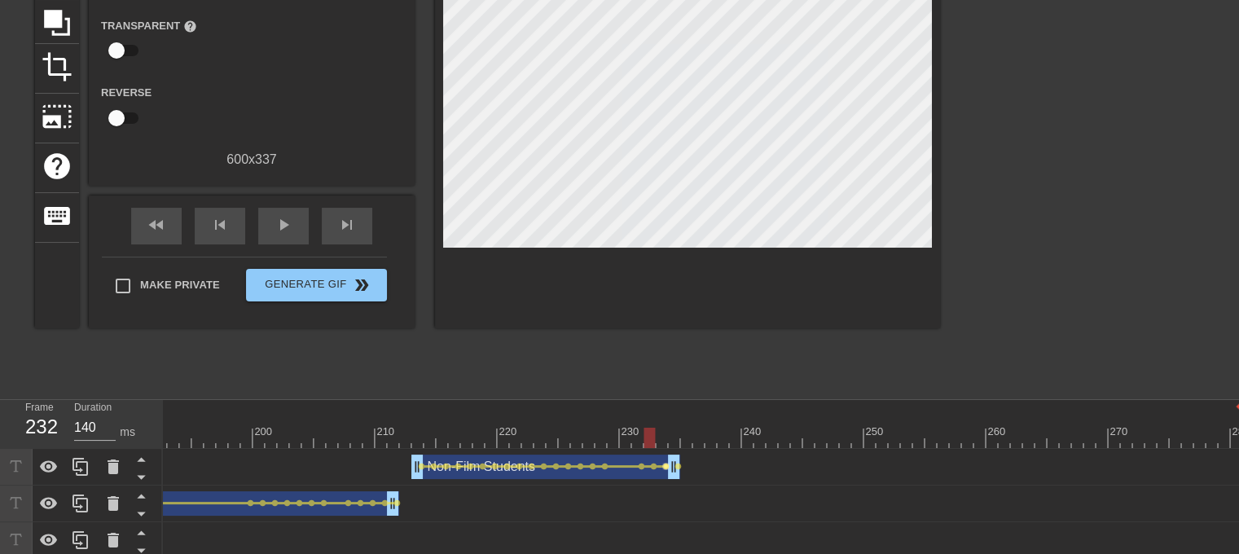
click at [666, 465] on span "lens" at bounding box center [665, 466] width 7 height 7
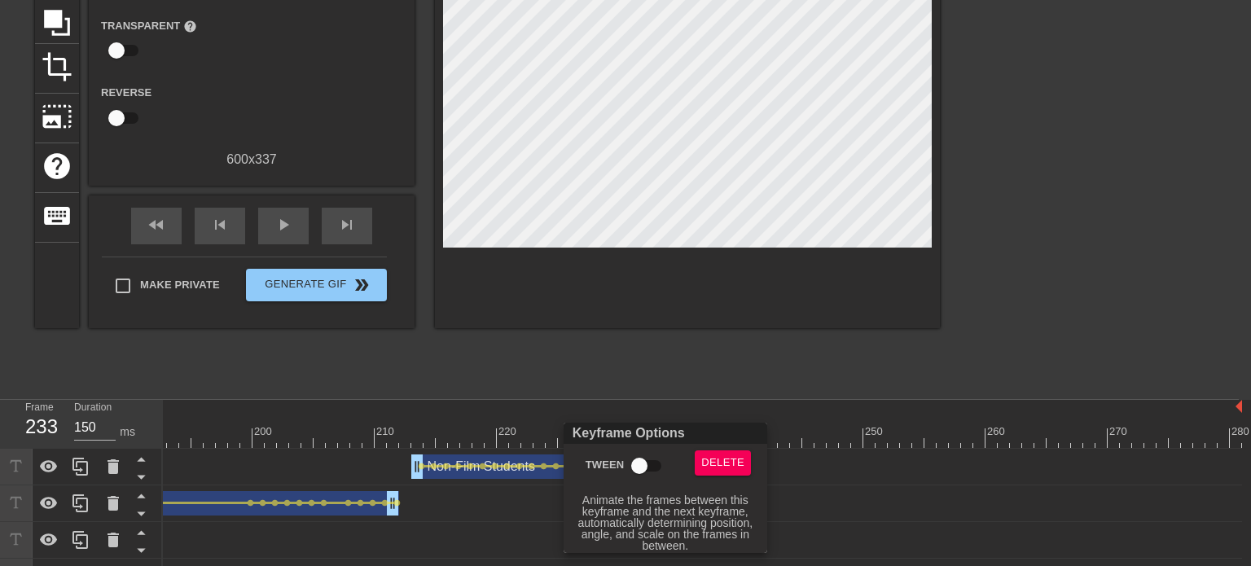
click at [644, 468] on input "Tween" at bounding box center [639, 466] width 93 height 31
click at [693, 380] on div at bounding box center [625, 283] width 1251 height 566
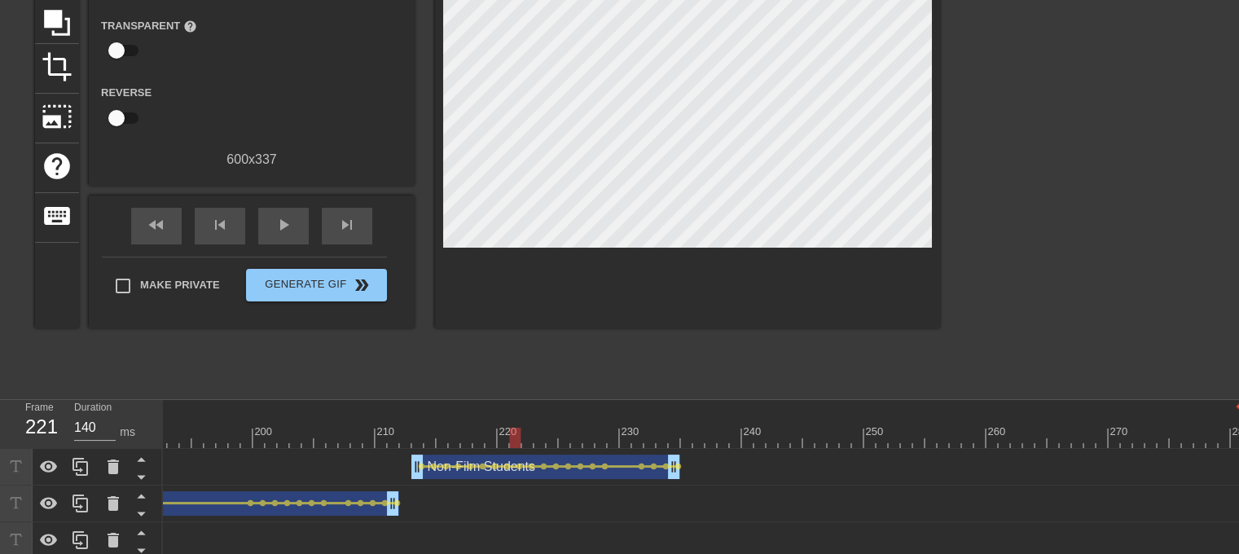
drag, startPoint x: 662, startPoint y: 440, endPoint x: 517, endPoint y: 436, distance: 145.1
click at [517, 436] on div at bounding box center [514, 438] width 11 height 20
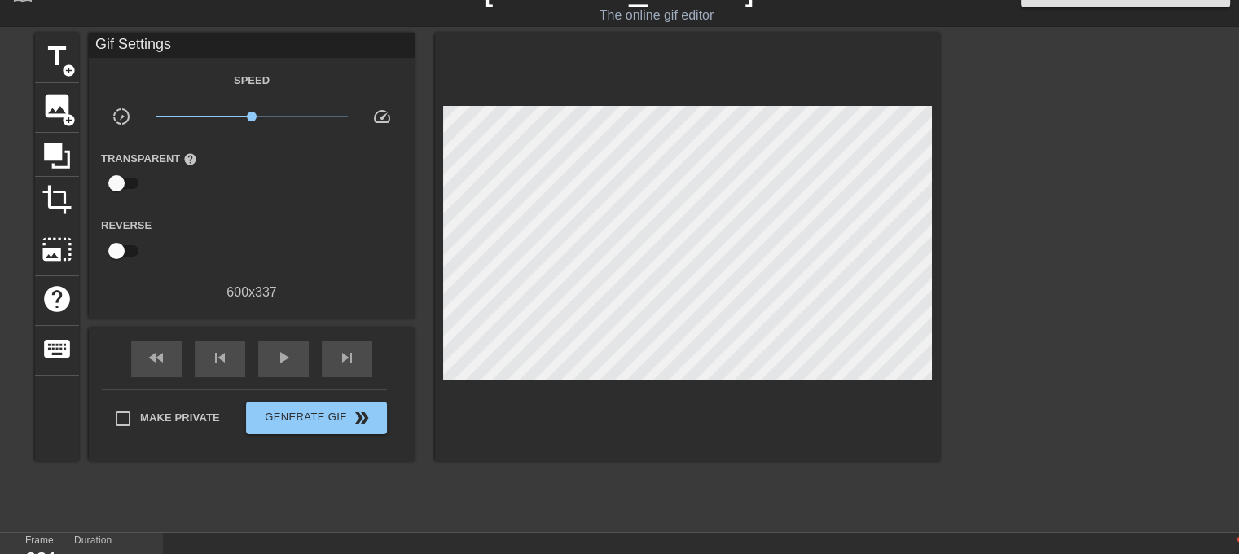
scroll to position [30, 0]
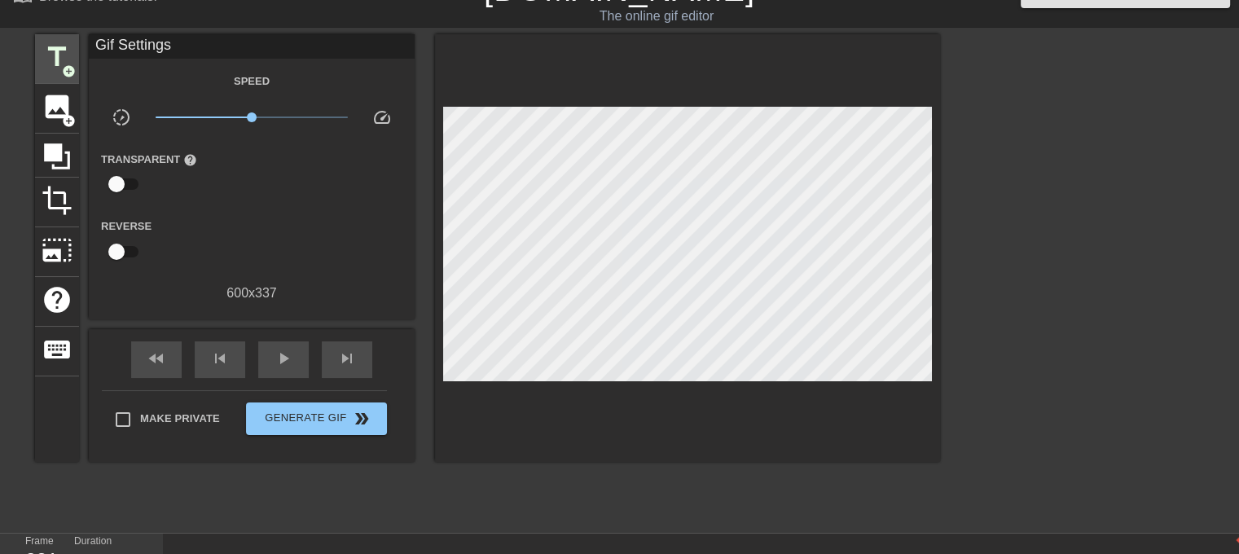
click at [65, 64] on span "add_circle" at bounding box center [69, 71] width 14 height 14
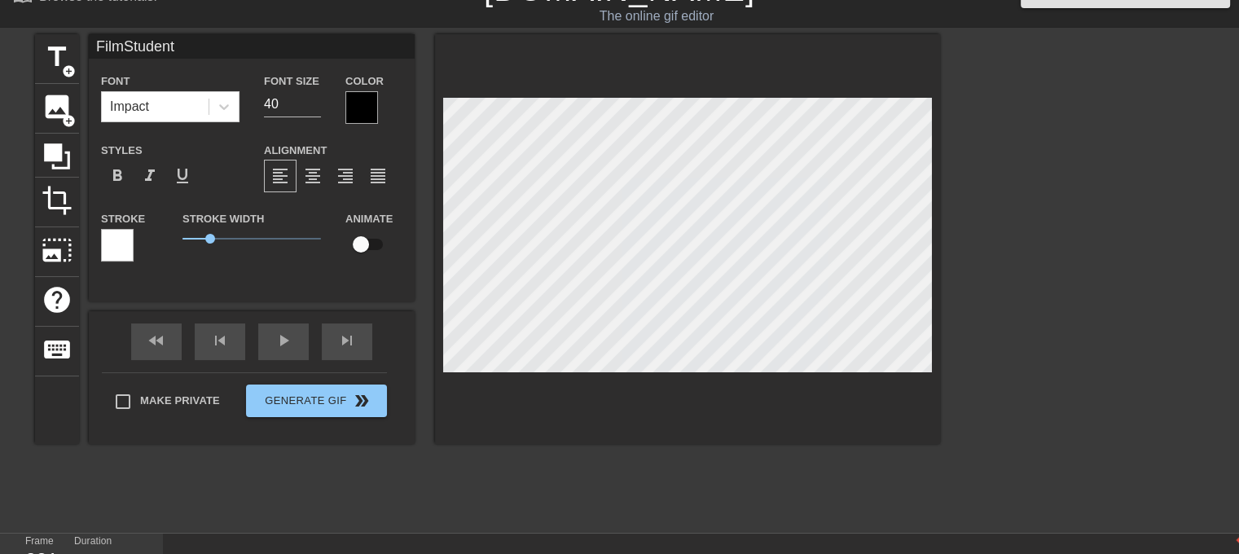
scroll to position [2, 3]
click at [312, 175] on span "format_align_center" at bounding box center [313, 176] width 20 height 20
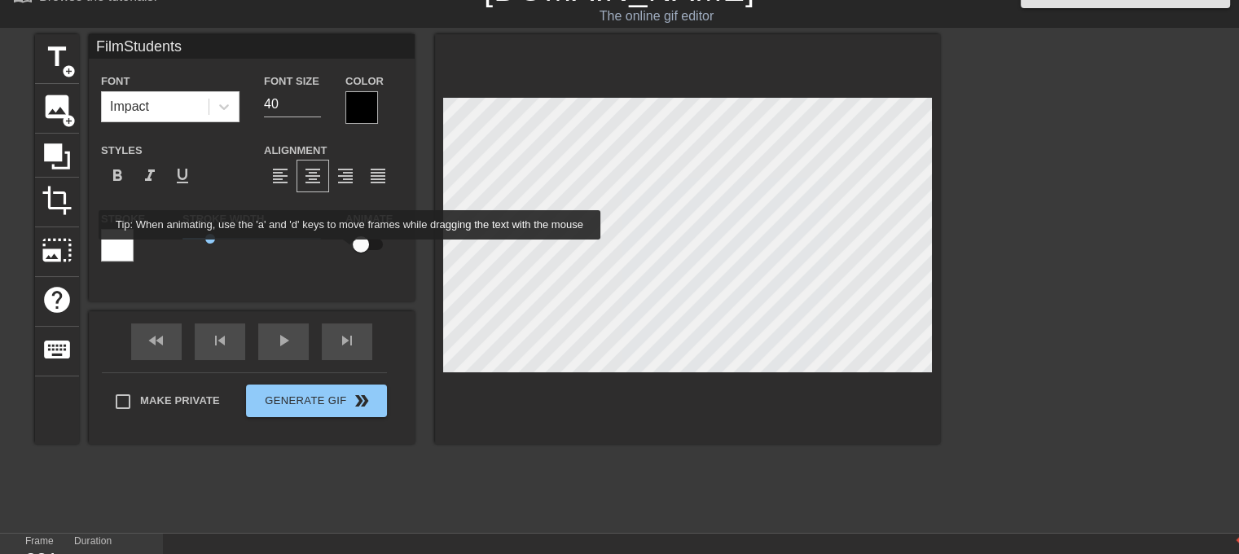
click at [355, 248] on input "checkbox" at bounding box center [360, 244] width 93 height 31
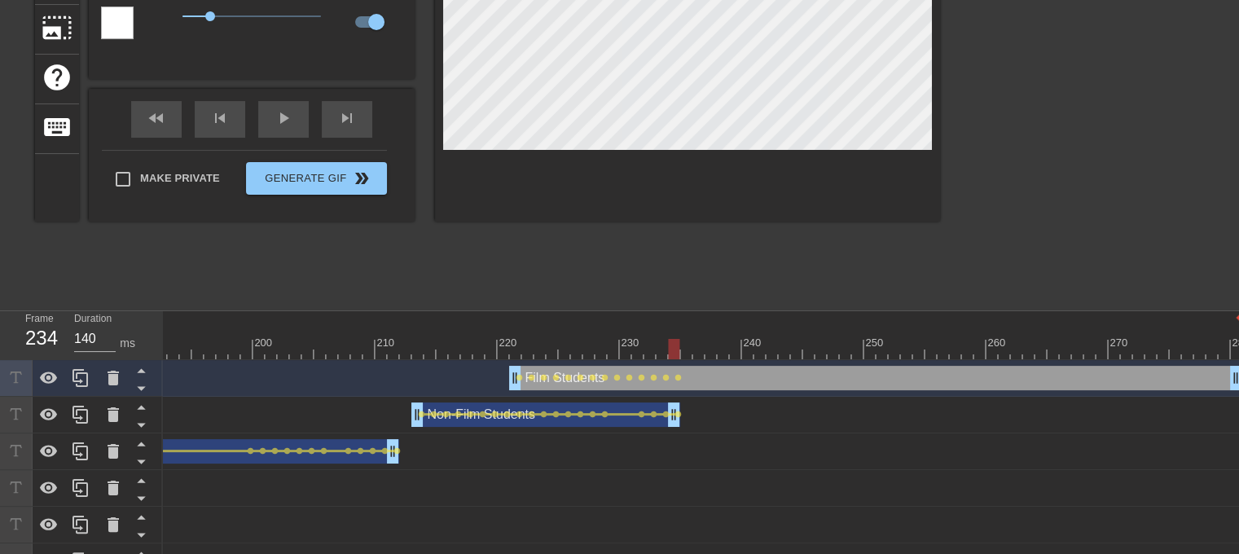
scroll to position [328, 0]
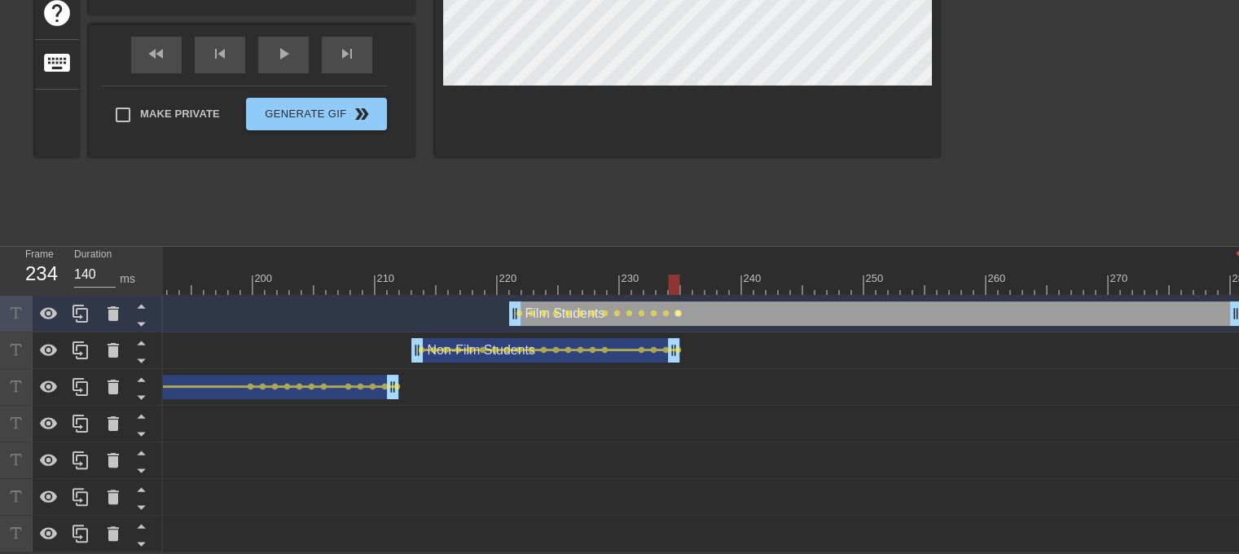
click at [678, 310] on span "lens" at bounding box center [678, 313] width 7 height 7
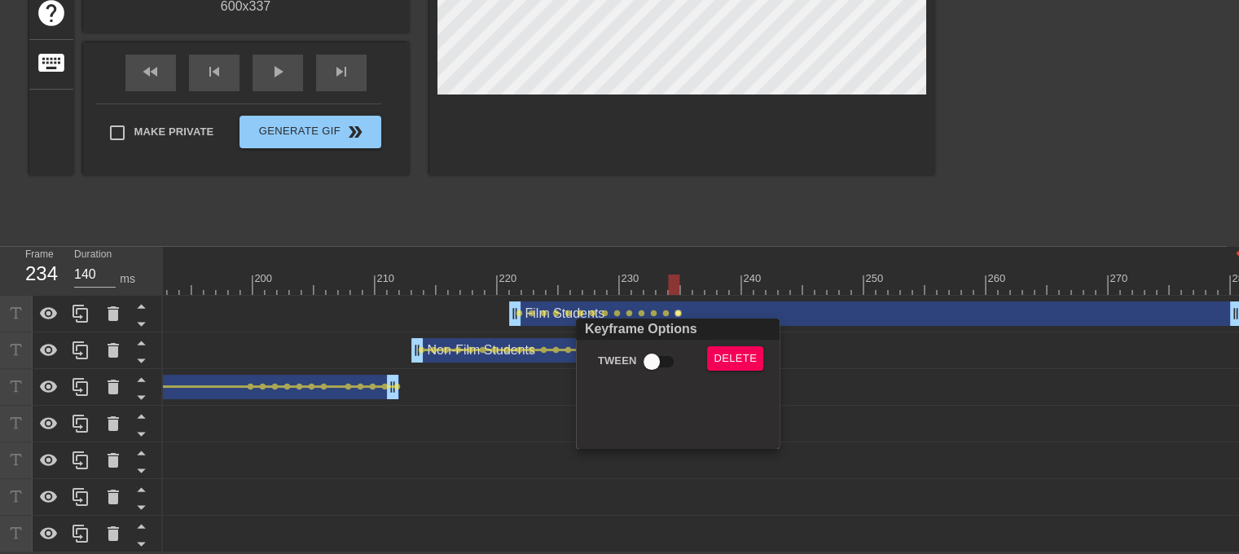
scroll to position [315, 0]
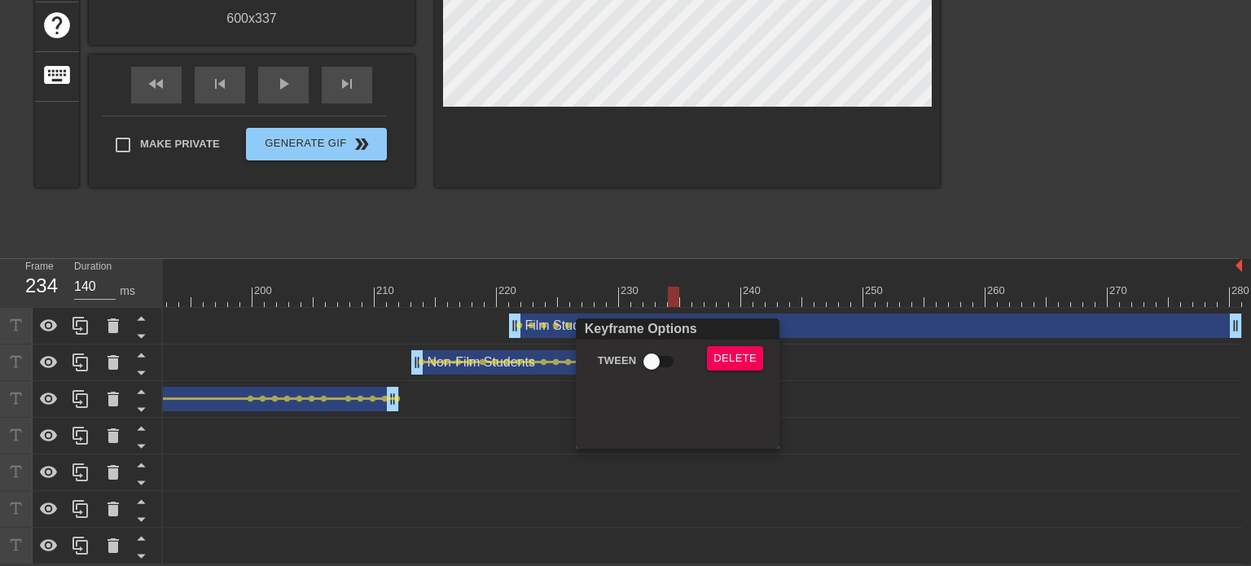
click at [1228, 315] on div at bounding box center [625, 283] width 1251 height 566
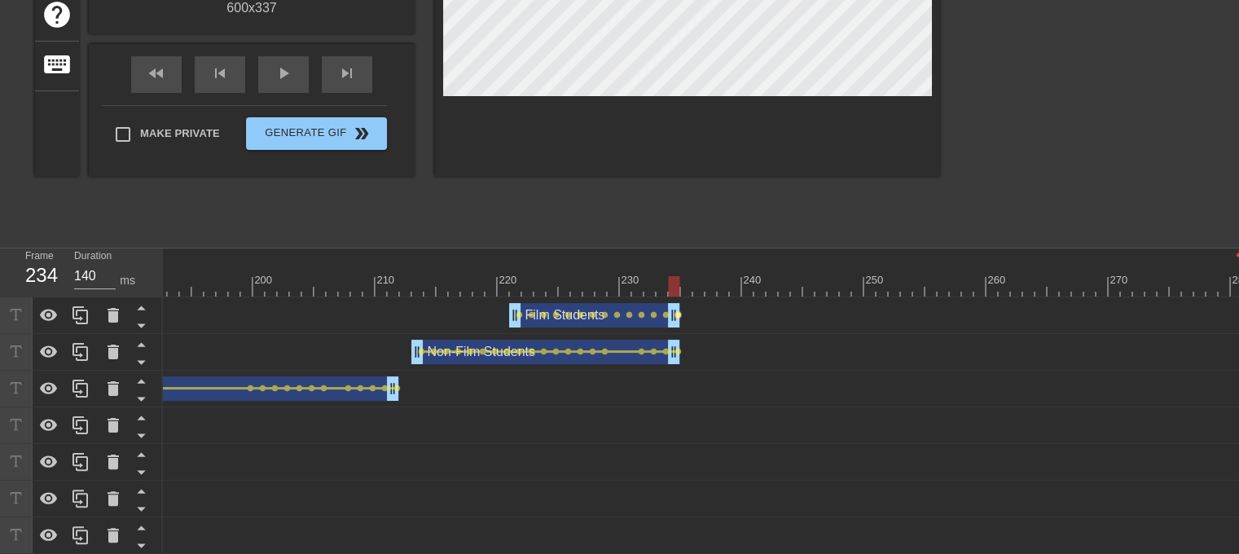
drag, startPoint x: 1232, startPoint y: 316, endPoint x: 674, endPoint y: 310, distance: 558.1
click at [677, 315] on span "lens" at bounding box center [678, 314] width 7 height 7
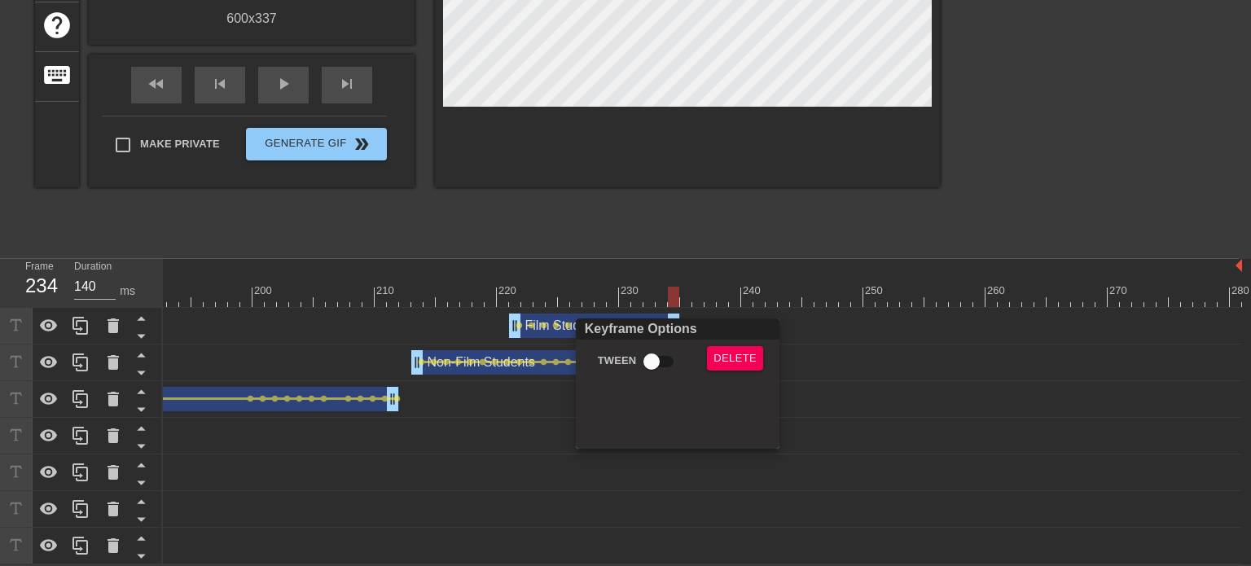
click at [515, 318] on div at bounding box center [625, 283] width 1251 height 566
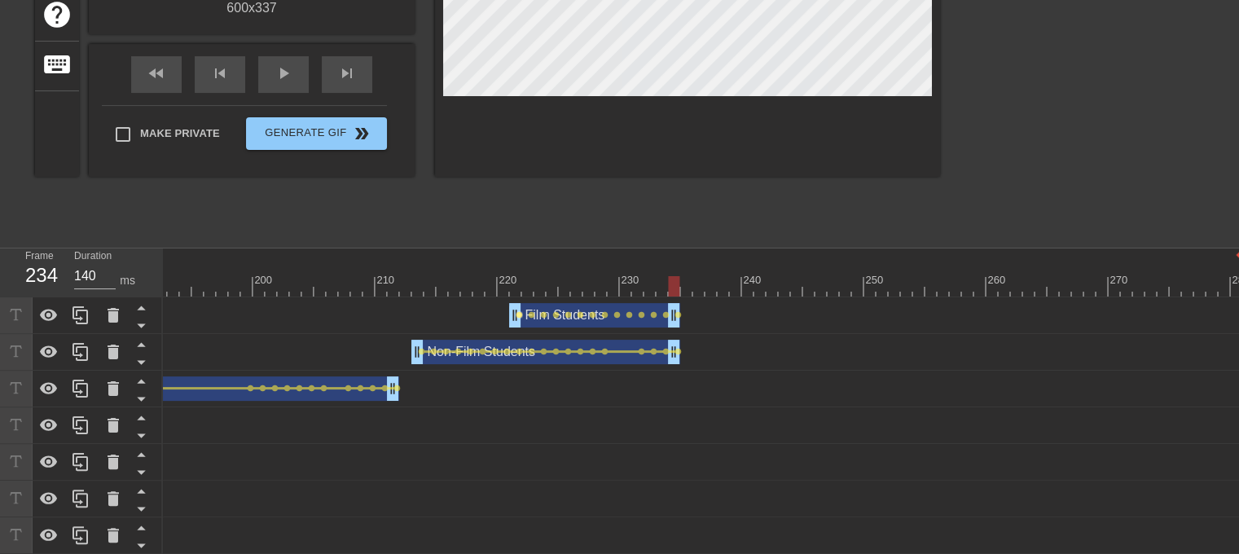
click at [516, 318] on span "lens" at bounding box center [519, 314] width 7 height 7
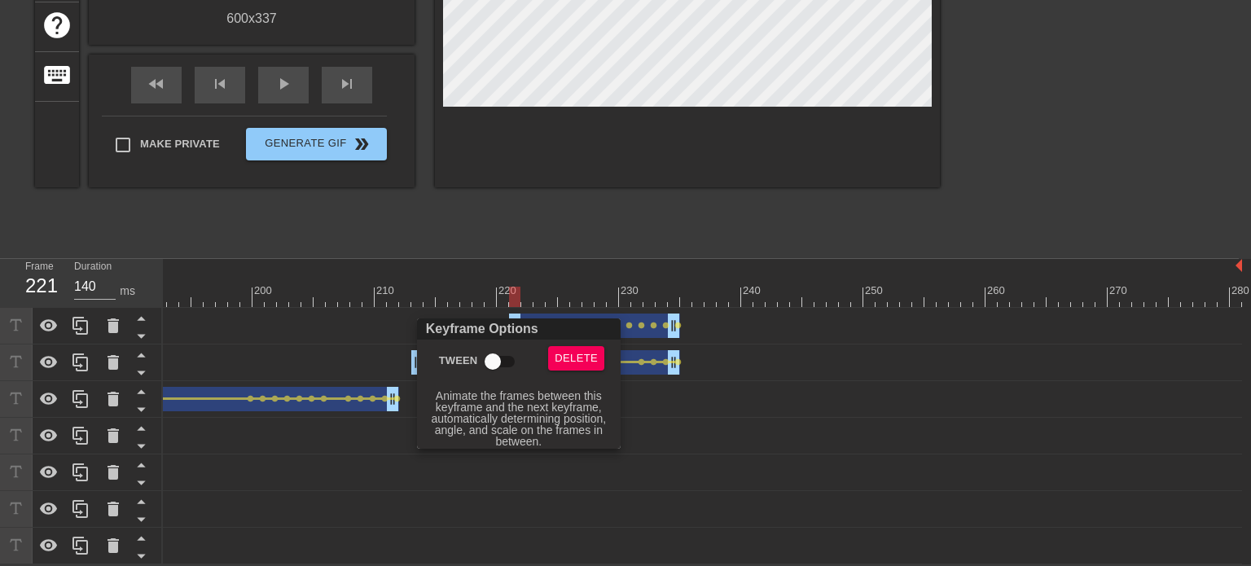
click at [498, 363] on input "Tween" at bounding box center [492, 361] width 93 height 31
click at [528, 315] on div at bounding box center [625, 283] width 1251 height 566
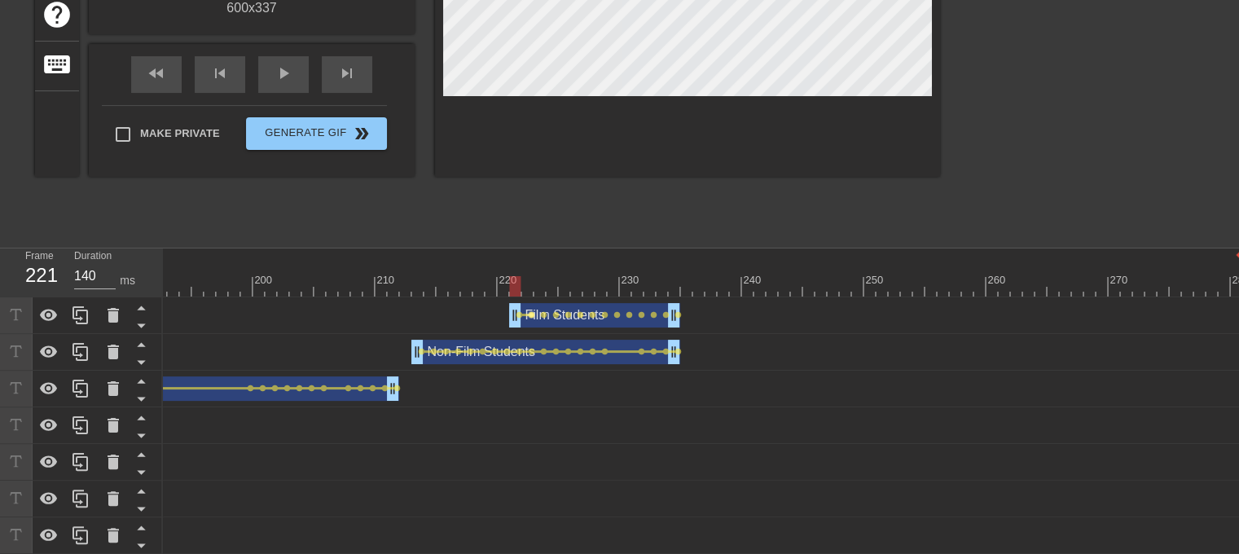
click at [528, 312] on span "lens" at bounding box center [531, 314] width 7 height 7
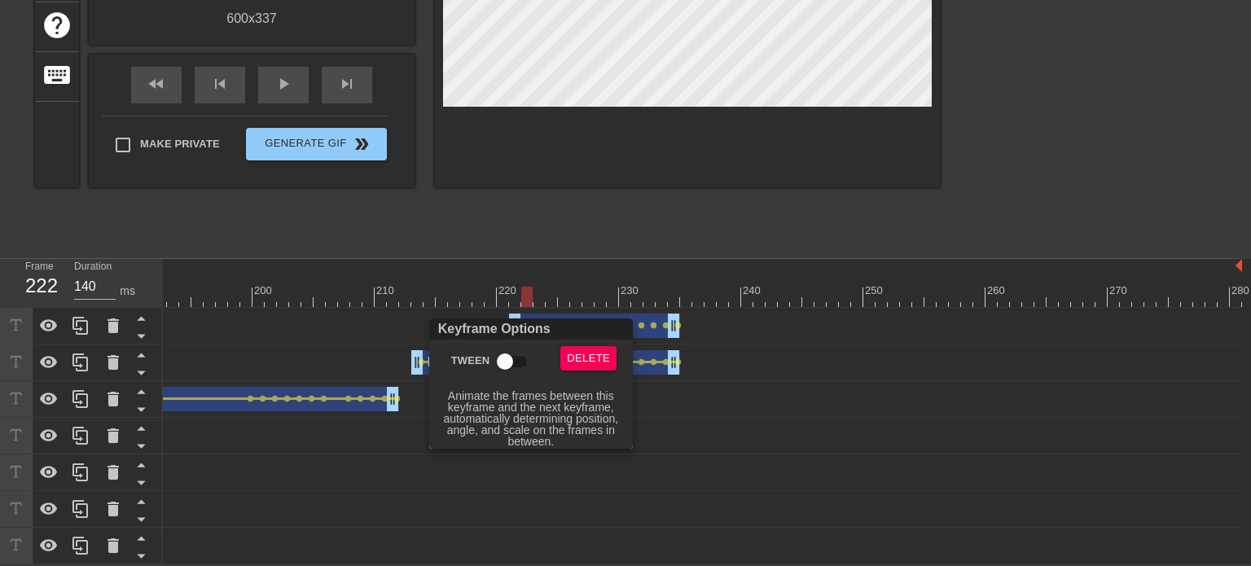
click at [511, 358] on input "Tween" at bounding box center [505, 361] width 93 height 31
click at [544, 313] on div at bounding box center [625, 283] width 1251 height 566
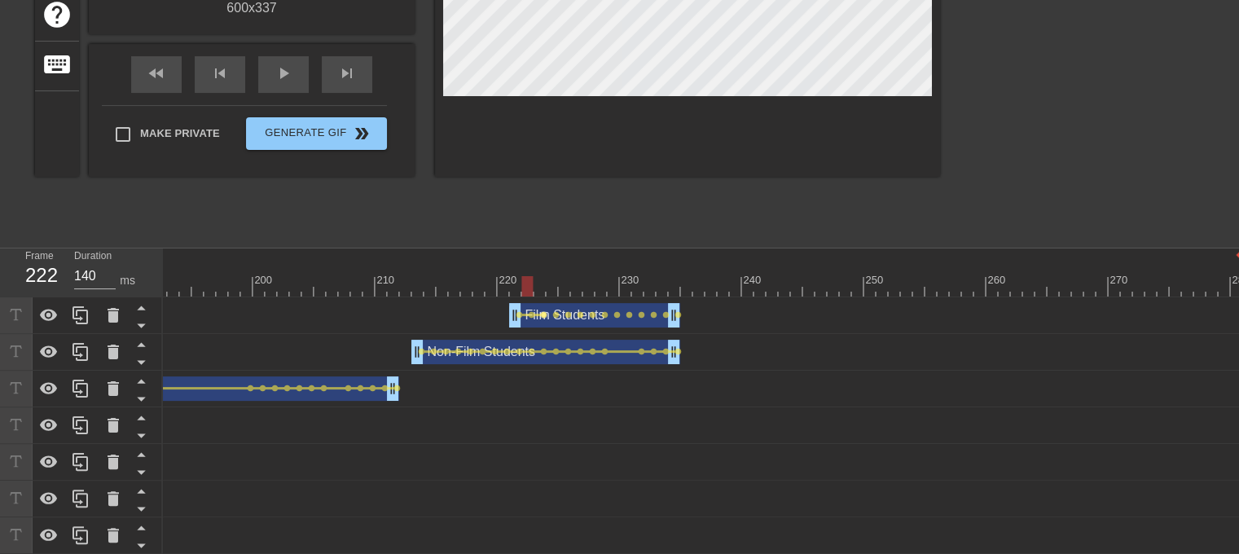
click at [543, 313] on span "lens" at bounding box center [543, 314] width 7 height 7
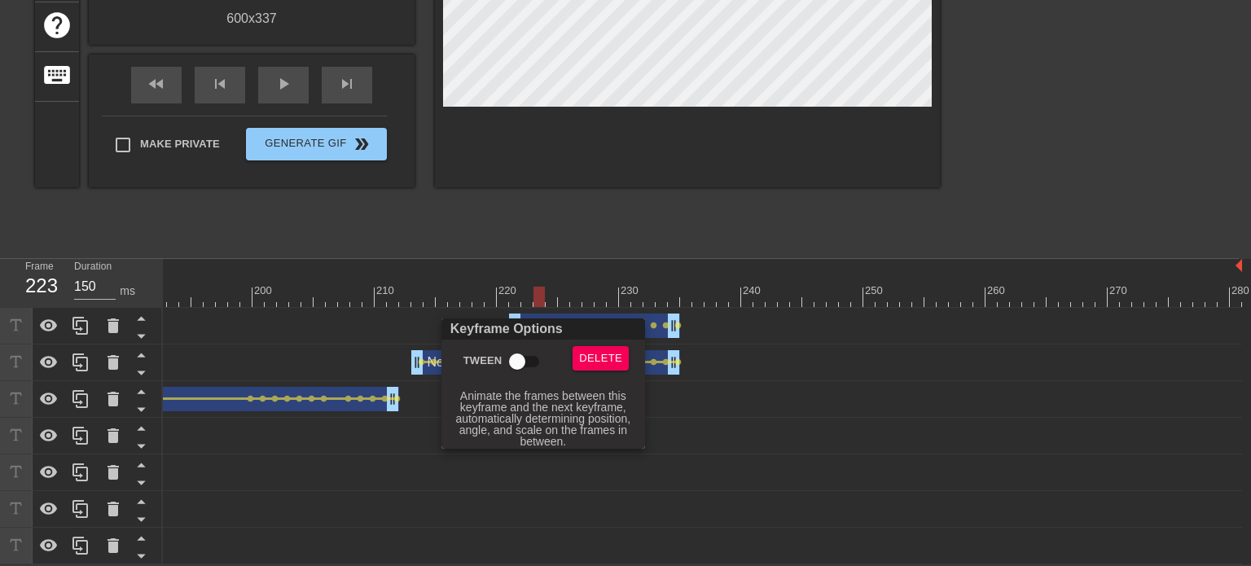
click at [519, 359] on input "Tween" at bounding box center [517, 361] width 93 height 31
click at [556, 311] on div at bounding box center [625, 283] width 1251 height 566
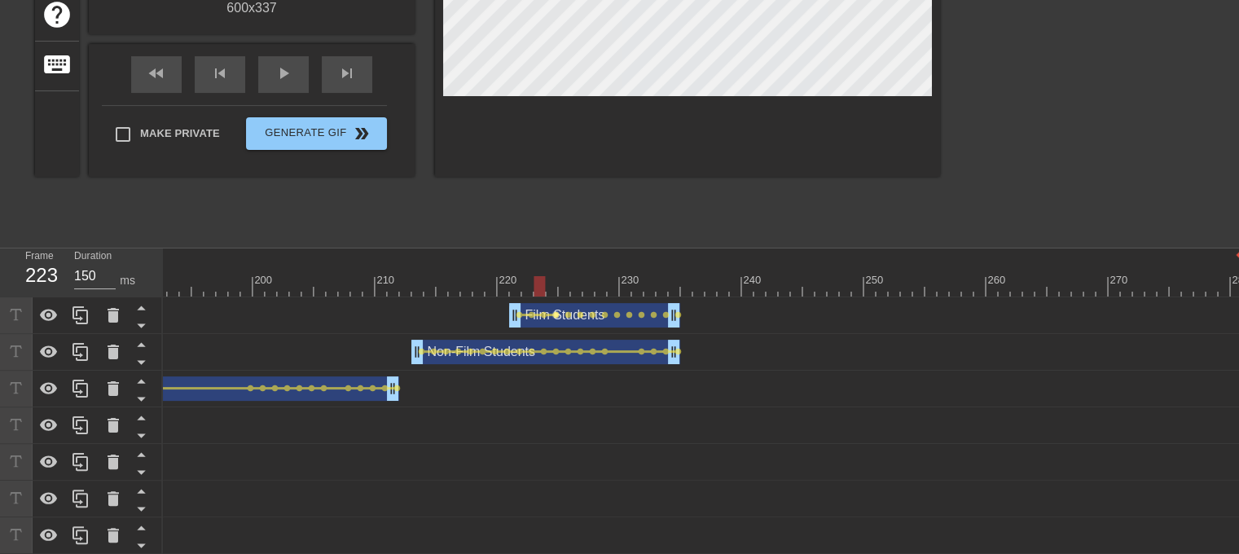
click at [556, 314] on span "lens" at bounding box center [555, 314] width 7 height 7
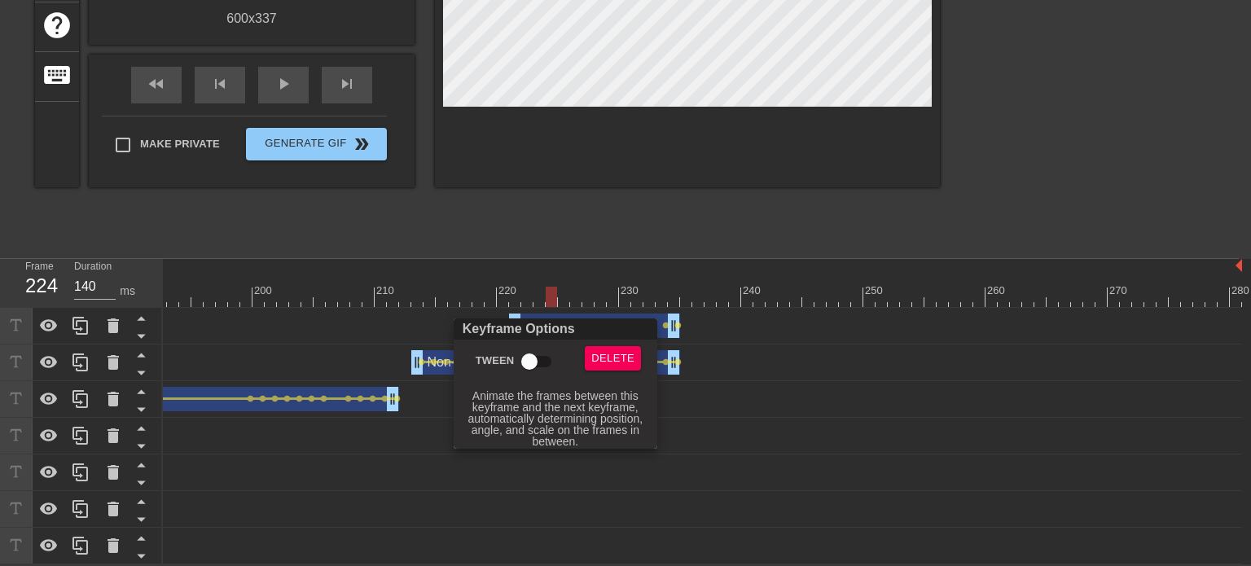
click at [537, 358] on input "Tween" at bounding box center [529, 361] width 93 height 31
click at [567, 313] on div at bounding box center [625, 283] width 1251 height 566
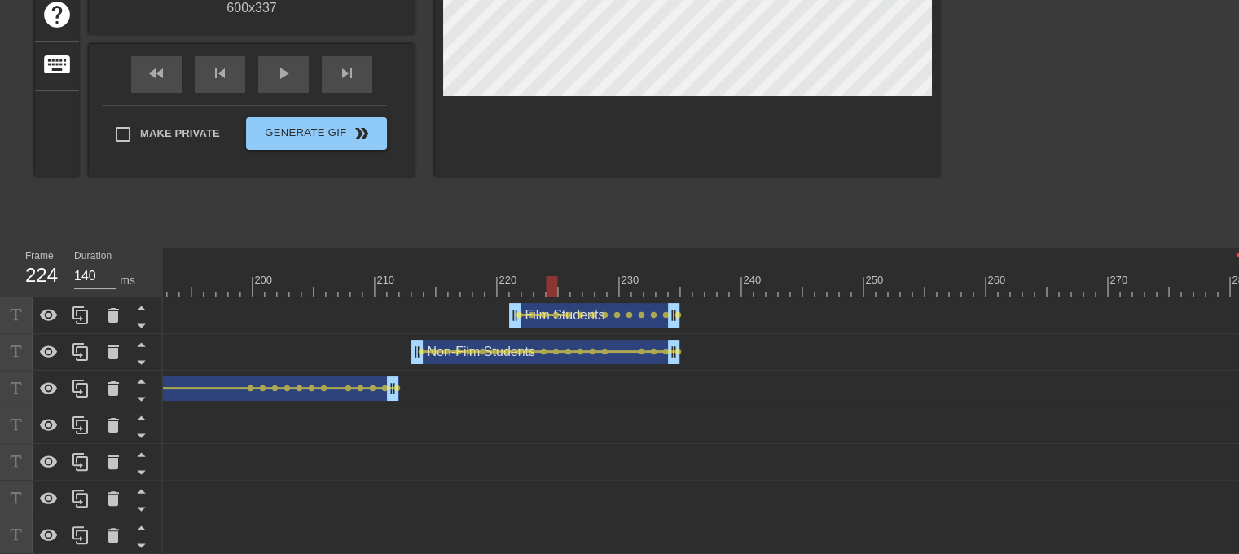
click at [567, 313] on span "lens" at bounding box center [568, 314] width 7 height 7
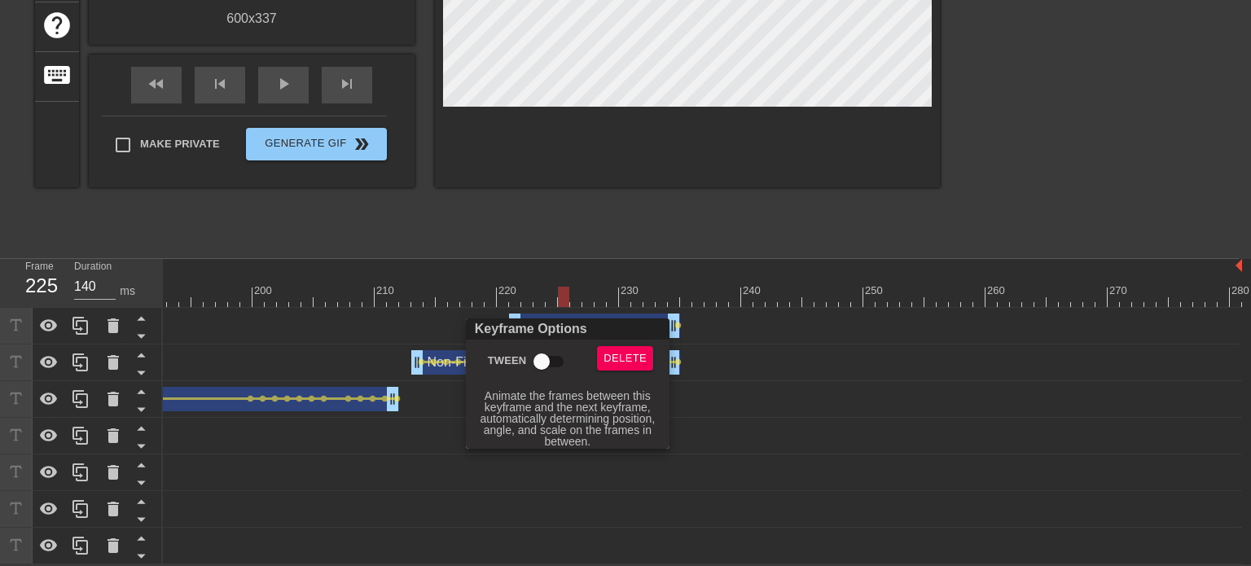
click at [544, 358] on input "Tween" at bounding box center [541, 361] width 93 height 31
click at [579, 312] on div at bounding box center [625, 283] width 1251 height 566
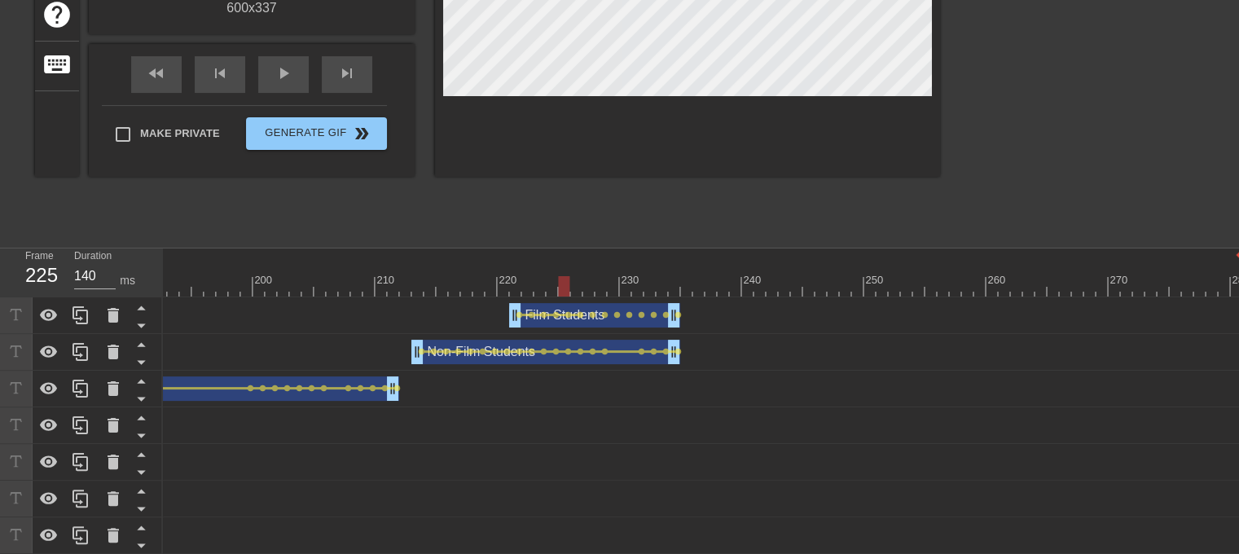
click at [579, 312] on span "lens" at bounding box center [580, 314] width 7 height 7
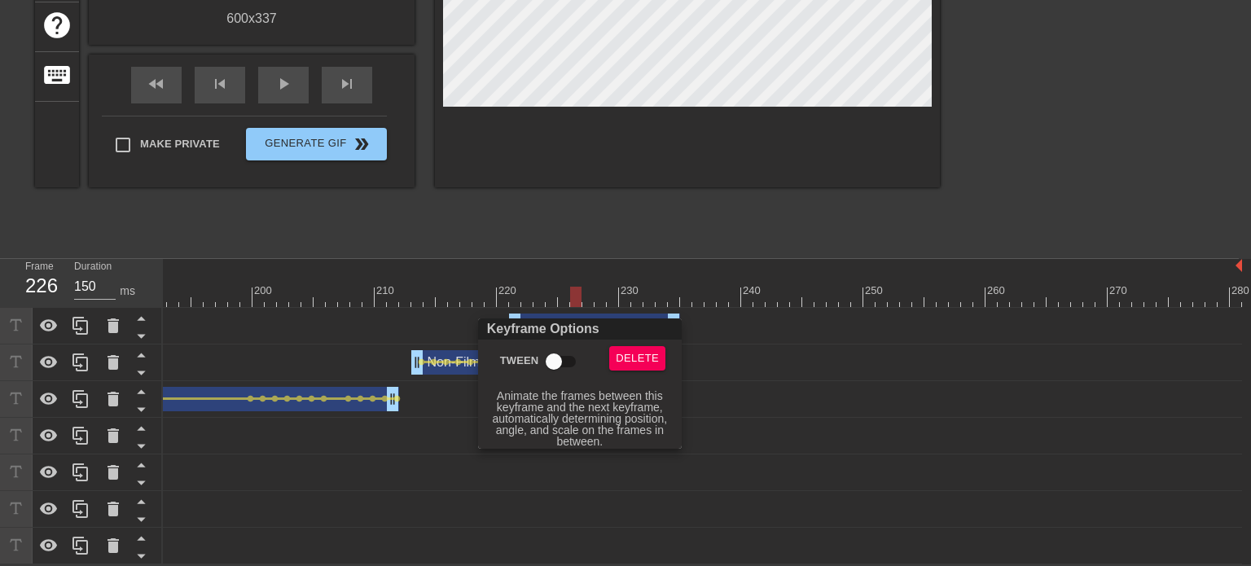
click at [555, 361] on input "Tween" at bounding box center [554, 361] width 93 height 31
click at [593, 312] on div at bounding box center [625, 283] width 1251 height 566
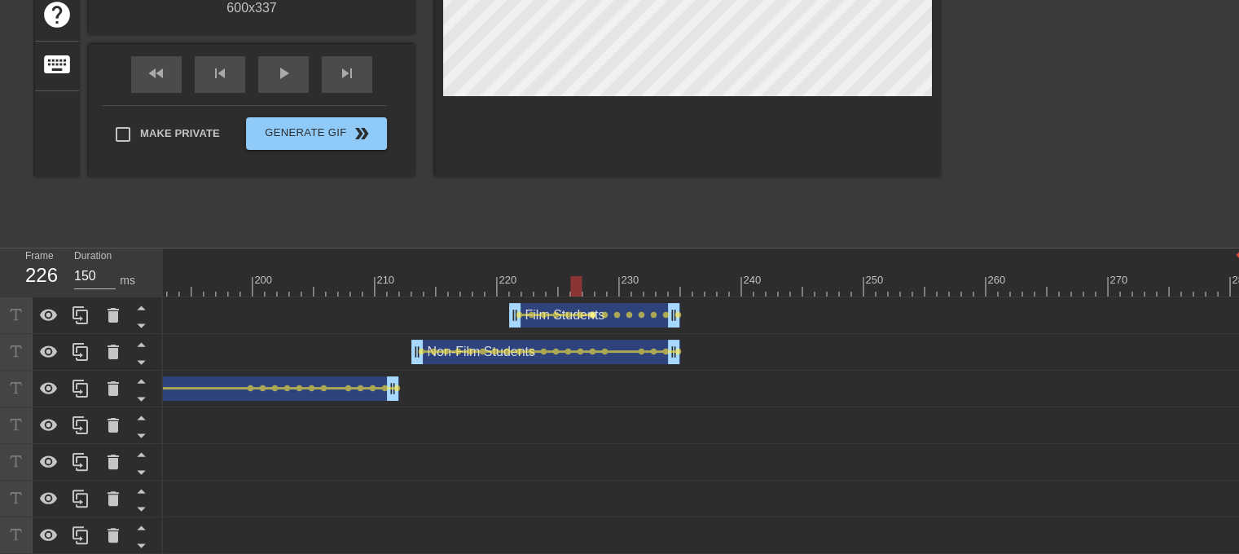
click at [592, 312] on span "lens" at bounding box center [592, 314] width 7 height 7
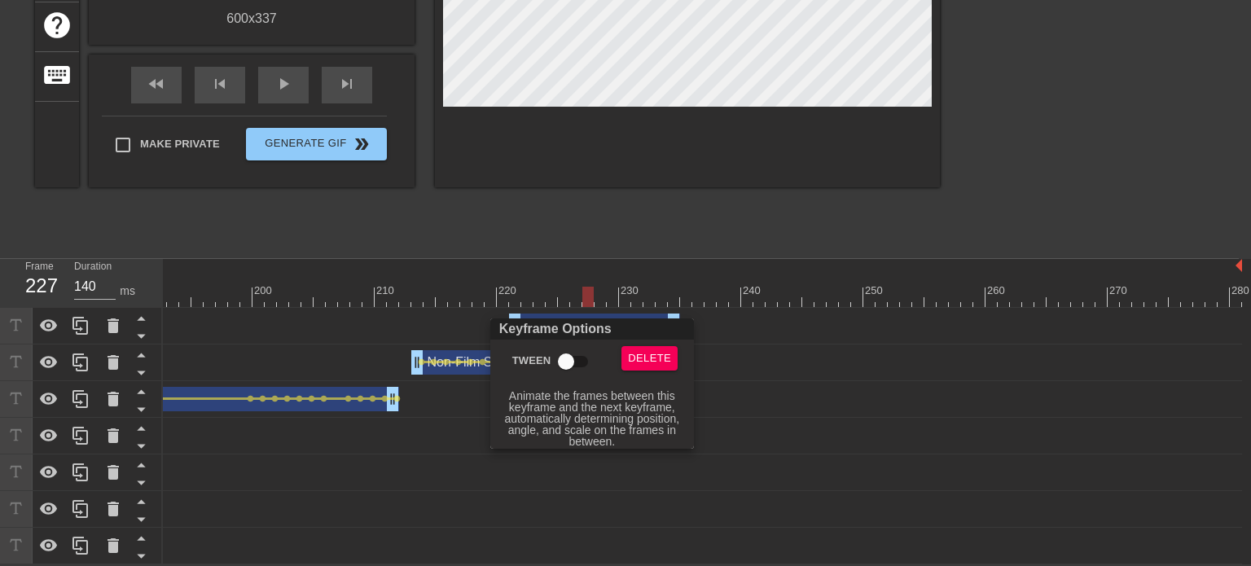
click at [575, 358] on input "Tween" at bounding box center [566, 361] width 93 height 31
click at [604, 313] on div at bounding box center [625, 283] width 1251 height 566
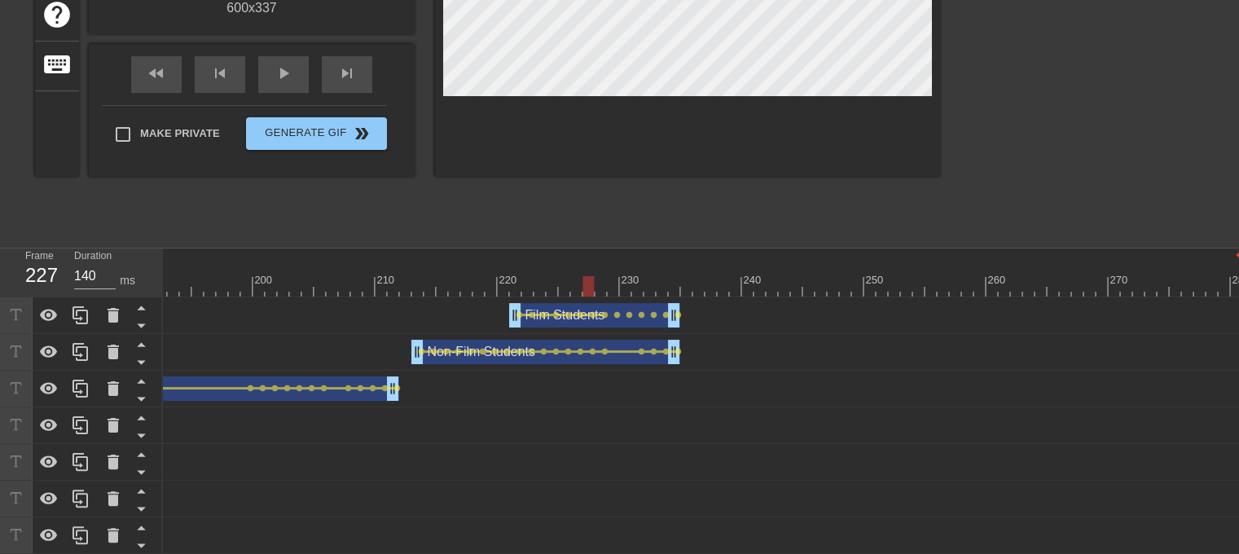
click at [604, 313] on span "lens" at bounding box center [604, 314] width 7 height 7
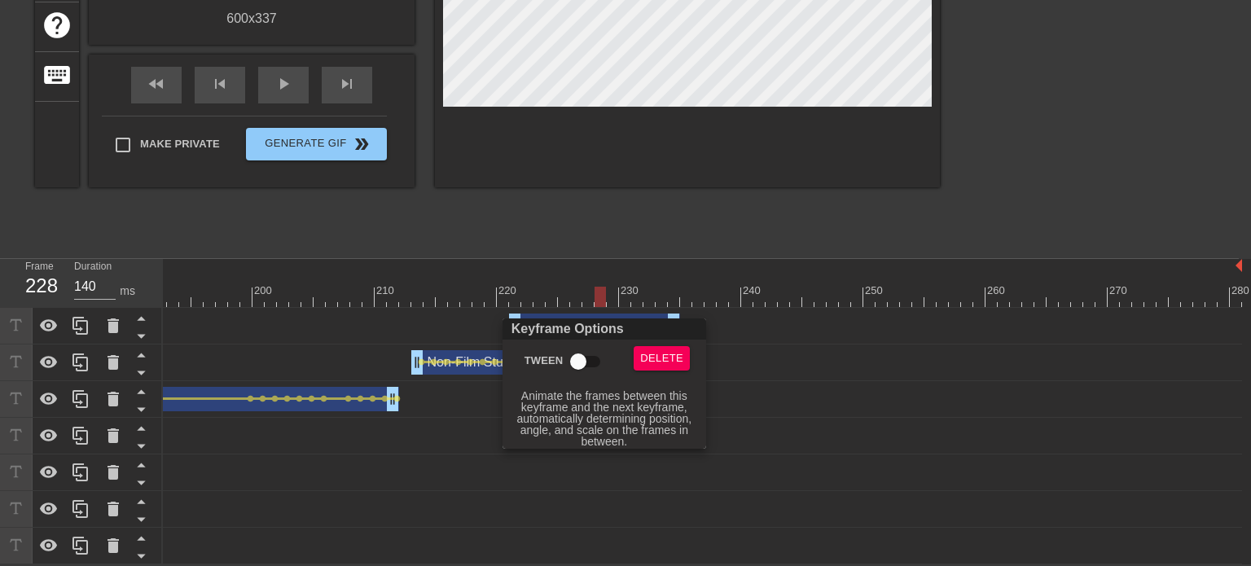
click at [584, 370] on input "Tween" at bounding box center [578, 361] width 93 height 31
click at [617, 310] on div at bounding box center [625, 283] width 1251 height 566
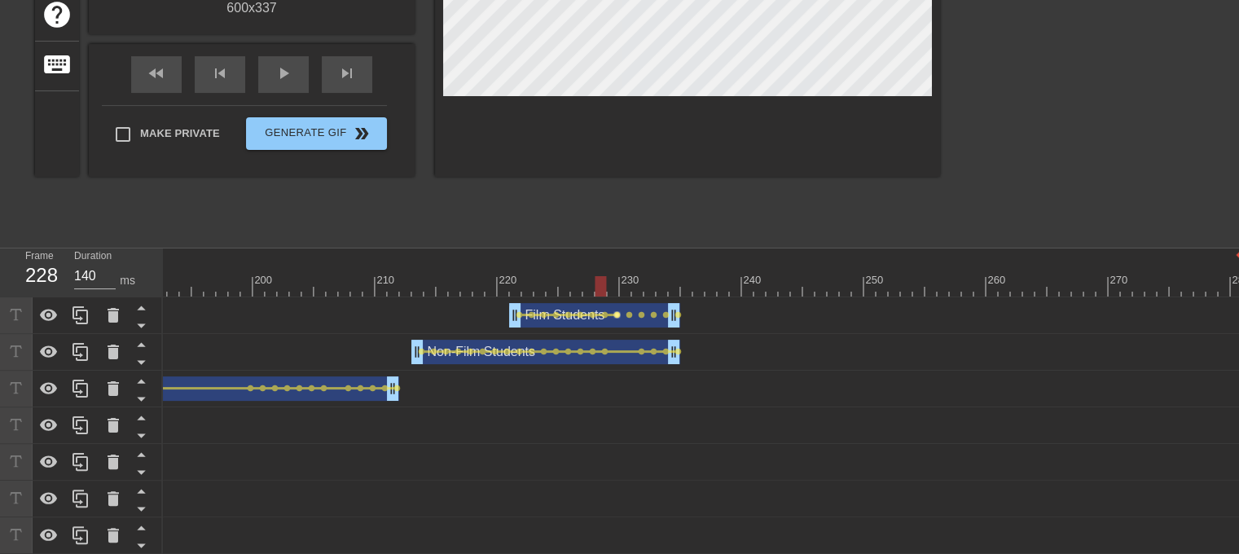
click at [617, 314] on span "lens" at bounding box center [616, 314] width 7 height 7
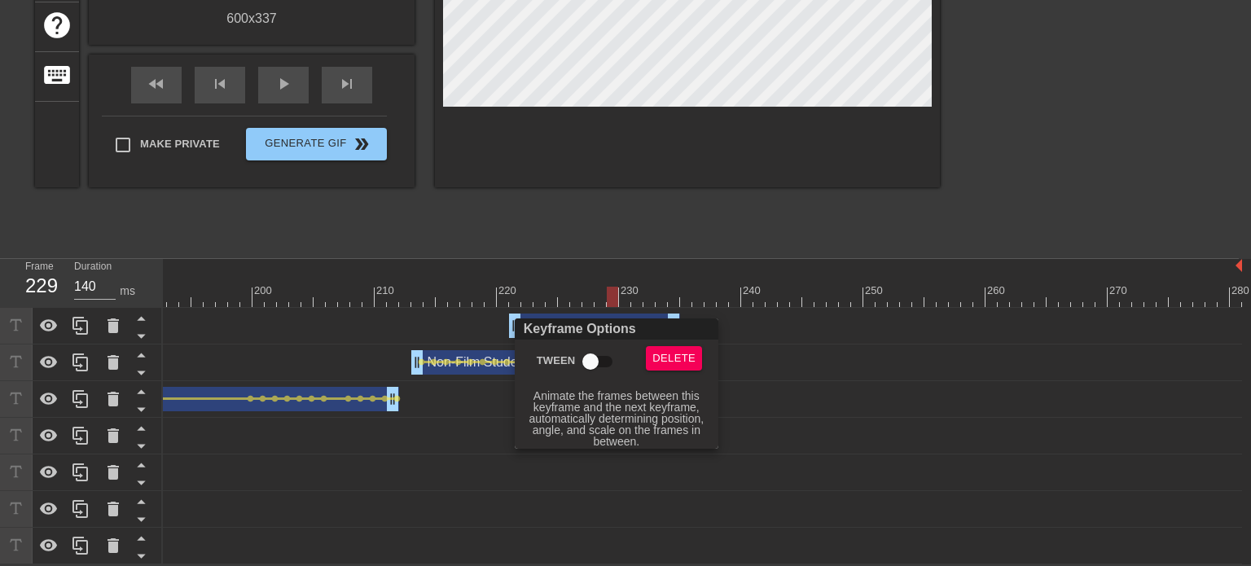
click at [594, 359] on input "Tween" at bounding box center [590, 361] width 93 height 31
click at [631, 312] on div at bounding box center [625, 283] width 1251 height 566
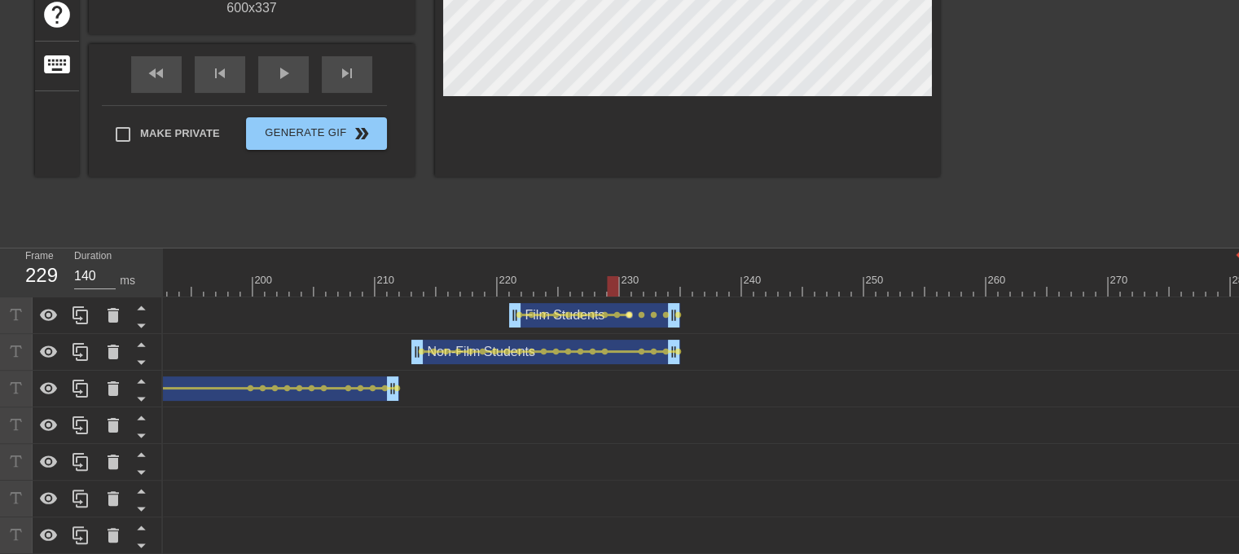
click at [630, 312] on span "lens" at bounding box center [629, 314] width 7 height 7
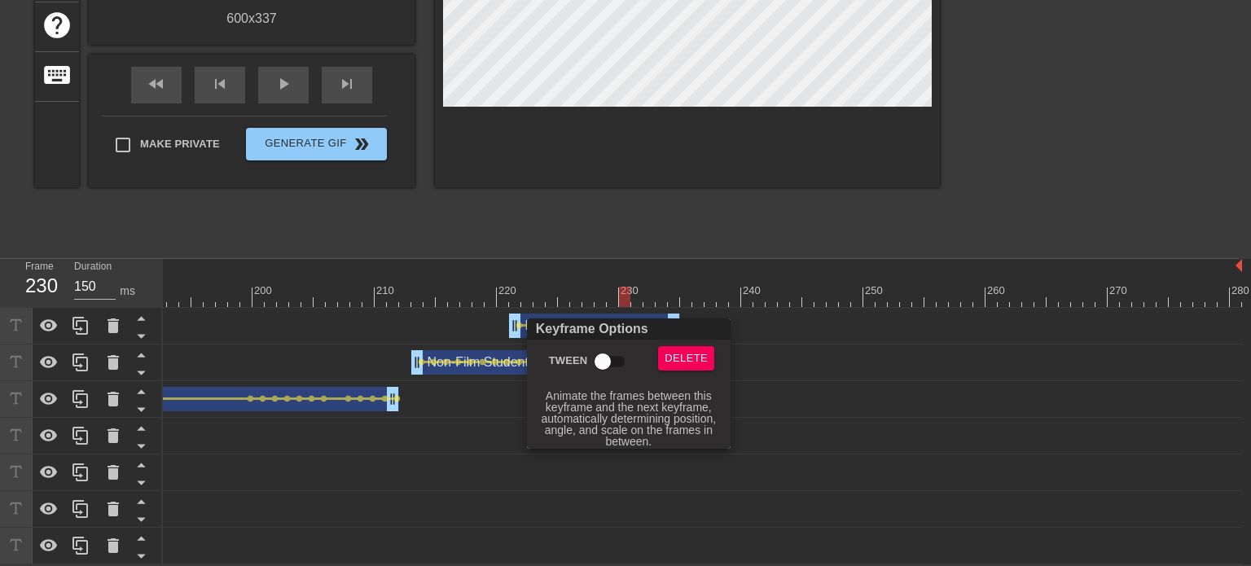
click at [611, 360] on input "Tween" at bounding box center [602, 361] width 93 height 31
click at [640, 317] on div at bounding box center [625, 283] width 1251 height 566
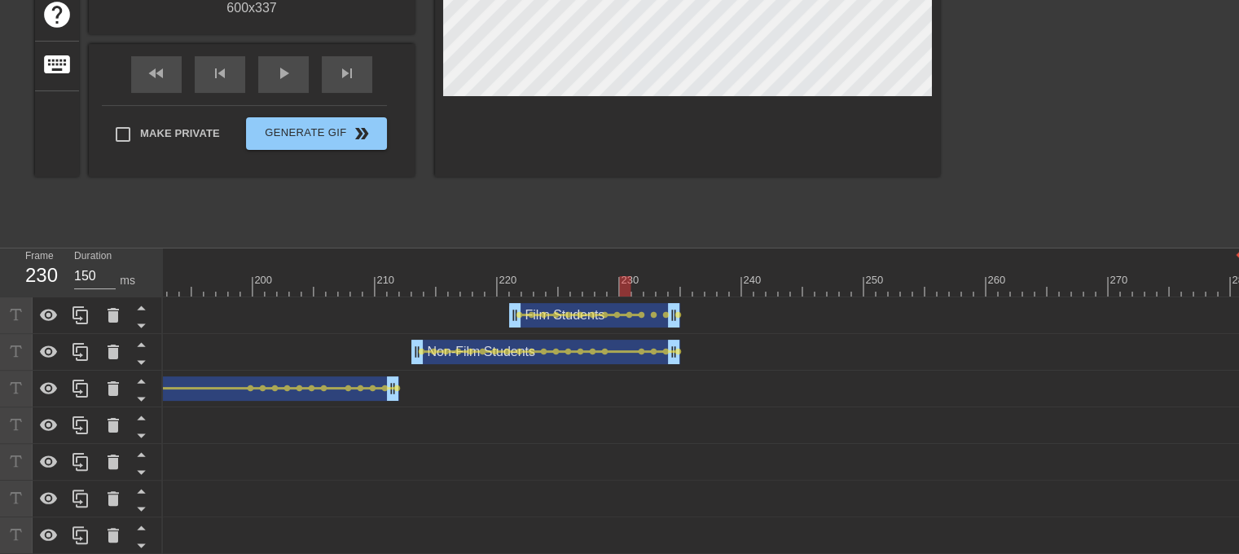
click at [640, 315] on span "lens" at bounding box center [641, 314] width 7 height 7
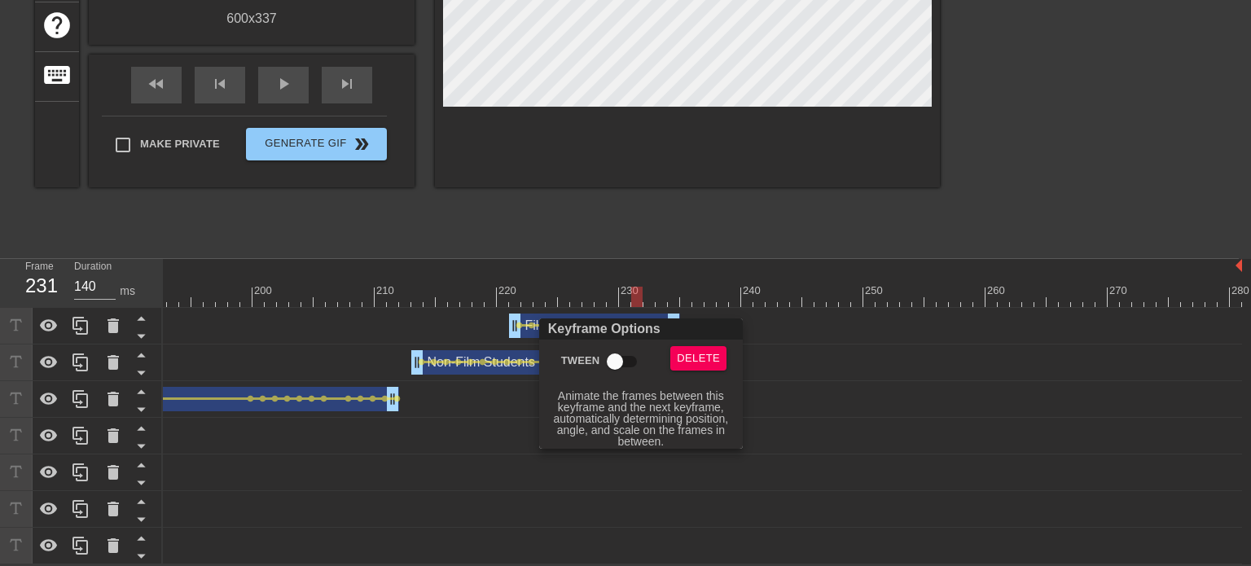
click at [621, 364] on input "Tween" at bounding box center [615, 361] width 93 height 31
click at [653, 314] on div at bounding box center [625, 283] width 1251 height 566
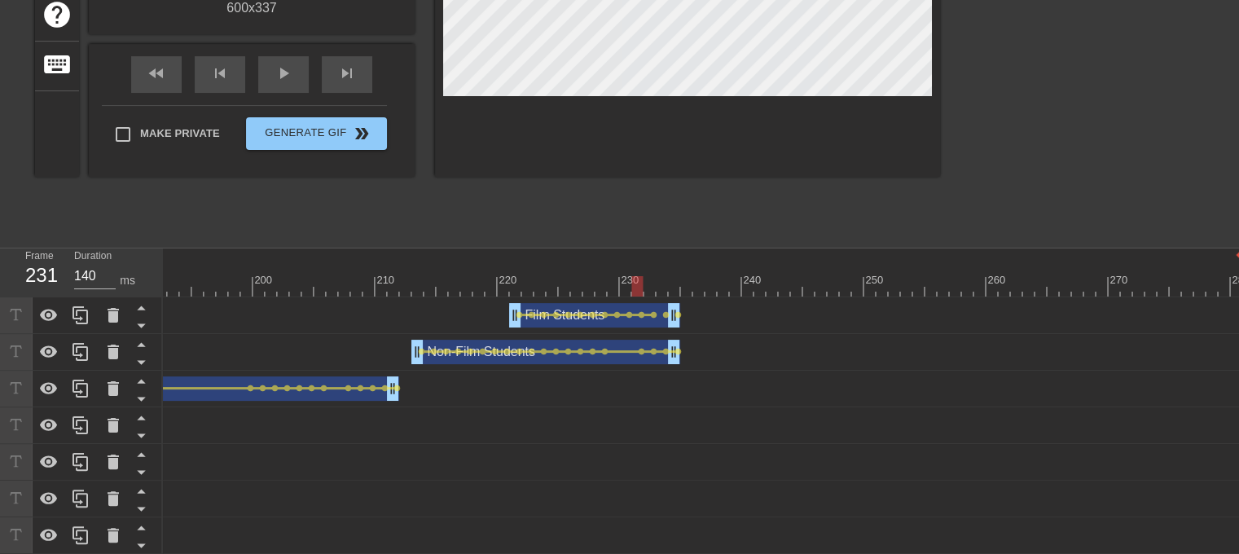
click at [653, 314] on span "lens" at bounding box center [653, 314] width 7 height 7
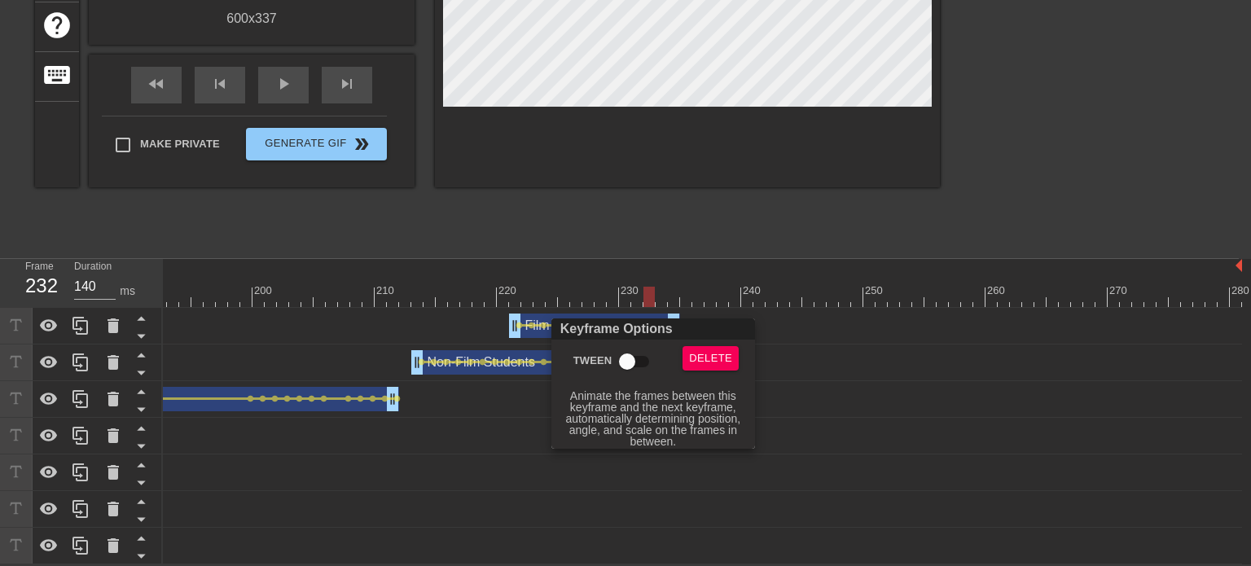
click at [626, 364] on input "Tween" at bounding box center [627, 361] width 93 height 31
click at [665, 315] on div at bounding box center [625, 283] width 1251 height 566
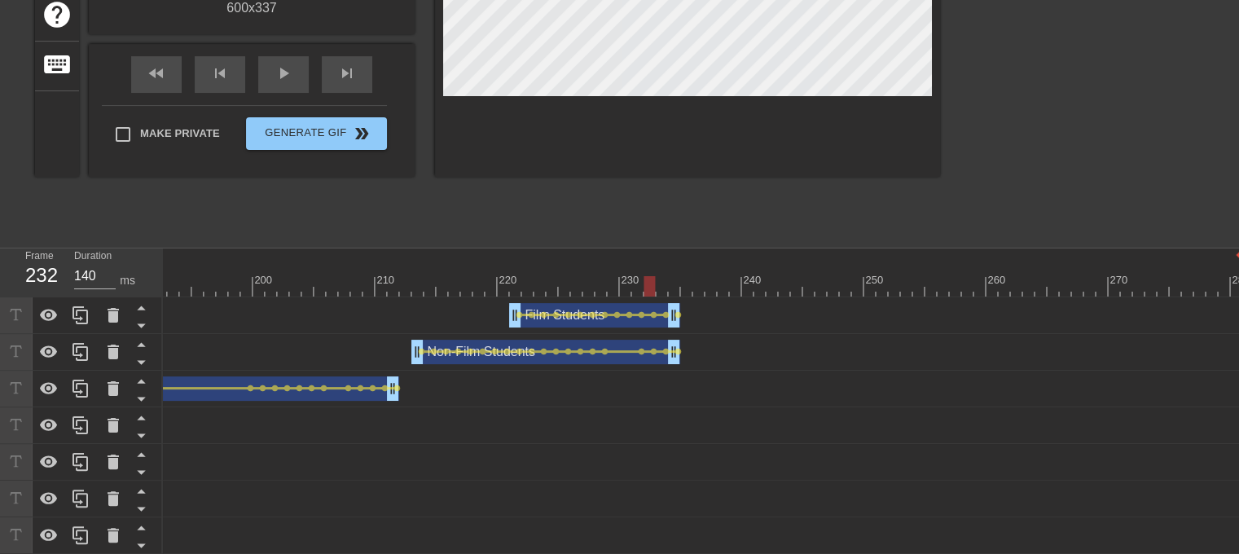
click at [665, 315] on span "lens" at bounding box center [665, 314] width 7 height 7
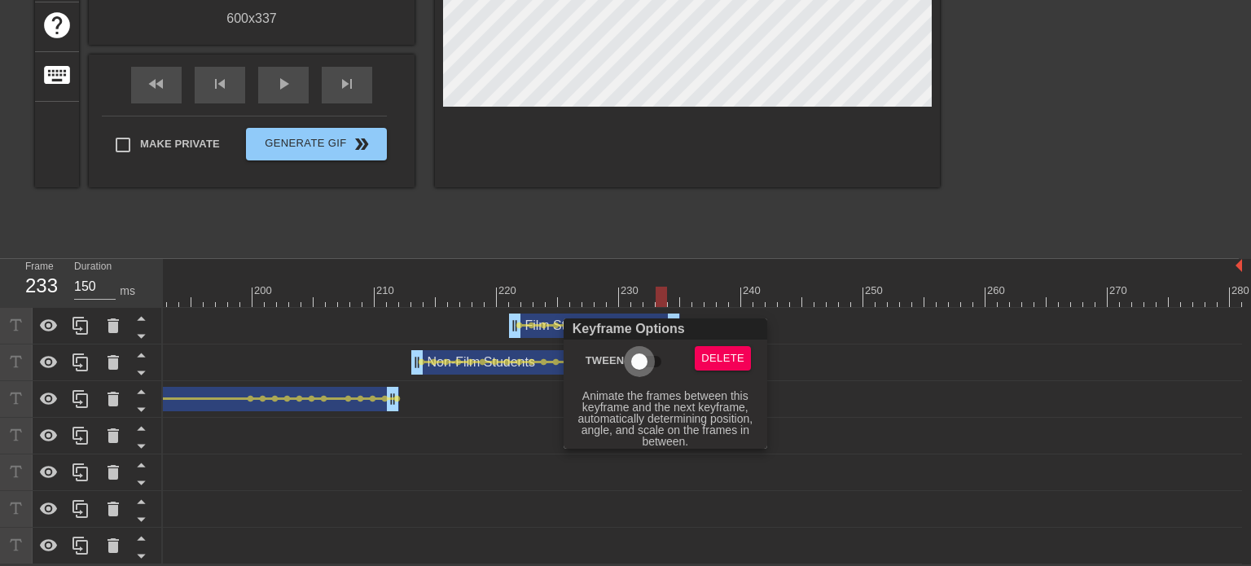
click at [642, 363] on input "Tween" at bounding box center [639, 361] width 93 height 31
click at [706, 316] on div at bounding box center [625, 283] width 1251 height 566
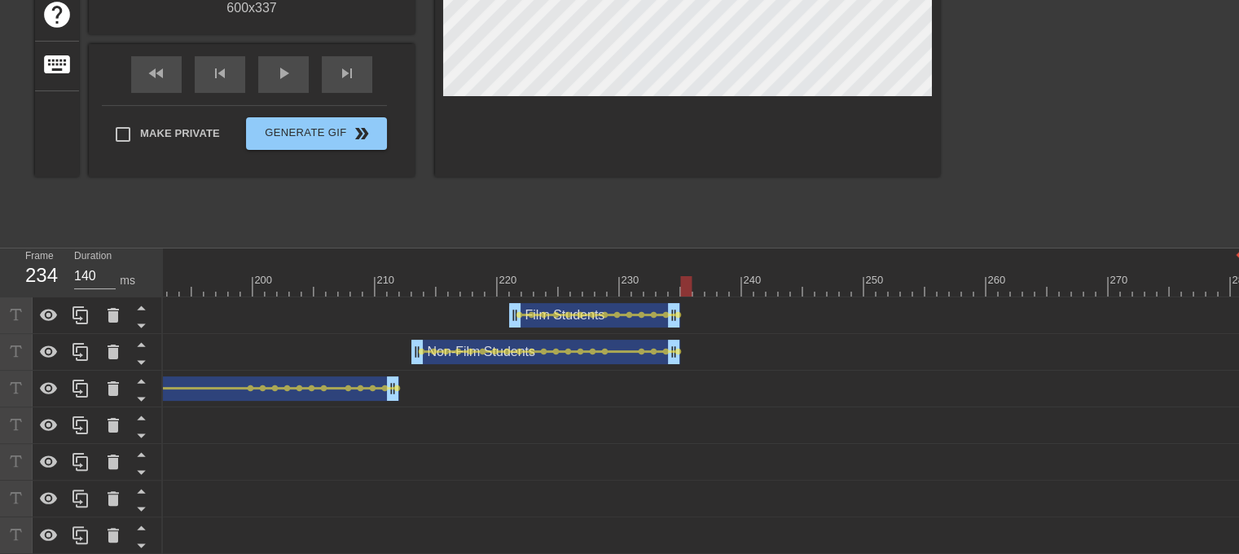
drag, startPoint x: 655, startPoint y: 277, endPoint x: 681, endPoint y: 280, distance: 26.3
click at [681, 280] on div at bounding box center [685, 286] width 11 height 20
drag, startPoint x: 676, startPoint y: 281, endPoint x: 684, endPoint y: 282, distance: 8.2
click at [684, 282] on div at bounding box center [685, 286] width 11 height 20
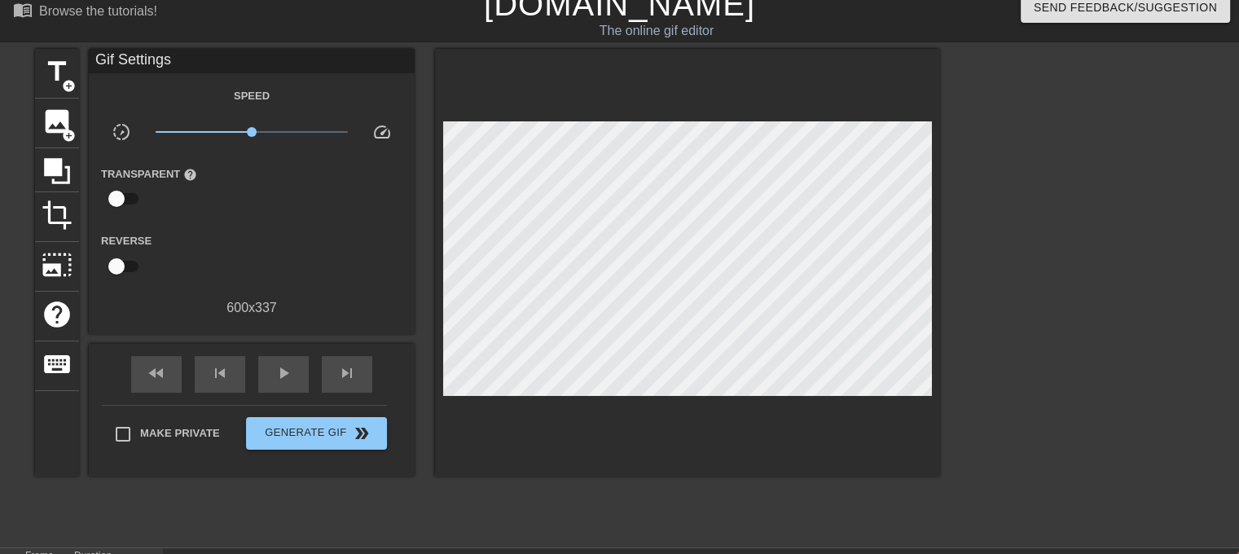
scroll to position [15, 0]
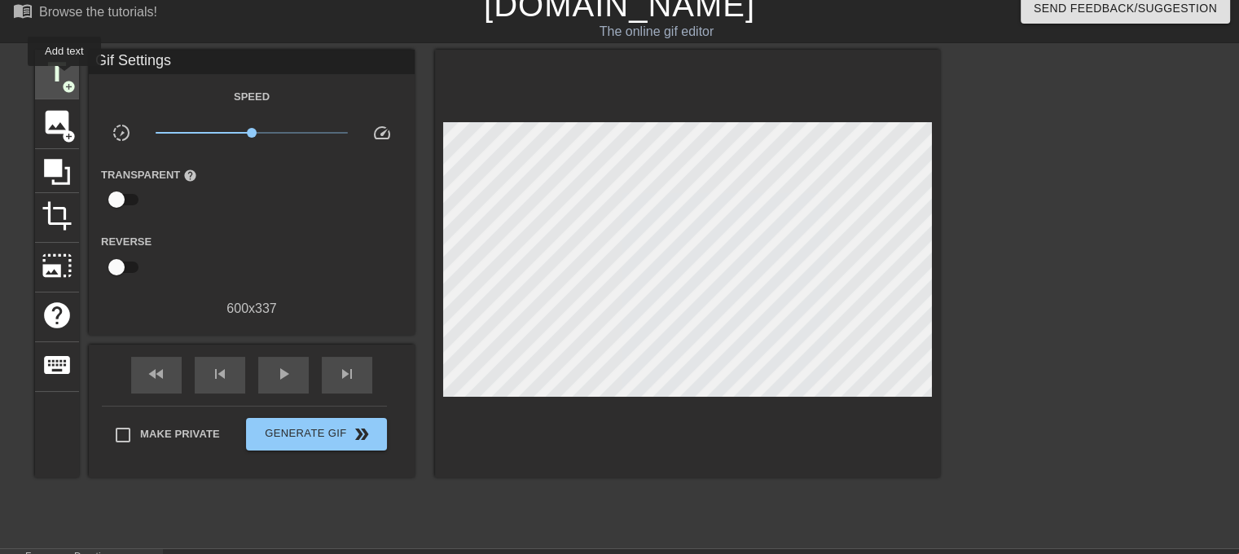
click at [64, 80] on span "add_circle" at bounding box center [69, 87] width 14 height 14
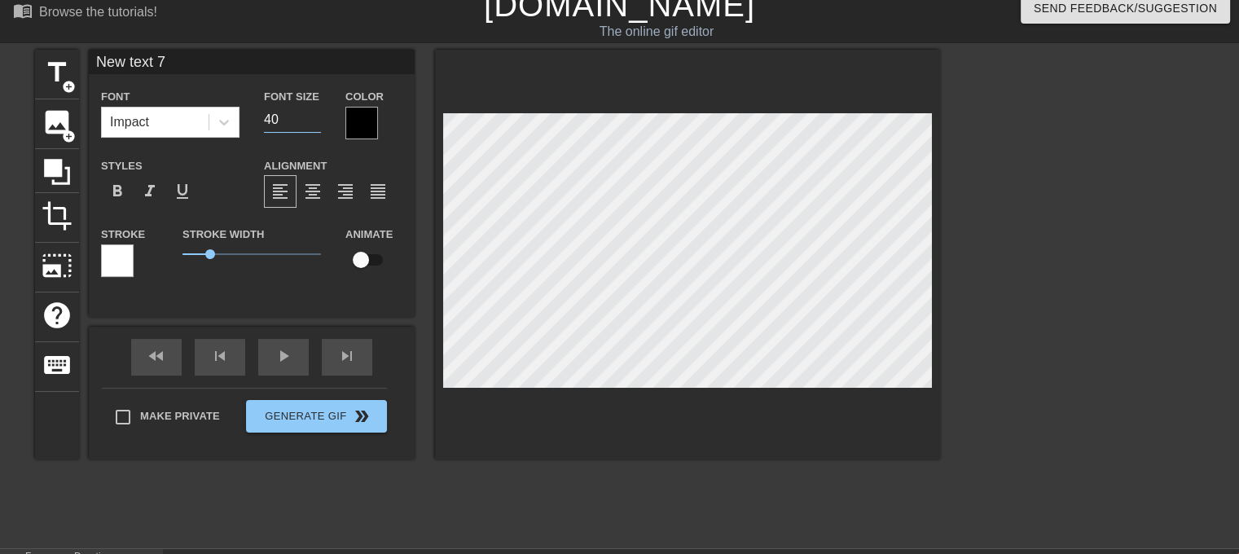
drag, startPoint x: 277, startPoint y: 121, endPoint x: 257, endPoint y: 123, distance: 19.6
click at [257, 123] on div "Font Size 40" at bounding box center [292, 112] width 81 height 53
click at [313, 189] on span "format_align_center" at bounding box center [313, 192] width 20 height 20
click at [229, 125] on icon at bounding box center [224, 122] width 16 height 16
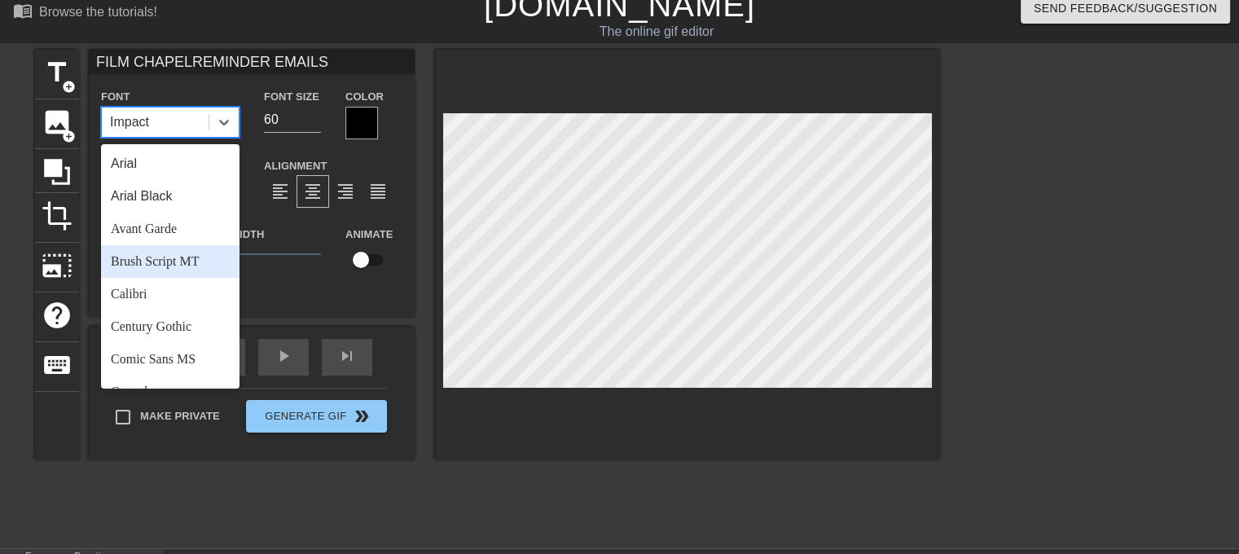
click at [201, 245] on div "Brush Script MT" at bounding box center [170, 261] width 138 height 33
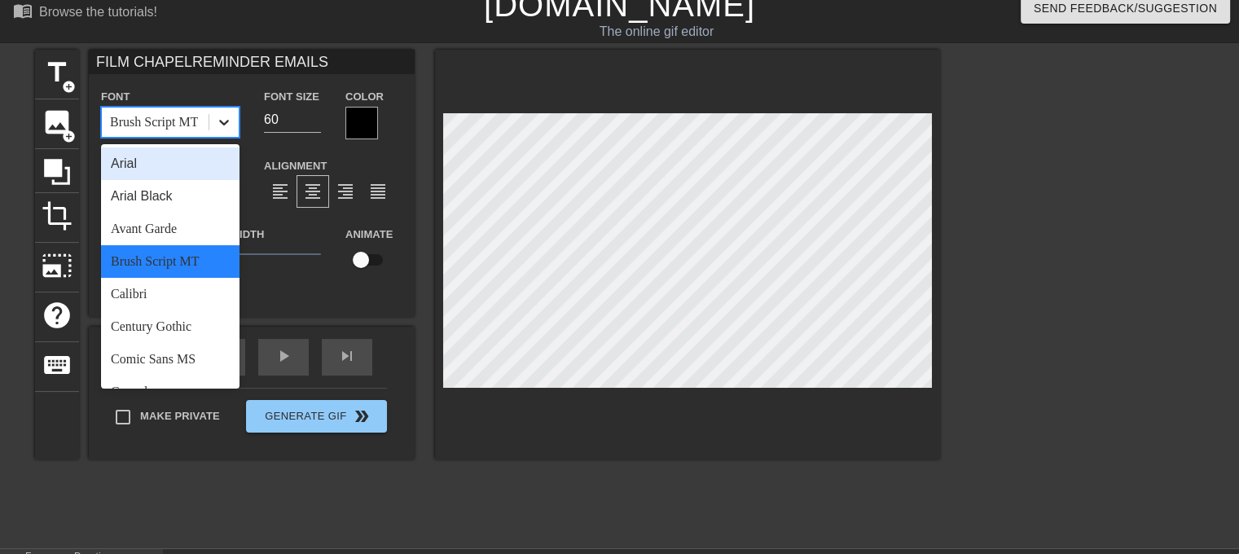
click at [222, 129] on icon at bounding box center [224, 122] width 16 height 16
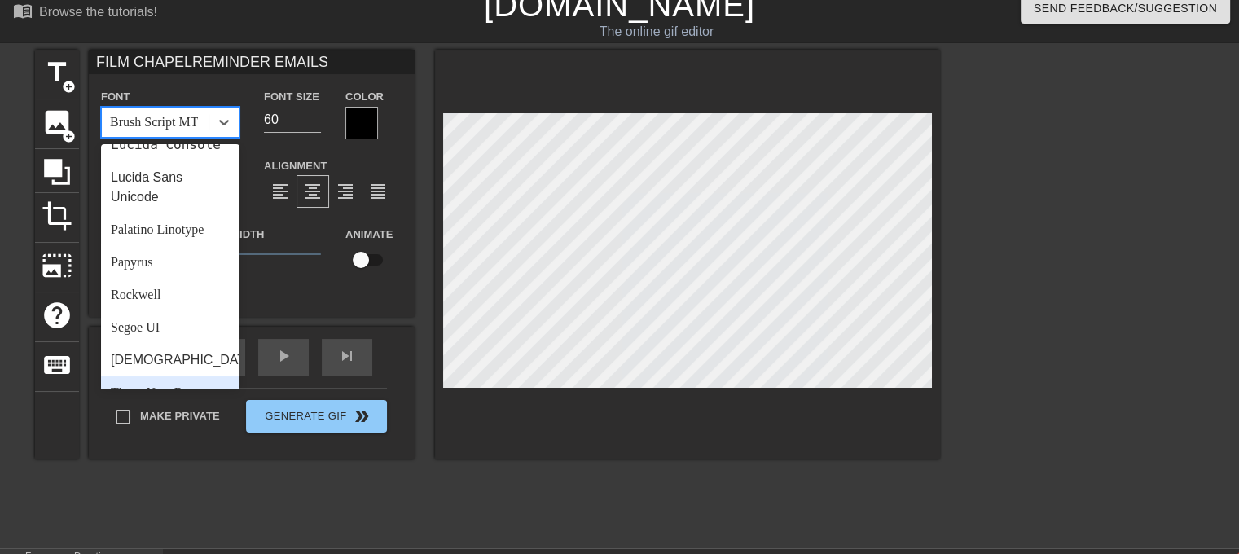
scroll to position [469, 0]
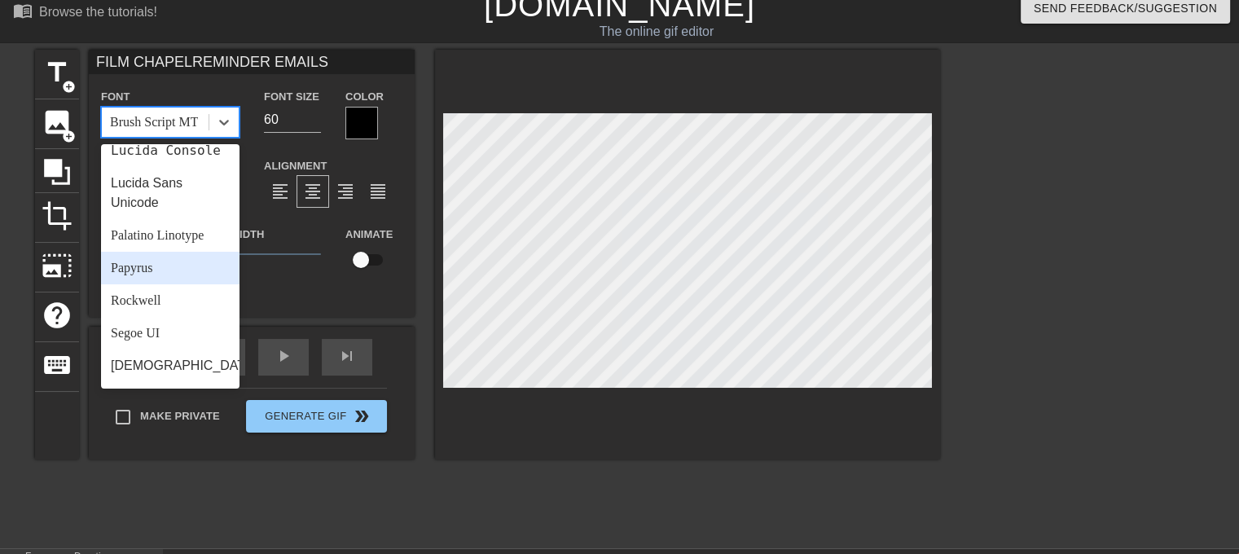
click at [182, 284] on div "Papyrus" at bounding box center [170, 268] width 138 height 33
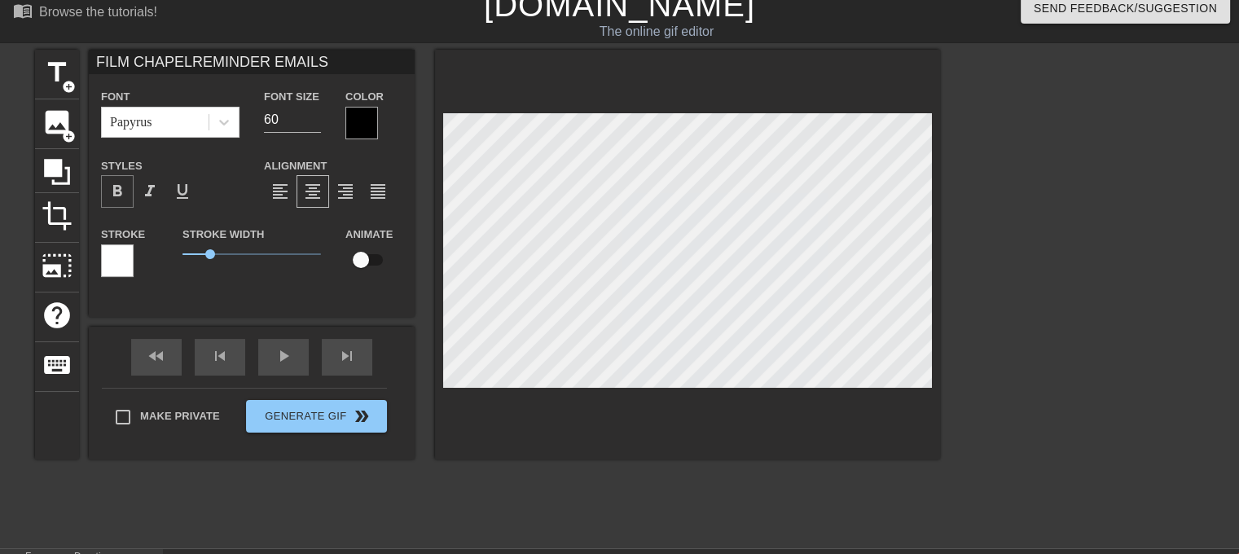
click at [121, 187] on span "format_bold" at bounding box center [118, 192] width 20 height 20
click at [117, 200] on span "format_bold" at bounding box center [118, 192] width 20 height 20
click at [369, 264] on input "checkbox" at bounding box center [360, 259] width 93 height 31
click at [743, 61] on div at bounding box center [687, 255] width 505 height 410
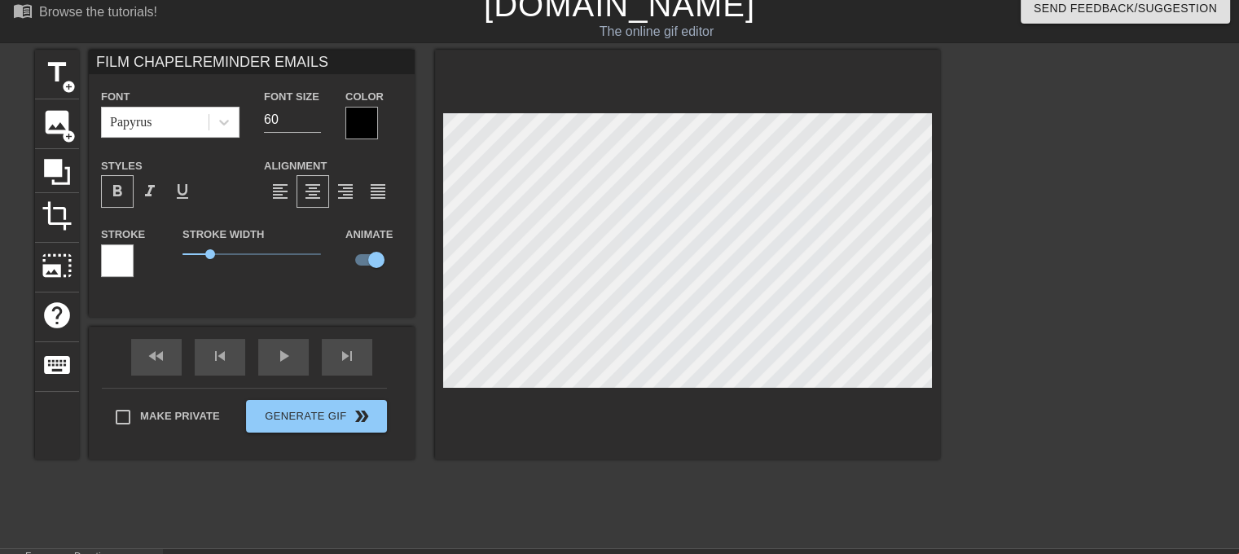
scroll to position [364, 0]
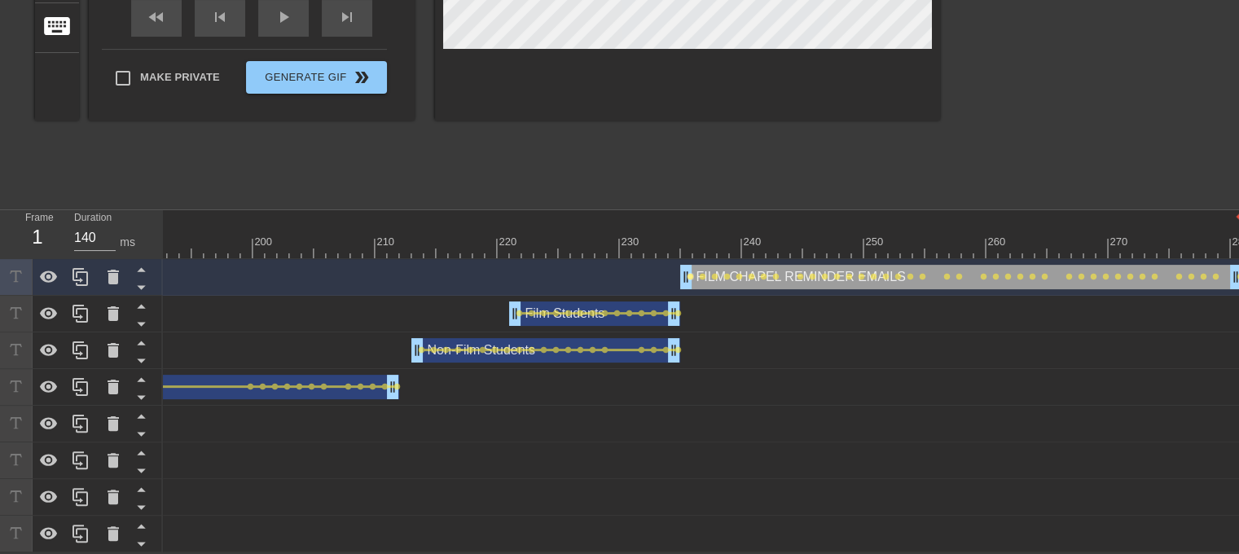
click at [690, 273] on span "lens" at bounding box center [690, 276] width 7 height 7
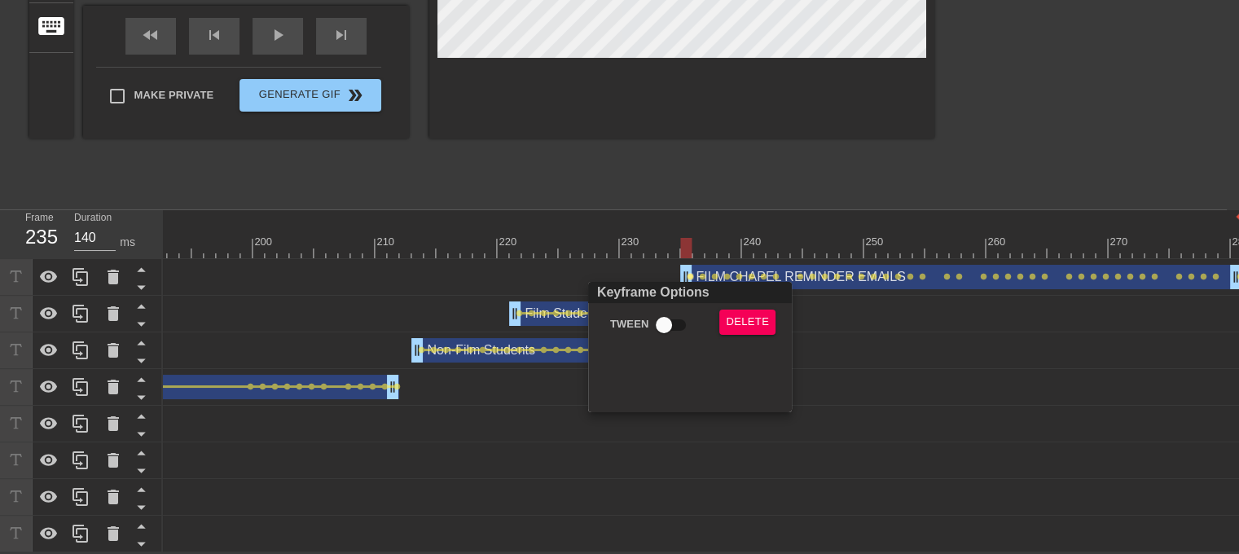
scroll to position [352, 0]
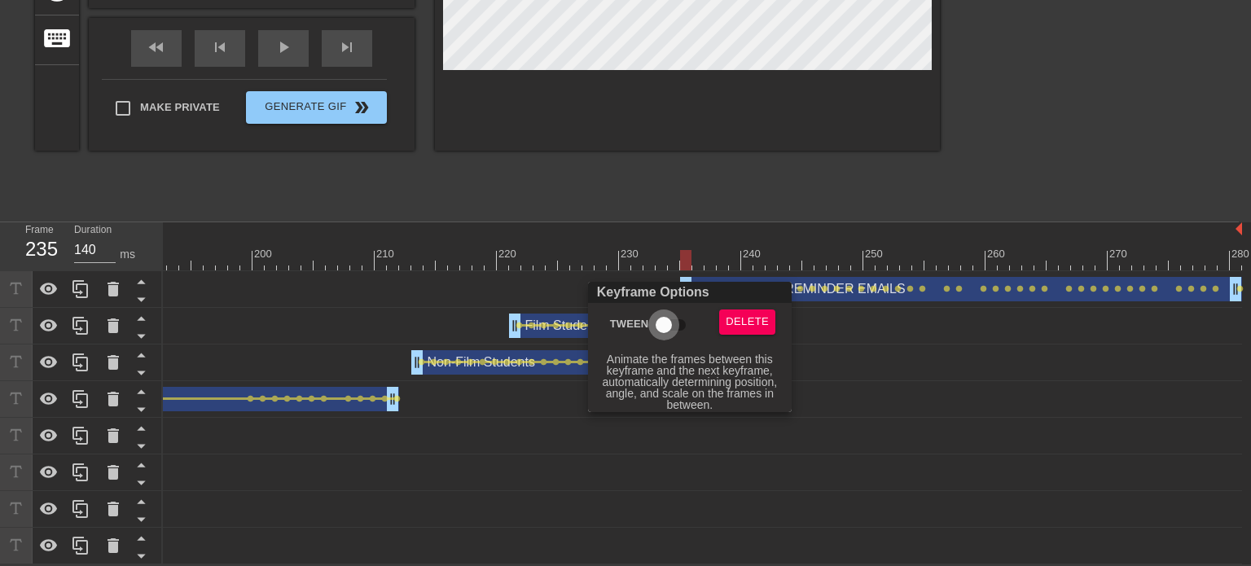
click at [678, 322] on input "Tween" at bounding box center [664, 325] width 93 height 31
click at [700, 273] on div at bounding box center [625, 283] width 1251 height 566
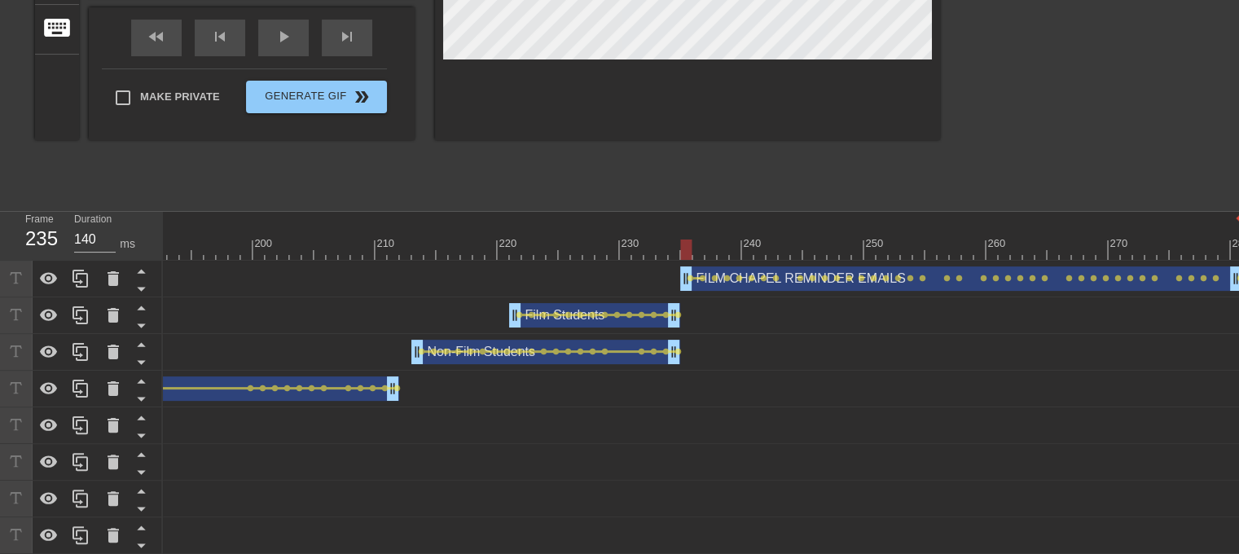
click at [701, 275] on span "lens" at bounding box center [702, 278] width 7 height 7
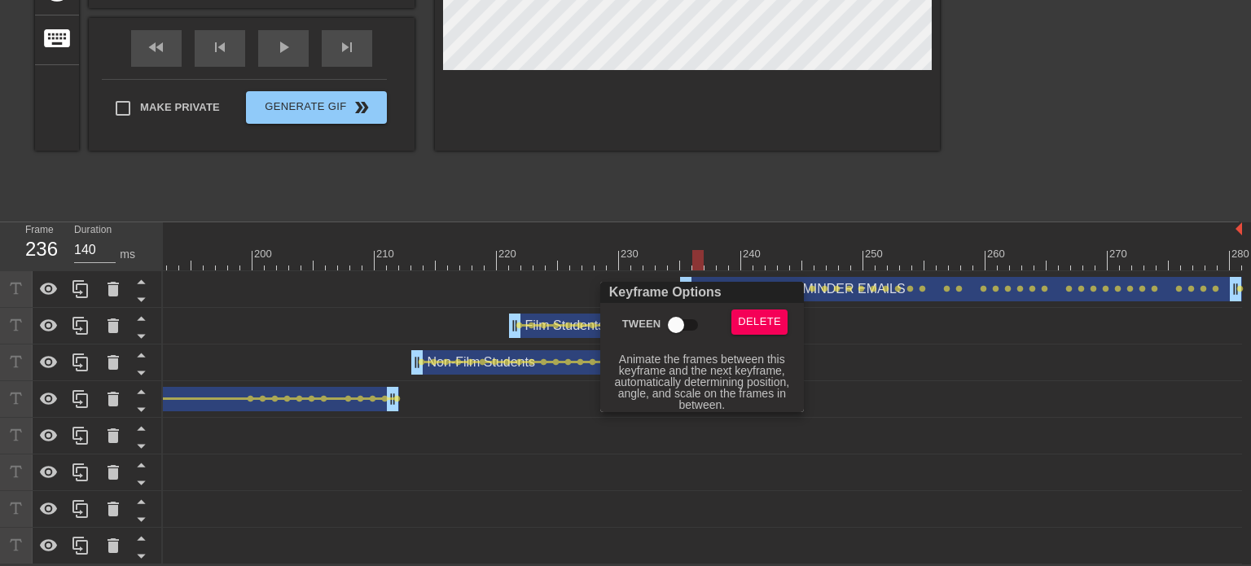
click at [671, 326] on input "Tween" at bounding box center [676, 325] width 93 height 31
click at [734, 221] on div at bounding box center [625, 283] width 1251 height 566
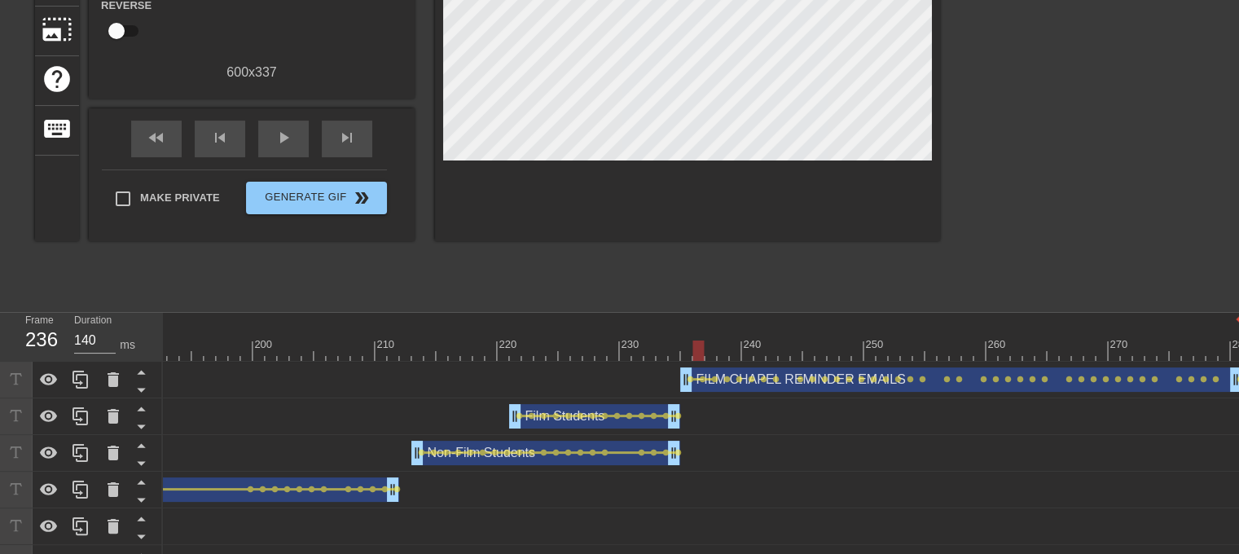
scroll to position [264, 0]
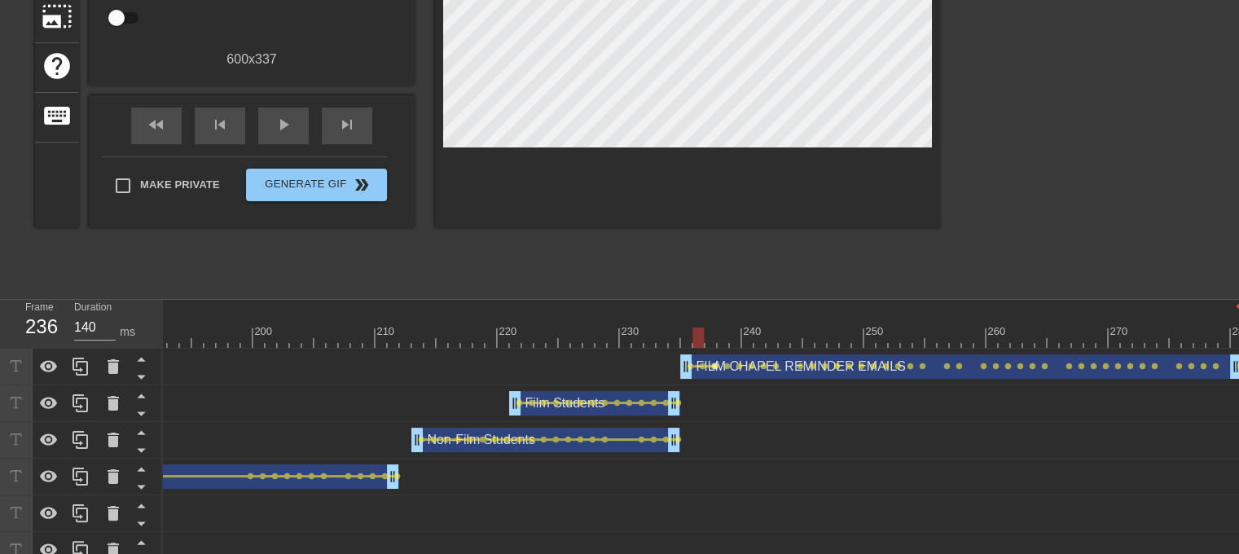
click at [714, 364] on span "lens" at bounding box center [714, 366] width 7 height 7
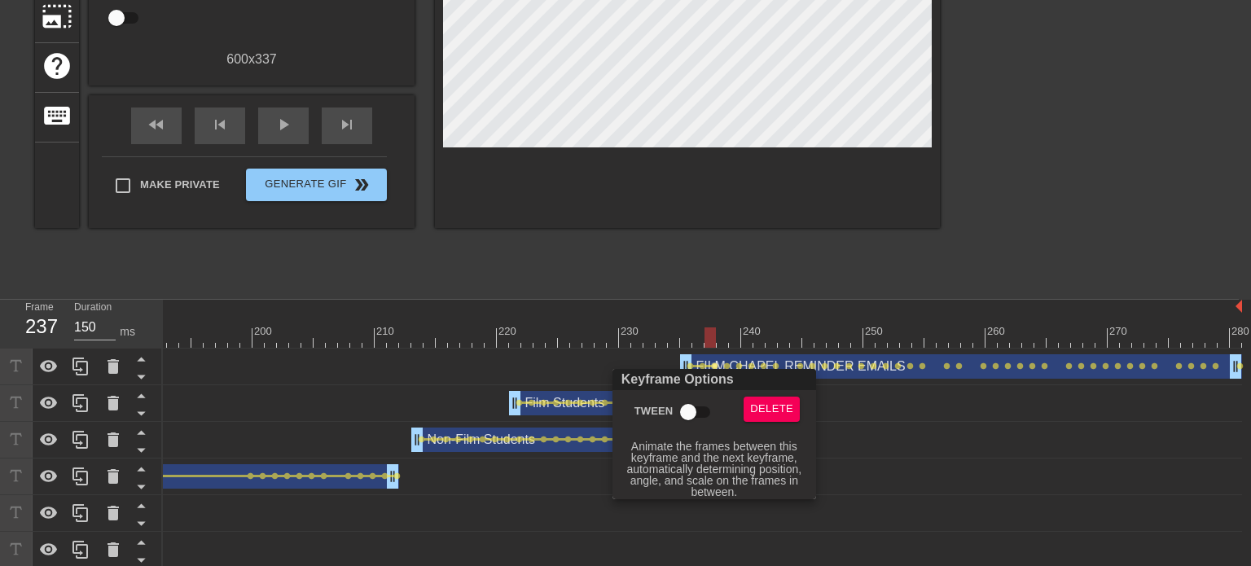
click at [693, 406] on input "Tween" at bounding box center [688, 412] width 93 height 31
click at [727, 366] on div at bounding box center [625, 283] width 1251 height 566
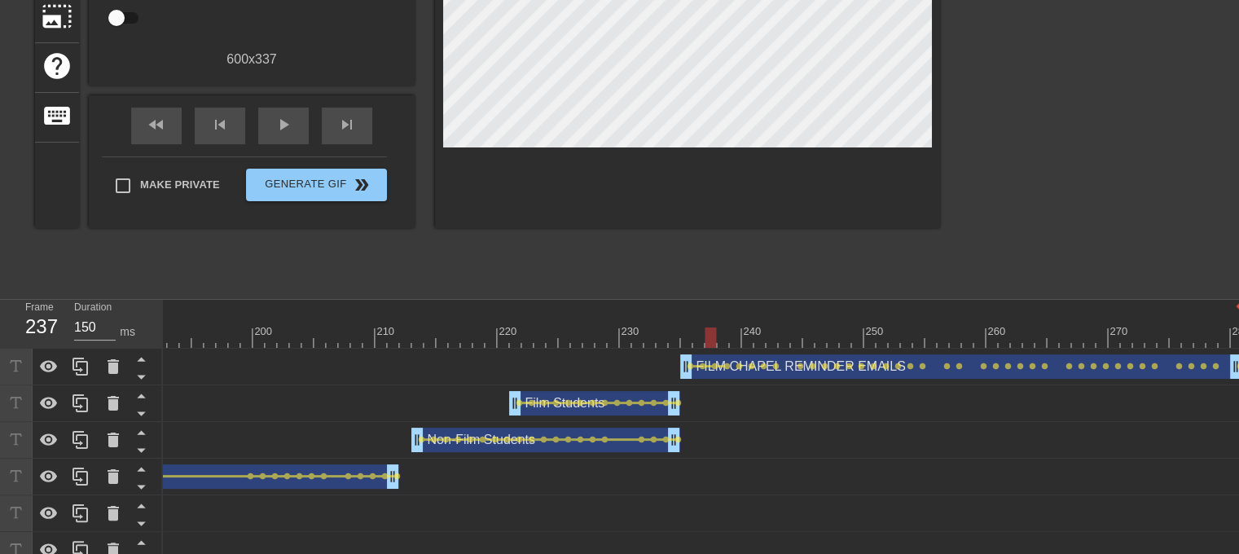
click at [727, 366] on span "lens" at bounding box center [726, 366] width 7 height 7
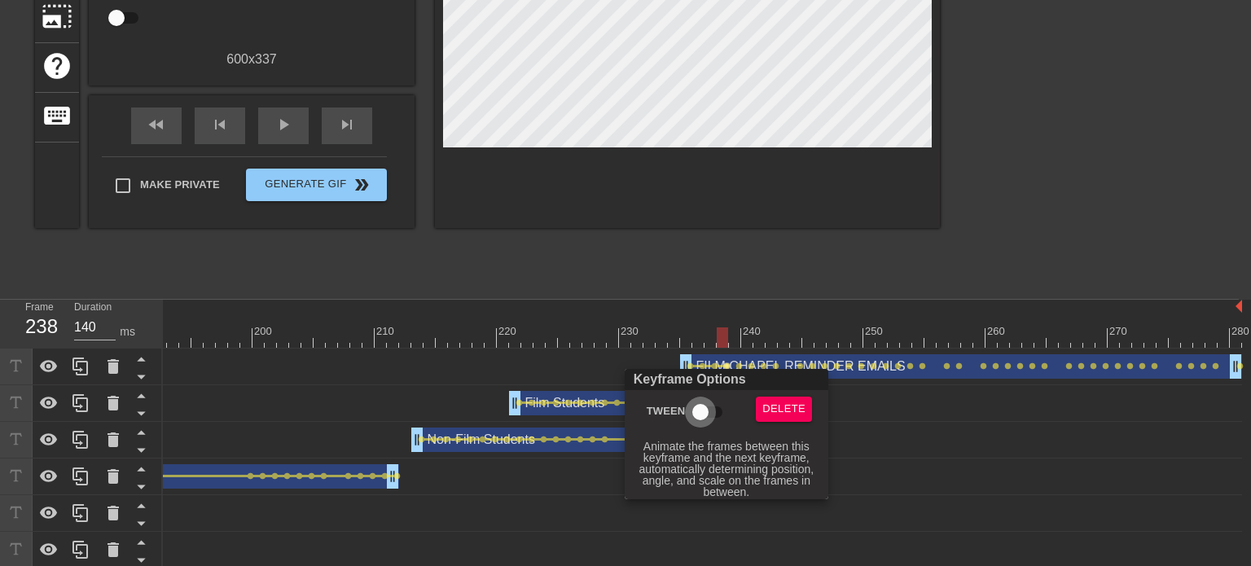
click at [691, 415] on input "Tween" at bounding box center [700, 412] width 93 height 31
click at [737, 364] on div at bounding box center [625, 283] width 1251 height 566
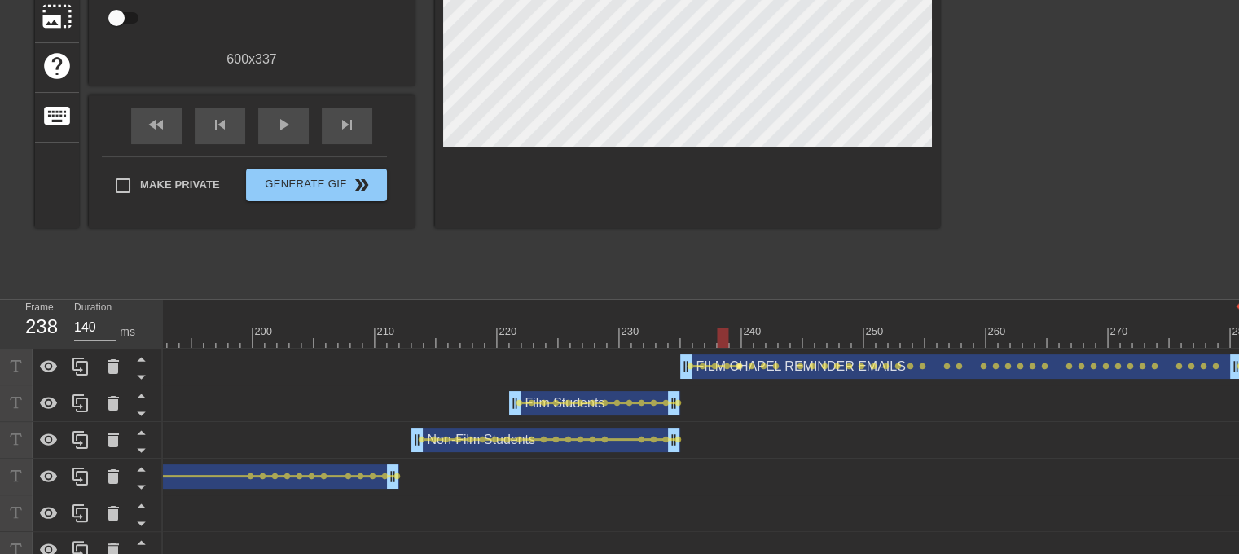
click at [739, 367] on span "lens" at bounding box center [739, 366] width 7 height 7
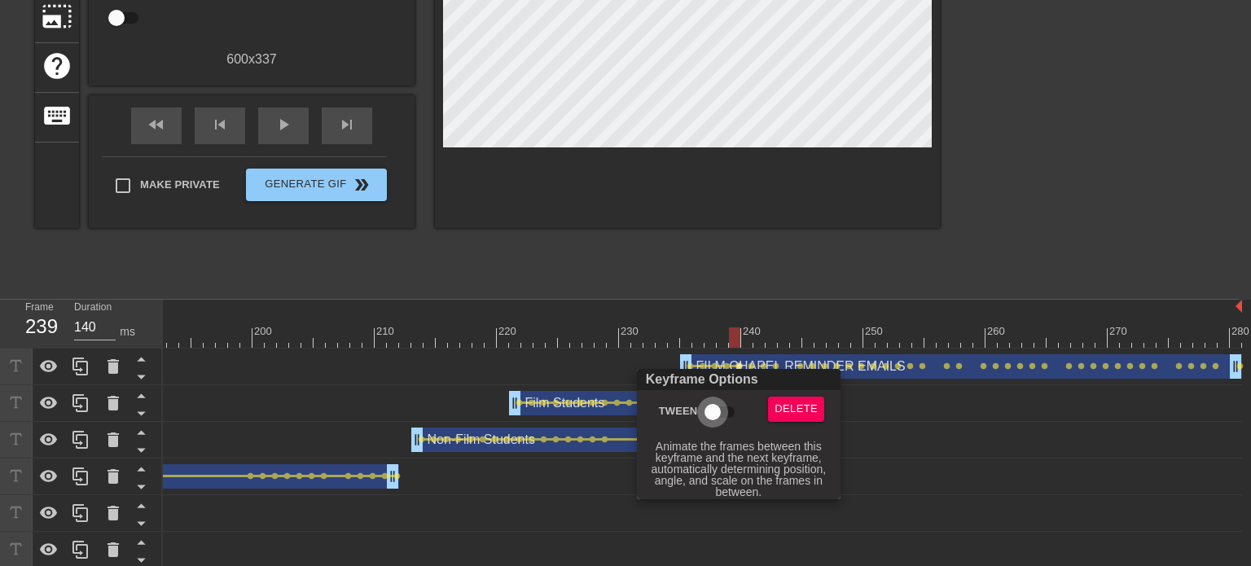
click at [712, 414] on input "Tween" at bounding box center [712, 412] width 93 height 31
click at [753, 365] on div at bounding box center [625, 283] width 1251 height 566
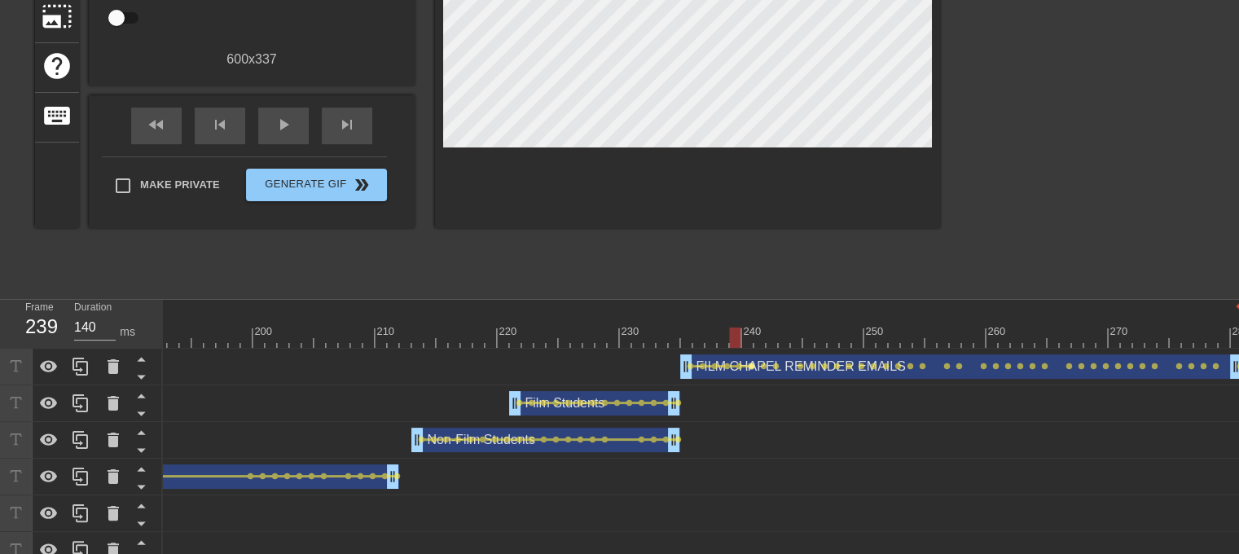
click at [750, 364] on span "lens" at bounding box center [751, 366] width 7 height 7
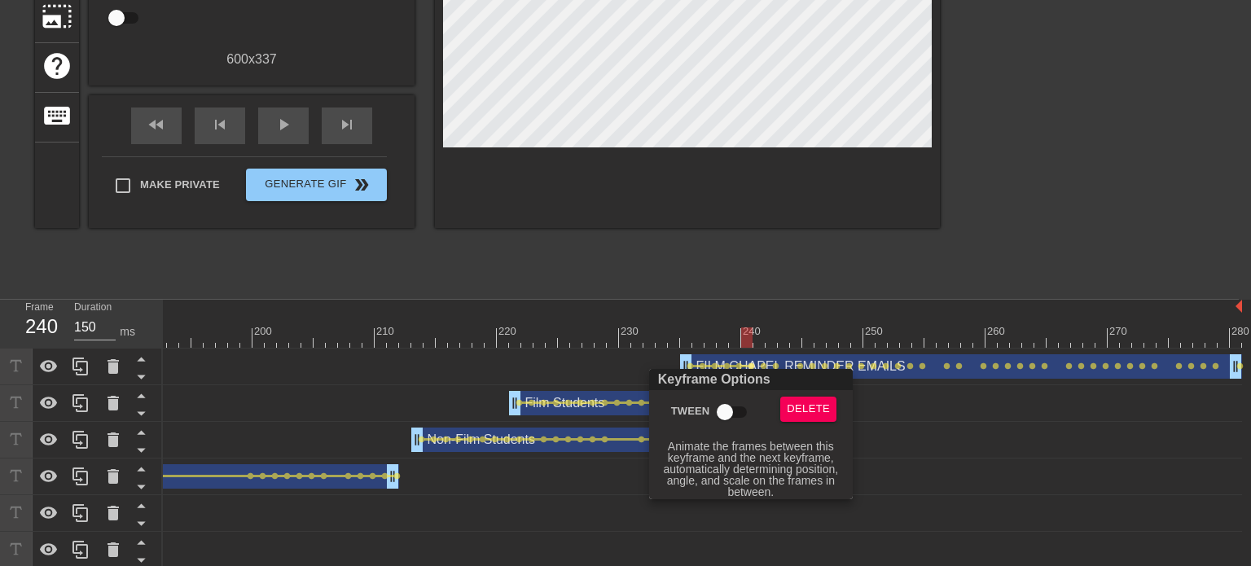
click at [727, 412] on input "Tween" at bounding box center [725, 412] width 93 height 31
click at [759, 366] on div at bounding box center [625, 283] width 1251 height 566
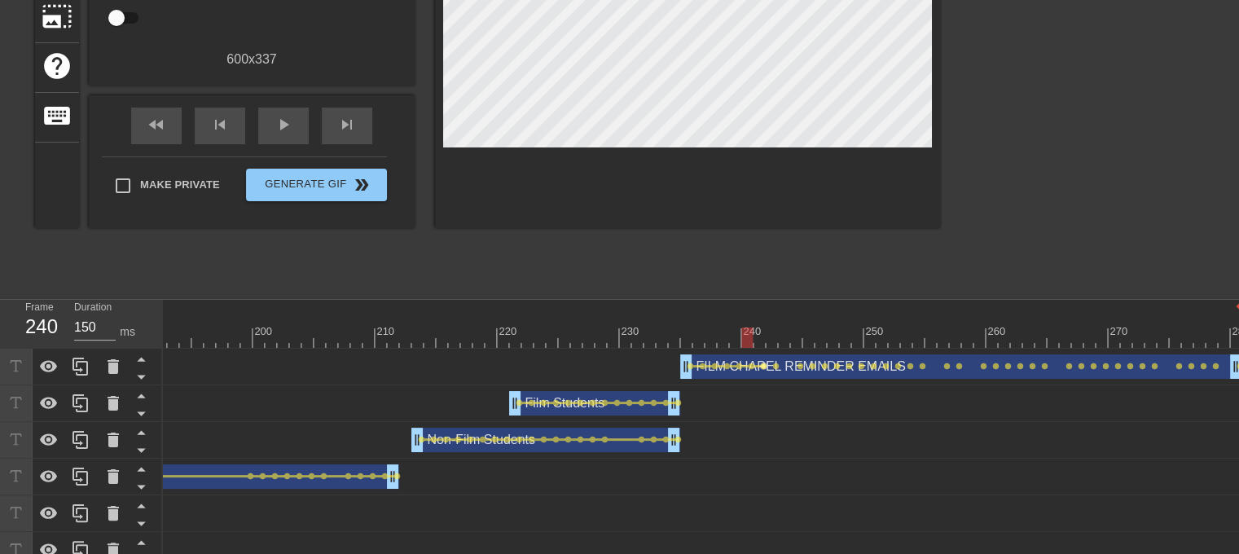
click at [764, 363] on span "lens" at bounding box center [763, 366] width 7 height 7
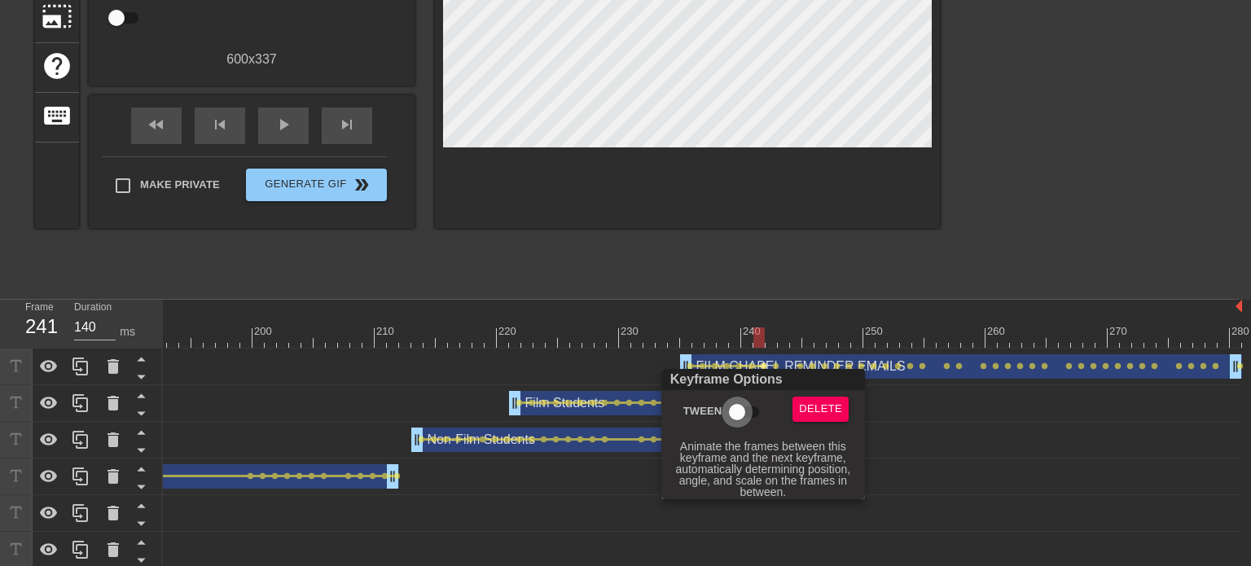
click at [744, 417] on input "Tween" at bounding box center [737, 412] width 93 height 31
click at [776, 367] on div at bounding box center [625, 283] width 1251 height 566
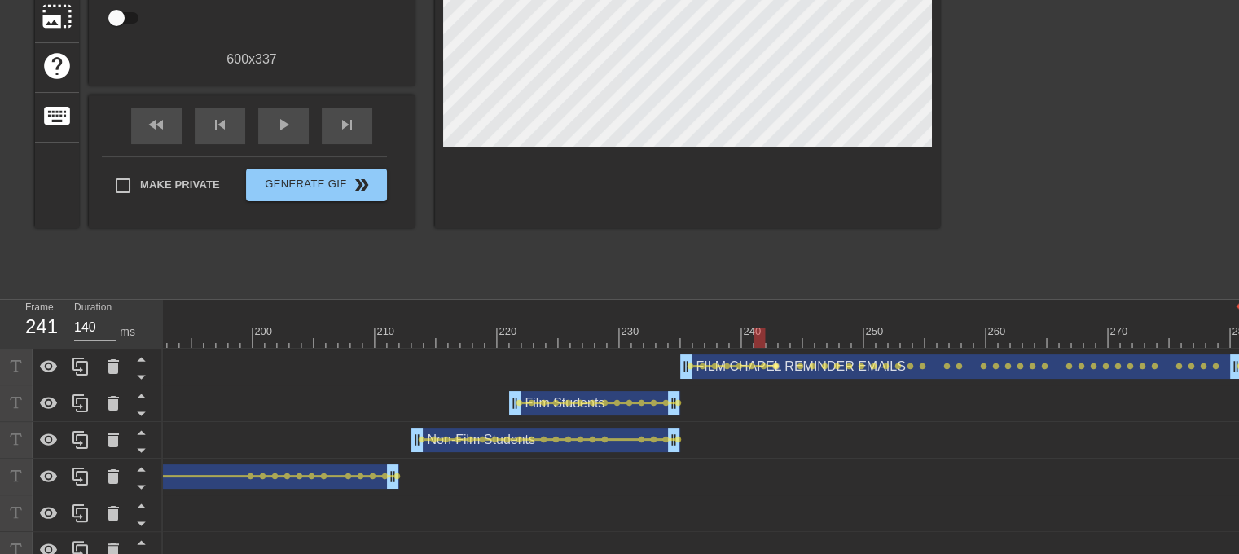
click at [775, 367] on span "lens" at bounding box center [775, 366] width 7 height 7
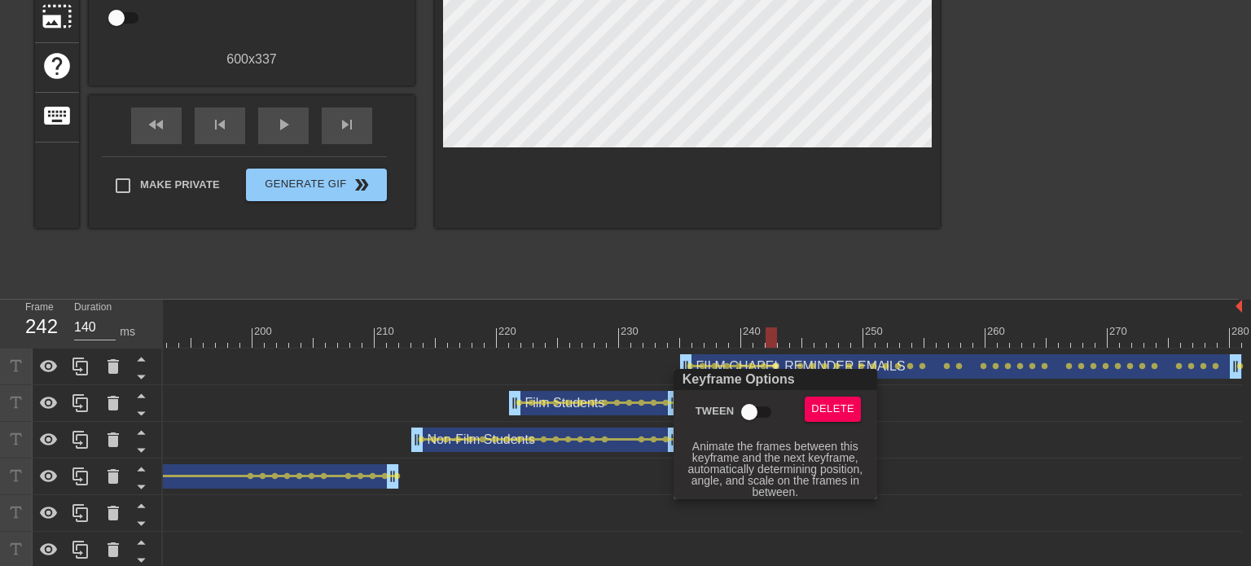
click at [762, 401] on input "Tween" at bounding box center [749, 412] width 93 height 31
click at [782, 363] on div at bounding box center [625, 283] width 1251 height 566
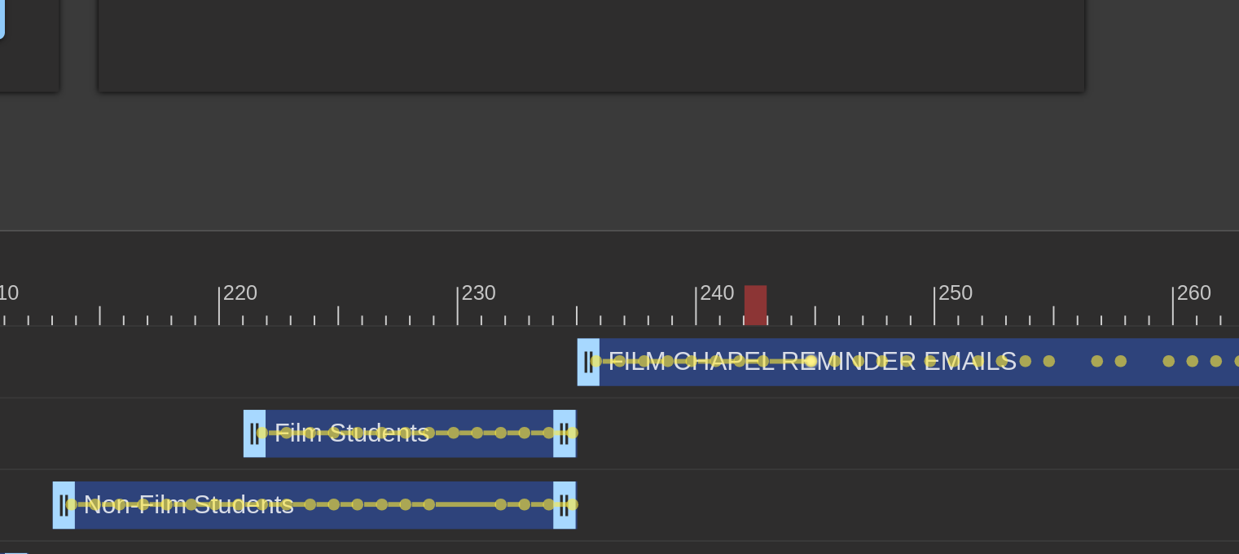
click at [802, 364] on span "lens" at bounding box center [800, 366] width 7 height 7
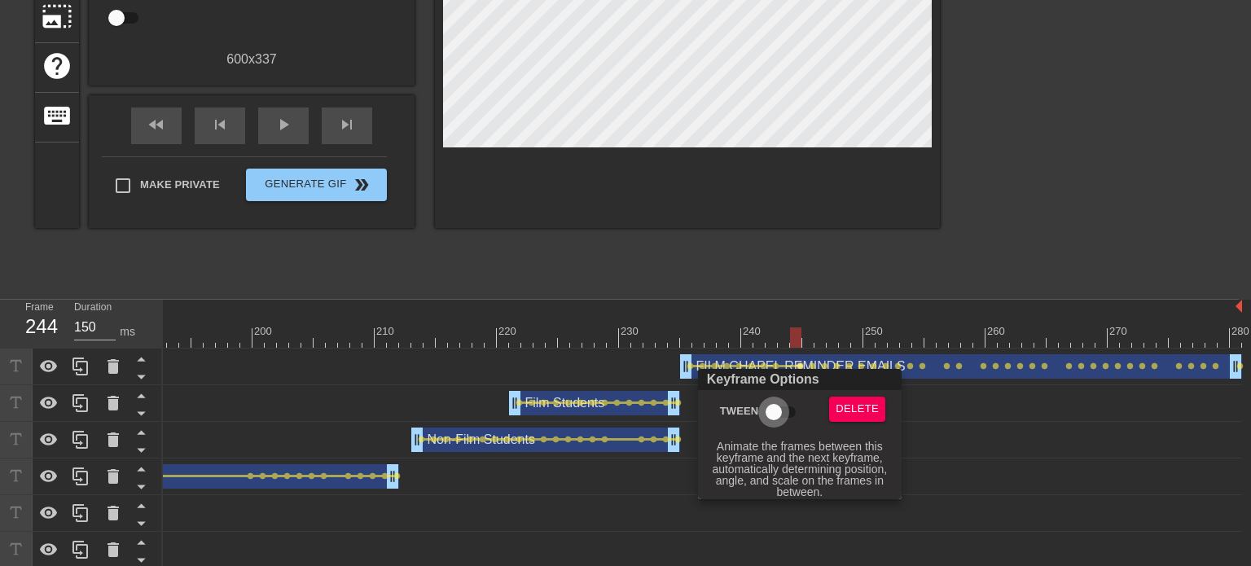
click at [781, 407] on input "Tween" at bounding box center [774, 412] width 93 height 31
click at [811, 363] on div at bounding box center [625, 283] width 1251 height 566
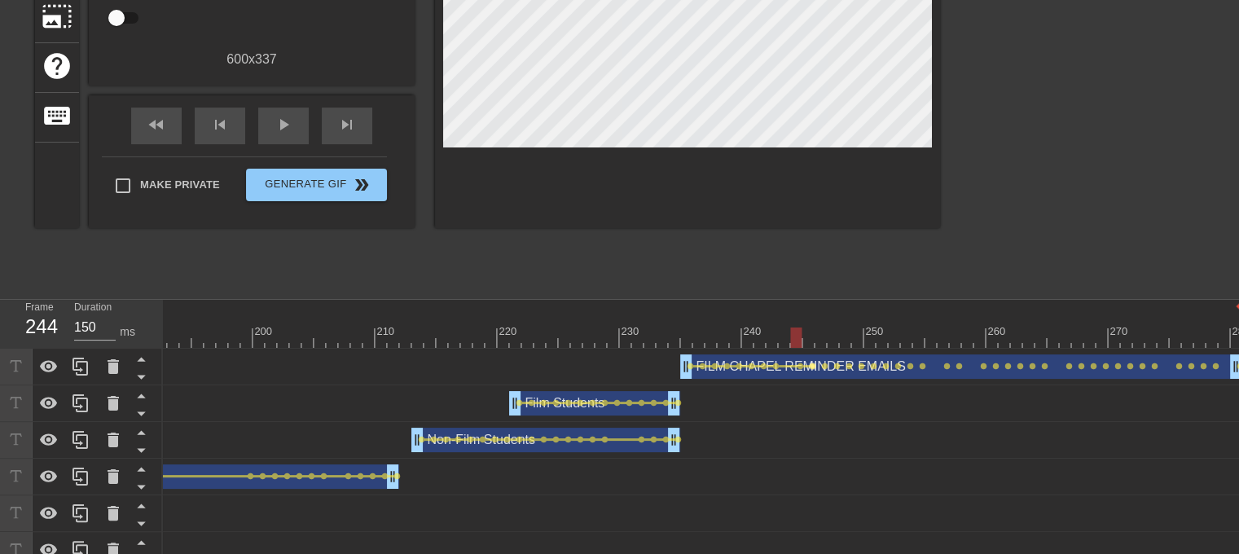
click at [811, 366] on span "lens" at bounding box center [812, 366] width 7 height 7
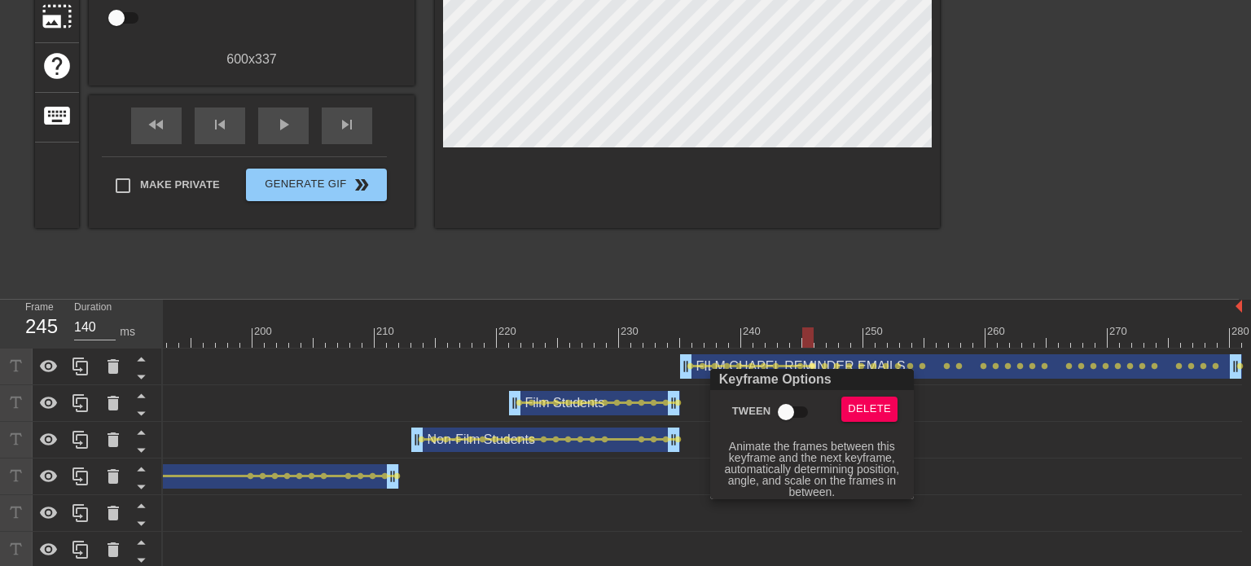
click at [790, 411] on input "Tween" at bounding box center [786, 412] width 93 height 31
click at [826, 364] on div at bounding box center [625, 283] width 1251 height 566
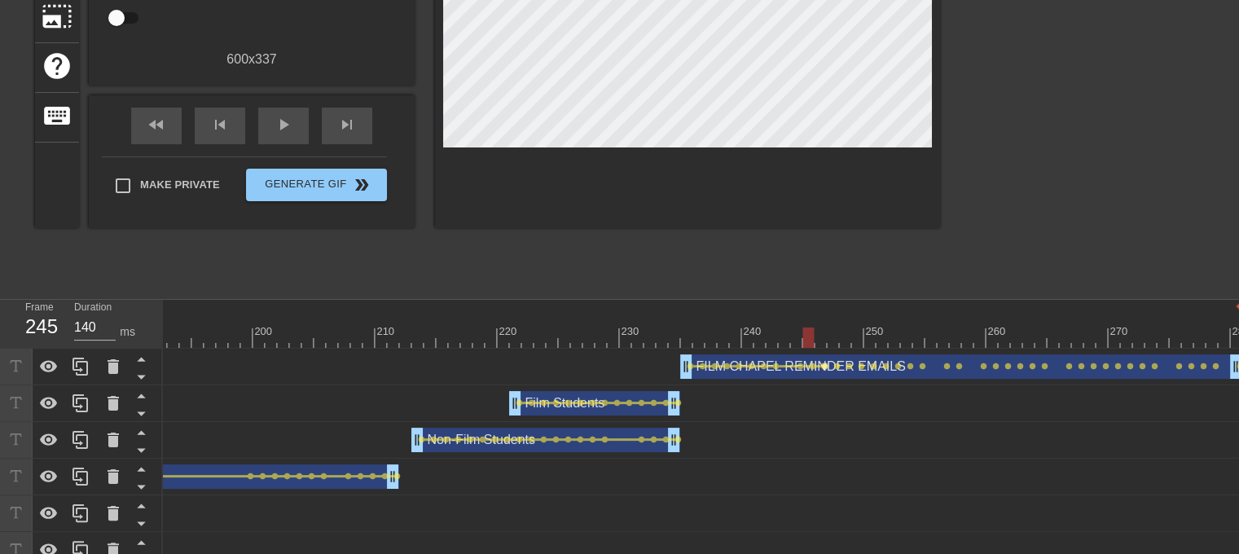
click at [821, 367] on span "lens" at bounding box center [824, 366] width 7 height 7
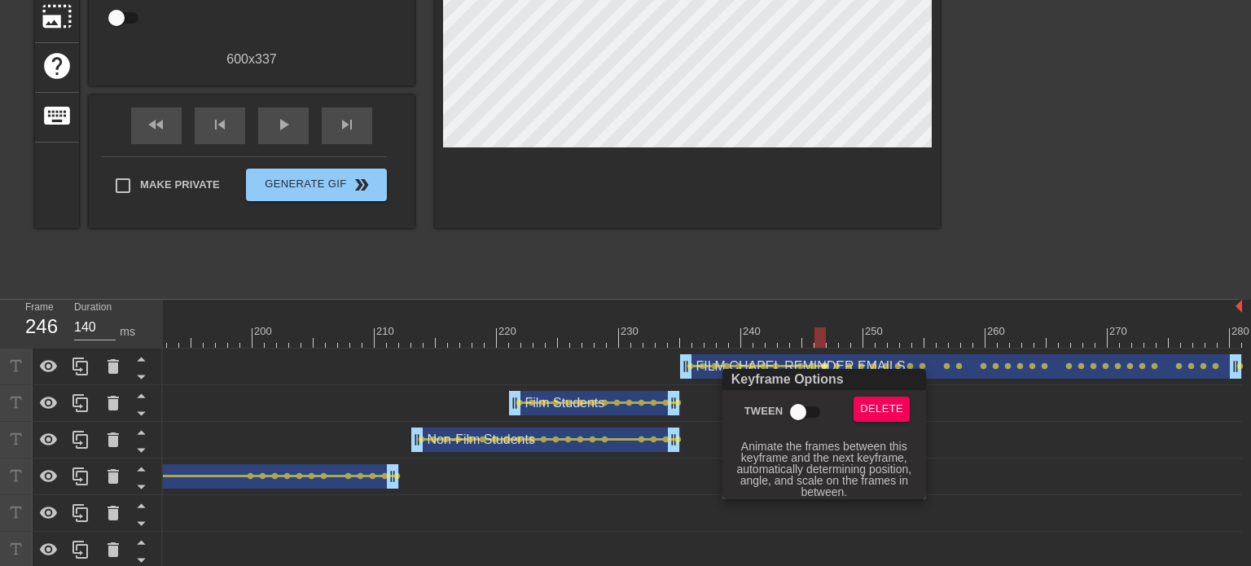
click at [807, 411] on input "Tween" at bounding box center [798, 412] width 93 height 31
click at [836, 365] on div at bounding box center [625, 283] width 1251 height 566
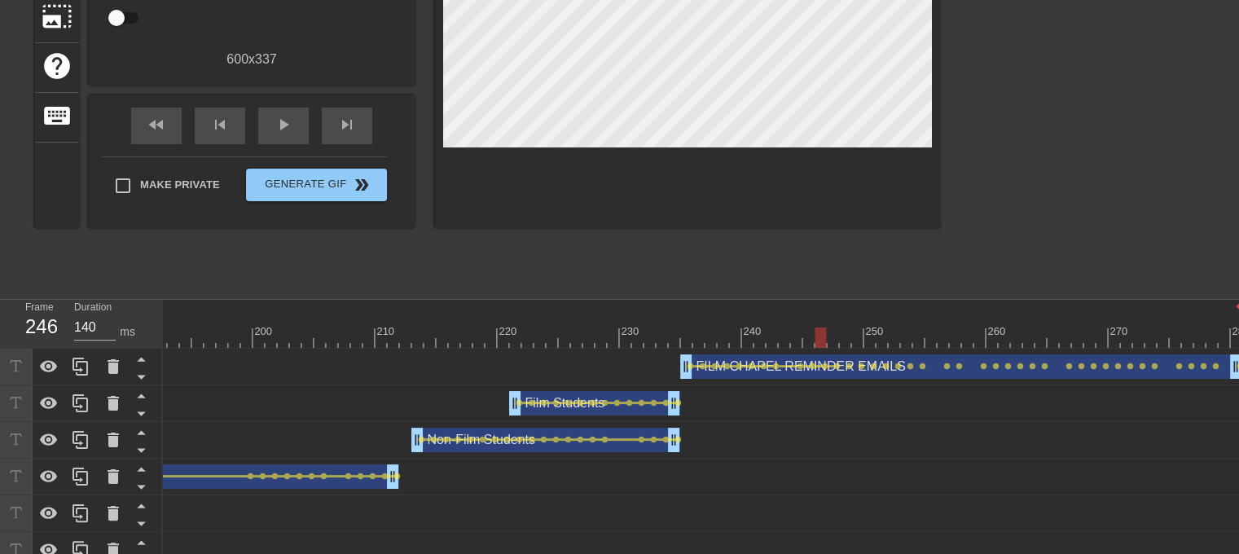
click at [836, 365] on span "lens" at bounding box center [836, 366] width 7 height 7
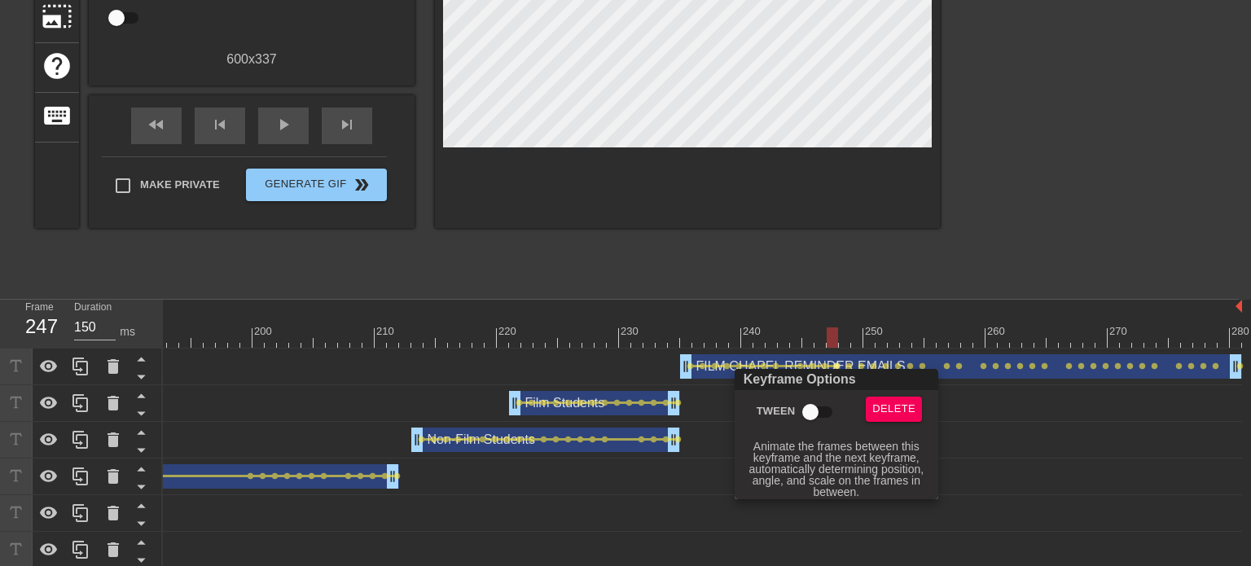
click at [818, 414] on input "Tween" at bounding box center [810, 412] width 93 height 31
click at [846, 364] on div at bounding box center [625, 283] width 1251 height 566
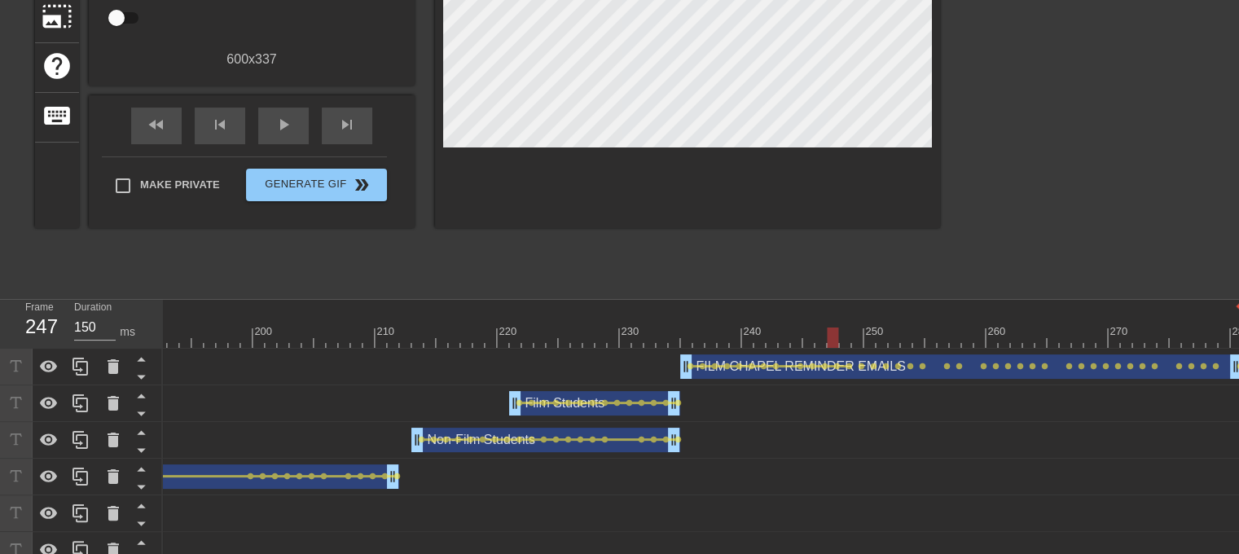
click at [846, 364] on span "lens" at bounding box center [849, 366] width 7 height 7
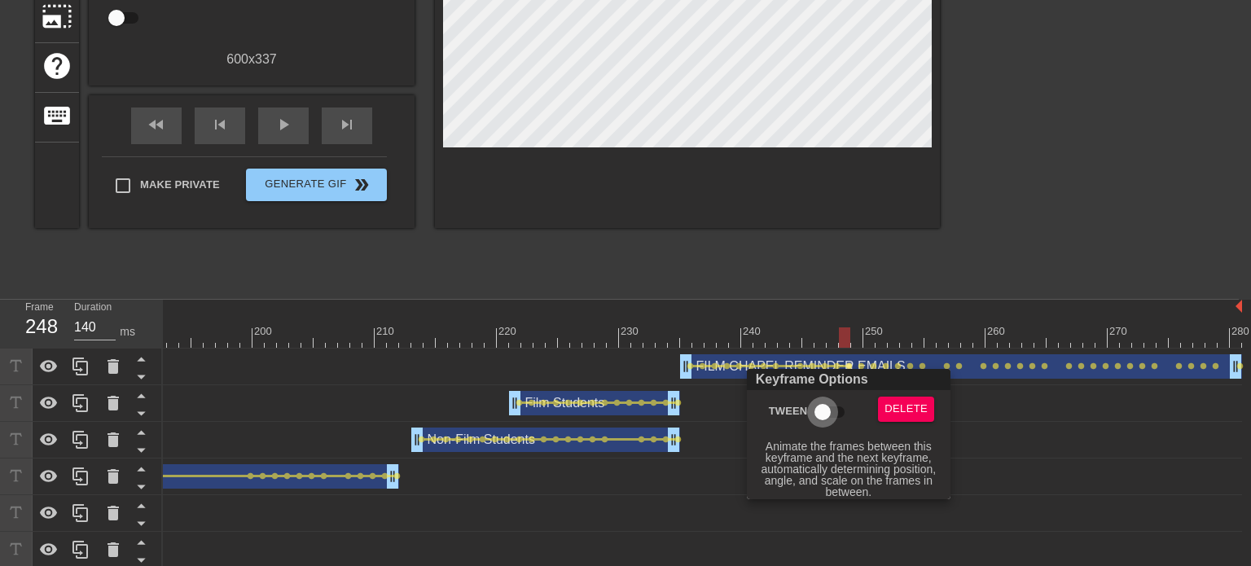
click at [829, 420] on input "Tween" at bounding box center [822, 412] width 93 height 31
click at [859, 363] on div at bounding box center [625, 283] width 1251 height 566
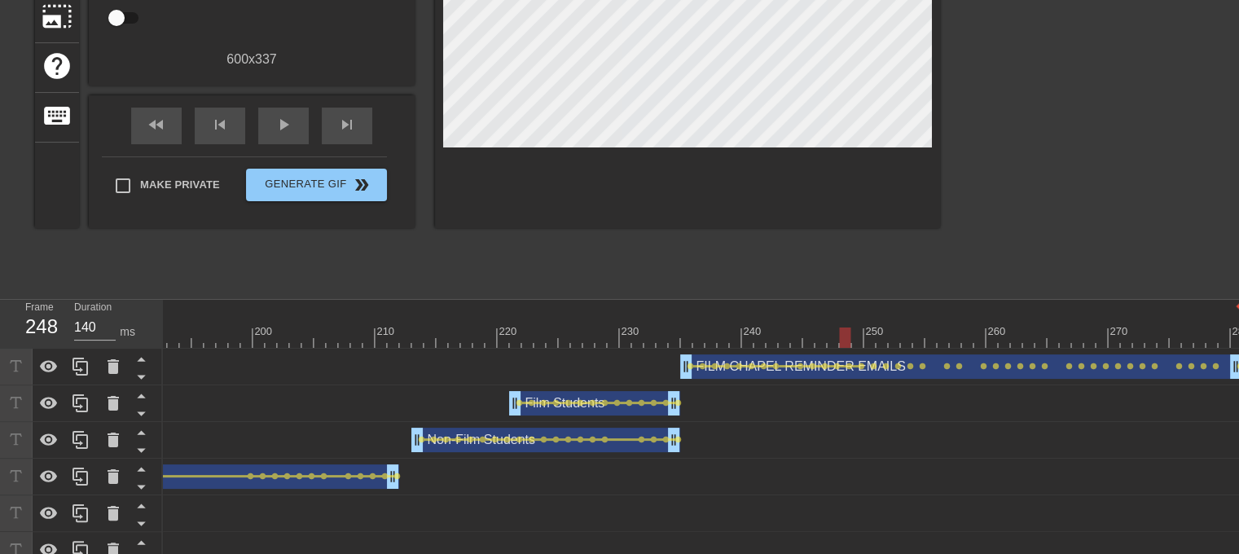
click at [859, 363] on span "lens" at bounding box center [861, 366] width 7 height 7
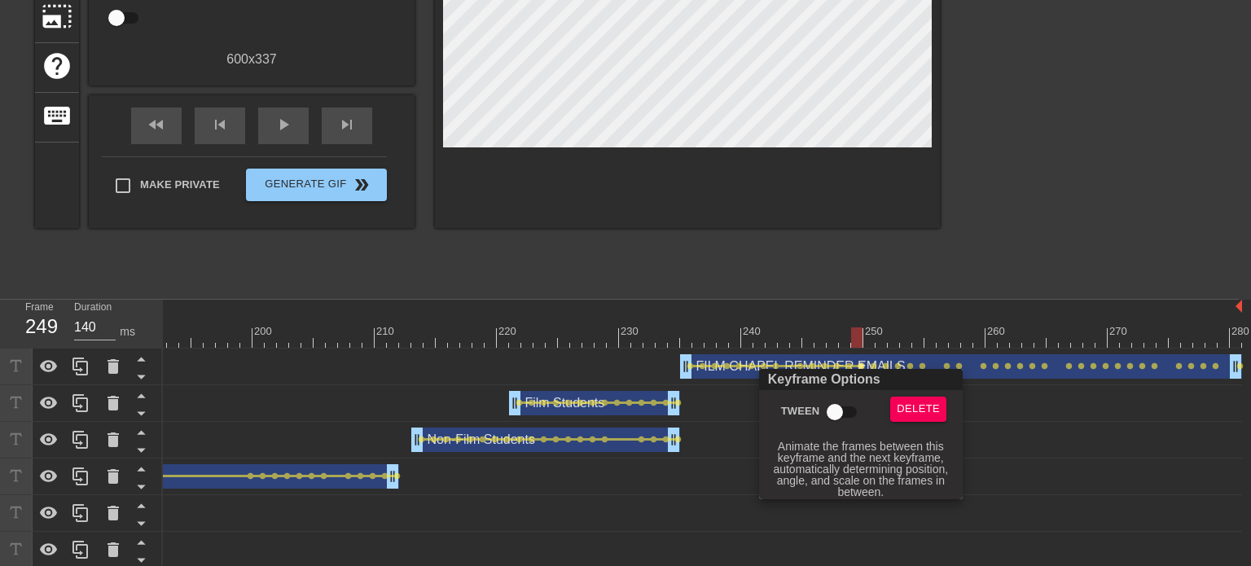
click at [841, 410] on input "Tween" at bounding box center [835, 412] width 93 height 31
click at [875, 364] on div at bounding box center [625, 283] width 1251 height 566
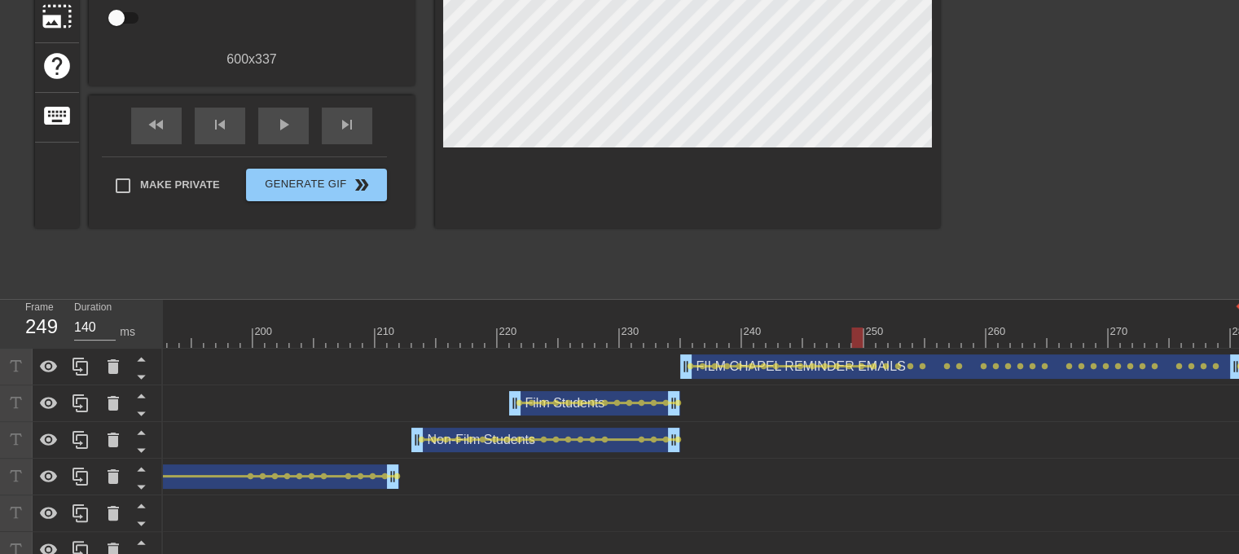
click at [875, 364] on span "lens" at bounding box center [873, 366] width 7 height 7
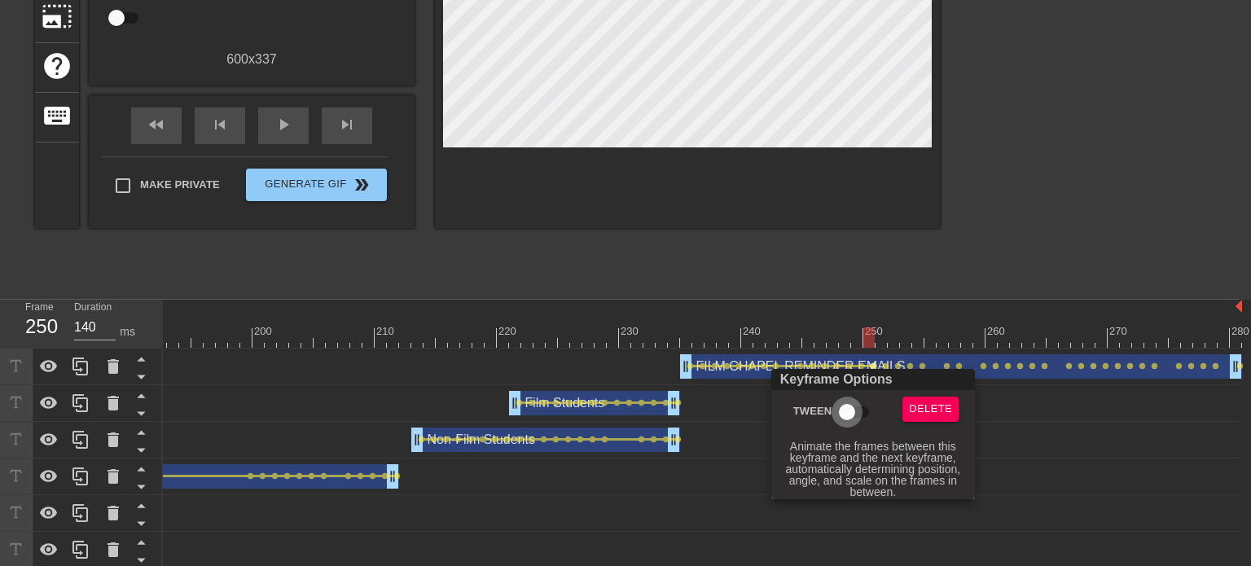
click at [847, 416] on input "Tween" at bounding box center [847, 412] width 93 height 31
click at [885, 367] on div at bounding box center [625, 283] width 1251 height 566
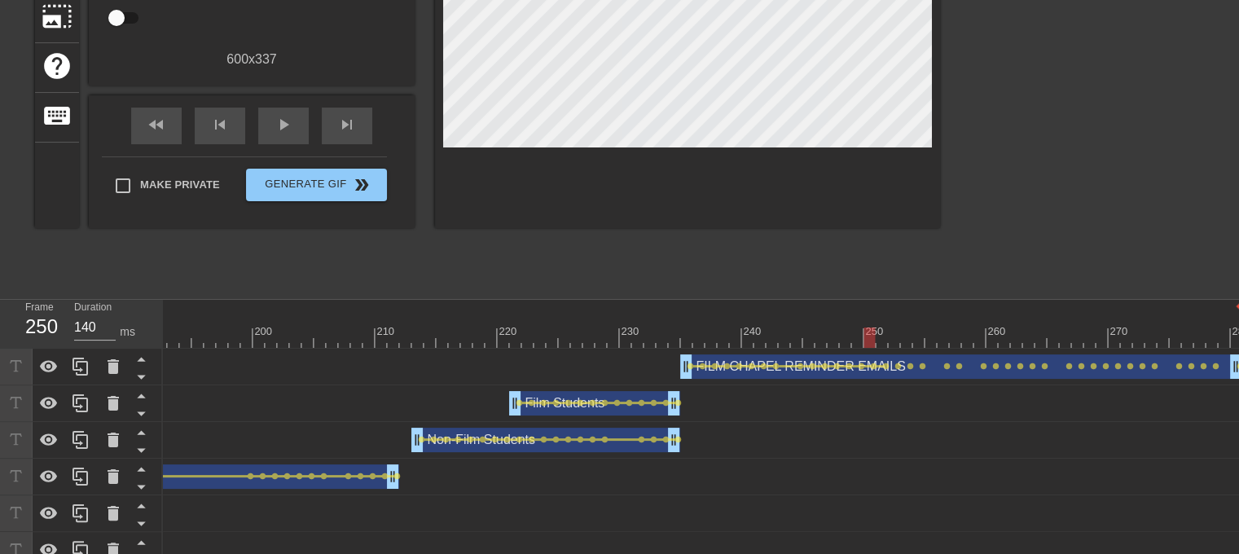
click at [885, 367] on span "lens" at bounding box center [885, 366] width 7 height 7
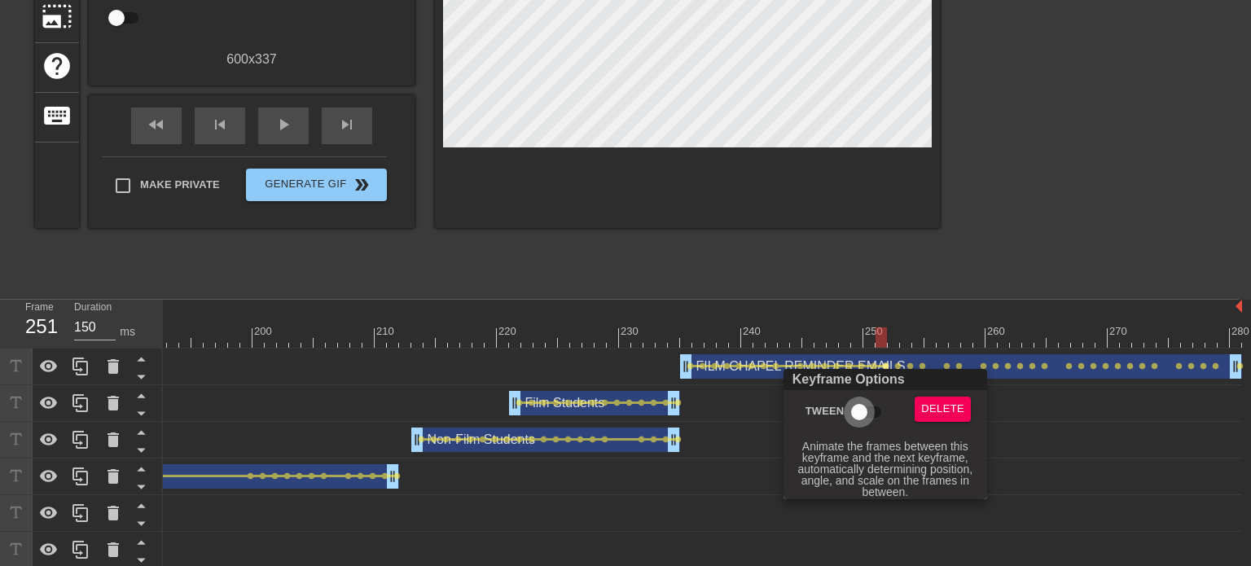
click at [868, 418] on input "Tween" at bounding box center [859, 412] width 93 height 31
click at [899, 367] on div at bounding box center [625, 283] width 1251 height 566
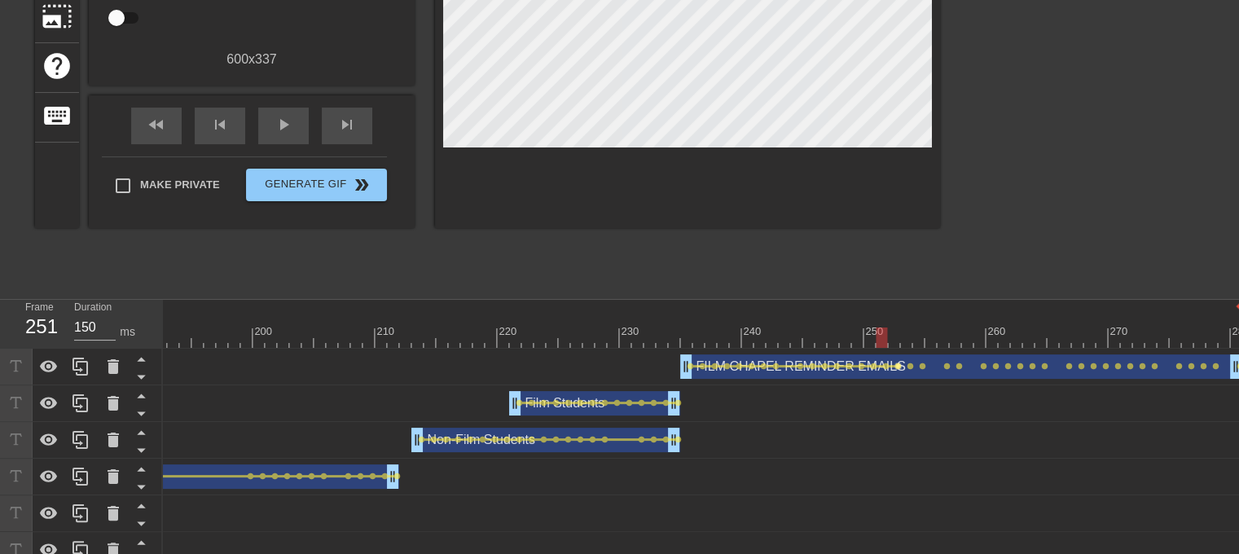
click at [899, 363] on span "lens" at bounding box center [898, 366] width 7 height 7
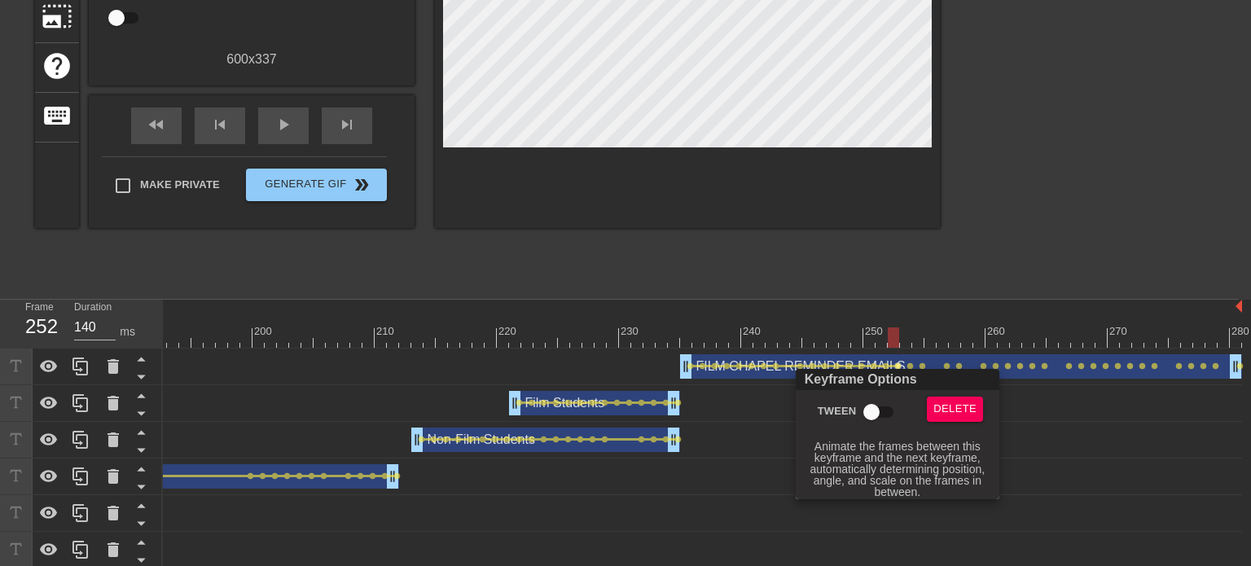
click at [877, 415] on input "Tween" at bounding box center [871, 412] width 93 height 31
click at [911, 367] on div at bounding box center [625, 283] width 1251 height 566
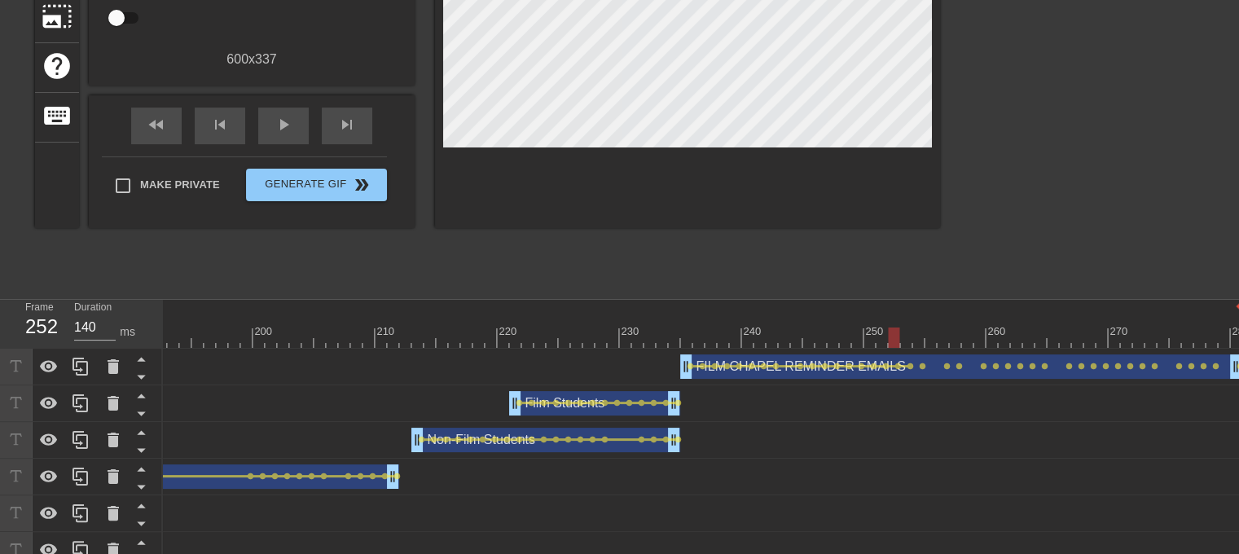
click at [911, 367] on span "lens" at bounding box center [910, 366] width 7 height 7
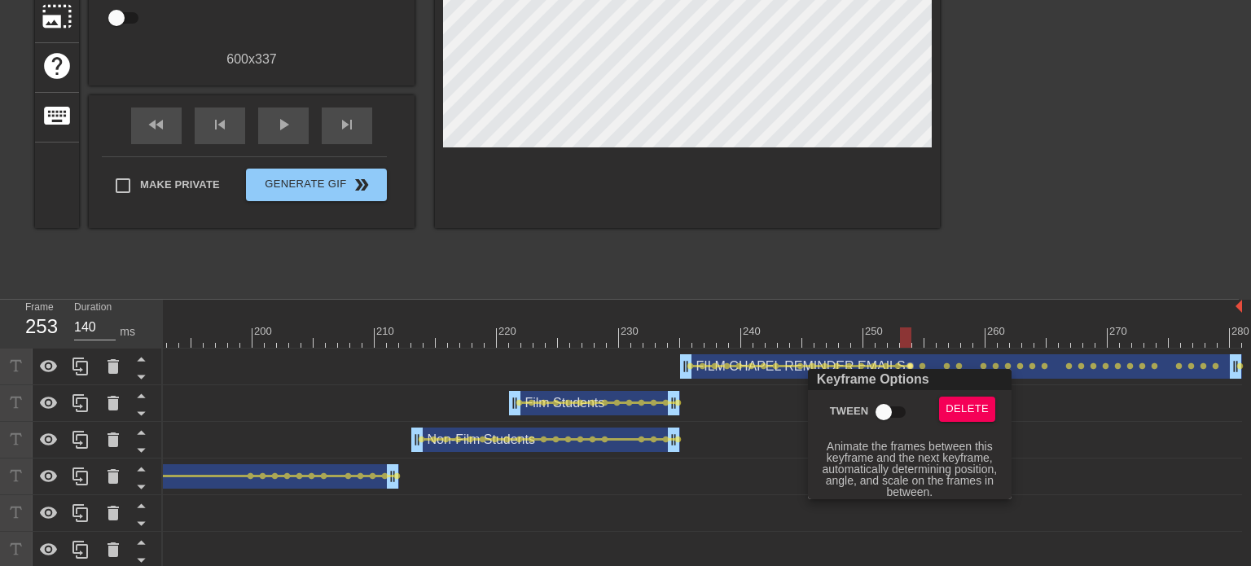
click at [895, 414] on input "Tween" at bounding box center [883, 412] width 93 height 31
click at [922, 367] on div at bounding box center [625, 283] width 1251 height 566
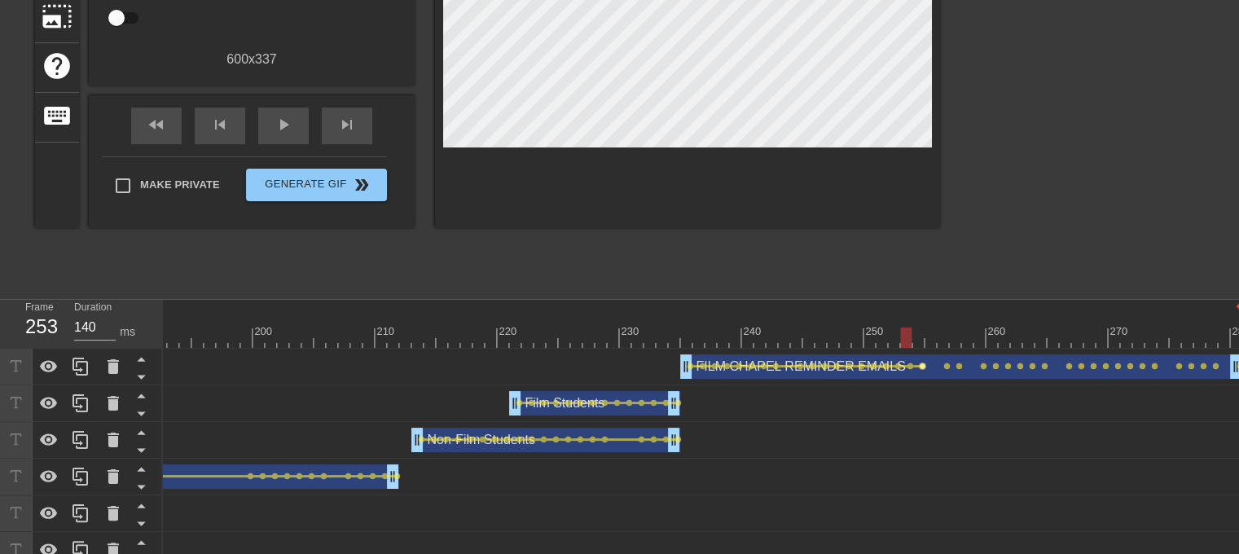
click at [922, 366] on span "lens" at bounding box center [922, 366] width 7 height 7
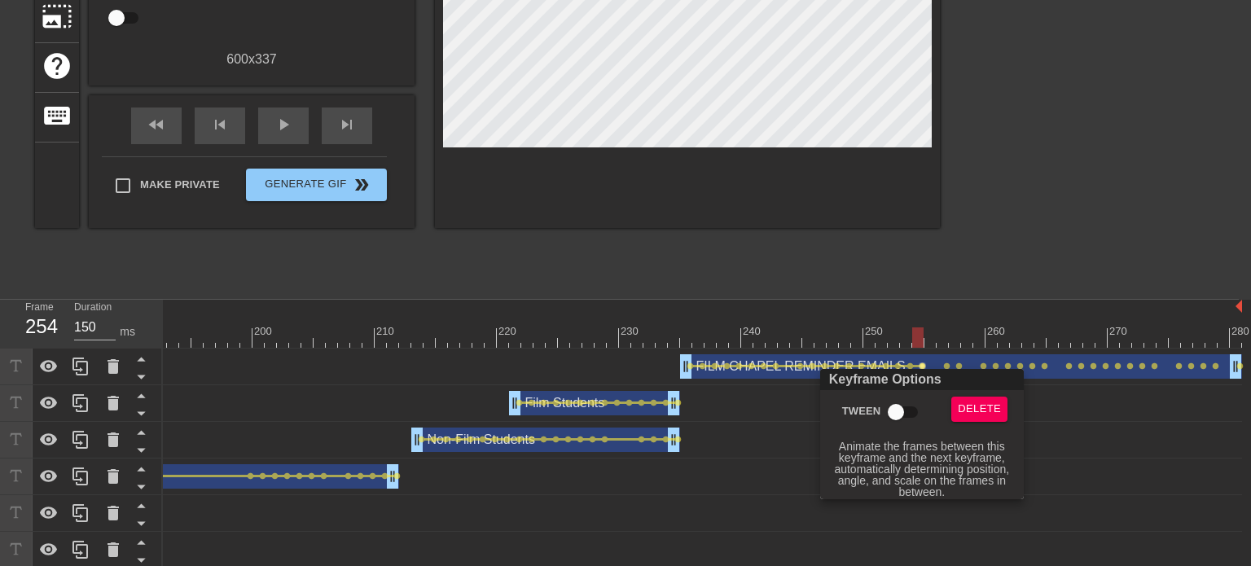
click at [903, 416] on input "Tween" at bounding box center [896, 412] width 93 height 31
click at [948, 363] on div at bounding box center [625, 283] width 1251 height 566
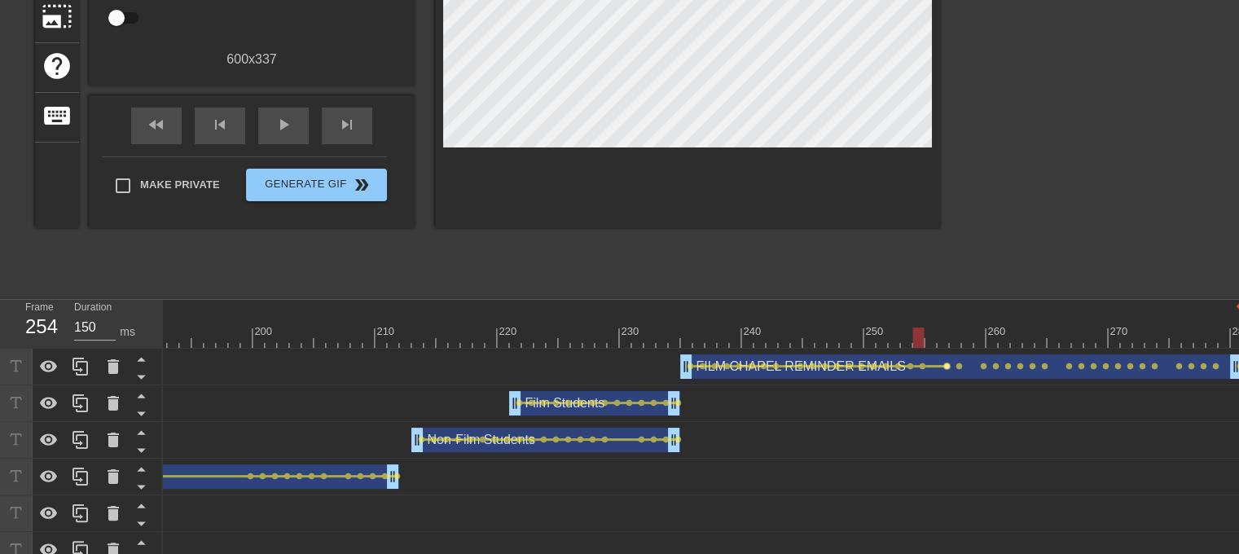
click at [947, 365] on span "lens" at bounding box center [946, 366] width 7 height 7
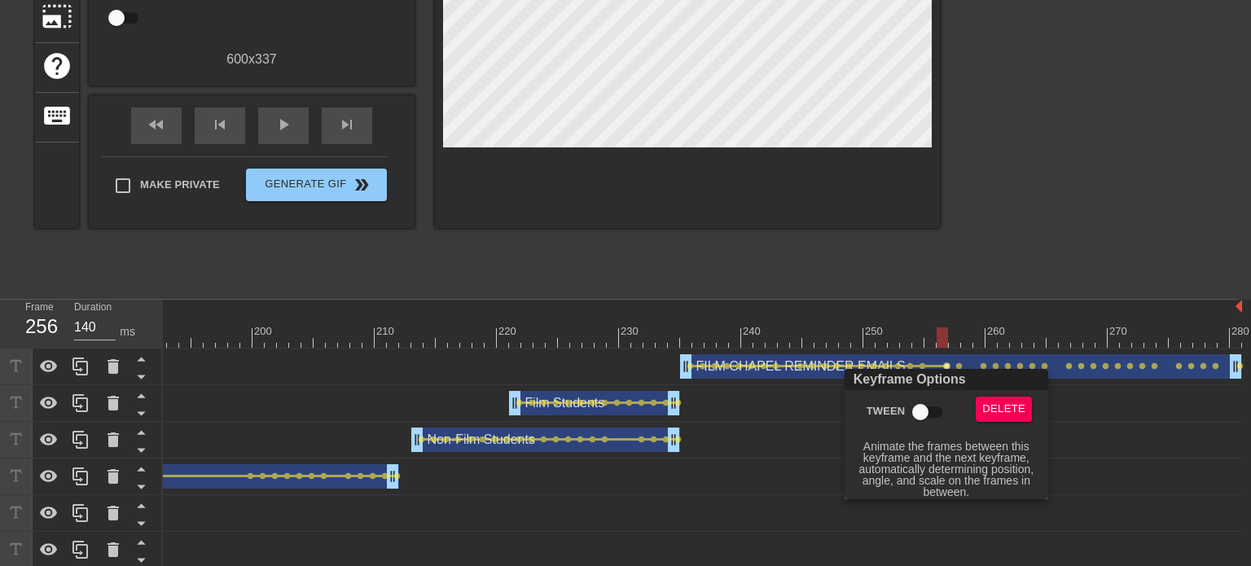
click at [934, 413] on input "Tween" at bounding box center [920, 412] width 93 height 31
click at [961, 369] on div "Keyframe Options" at bounding box center [947, 379] width 210 height 21
click at [958, 363] on div at bounding box center [625, 283] width 1251 height 566
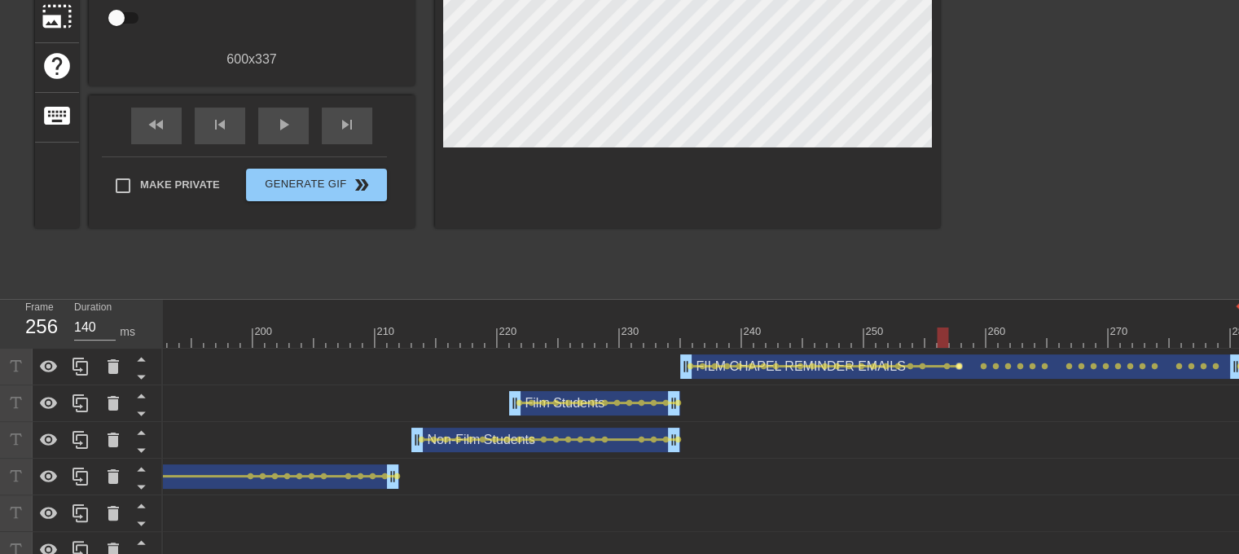
click at [959, 364] on span "lens" at bounding box center [959, 366] width 7 height 7
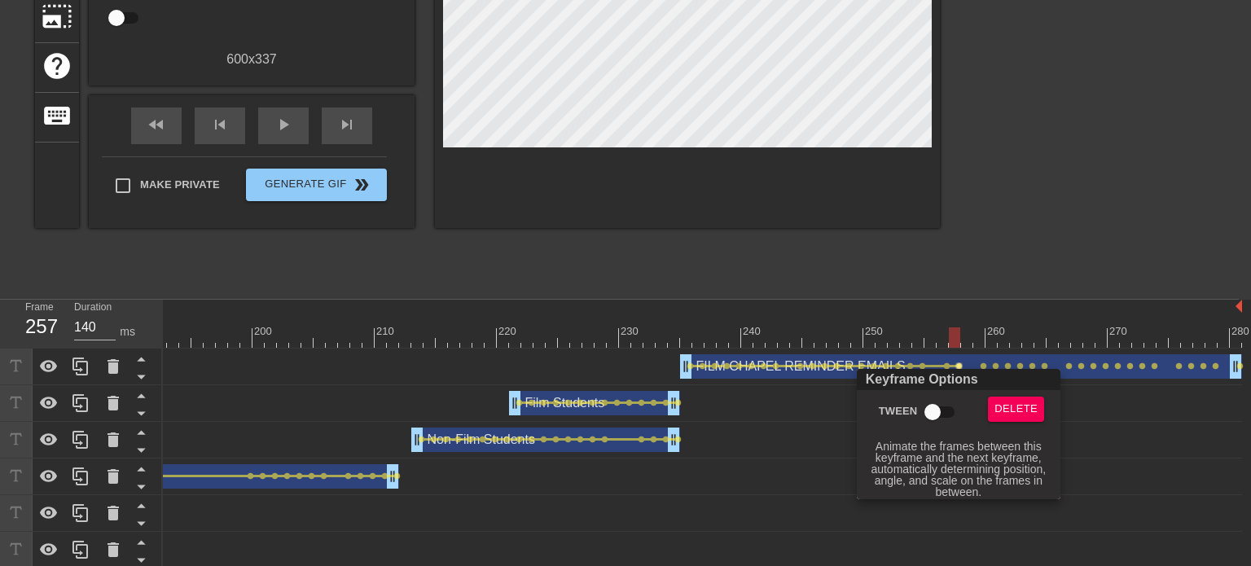
click at [933, 415] on input "Tween" at bounding box center [932, 412] width 93 height 31
click at [983, 366] on div at bounding box center [625, 283] width 1251 height 566
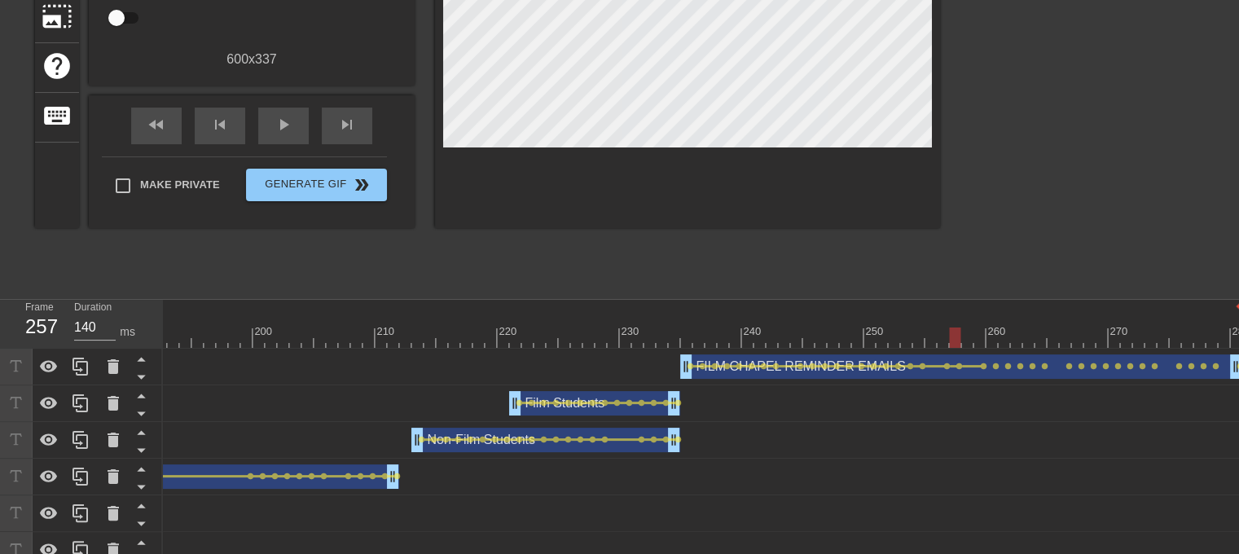
click at [983, 366] on span "lens" at bounding box center [983, 366] width 7 height 7
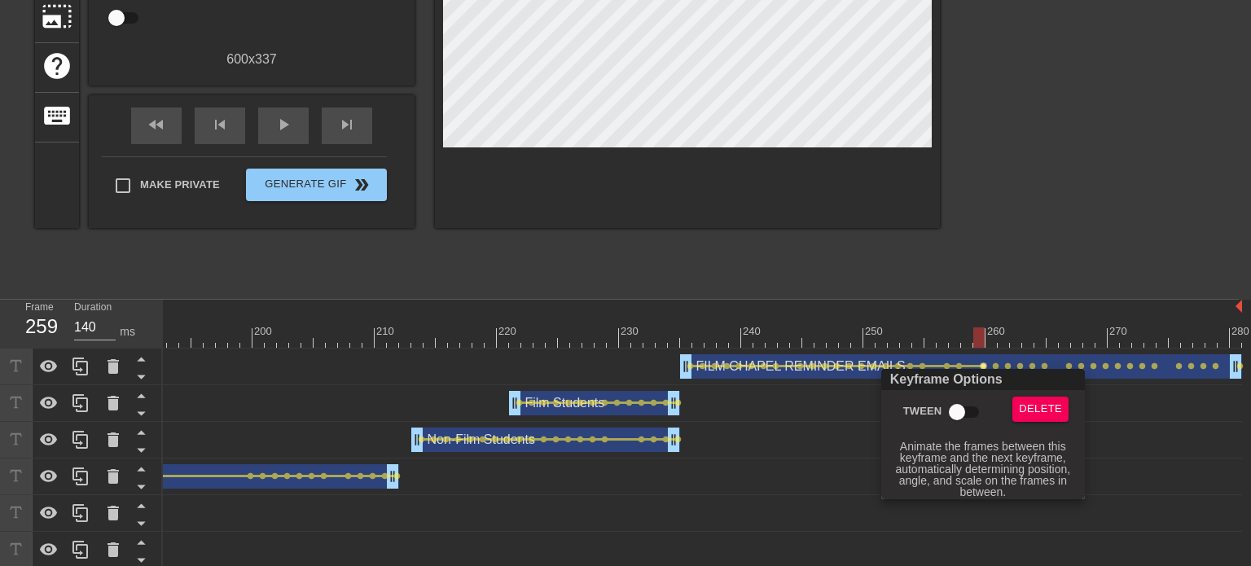
click at [968, 403] on input "Tween" at bounding box center [957, 412] width 93 height 31
click at [995, 363] on div at bounding box center [625, 283] width 1251 height 566
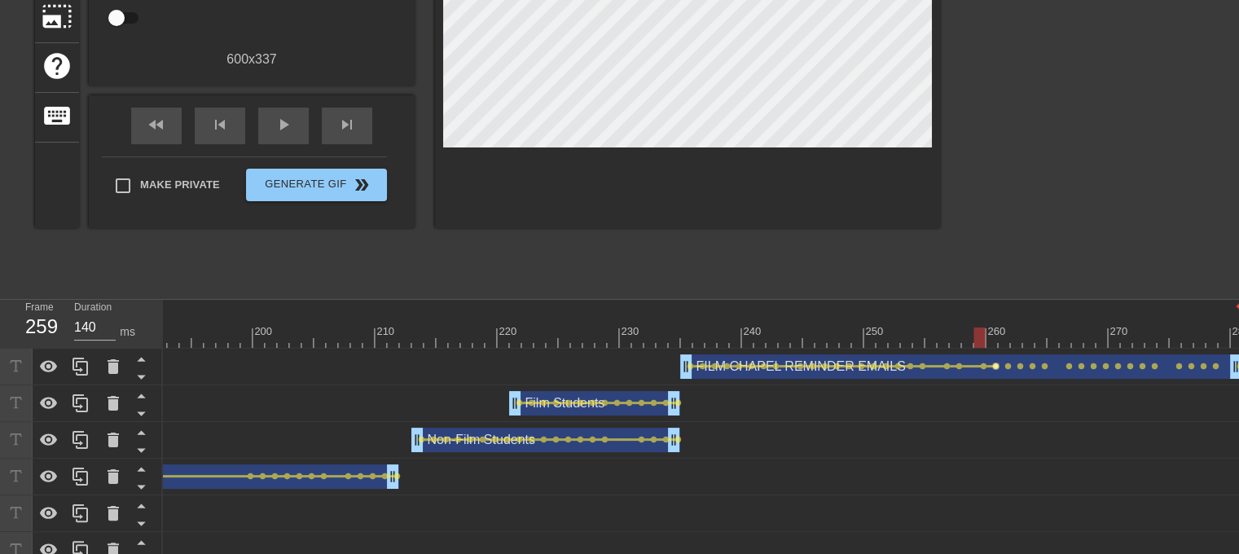
click at [995, 364] on span "lens" at bounding box center [995, 366] width 7 height 7
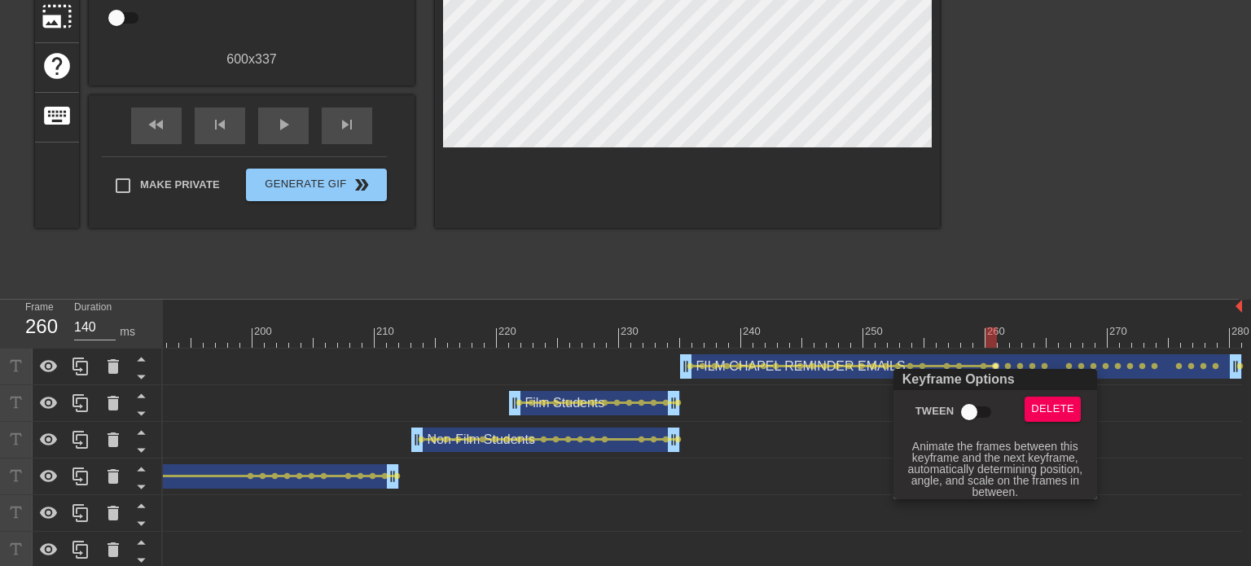
click at [978, 415] on input "Tween" at bounding box center [969, 412] width 93 height 31
click at [1009, 365] on div at bounding box center [625, 283] width 1251 height 566
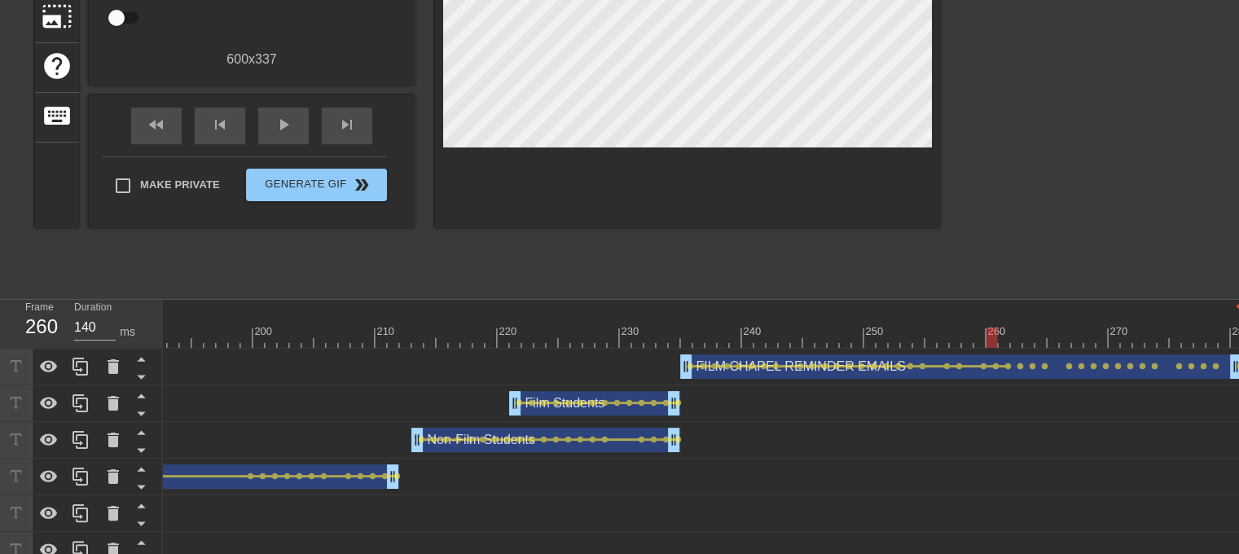
click at [1009, 365] on span "lens" at bounding box center [1008, 366] width 7 height 7
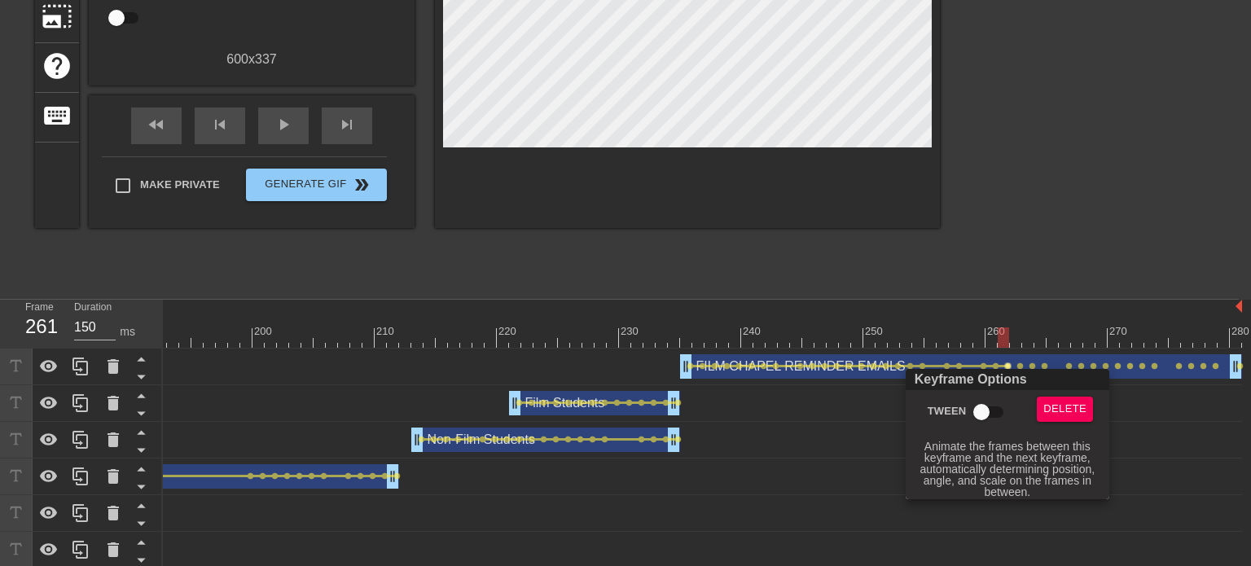
click at [982, 420] on input "Tween" at bounding box center [981, 412] width 93 height 31
click at [1021, 367] on div at bounding box center [625, 283] width 1251 height 566
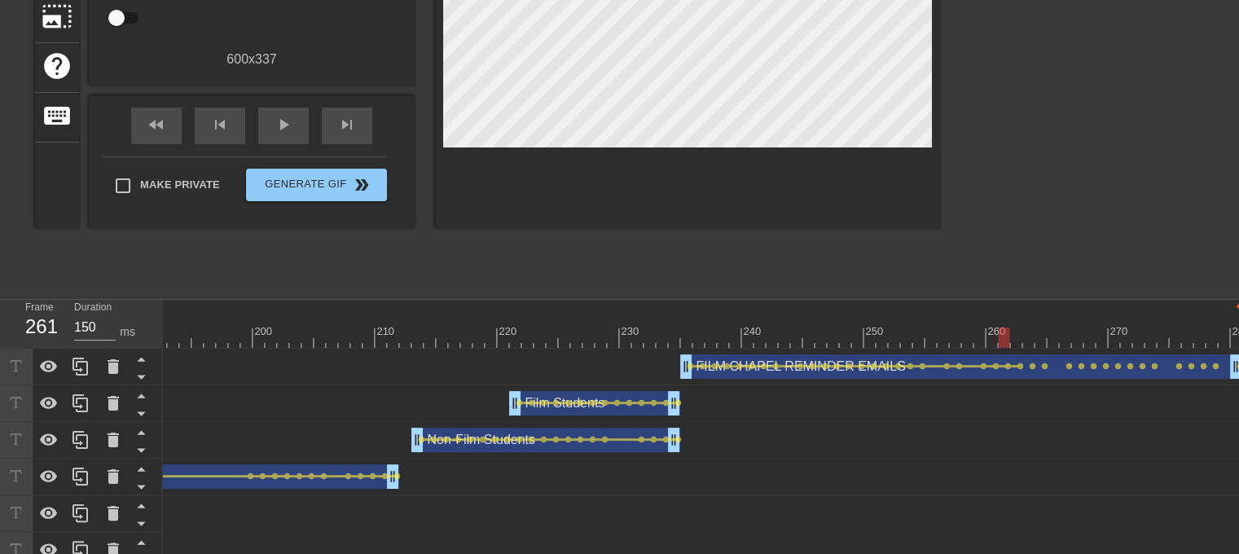
click at [1021, 367] on span "lens" at bounding box center [1020, 366] width 7 height 7
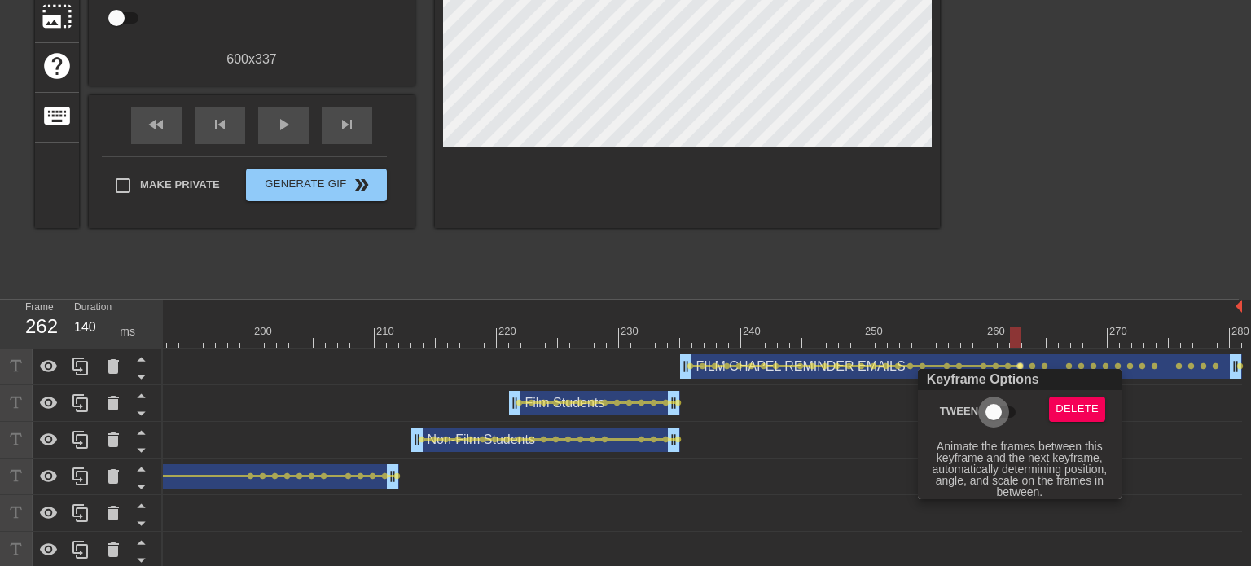
click at [1002, 407] on input "Tween" at bounding box center [993, 412] width 93 height 31
click at [1033, 364] on div at bounding box center [625, 283] width 1251 height 566
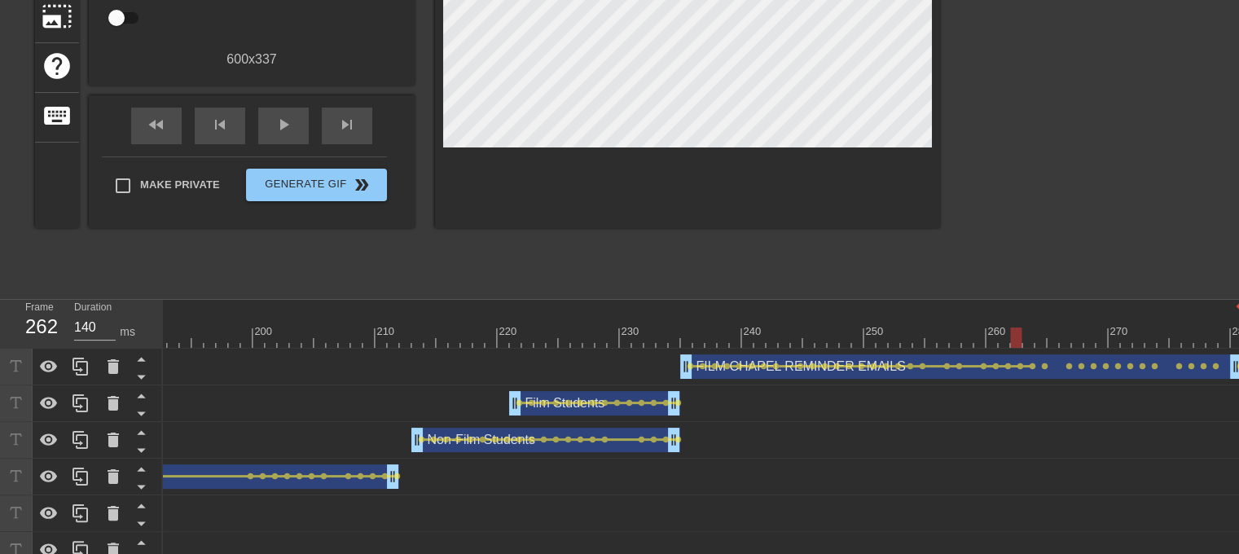
click at [1033, 364] on span "lens" at bounding box center [1032, 366] width 7 height 7
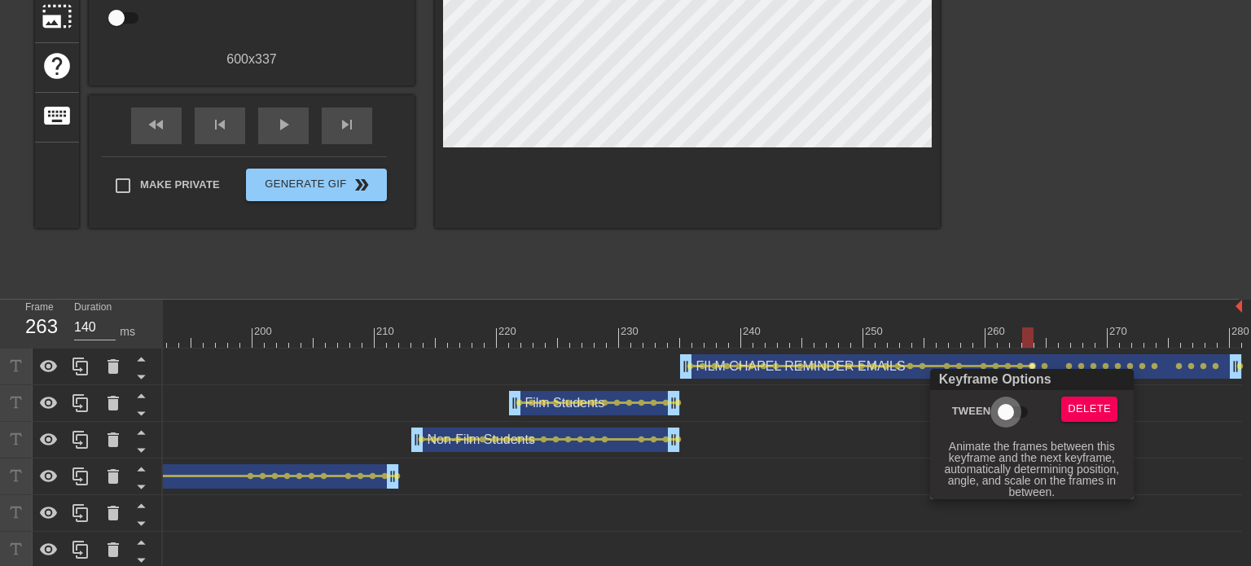
click at [1022, 400] on input "Tween" at bounding box center [1006, 412] width 93 height 31
click at [1046, 365] on div at bounding box center [625, 283] width 1251 height 566
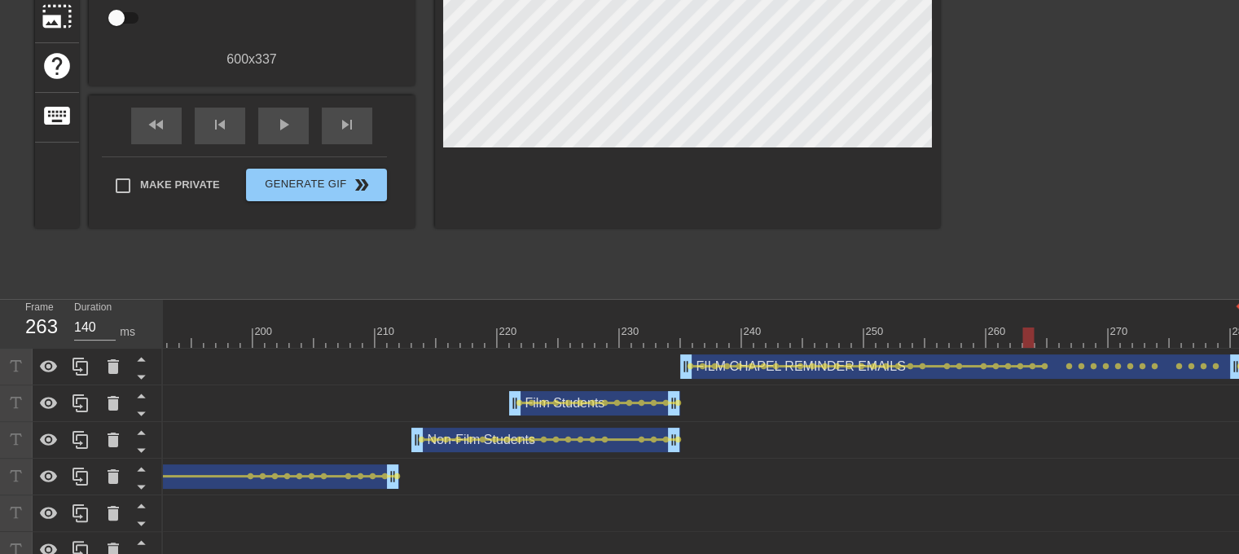
click at [1046, 365] on span "lens" at bounding box center [1044, 366] width 7 height 7
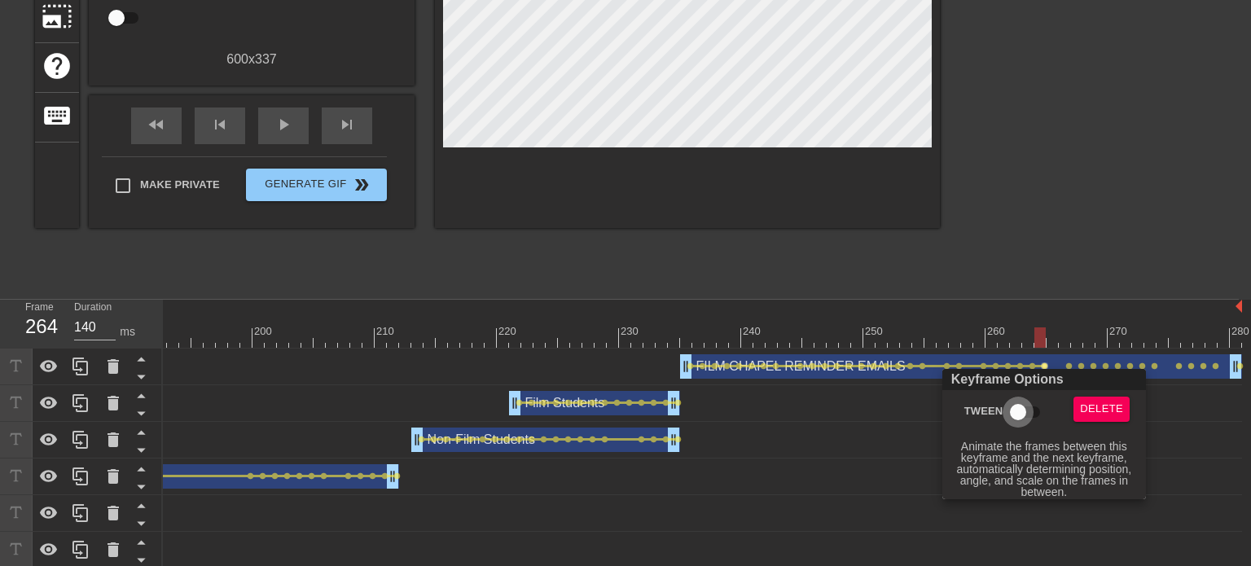
click at [1023, 415] on input "Tween" at bounding box center [1018, 412] width 93 height 31
click at [1068, 367] on div at bounding box center [625, 283] width 1251 height 566
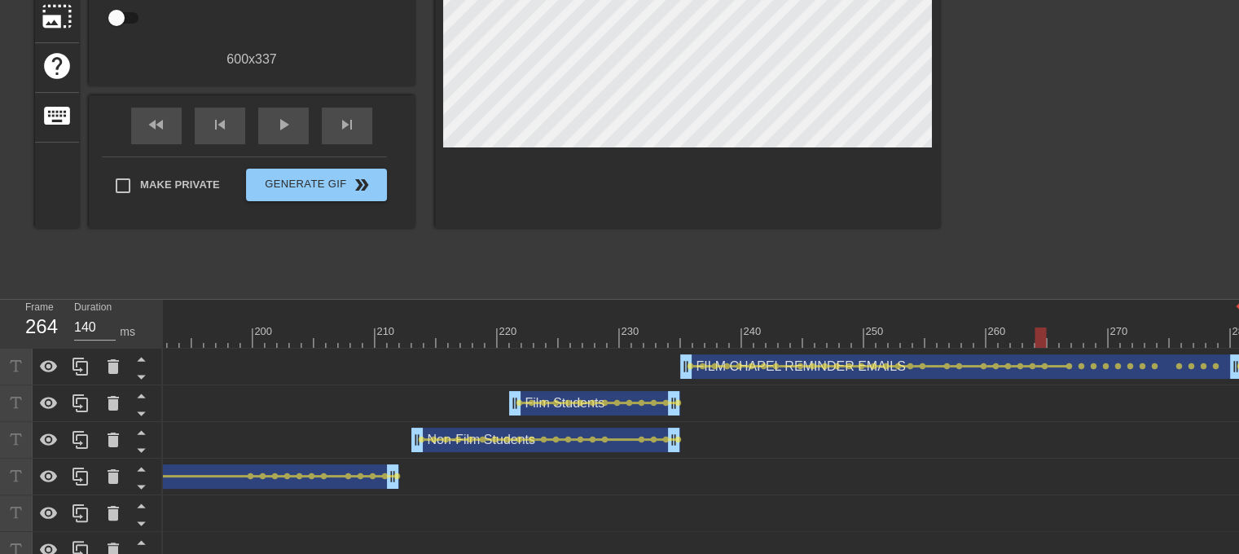
click at [1068, 367] on span "lens" at bounding box center [1069, 366] width 7 height 7
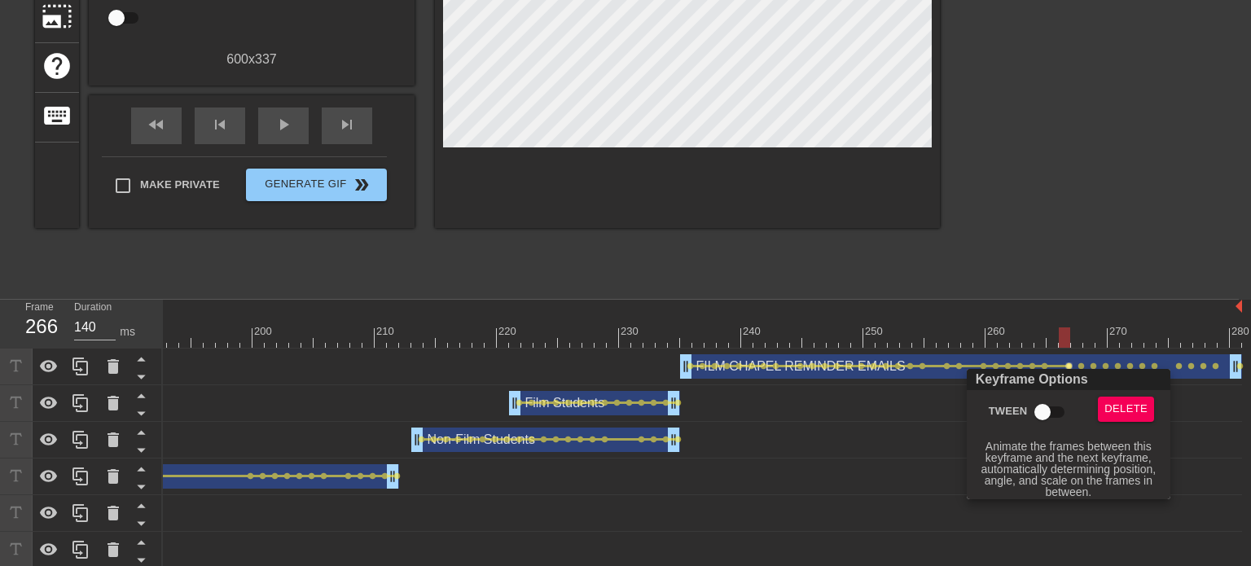
click at [1040, 416] on input "Tween" at bounding box center [1042, 412] width 93 height 31
click at [1083, 363] on div at bounding box center [625, 283] width 1251 height 566
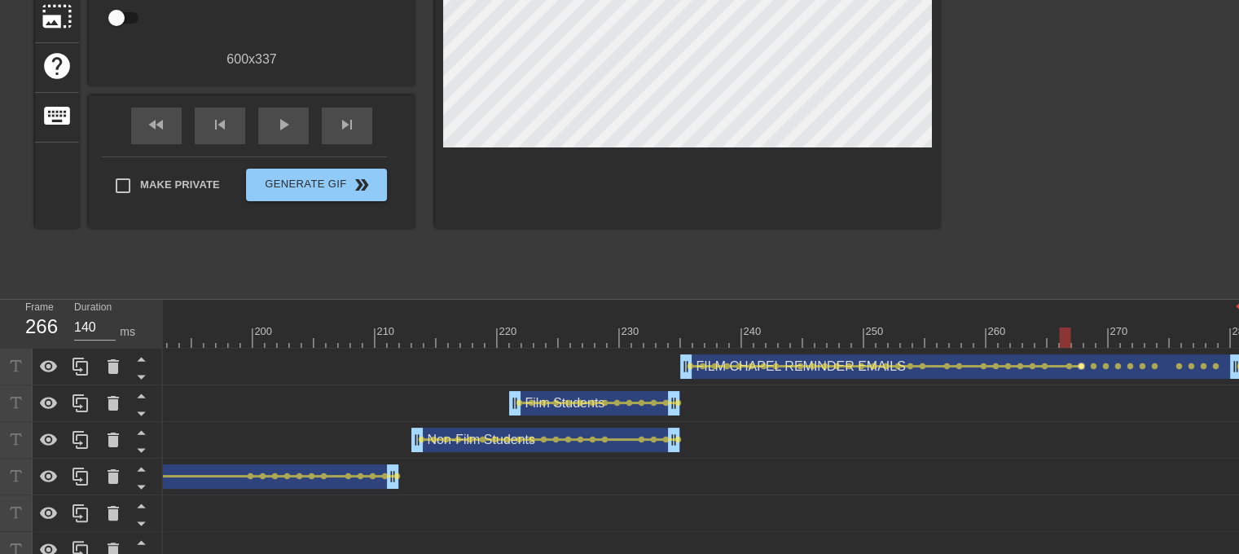
click at [1082, 363] on span "lens" at bounding box center [1081, 366] width 7 height 7
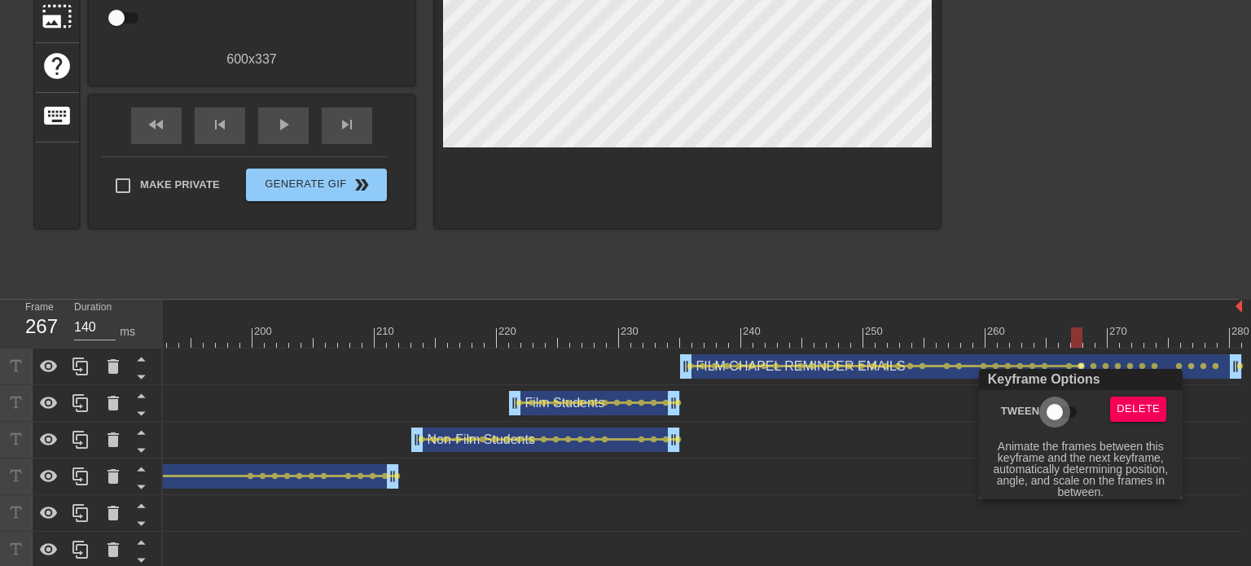
click at [1069, 406] on input "Tween" at bounding box center [1055, 412] width 93 height 31
click at [1095, 364] on div at bounding box center [625, 283] width 1251 height 566
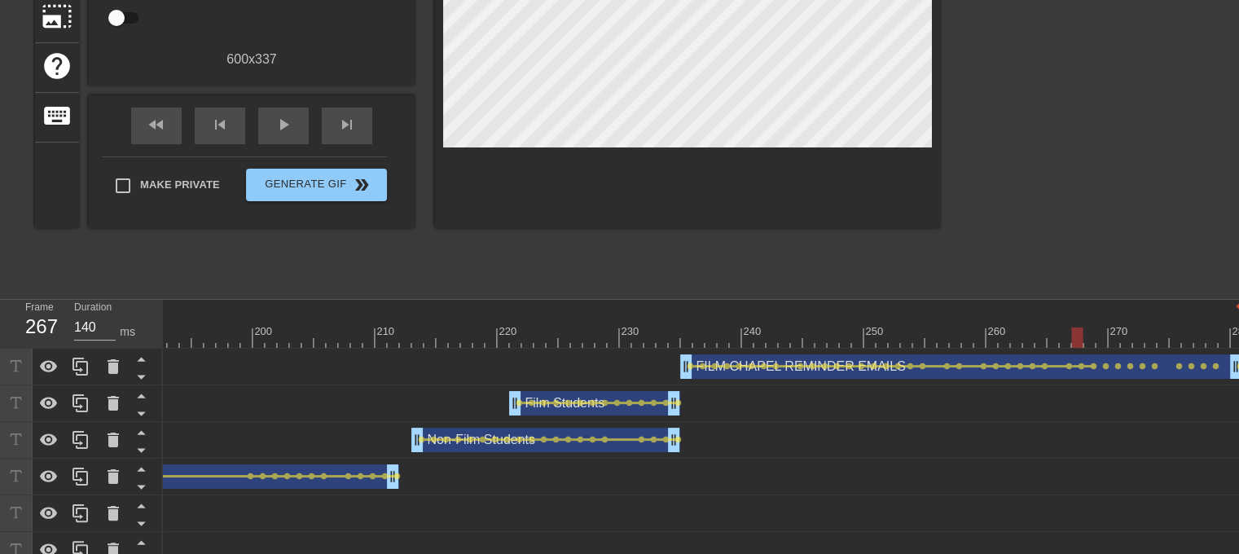
click at [1095, 364] on span "lens" at bounding box center [1093, 366] width 7 height 7
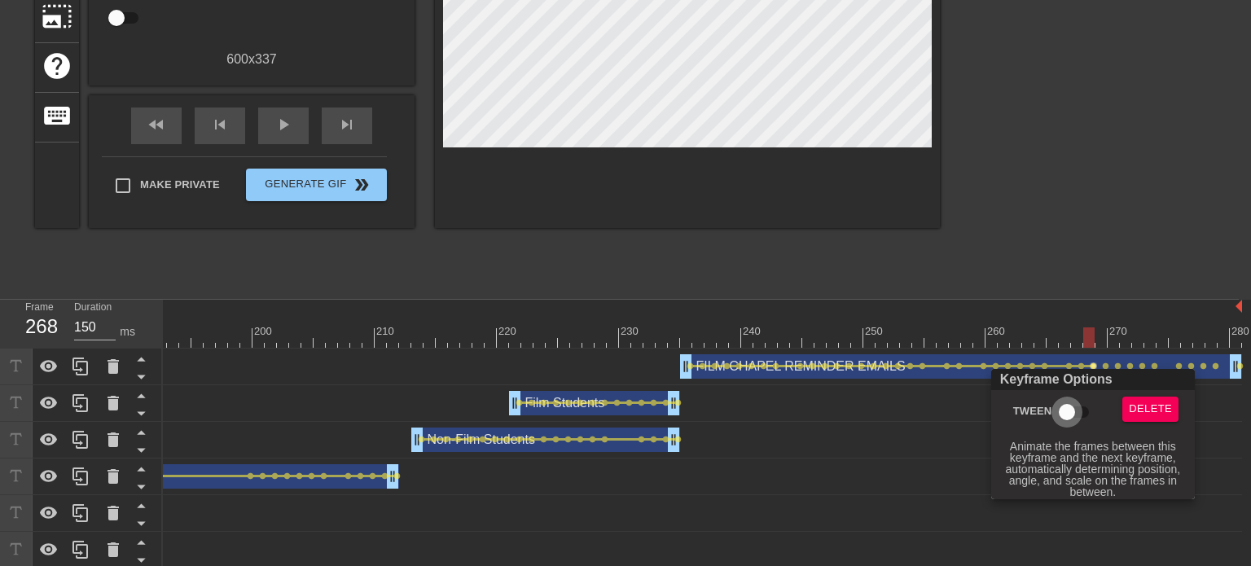
click at [1085, 404] on input "Tween" at bounding box center [1067, 412] width 93 height 31
click at [1104, 363] on div at bounding box center [625, 283] width 1251 height 566
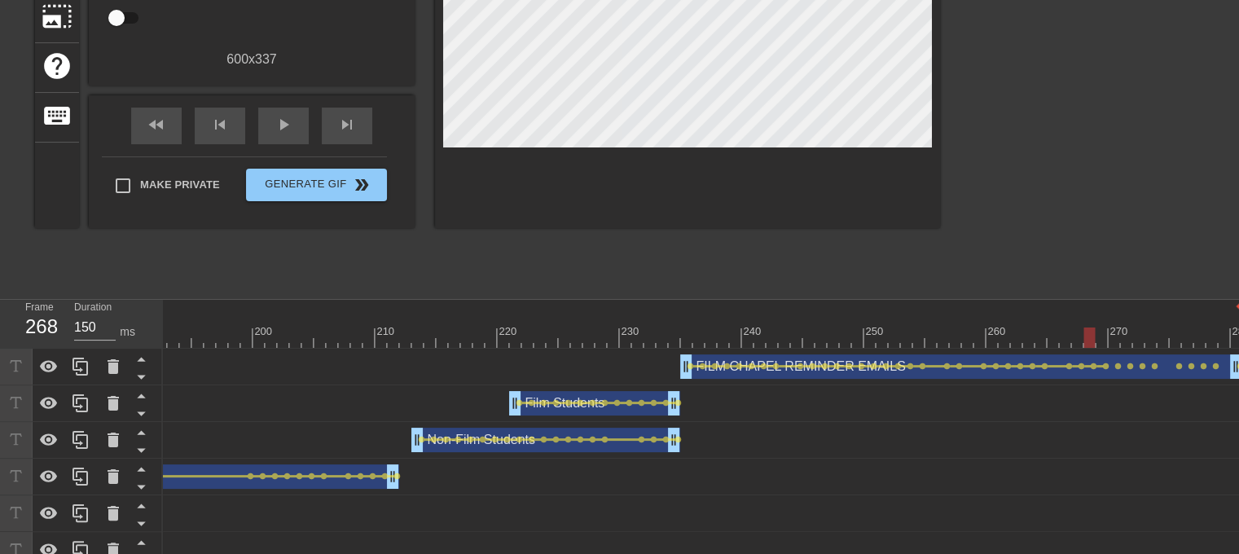
click at [1104, 363] on span "lens" at bounding box center [1105, 366] width 7 height 7
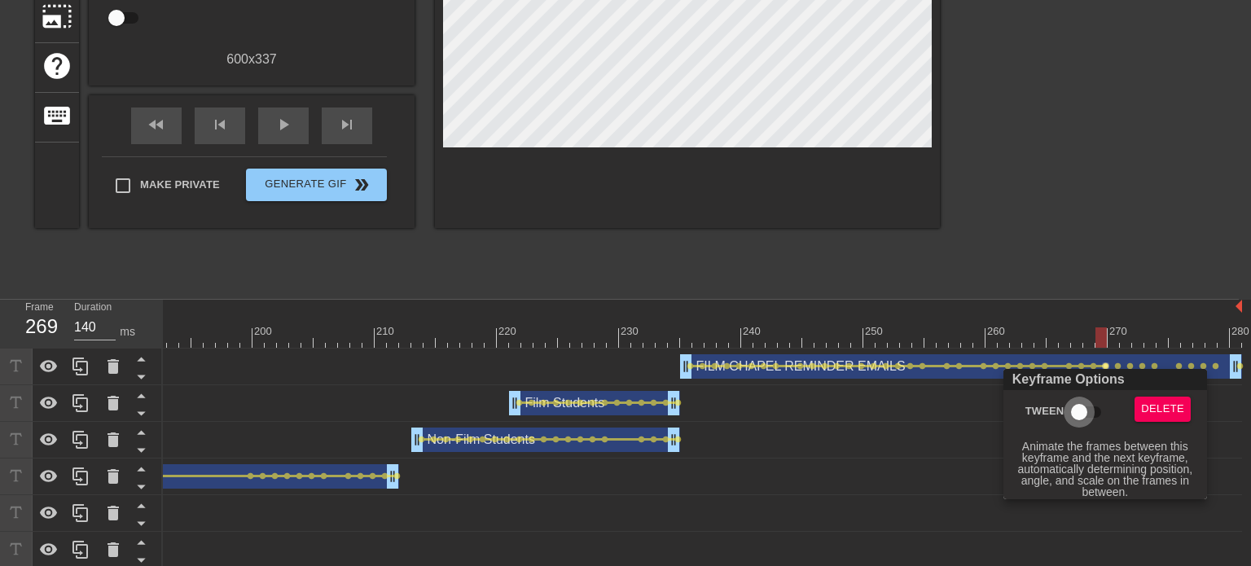
click at [1092, 402] on input "Tween" at bounding box center [1079, 412] width 93 height 31
click at [1117, 364] on div at bounding box center [625, 283] width 1251 height 566
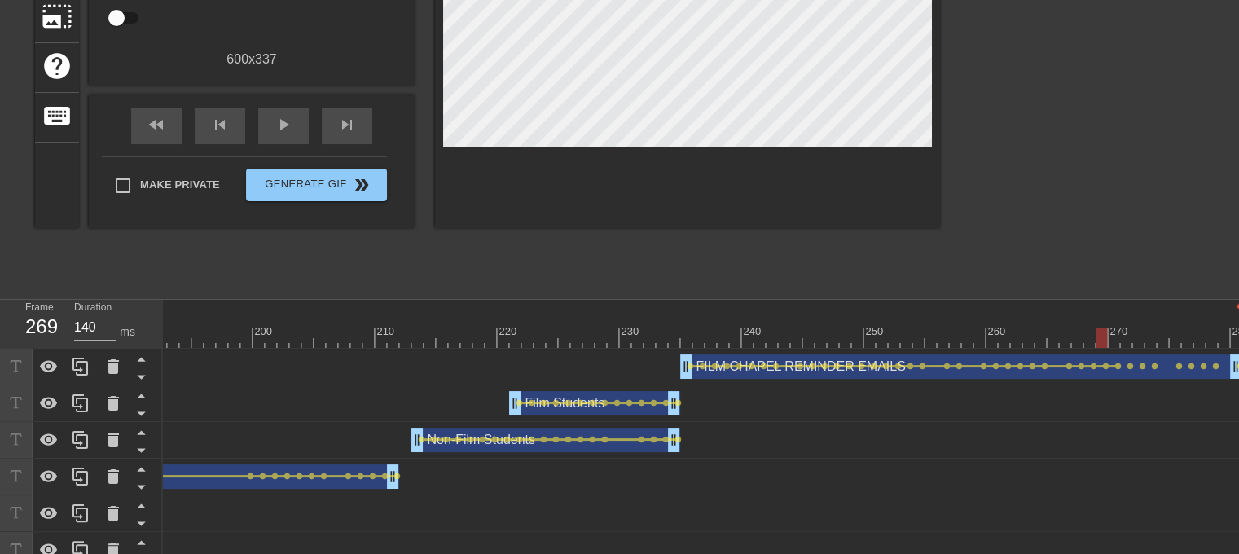
click at [1117, 364] on span "lens" at bounding box center [1117, 366] width 7 height 7
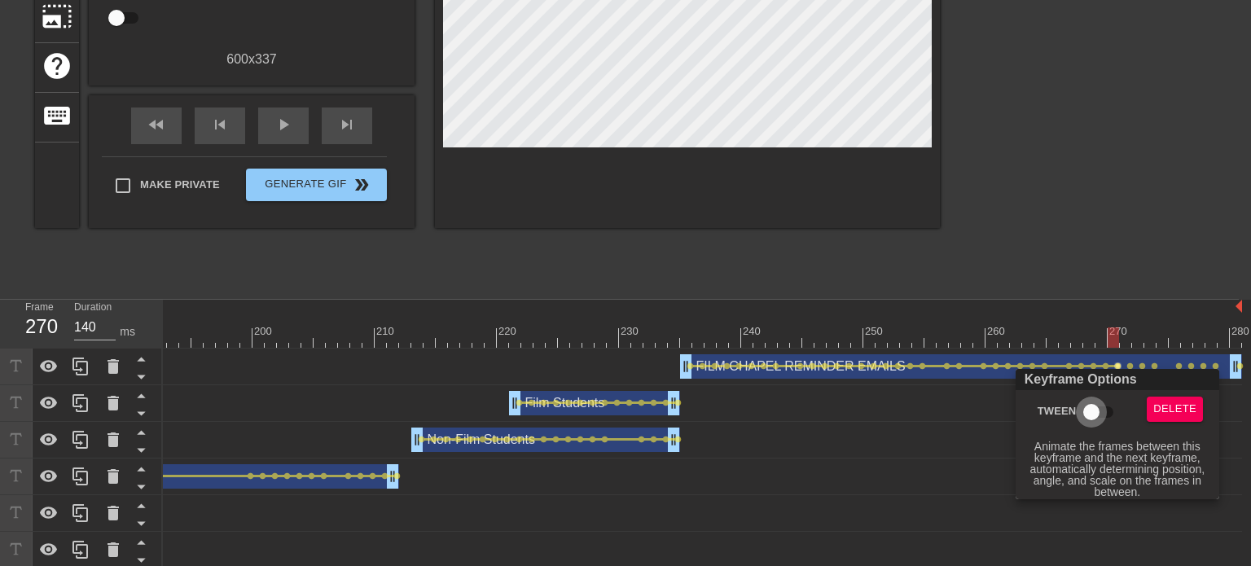
click at [1099, 405] on input "Tween" at bounding box center [1091, 412] width 93 height 31
click at [1129, 365] on div at bounding box center [625, 283] width 1251 height 566
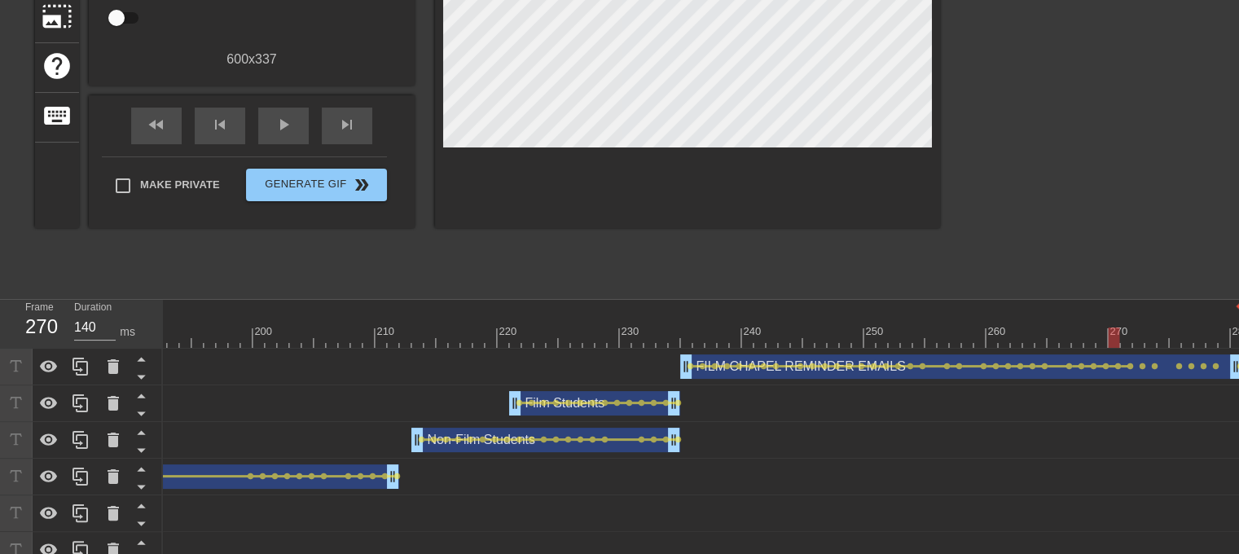
click at [1129, 365] on span "lens" at bounding box center [1130, 366] width 7 height 7
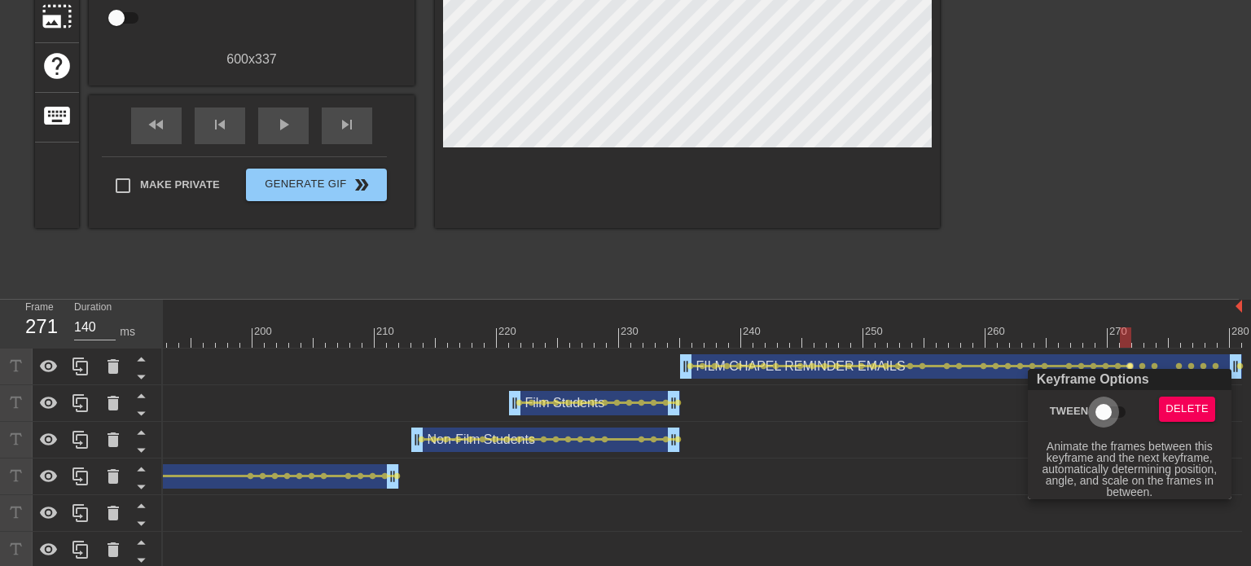
click at [1118, 403] on input "Tween" at bounding box center [1103, 412] width 93 height 31
click at [1142, 362] on div at bounding box center [625, 283] width 1251 height 566
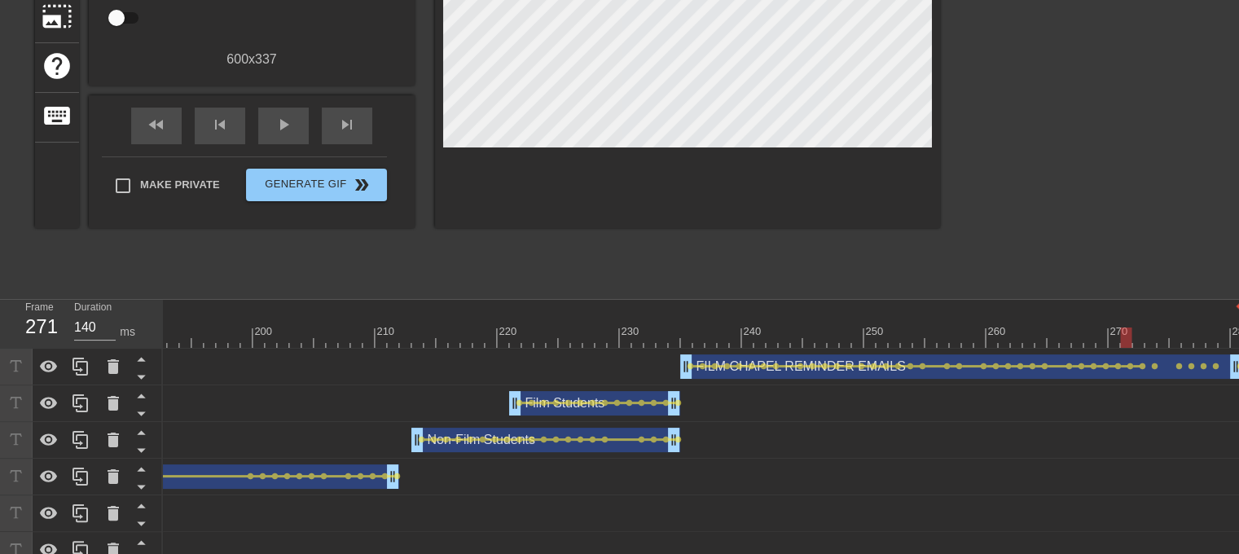
click at [1142, 363] on span "lens" at bounding box center [1142, 366] width 7 height 7
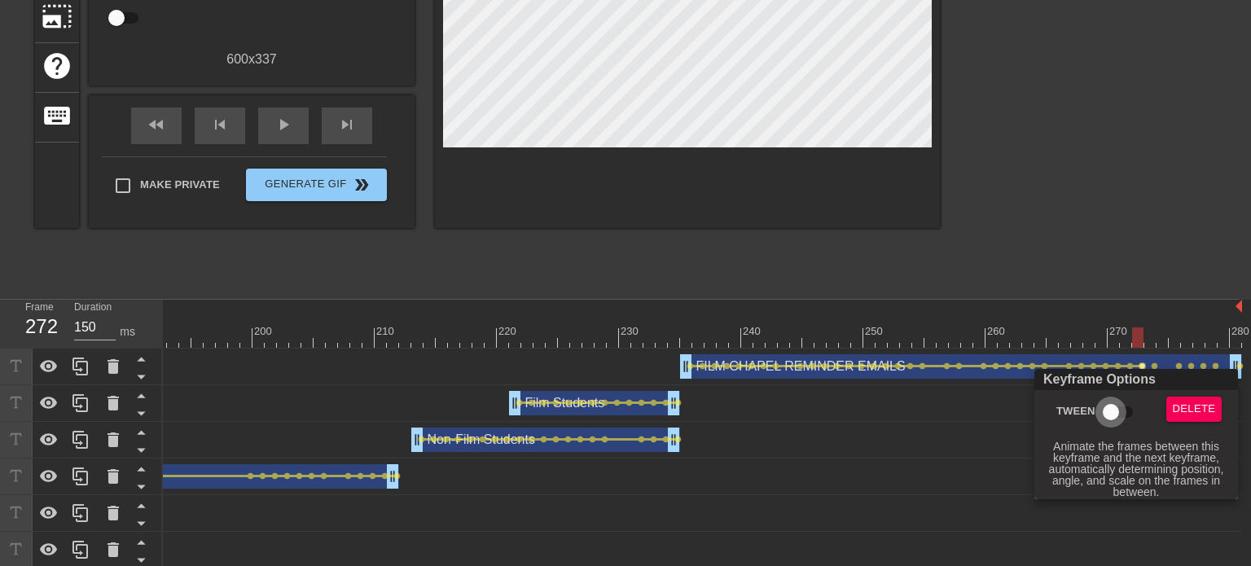
click at [1133, 403] on input "Tween" at bounding box center [1111, 412] width 93 height 31
click at [1155, 363] on div at bounding box center [625, 283] width 1251 height 566
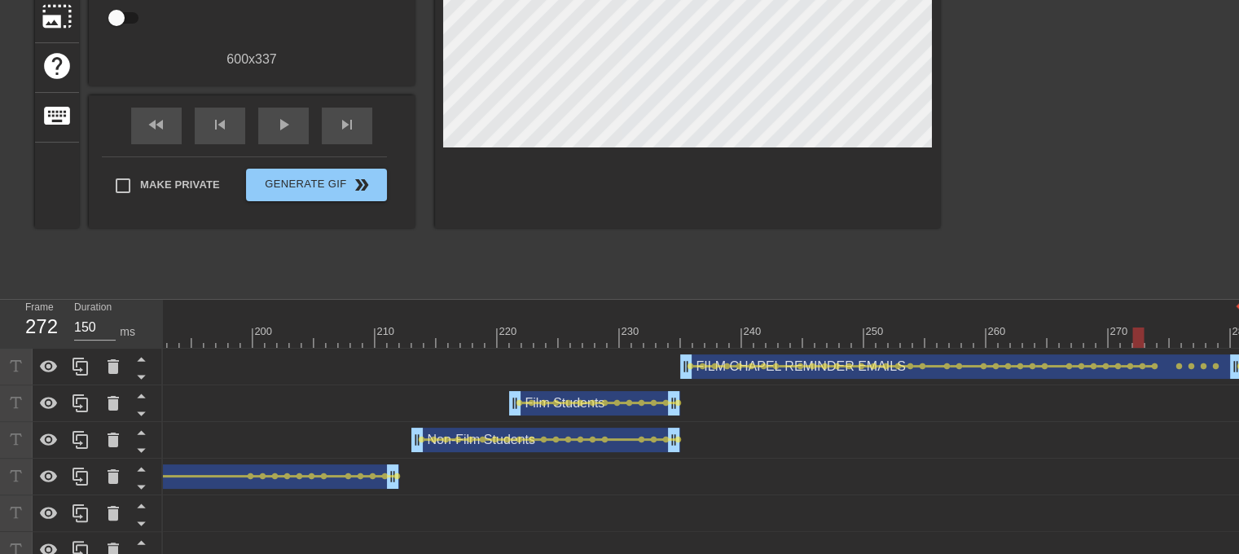
click at [1155, 363] on span "lens" at bounding box center [1154, 366] width 7 height 7
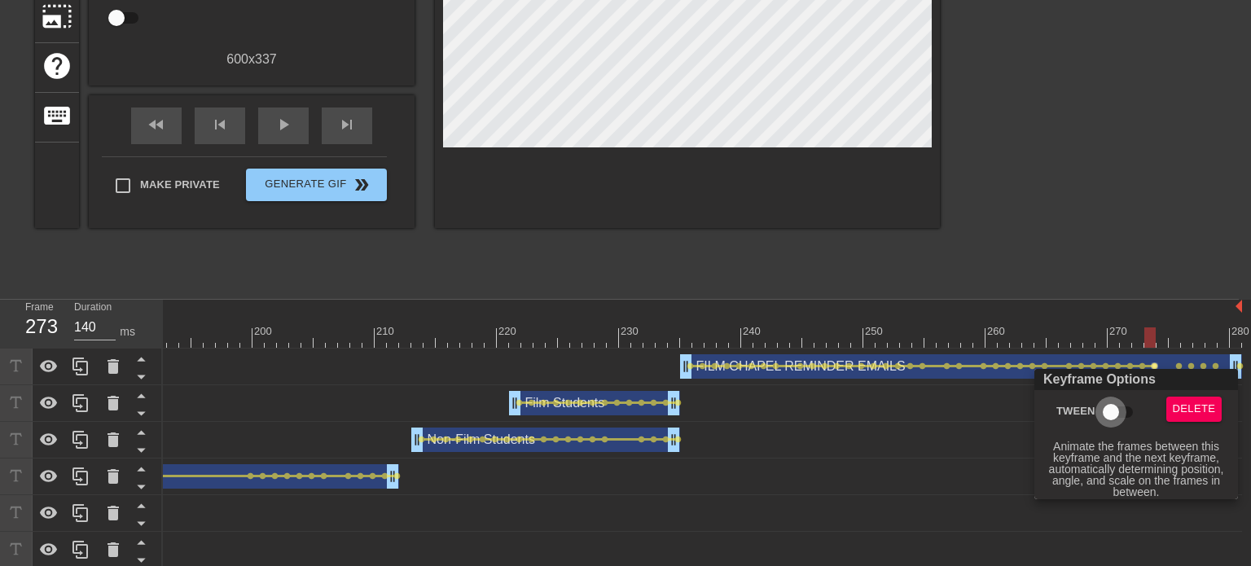
click at [1131, 415] on input "Tween" at bounding box center [1111, 412] width 93 height 31
click at [1179, 367] on div at bounding box center [625, 283] width 1251 height 566
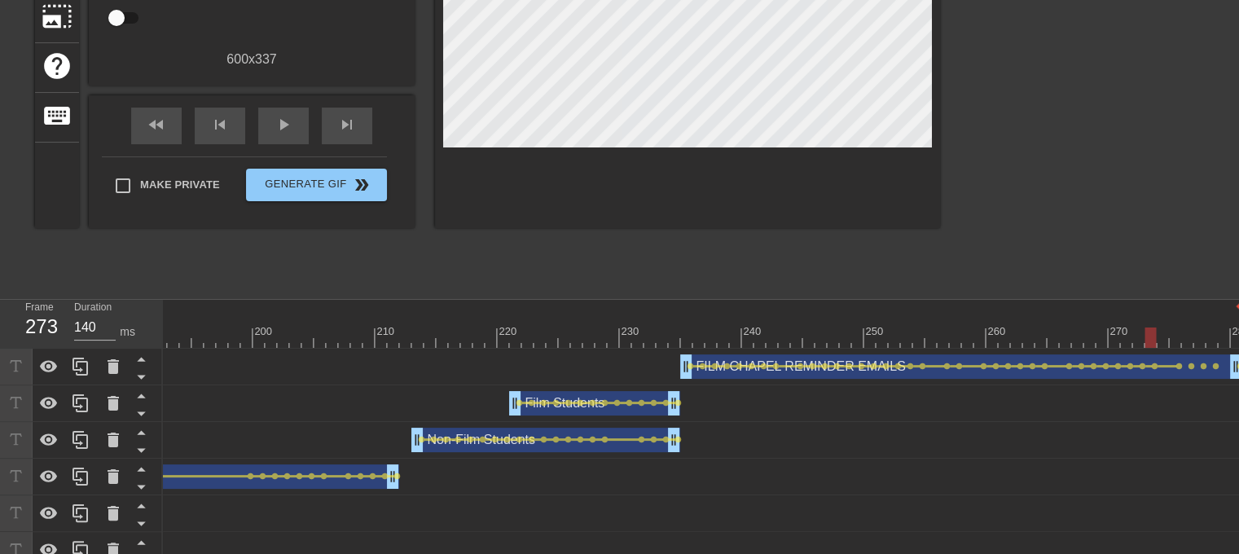
click at [1179, 367] on span "lens" at bounding box center [1179, 366] width 7 height 7
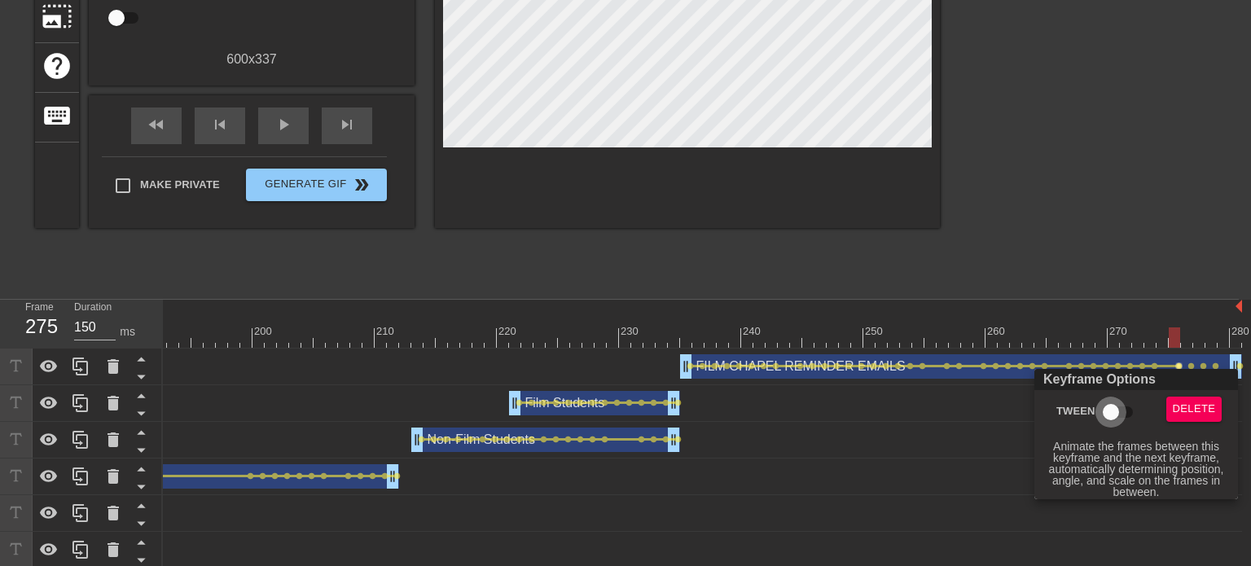
click at [1126, 418] on input "Tween" at bounding box center [1111, 412] width 93 height 31
click at [1126, 418] on input "Tween" at bounding box center [1126, 412] width 93 height 31
click at [1126, 418] on input "Tween" at bounding box center [1111, 412] width 93 height 31
click at [1189, 364] on div at bounding box center [625, 283] width 1251 height 566
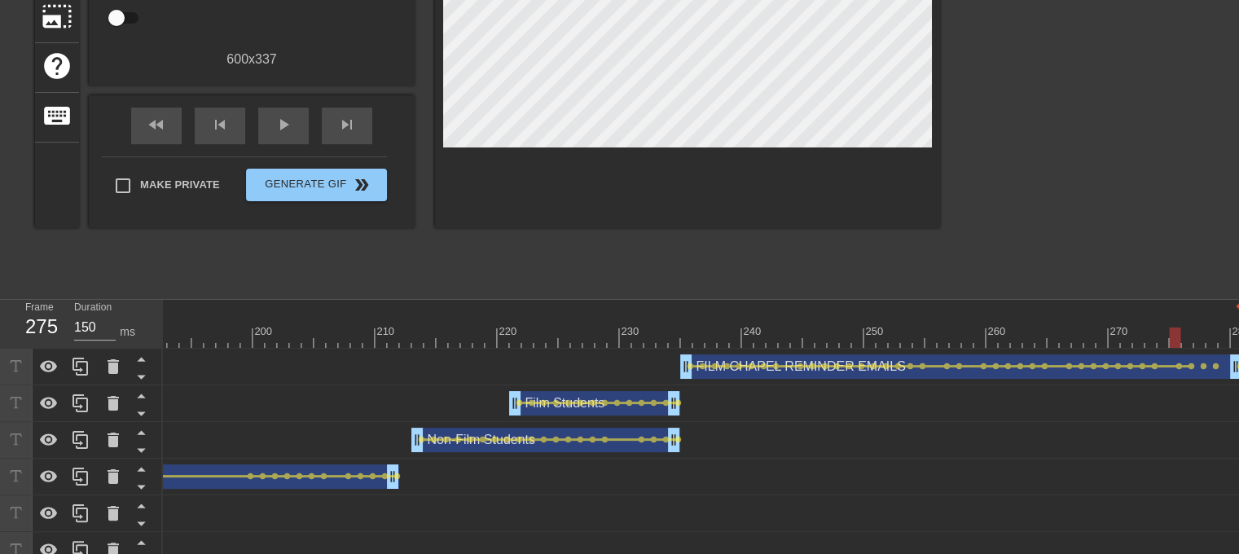
click at [1189, 364] on span "lens" at bounding box center [1191, 366] width 7 height 7
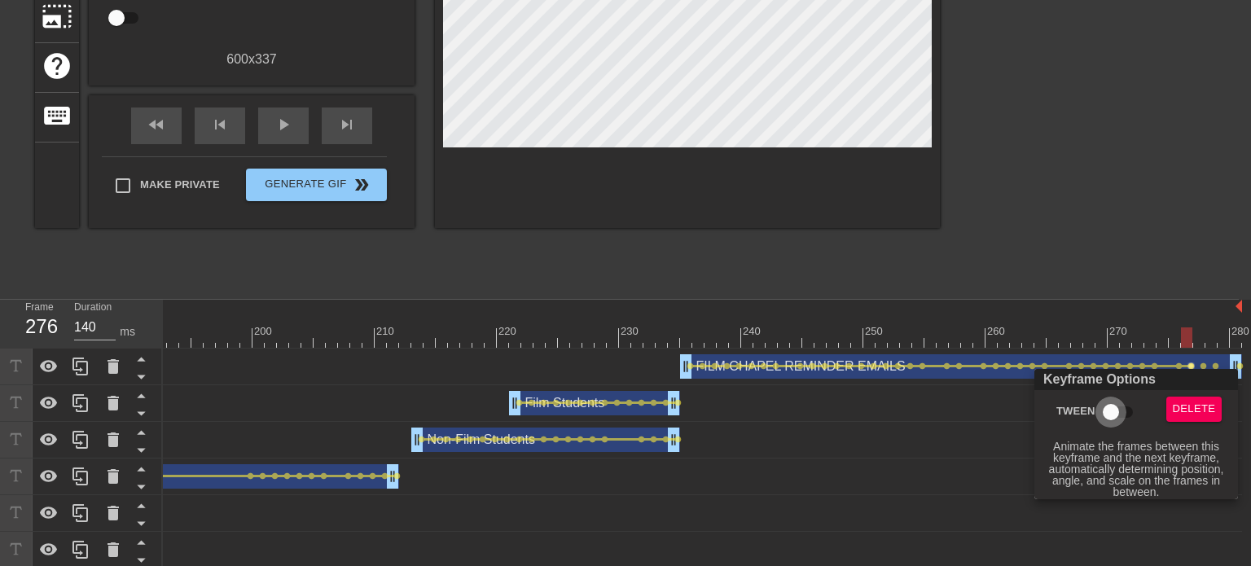
click at [1128, 421] on input "Tween" at bounding box center [1111, 412] width 93 height 31
click at [1201, 365] on div at bounding box center [625, 283] width 1251 height 566
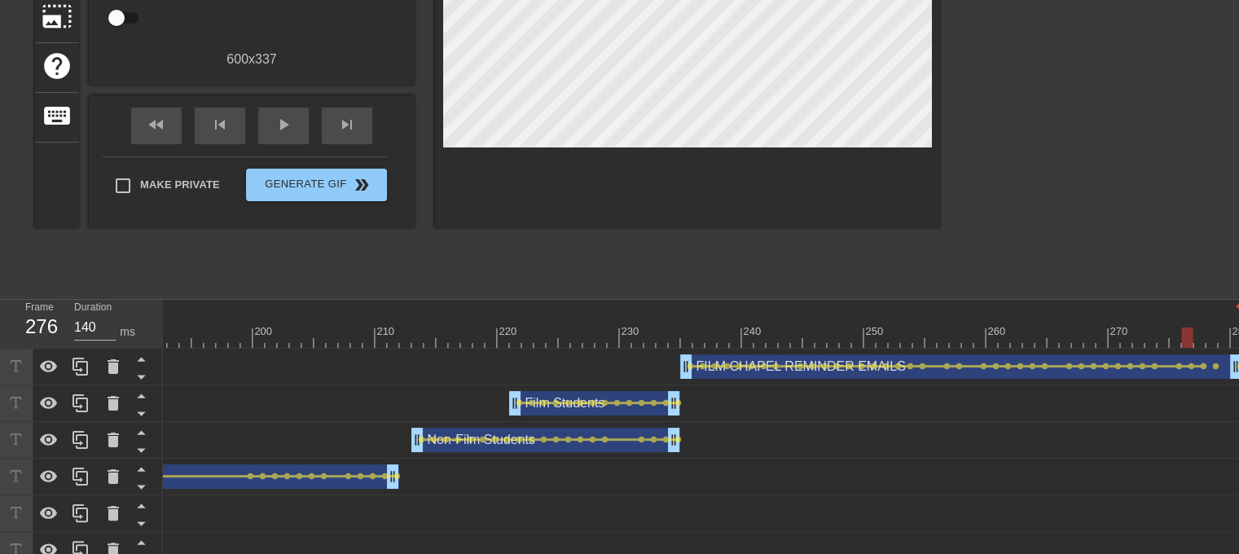
click at [1201, 365] on span "lens" at bounding box center [1203, 366] width 7 height 7
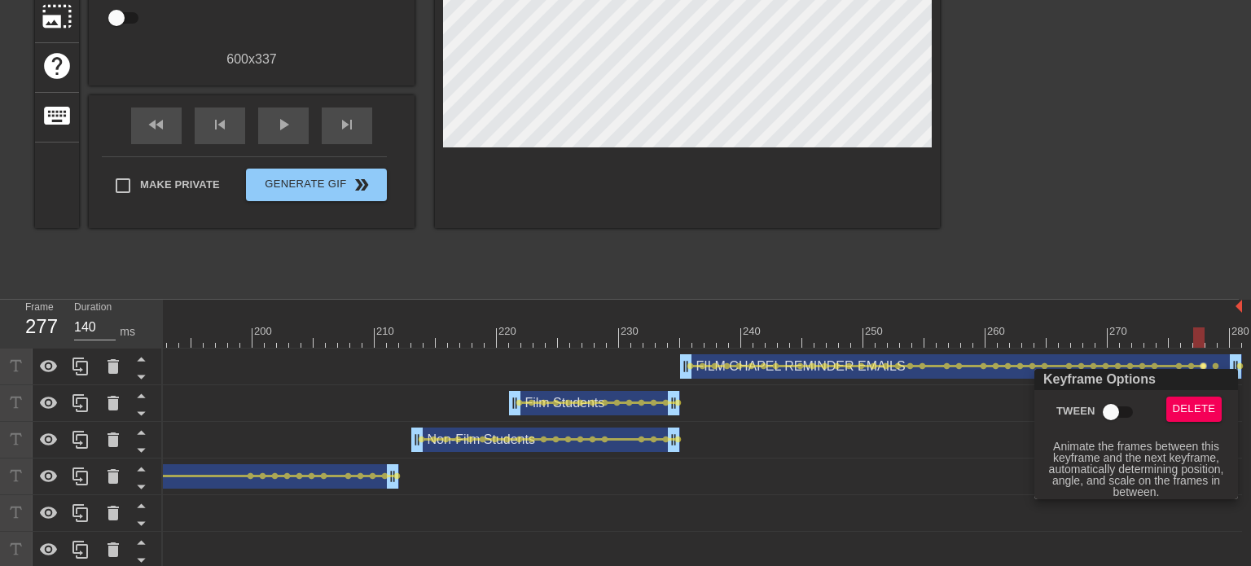
click at [1128, 420] on input "Tween" at bounding box center [1111, 412] width 93 height 31
click at [1216, 364] on div at bounding box center [625, 283] width 1251 height 566
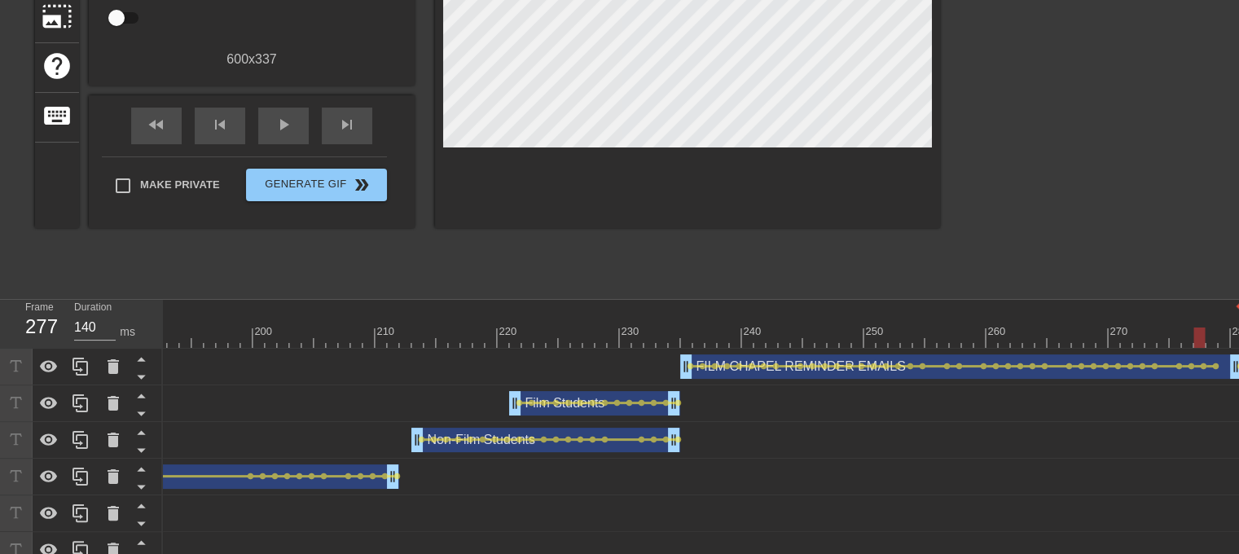
click at [1216, 364] on span "lens" at bounding box center [1215, 366] width 7 height 7
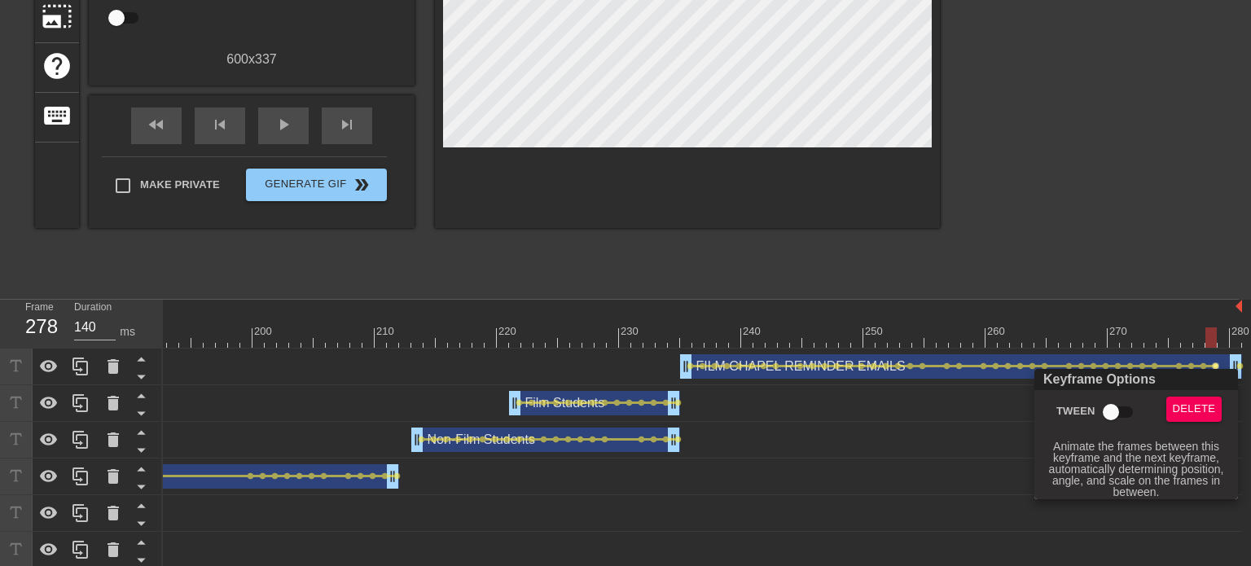
click at [1132, 409] on input "Tween" at bounding box center [1111, 412] width 93 height 31
click at [997, 455] on div at bounding box center [625, 283] width 1251 height 566
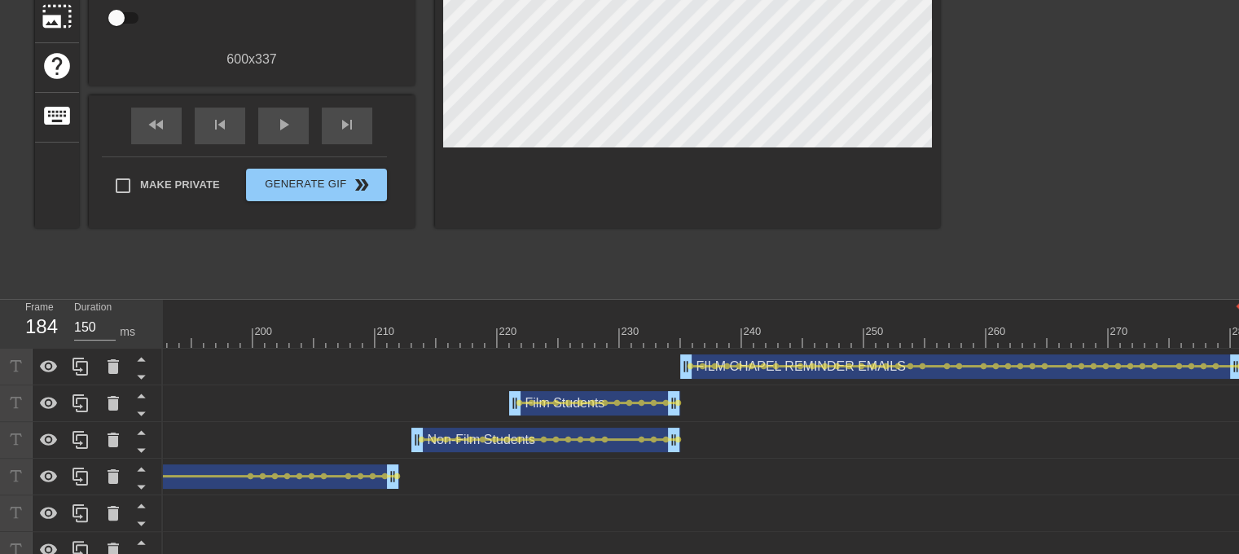
drag, startPoint x: 1214, startPoint y: 332, endPoint x: 66, endPoint y: 314, distance: 1148.0
click at [66, 314] on div "Frame 184 Duration 150 ms 10 20 30 40 50 60 70 80 90 100 110 120 130 140 150" at bounding box center [619, 471] width 1239 height 342
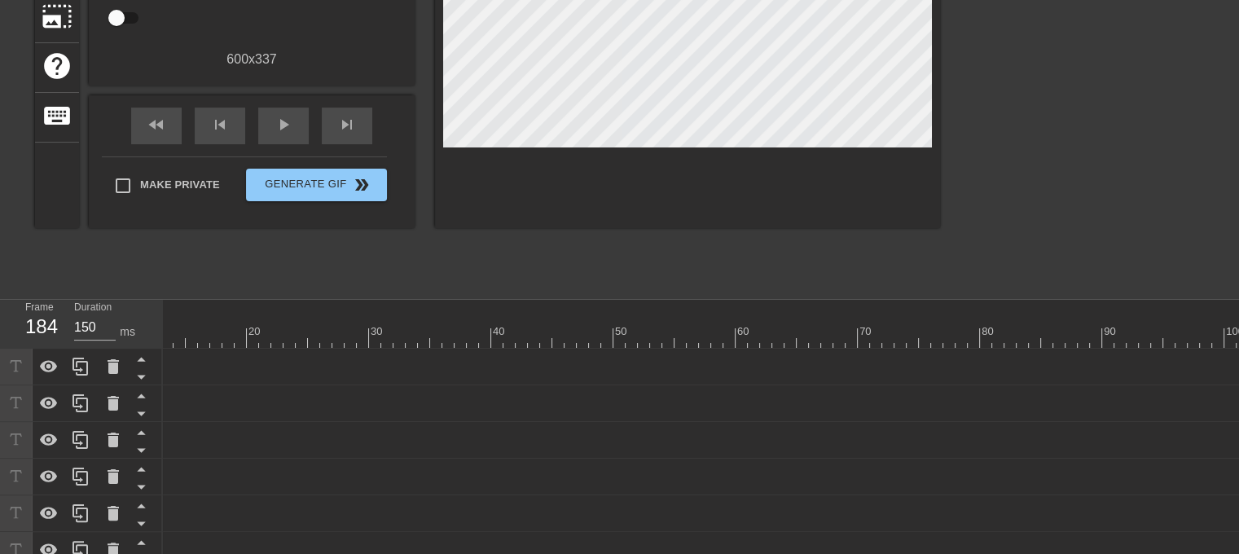
scroll to position [0, 0]
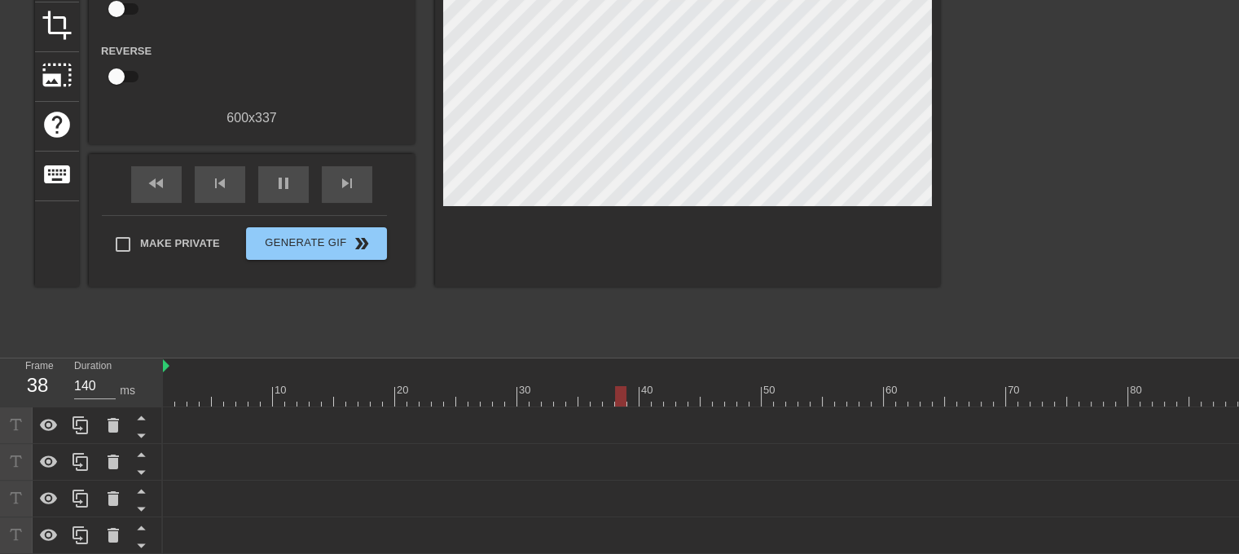
scroll to position [205, 0]
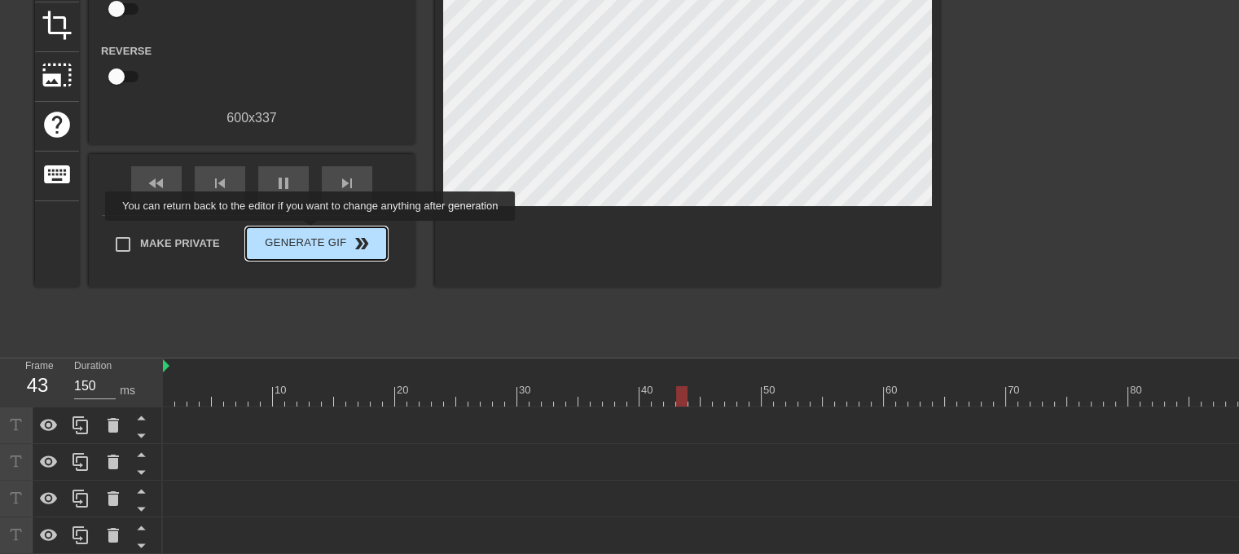
click at [312, 234] on span "Generate Gif double_arrow" at bounding box center [317, 244] width 128 height 20
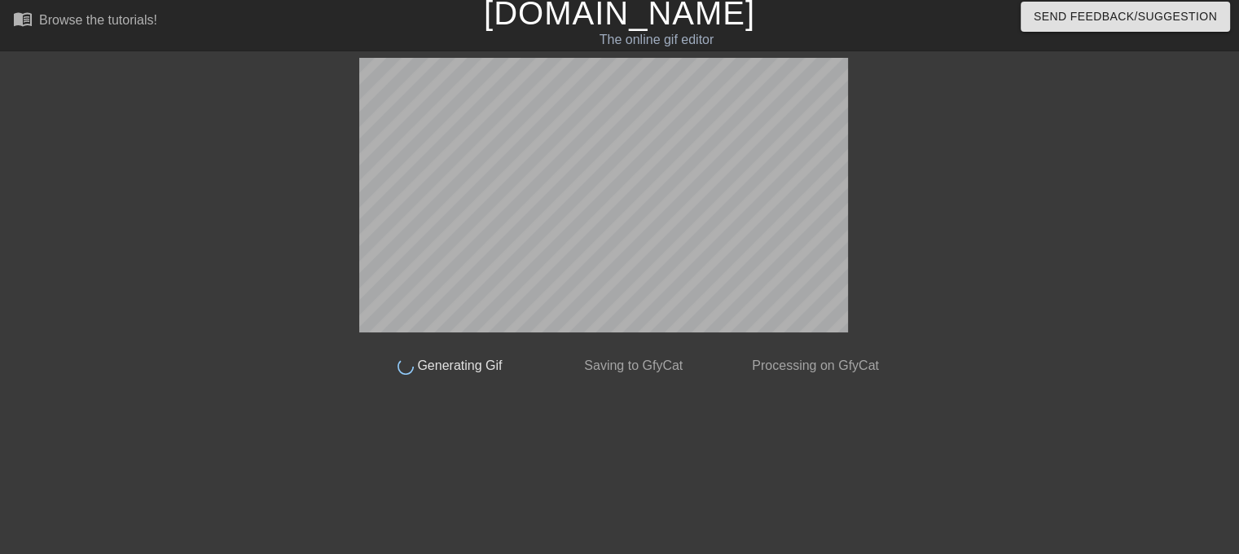
scroll to position [7, 0]
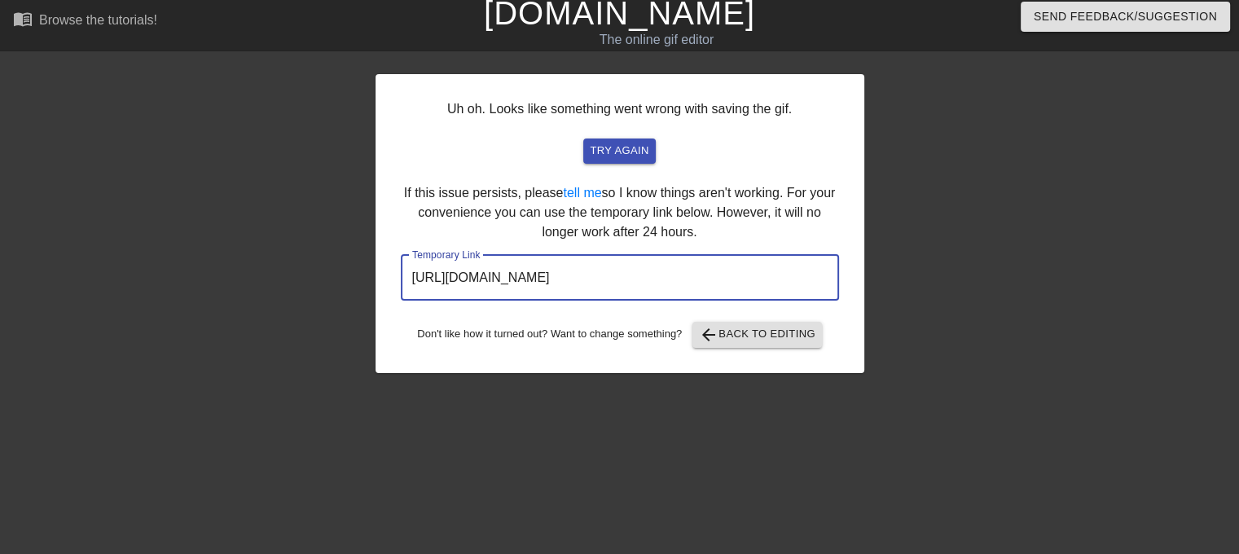
click at [605, 283] on input "[URL][DOMAIN_NAME]" at bounding box center [620, 278] width 438 height 46
click at [614, 158] on span "try again" at bounding box center [619, 151] width 59 height 19
